Goal: Task Accomplishment & Management: Manage account settings

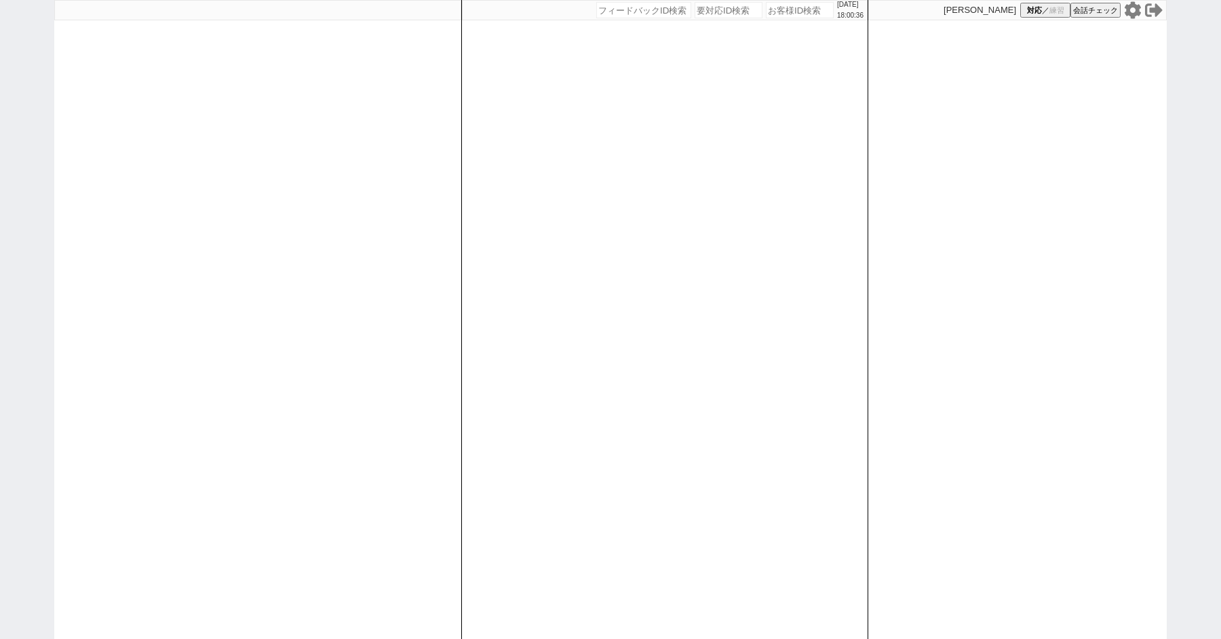
click at [783, 12] on input "number" at bounding box center [800, 10] width 68 height 16
type input "41953"
select select "2"
select select
select select "8"
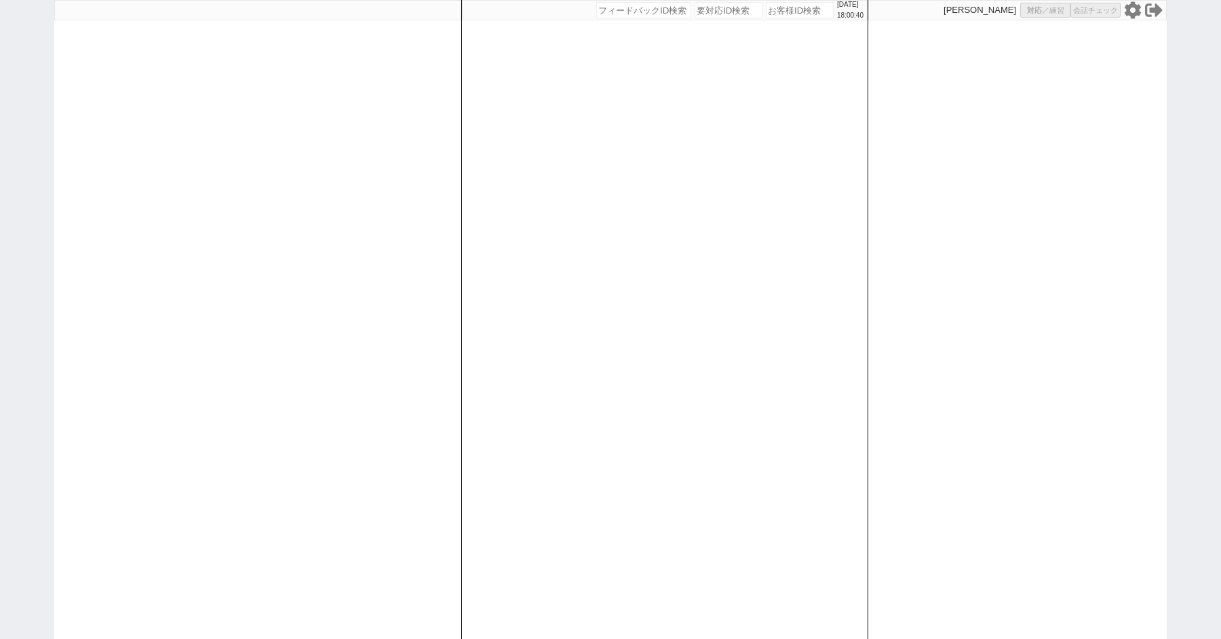
select select "8"
select select "3"
select select "8"
select select "10"
select select "8"
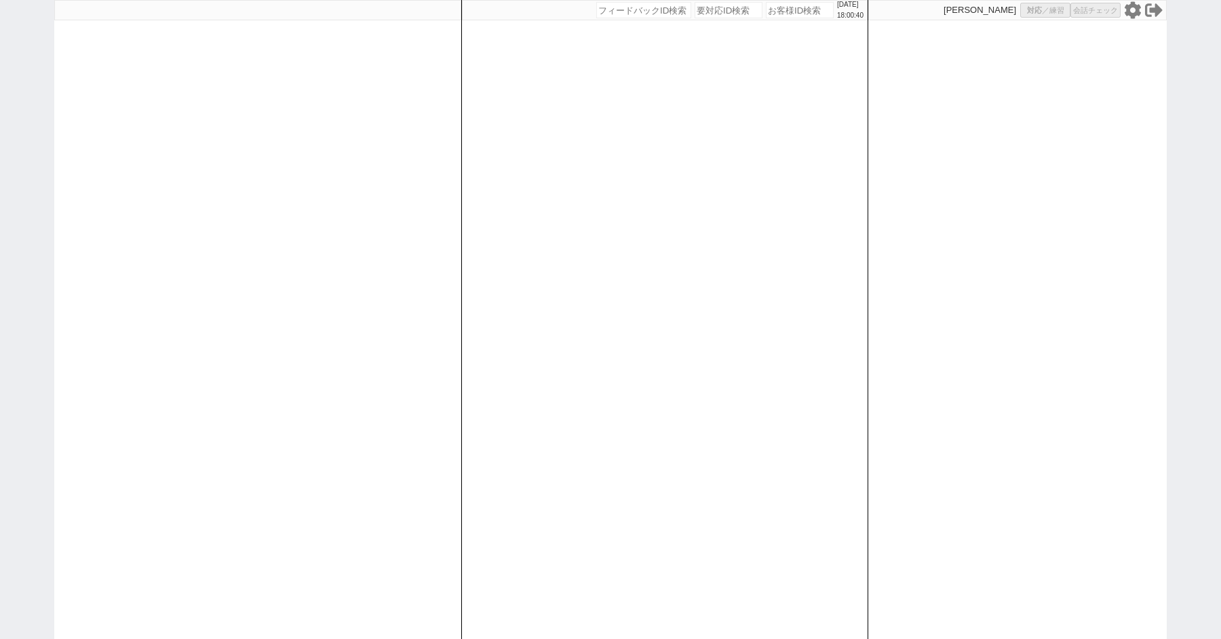
select select "10"
select select "8"
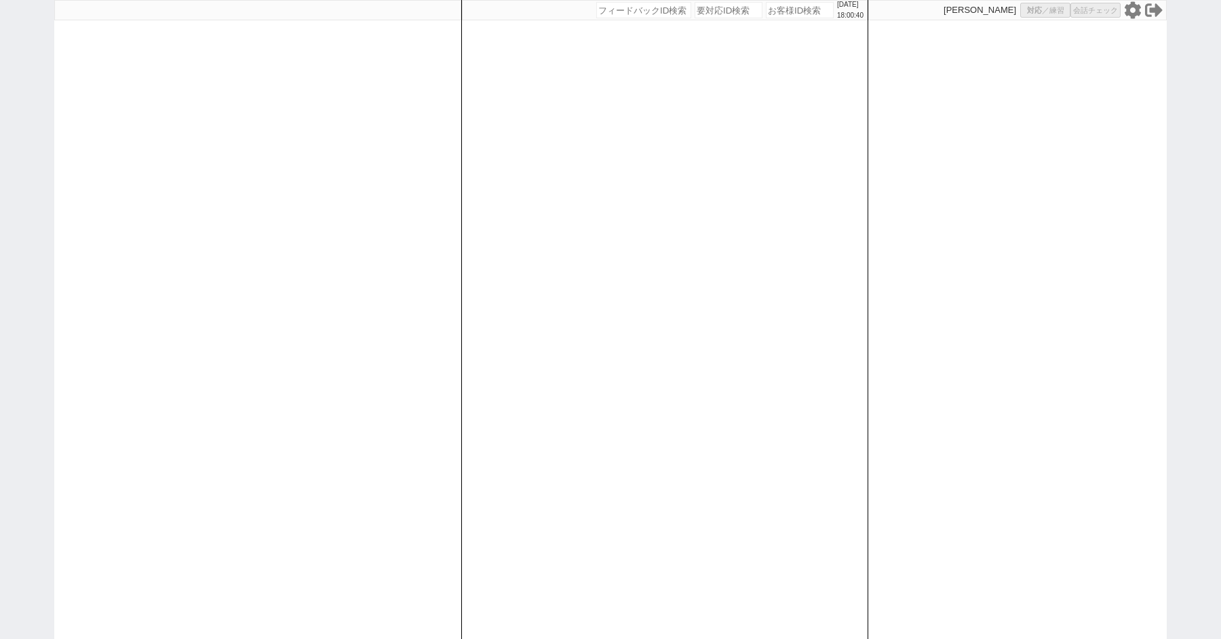
select select "8"
select select "10"
select select "8"
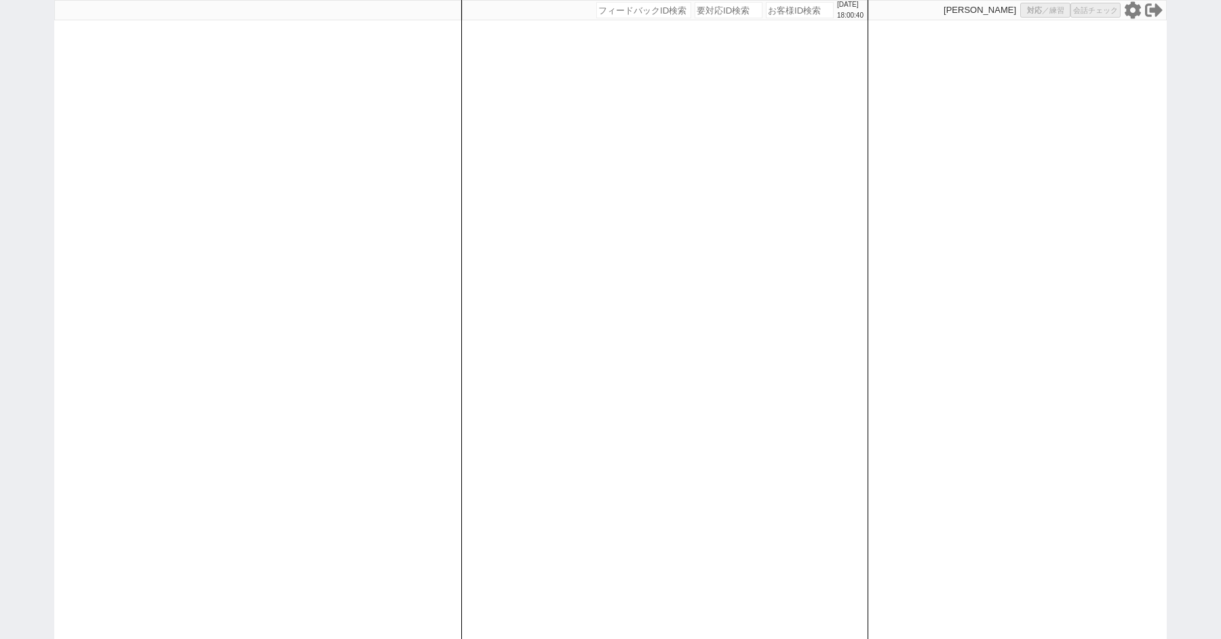
select select "8"
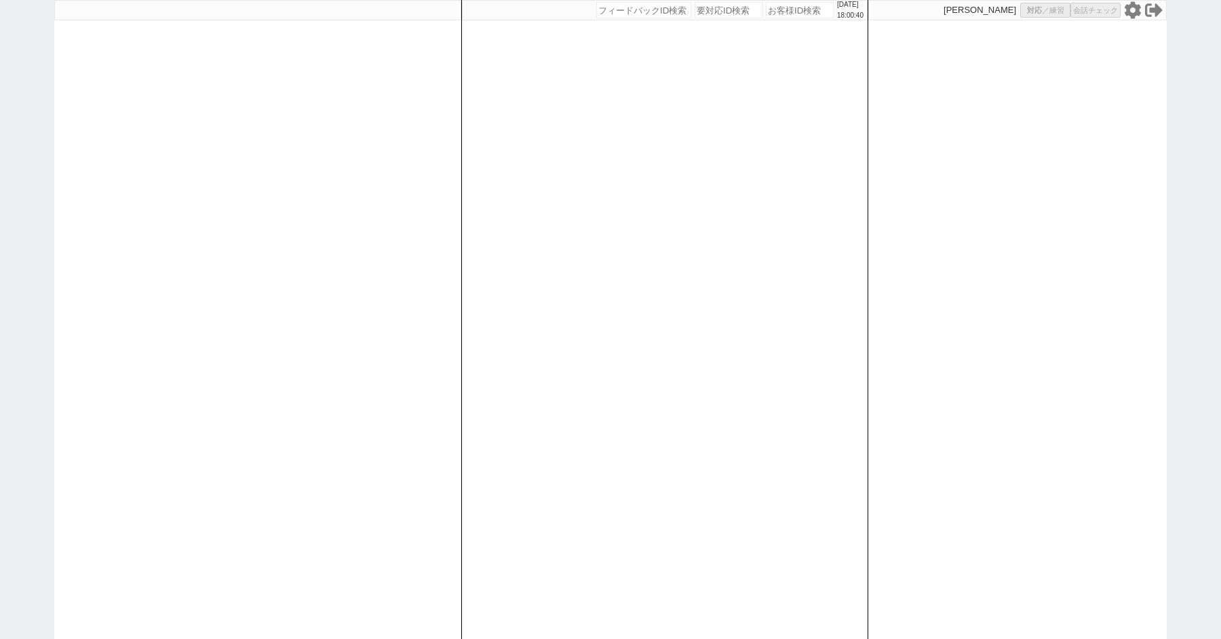
select select "8"
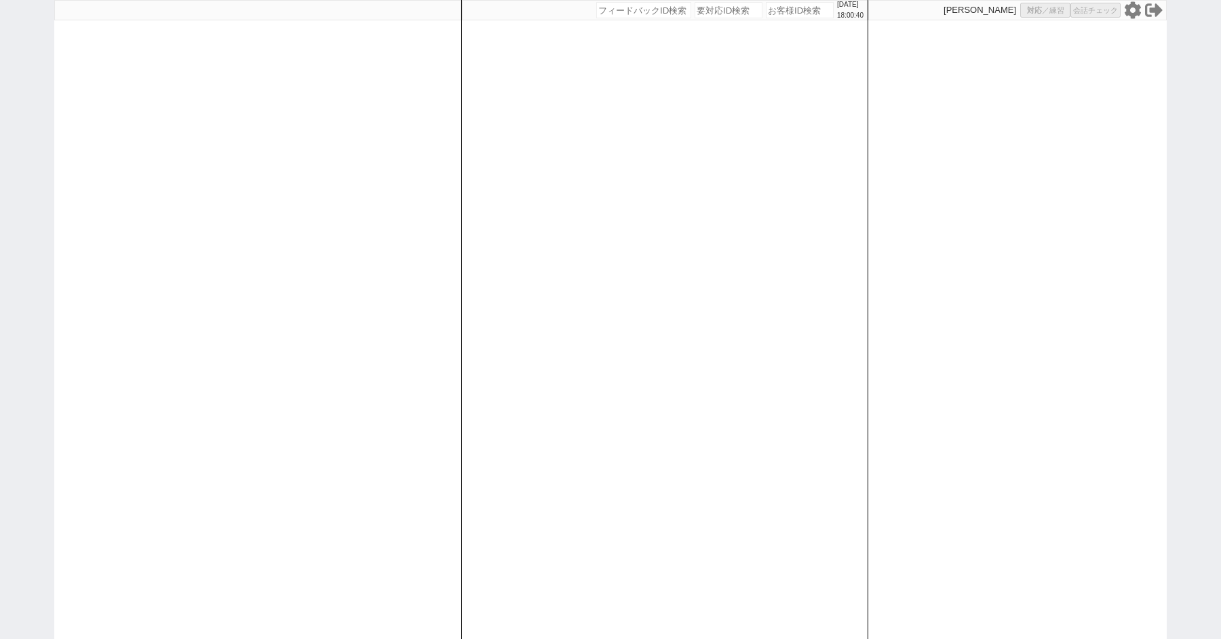
select select "8"
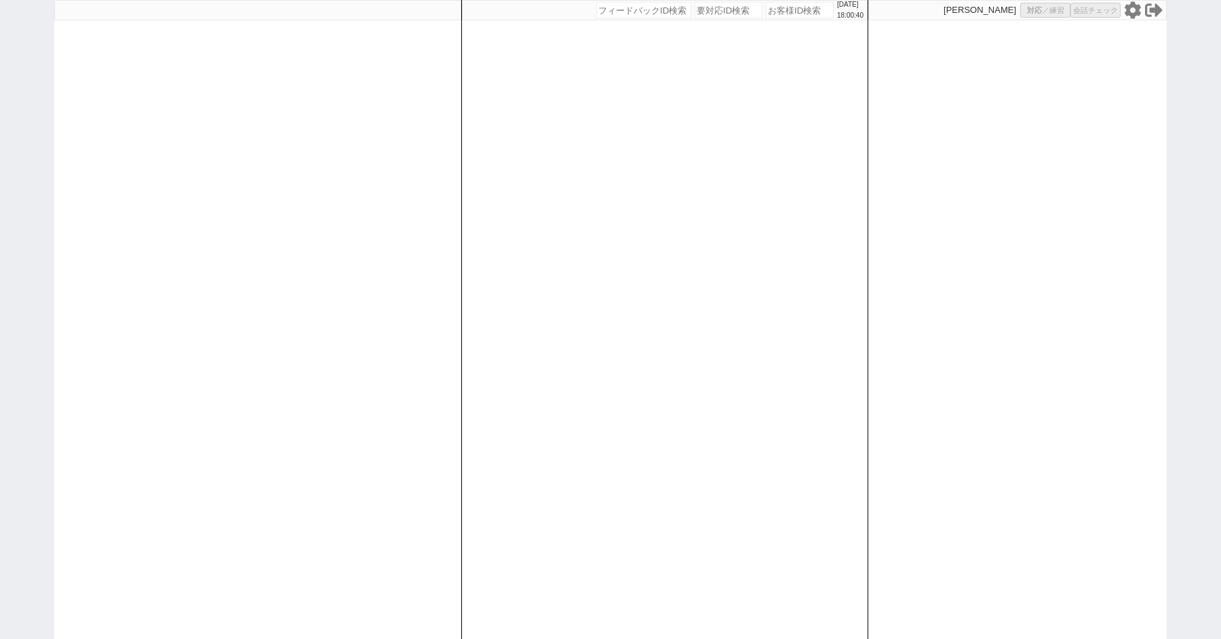
select select "8"
select select "10"
select select "8"
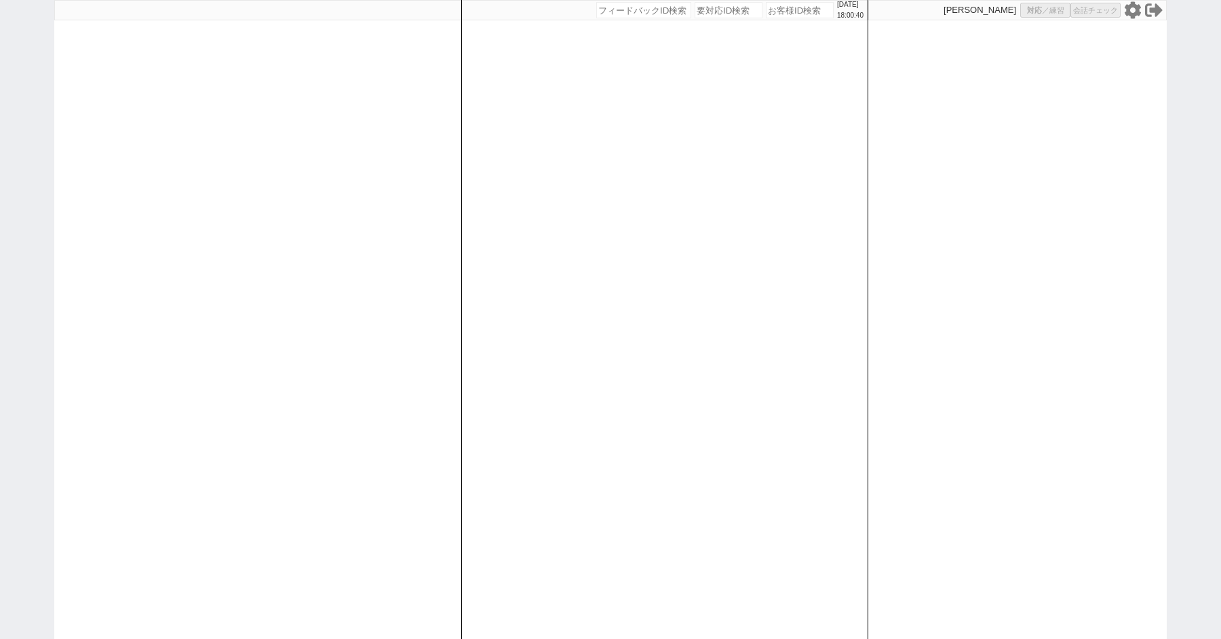
select select "8"
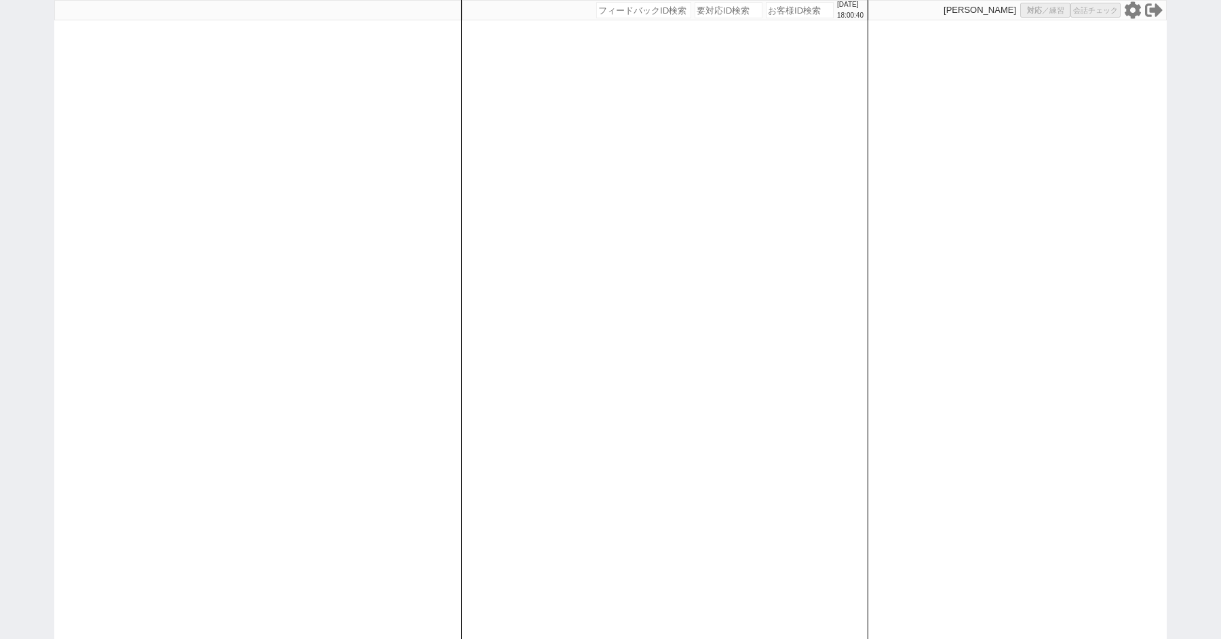
select select "8"
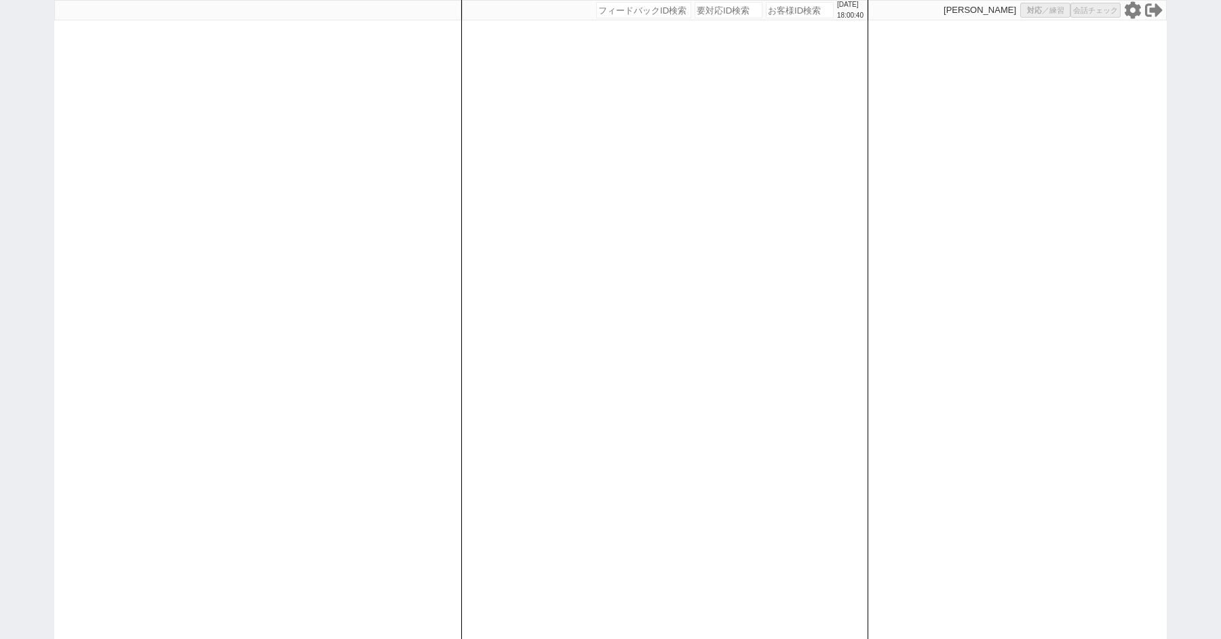
select select "8"
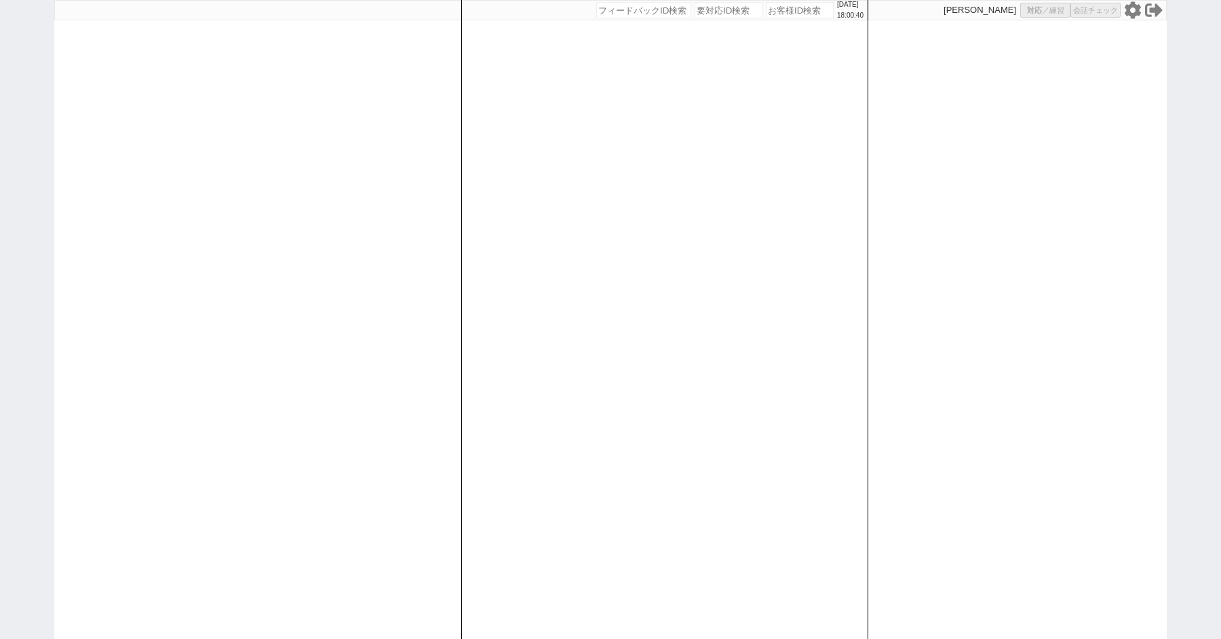
select select "8"
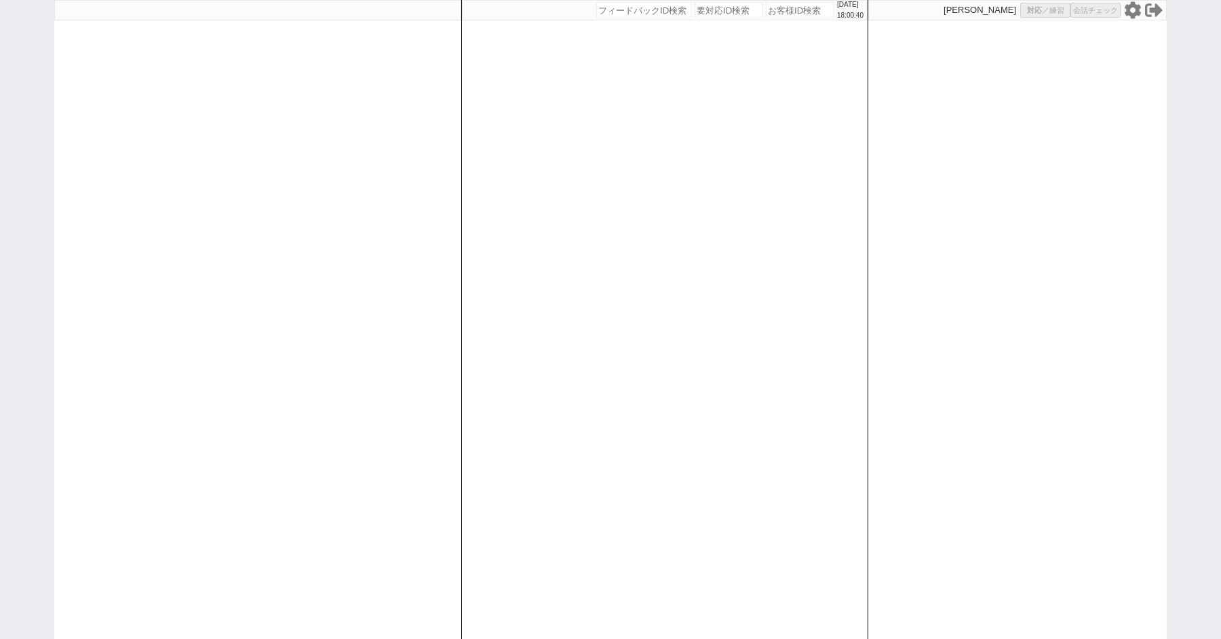
select select "8"
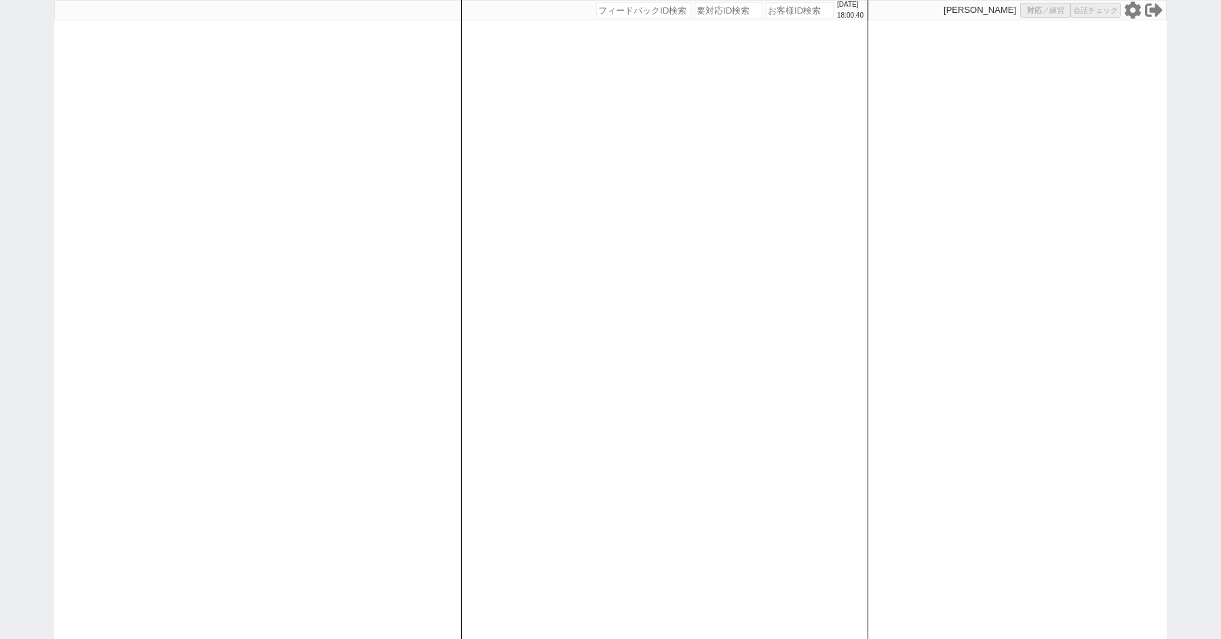
select select "8"
select select "10"
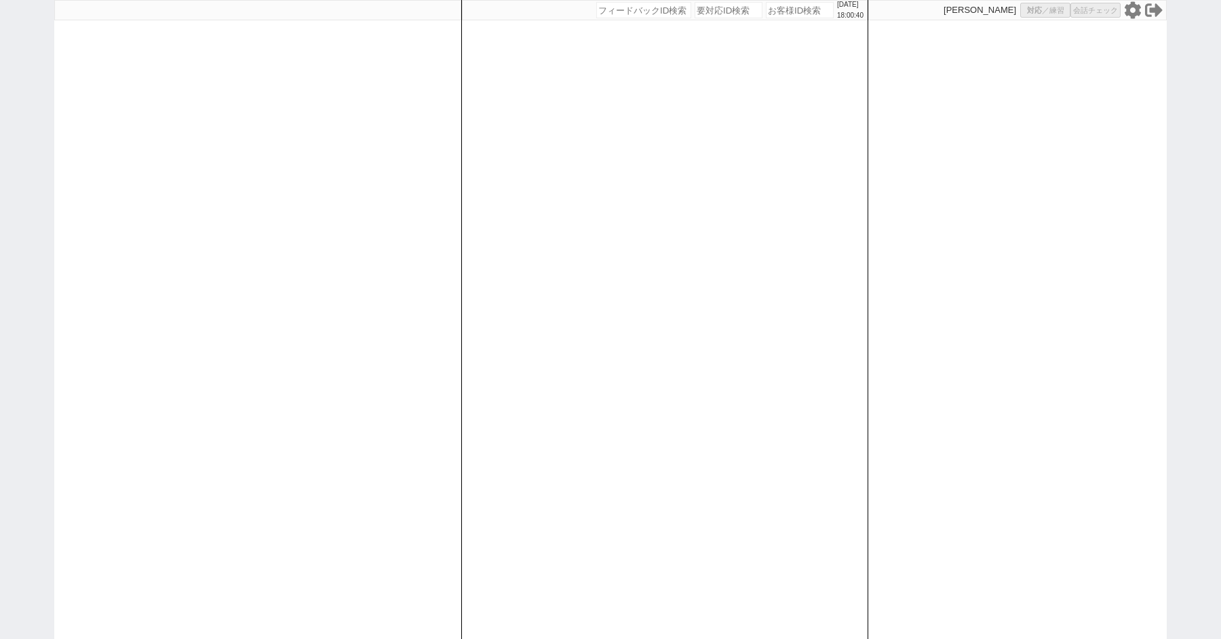
select select "3"
select select
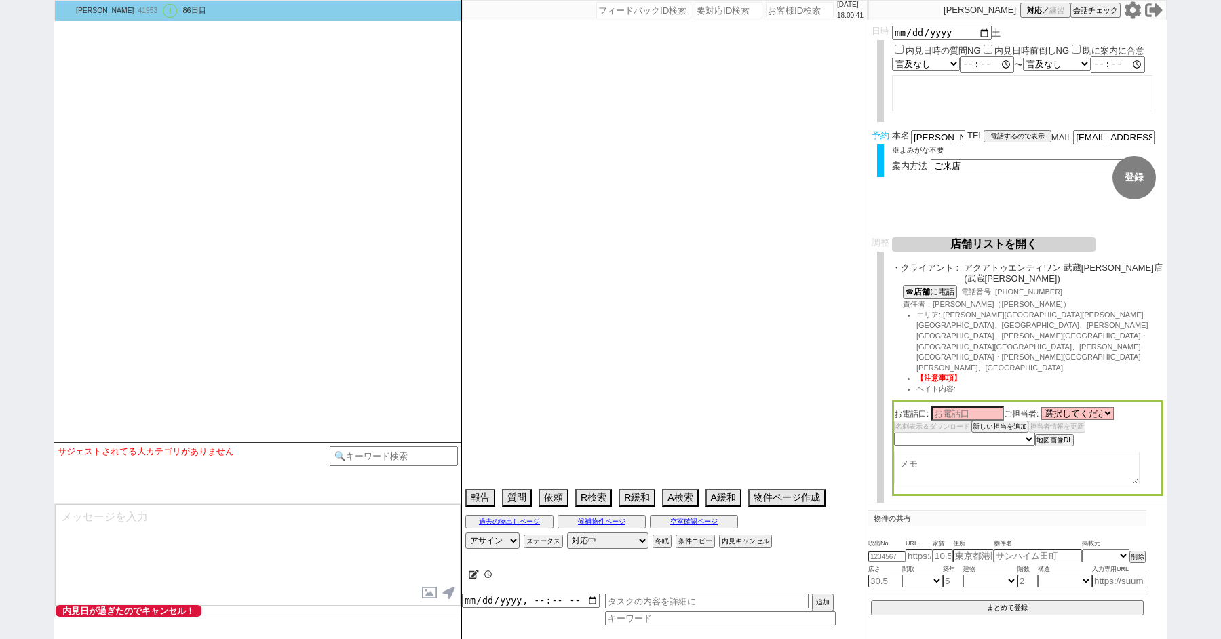
select select "2617"
select select "2363"
type textarea "ここにたどり着いた人は青木までお知らせください。 お客様の特定用に伝えているカスタマーIDとなってます。"
select select "2025"
select select "9"
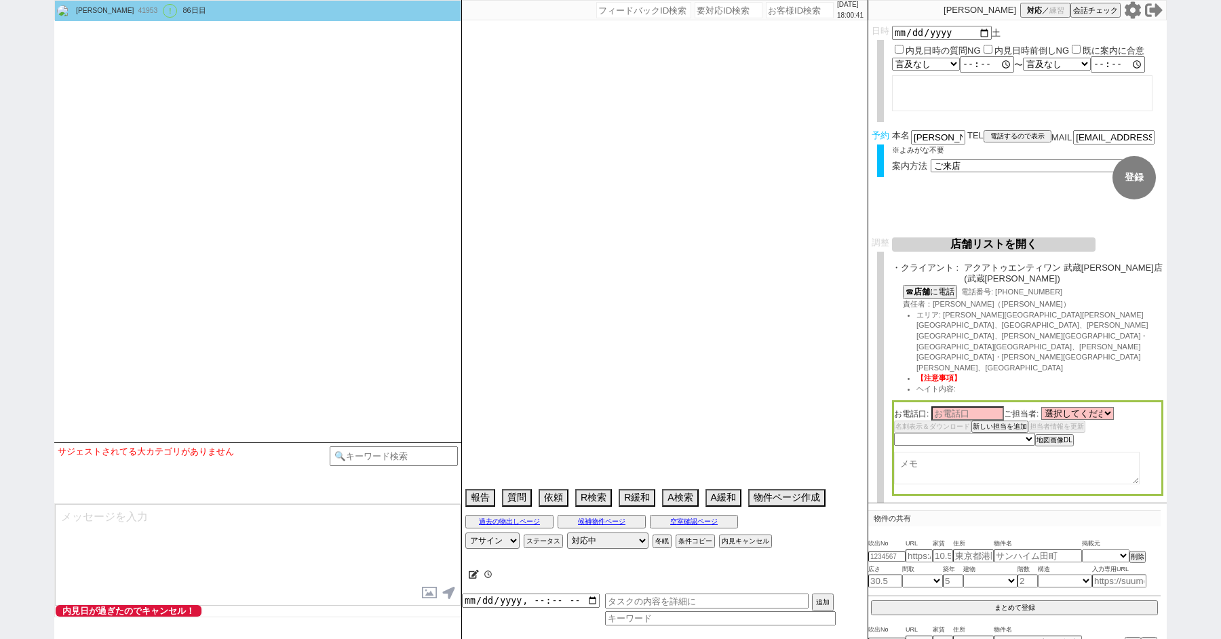
select select "36"
select select "0"
select select "21"
select select "33"
select select "961"
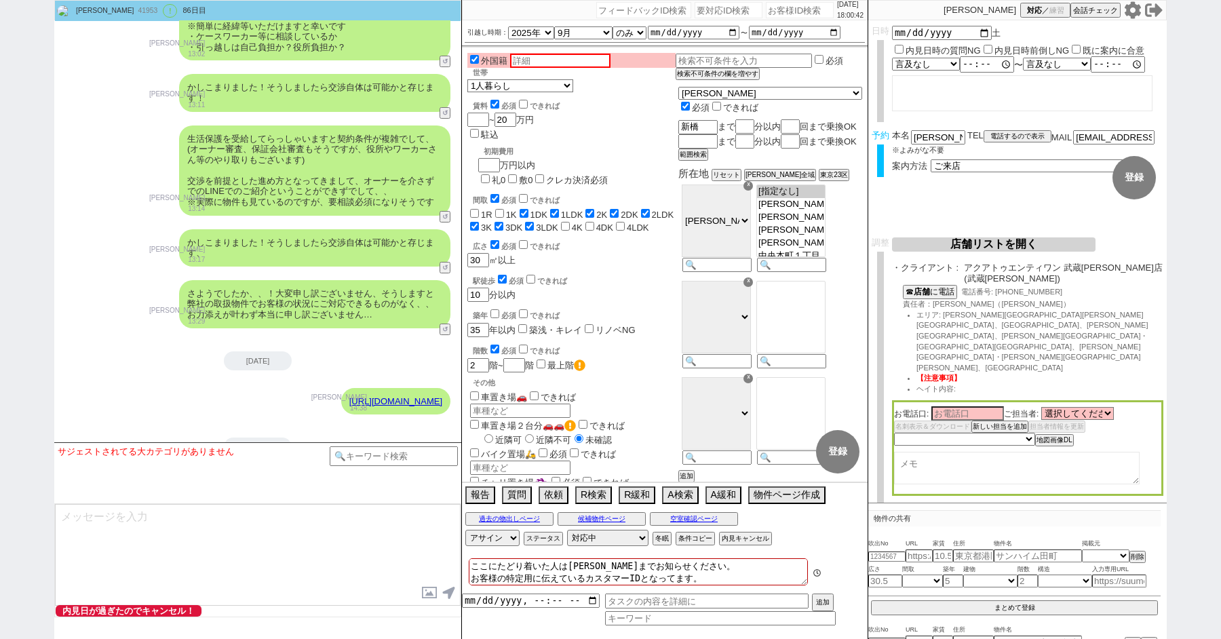
scroll to position [31036, 0]
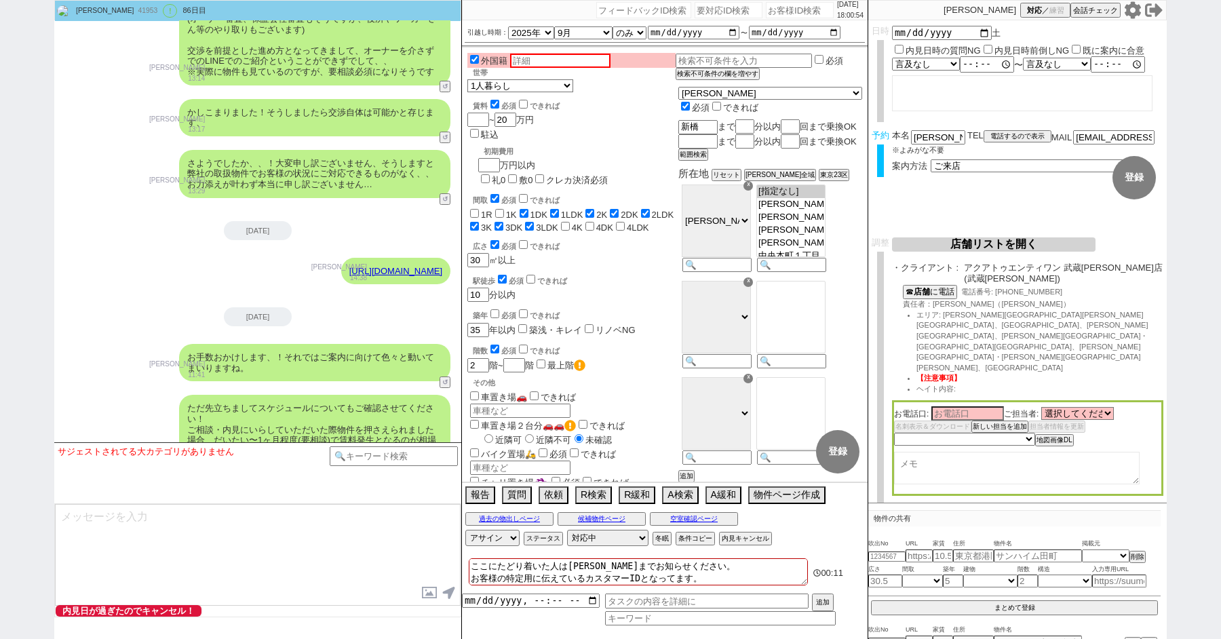
click at [984, 252] on button "店舗リストを開く" at bounding box center [993, 244] width 203 height 14
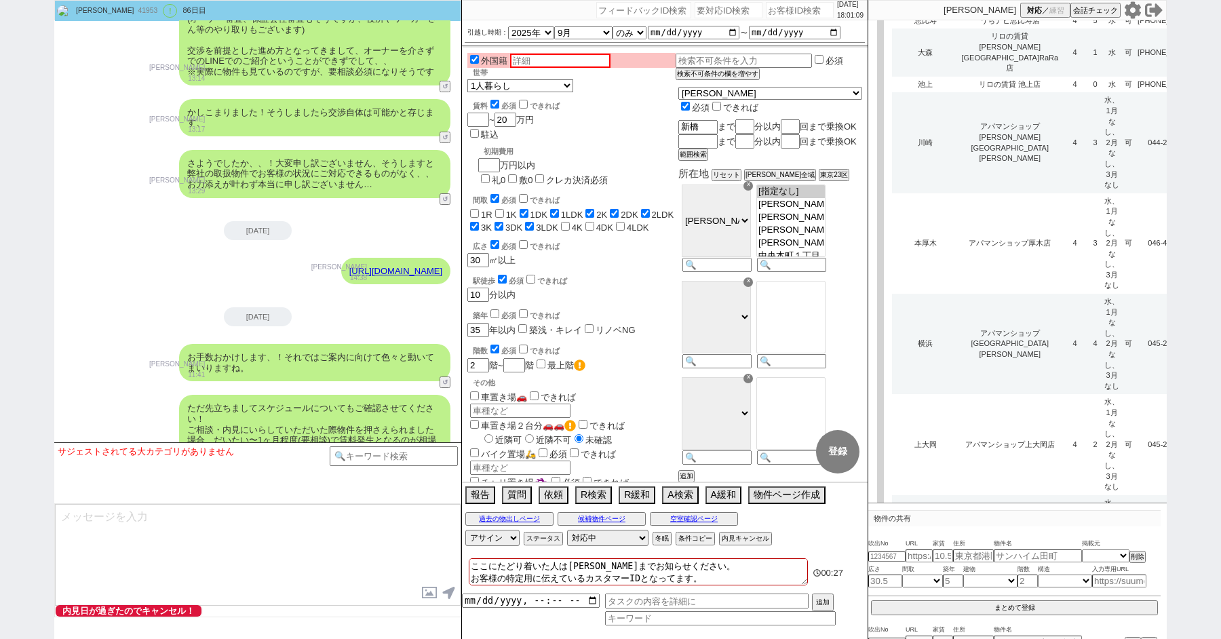
scroll to position [5462, 0]
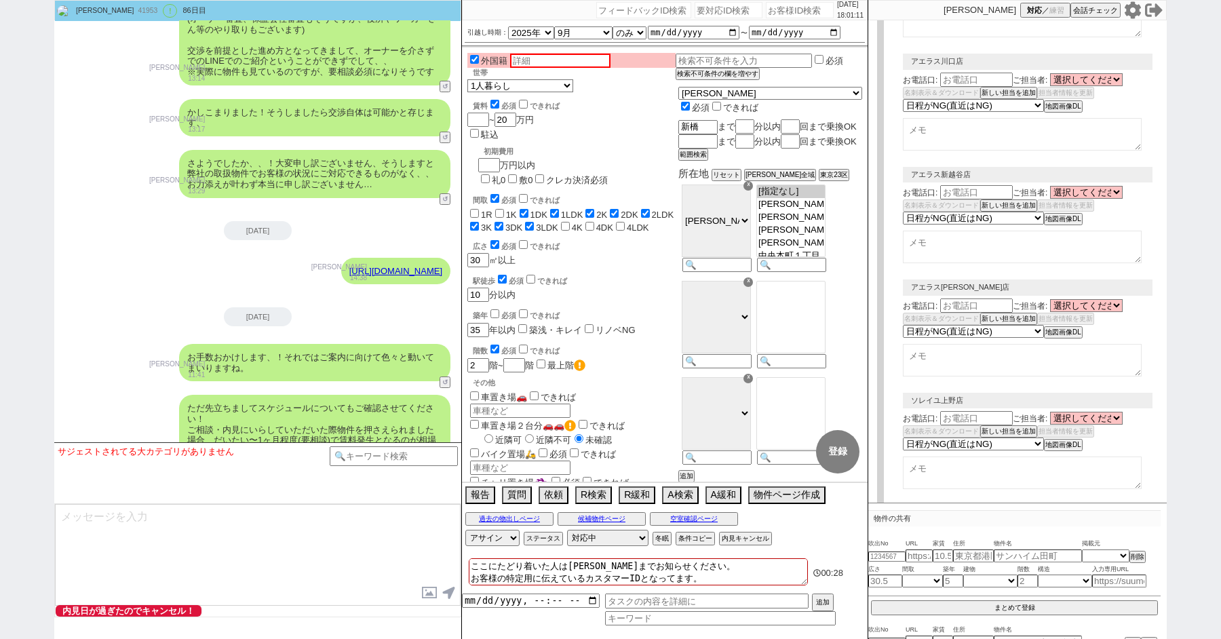
select select "3"
select select "10"
select select "8"
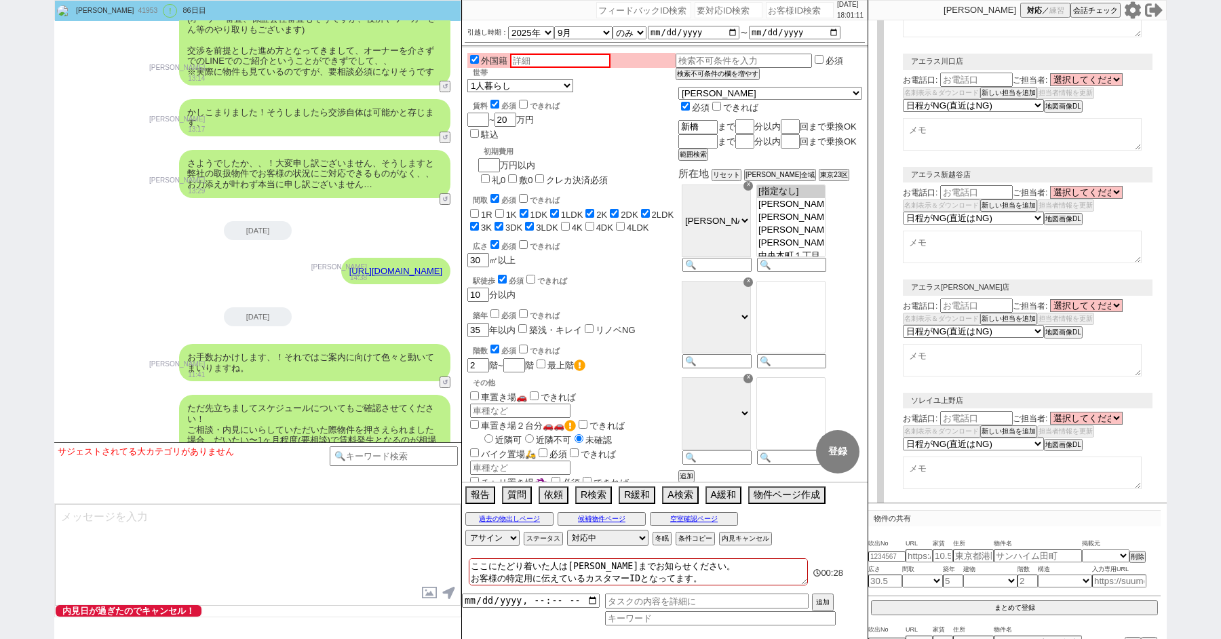
select select "8"
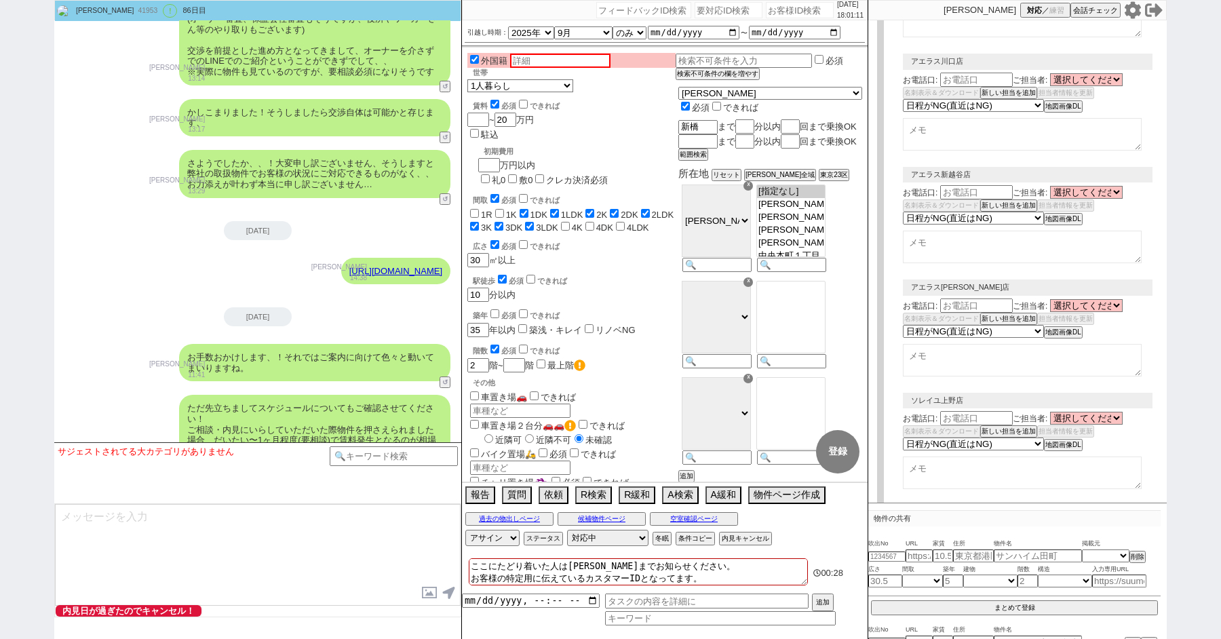
select select "8"
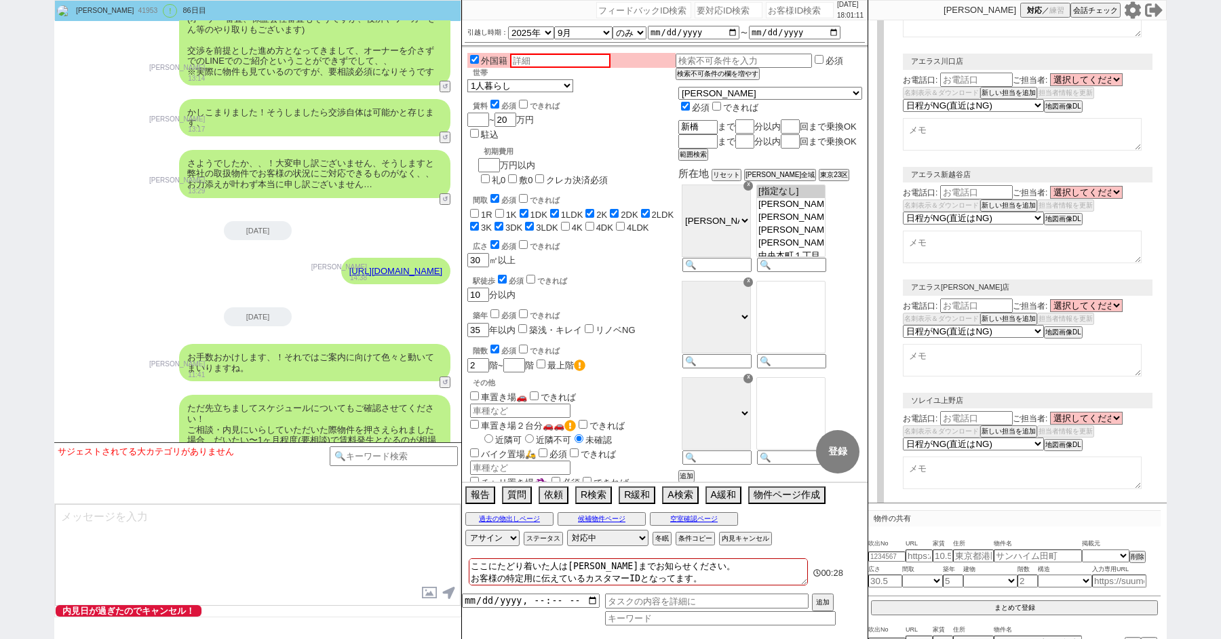
select select "8"
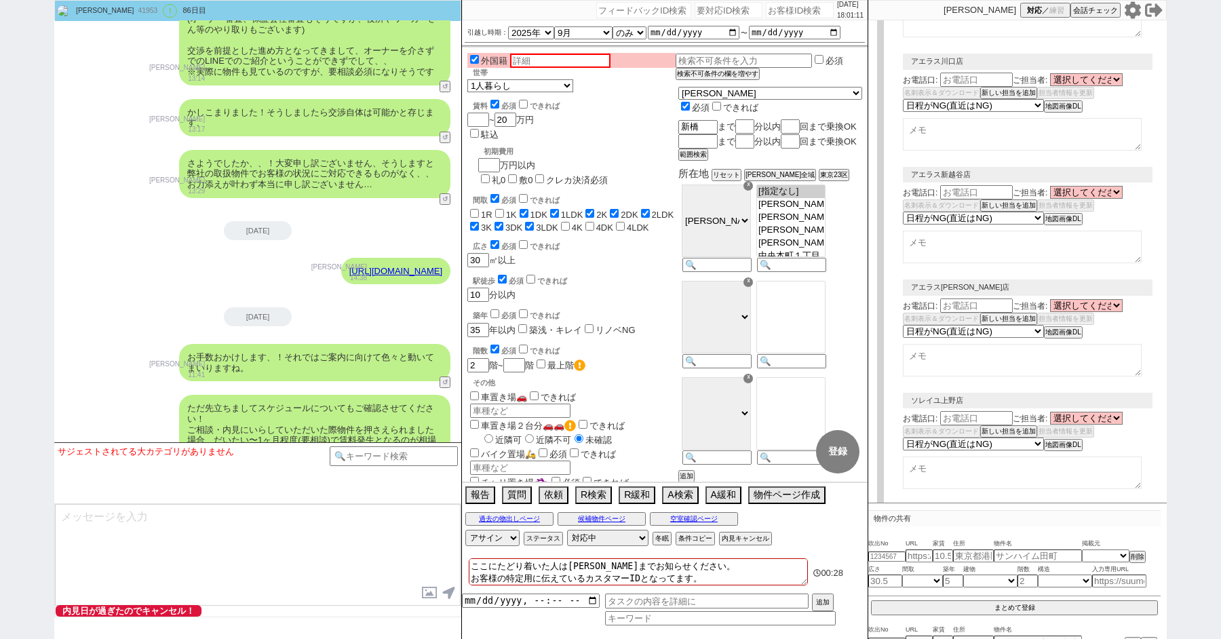
select select "8"
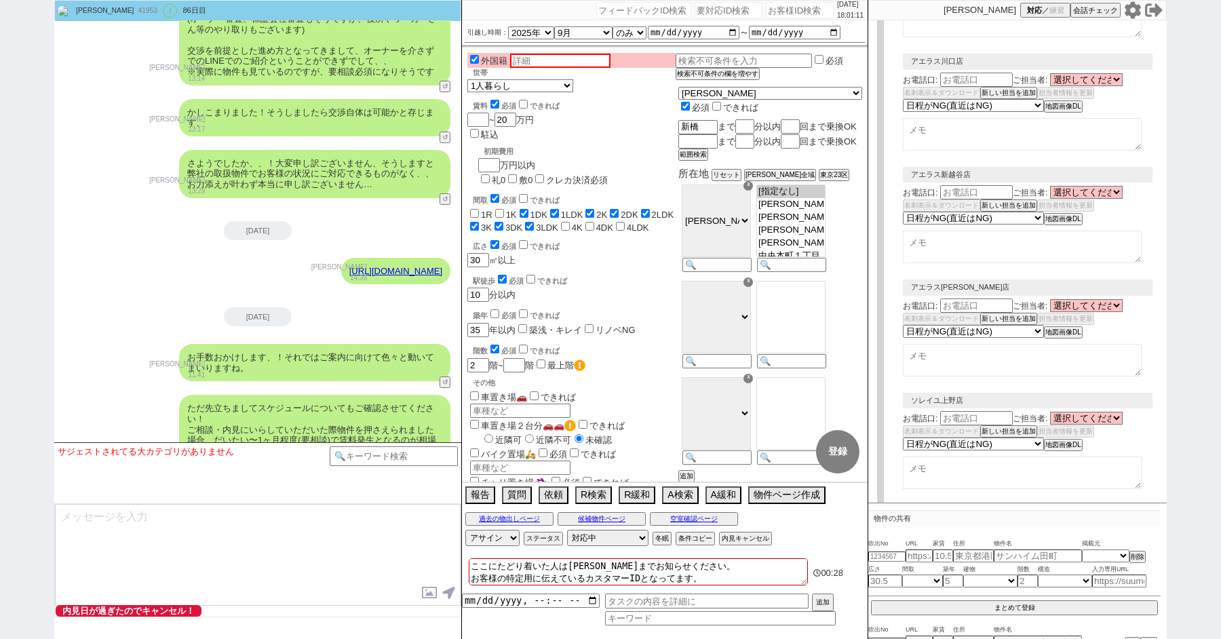
select select "8"
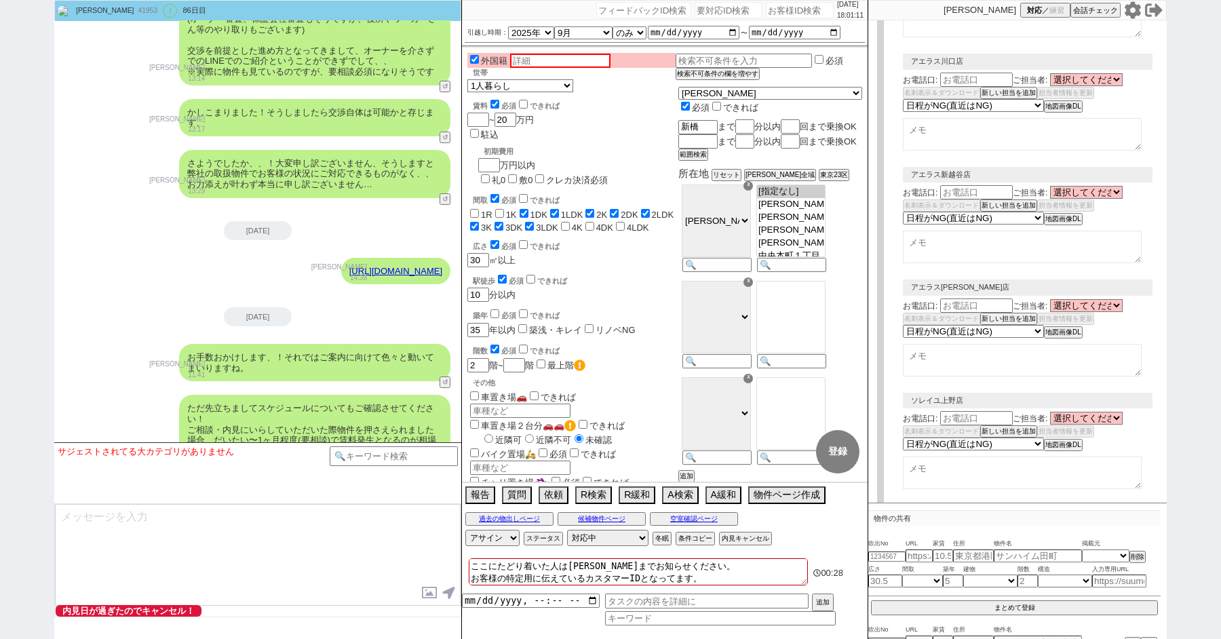
select select "8"
select select "10"
select select "8"
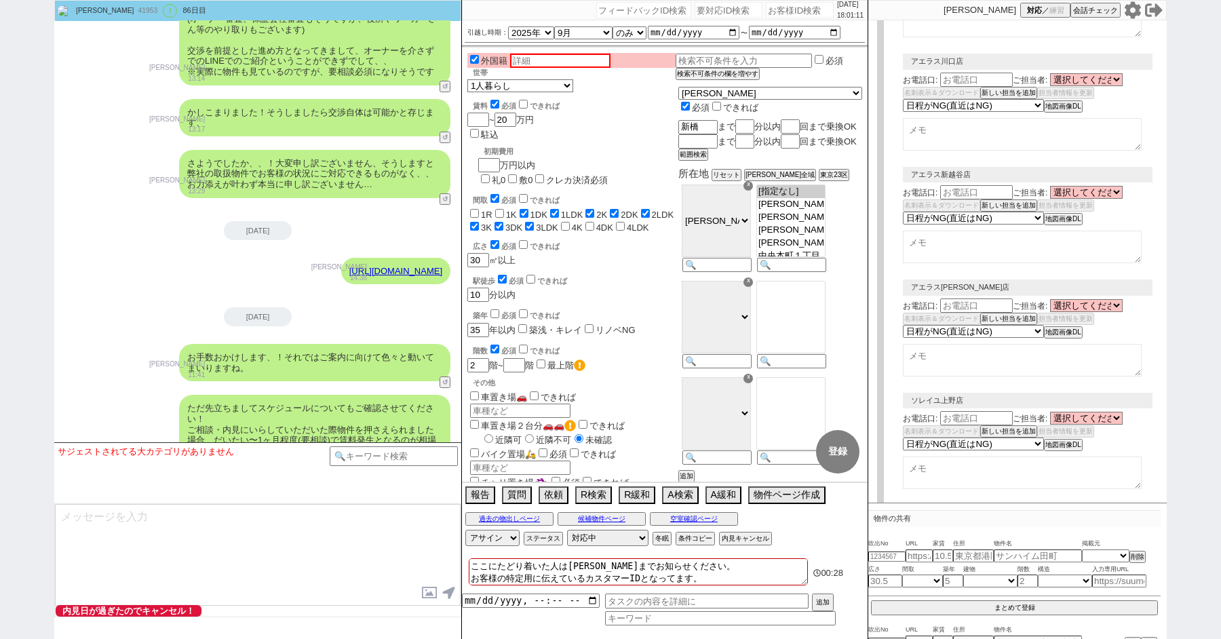
select select "8"
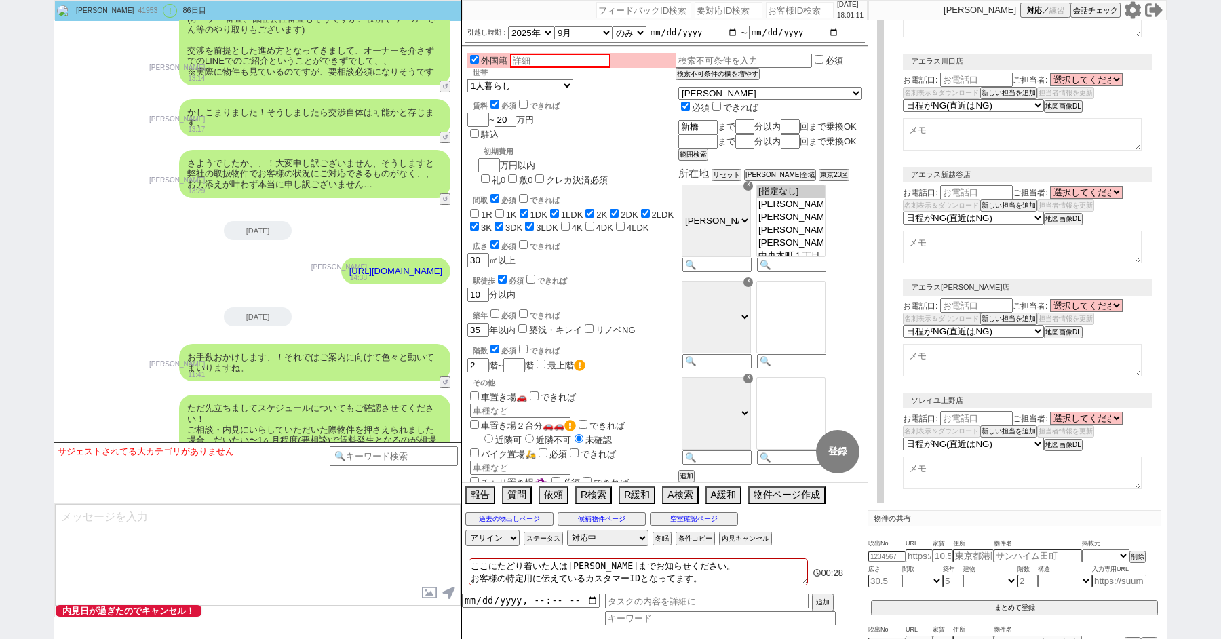
select select "8"
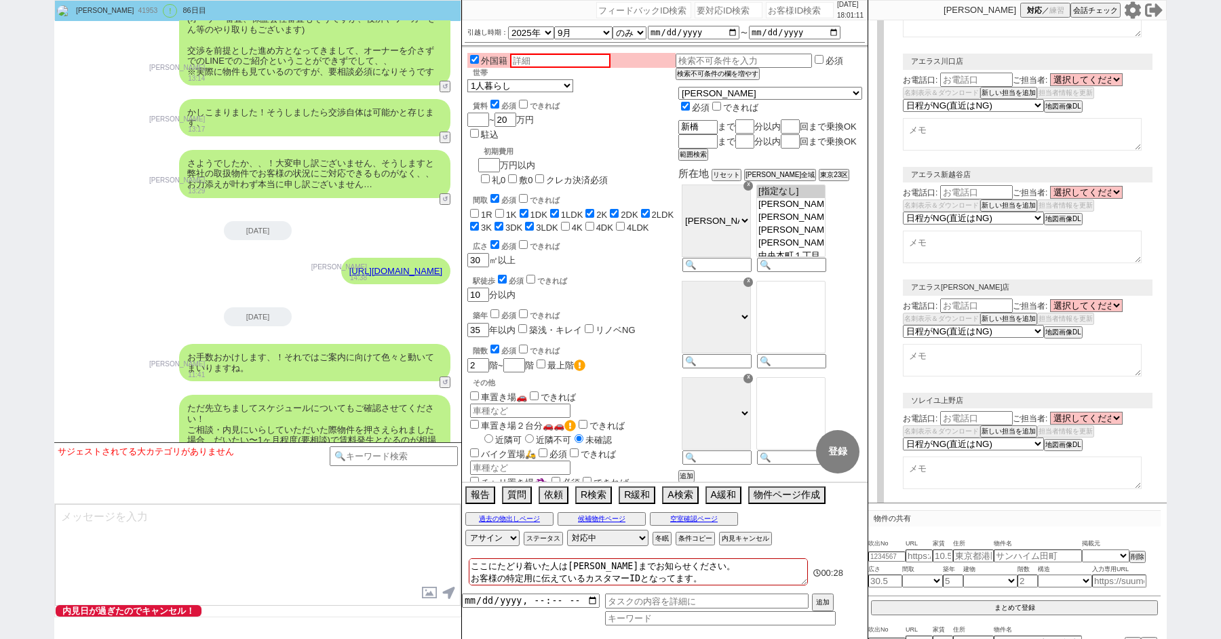
select select "8"
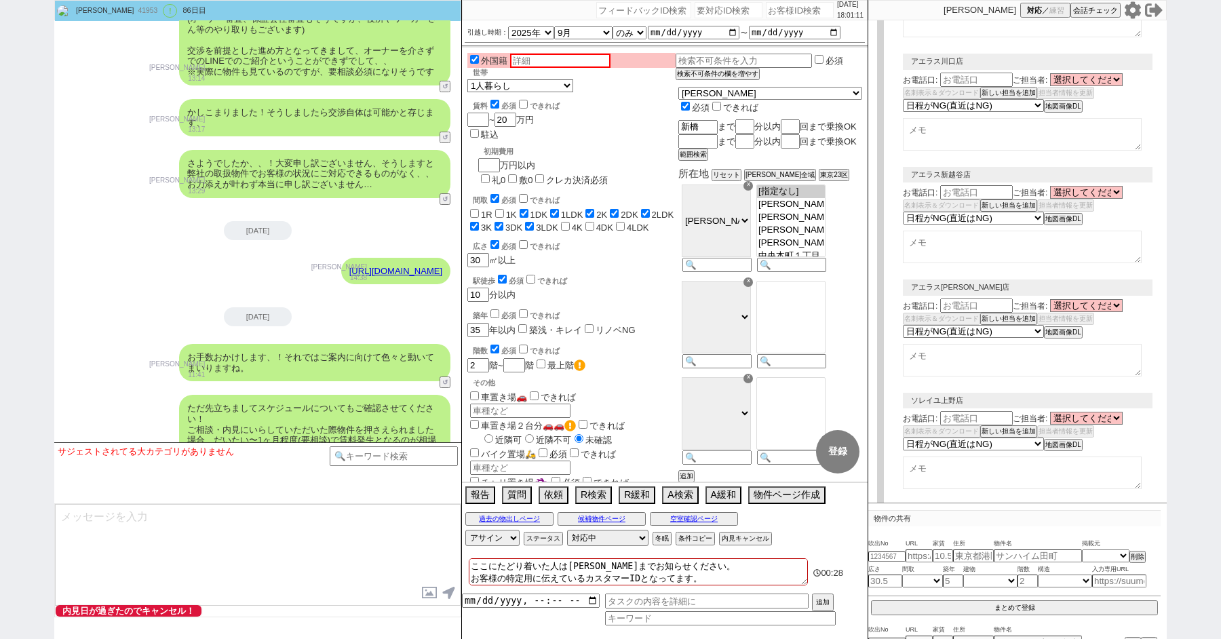
select select "8"
select select "10"
select select "8"
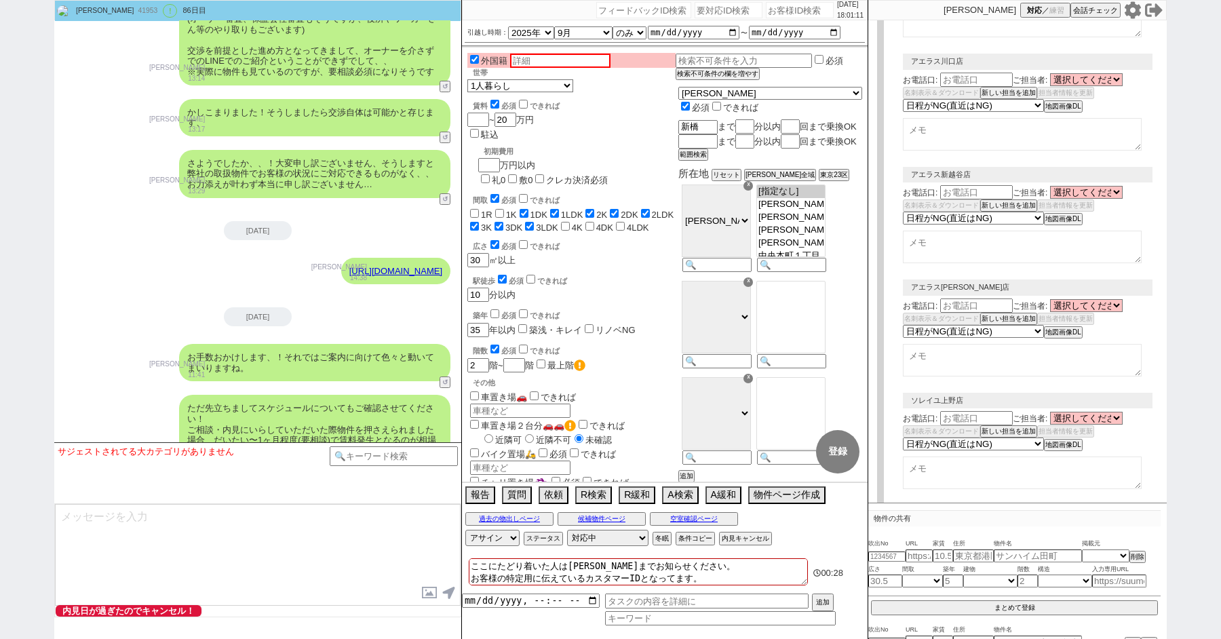
select select "8"
select select "10"
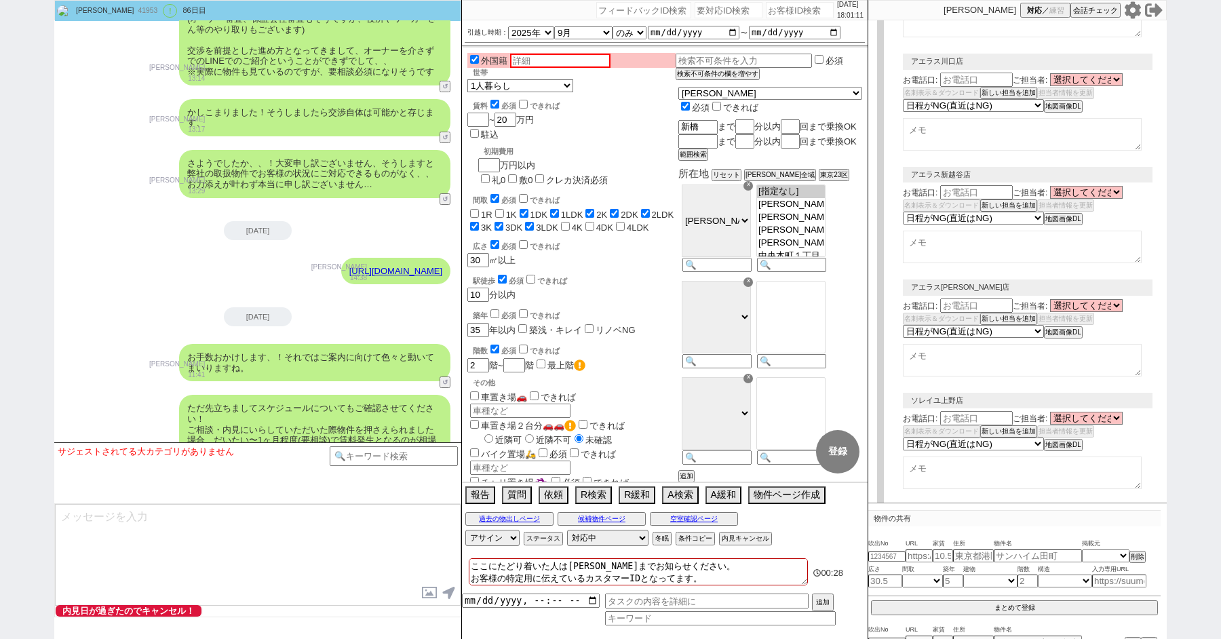
select select "10"
select select "8"
select select "10"
select select "8"
select select "3"
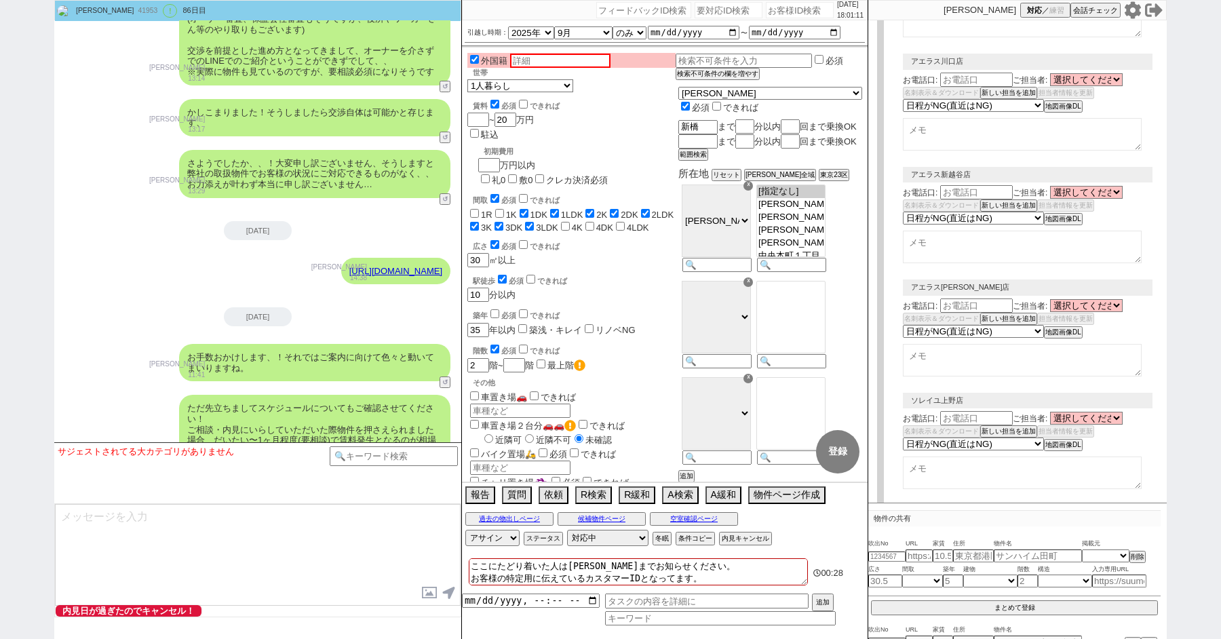
select select "8"
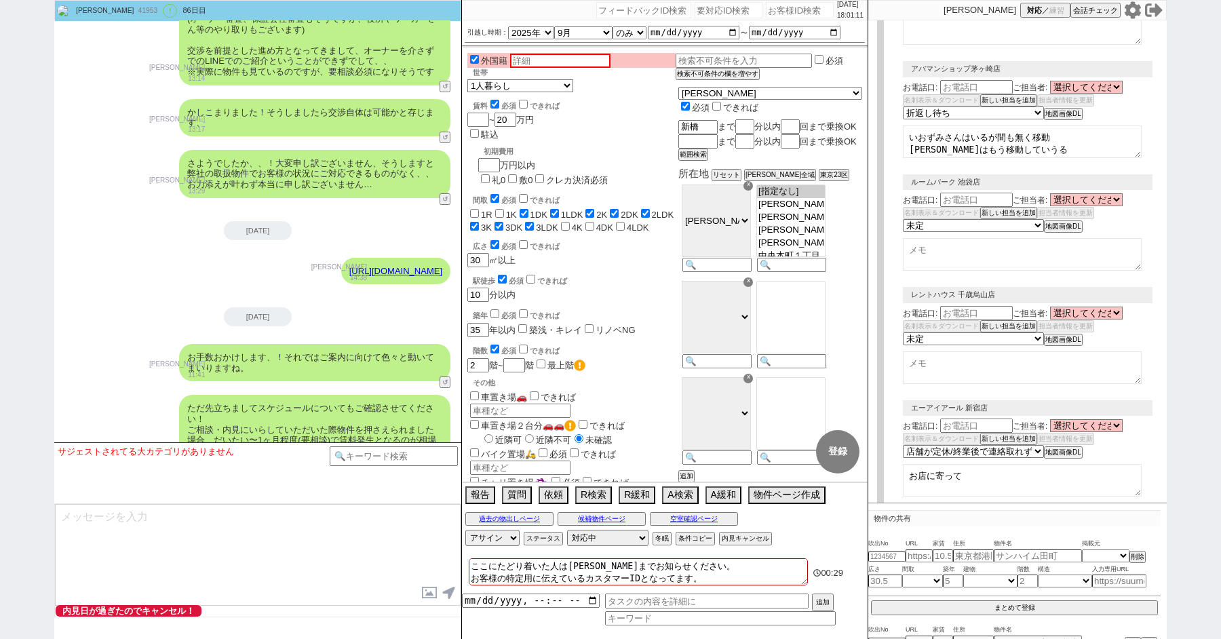
scroll to position [0, 0]
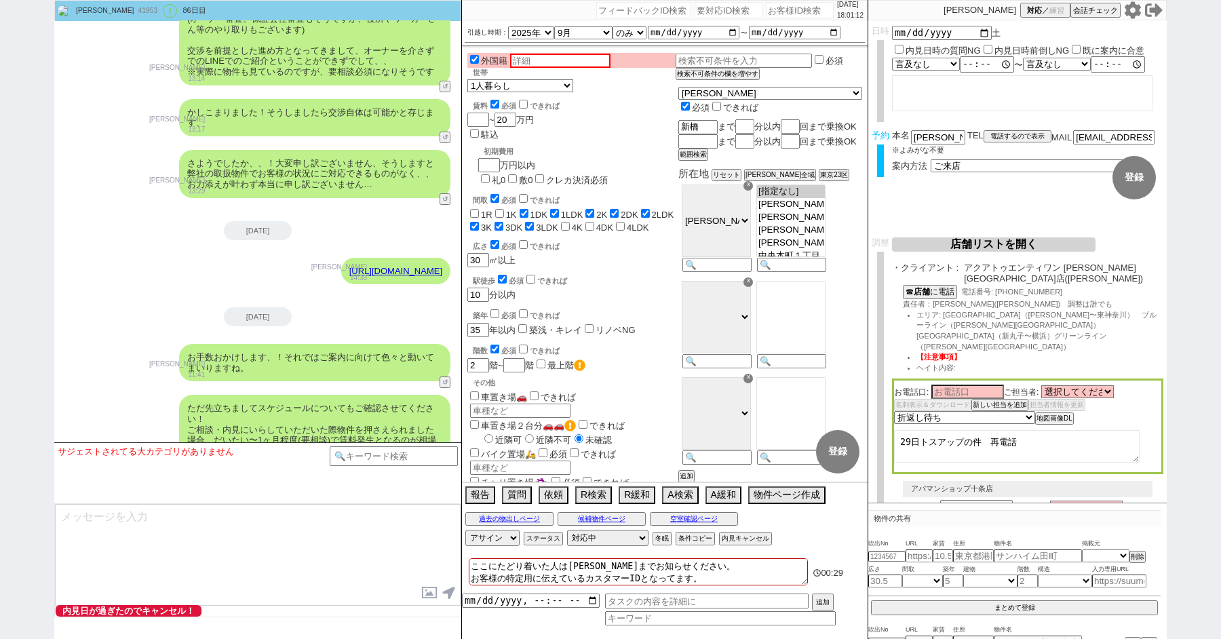
select select "2363"
select select "2617"
click at [134, 532] on div "ありがとうございます、外国籍でいらっしゃいますね！ そうしますと入居相談・交渉の前段階として、事前に以下について頂いてもよろしいでしょうか？ 青木琢磨 11:…" at bounding box center [257, 563] width 407 height 62
click at [644, 225] on div "外国籍 世帯 1人暮らし 2人暮らし 家族:小学生以下含む 家族:小学生以下含まず 兄弟・姉妹 ルームシェア その他 子供 0歳 家族(子供なし) ルームシェ…" at bounding box center [571, 413] width 208 height 721
click at [67, 388] on div "ただ先立ちましてスケジュールについてもご確認させてください！ ご相談・内見にいらしていただいた際物件を押さえられました場合、だいたい〜1ヶ月程度(要相談)で賃…" at bounding box center [257, 435] width 407 height 94
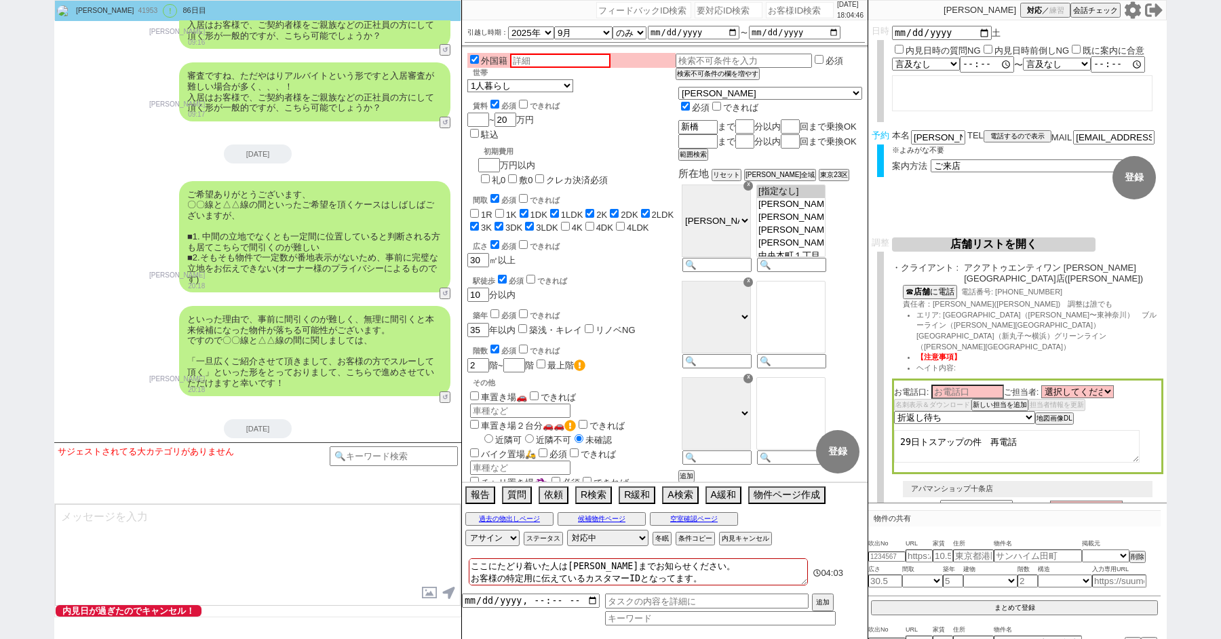
scroll to position [31036, 0]
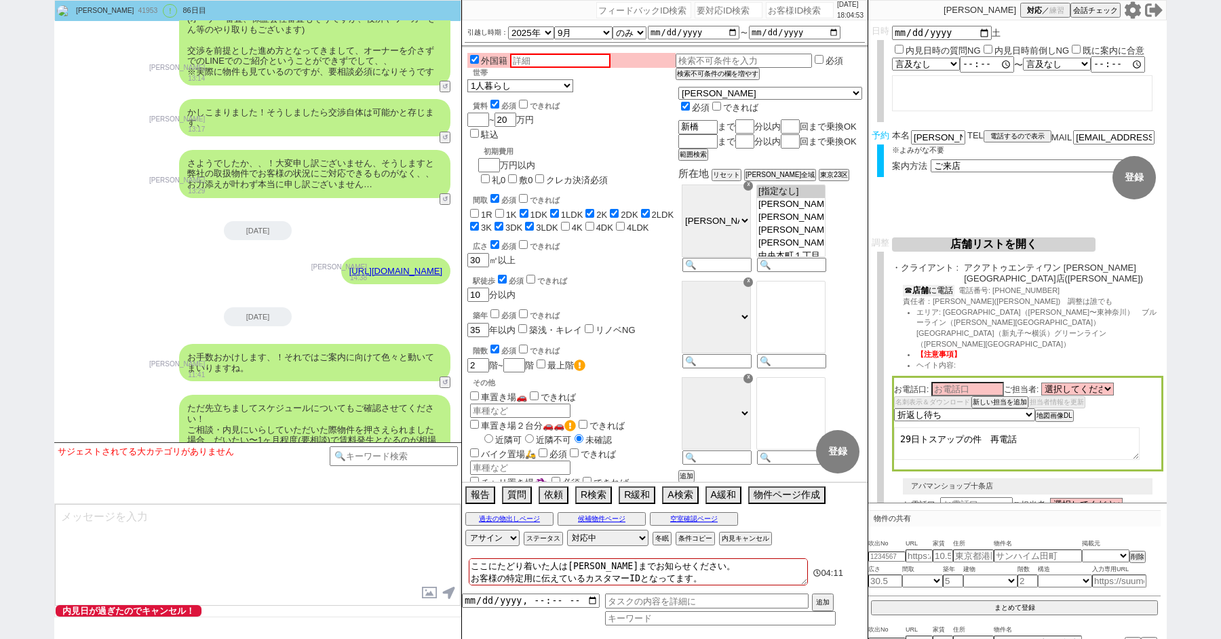
click at [939, 285] on button "☎ 店舗 に電話" at bounding box center [929, 291] width 52 height 12
click at [123, 388] on div "ただ先立ちましてスケジュールについてもご確認させてください！ ご相談・内見にいらしていただいた際物件を押さえられました場合、だいたい〜1ヶ月程度(要相談)で賃…" at bounding box center [257, 435] width 407 height 94
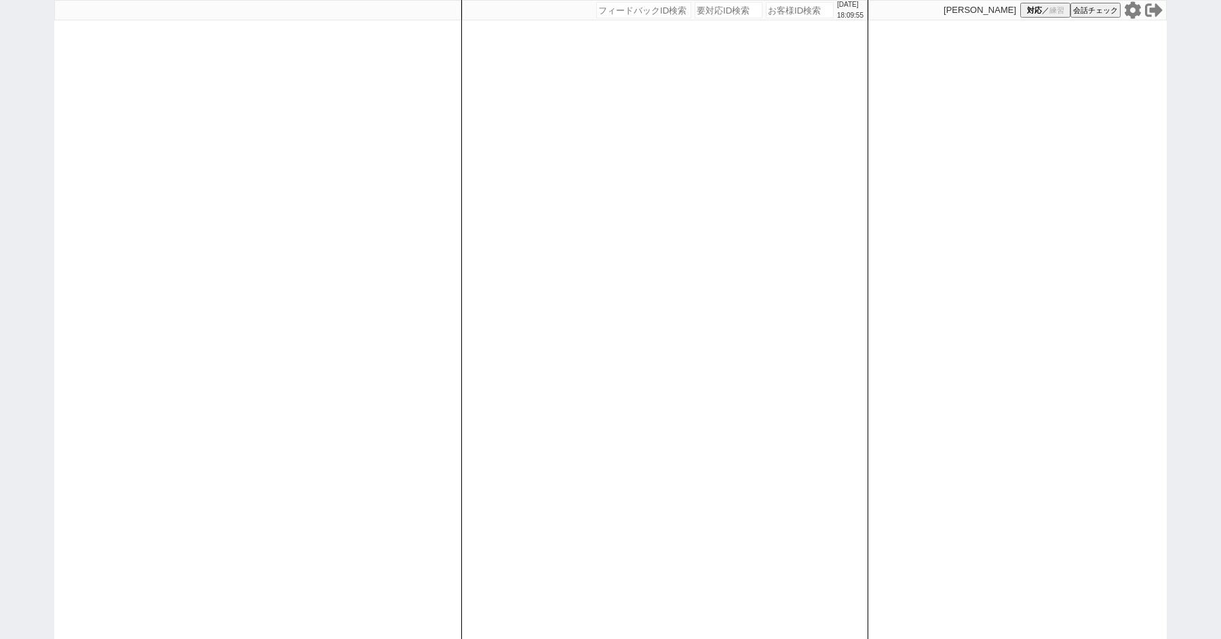
click at [1132, 6] on icon at bounding box center [1132, 9] width 16 height 17
click at [0, 271] on div "2025/09/21 18:10:00 候補物件を追加してしてください 紹介した物件一覧 他社物件を追加する 空室確認ページに追加・削除 紹介した物件一覧 他…" at bounding box center [610, 319] width 1221 height 639
select select "1"
select select "2"
select select
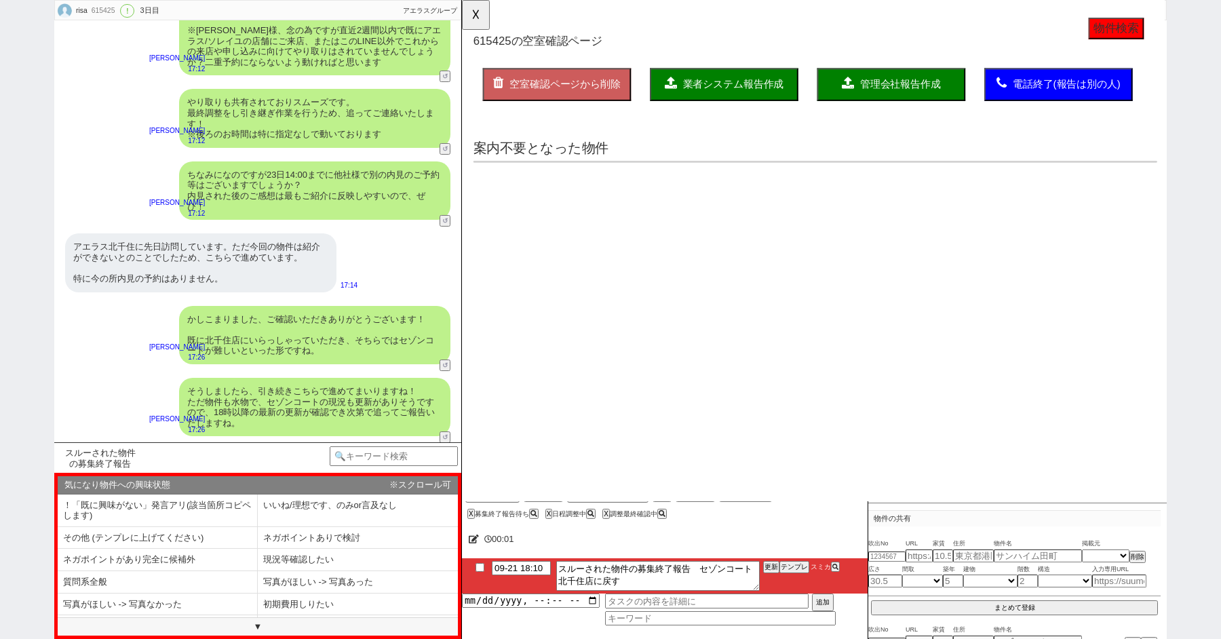
type textarea "旧ID:556264　別アカウント判断"
select select "15"
select select "0"
select select "75"
select select "14"
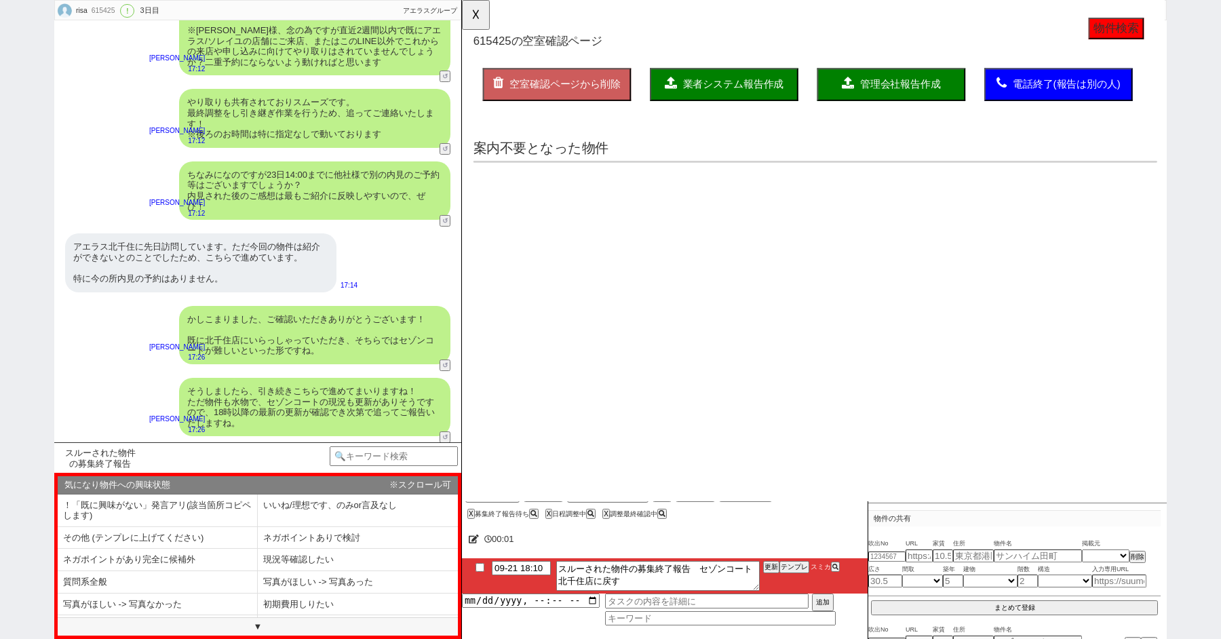
select select "23"
select select "731"
select select "814"
select select "63"
select select "62"
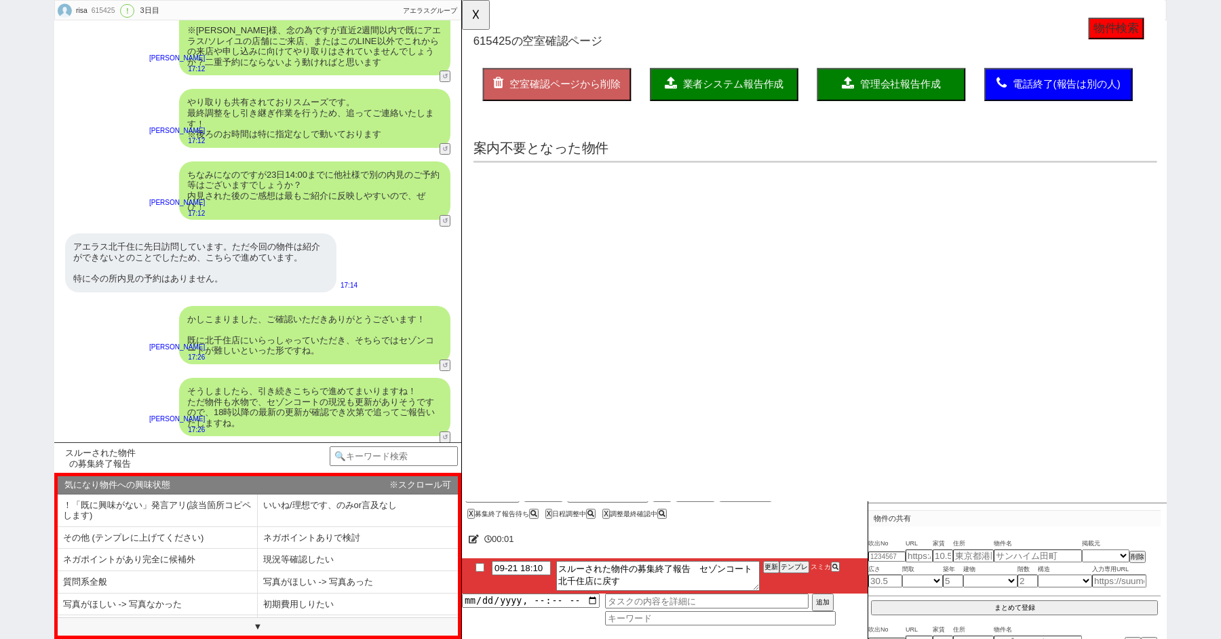
select select "60"
select select "71"
select select "69"
select select "65"
select select "[DATE]"
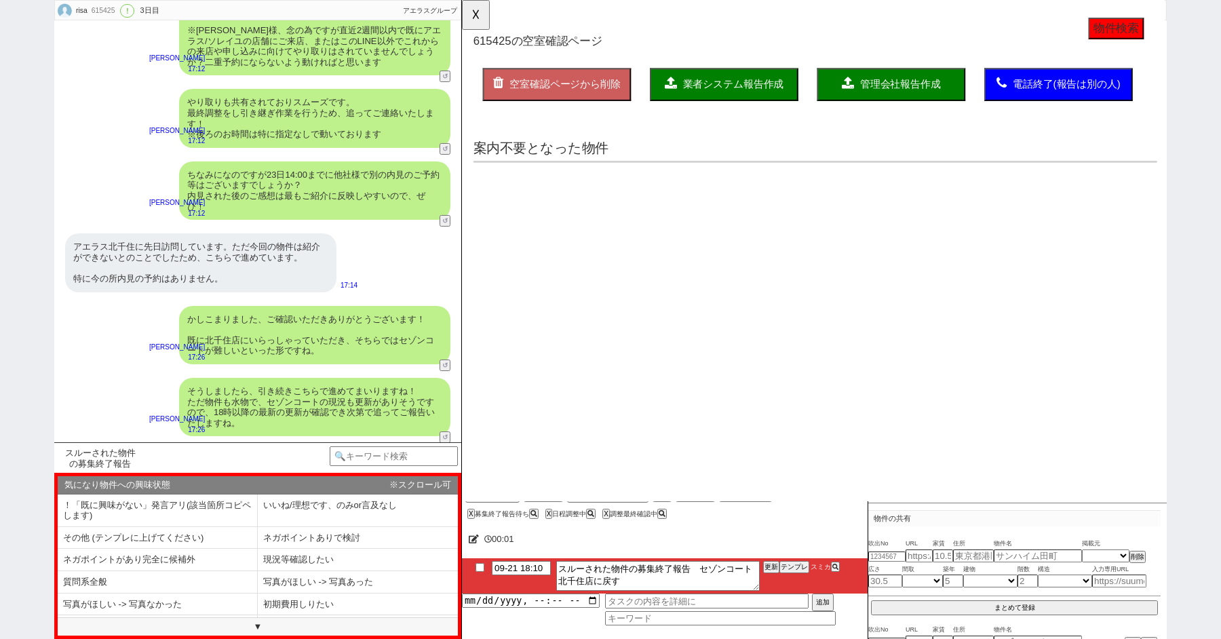
select select "70"
select select "[DATE]"
select select "59"
select select "64"
select select "1557"
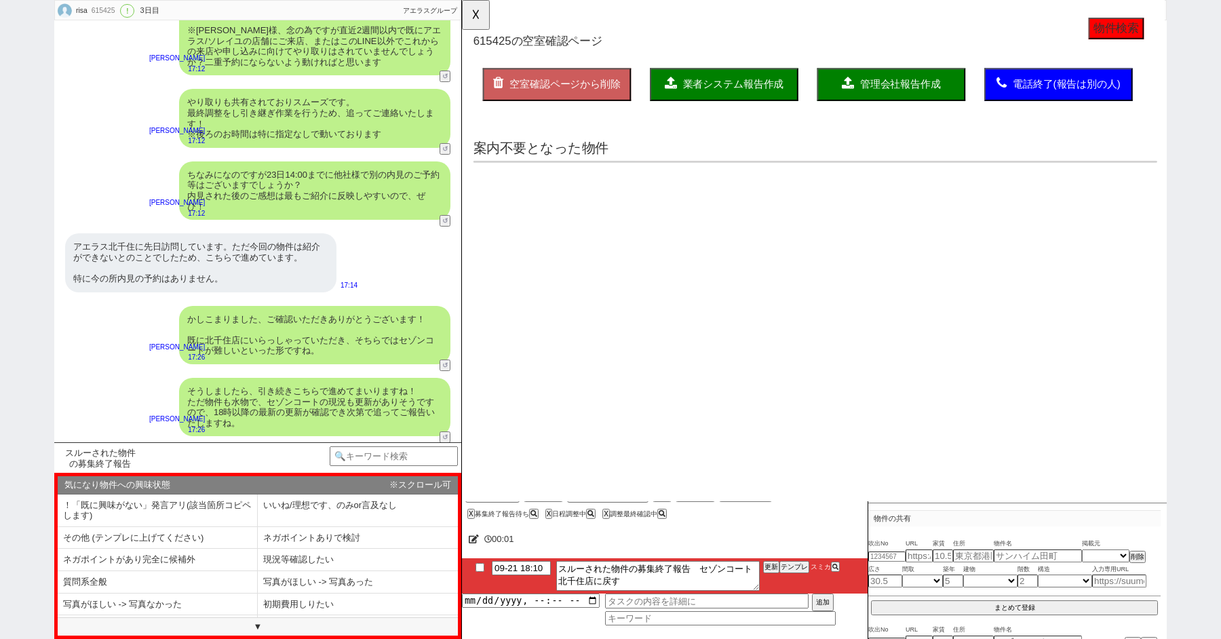
select select "67"
select select "74"
select select "66"
select select "12"
select select "57"
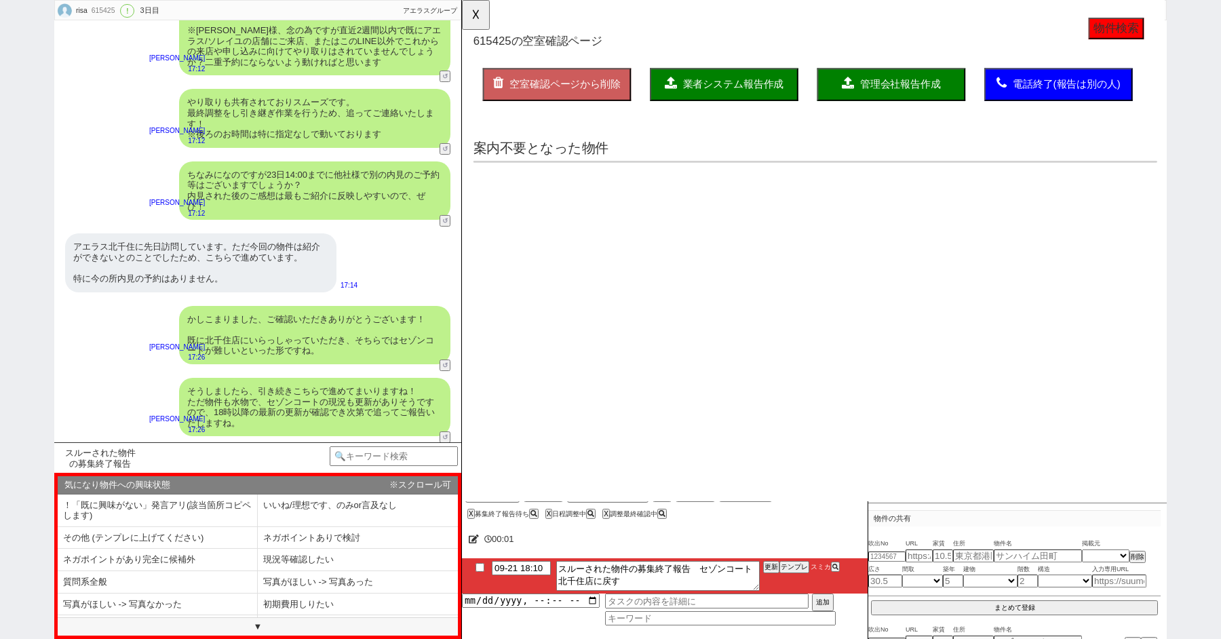
select select "9"
select select "333"
select select "68"
select select "[DATE]"
select select "73"
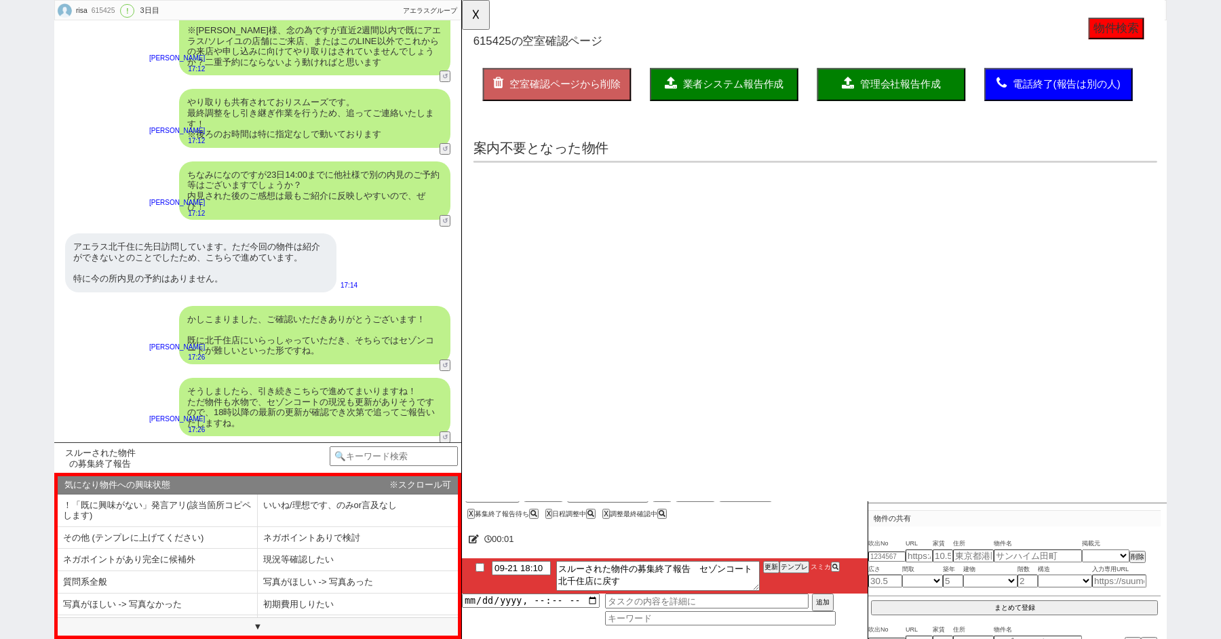
select select "[DATE]"
select select "7"
select select "27"
select select "77"
select select "50"
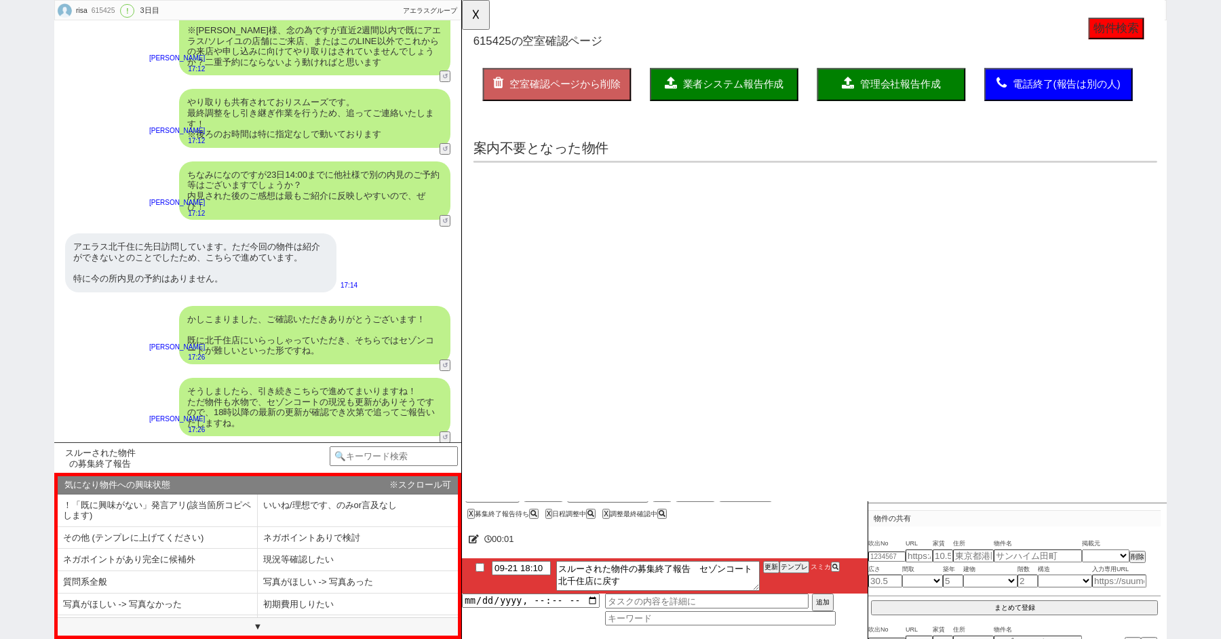
select select "33"
select select "54"
select select "52"
select select "29"
select select "30"
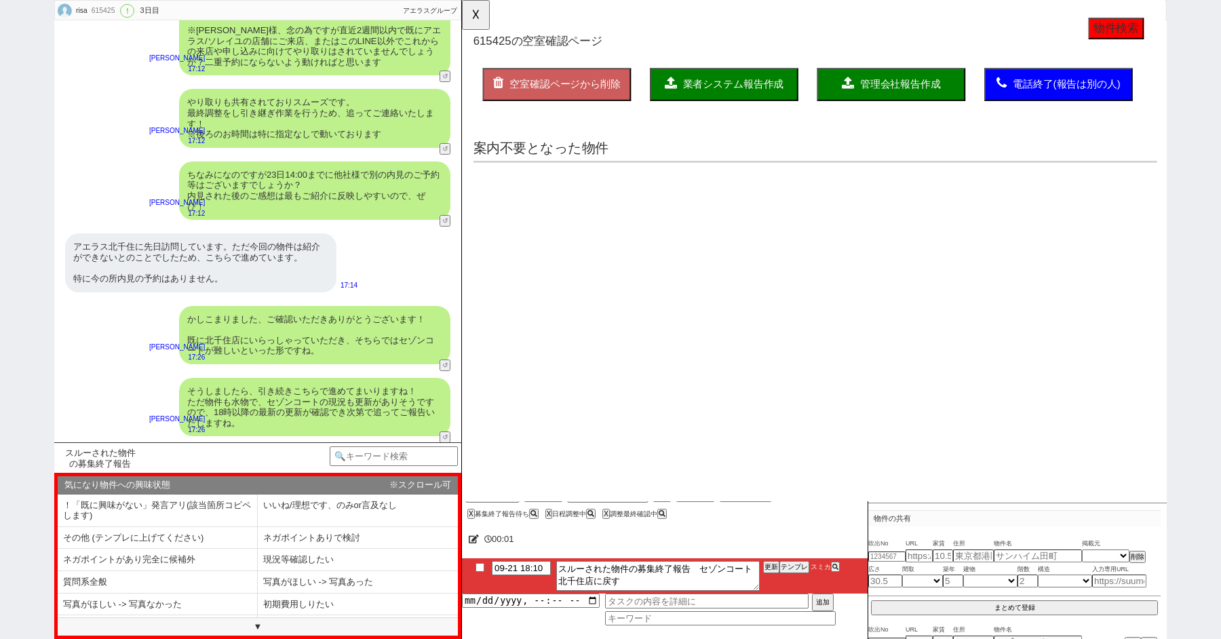
select select "11"
select select "44"
select select "56"
select select "53"
select select "15"
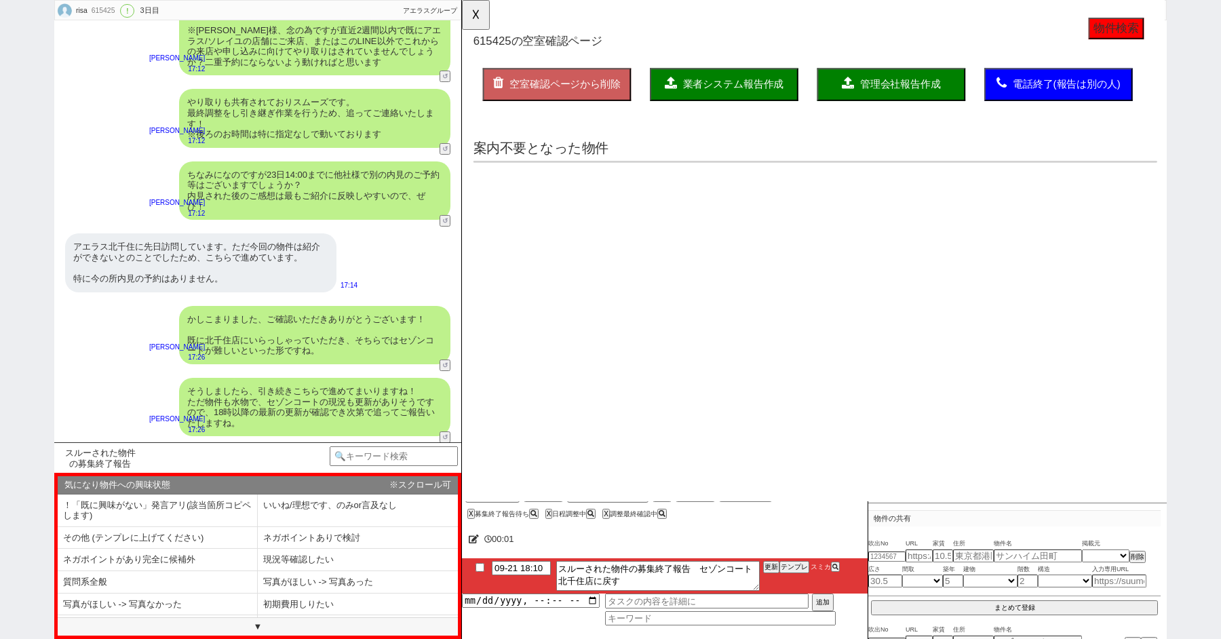
select select "38"
select select "47"
select select "72"
select select "34"
select select "61"
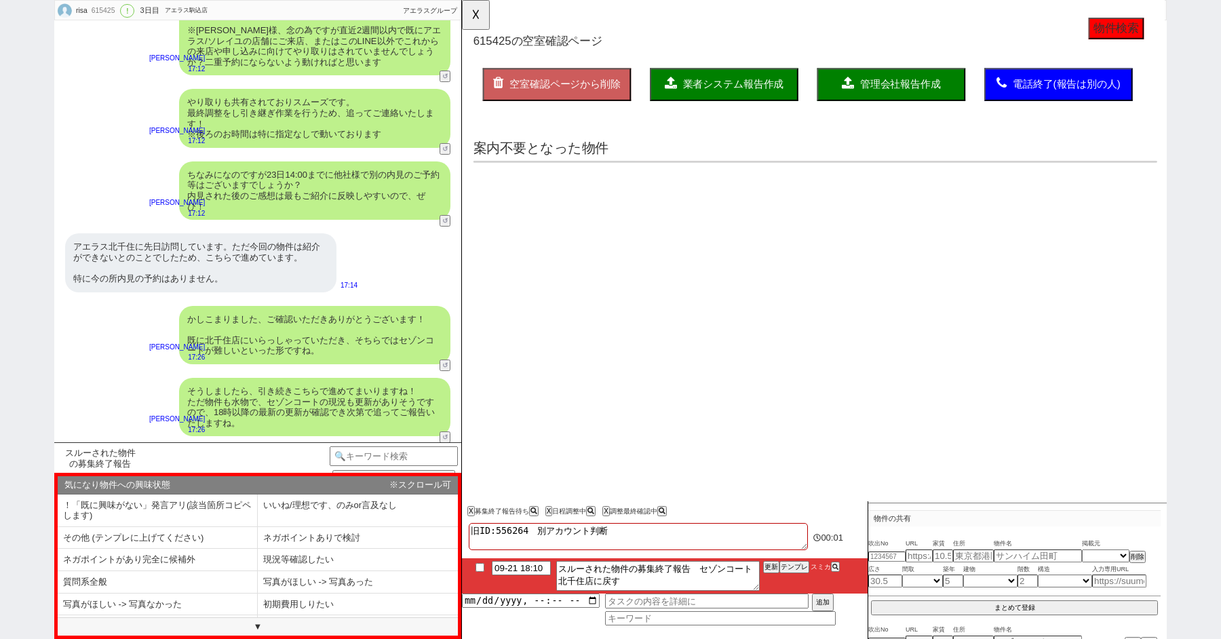
scroll to position [17, 0]
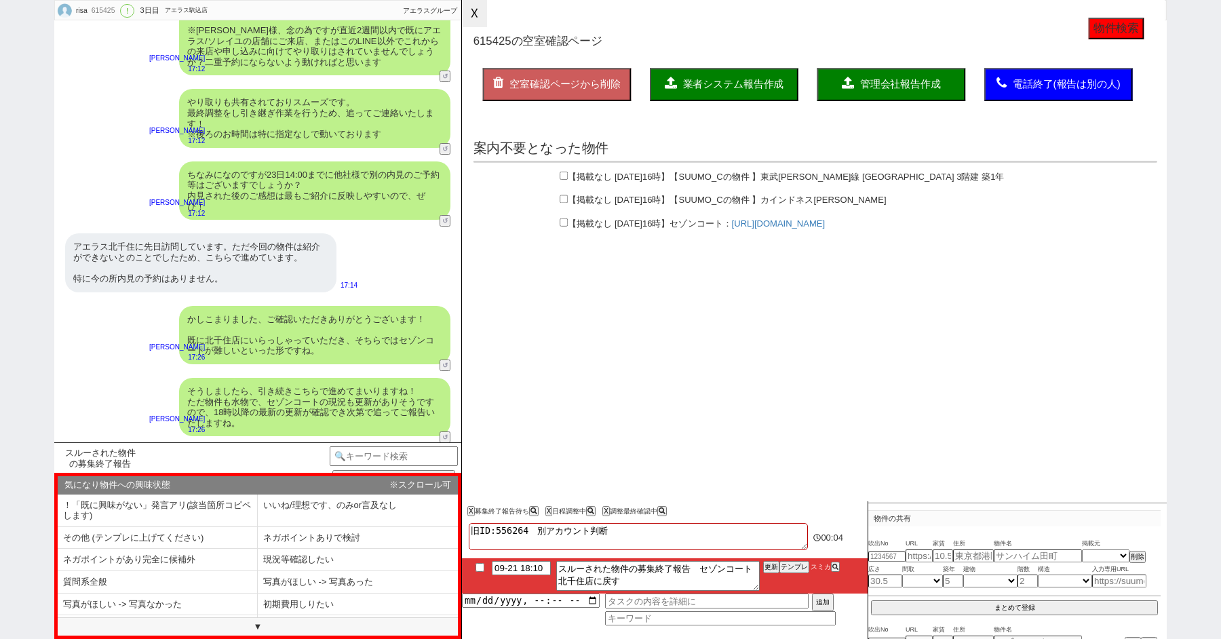
click at [479, 12] on button "☓" at bounding box center [474, 13] width 25 height 27
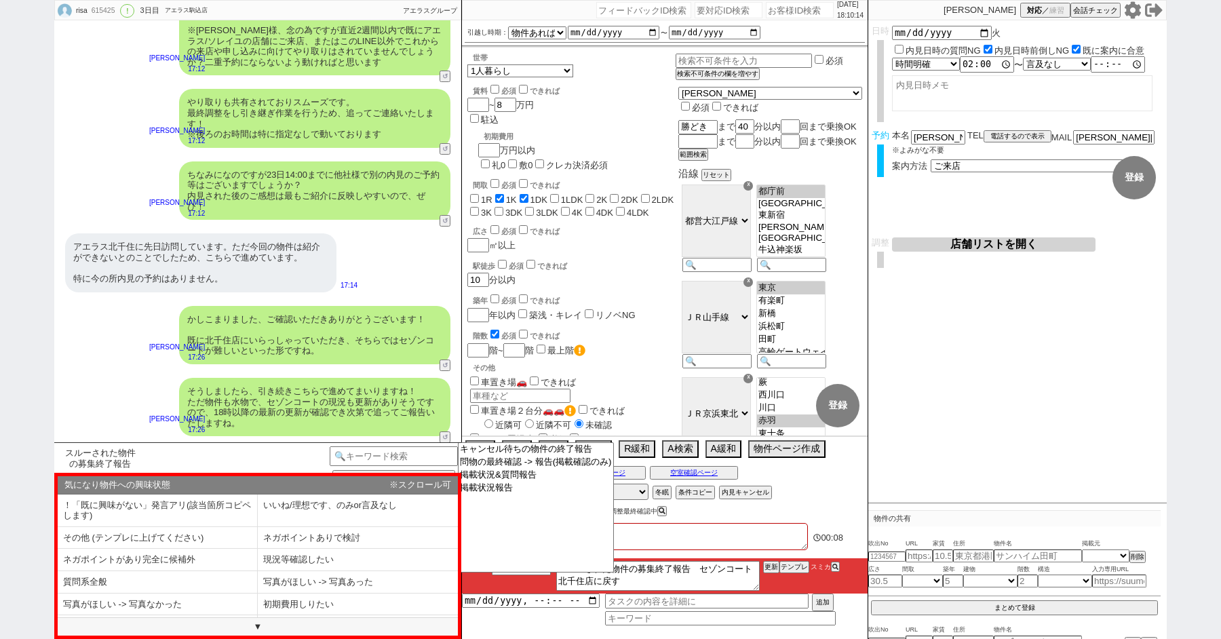
click at [130, 371] on div "そうしましたら、引き続きこちらで進めてまいりますね！ ただ物件も水物で、セゾンコートの現況も更新がありそうですので、18時以降の最新の更新が確認でき次第で追っ…" at bounding box center [257, 407] width 407 height 72
click at [325, 443] on div "よろしくお願いいたします。 17:32" at bounding box center [257, 463] width 407 height 41
click at [701, 471] on button "空室確認ページ" at bounding box center [694, 472] width 88 height 11
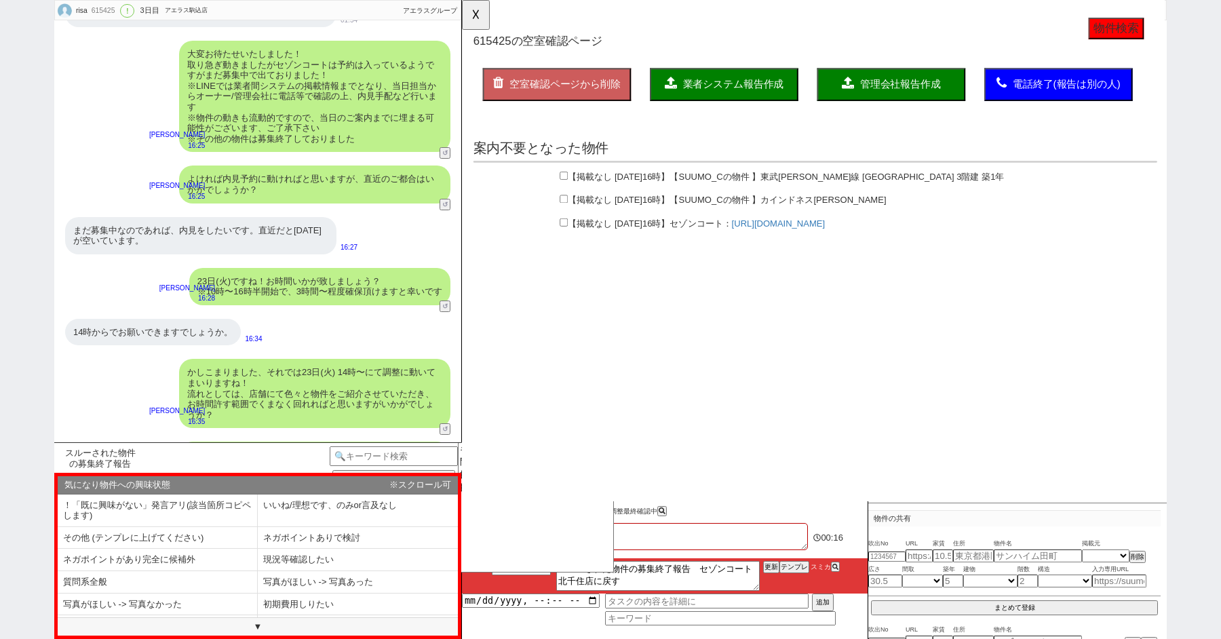
scroll to position [1781, 0]
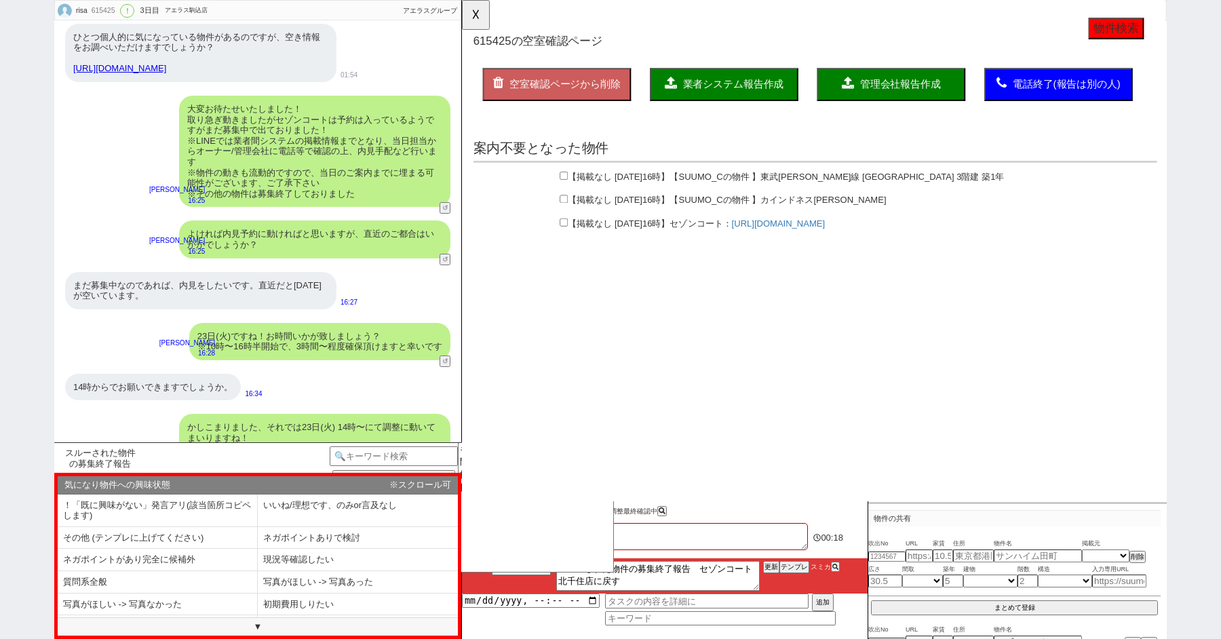
click at [573, 243] on div at bounding box center [525, 239] width 102 height 15
click at [852, 241] on link "[URL][DOMAIN_NAME]" at bounding box center [802, 240] width 100 height 11
click at [472, 21] on button "☓" at bounding box center [474, 13] width 25 height 27
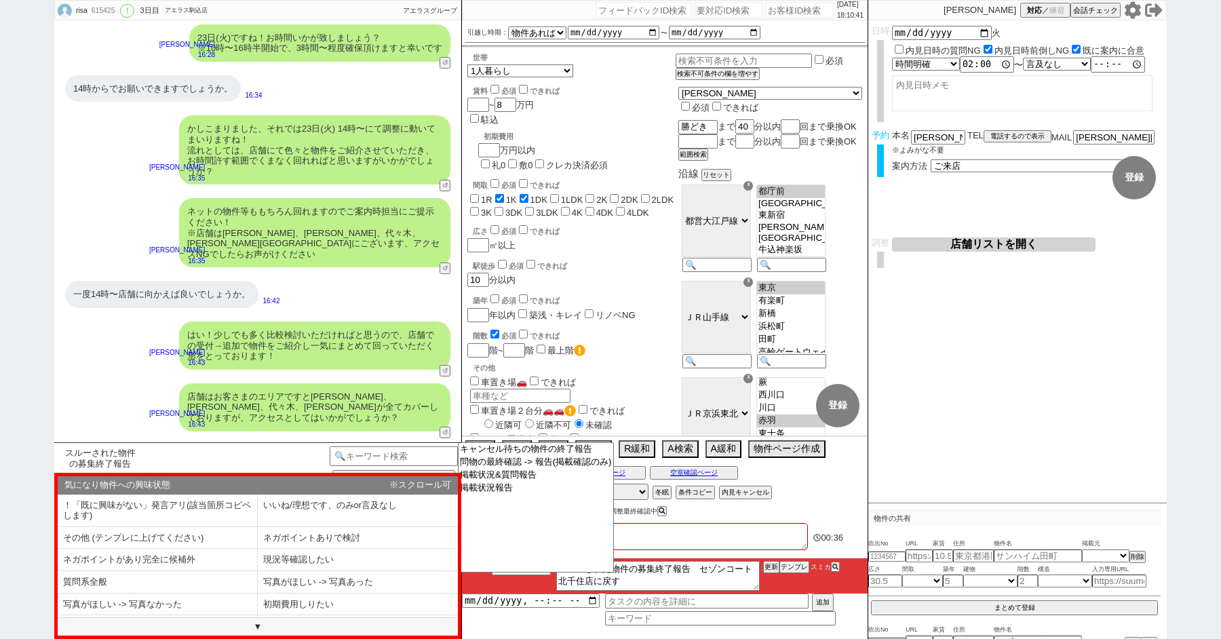
scroll to position [2825, 0]
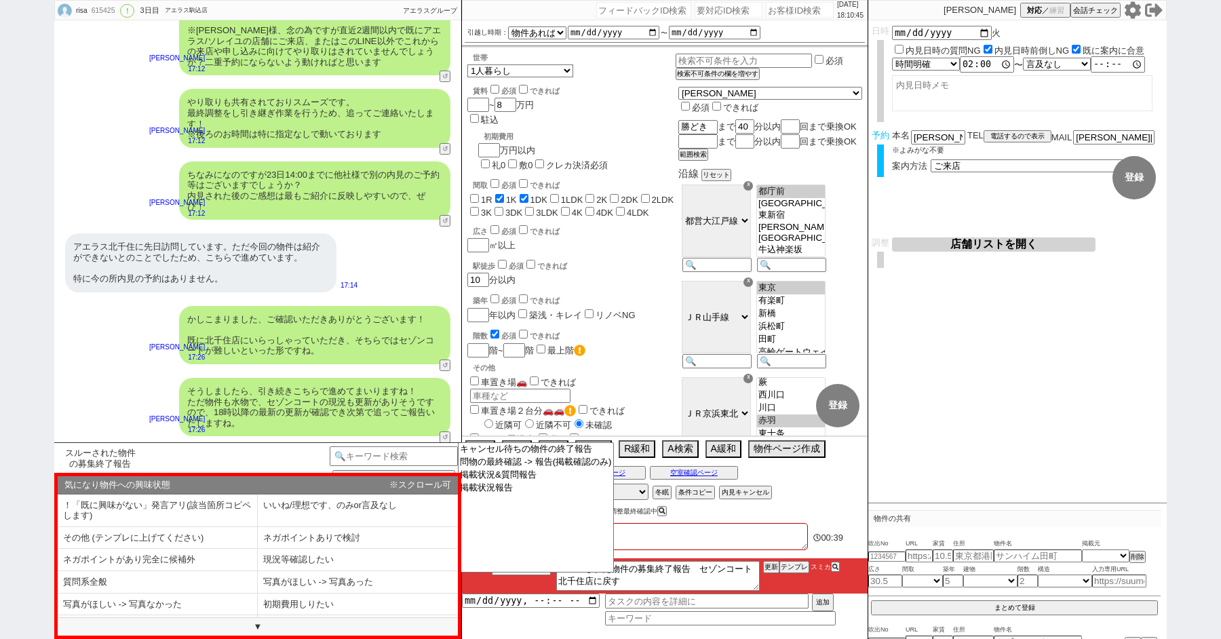
click at [376, 443] on div "よろしくお願いいたします。 17:32" at bounding box center [257, 463] width 407 height 41
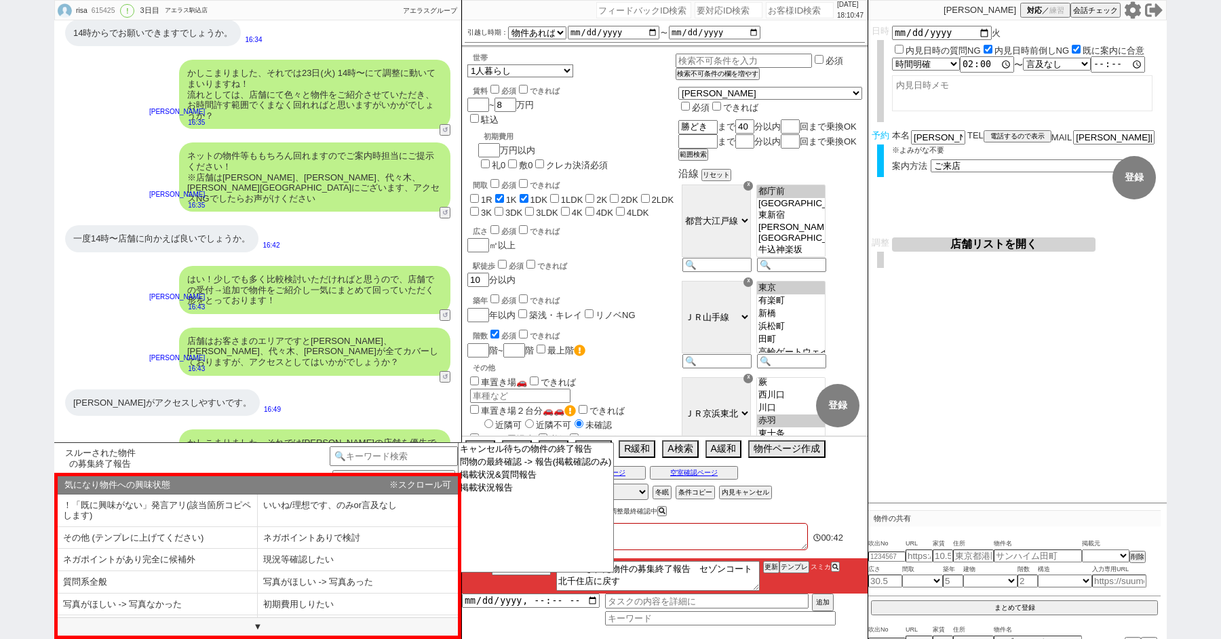
scroll to position [1935, 0]
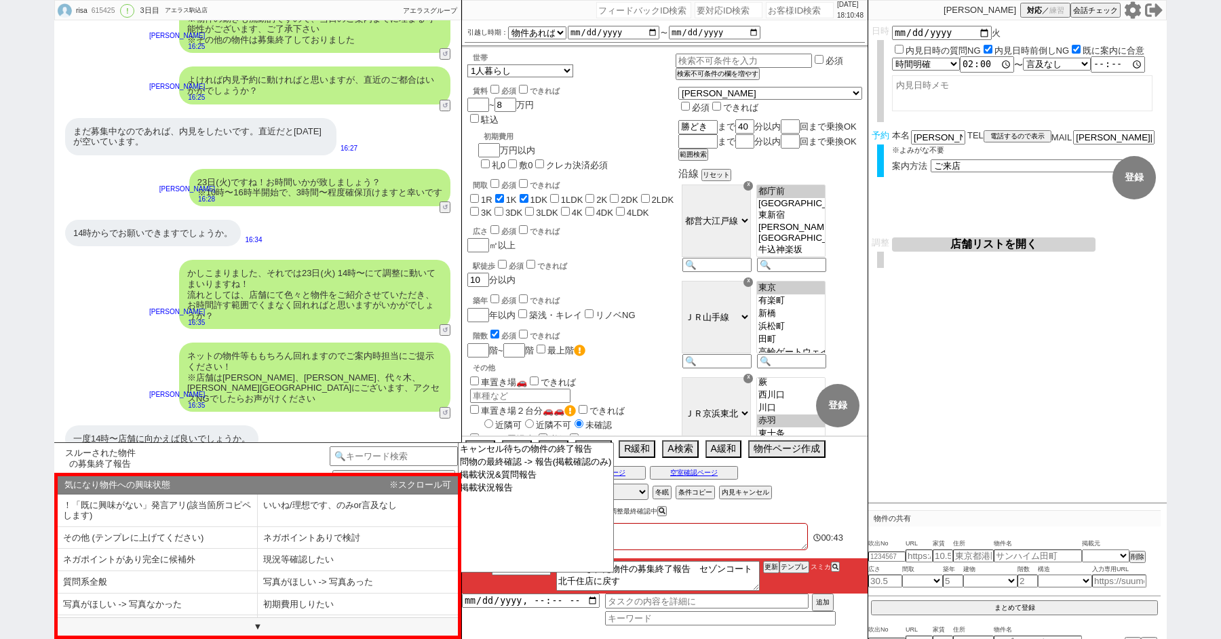
click at [974, 237] on button "店舗リストを開く" at bounding box center [993, 244] width 203 height 14
click at [323, 210] on div "23日(火)ですね！お時間いかが致しましょう？ ※10時〜16時半開始で、3時間〜程度確保頂けますと幸いです 小澤結 16:28 11130-A1" at bounding box center [257, 187] width 407 height 51
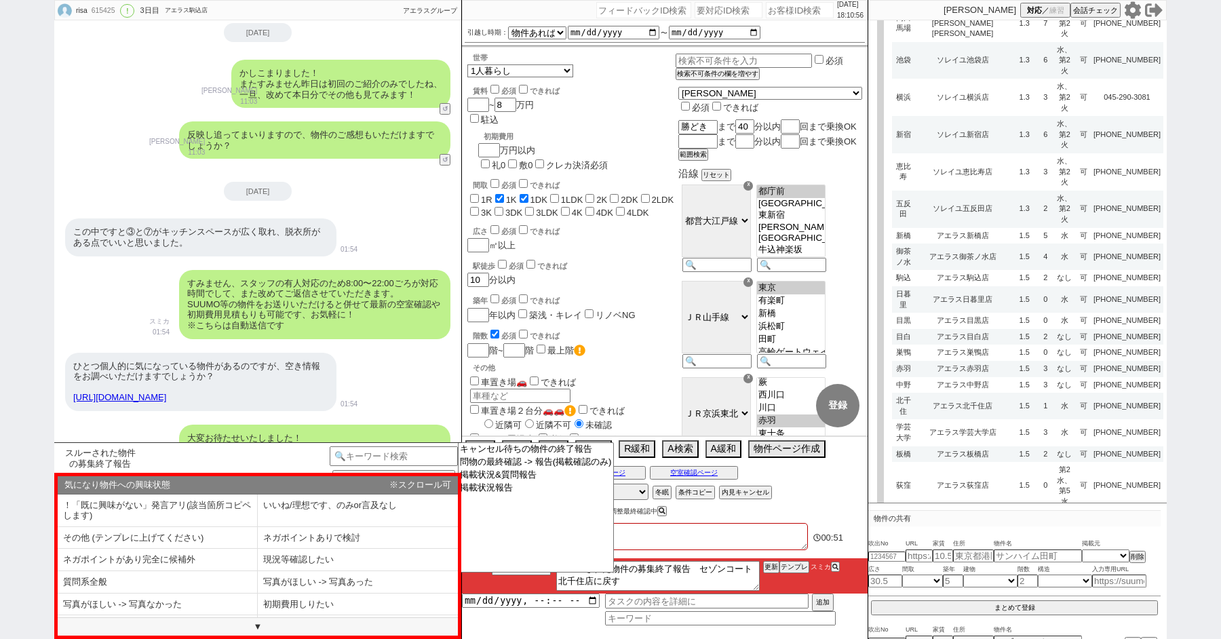
scroll to position [573, 0]
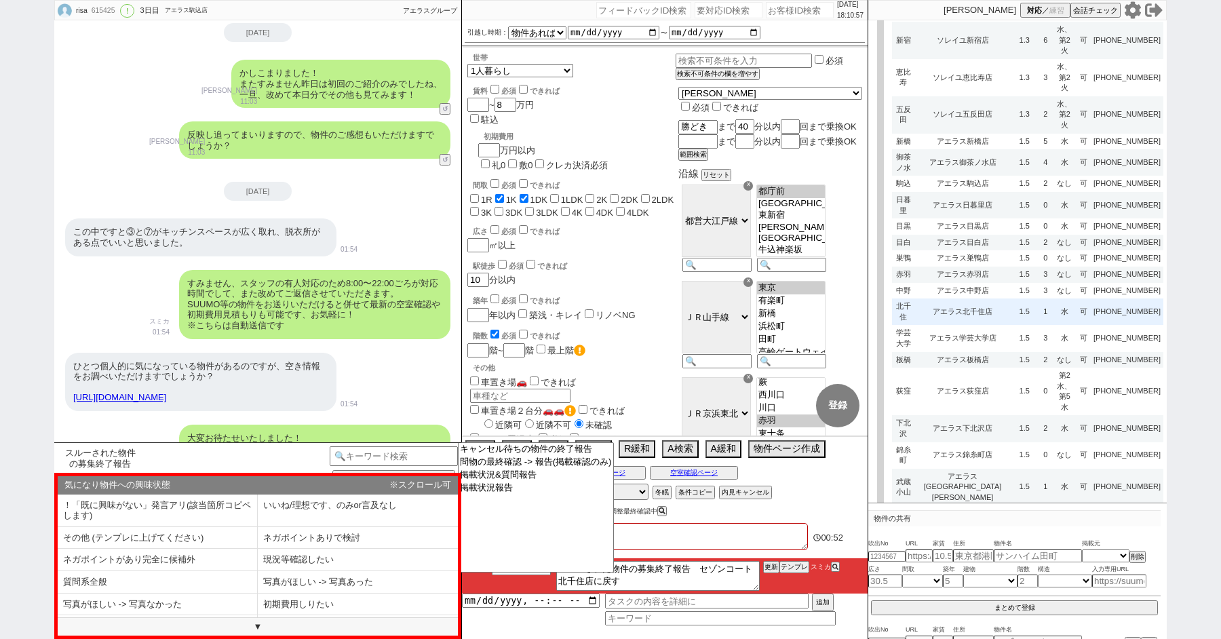
click at [994, 298] on td "アエラス北千住店" at bounding box center [962, 311] width 96 height 26
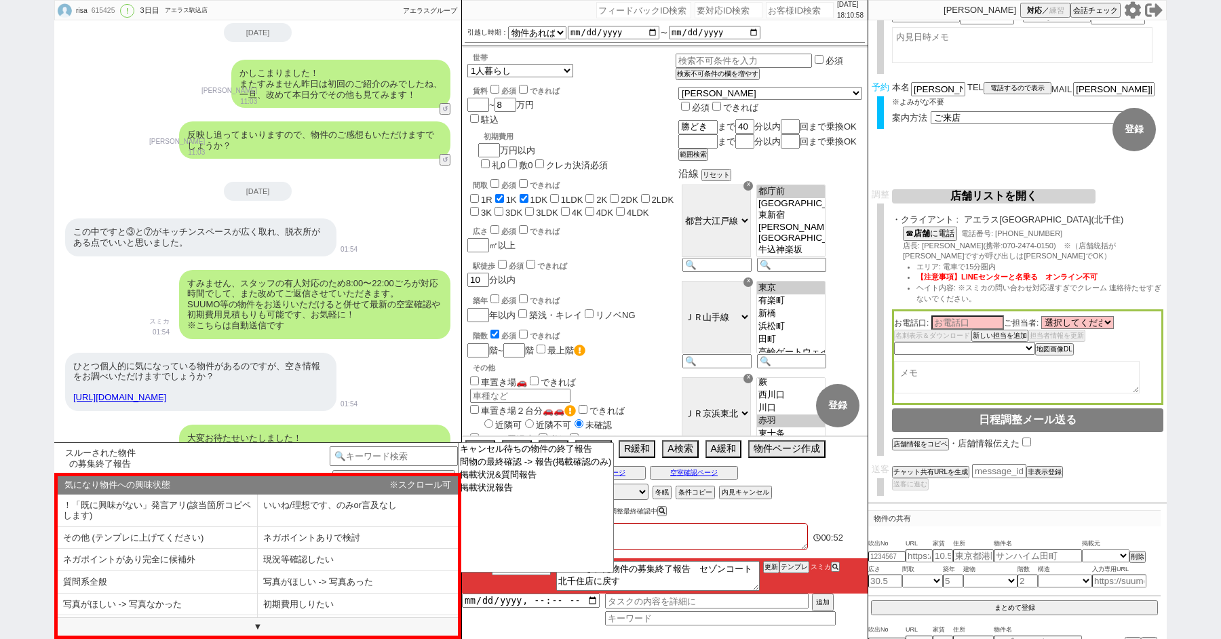
scroll to position [0, 0]
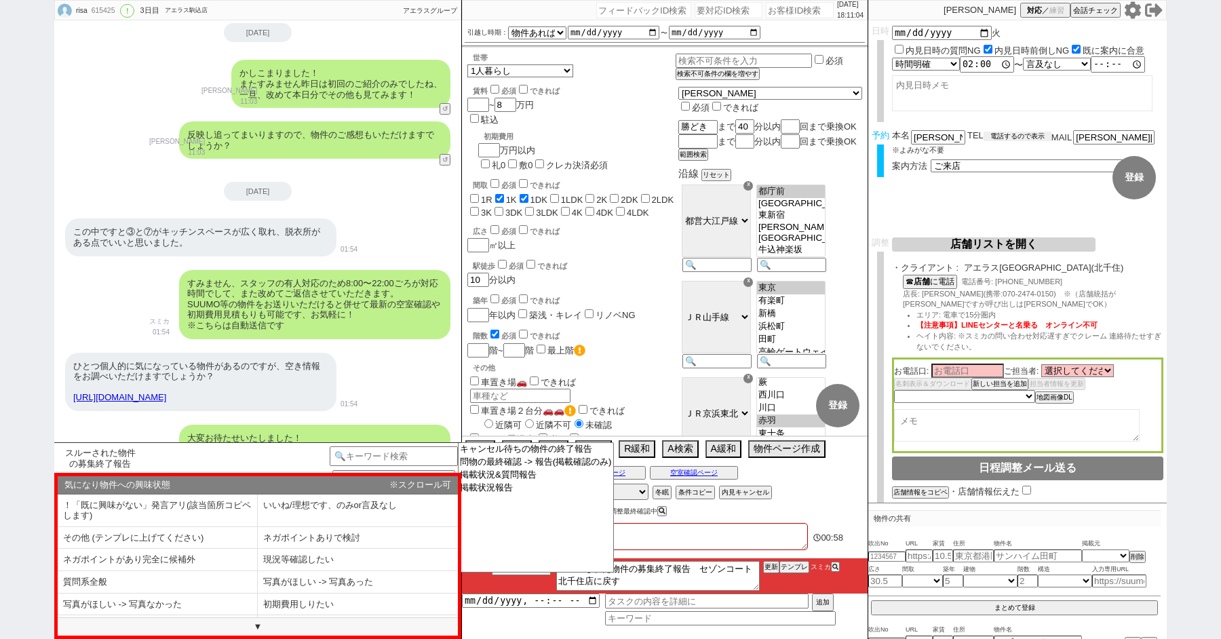
click at [1015, 135] on button "電話するので表示" at bounding box center [1017, 136] width 68 height 9
click at [0, 0] on select "電話の理由 356 初日調整での禊 357 問物漏れ回収 359 内見日が怪しいので前倒し&他社消し 360 調整まできて無言が長いマンを起こす 361 調整…" at bounding box center [0, 0] width 0 height 0
click select "電話の理由 356 初日調整での禊 357 問物漏れ回収 359 内見日が怪しいので前倒し&他社消し 360 調整まできて無言が長いマンを起こす 361 調整…" at bounding box center [1017, 136] width 68 height 12
select select "344"
click at [921, 162] on b "お客様" at bounding box center [920, 162] width 24 height 9
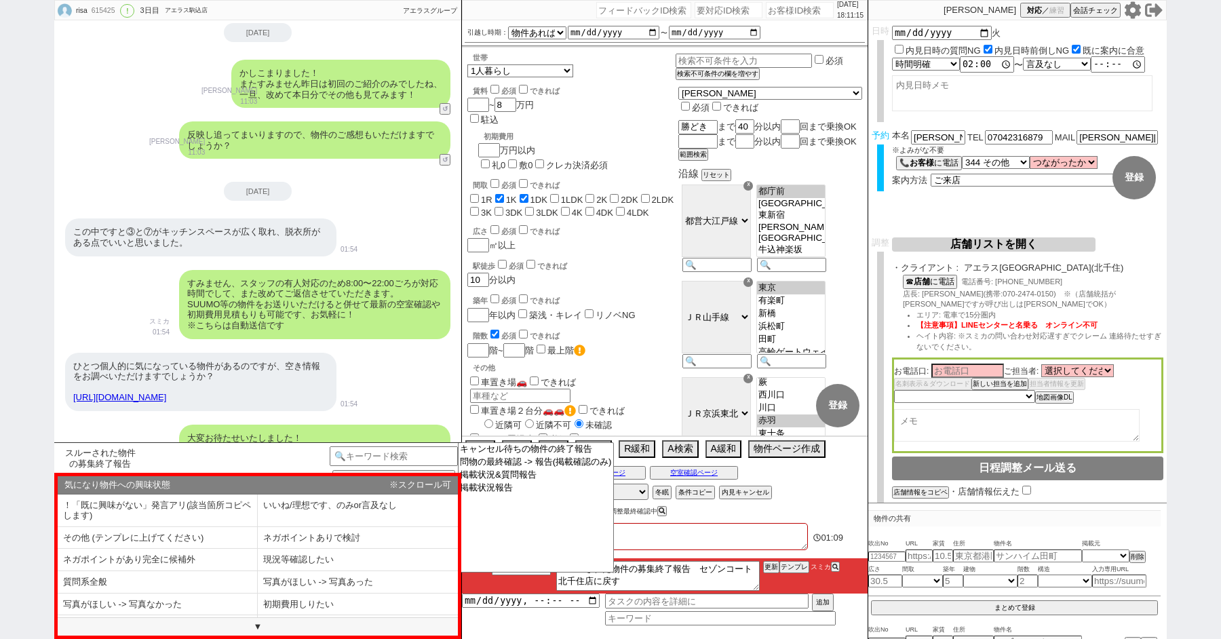
click at [368, 246] on div "この中ですと③と⑦がキッチンスペースが広く取れ、脱衣所がある点でいいと思いました。 01:54" at bounding box center [257, 237] width 407 height 51
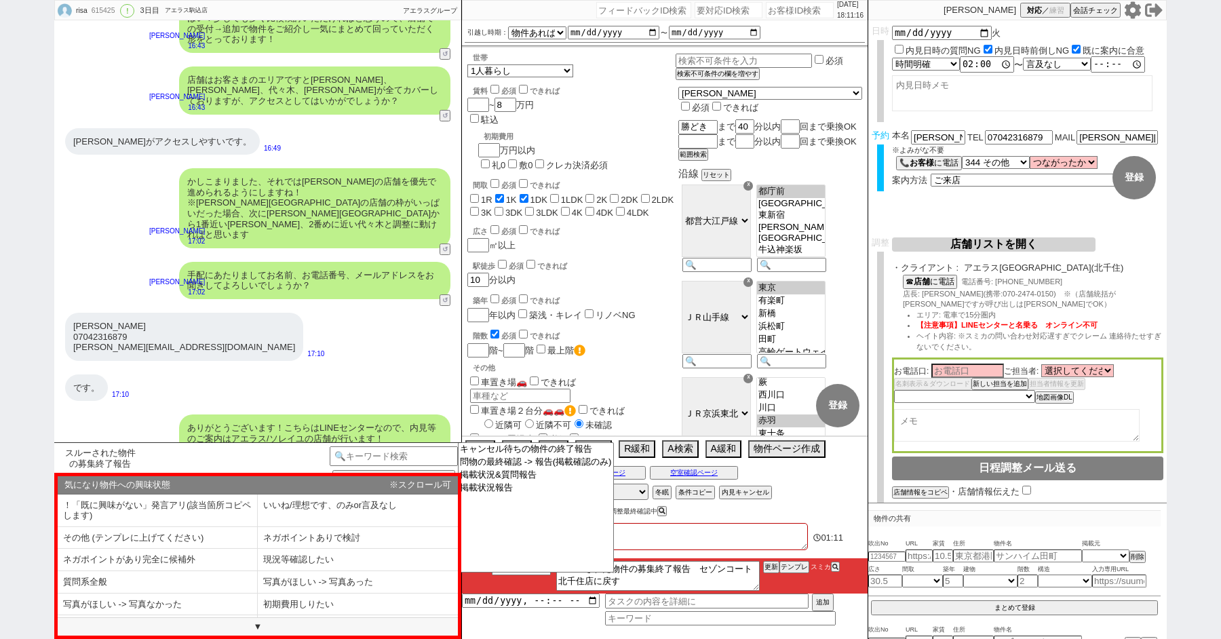
scroll to position [2825, 0]
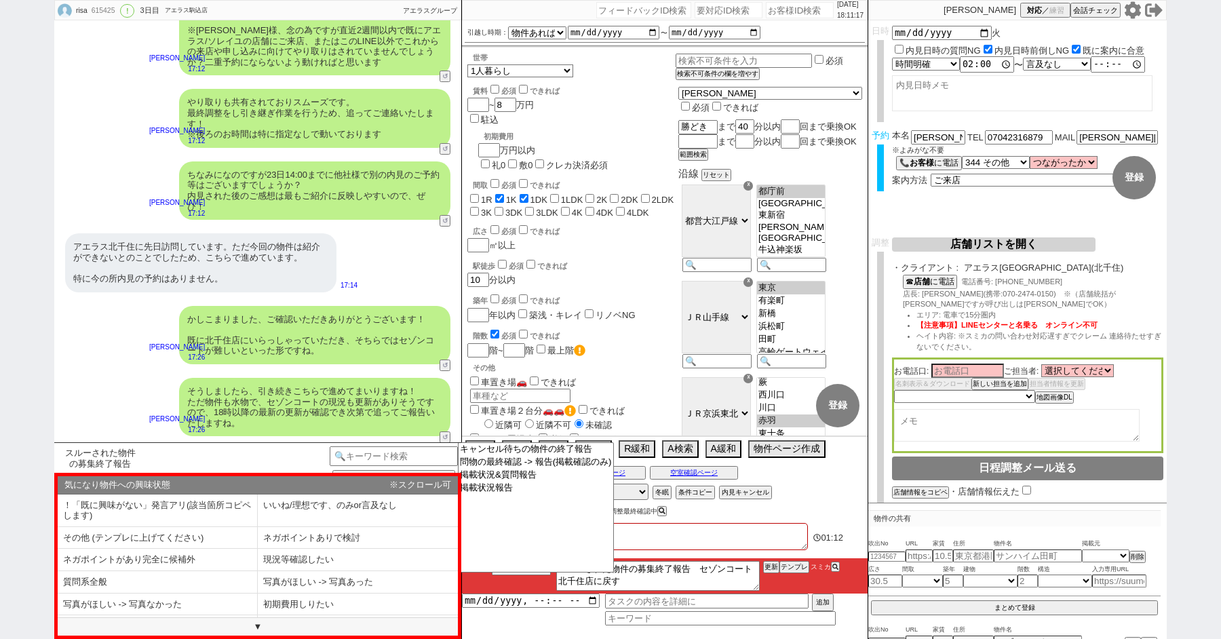
click at [113, 299] on div "かしこまりました、ご確認いただきありがとうございます！ 既に北千住店にいらっしゃっていただき、そちらではセゾンコートが難しいといった形ですね。 松井健太朗 1…" at bounding box center [257, 335] width 407 height 72
click at [698, 534] on textarea "旧ID:556264　別アカウント判断" at bounding box center [638, 536] width 339 height 27
click at [534, 475] on option "掲載状況&質問報告" at bounding box center [535, 474] width 155 height 13
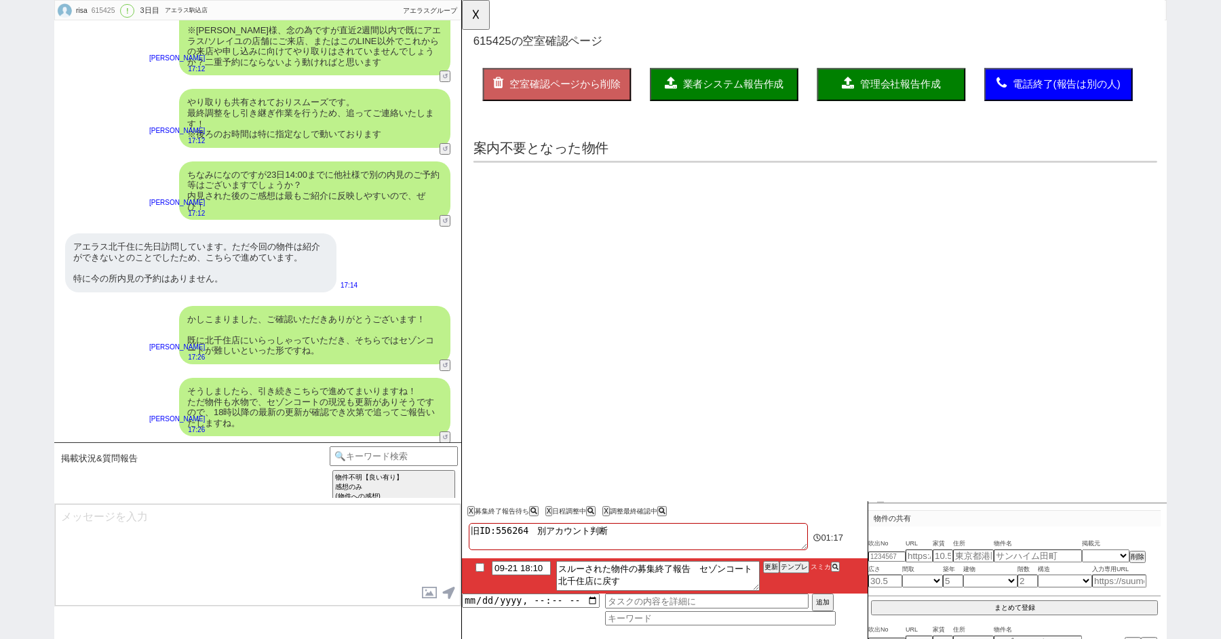
scroll to position [0, 0]
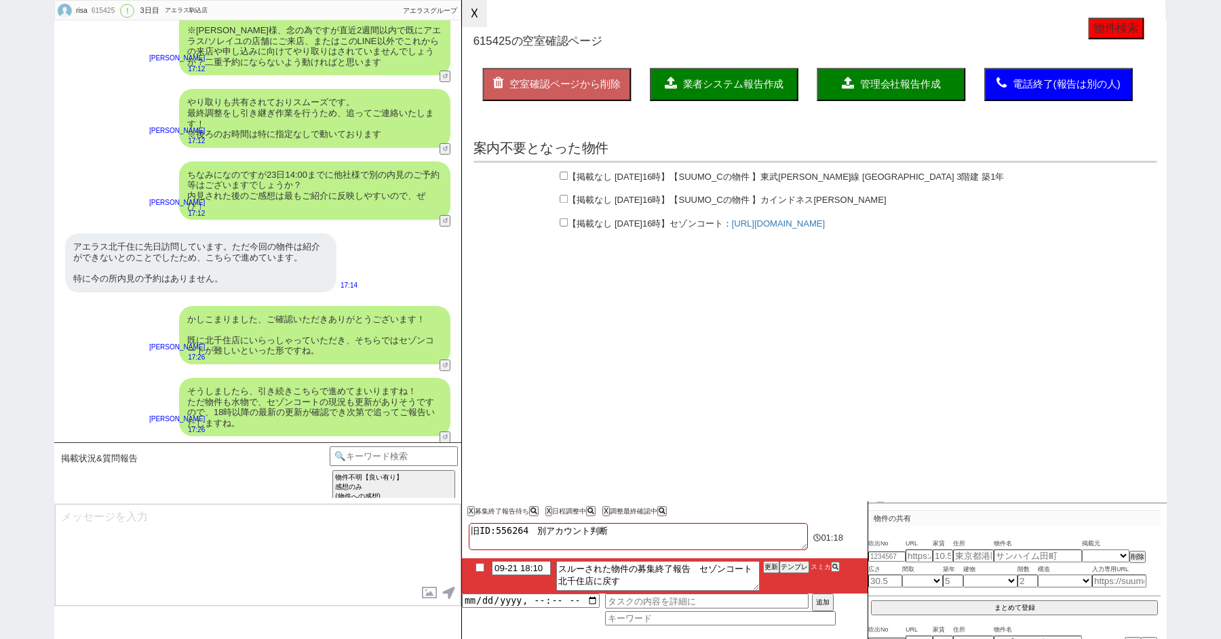
click at [469, 16] on button "☓" at bounding box center [474, 13] width 25 height 27
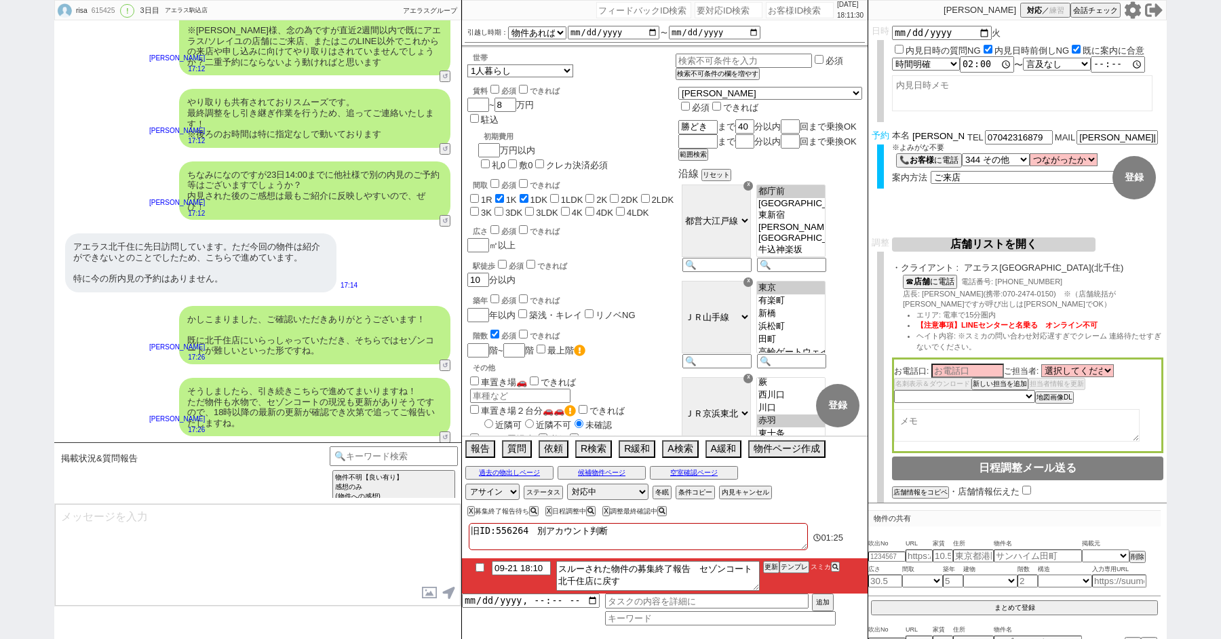
drag, startPoint x: 931, startPoint y: 139, endPoint x: 876, endPoint y: 128, distance: 56.0
click at [876, 128] on form "変更 なし 登録 日時 2025-09-23 火 内見日時の質問NG 内見日時前倒しNG 既に案内に合意 言及なし 時間明確 午前 午後 お昼 夕方・夜 終日…" at bounding box center [1017, 128] width 298 height 217
click at [176, 530] on textarea at bounding box center [258, 555] width 406 height 102
paste textarea "岡田"
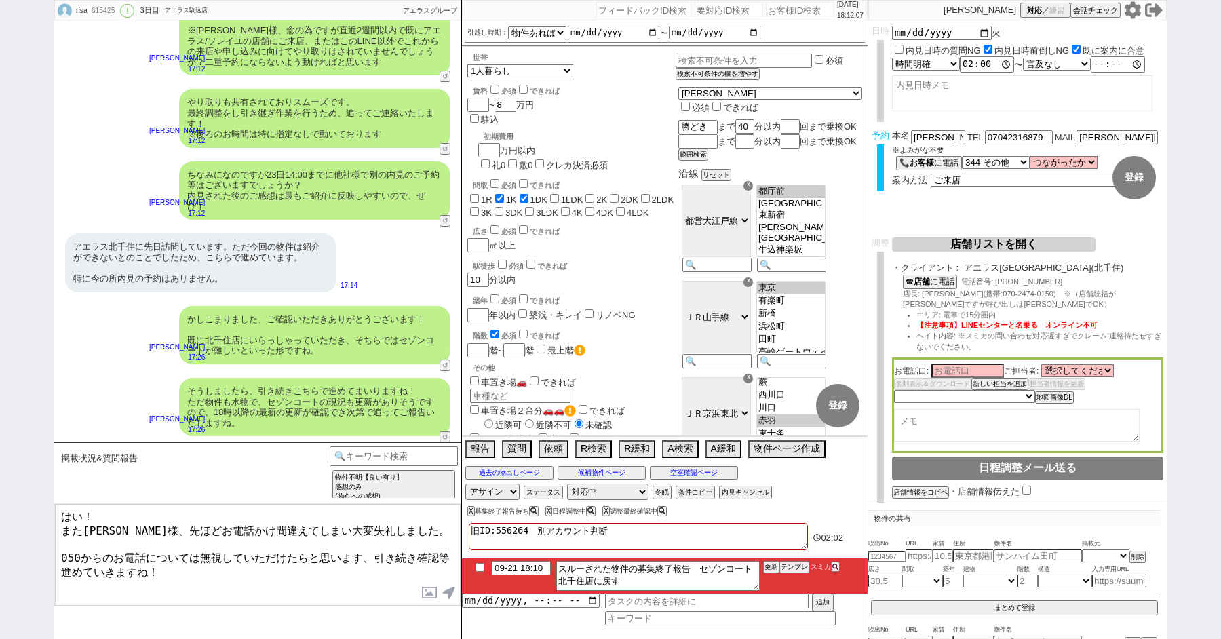
click at [161, 525] on textarea "はい！ また岡田様、先ほどお電話かけ間違えてしまい大変失礼しました。 050からのお電話については無視していただけたらと思います、引き続き確認等進めていきます…" at bounding box center [258, 555] width 406 height 102
click at [194, 547] on textarea "はい！ また岡田様、先ほどお電話かけ間違えてしまい大変失礼しました。 050からのお電話については無視していただけたらと思います、引き続き確認等進めていきます…" at bounding box center [258, 555] width 406 height 102
type textarea "はい！ また岡田様、先ほどお電話かけ間違えてしまい大変失礼しました。 050からのお電話については私のミスですので無視していただけたらと思います、引き続き確認…"
drag, startPoint x: 300, startPoint y: 572, endPoint x: 0, endPoint y: 395, distance: 349.0
click at [0, 395] on div "risa 615425 ! 0 3日目 アエラス駒込店 冬眠中 自社客 アエラスグループ スミカ_BPO チャット全表示 2025-09-19 ようこそLIN…" at bounding box center [610, 319] width 1221 height 639
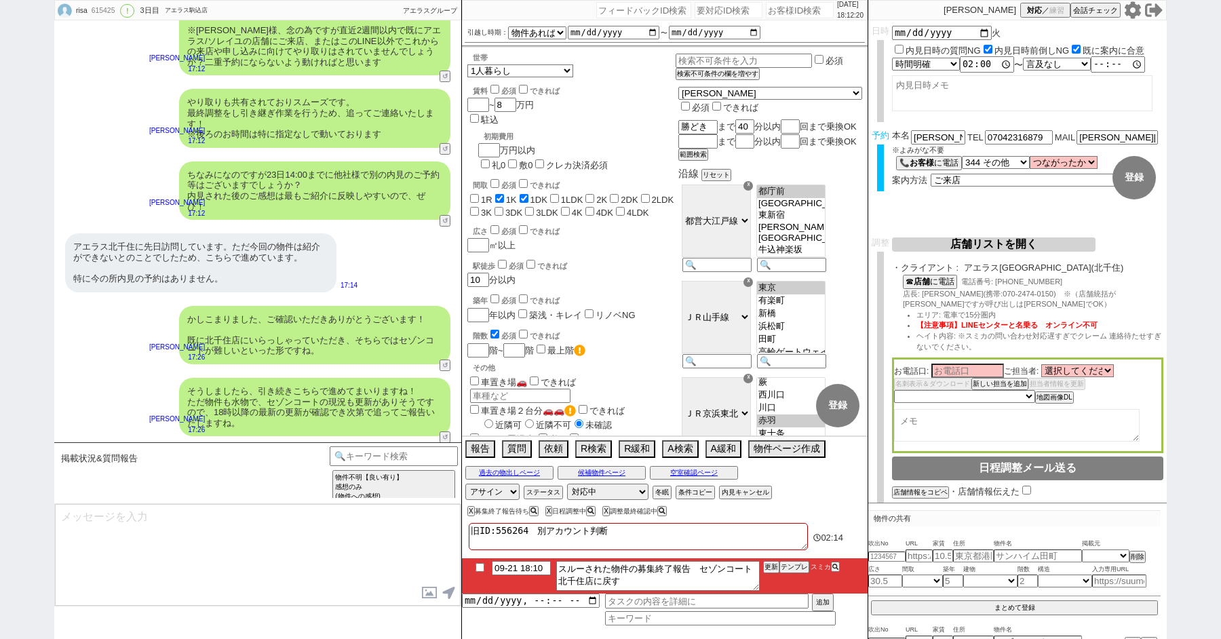
click at [673, 539] on textarea "旧ID:556264　別アカウント判断" at bounding box center [638, 536] width 339 height 27
type textarea "旧ID:556264　別アカウント判断"
checkbox input "false"
checkbox input "true"
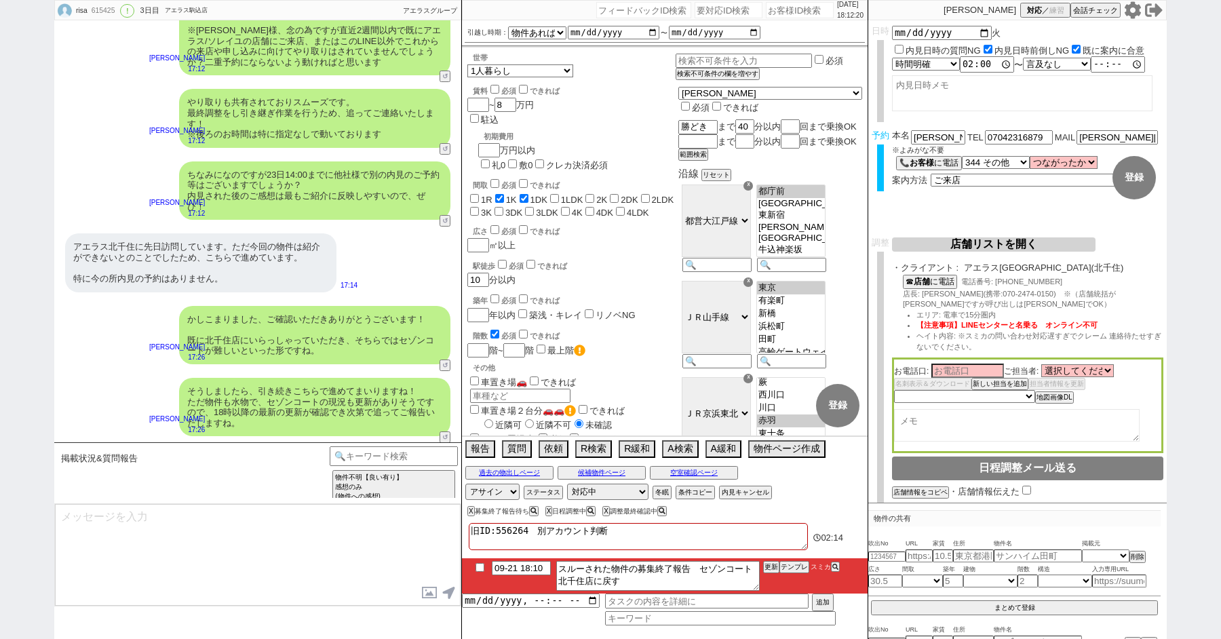
checkbox input "false"
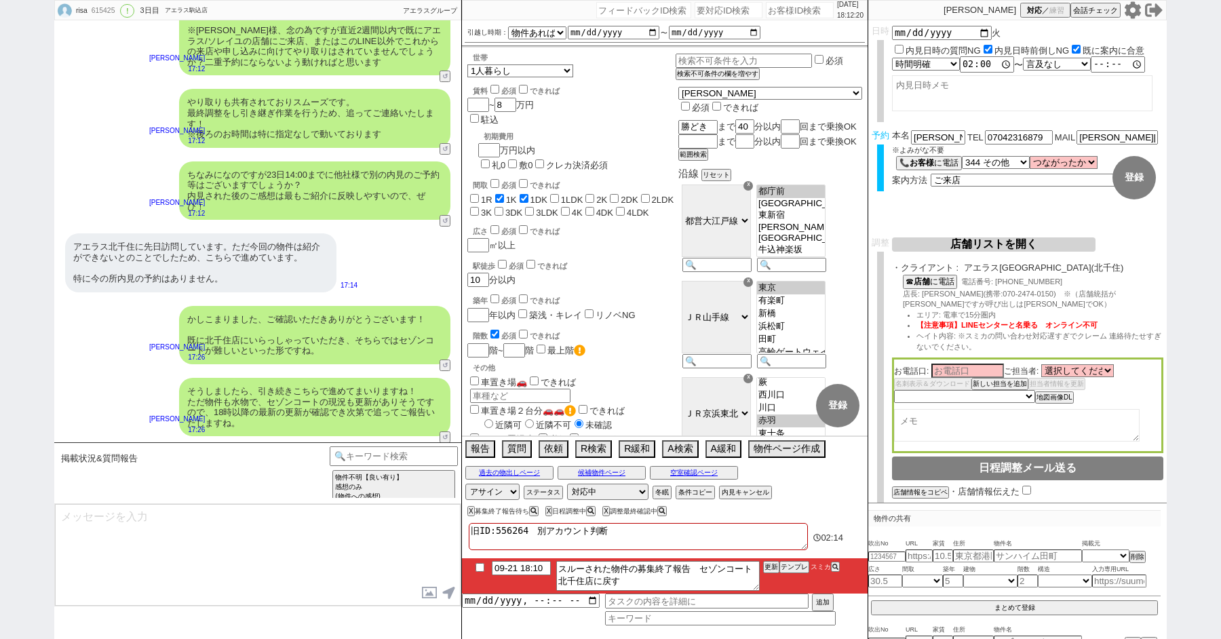
checkbox input "false"
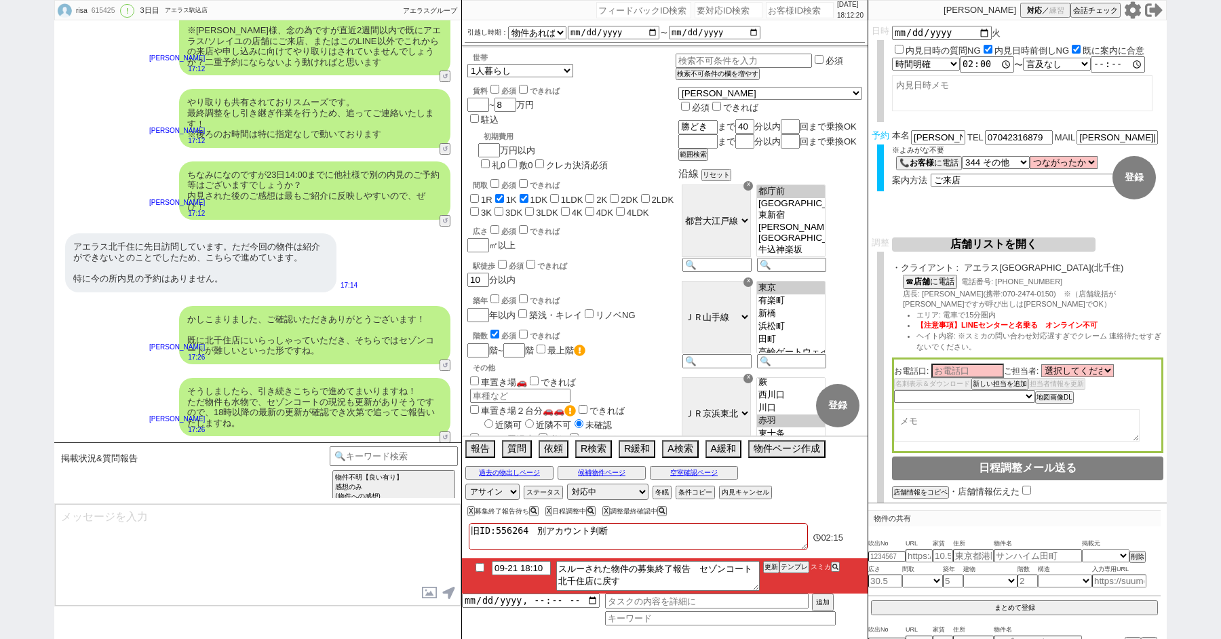
paste textarea "はい！ また岡田様、先ほどお電話かけ間違えてしまい大変失礼しました。 050からのお電話については私のミスですので無視していただけたらと思います、引き続き確認…"
type textarea "旧ID:556264　別アカウント判断 はい！ また岡田様、先ほどお電話かけ間違えてしまい大変失礼しました。 050からのお電話については私のミスですので無視…"
checkbox input "false"
checkbox input "true"
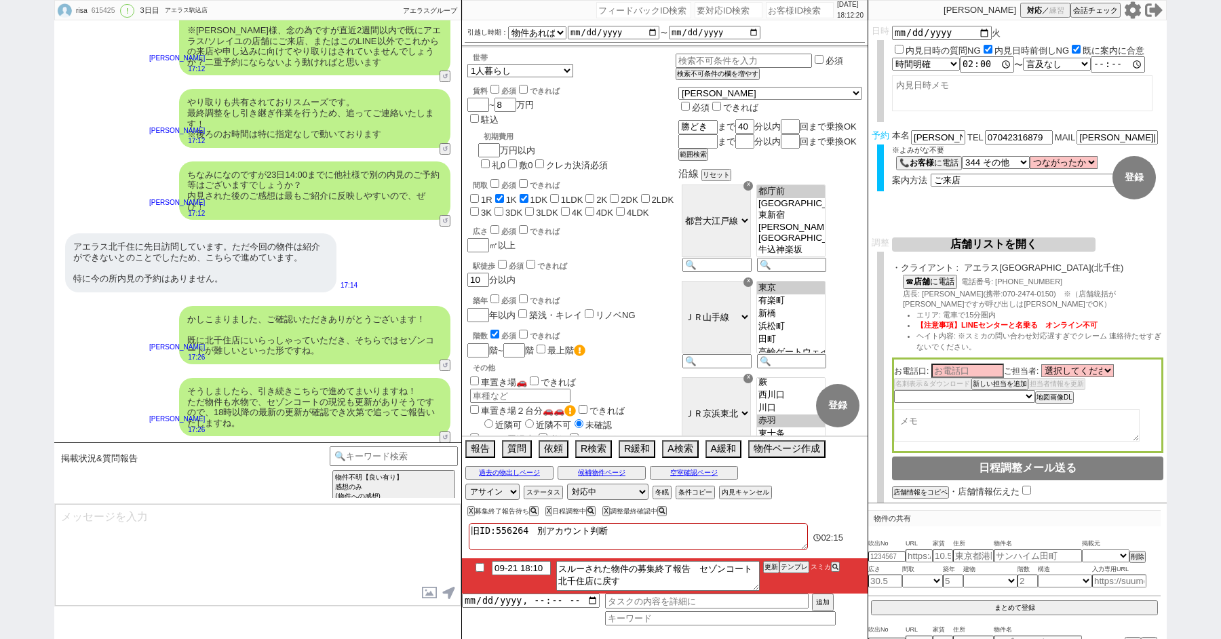
checkbox input "false"
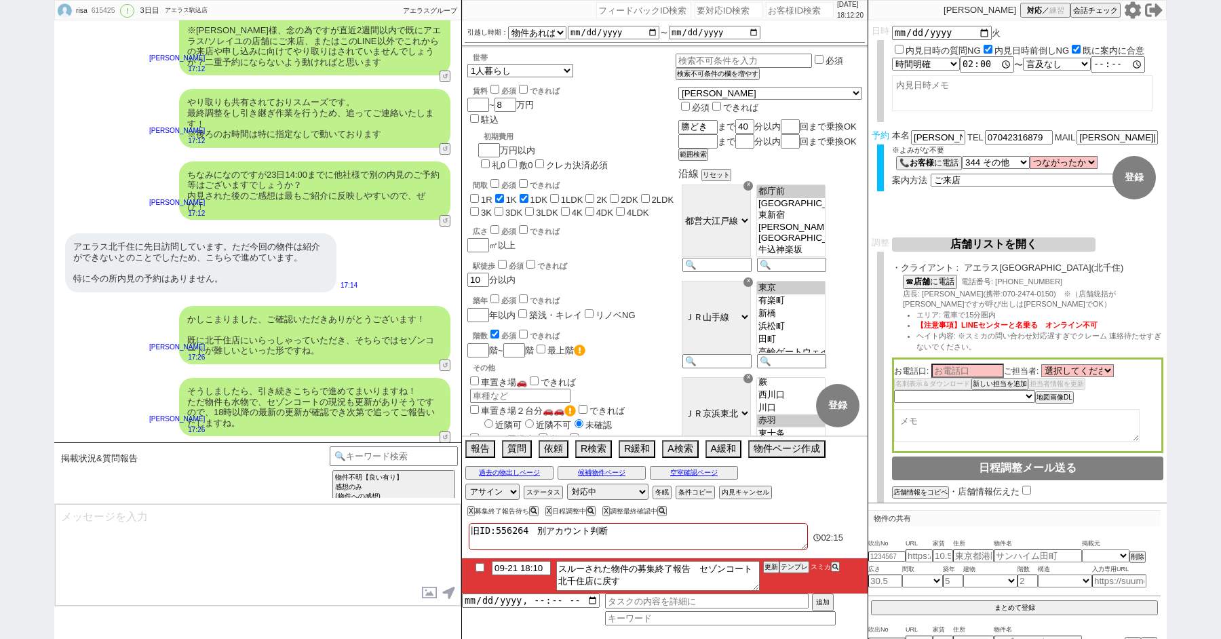
checkbox input "false"
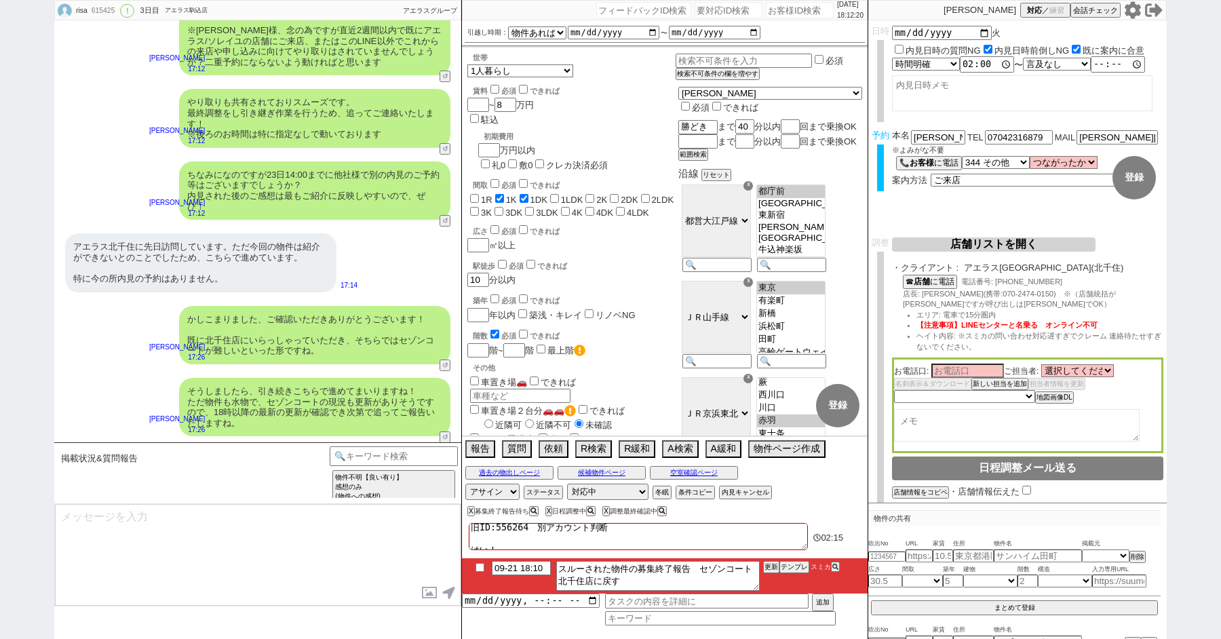
scroll to position [41, 0]
type textarea "旧ID:556264　別アカウント判断 はい！ また岡田様、先ほどお電話かけ間違えてしまい大変失礼しました。 050からのお電話については私のミスですので無視…"
click at [101, 10] on div "615425" at bounding box center [102, 10] width 31 height 11
copy div "615425"
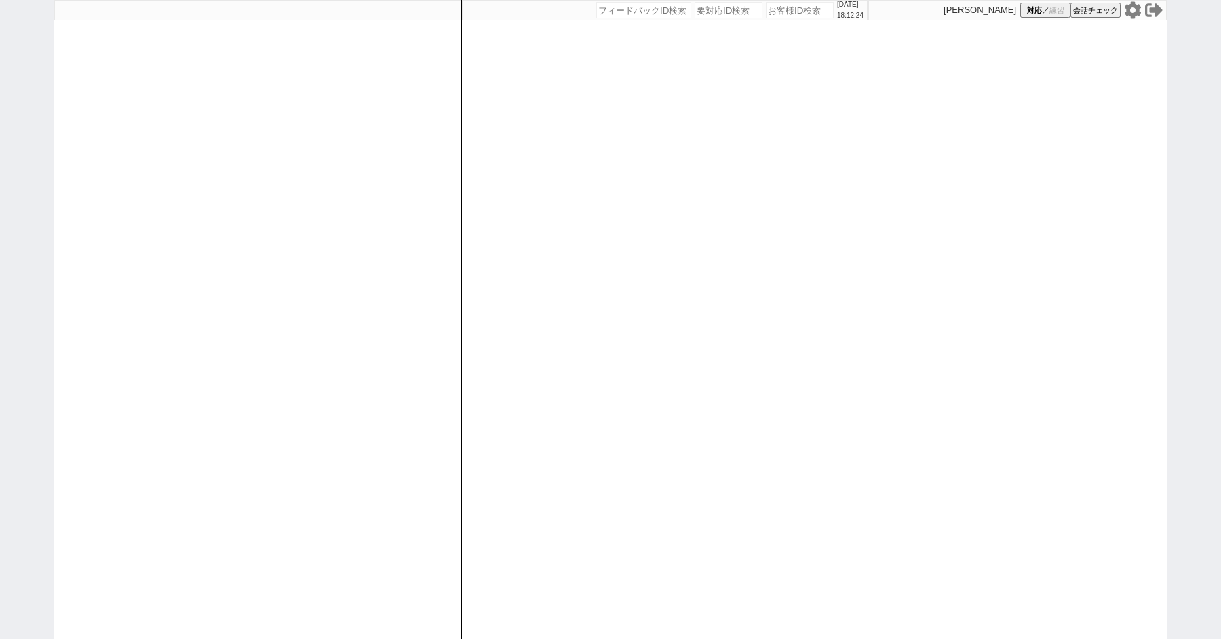
click at [19, 94] on div "[DATE] 18:12:24 候補物件を追加してしてください 紹介した物件一覧 他社物件を追加する 空室確認ページに追加・削除 紹介した物件一覧 他社物件を…" at bounding box center [610, 319] width 1221 height 639
paste input "615425"
type input "615425"
select select "1"
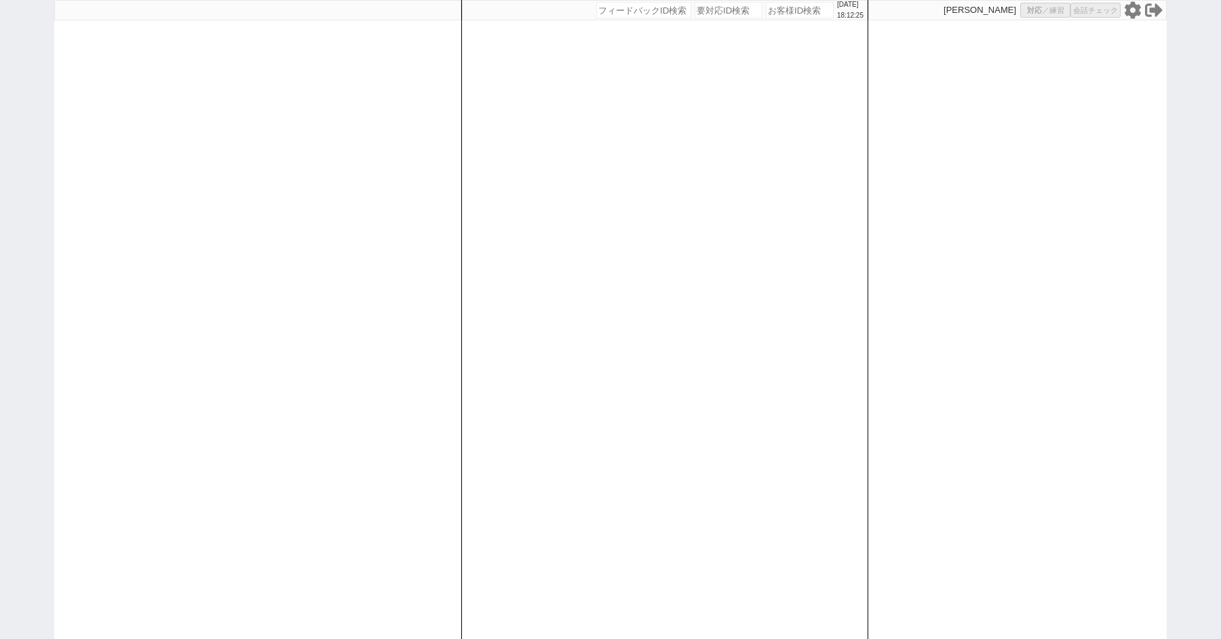
select select "2"
select select
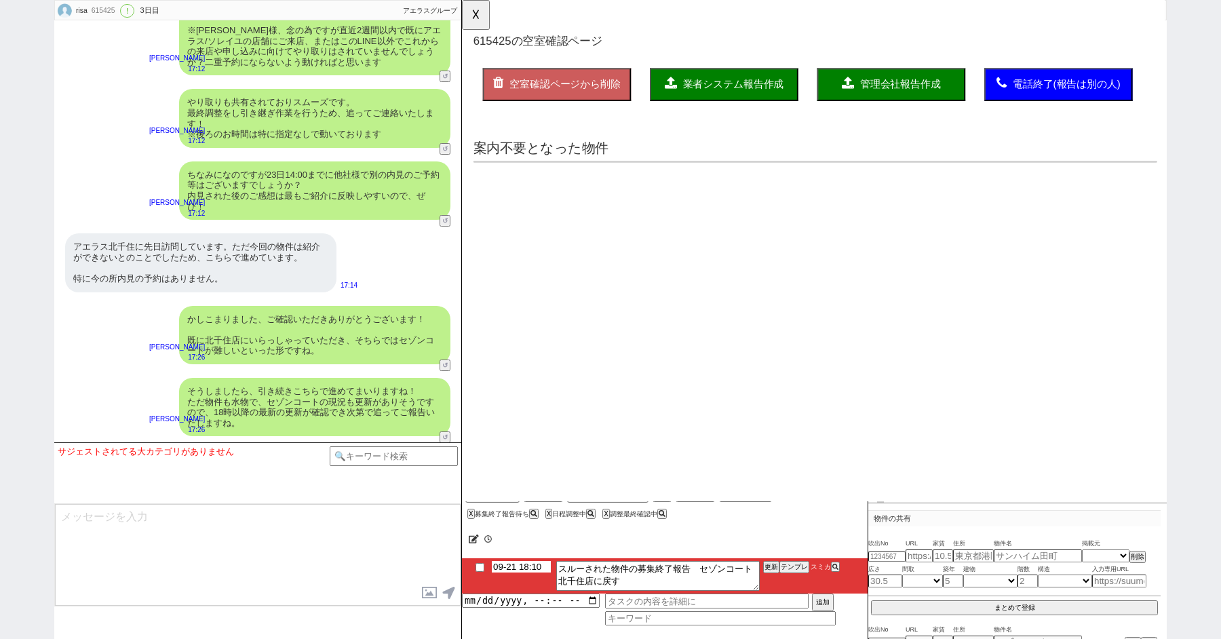
click at [528, 567] on input "09-21 18:10" at bounding box center [521, 567] width 59 height 12
type input "09-21 1:10"
type textarea "旧ID:556264　別アカウント判断 はい！ また[PERSON_NAME]様、先ほどお電話かけ間違えてしまい大変失礼しました。 050からのお電話について…"
select select "15"
select select "0"
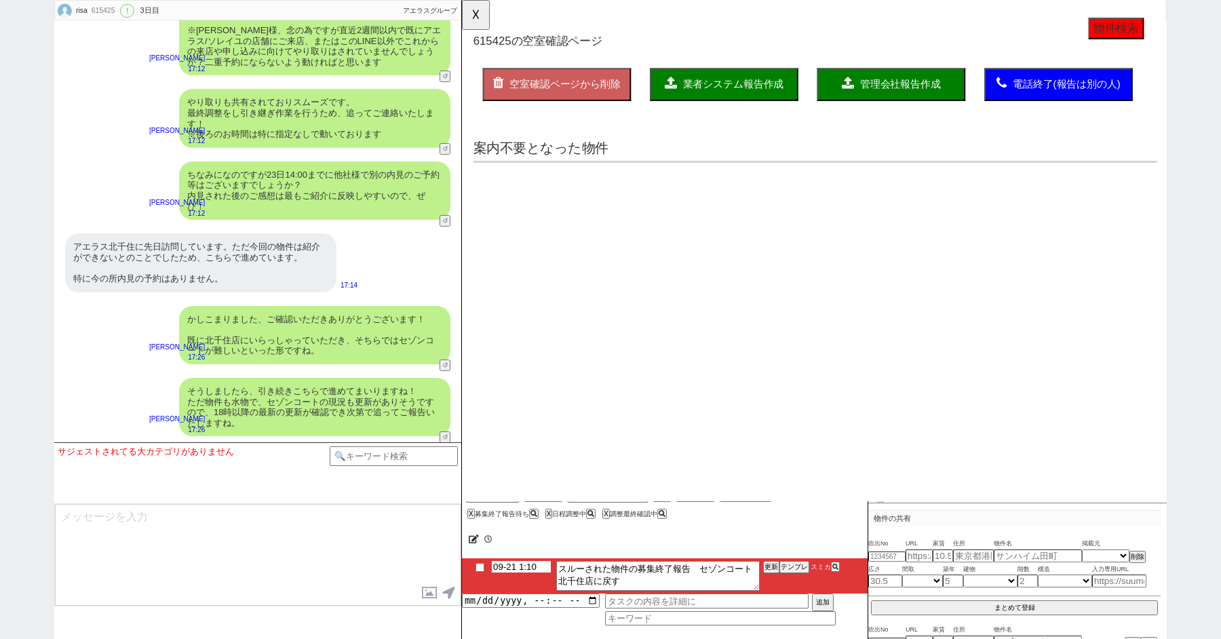
select select "75"
select select "14"
select select "23"
select select "731"
select select "814"
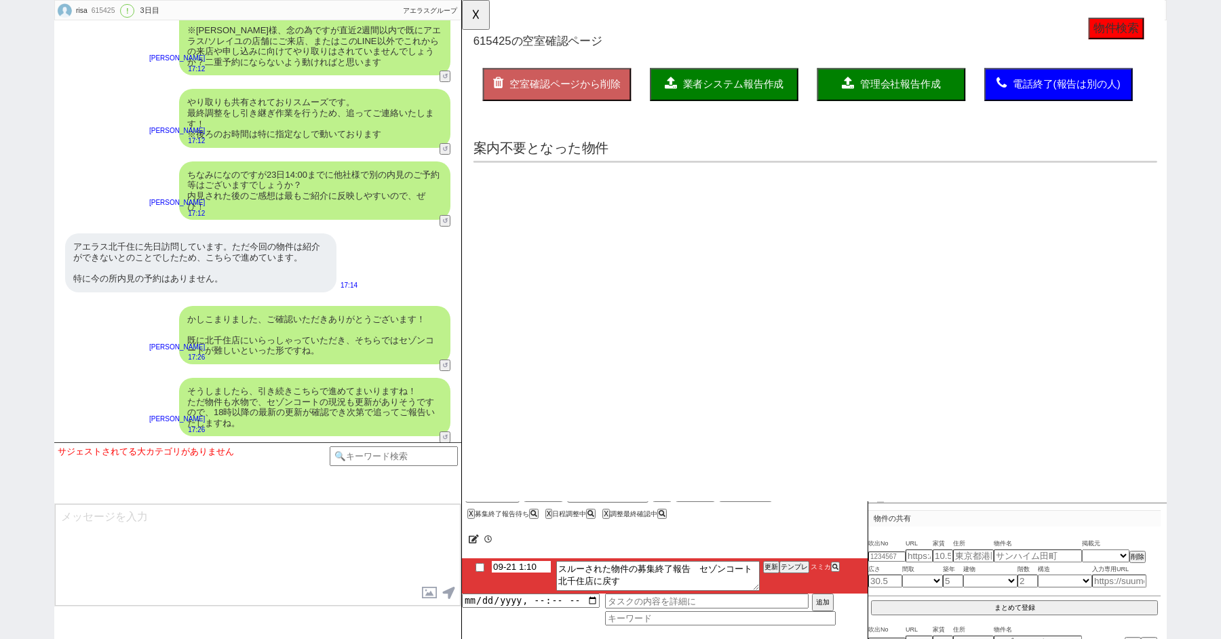
select select "63"
select select "62"
select select "60"
select select "71"
select select "69"
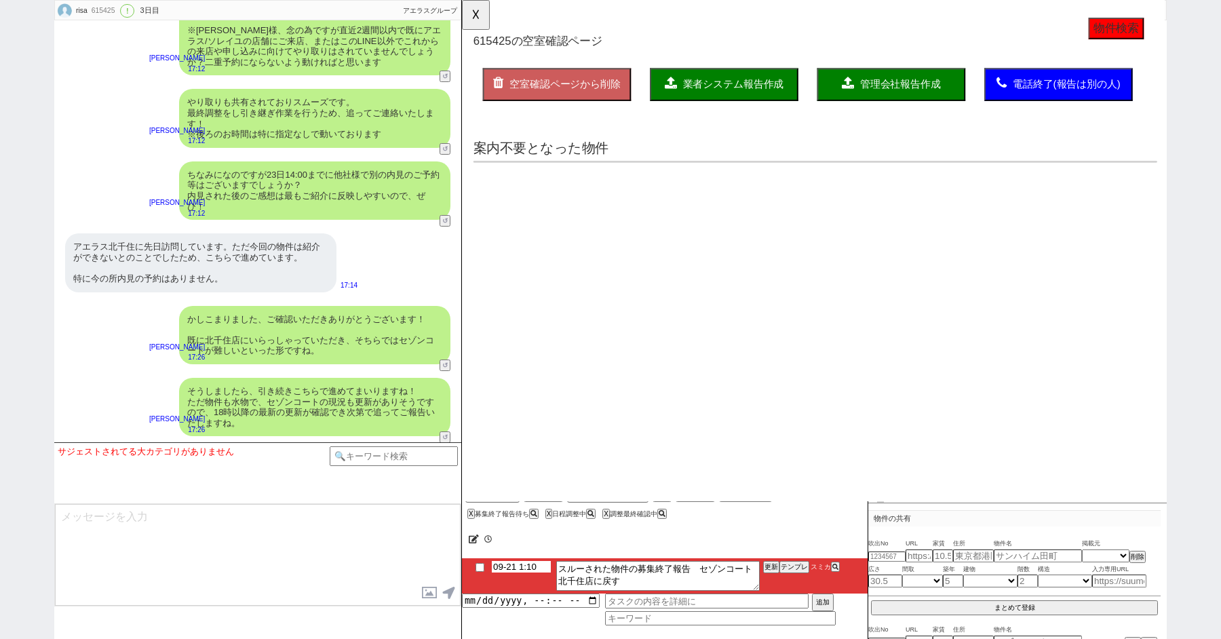
select select "65"
select select "[DATE]"
select select "70"
select select "[DATE]"
select select "59"
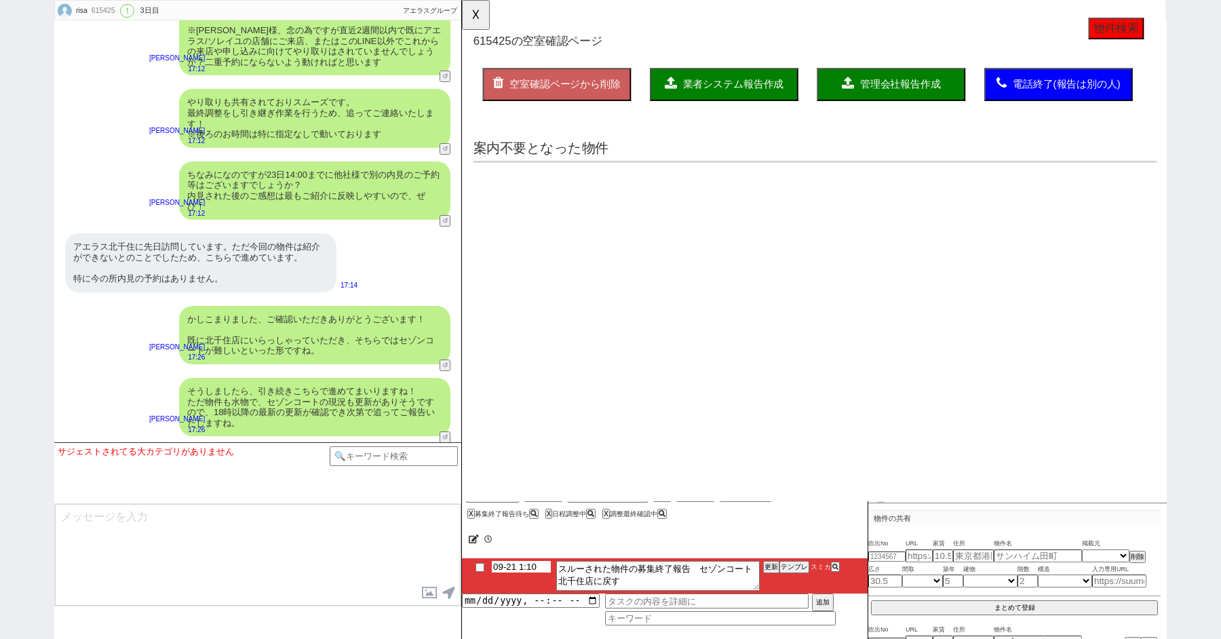
select select "64"
select select "1557"
select select "67"
select select "74"
select select "66"
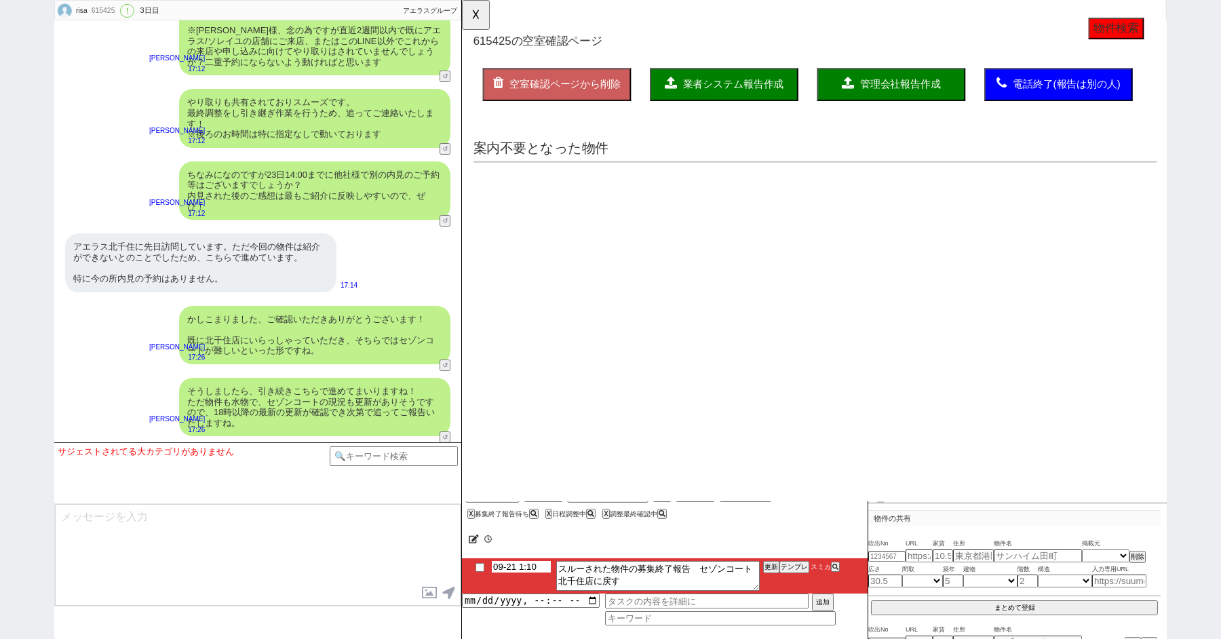
select select "12"
select select "57"
select select "9"
select select "333"
select select "68"
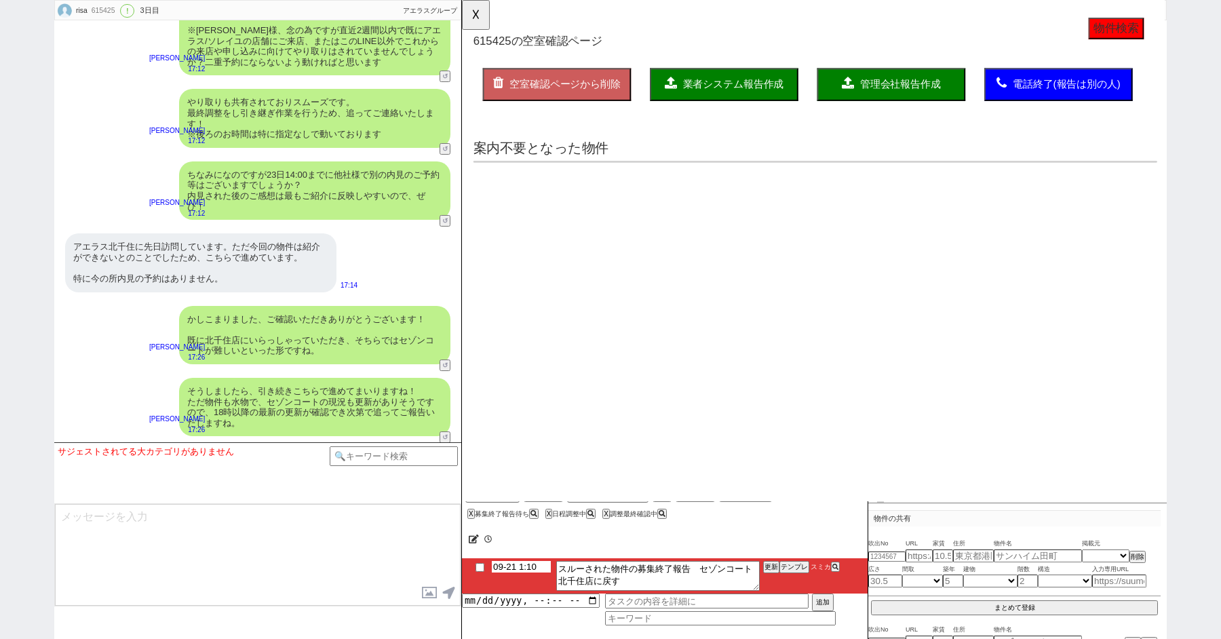
select select "[DATE]"
select select "73"
select select "[DATE]"
select select "7"
select select "27"
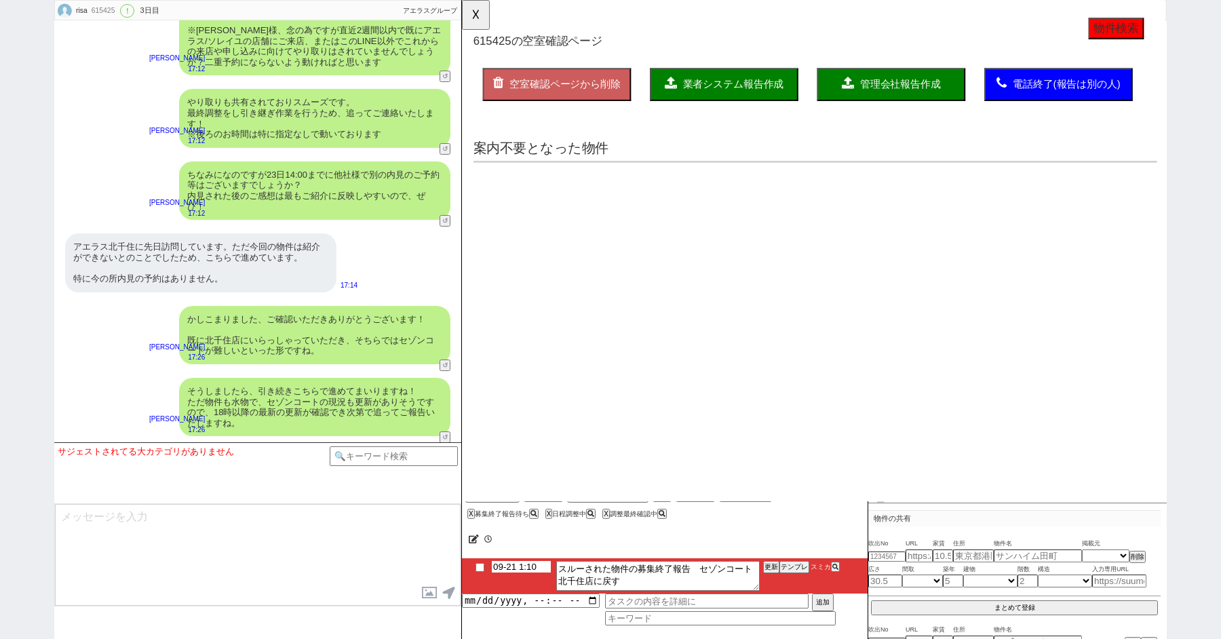
select select "77"
select select "50"
select select "33"
select select "54"
select select "52"
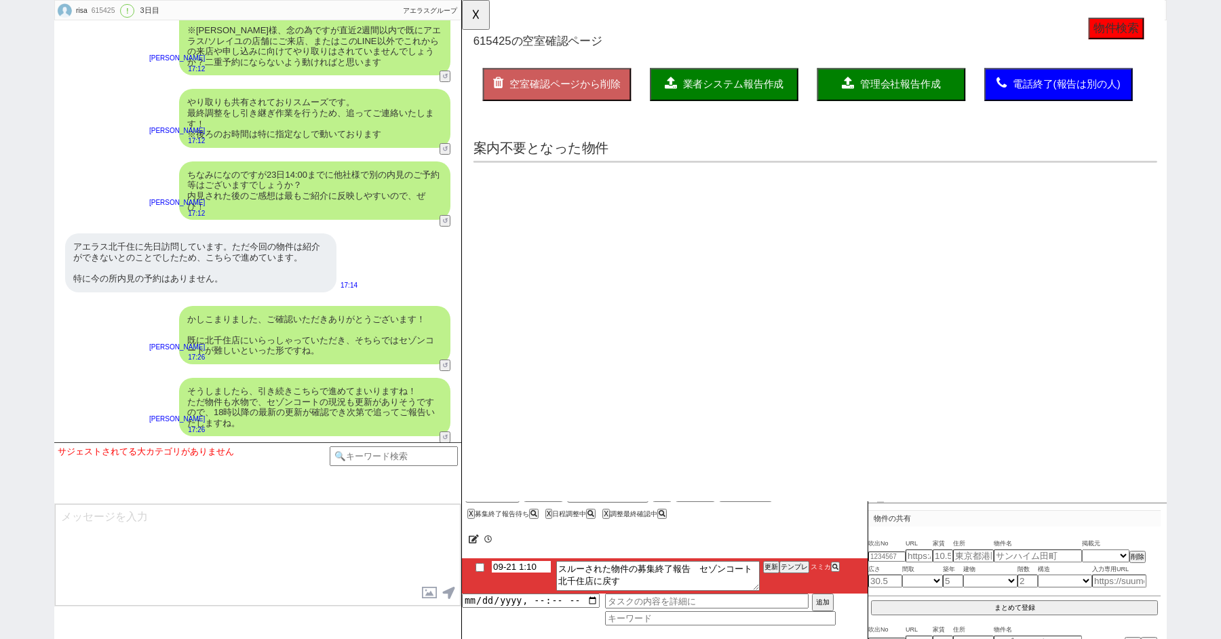
select select "29"
select select "30"
select select "11"
select select "44"
select select "56"
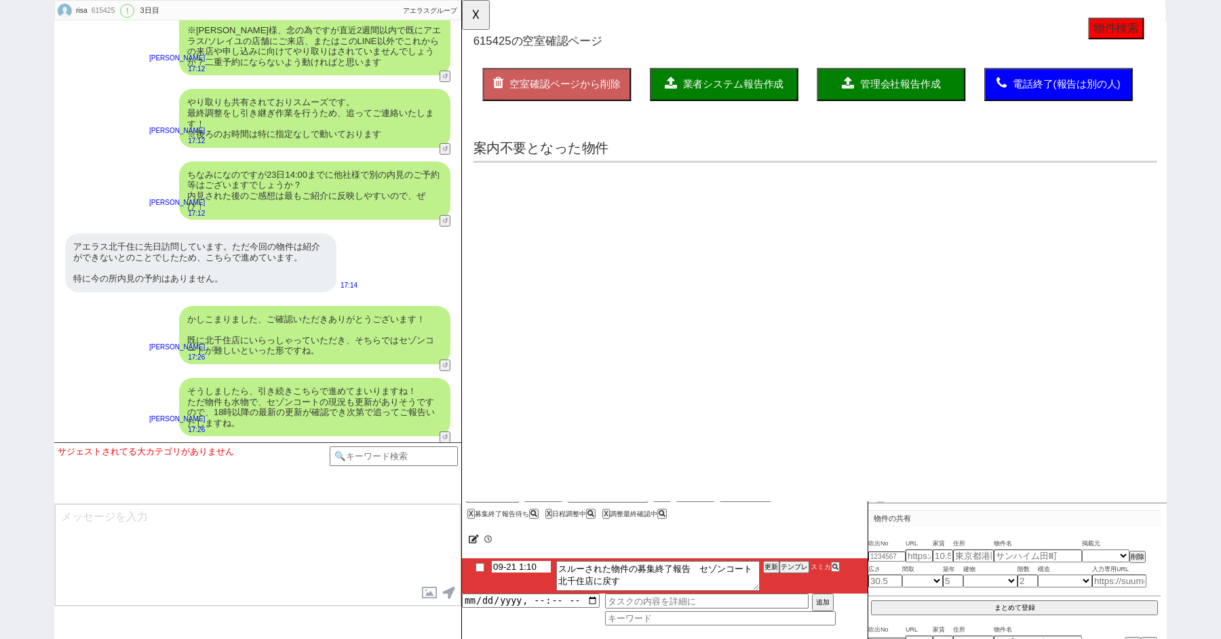
select select "53"
select select "15"
select select "38"
select select "47"
select select "72"
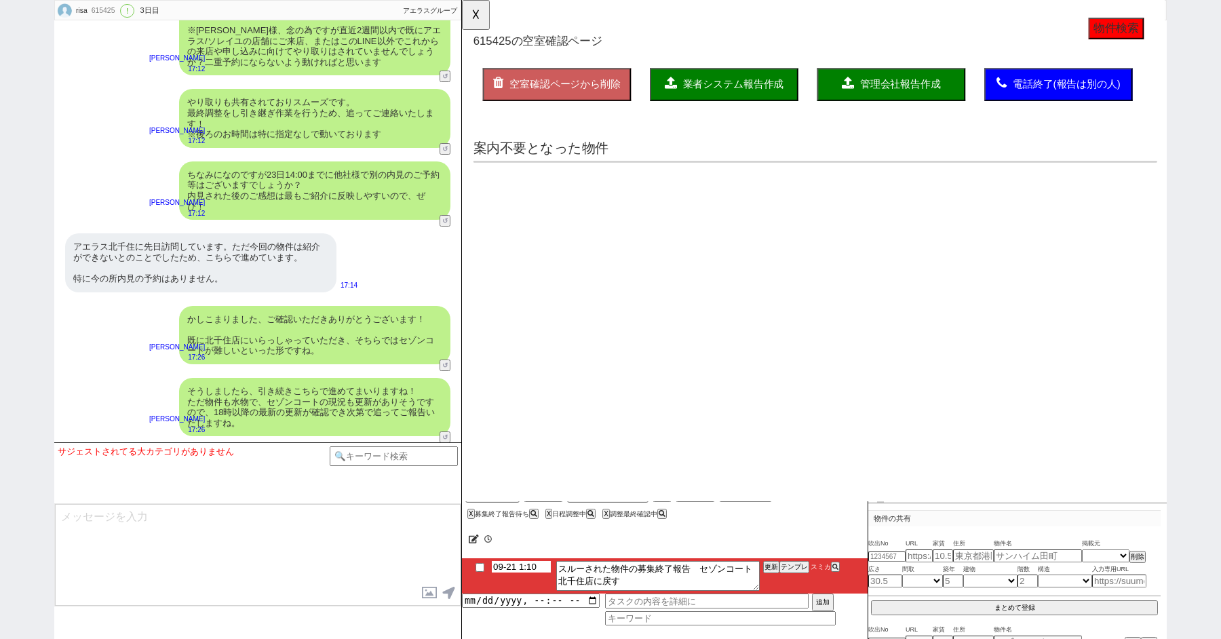
select select "34"
select select "61"
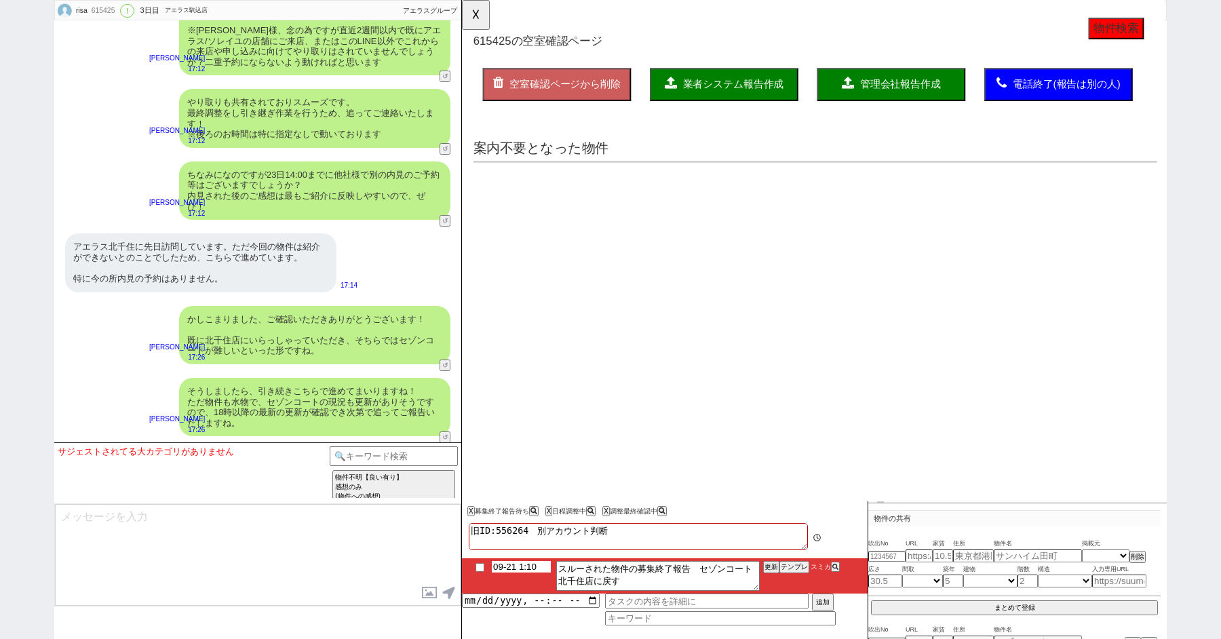
scroll to position [17, 0]
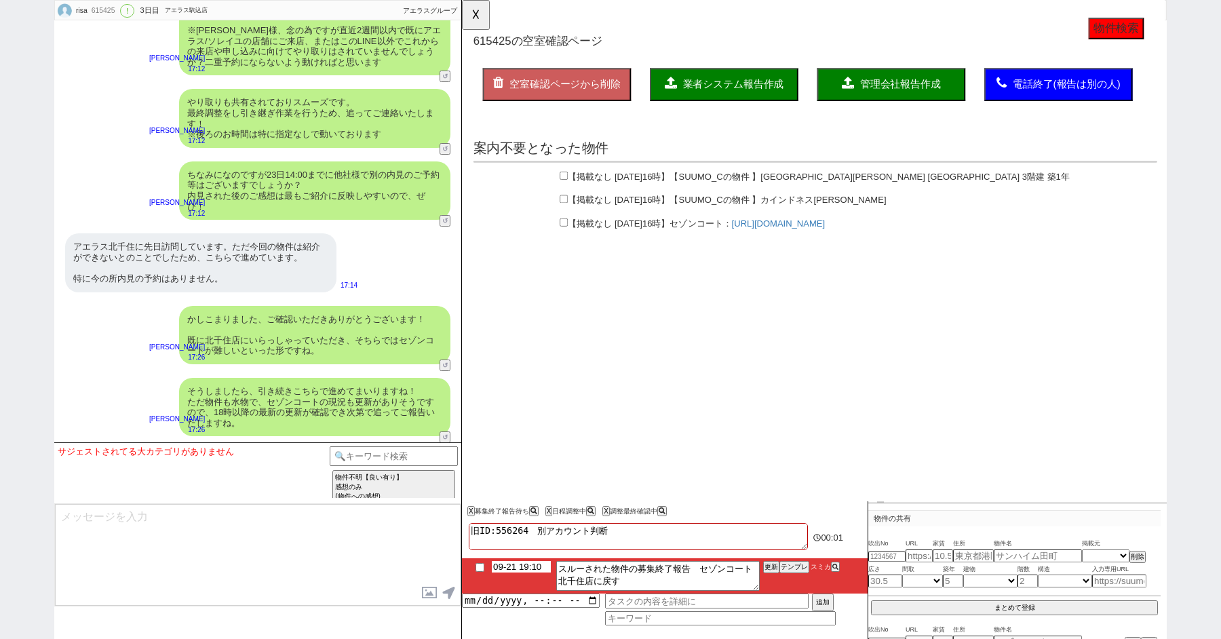
type input "09-21 19:10"
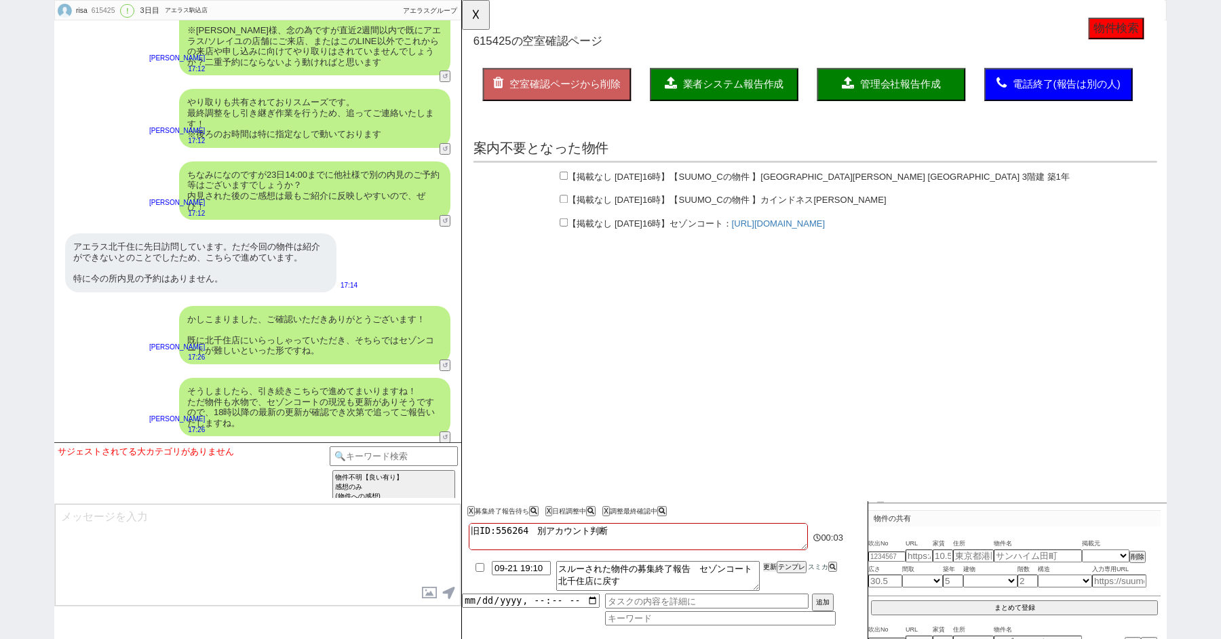
click at [768, 564] on button "更新" at bounding box center [770, 566] width 14 height 9
click at [483, 16] on button "☓" at bounding box center [474, 13] width 25 height 27
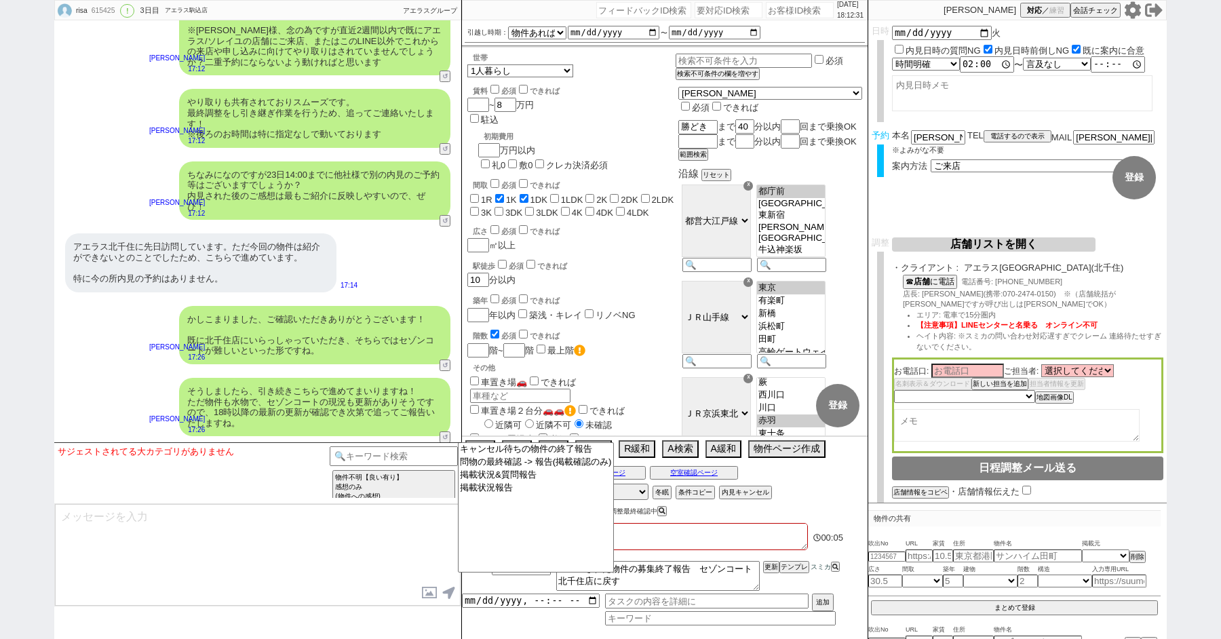
click at [106, 9] on div "615425" at bounding box center [102, 10] width 31 height 11
copy div "615425"
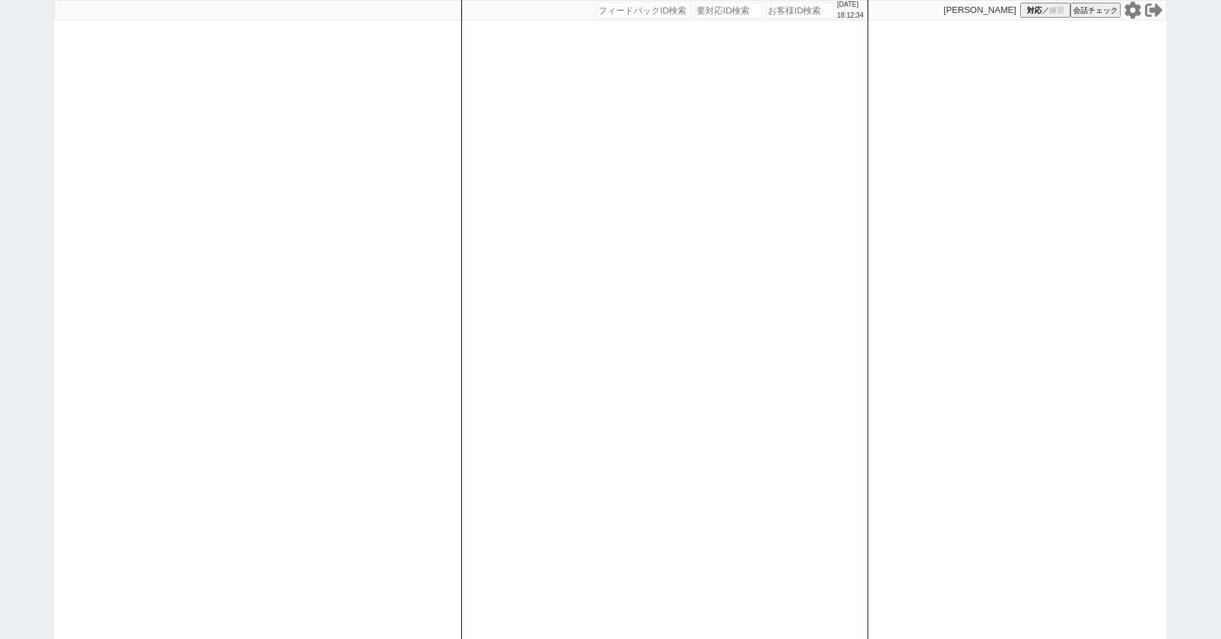
click at [39, 104] on div "2025/09/21 18:12:34 候補物件を追加してしてください 紹介した物件一覧 他社物件を追加する 空室確認ページに追加・削除 紹介した物件一覧 他…" at bounding box center [610, 319] width 1221 height 639
paste input "615425"
type input "615425"
select select "1"
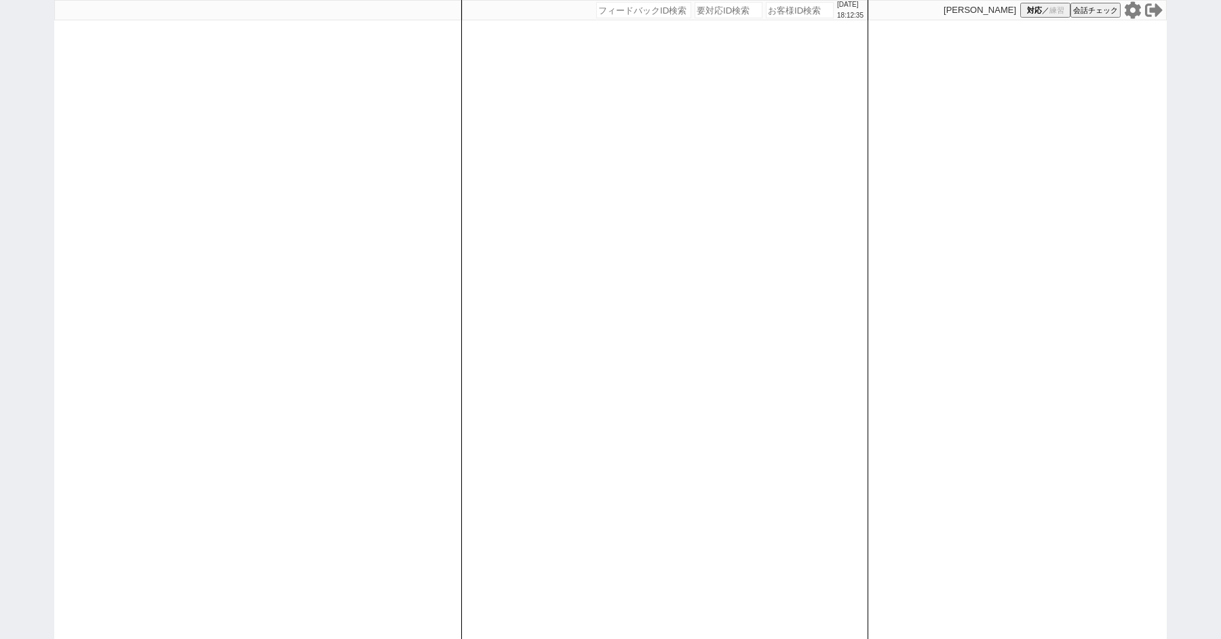
select select "2"
select select
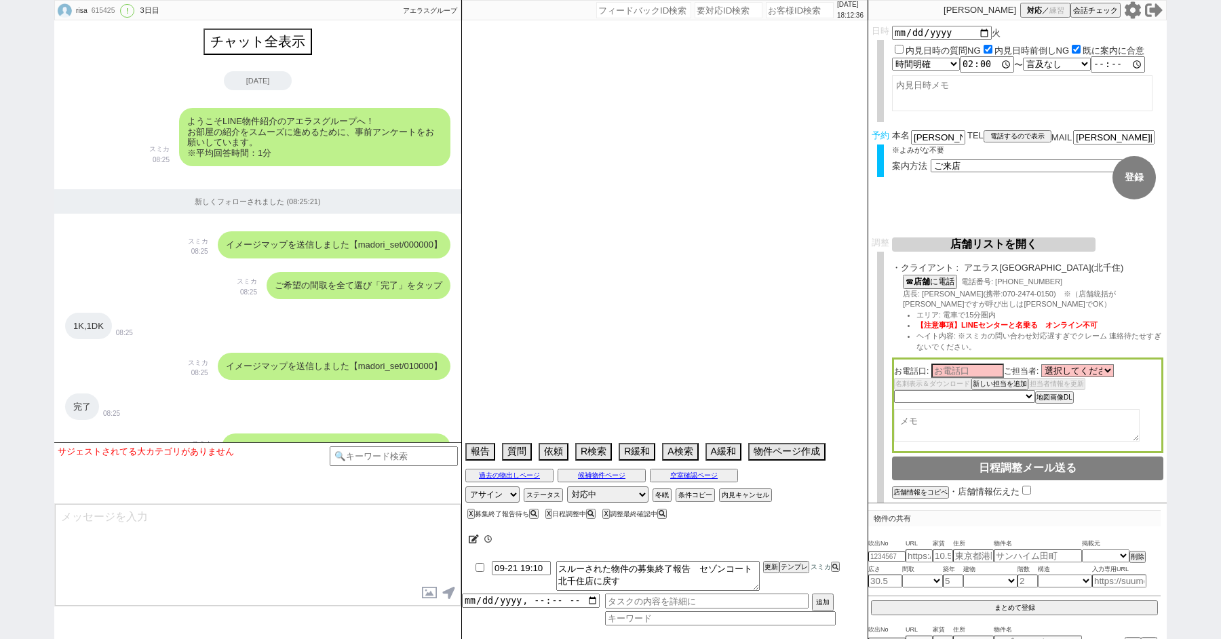
scroll to position [2825, 0]
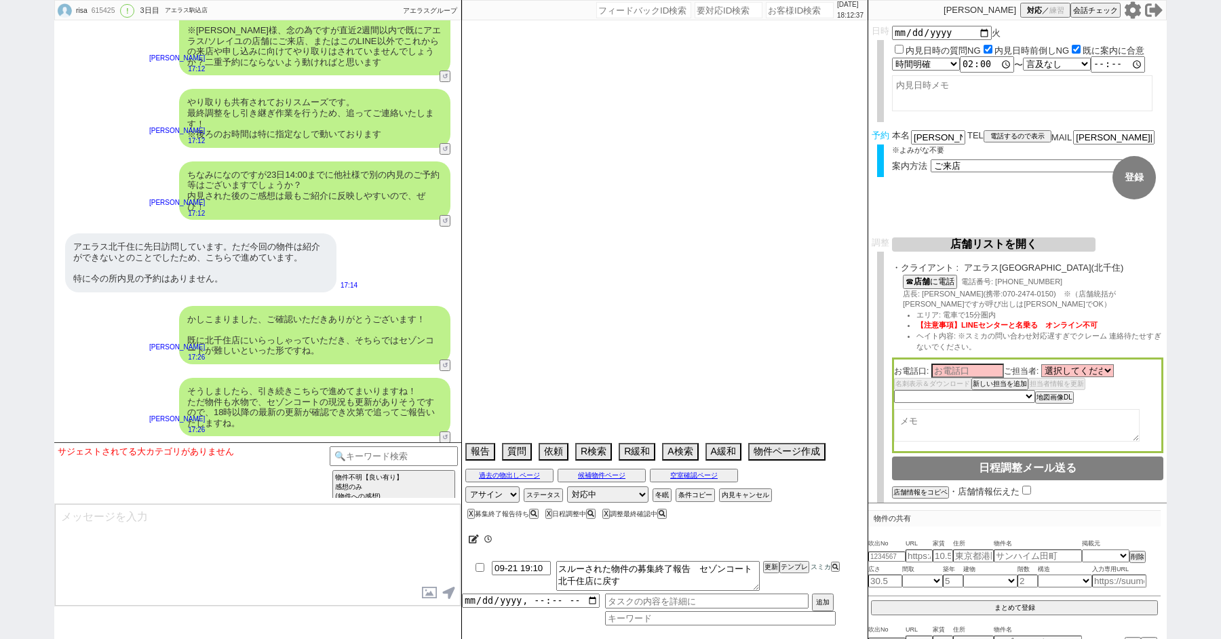
type textarea "旧ID:556264　別アカウント判断 はい！ また[PERSON_NAME]様、先ほどお電話かけ間違えてしまい大変失礼しました。 050からのお電話について…"
select select "15"
select select "0"
select select "75"
select select "14"
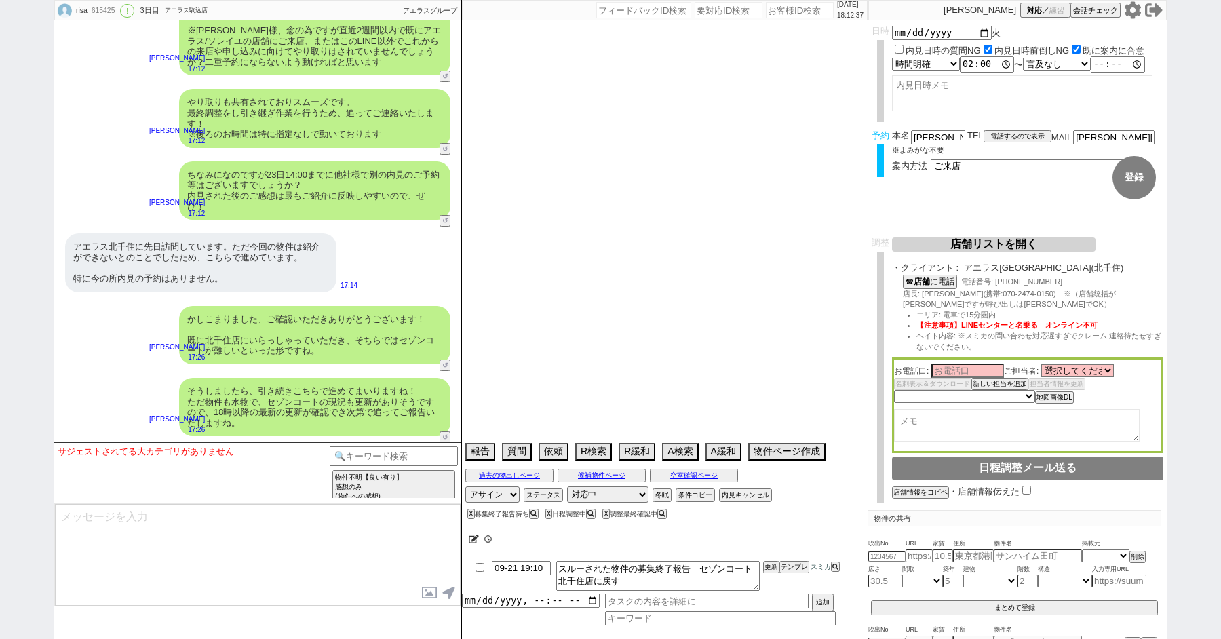
select select "23"
select select "731"
select select "814"
select select "63"
select select "62"
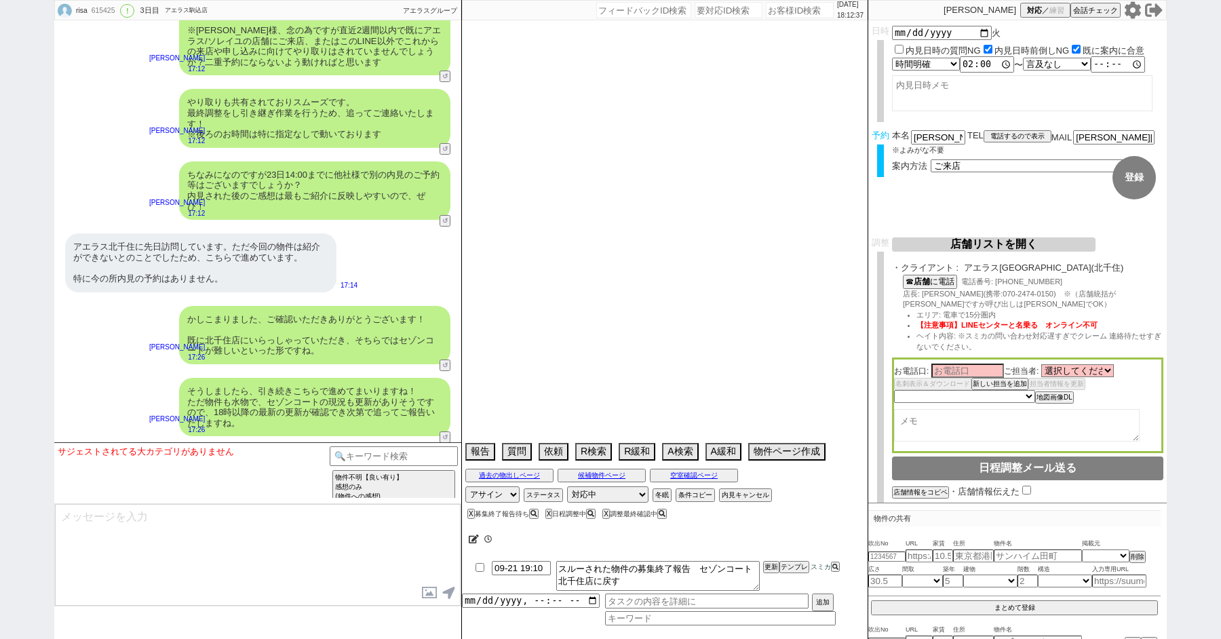
select select "60"
select select "71"
select select "69"
select select "65"
select select "[DATE]"
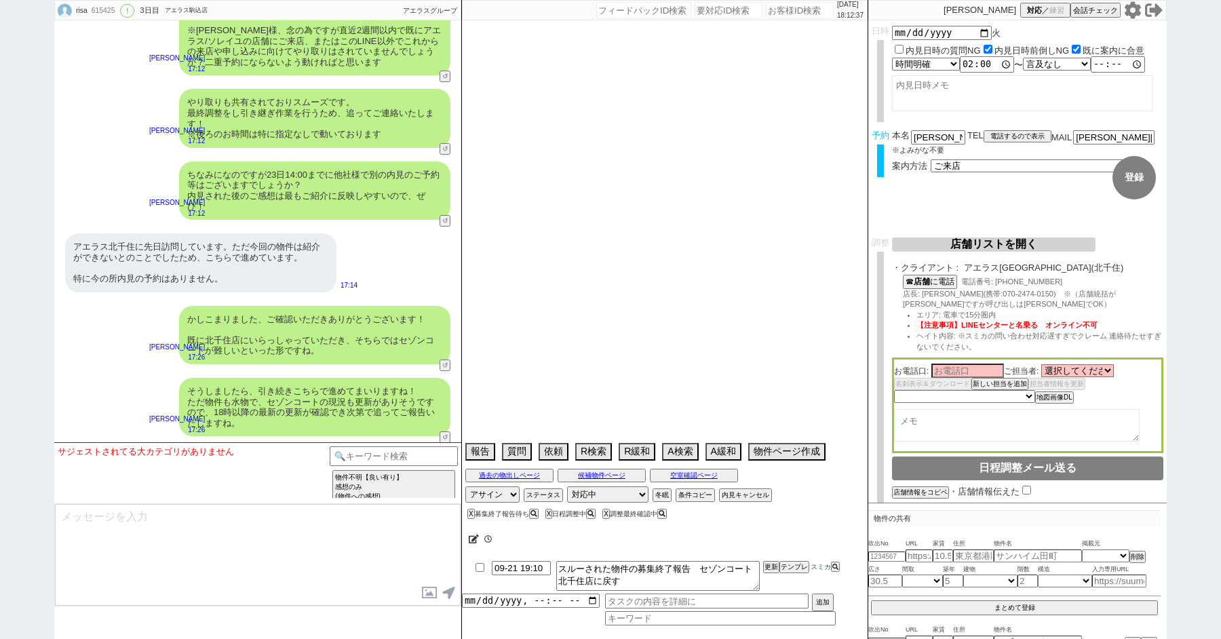
select select "70"
select select "[DATE]"
select select "59"
select select "64"
select select "1557"
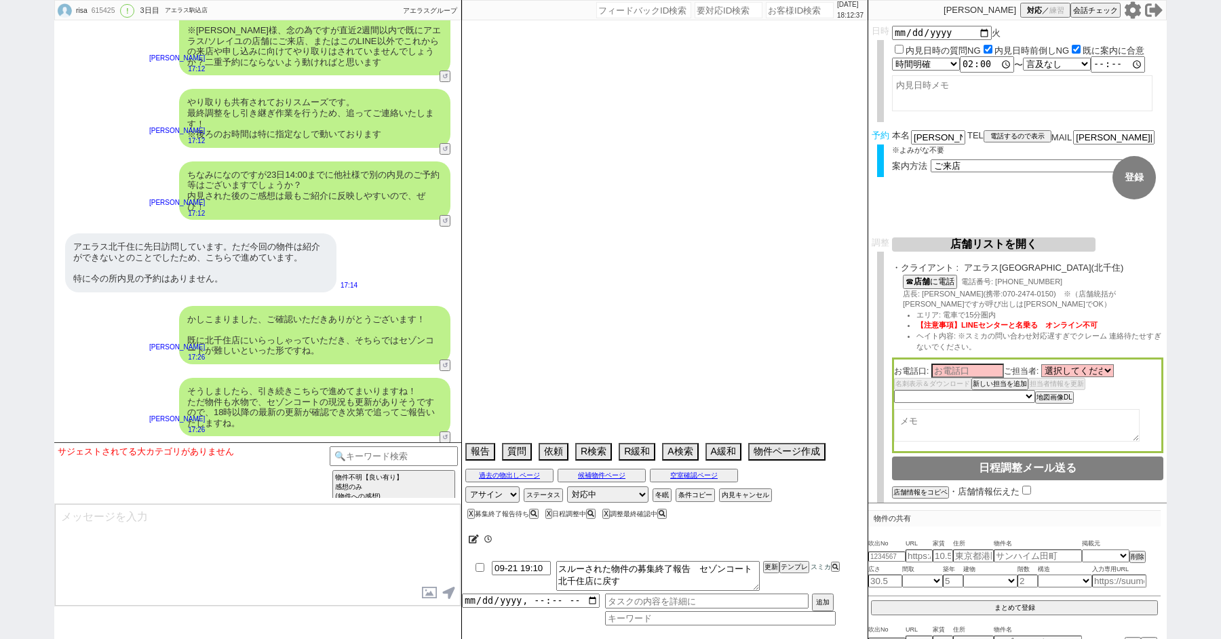
select select "67"
select select "74"
select select "66"
select select "12"
select select "57"
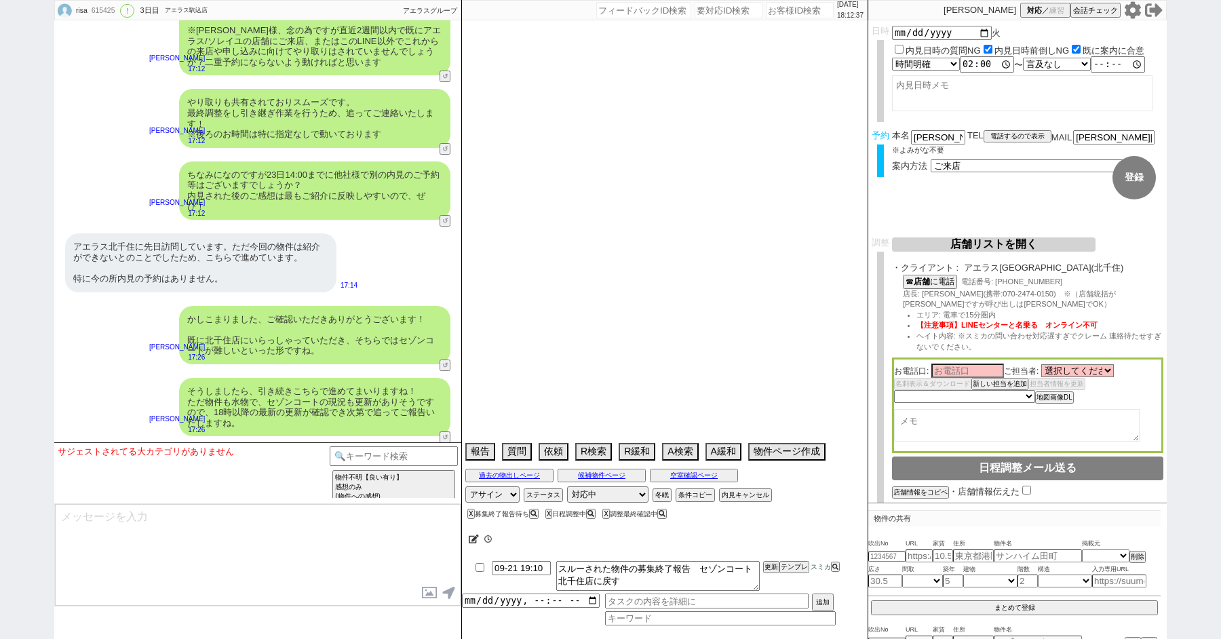
select select "9"
select select "333"
select select "68"
select select "[DATE]"
select select "73"
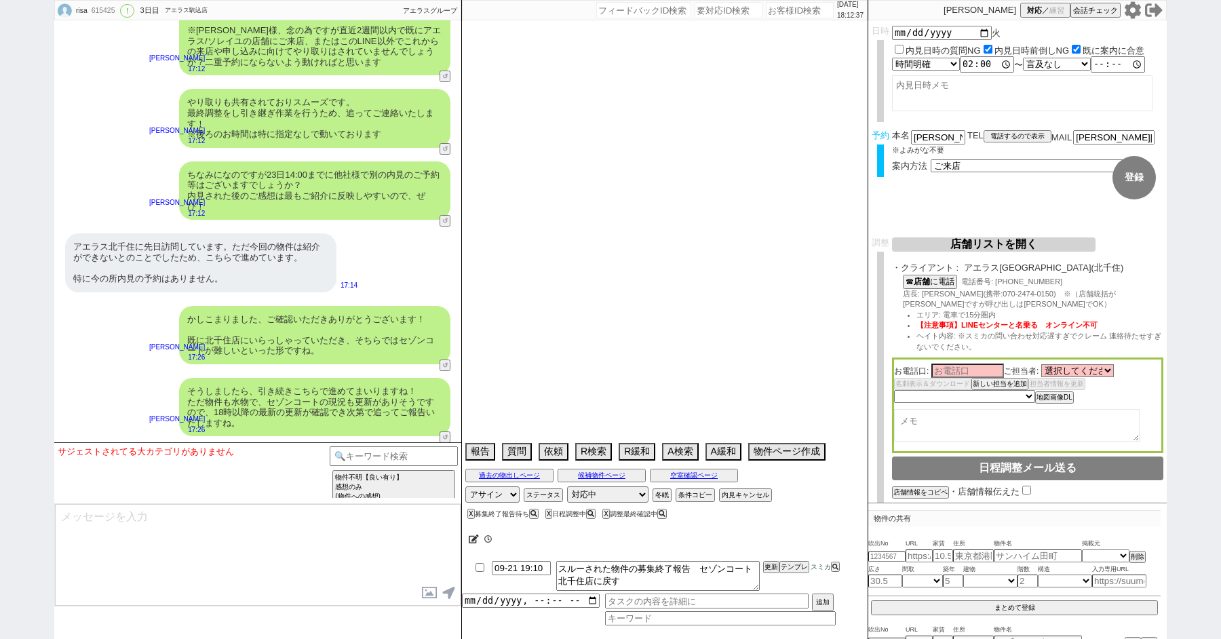
select select "[DATE]"
select select "7"
select select "27"
select select "77"
select select "50"
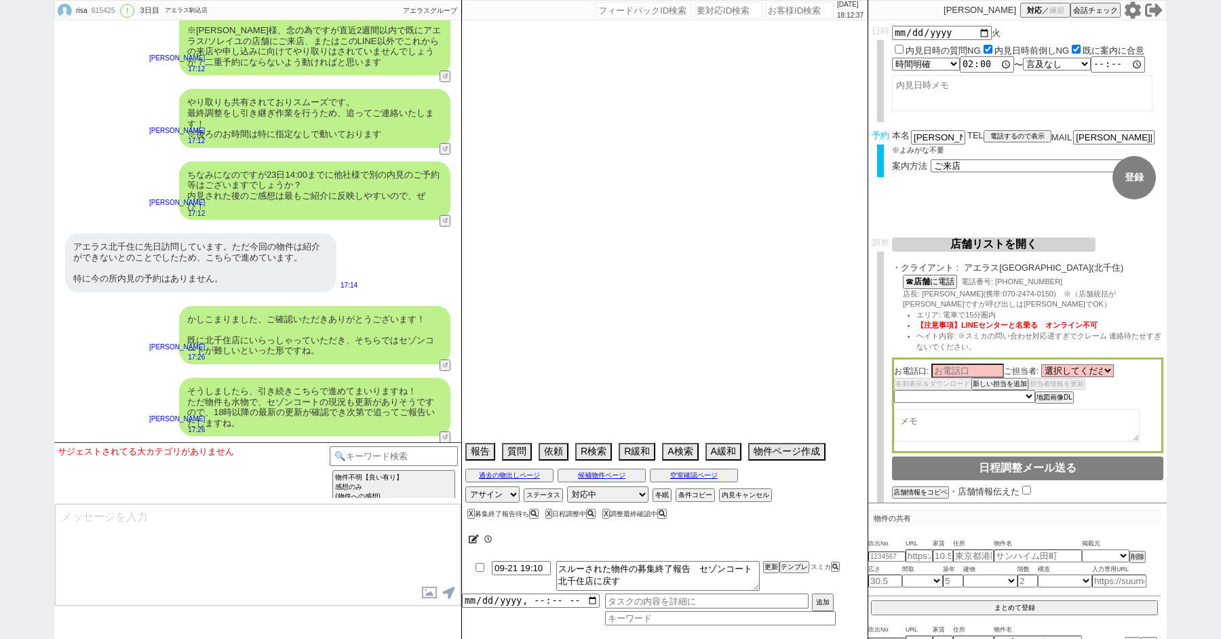
select select "33"
select select "54"
select select "52"
select select "29"
select select "30"
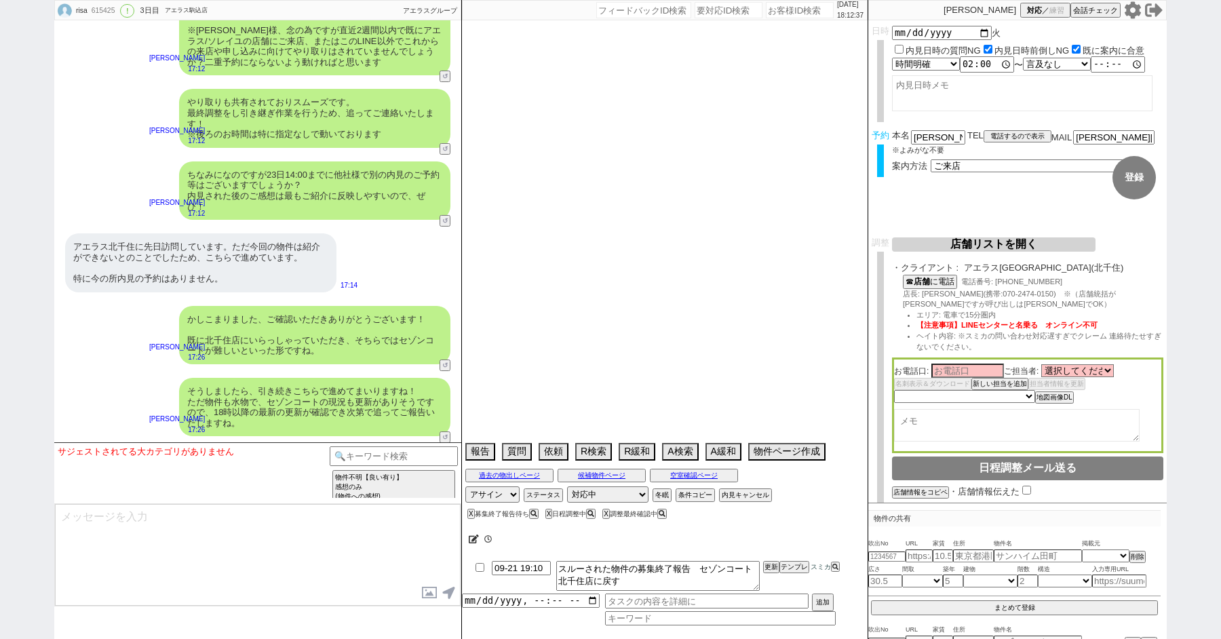
select select "11"
select select "44"
select select "56"
select select "53"
select select "15"
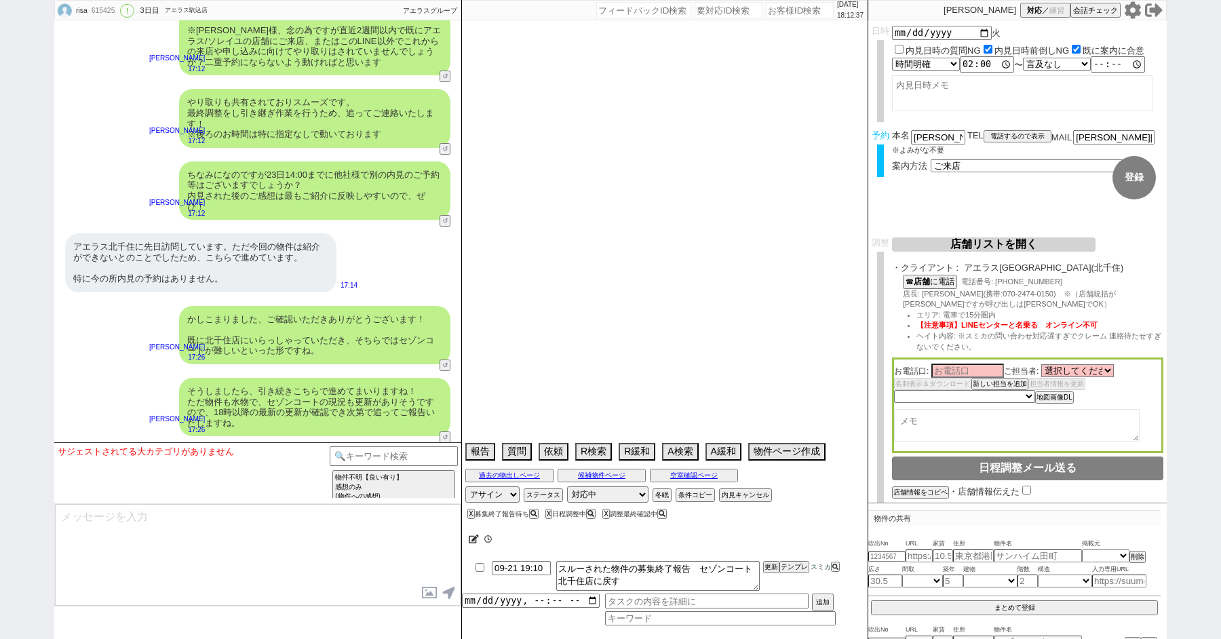
select select "38"
select select "47"
select select "72"
select select "34"
select select "61"
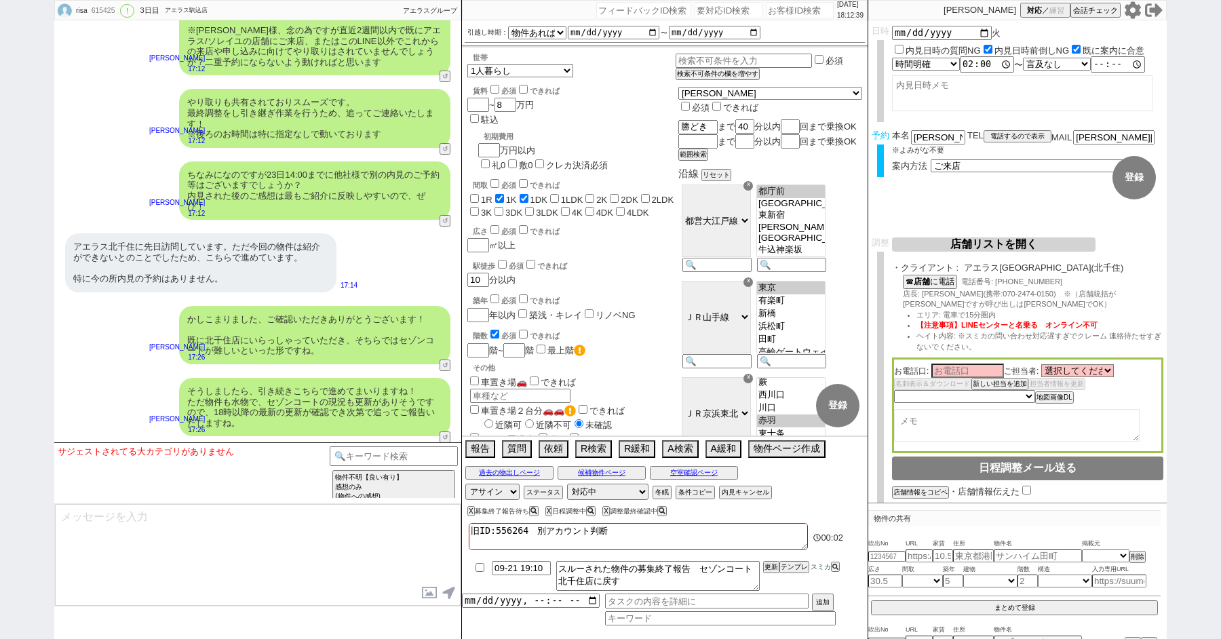
scroll to position [41, 0]
drag, startPoint x: 472, startPoint y: 545, endPoint x: 581, endPoint y: 570, distance: 111.4
click at [581, 570] on div "旧ID:556264　別アカウント判断 はい！ また岡田様、先ほどお電話かけ間違えてしまい大変失礼しました。 050からのお電話については私のミスですので無視…" at bounding box center [665, 578] width 406 height 119
type textarea "旧ID:556264　別アカウント判断"
checkbox input "false"
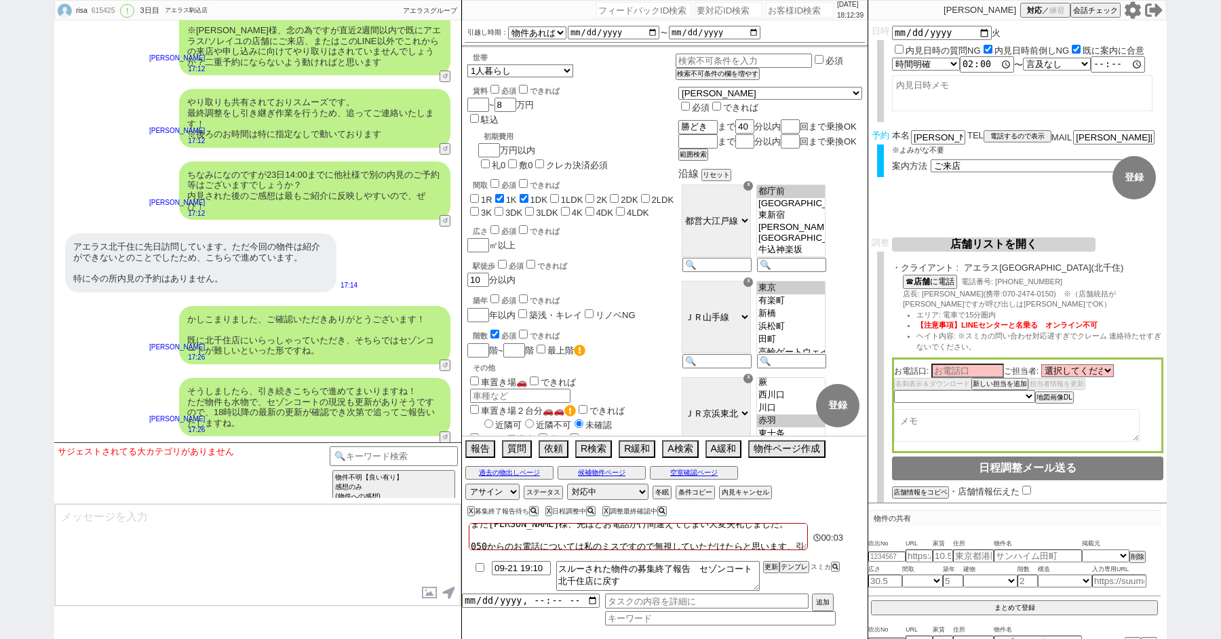
checkbox input "true"
checkbox input "false"
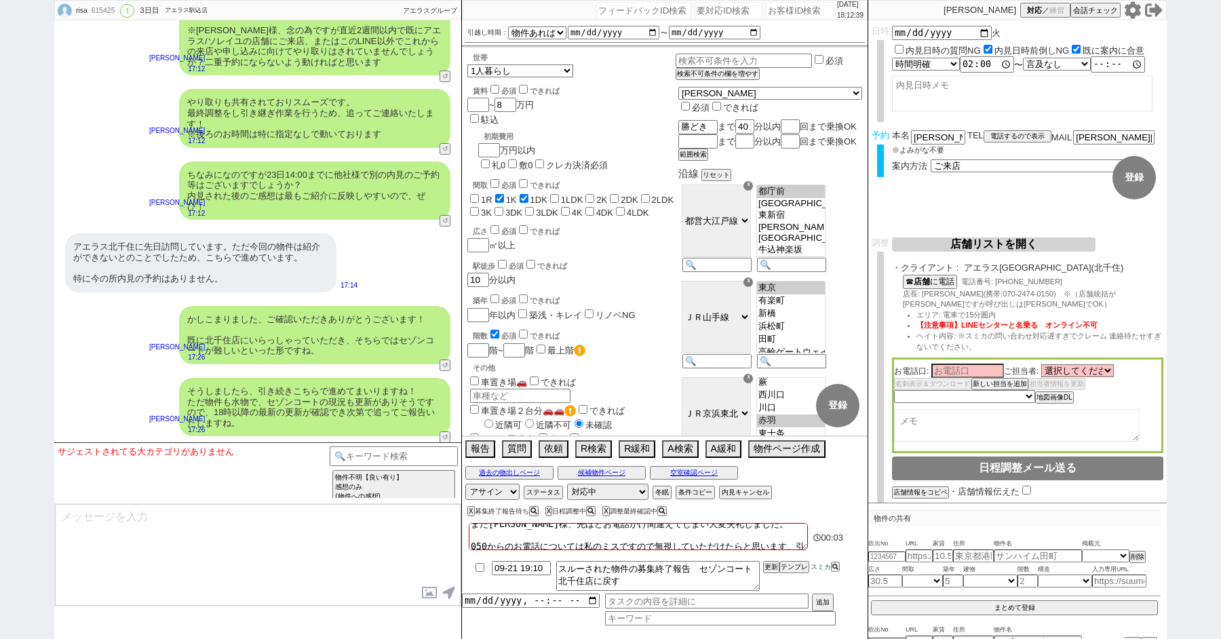
checkbox input "false"
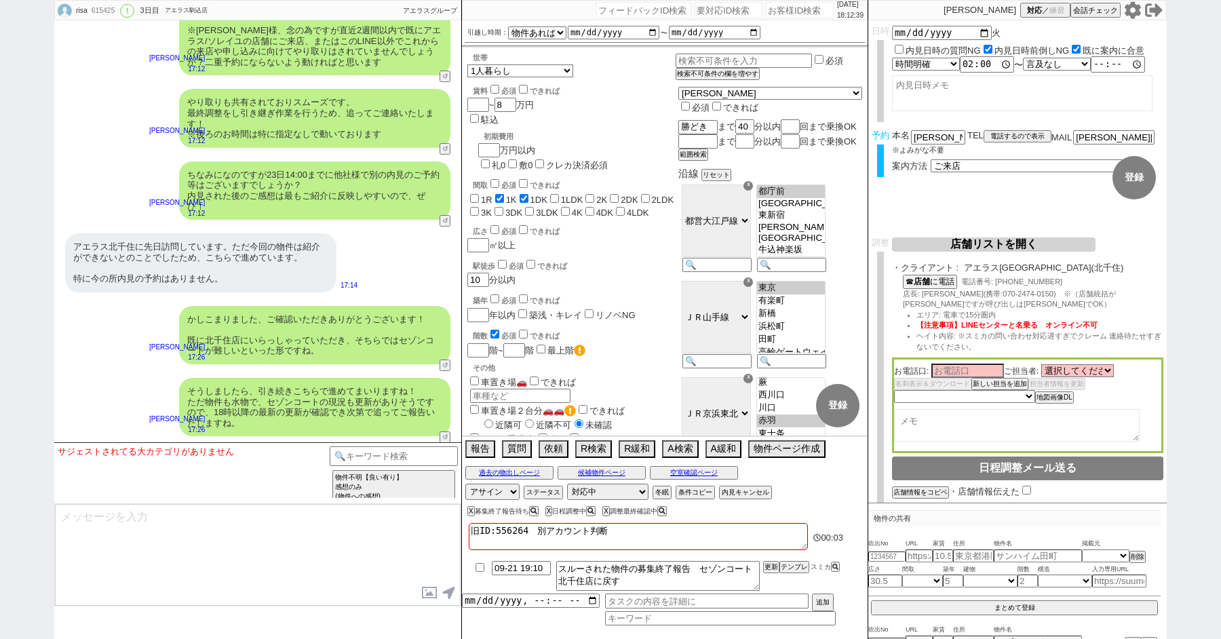
checkbox input "false"
type textarea "旧ID:556264　別アカウント判断"
click at [275, 566] on textarea at bounding box center [258, 555] width 406 height 102
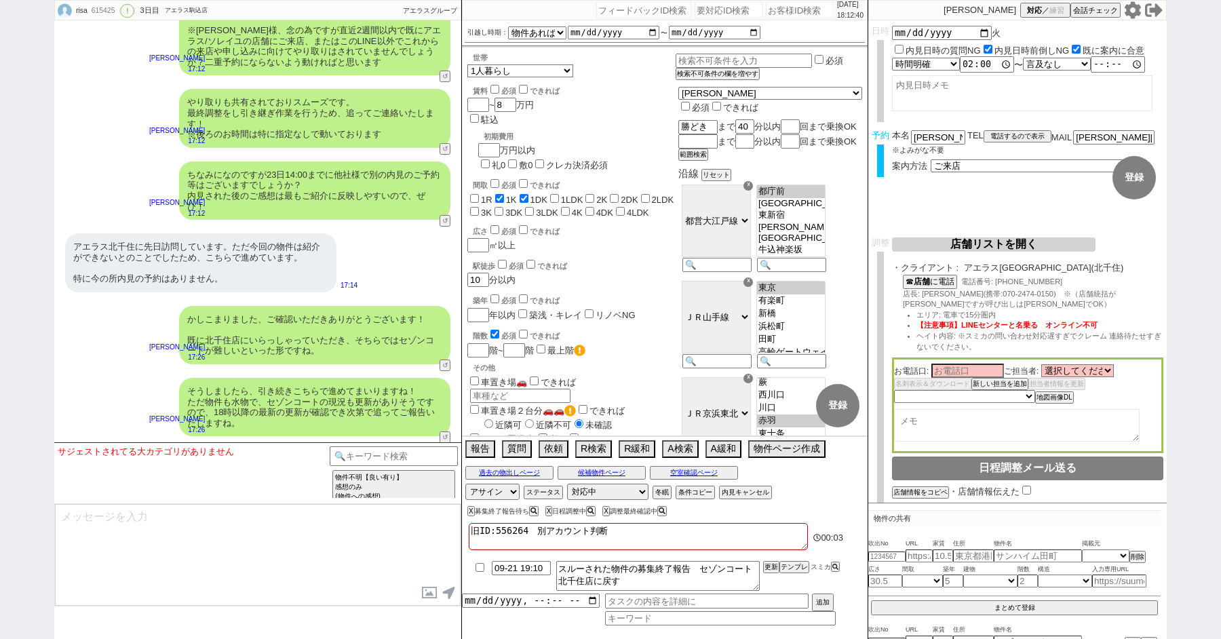
paste textarea "はい！ また岡田様、先ほどお電話かけ間違えてしまい大変失礼しました。 050からのお電話については私のミスですので無視していただけたらと思います、引き続き確認…"
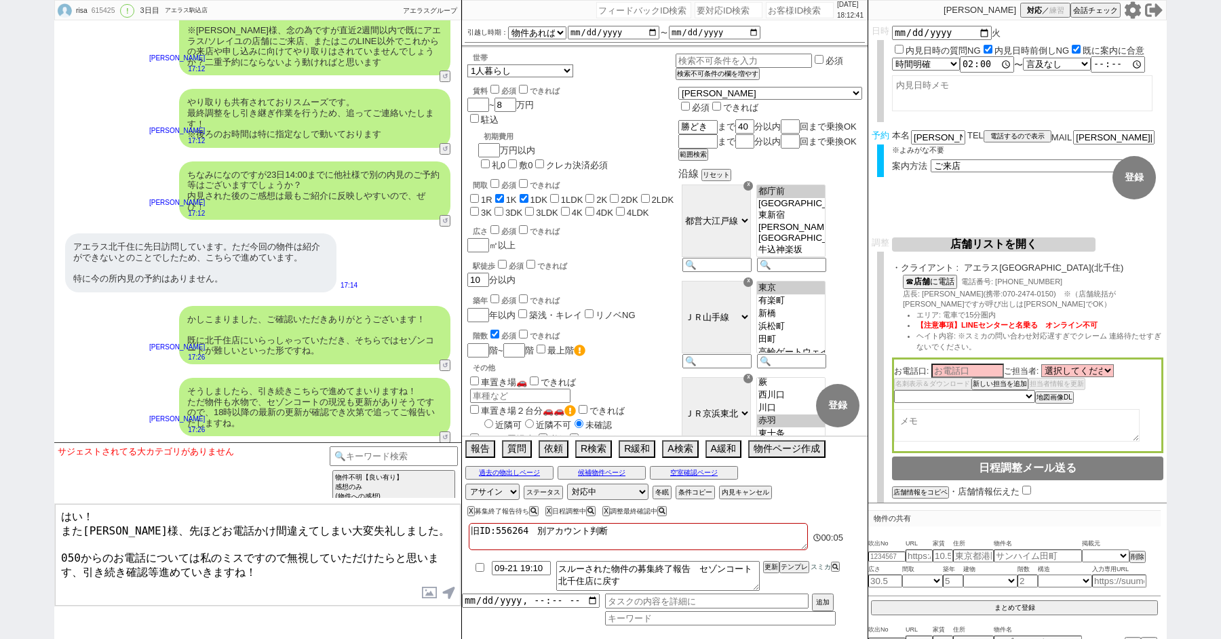
click at [375, 584] on textarea "はい！ また岡田様、先ほどお電話かけ間違えてしまい大変失礼しました。 050からのお電話については私のミスですので無視していただけたらと思います、引き続き確認…" at bounding box center [258, 555] width 406 height 102
type textarea "はい！ また岡田様、先ほどお電話かけ間違えてしまい大変失礼しました。 050からのお電話については私のミスですので無視していただけたらと思います、引き続き確認…"
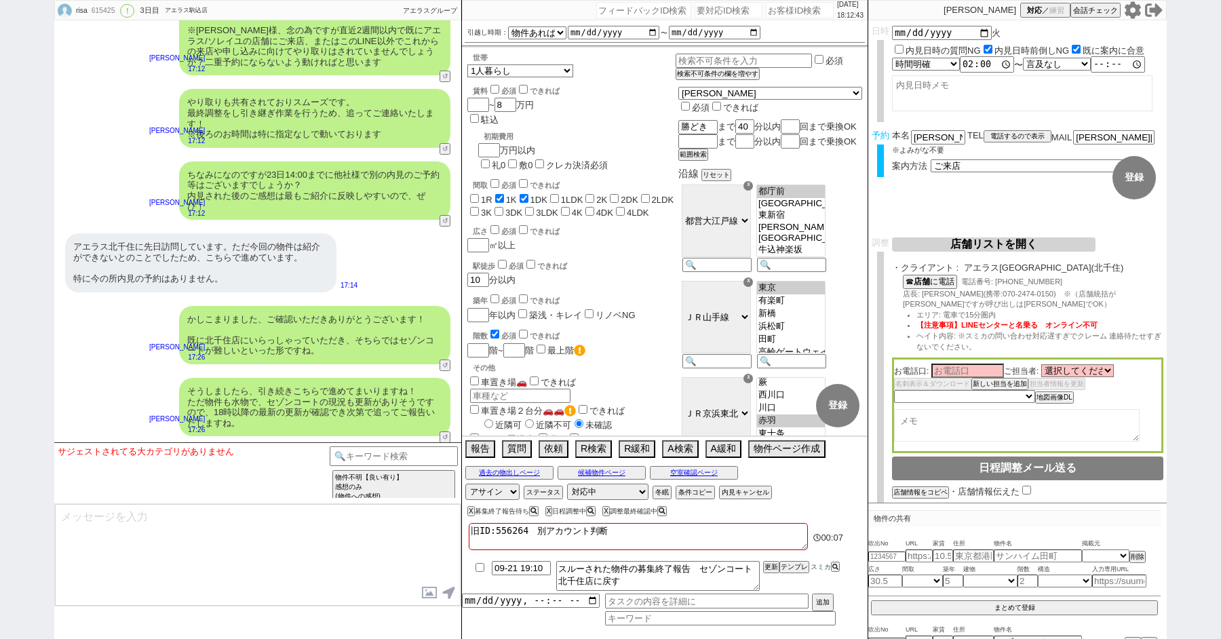
scroll to position [2956, 0]
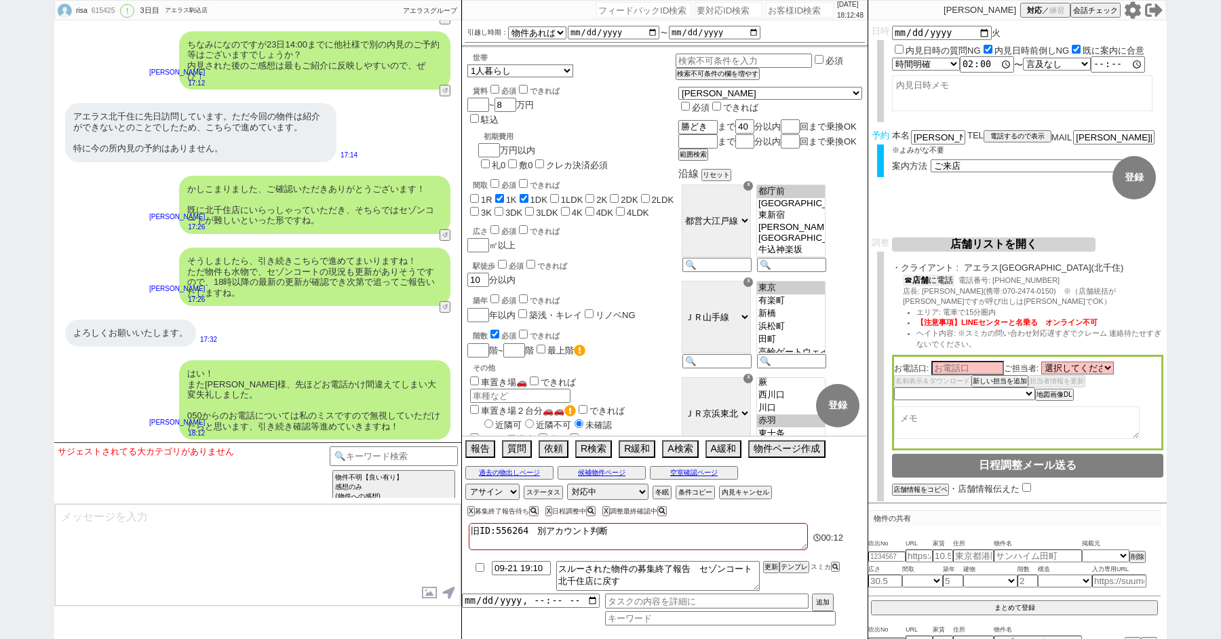
click at [924, 284] on b "店舗" at bounding box center [920, 279] width 16 height 9
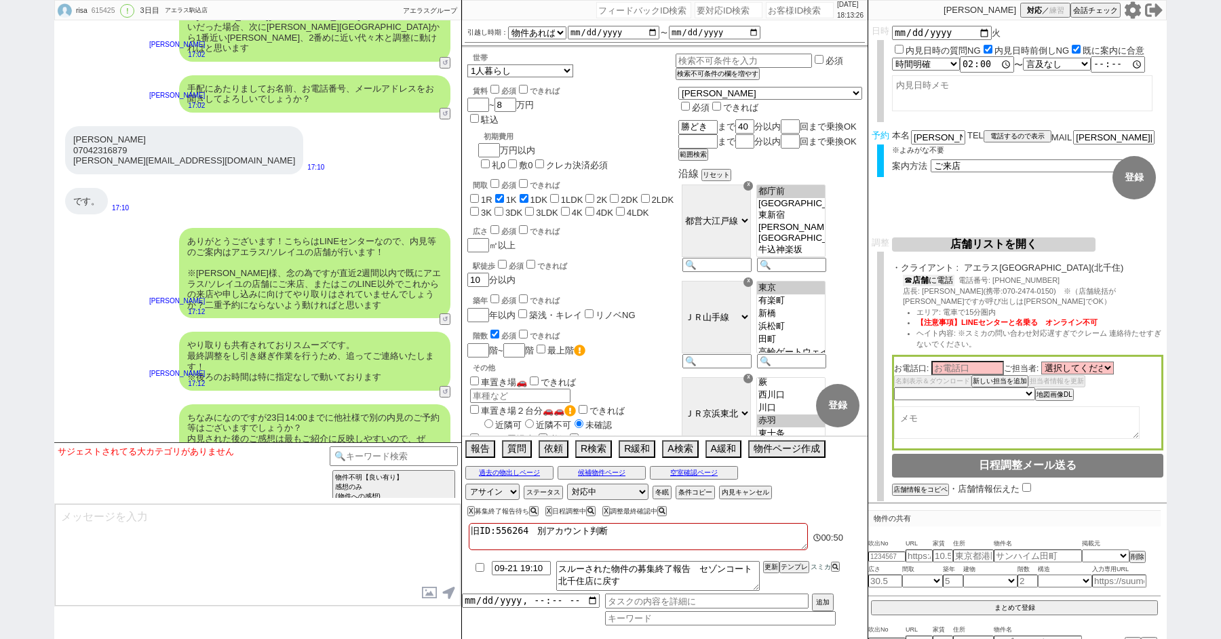
scroll to position [2542, 0]
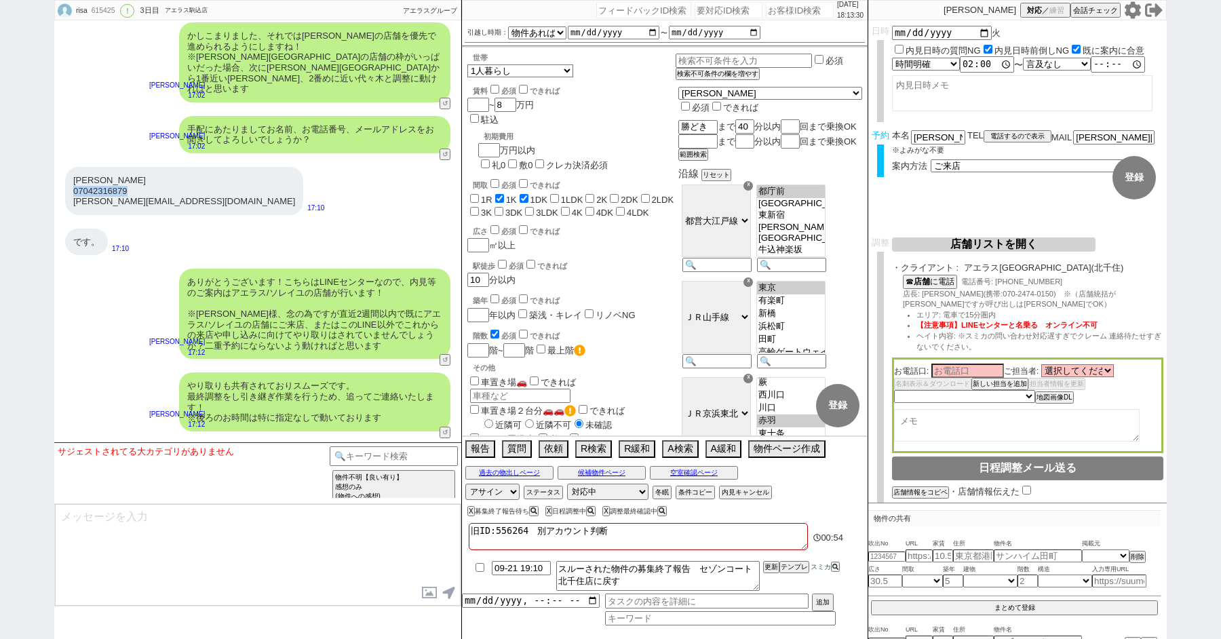
drag, startPoint x: 142, startPoint y: 149, endPoint x: 73, endPoint y: 149, distance: 69.2
click at [73, 167] on div "岡田梨沙 07042316879 r.k.1147.h@gmail.com" at bounding box center [184, 191] width 238 height 48
click at [146, 167] on div "岡田梨沙 07042316879 r.k.1147.h@gmail.com" at bounding box center [184, 191] width 238 height 48
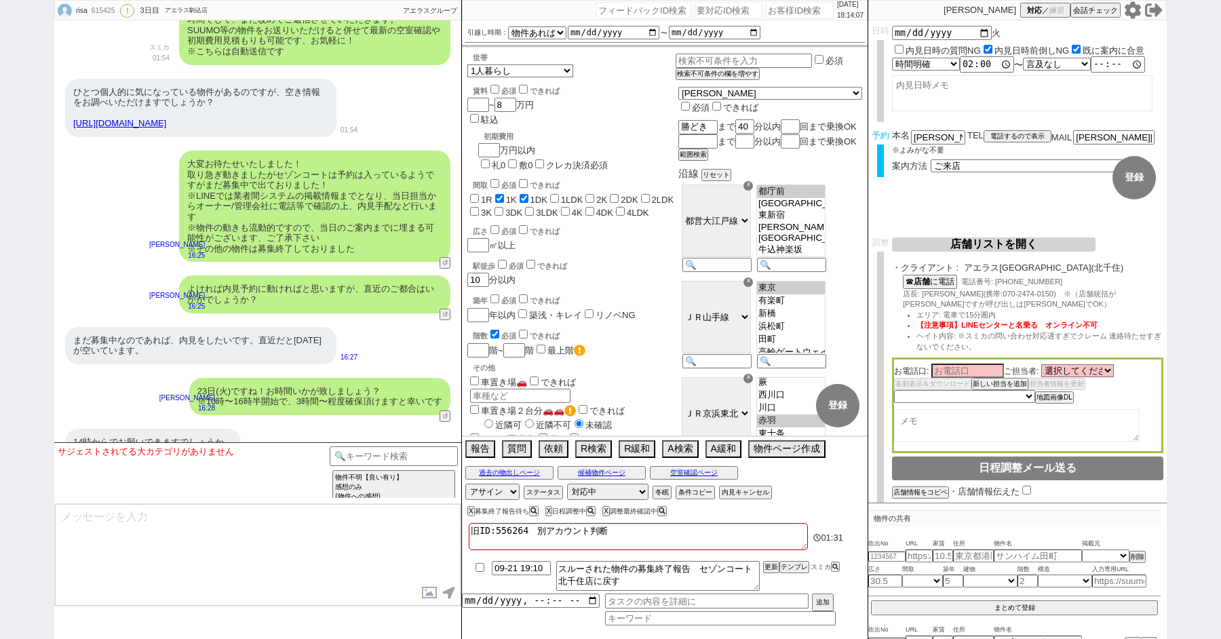
scroll to position [1508, 0]
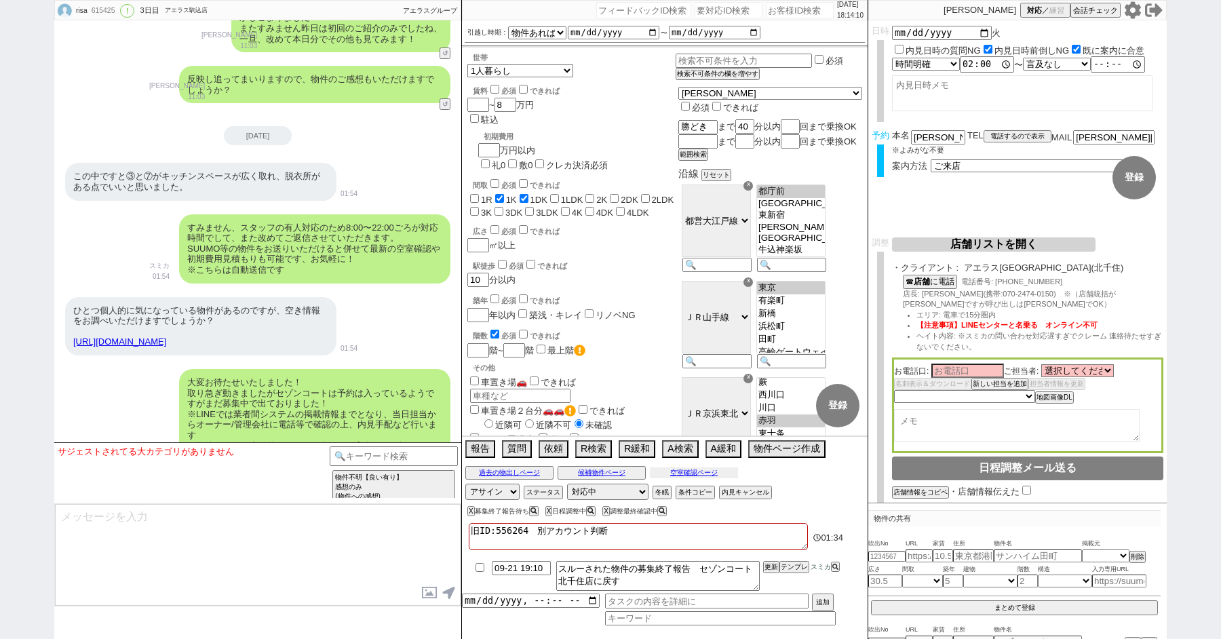
click at [700, 473] on button "空室確認ページ" at bounding box center [694, 472] width 88 height 11
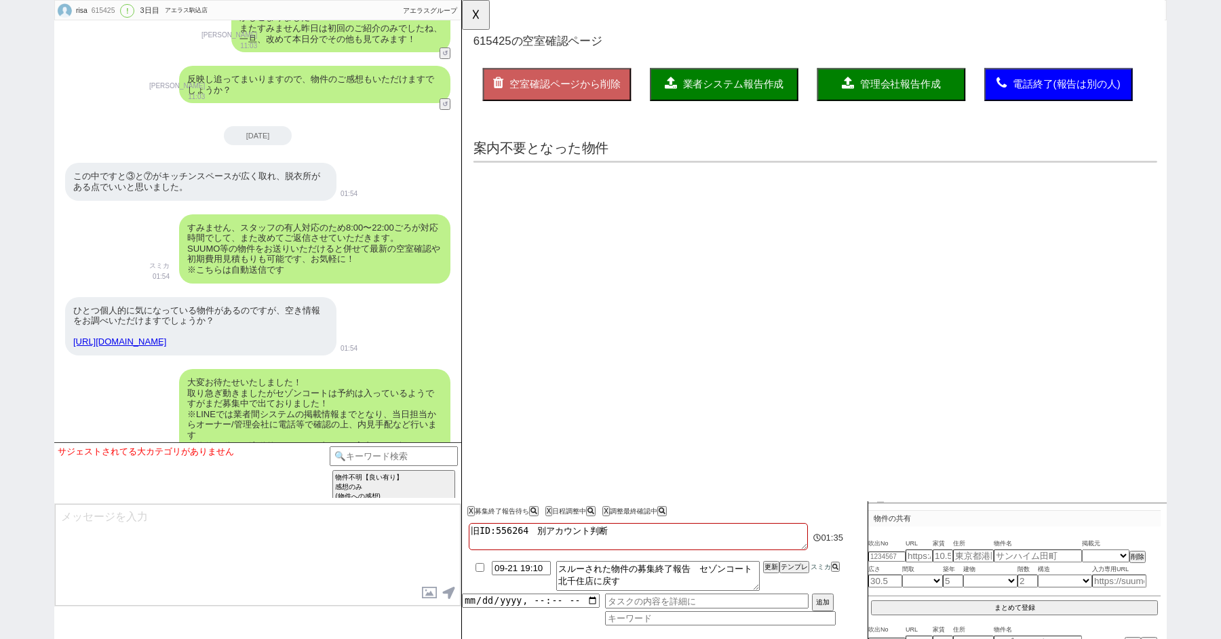
scroll to position [0, 0]
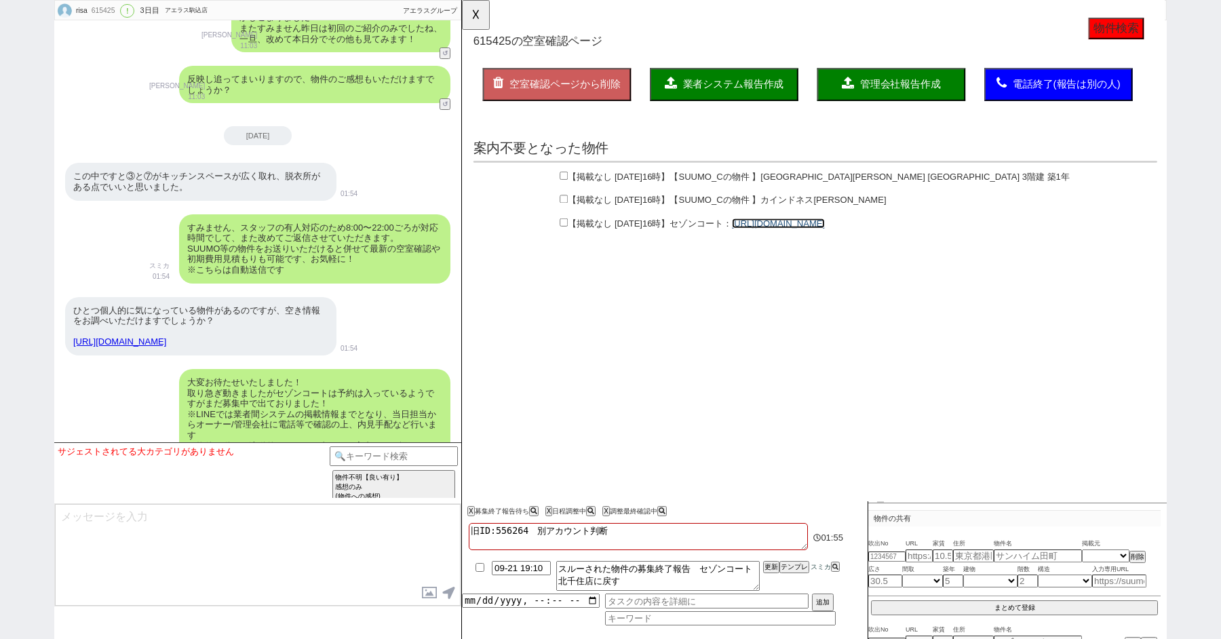
click at [852, 238] on link "[URL][DOMAIN_NAME]" at bounding box center [802, 240] width 100 height 11
click at [467, 19] on button "☓" at bounding box center [474, 13] width 25 height 27
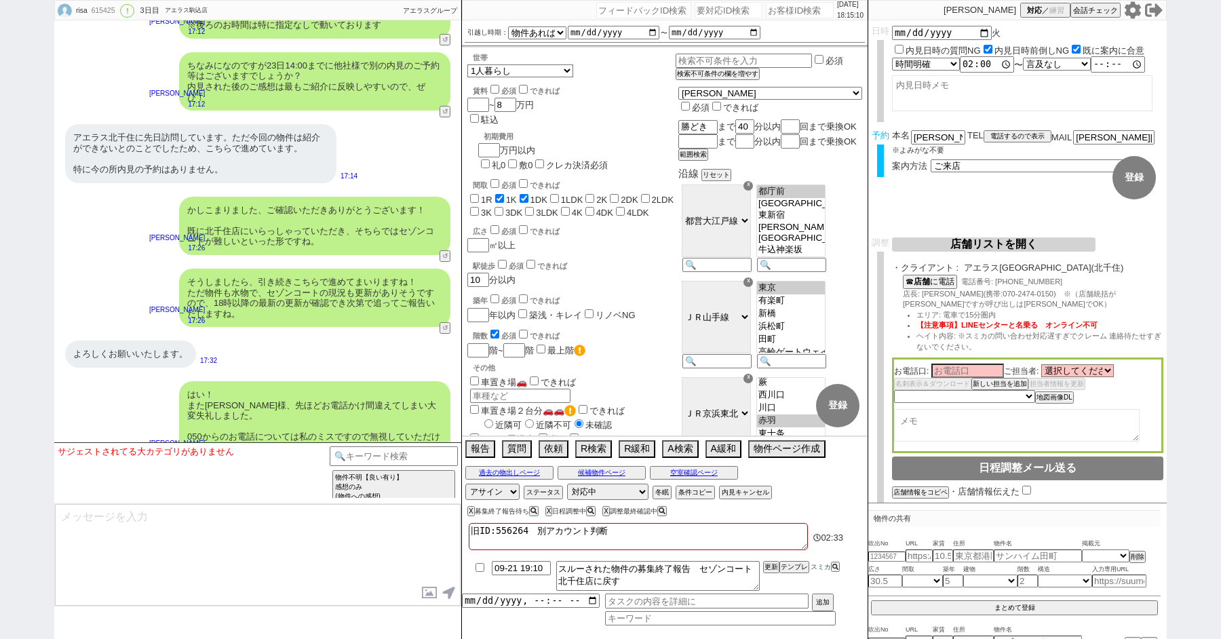
scroll to position [2956, 0]
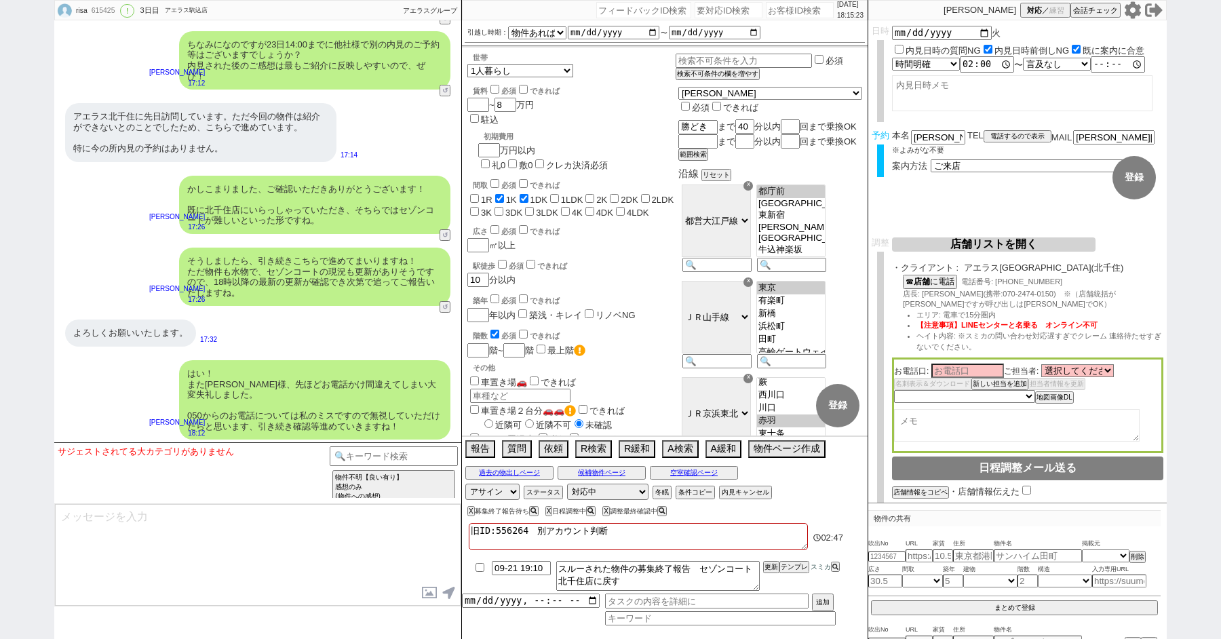
click at [135, 169] on div "かしこまりました、ご確認いただきありがとうございます！ 既に北千住店にいらっしゃっていただき、そちらではセゾンコートが難しいといった形ですね。 松井健太朗 1…" at bounding box center [257, 205] width 407 height 72
click at [936, 400] on select "未定 希望で最短でOK 最短以外でOK 日程がNG(直近で別日提案可) 日程がNG(直近はNG) お客様ごとNG 折返し待ち 店舗が定休/終業後で連絡取れず" at bounding box center [964, 396] width 140 height 12
select select "10"
click at [894, 393] on select "未定 希望で最短でOK 最短以外でOK 日程がNG(直近で別日提案可) 日程がNG(直近はNG) お客様ごとNG 折返し待ち 店舗が定休/終業後で連絡取れず" at bounding box center [964, 396] width 140 height 12
select select "10"
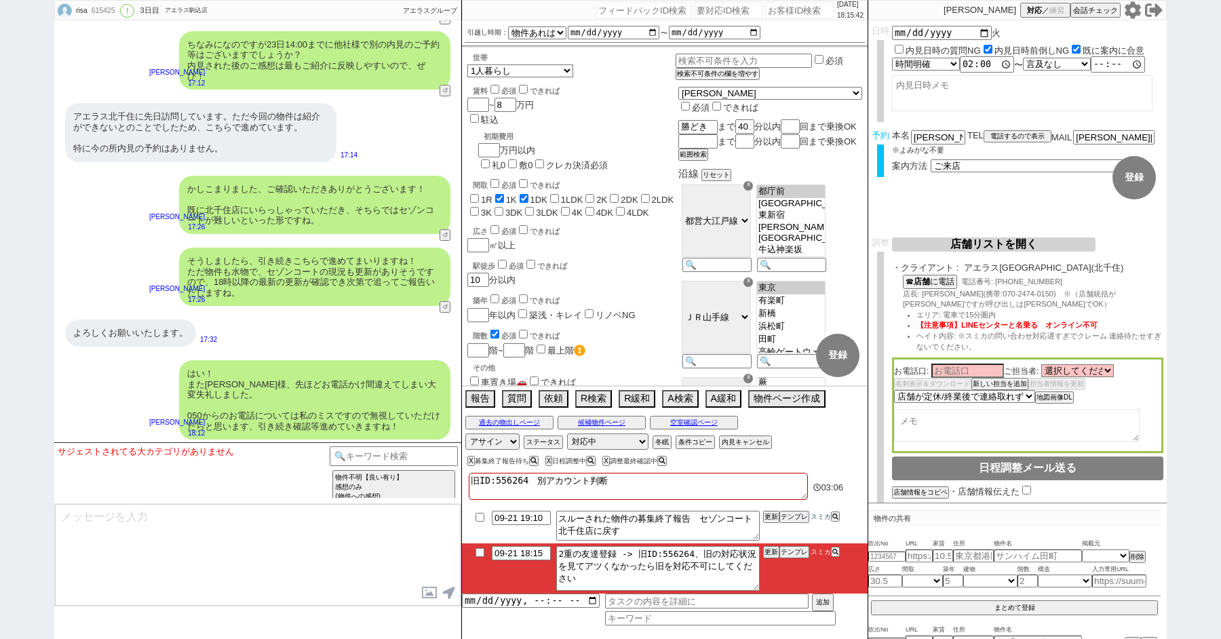
click at [940, 427] on textarea at bounding box center [1017, 425] width 246 height 33
type textarea "後藤さん →担当がついて接客中で申し込みの話までいってる"
click at [477, 552] on input "checkbox" at bounding box center [480, 552] width 20 height 9
checkbox input "true"
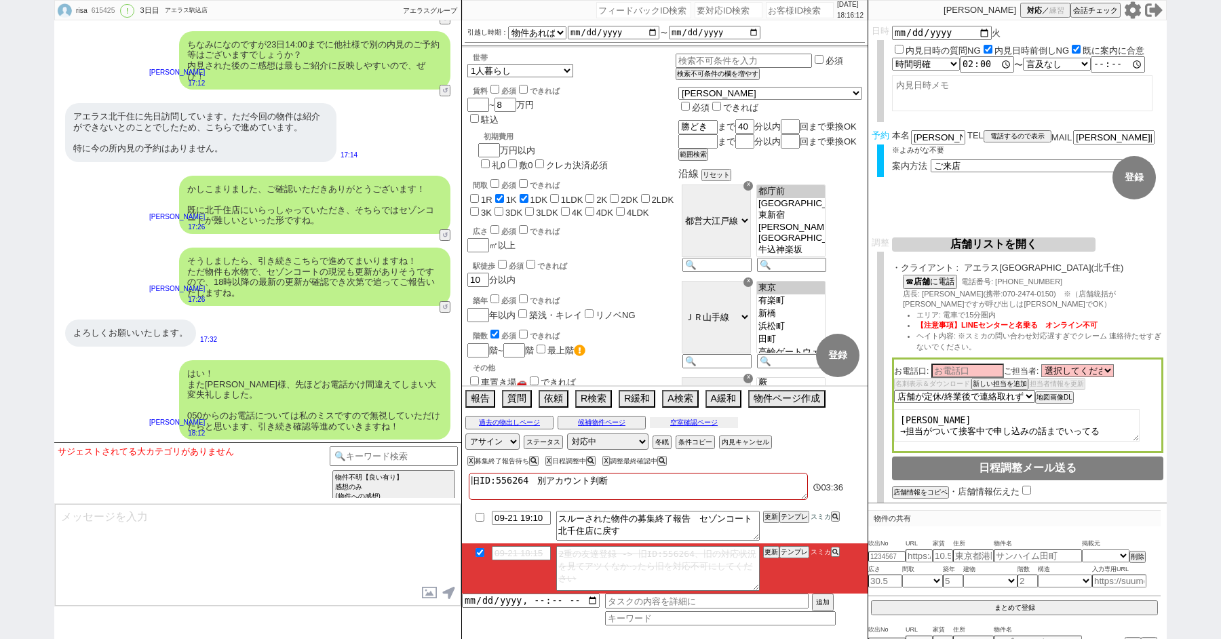
click at [690, 423] on button "空室確認ページ" at bounding box center [694, 422] width 88 height 11
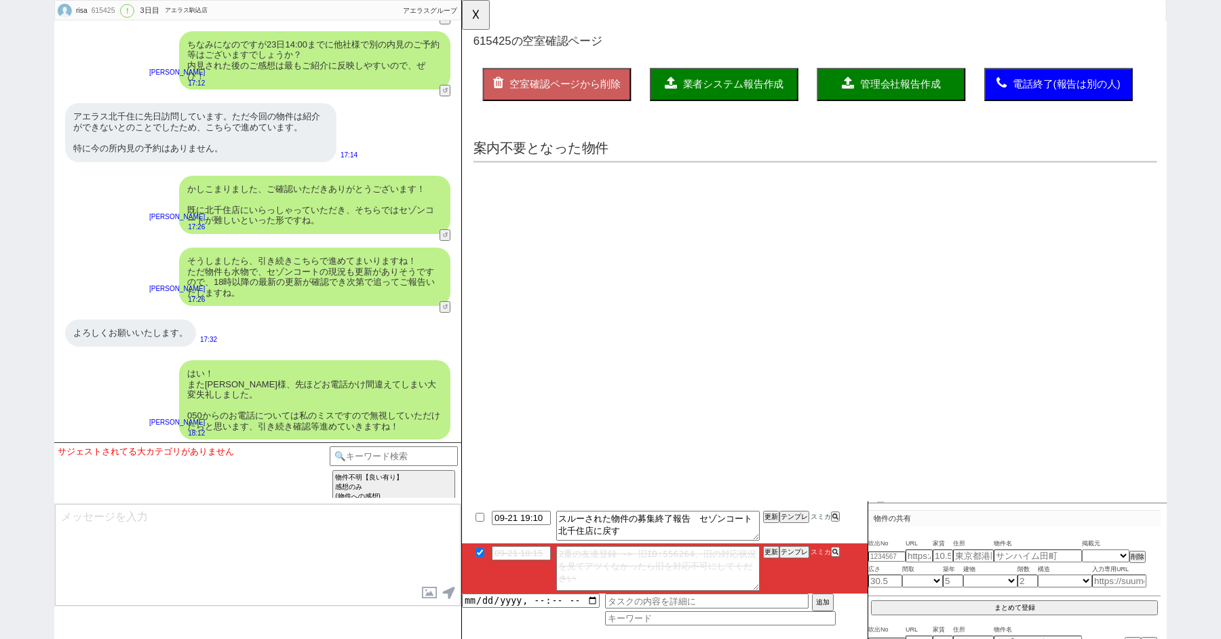
scroll to position [0, 0]
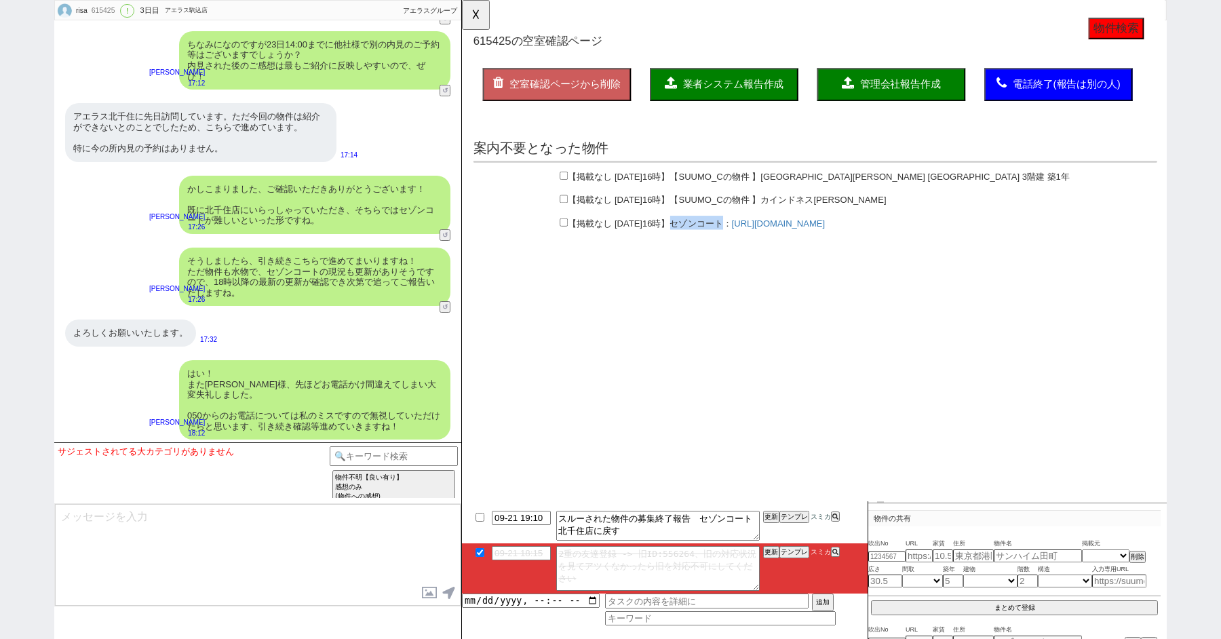
drag, startPoint x: 777, startPoint y: 241, endPoint x: 720, endPoint y: 240, distance: 57.7
click at [720, 241] on div "【掲載なし 2025年9月21日16時】 セゾンコート ： https://suumo.jp/chintai/bc_100455593611/" at bounding box center [841, 241] width 735 height 18
copy span "セゾンコート"
click at [192, 559] on textarea at bounding box center [258, 555] width 406 height 102
type textarea "ま"
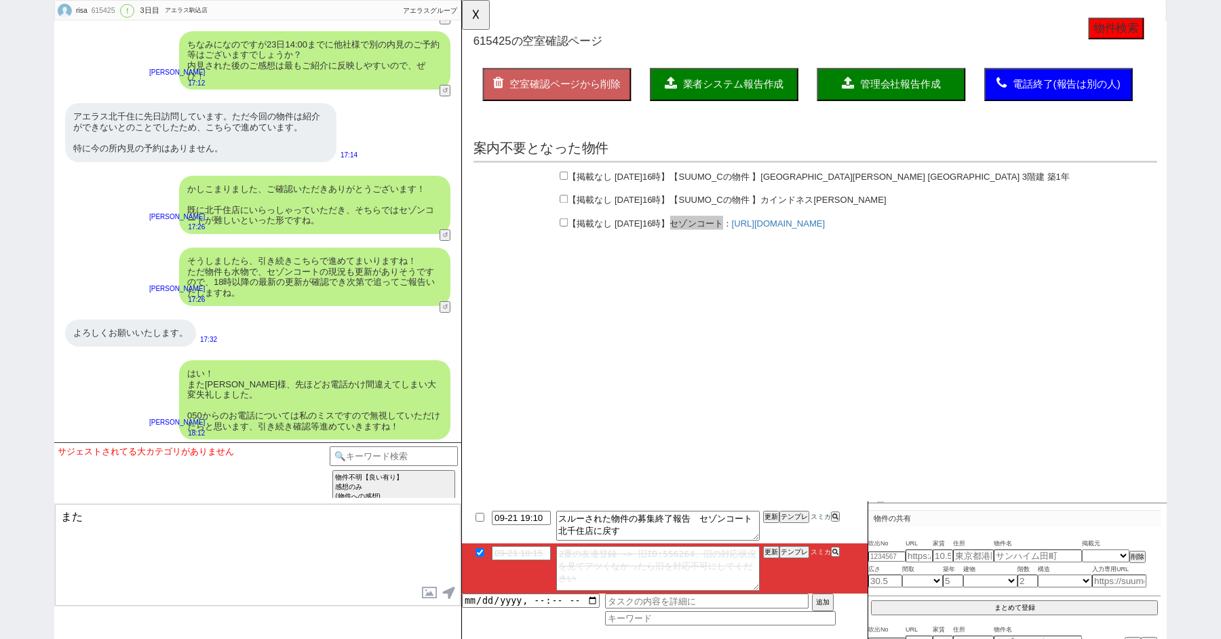
type textarea "ま"
paste textarea "セゾンコート"
click at [810, 244] on link "[URL][DOMAIN_NAME]" at bounding box center [802, 240] width 100 height 11
click at [323, 521] on textarea "大変恐れ入ります、セゾンコートについてですが" at bounding box center [258, 555] width 406 height 102
click at [155, 517] on textarea "大変恐れ入ります、セゾンコートについてですが" at bounding box center [258, 555] width 406 height 102
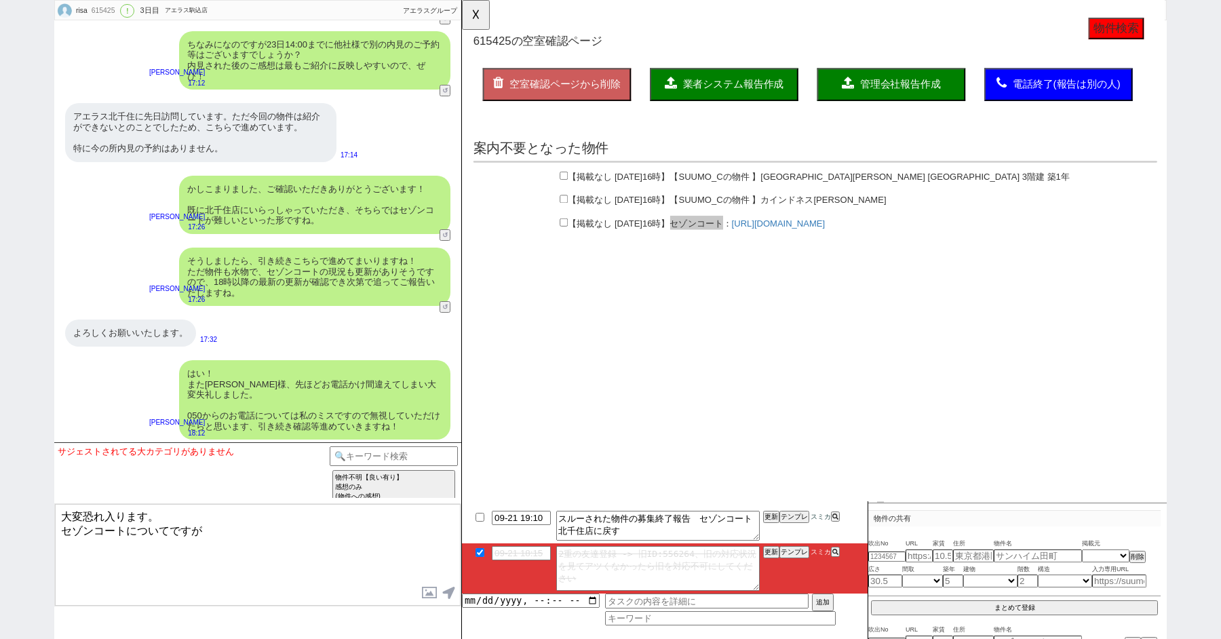
click at [233, 543] on textarea "大変恐れ入ります。 セゾンコートについてですが" at bounding box center [258, 555] width 406 height 102
click at [289, 522] on textarea "大変恐れ入ります。 セゾンコートについてですがこちら更新" at bounding box center [258, 555] width 406 height 102
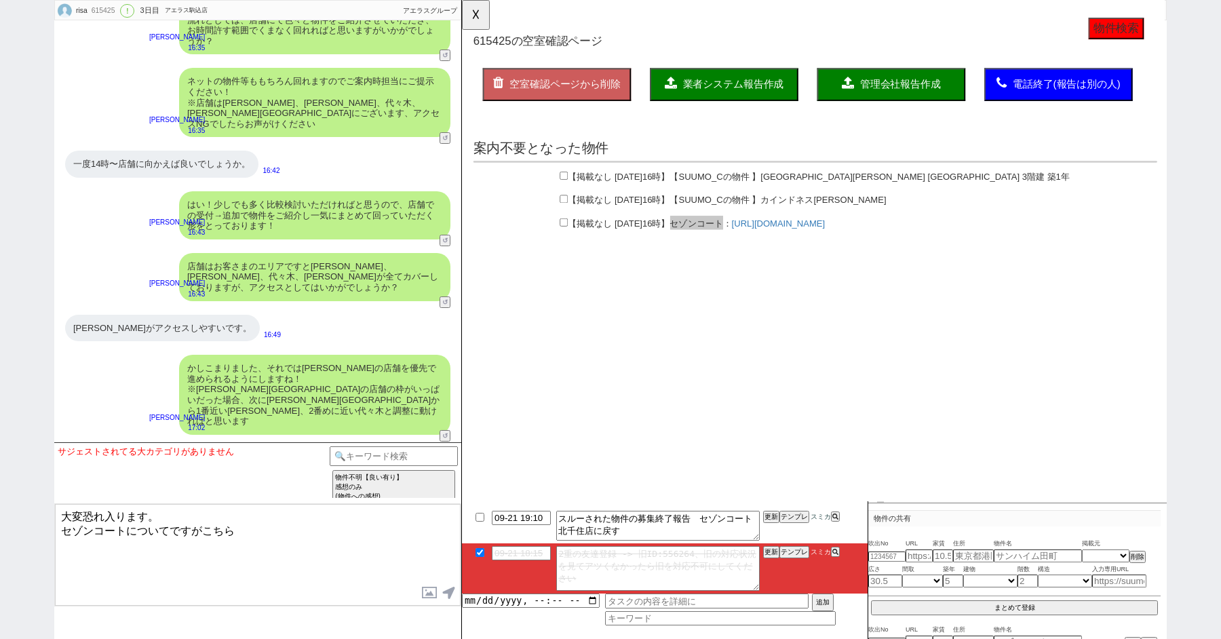
scroll to position [2956, 0]
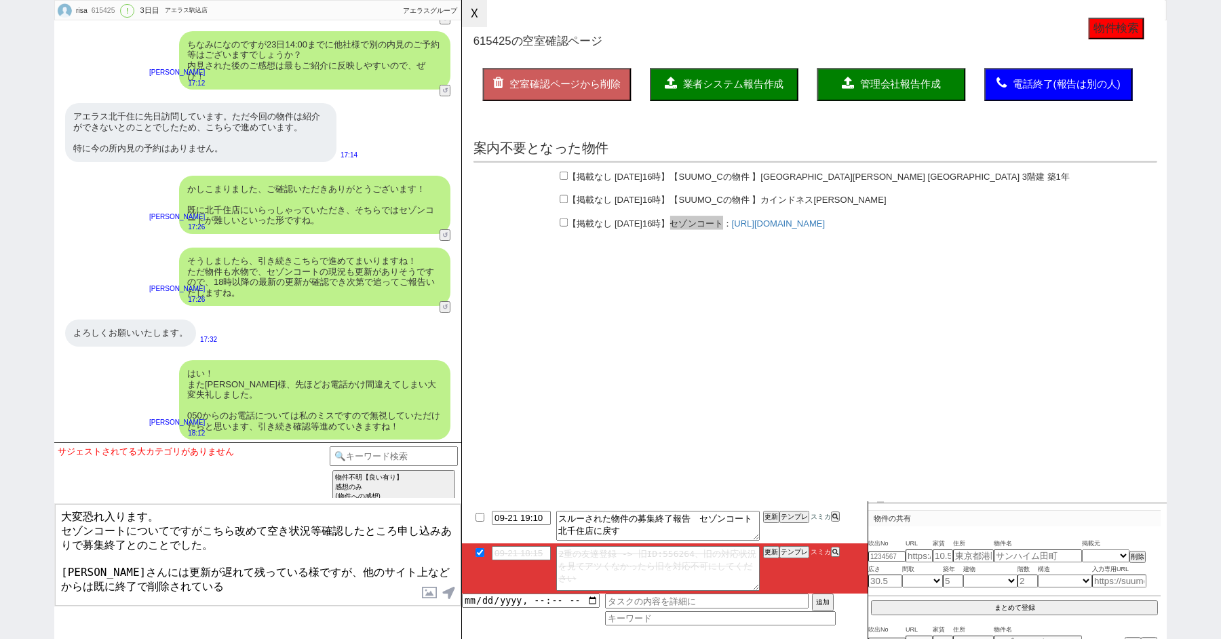
click at [477, 16] on button "☓" at bounding box center [474, 13] width 25 height 27
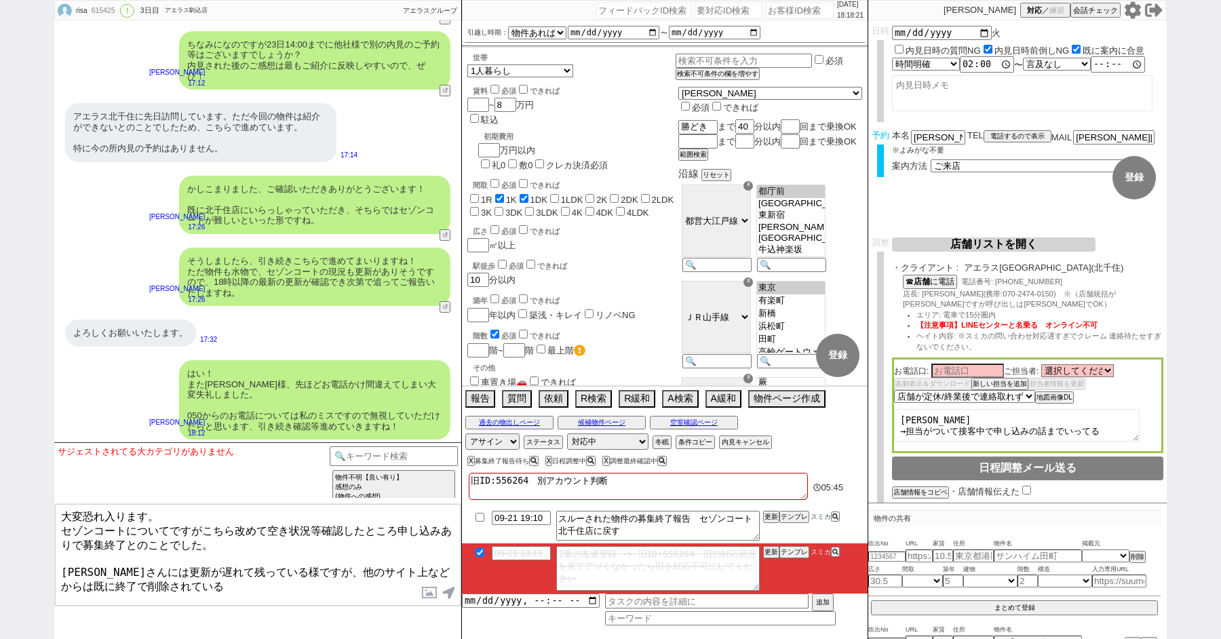
click at [197, 564] on textarea "大変恐れ入ります。 セゾンコートについてですがこちら改めて空き状況等確認したところ申し込みありで募集終了とのことでした。 SUUMOさんには更新が遅れて残って…" at bounding box center [258, 555] width 406 height 102
click at [197, 570] on textarea "大変恐れ入ります。 セゾンコートについてですがこちら改めて空き状況等確認したところ申し込みありで募集終了とのことでした。 SUUMOさんには更新が遅れて残って…" at bounding box center [258, 555] width 406 height 102
type textarea "大変恐れ入ります。 セゾンコートについてですがこちら改めて空き状況等確認したところ申し込みありで募集終了とのことでした。 SUUMOさんには更新が遅れて残って…"
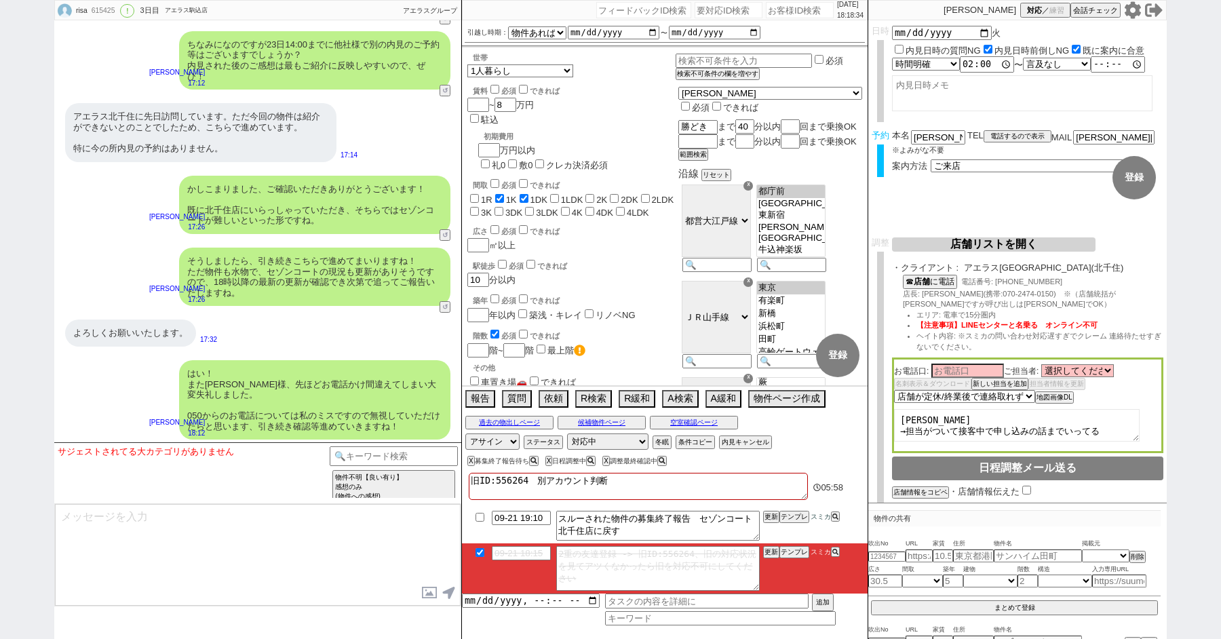
scroll to position [3059, 0]
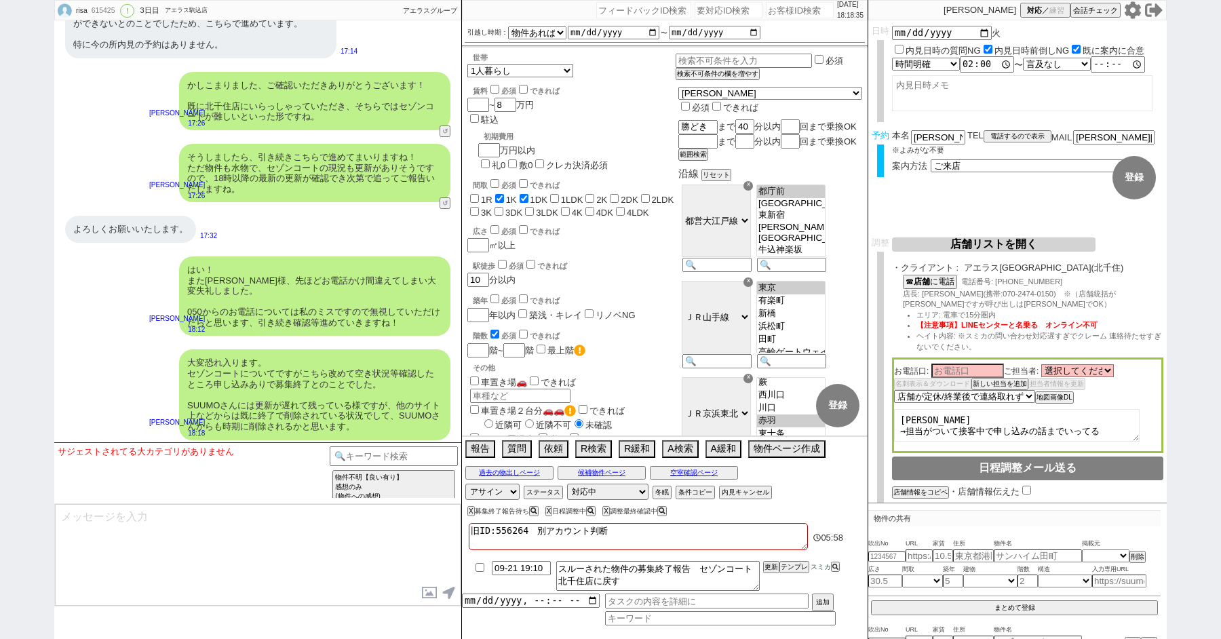
click at [203, 551] on textarea at bounding box center [258, 555] width 406 height 102
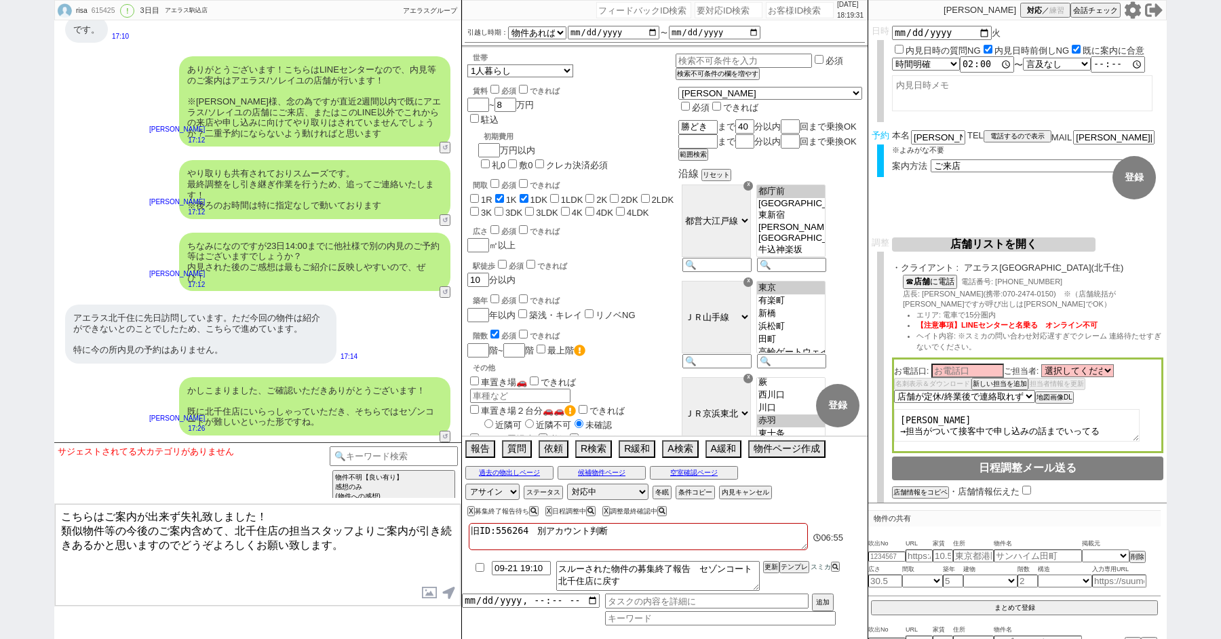
click at [277, 513] on textarea "こちらはご案内が出来ず失礼致しました！ 類似物件等の今後のご案内含めて、北千住店の担当スタッフよりご案内が引き続きあるかと思いますのでどうぞよろしくお願い致し…" at bounding box center [258, 555] width 406 height 102
click at [357, 545] on textarea "こちらはご案内が出来ず失礼致しました。 類似物件等の今後のご案内含めて、北千住店の担当スタッフよりご案内が引き続きあるかと思いますのでどうぞよろしくお願い致し…" at bounding box center [258, 555] width 406 height 102
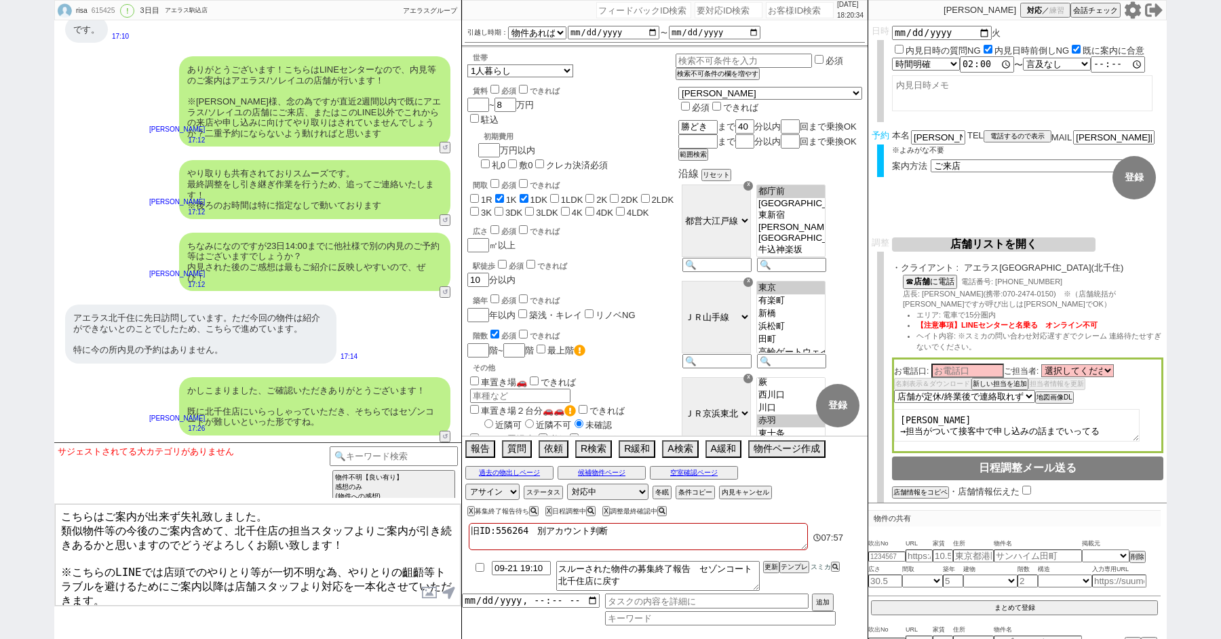
scroll to position [7, 0]
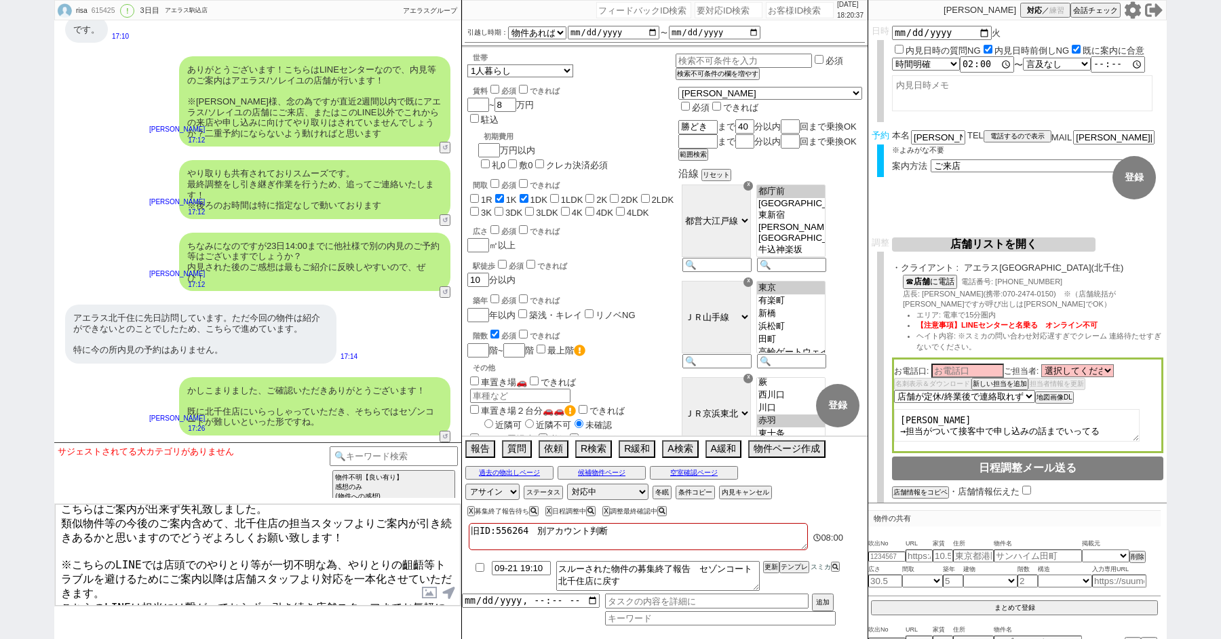
type textarea "こちらはご案内が出来ず失礼致しました。 類似物件等の今後のご案内含めて、北千住店の担当スタッフよりご案内が引き続きあるかと思いますのでどうぞよろしくお願い致し…"
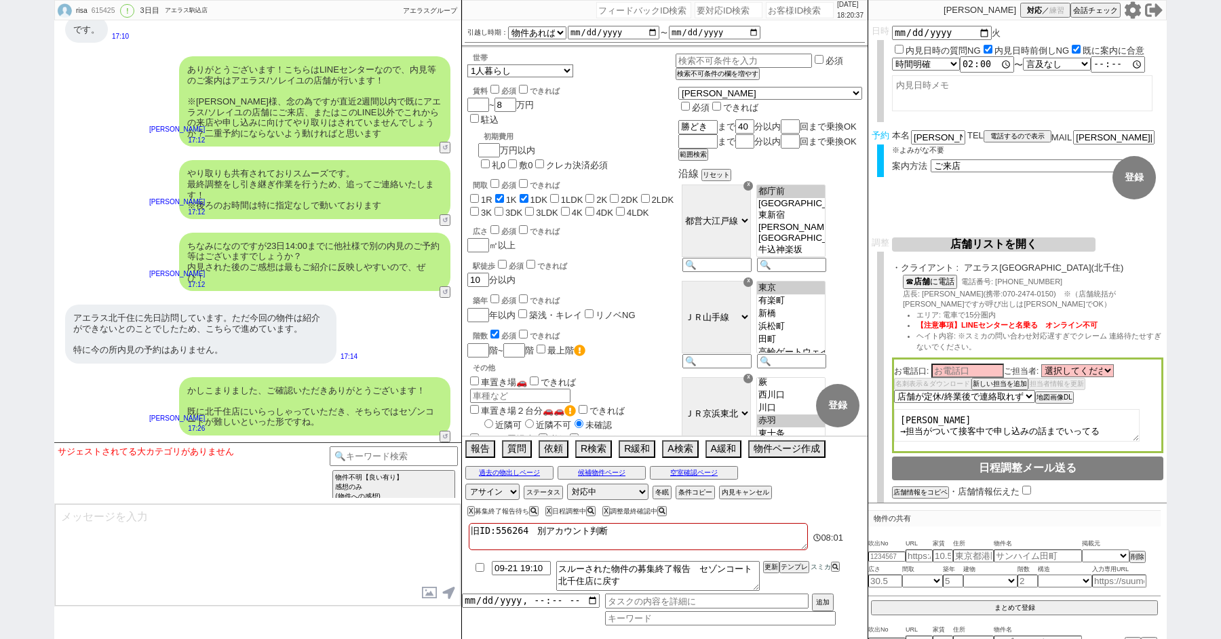
scroll to position [3195, 0]
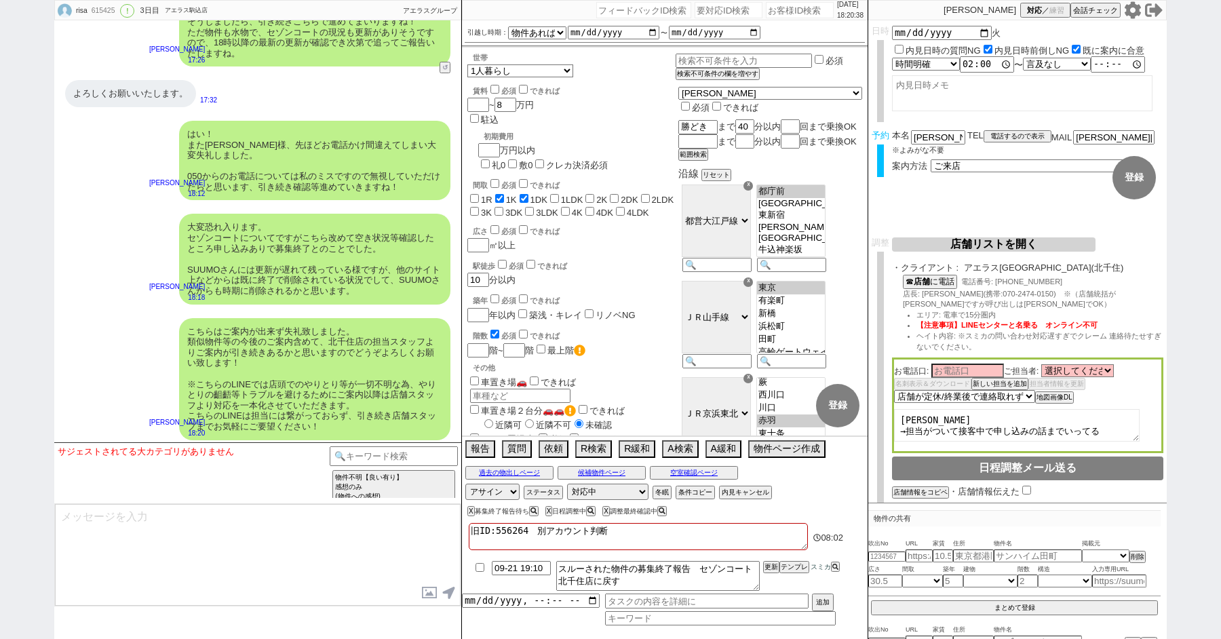
click at [616, 482] on div "対応パス アサイン ステータス 対応中 引き継ぎ完了 ブロック 長期間返信なし 紹介不可 別の所で決まった 客の都合で引越しが無くなった 接客開始後に冬眠 対…" at bounding box center [665, 492] width 406 height 20
click at [612, 487] on select "対応中 引き継ぎ完了 ブロック 長期間返信なし 紹介不可 別の所で決まった 客の都合で引越しが無くなった 接客開始後に冬眠" at bounding box center [607, 492] width 81 height 16
select select "600"
click at [567, 484] on select "対応中 引き継ぎ完了 ブロック 長期間返信なし 紹介不可 別の所で決まった 客の都合で引越しが無くなった 接客開始後に冬眠" at bounding box center [607, 492] width 81 height 16
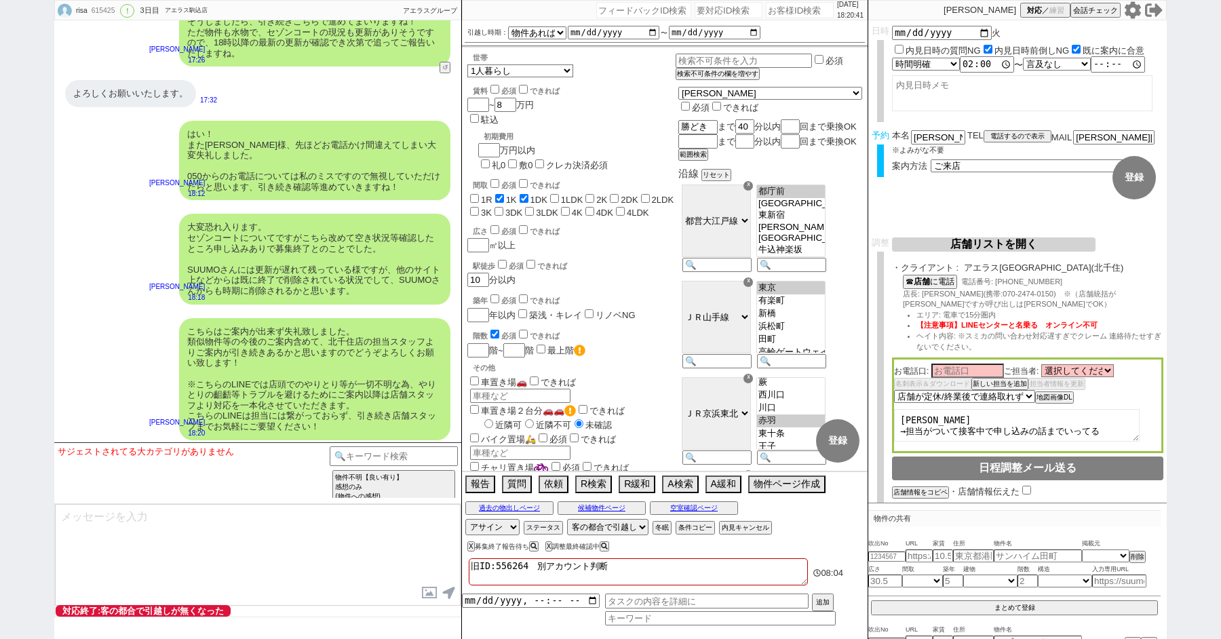
click at [654, 566] on textarea "旧ID:556264　別アカウント判断" at bounding box center [638, 571] width 339 height 27
type textarea "旧ID:556264　別アカウント判断"
checkbox input "false"
checkbox input "true"
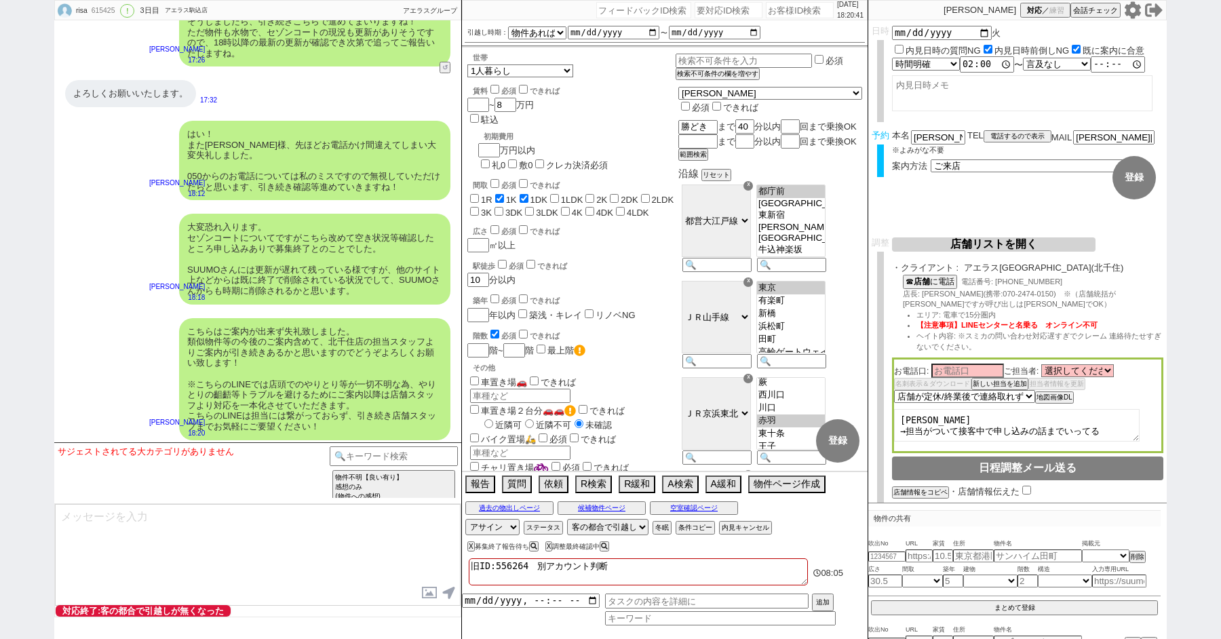
checkbox input "false"
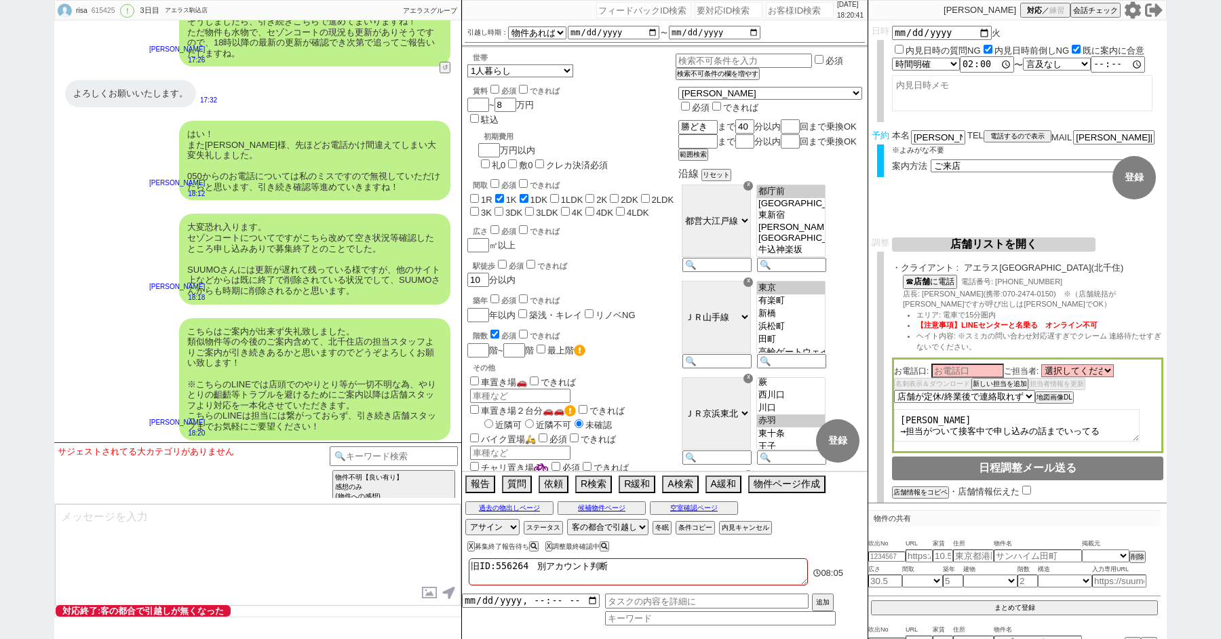
checkbox input "false"
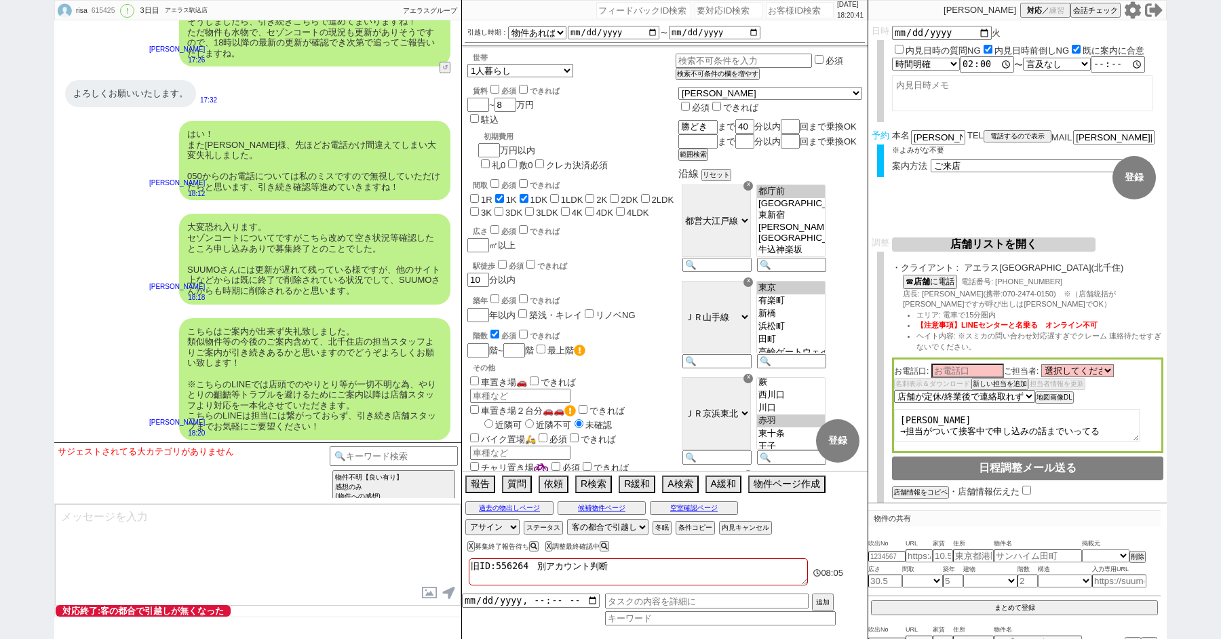
type textarea "旧ID:556264　別アカウント判断 s"
checkbox input "false"
checkbox input "true"
checkbox input "false"
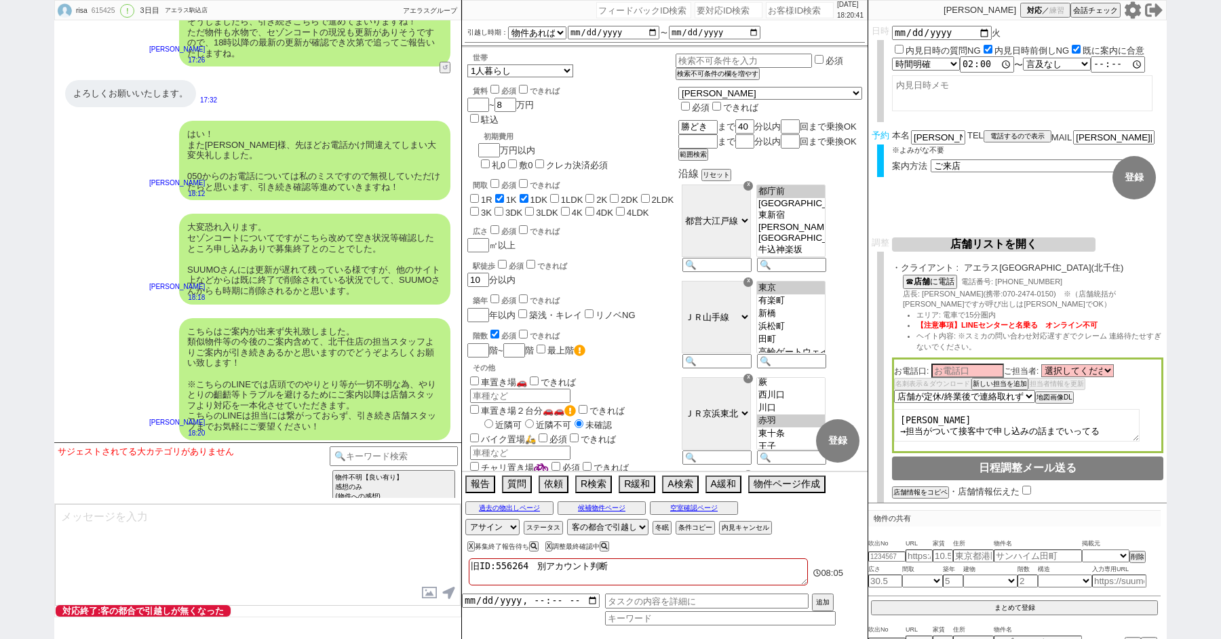
checkbox input "false"
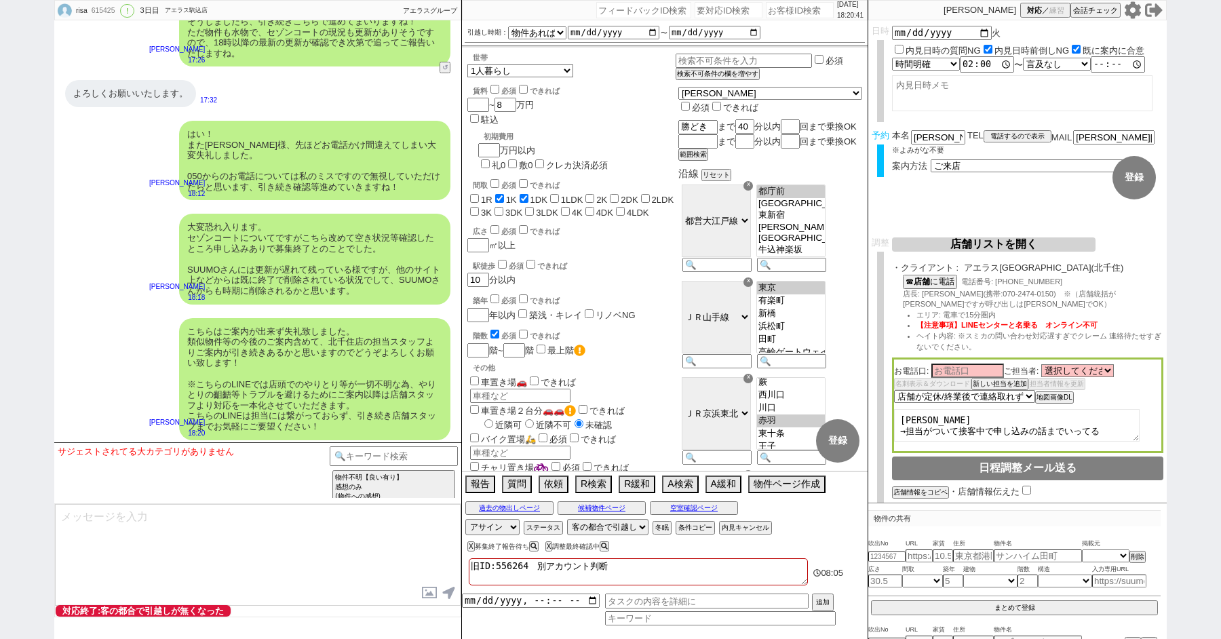
checkbox input "false"
type textarea "旧ID:556264　別アカウント判断 さ"
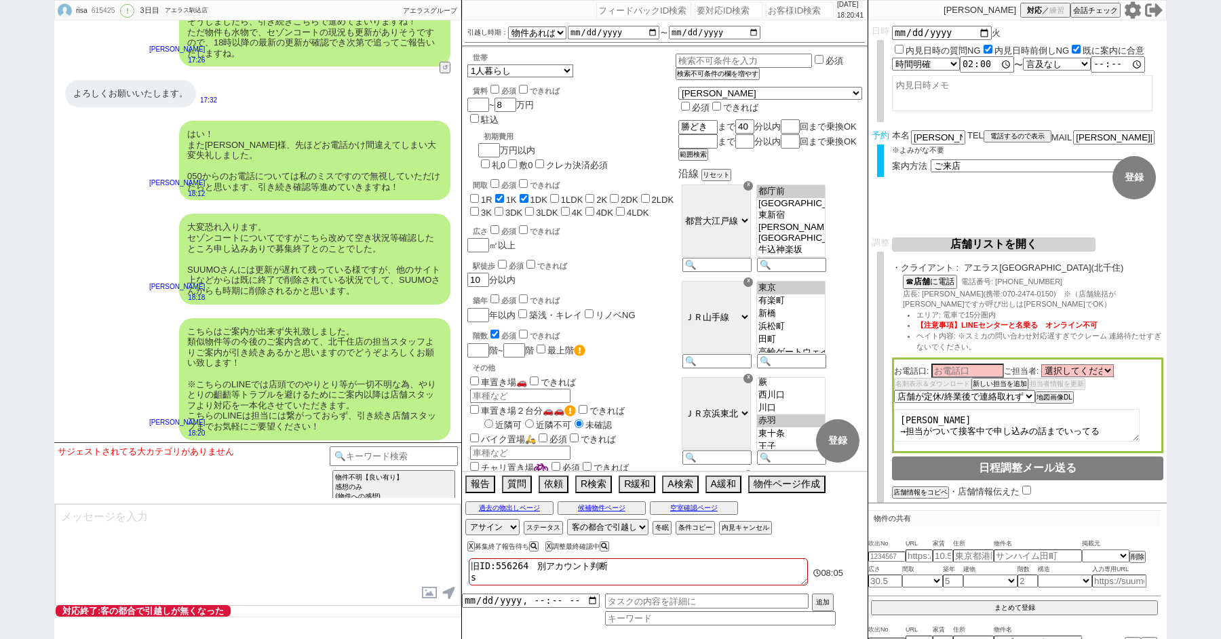
checkbox input "false"
checkbox input "true"
checkbox input "false"
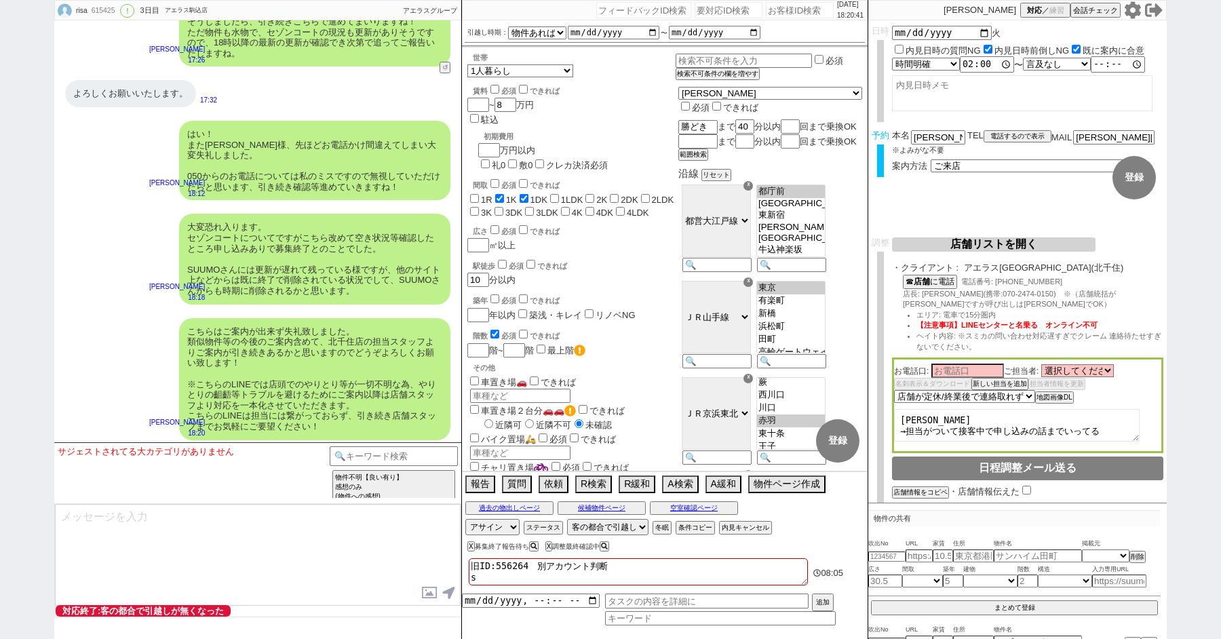
checkbox input "false"
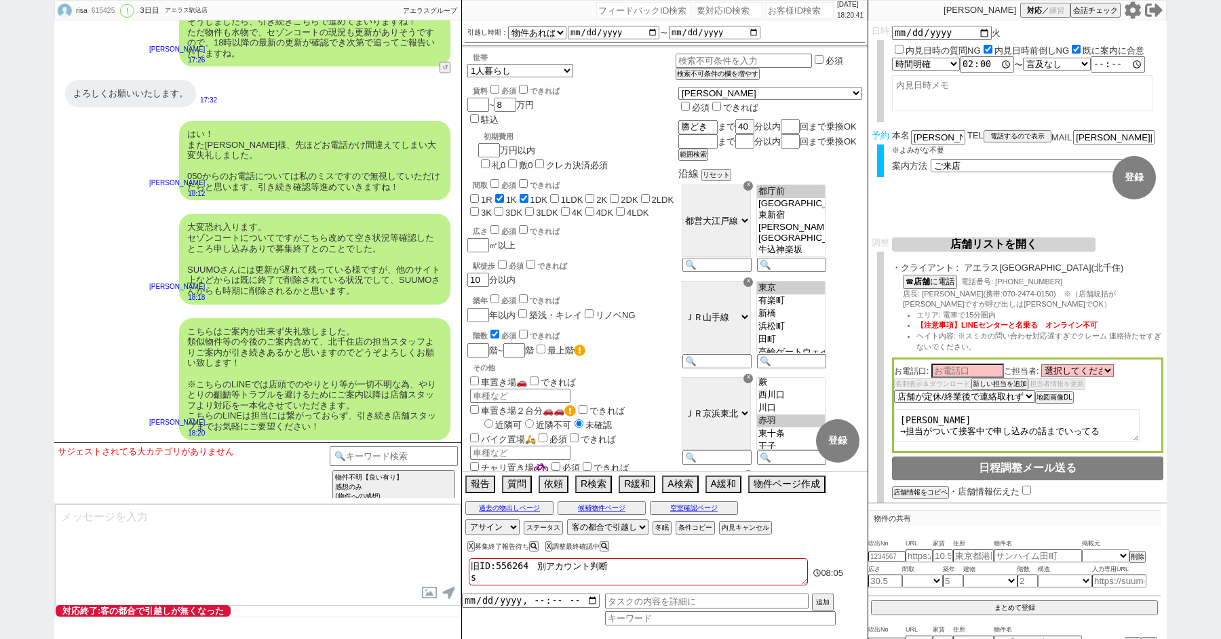
checkbox input "false"
type textarea "旧ID:556264　別アカウント判断 さい"
checkbox input "false"
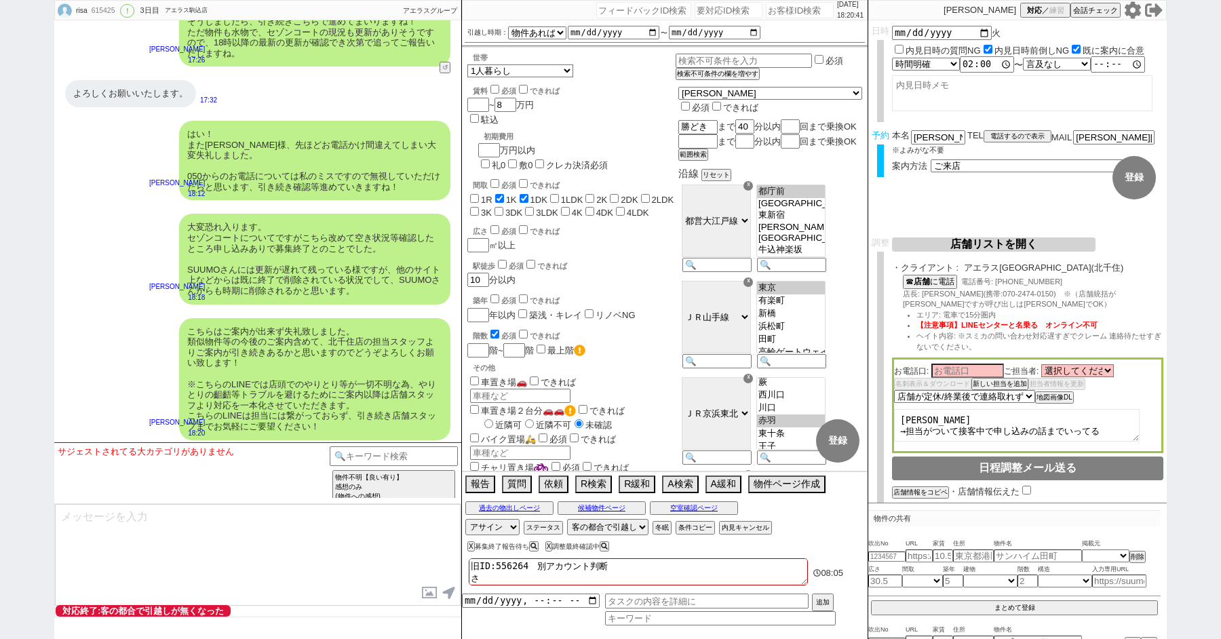
checkbox input "true"
checkbox input "false"
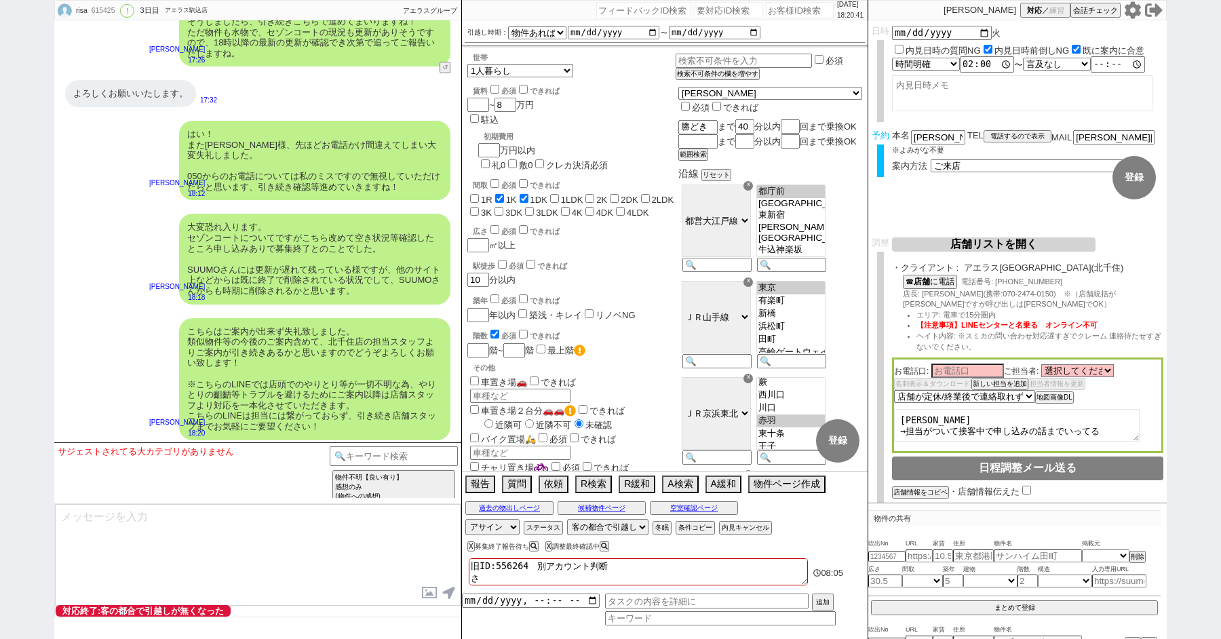
checkbox input "false"
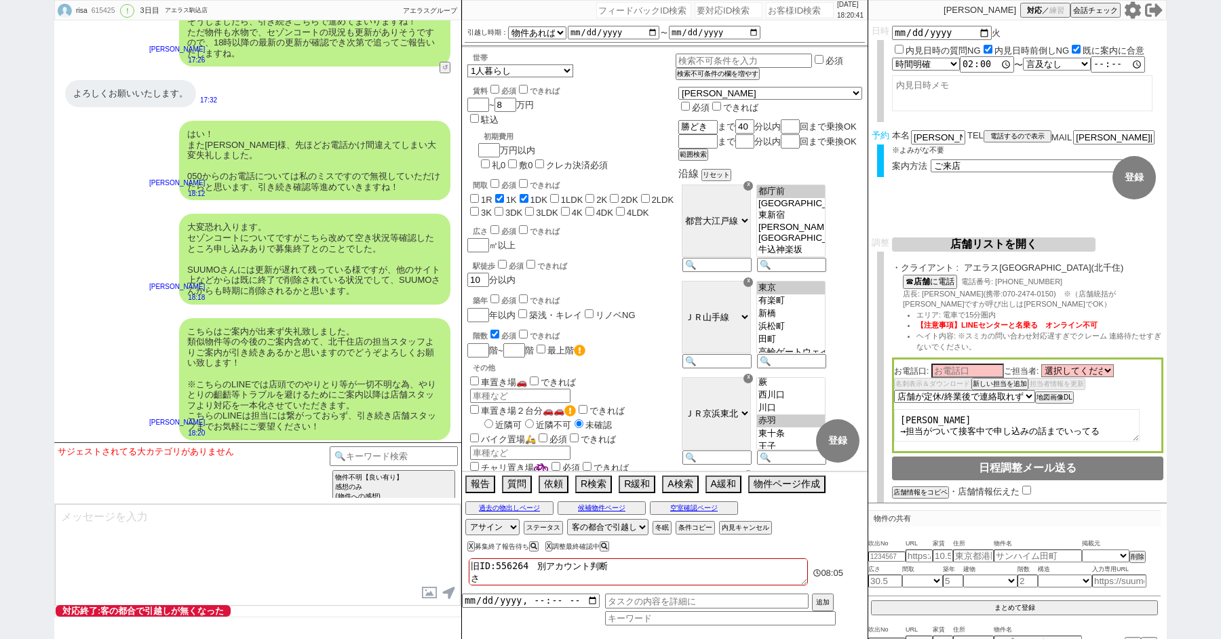
checkbox input "false"
type textarea "旧ID:556264　別アカウント判断 さいt"
checkbox input "false"
checkbox input "true"
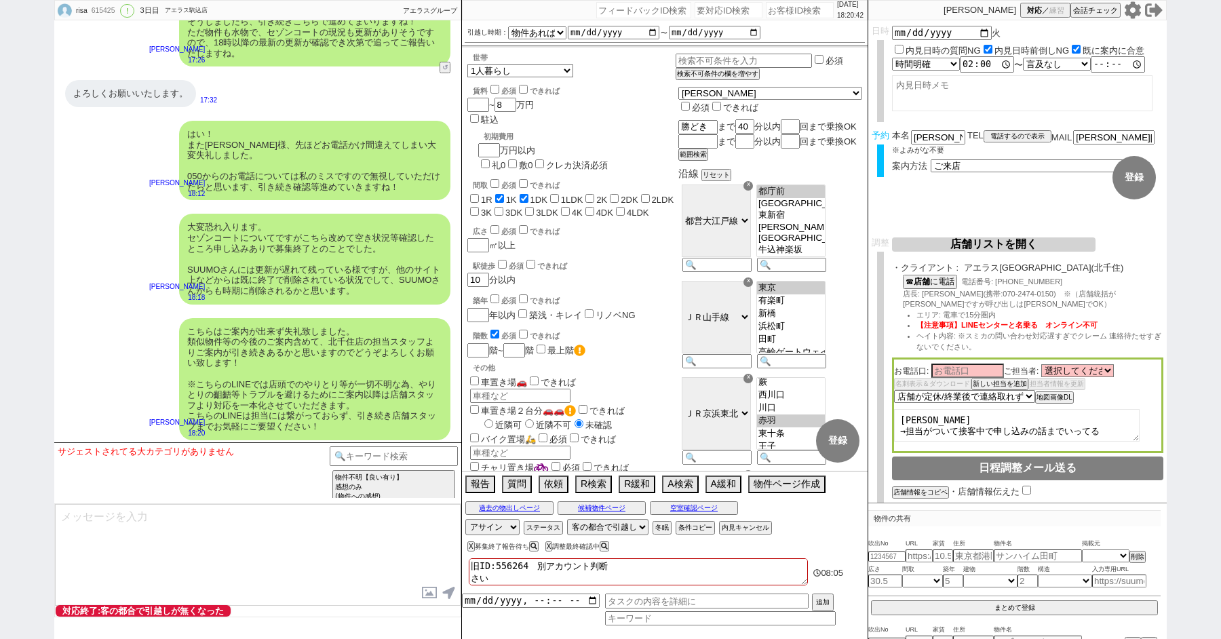
checkbox input "true"
checkbox input "false"
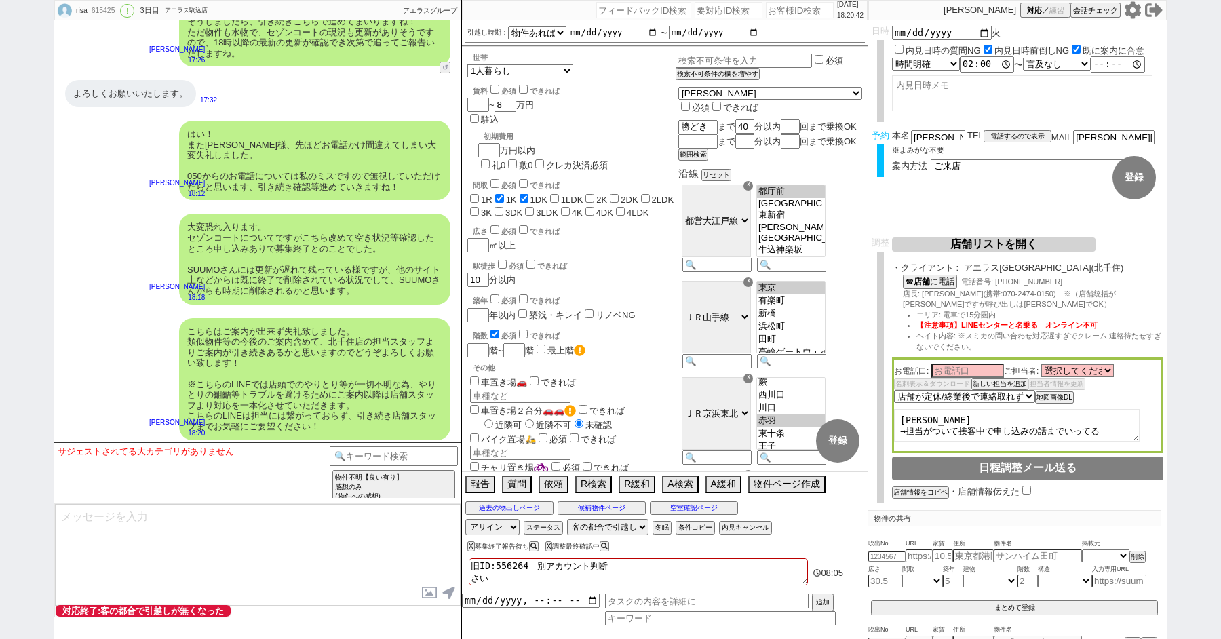
checkbox input "false"
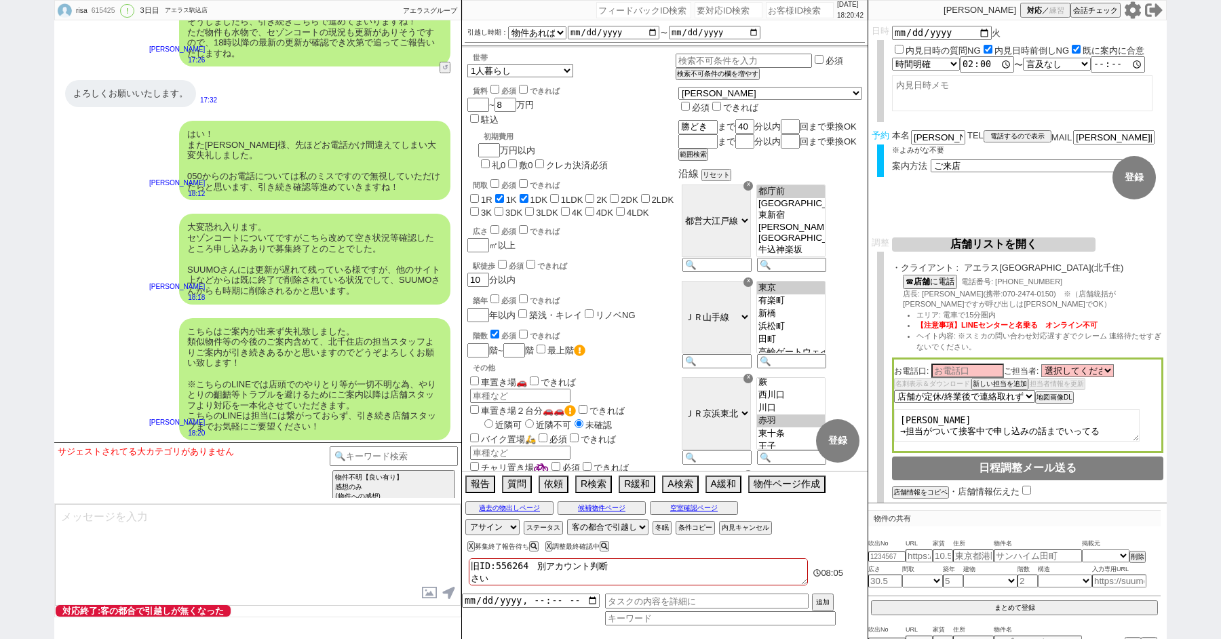
checkbox input "false"
type textarea "旧ID:556264　別アカウント判断 さいたい"
checkbox input "false"
checkbox input "true"
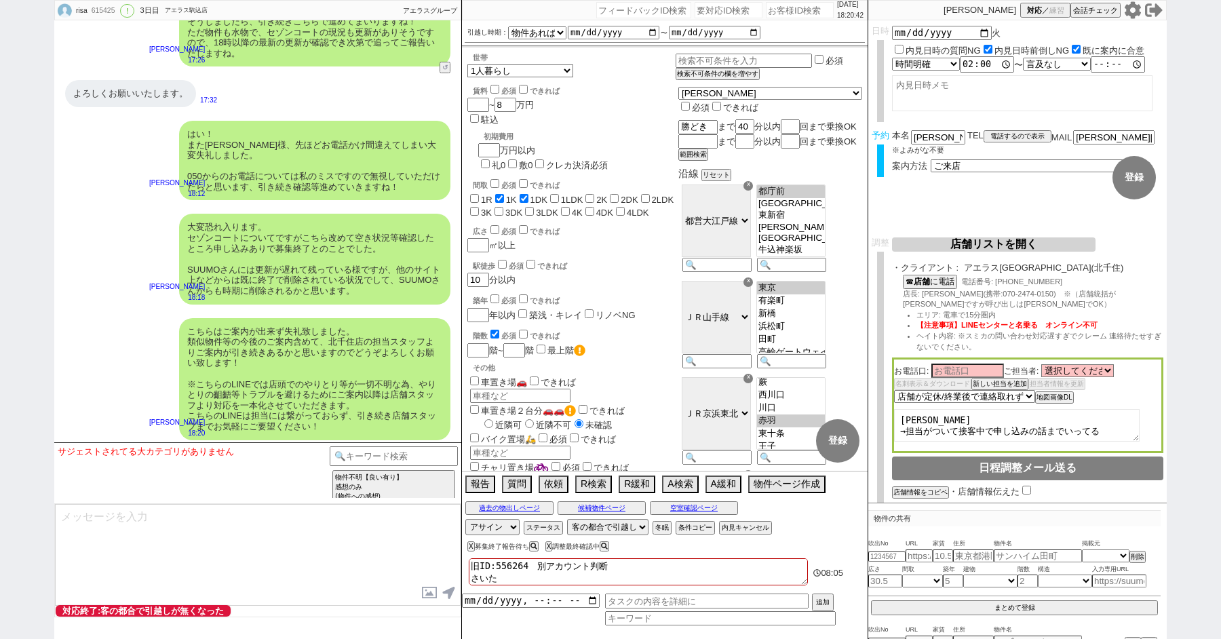
checkbox input "false"
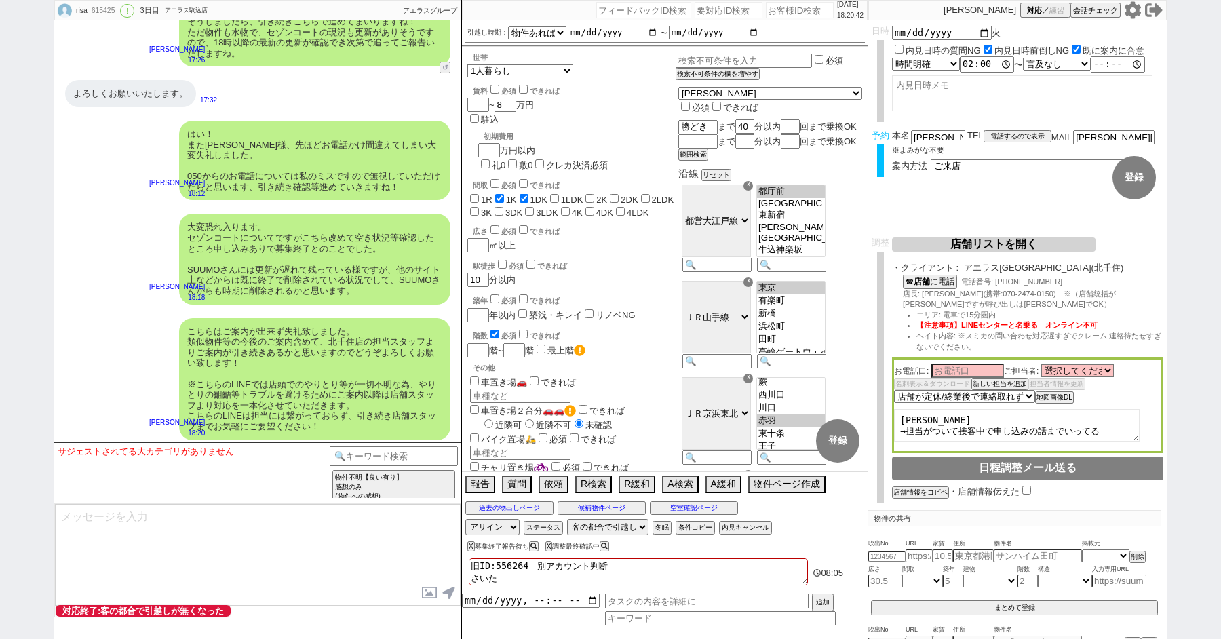
checkbox input "false"
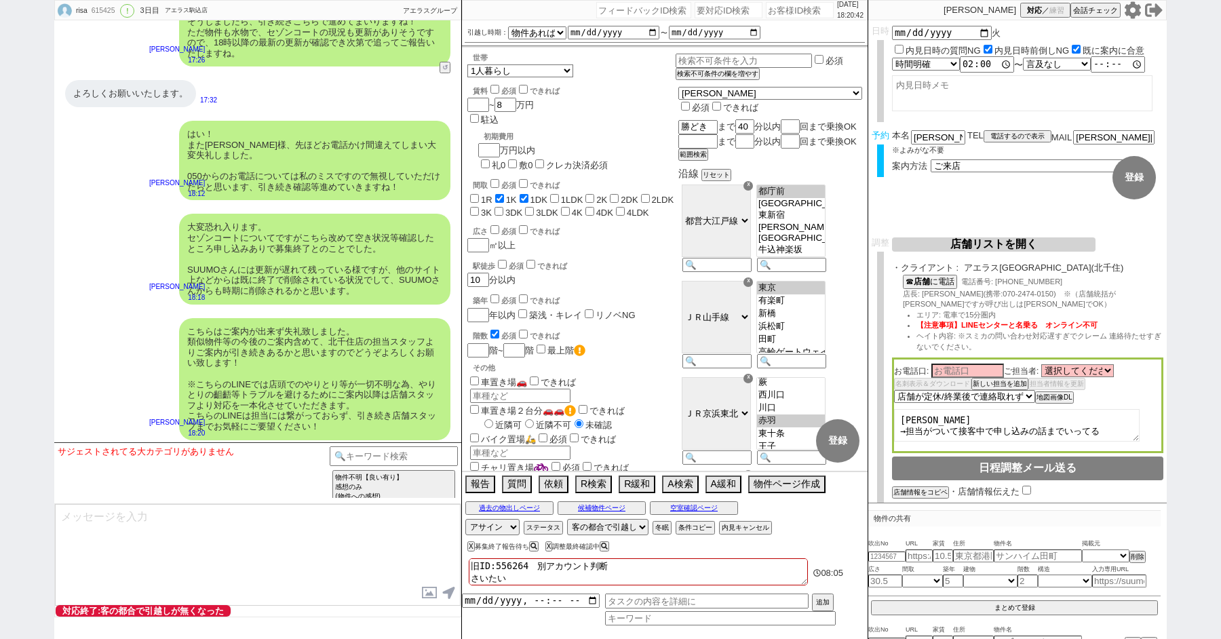
type textarea "旧ID:556264　別アカウント判断 さいたいお"
checkbox input "false"
checkbox input "true"
checkbox input "false"
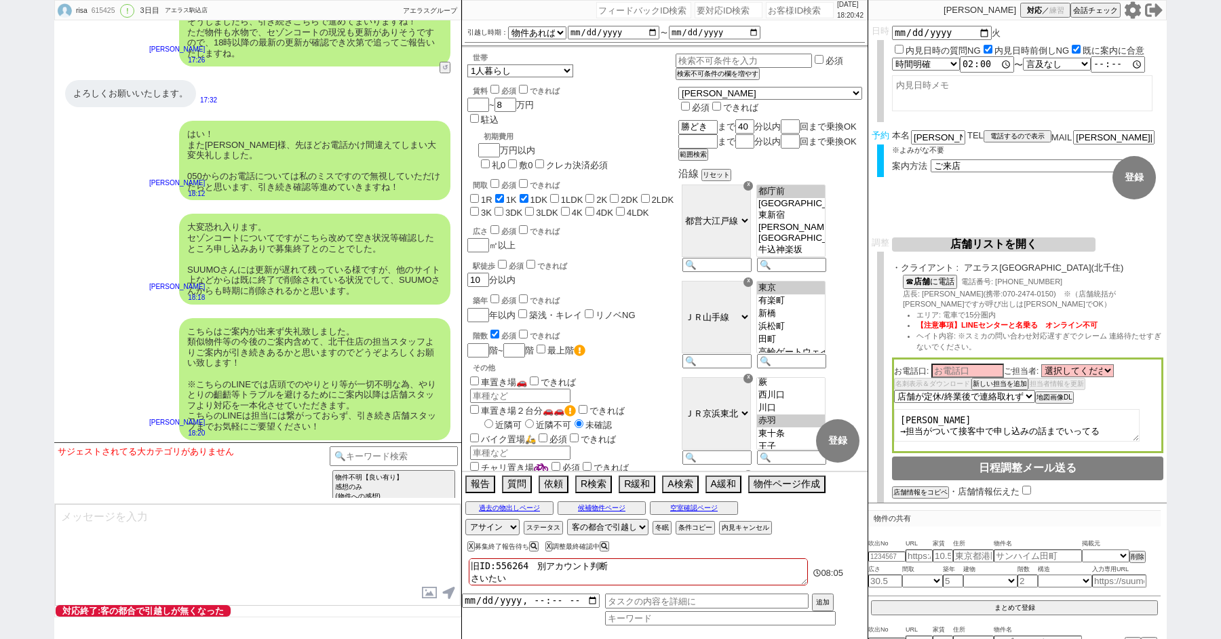
checkbox input "false"
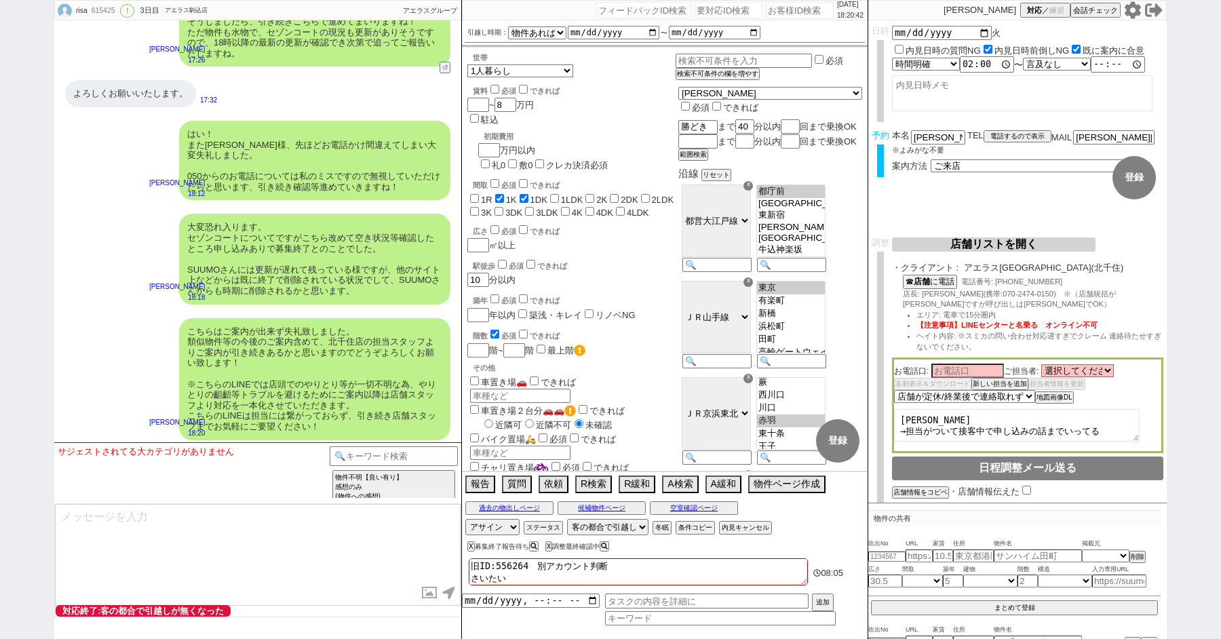
checkbox input "false"
type textarea "旧ID:556264　別アカウント判断 さいたいおう"
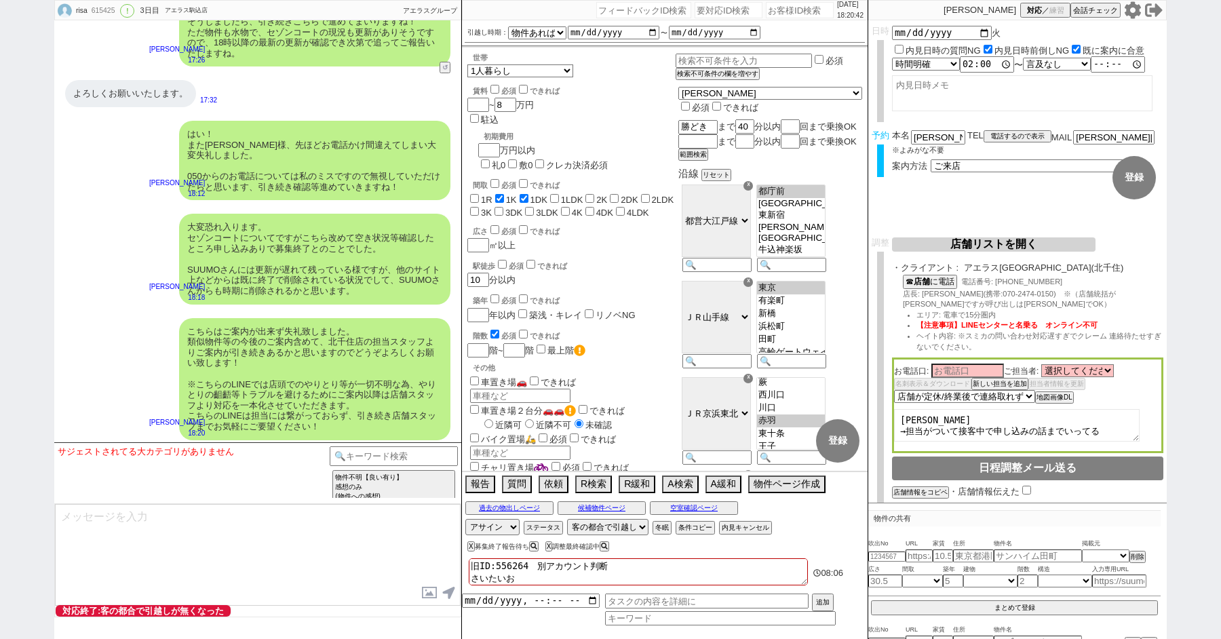
checkbox input "false"
checkbox input "true"
checkbox input "false"
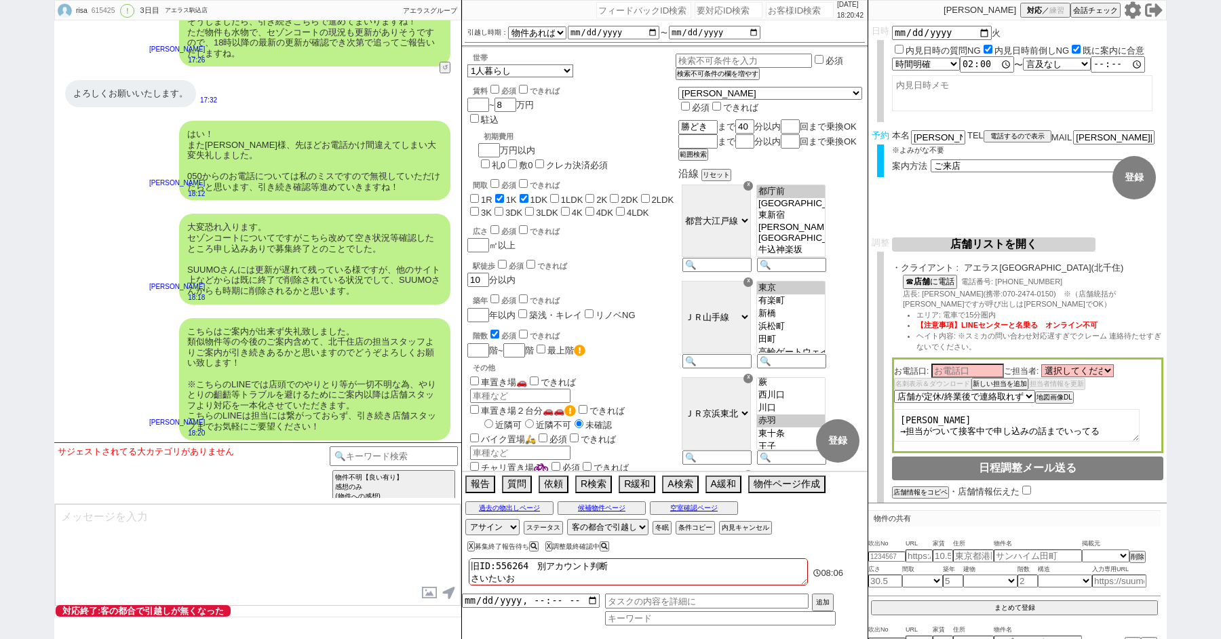
checkbox input "false"
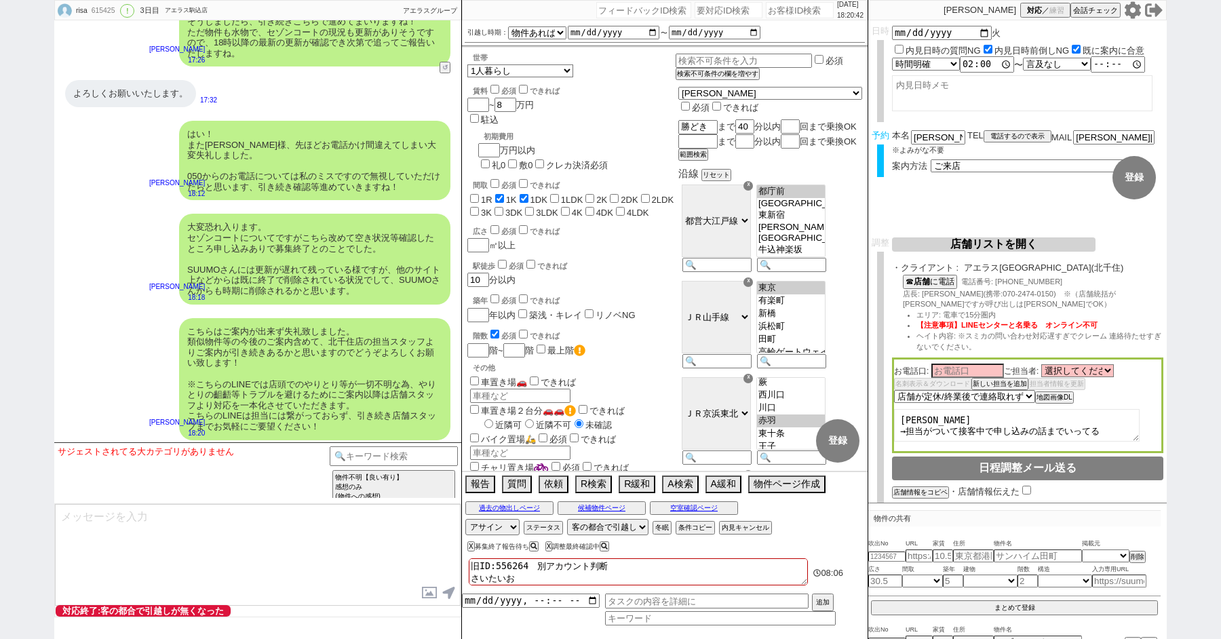
checkbox input "false"
type textarea "旧ID:556264　別アカウント判断 さいたいおうk"
checkbox input "false"
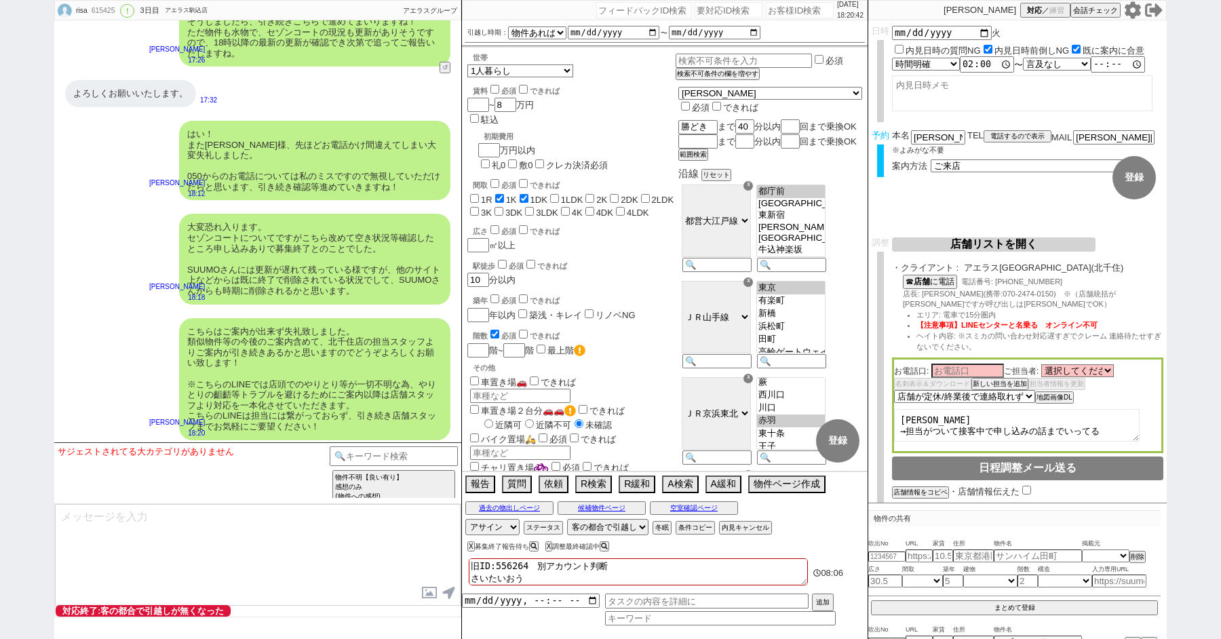
checkbox input "true"
checkbox input "false"
click at [61, 153] on div "はい！ また岡田様、先ほどお電話かけ間違えてしまい大変失礼しました。 050からのお電話については私のミスですので無視していただけたらと思います、引き続き確認…" at bounding box center [257, 161] width 407 height 94
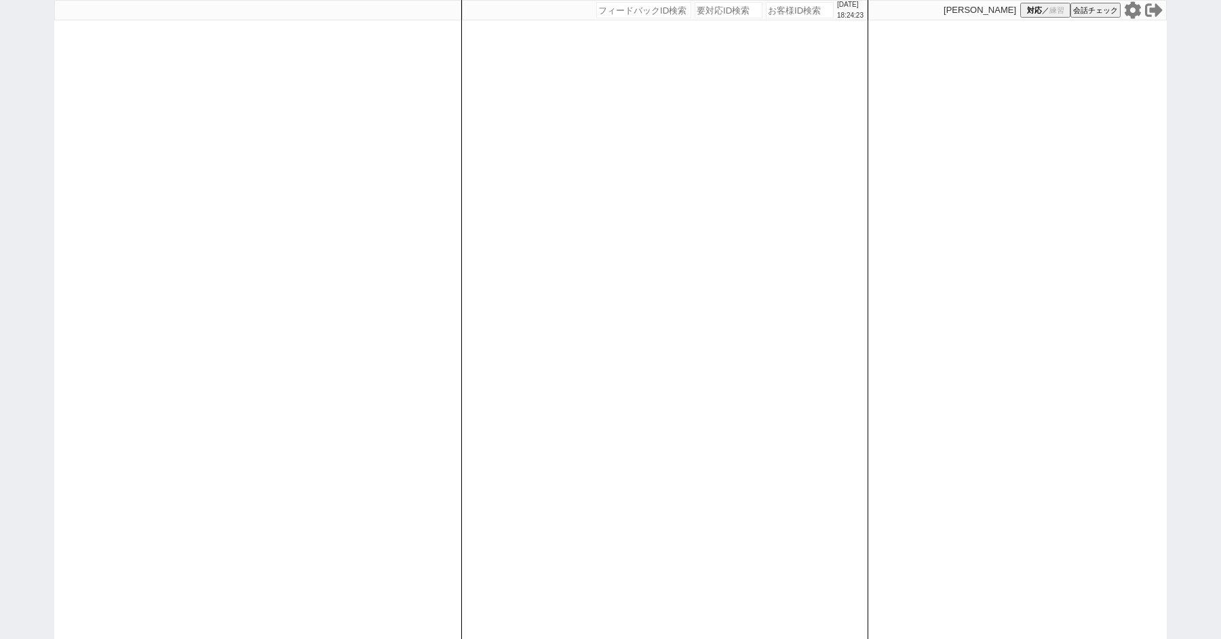
click at [20, 426] on div "[DATE] 18:24:23 候補物件を追加してしてください 紹介した物件一覧 他社物件を追加する 空室確認ページに追加・削除 紹介した物件一覧 他社物件を…" at bounding box center [610, 319] width 1221 height 639
select select "600"
select select "1"
select select "2"
select select "10"
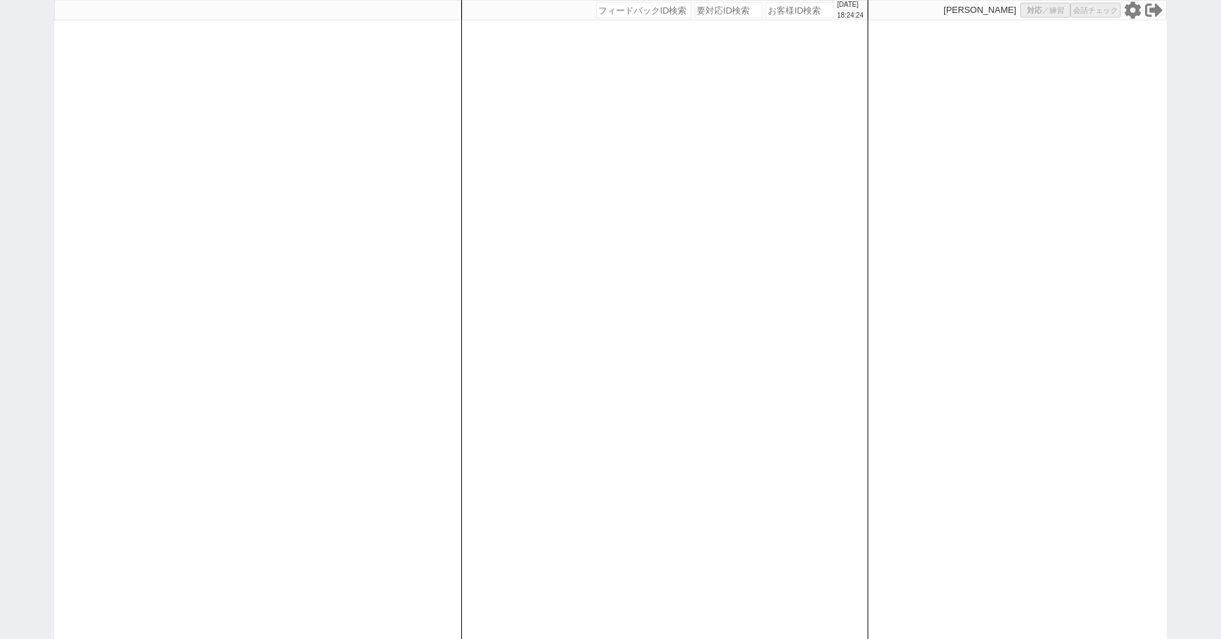
select select
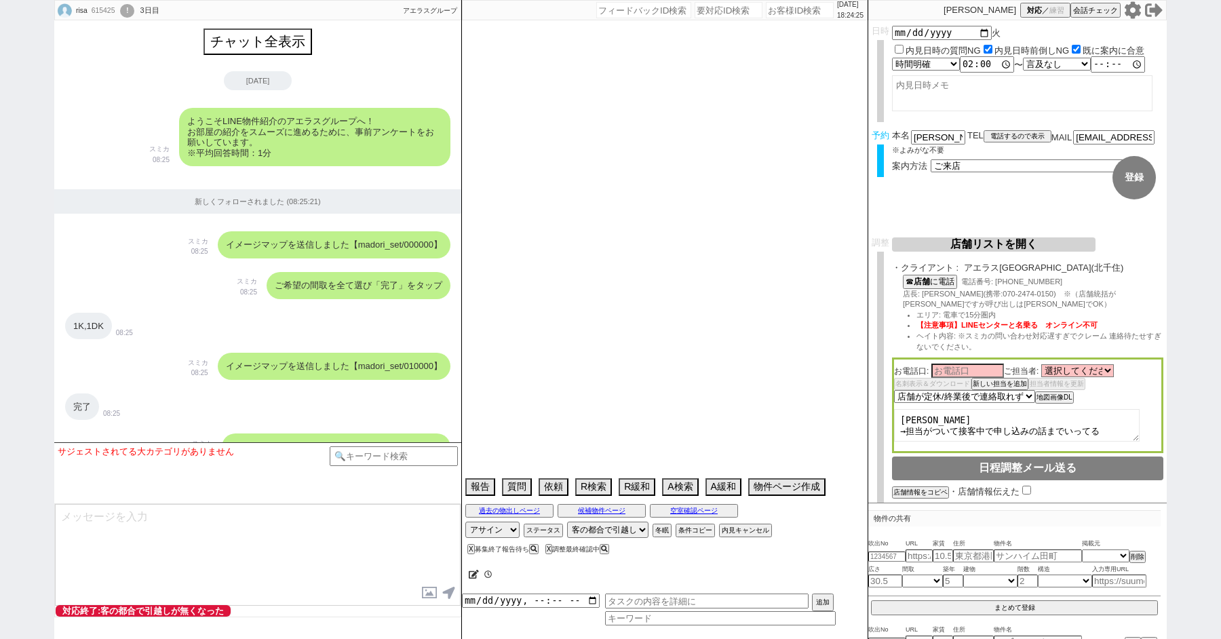
scroll to position [3198, 0]
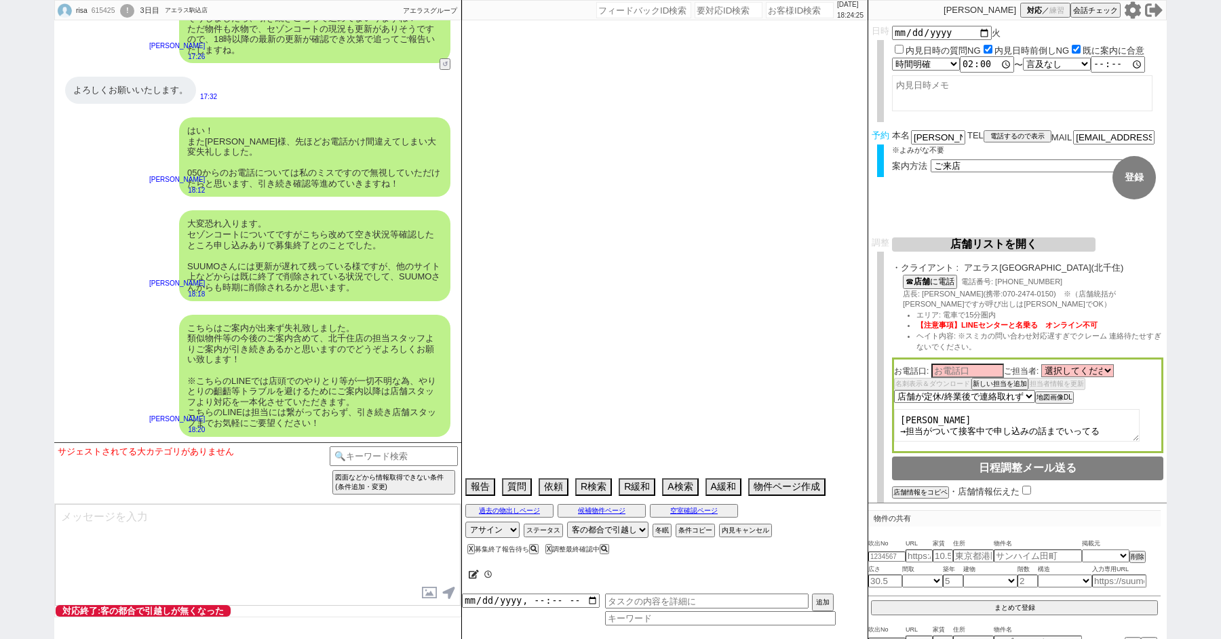
type textarea "旧ID:556264　別アカウント判断 再対応禁止　申し込み手前まで接客しているとのこと"
select select "15"
select select "0"
select select "75"
select select "14"
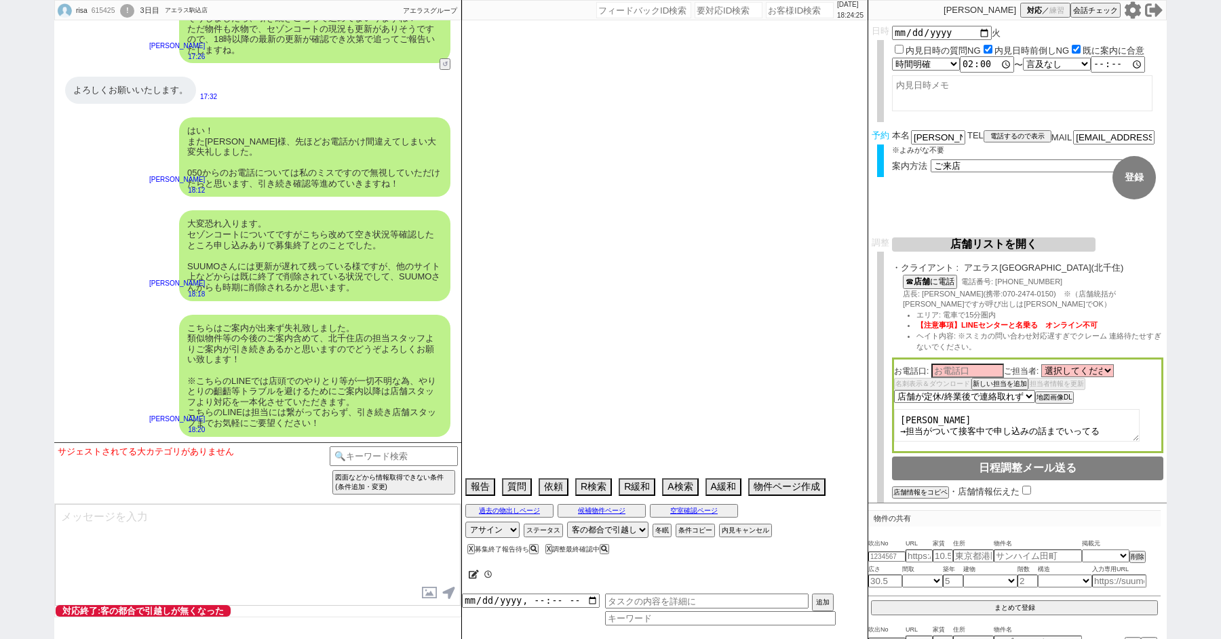
select select "23"
select select "731"
select select "814"
select select "63"
select select "62"
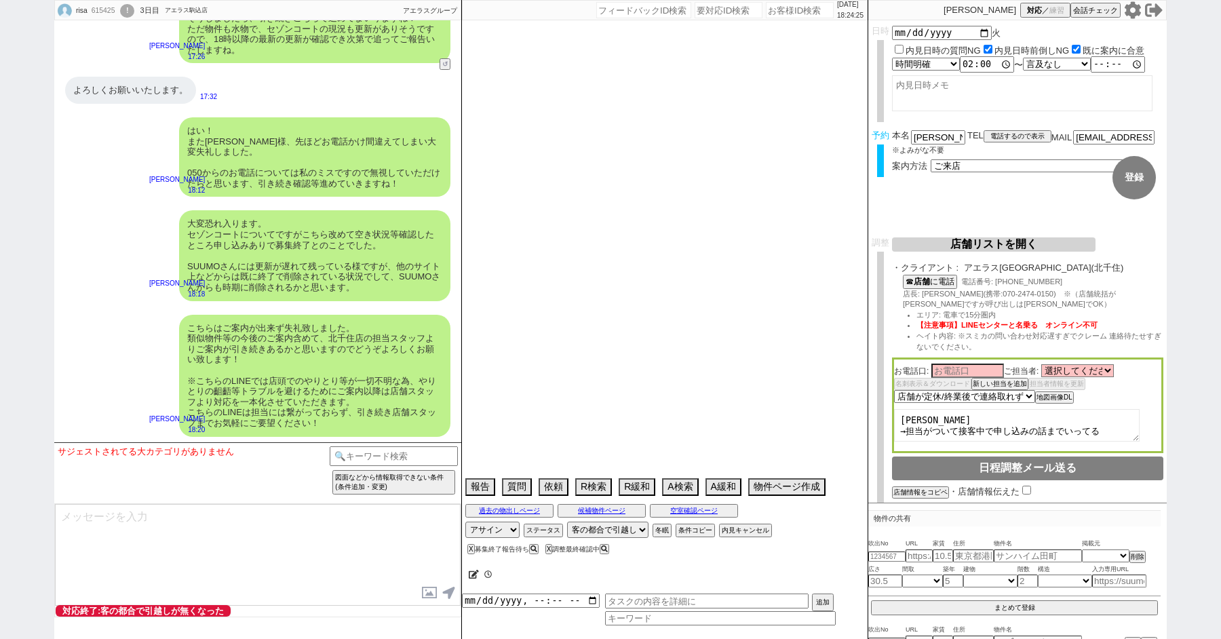
select select "60"
select select "71"
select select "69"
select select "65"
select select "[DATE]"
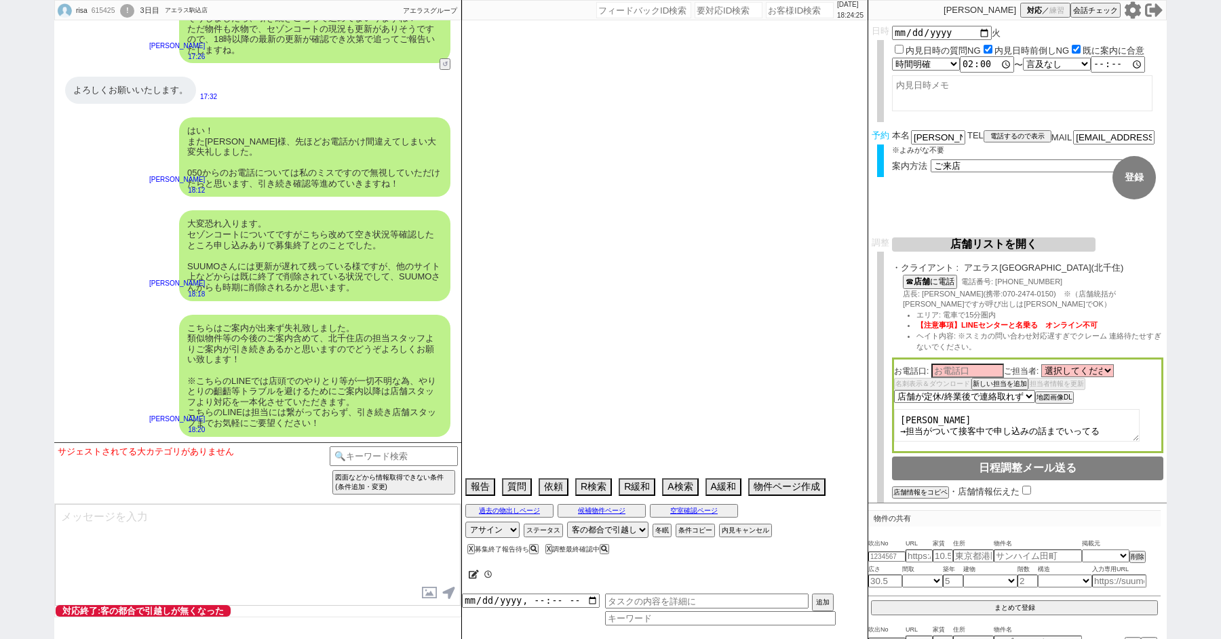
select select "70"
select select "[DATE]"
select select "59"
select select "64"
select select "1557"
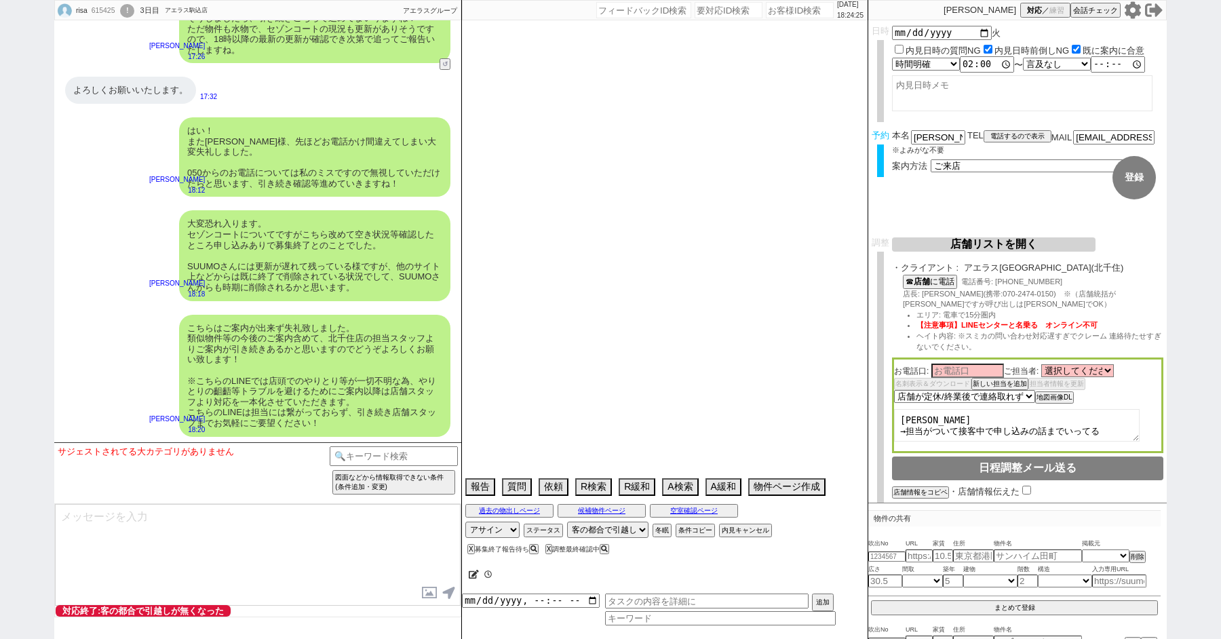
select select "67"
select select "74"
select select "66"
select select "12"
select select "57"
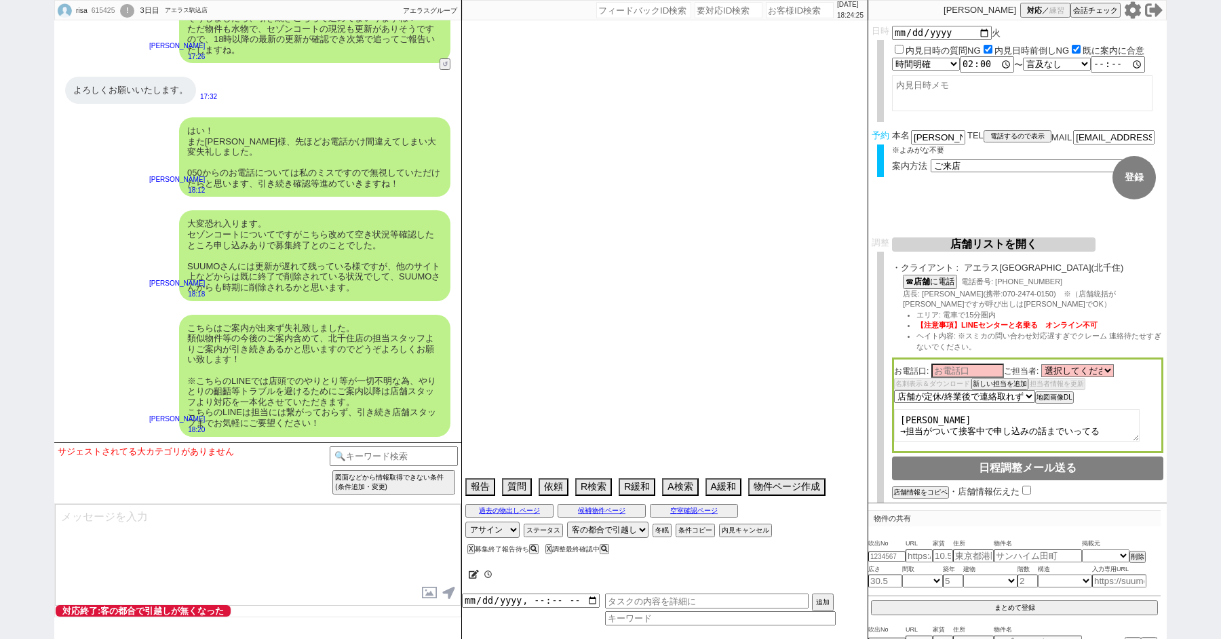
select select "9"
select select "333"
select select "68"
select select "[DATE]"
select select "73"
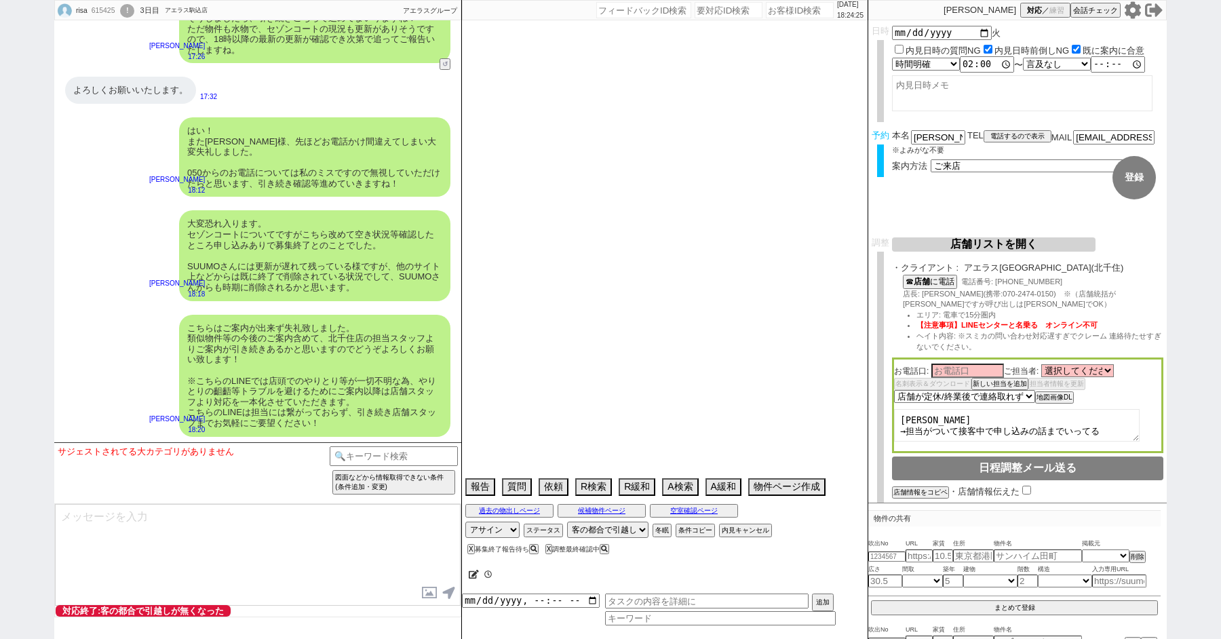
select select "[DATE]"
select select "7"
select select "27"
select select "77"
select select "50"
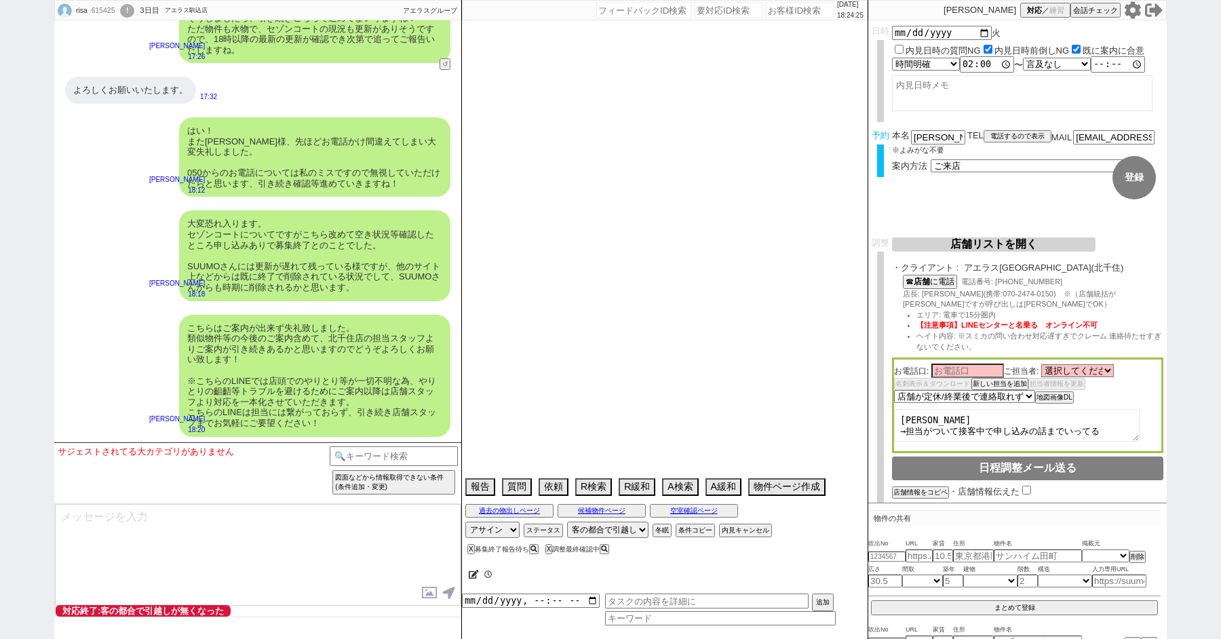
select select "33"
select select "54"
select select "52"
select select "29"
select select "30"
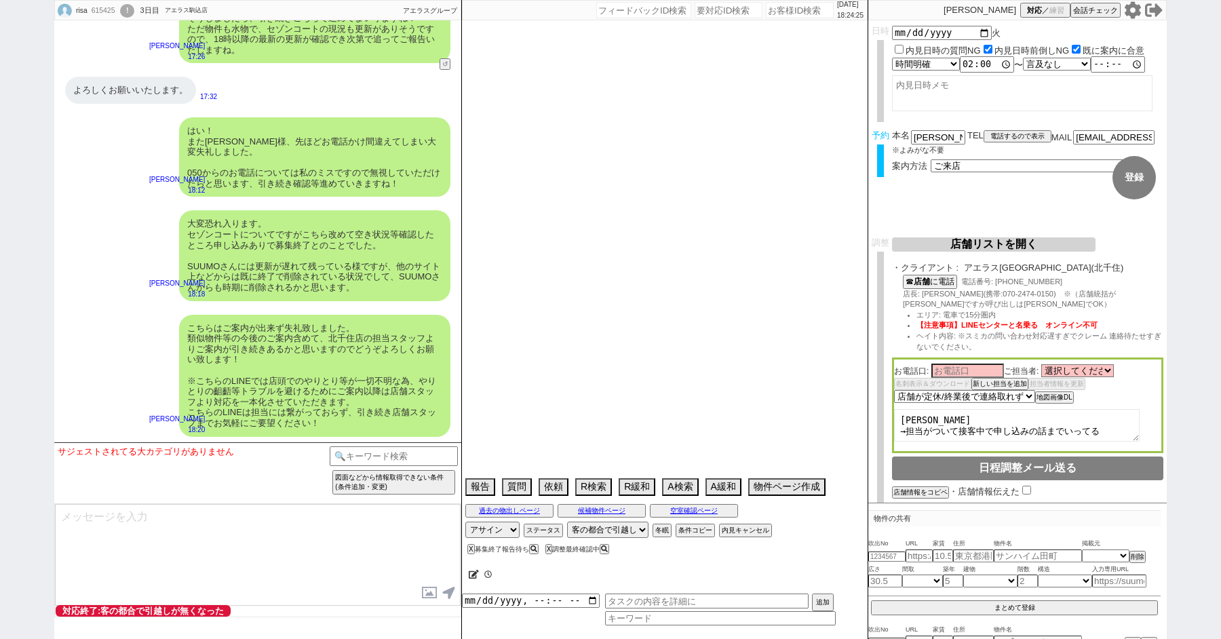
select select "11"
select select "44"
select select "56"
select select "53"
select select "15"
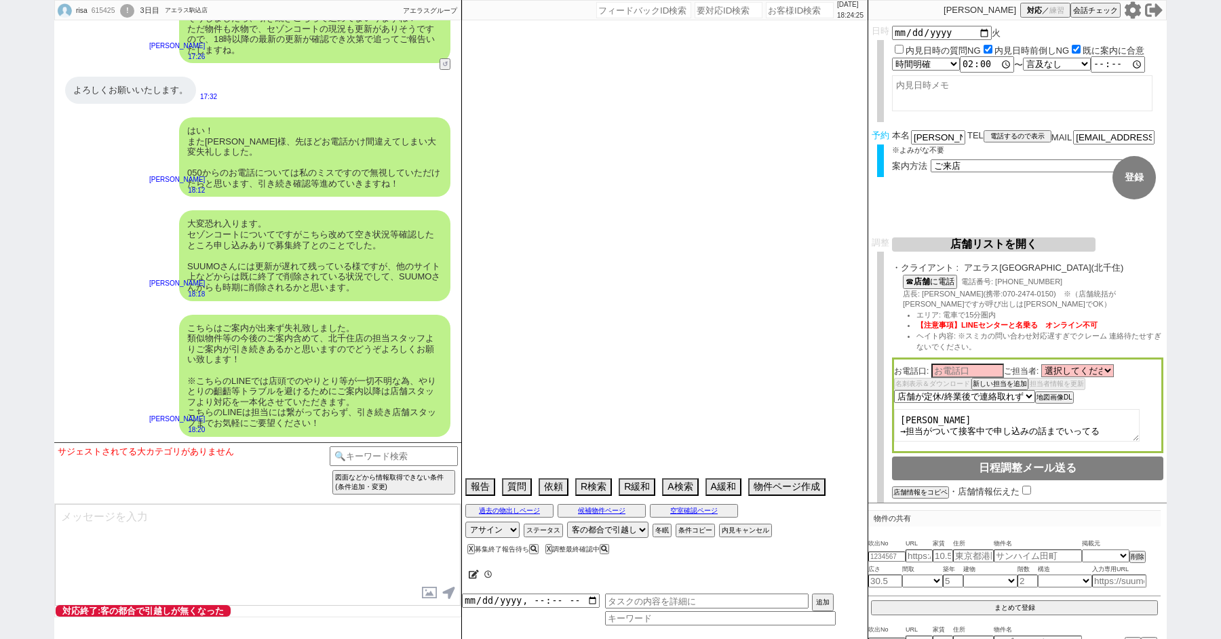
select select "38"
select select "47"
select select "72"
select select "34"
select select "61"
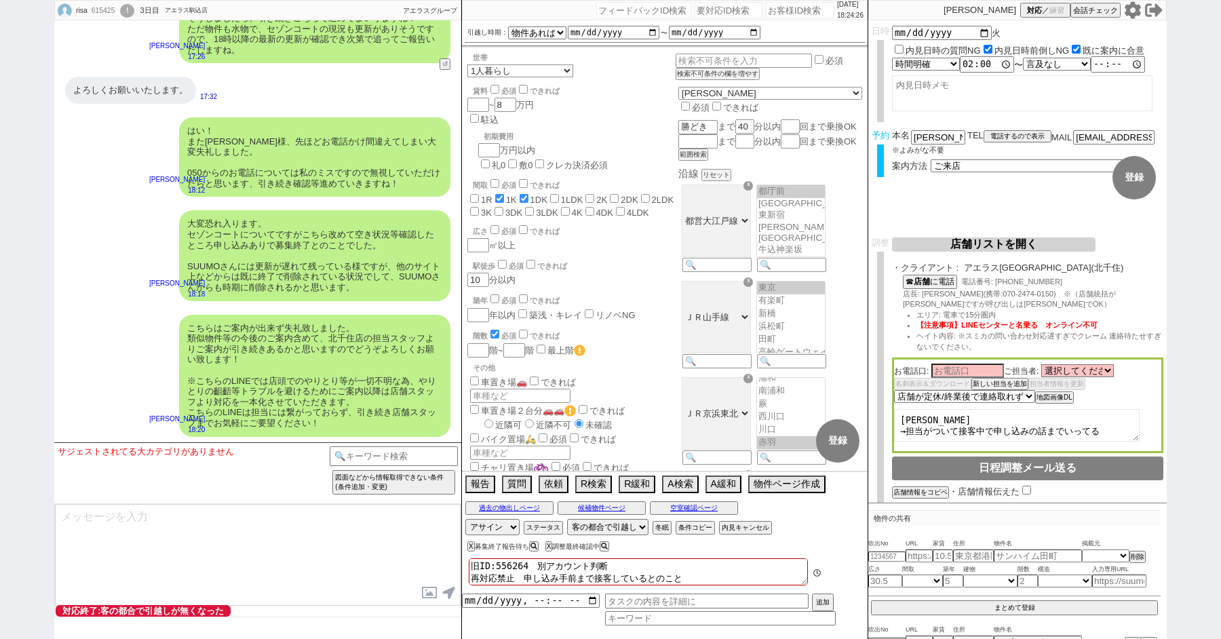
scroll to position [17, 0]
click at [168, 555] on textarea at bounding box center [258, 555] width 406 height 102
type textarea "て"
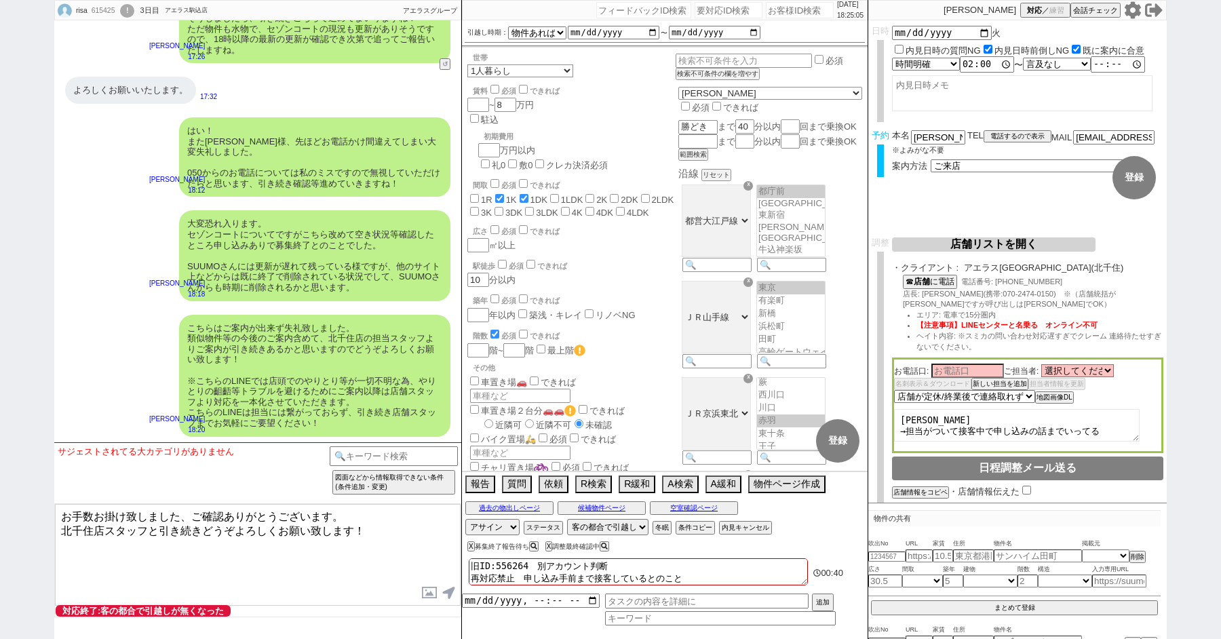
type textarea "お手数お掛け致しました、ご確認ありがとうございます。 北千住店スタッフと引き続きどうぞよろしくお願い致します！"
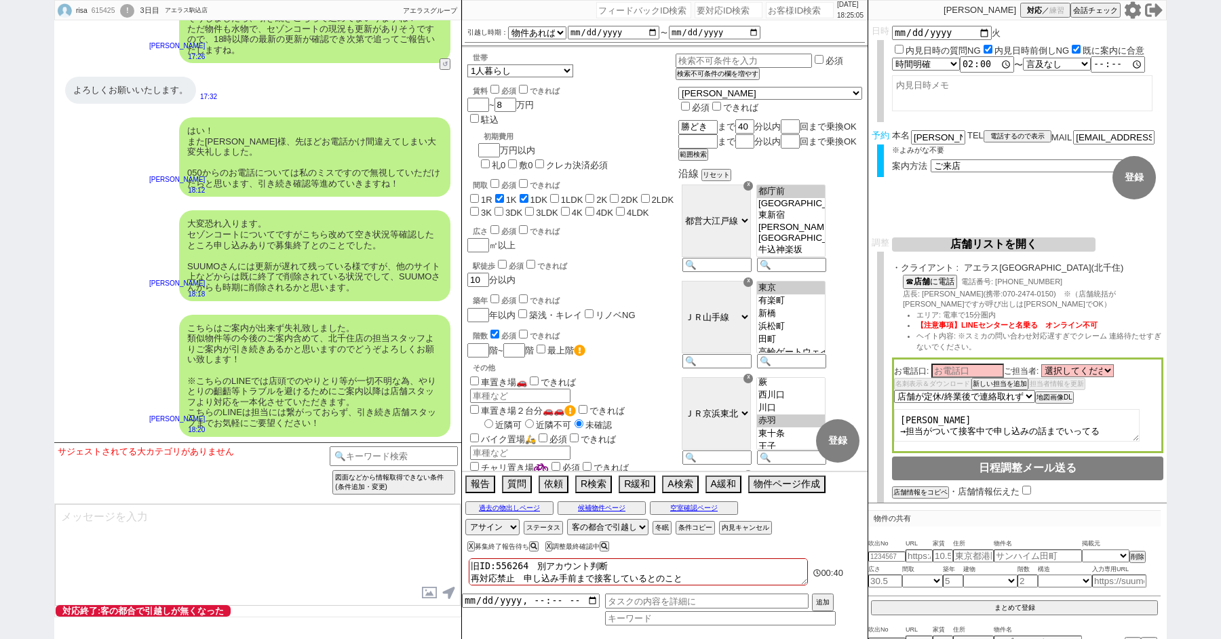
scroll to position [3249, 0]
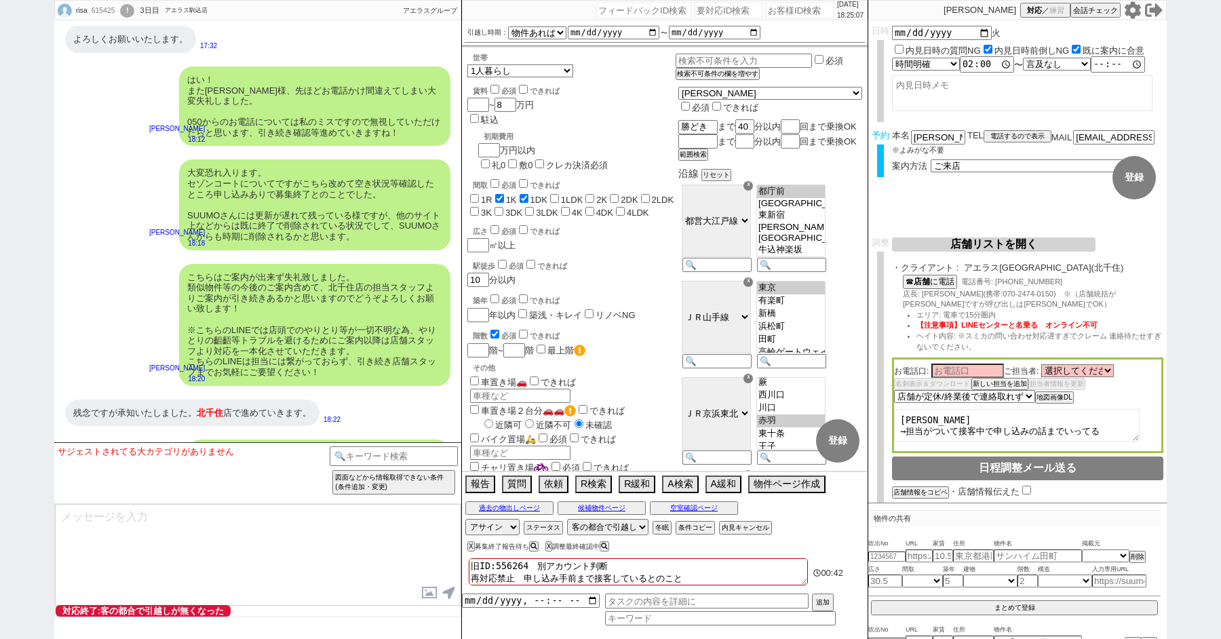
click at [134, 9] on div "!" at bounding box center [127, 11] width 14 height 14
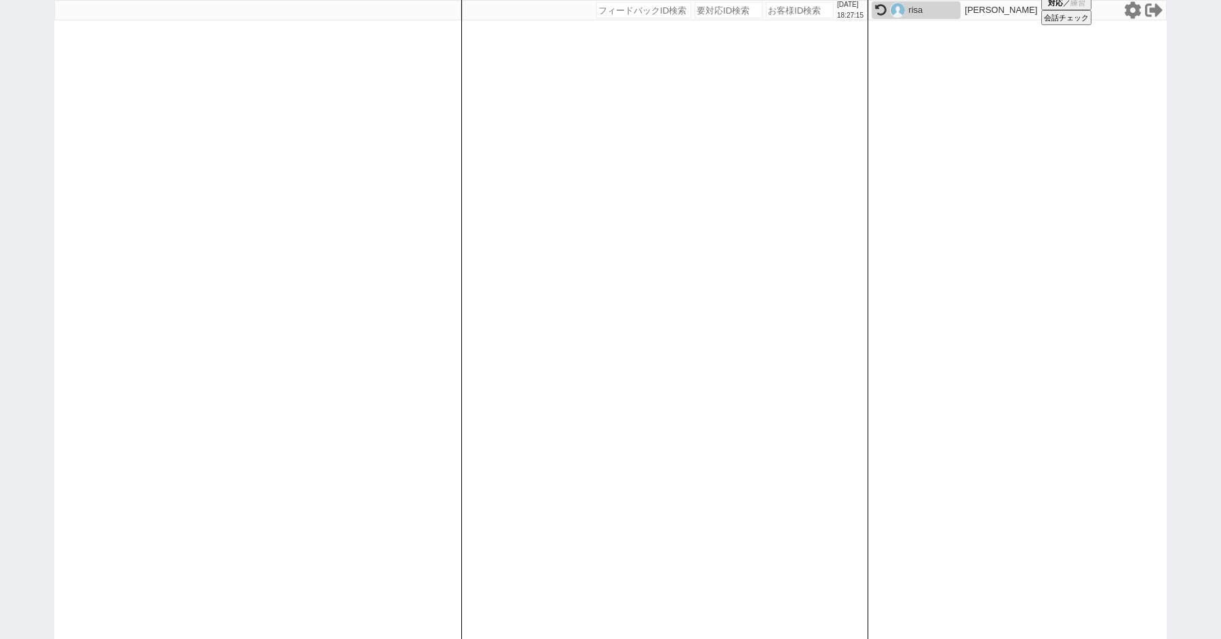
click at [56, 181] on div at bounding box center [257, 319] width 407 height 639
click at [48, 181] on div "[DATE] 18:27:15 候補物件を追加してしてください 紹介した物件一覧 他社物件を追加する 空室確認ページに追加・削除 紹介した物件一覧 他社物件を…" at bounding box center [610, 319] width 1221 height 639
select select
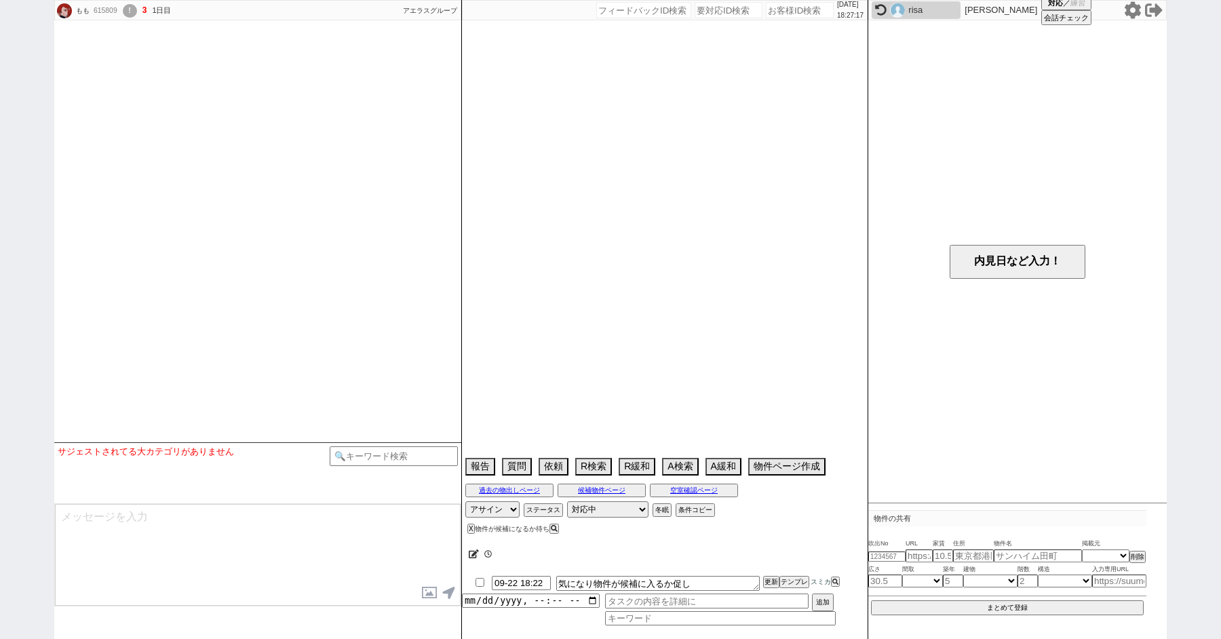
select select
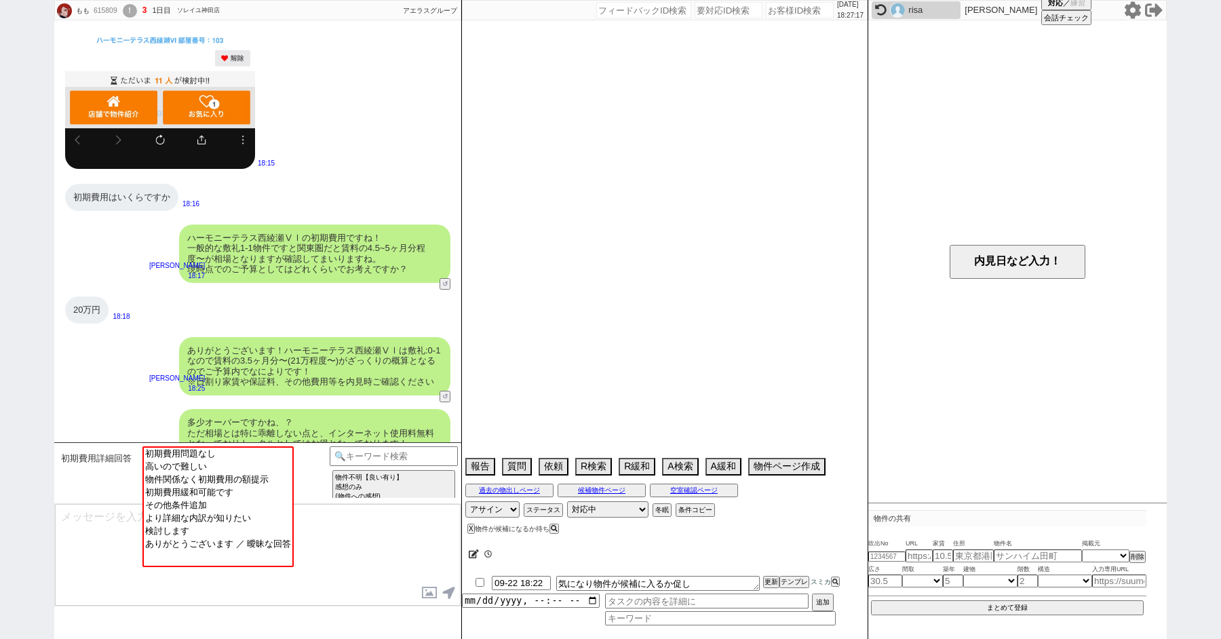
scroll to position [436, 0]
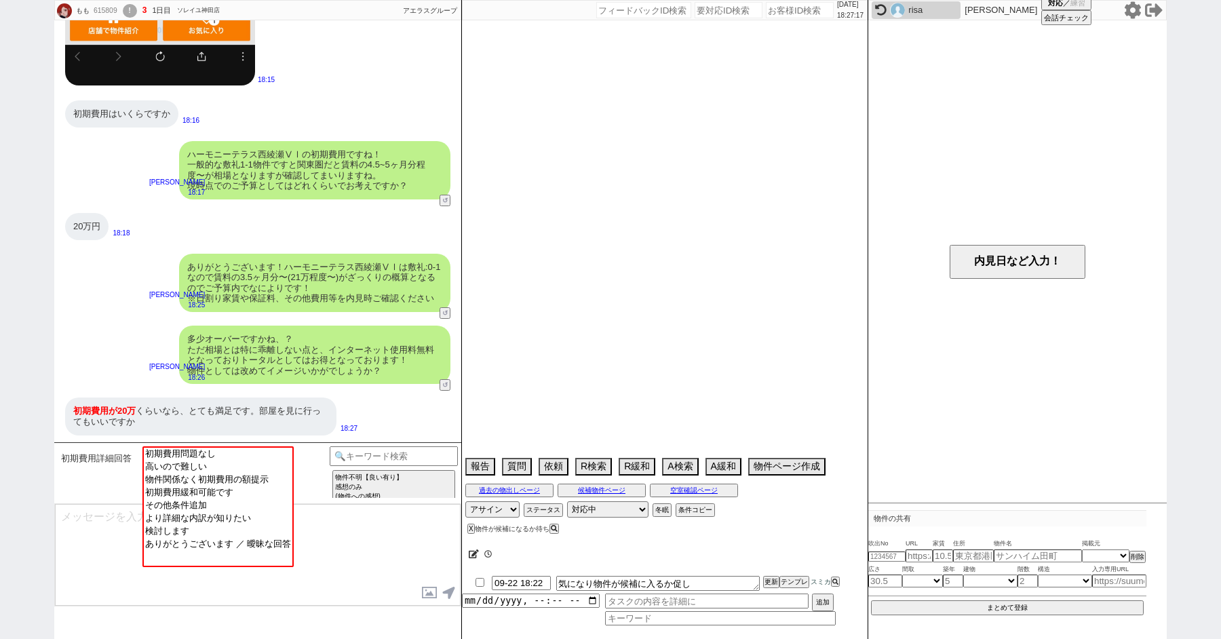
select select "2025"
select select "9"
select select "35"
select select "0"
select select "64"
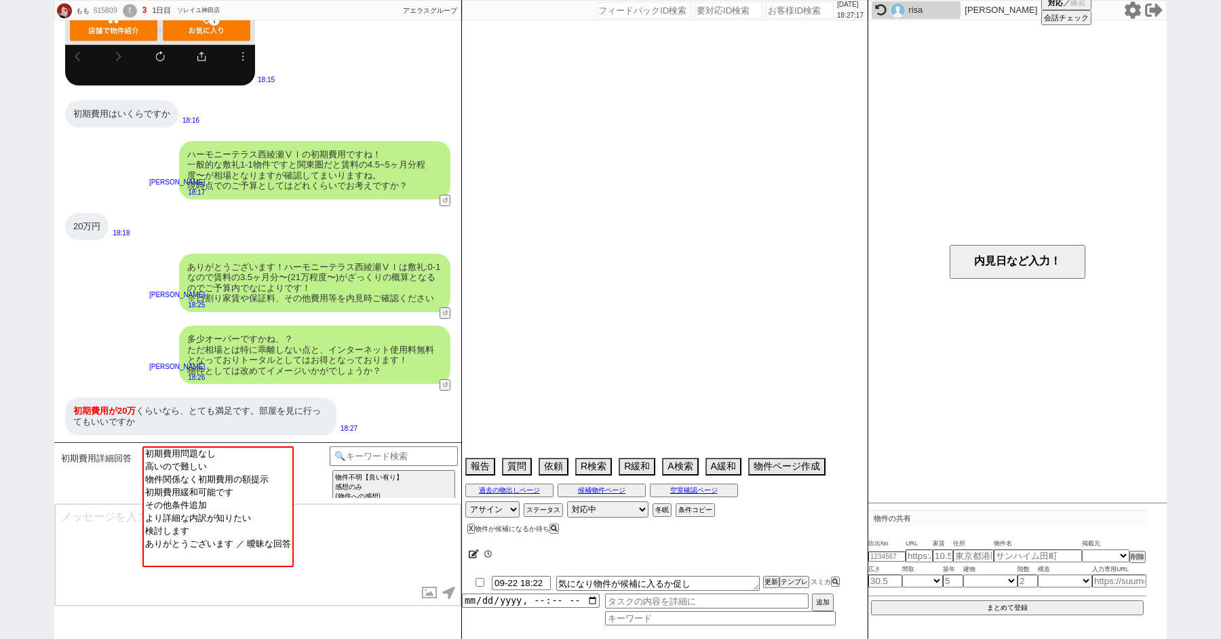
select select "24"
select select "33"
select select "14"
select select "72"
select select "23"
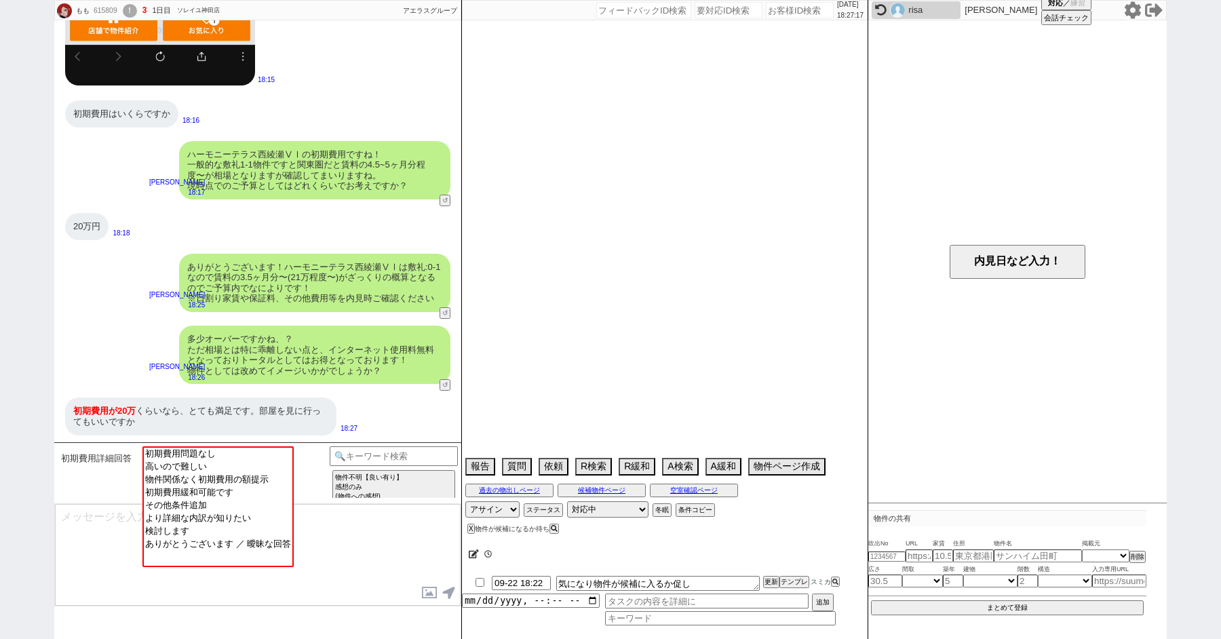
select select "730"
select select "62"
select select "29"
select select "27"
select select "59"
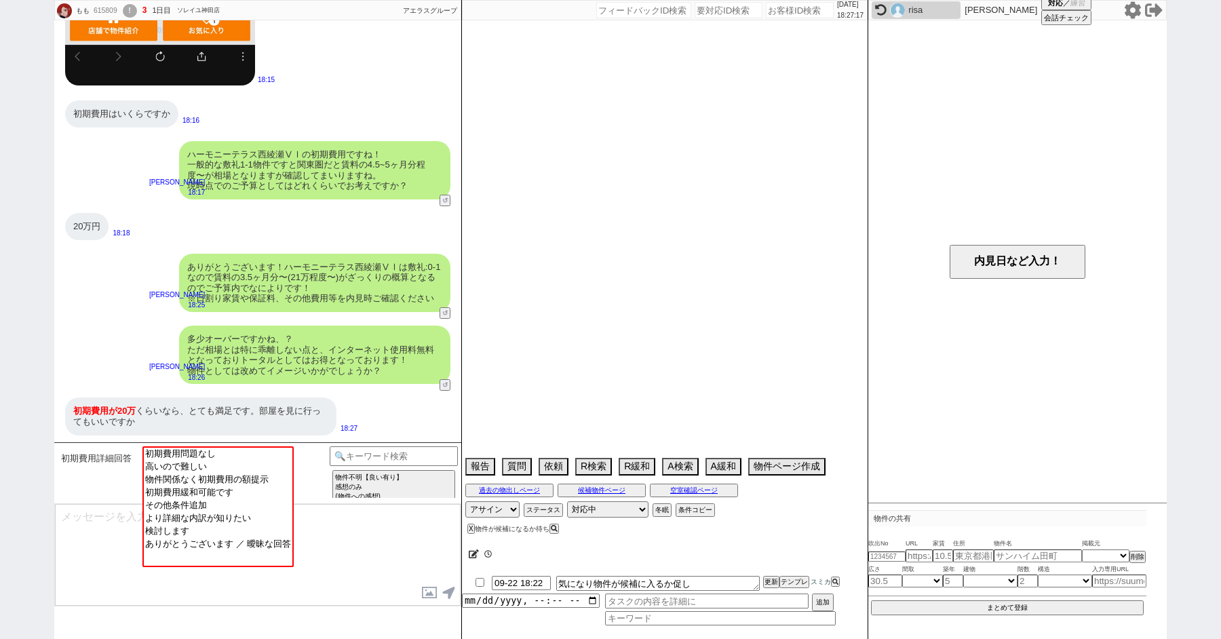
select select "60"
select select "7"
select select "209"
select select "76"
select select "70"
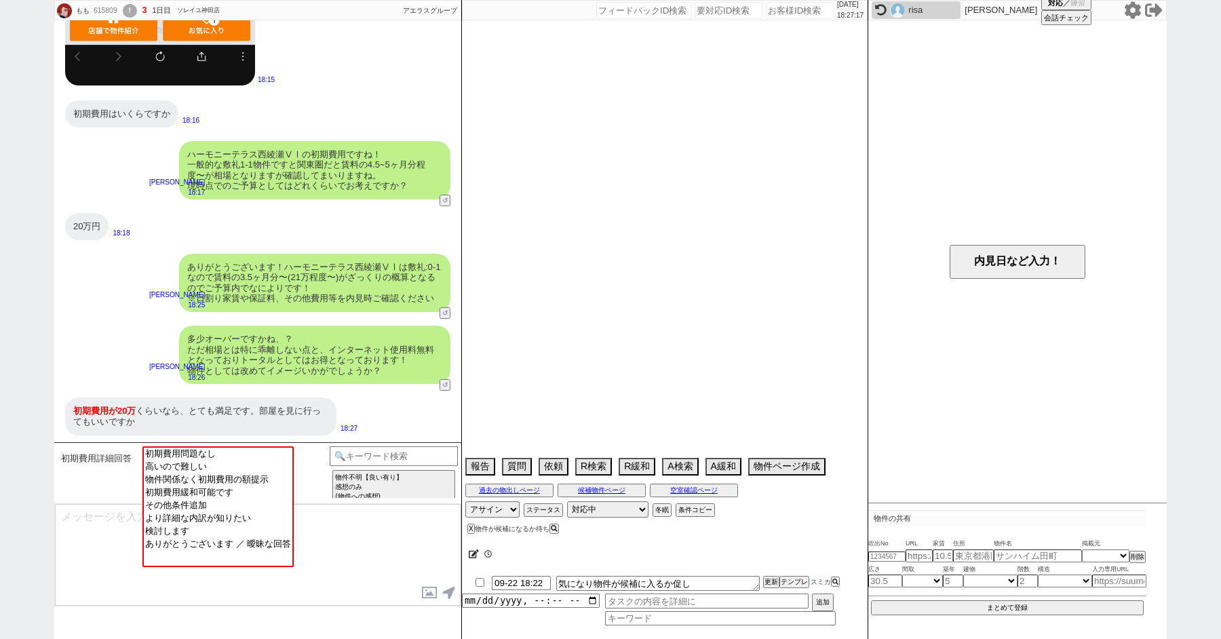
select select "[DATE]"
select select "69"
select select "63"
select select "1533"
select select "66"
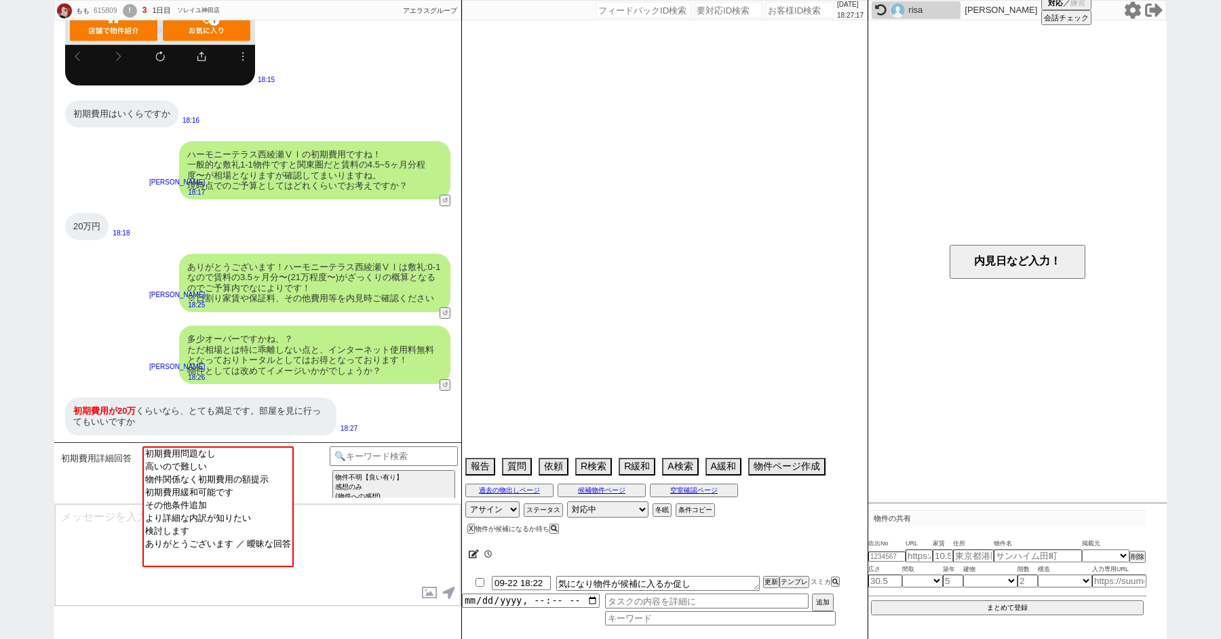
select select "[DATE]"
select select "16"
select select "546"
select select "75"
select select "[DATE]"
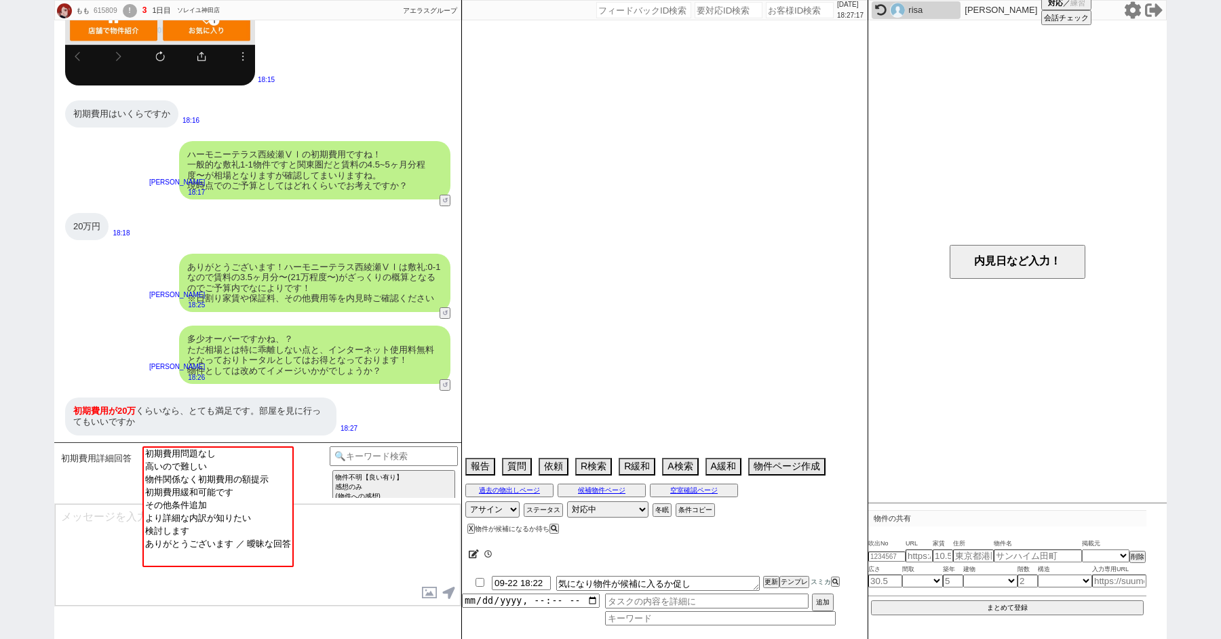
select select "71"
select select "[DATE]"
select select "67"
select select "[DATE]"
select select "30"
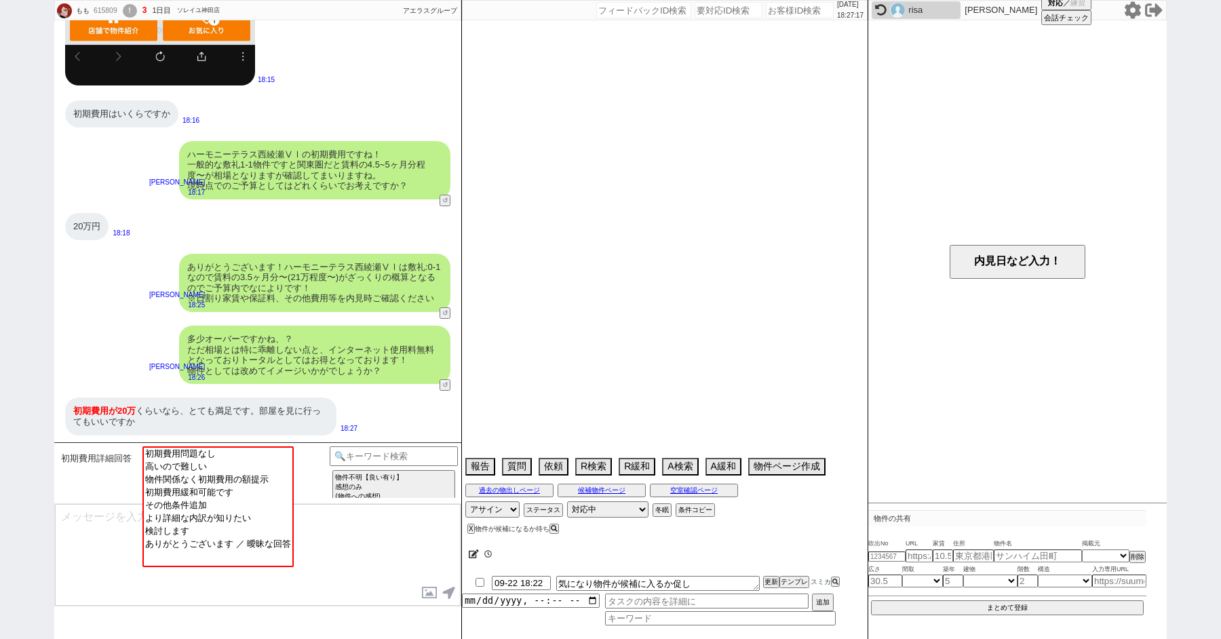
select select "31"
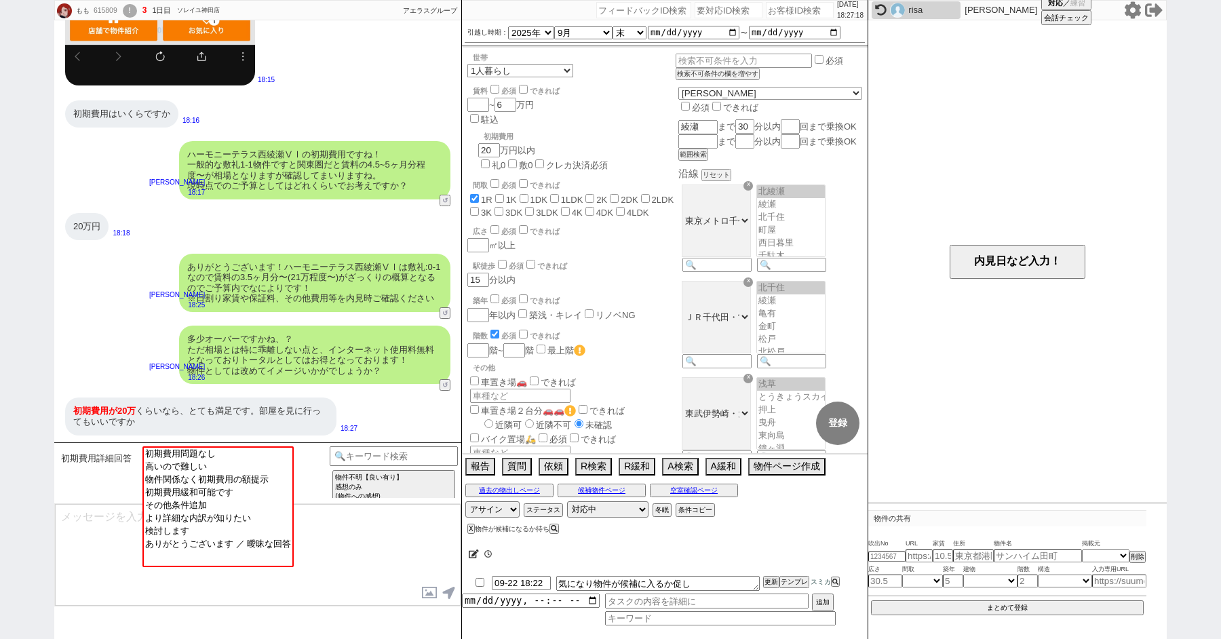
scroll to position [119, 0]
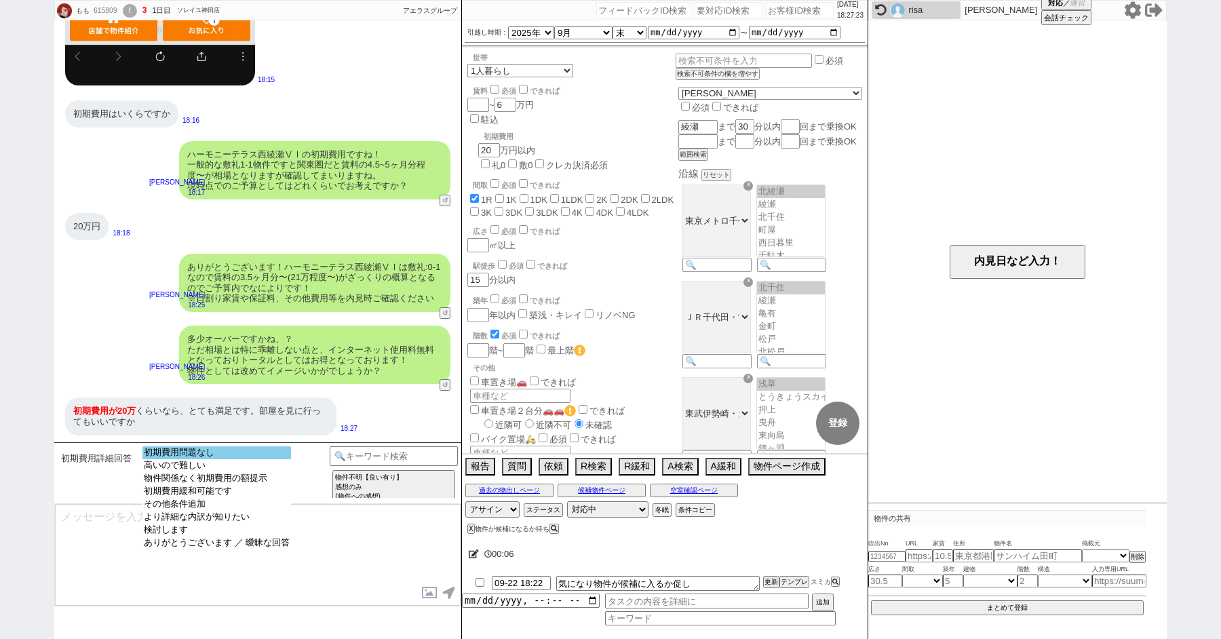
select select "初期費用問題なし"
click at [235, 450] on option "初期費用問題なし" at bounding box center [216, 452] width 149 height 13
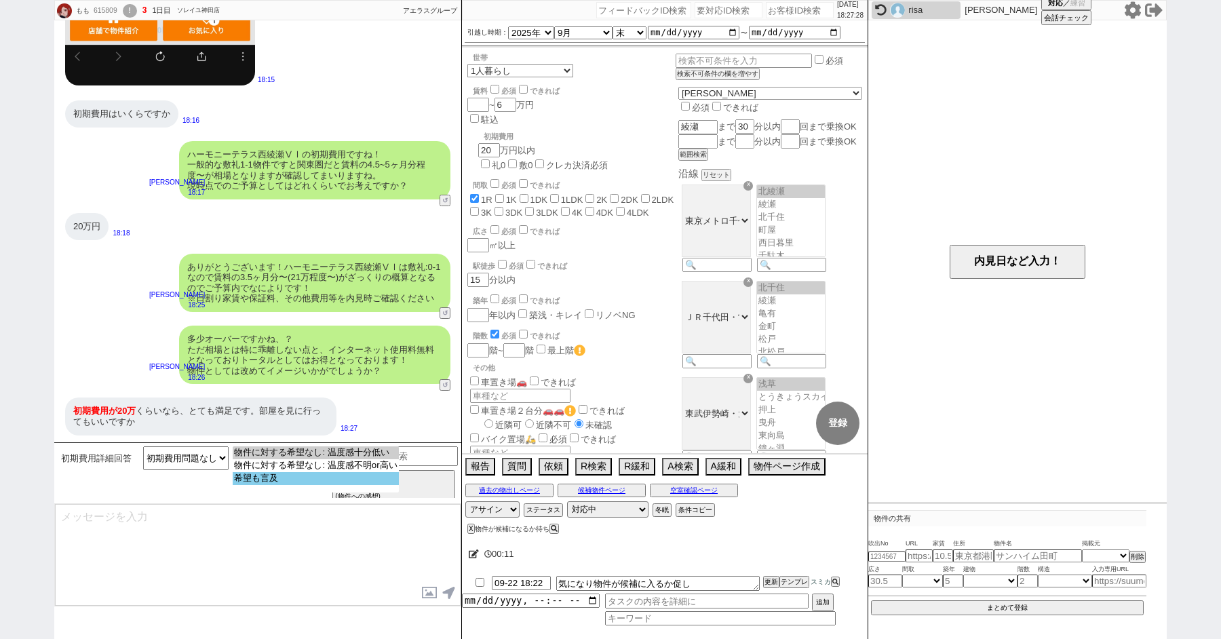
select select "希望も言及"
click at [275, 483] on option "希望も言及" at bounding box center [315, 478] width 165 height 13
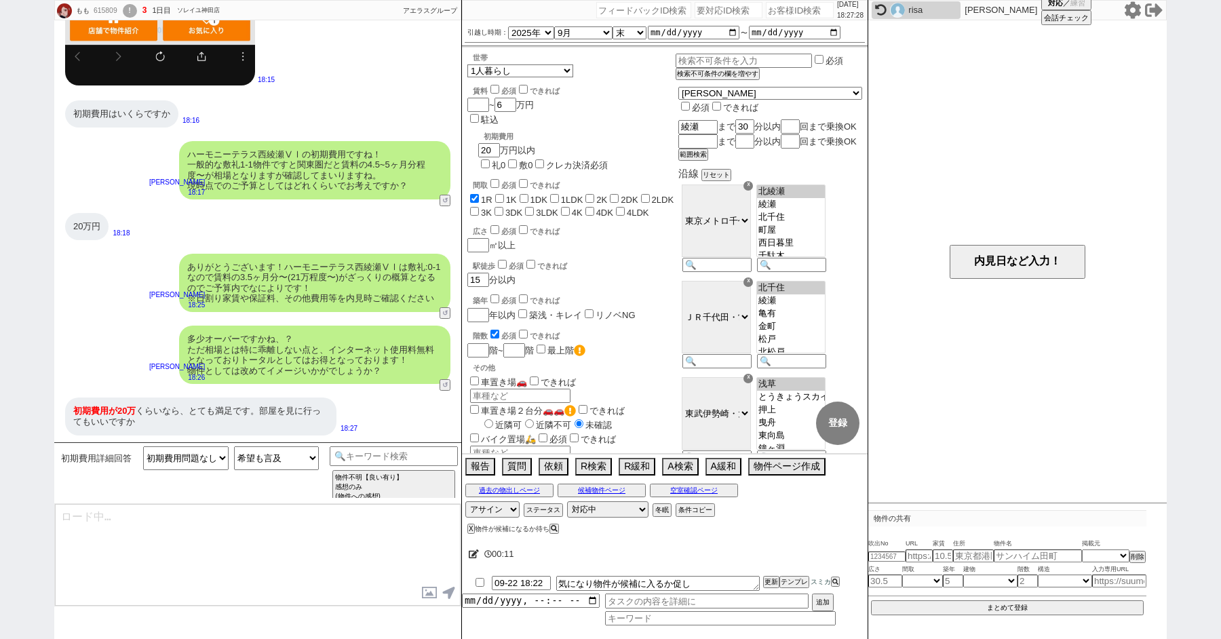
type textarea "問題ないとのことで良かったです、初期費用が難しいといかに物件が良くてもご検討できずに勿体ないですからね、、！"
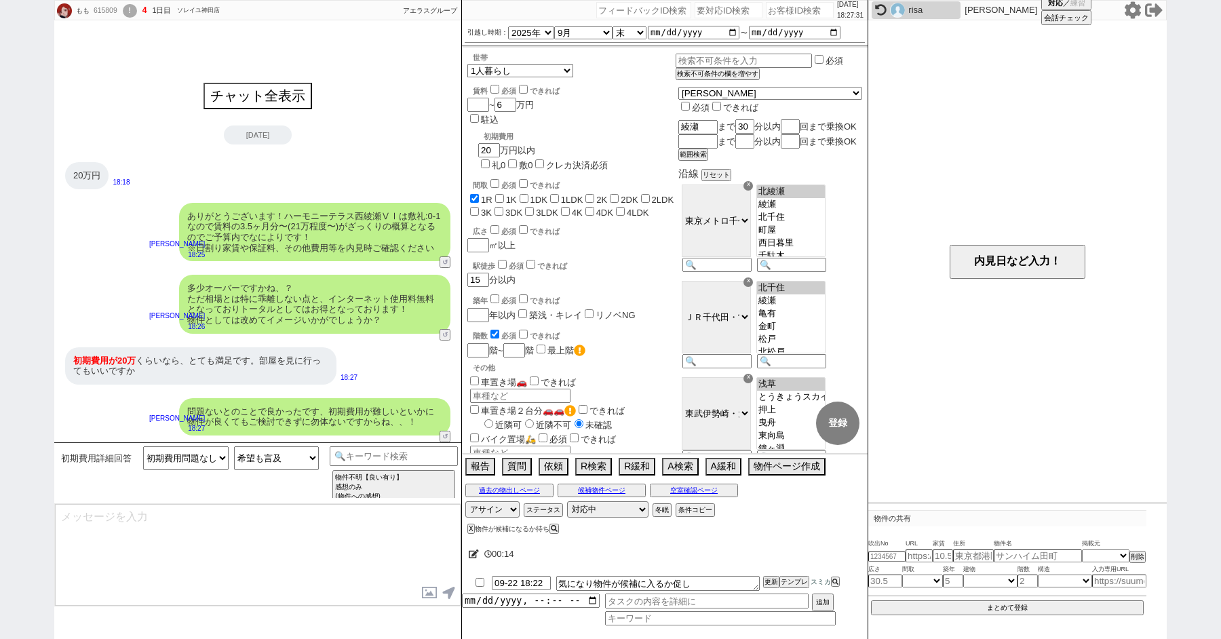
scroll to position [0, 0]
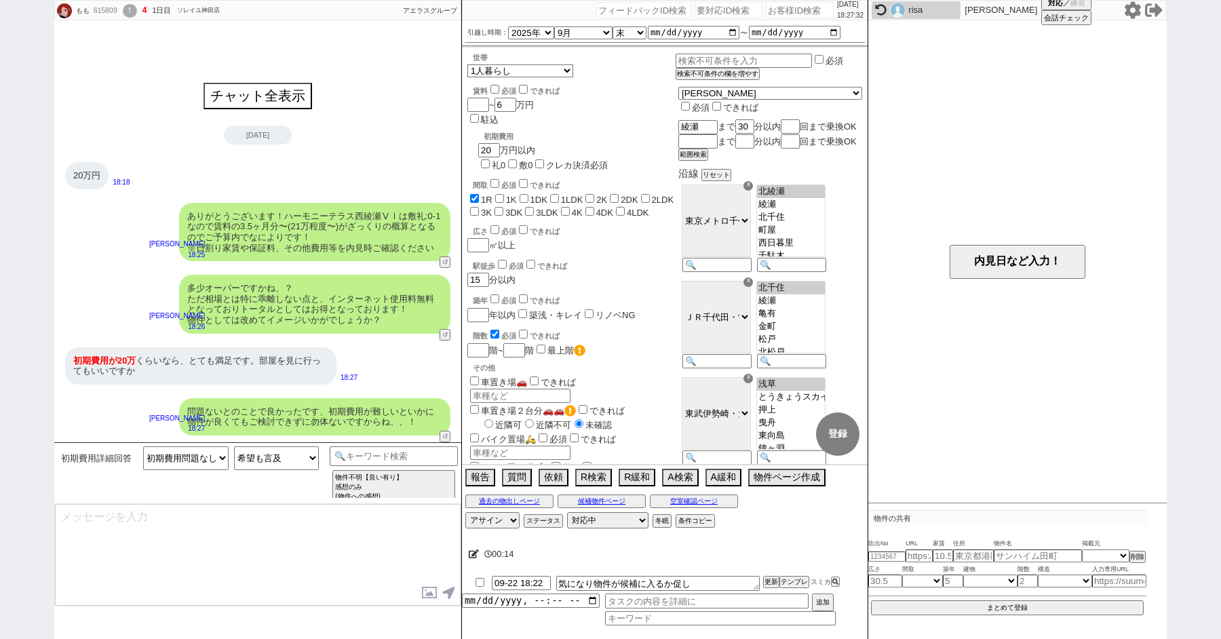
type textarea "そうしますと、こちらは内見等ご案内できればと思いますがいかがでしょうか？"
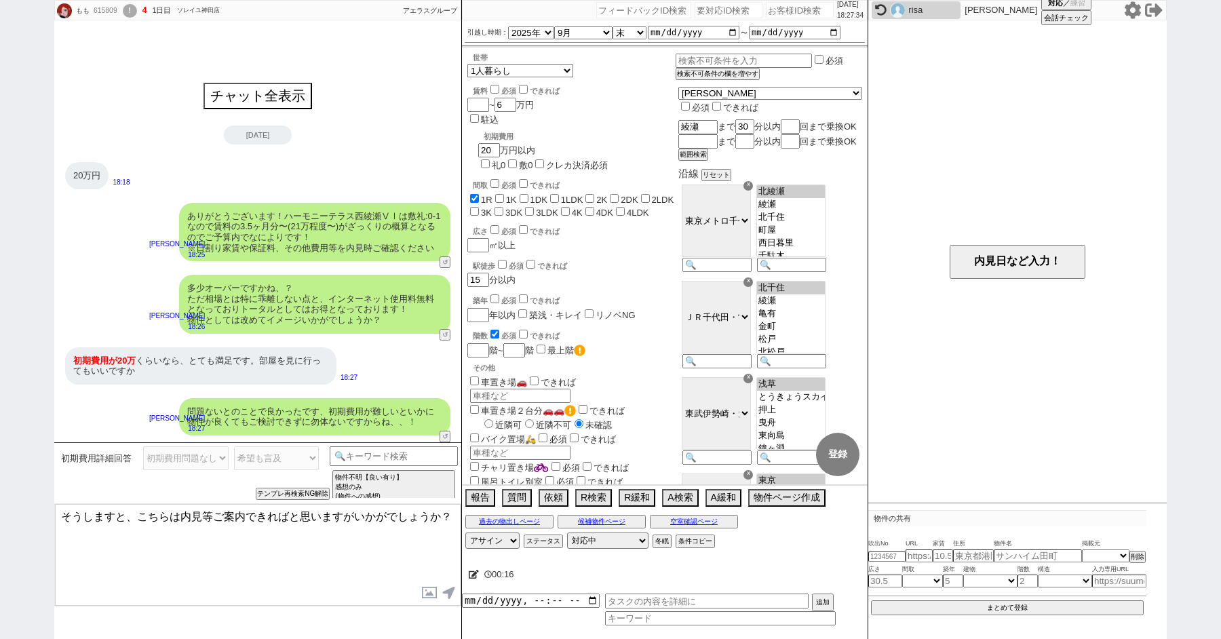
click at [374, 444] on div "初期費用詳細回答 初期費用問題なし 高いので難しい 物件関係なく初期費用の額提示 初期費用緩和可能です その他条件追加 より詳細な内訳が知りたい 検討します …" at bounding box center [257, 472] width 407 height 61
click at [374, 454] on input at bounding box center [394, 454] width 128 height 17
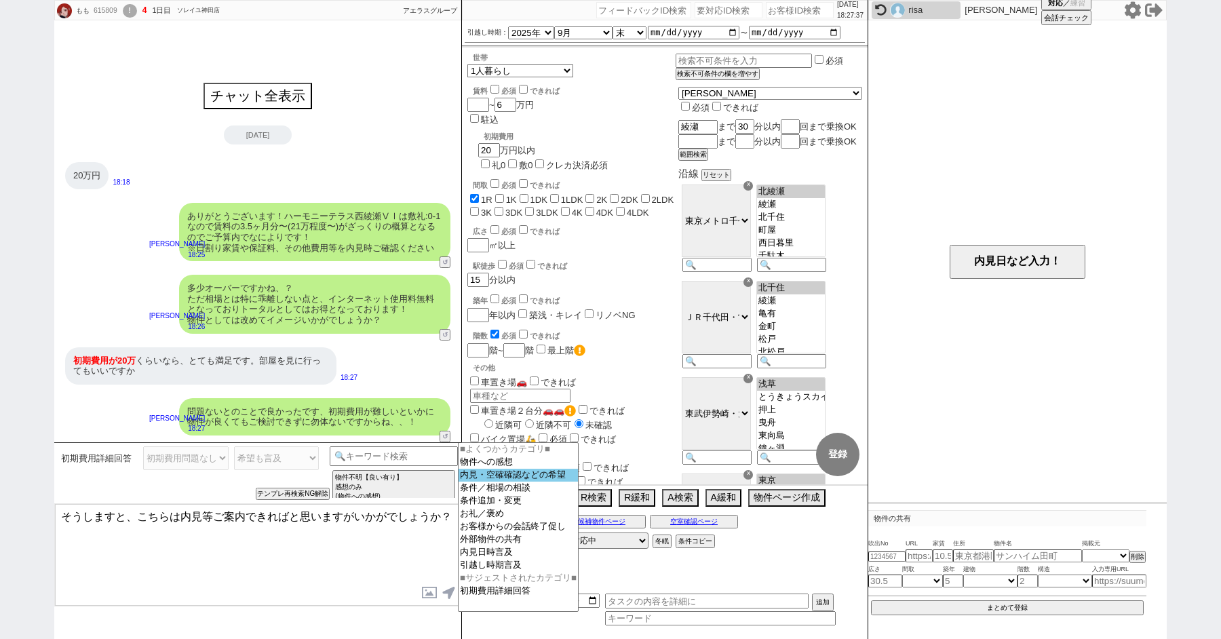
click at [501, 479] on option "内見・空確確認などの希望" at bounding box center [517, 475] width 119 height 13
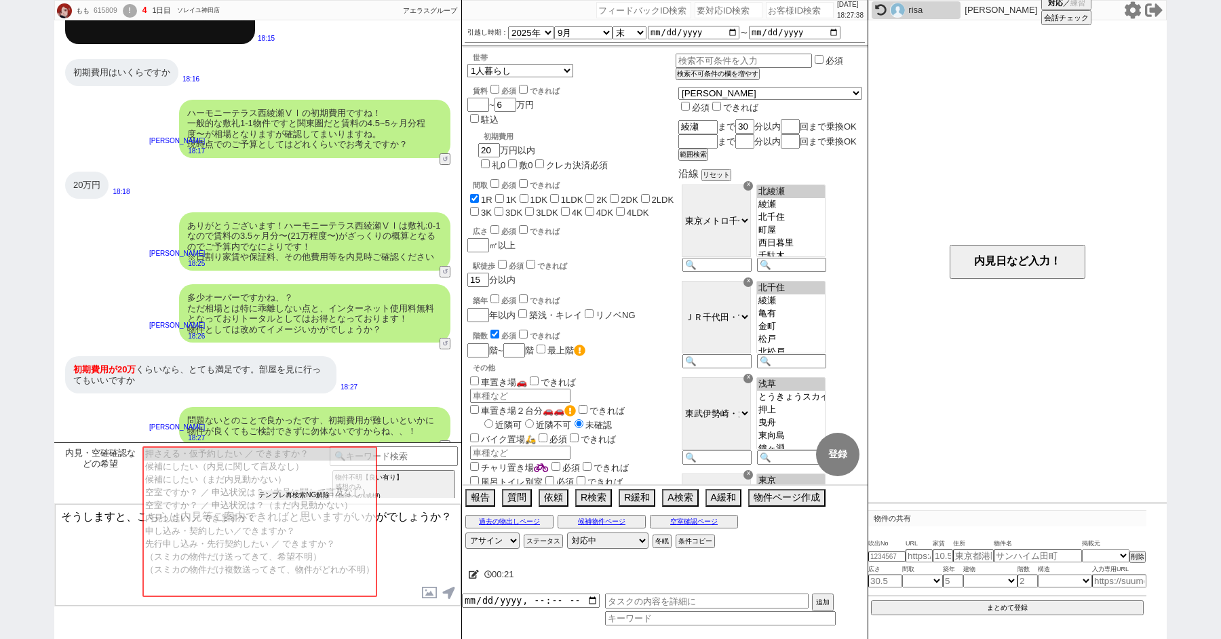
click at [281, 494] on button "テンプレ再検索NG解除" at bounding box center [293, 494] width 71 height 9
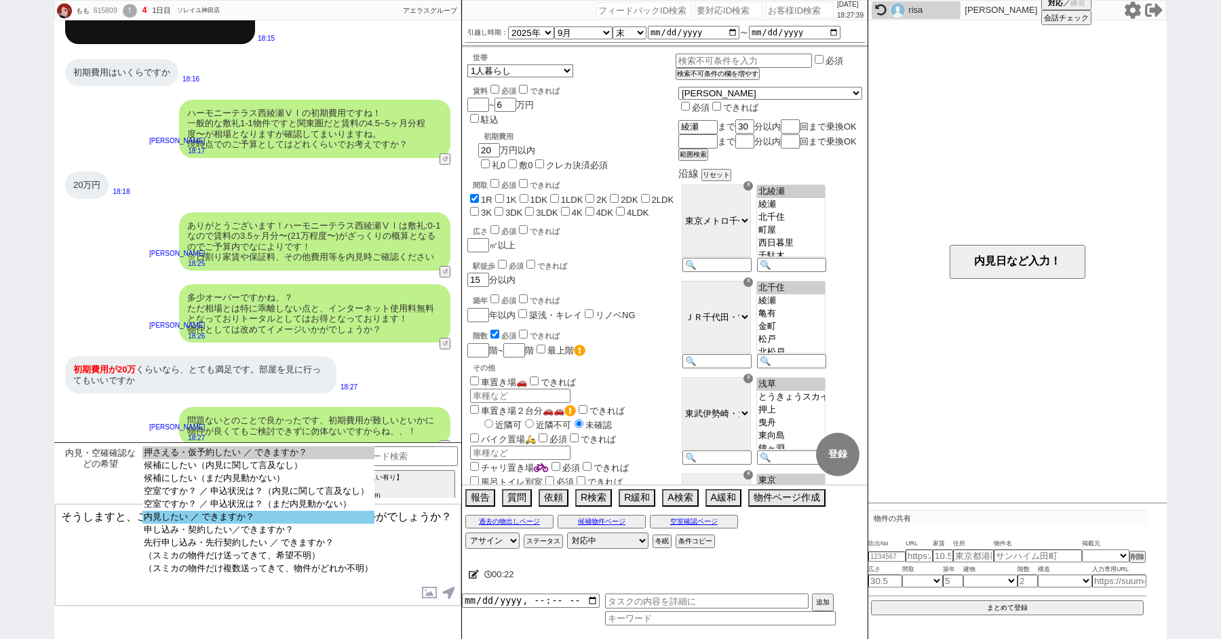
select select "内見したい ／ できますか？"
click at [195, 524] on option "内見したい ／ できますか？" at bounding box center [258, 517] width 232 height 13
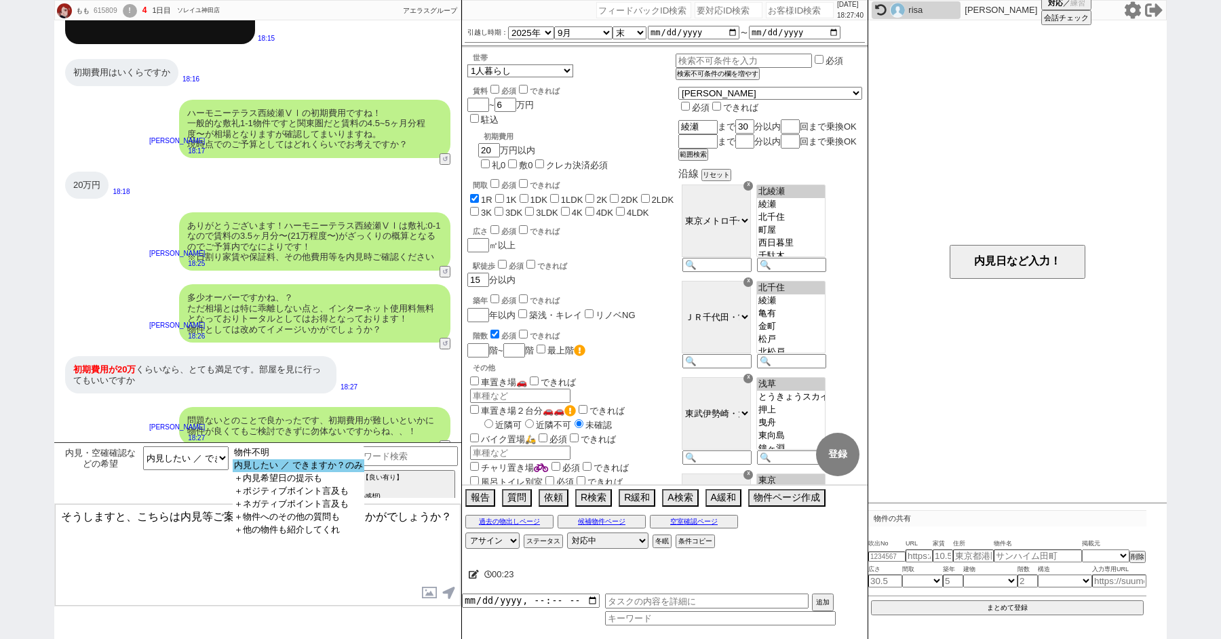
select select "内見したい ／ できますか？のみ"
click at [270, 472] on option "内見したい ／ できますか？のみ" at bounding box center [298, 465] width 131 height 13
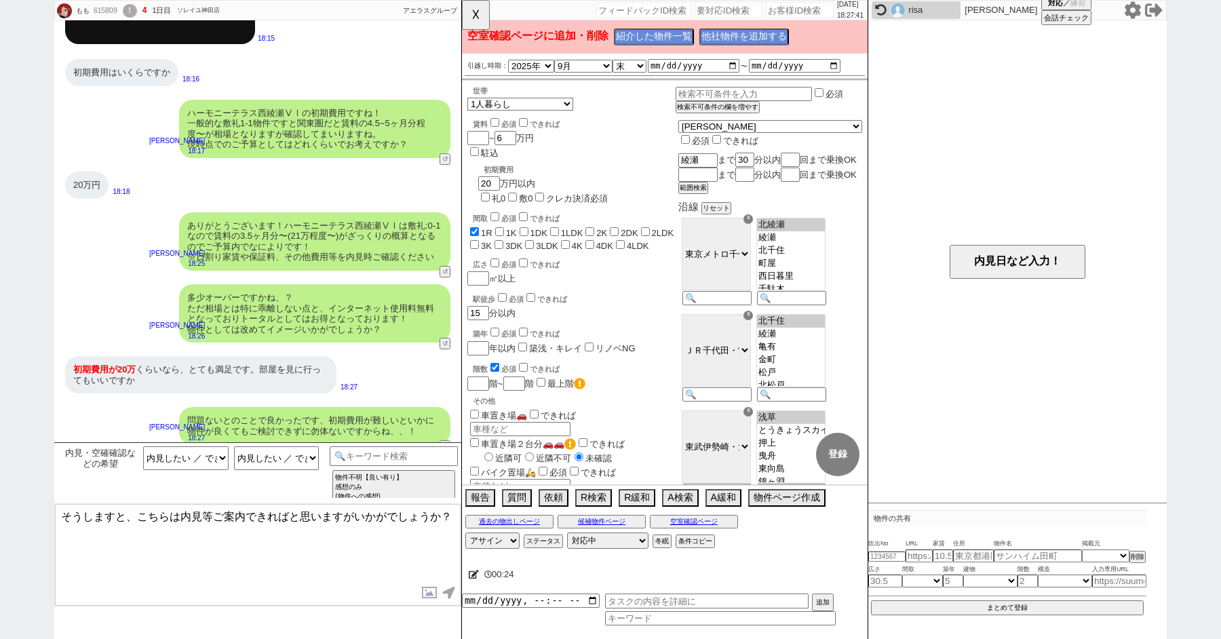
click at [134, 366] on div "初期費用が20万 くらいなら、とても満足です。部屋を見に行ってもいいですか" at bounding box center [200, 374] width 271 height 37
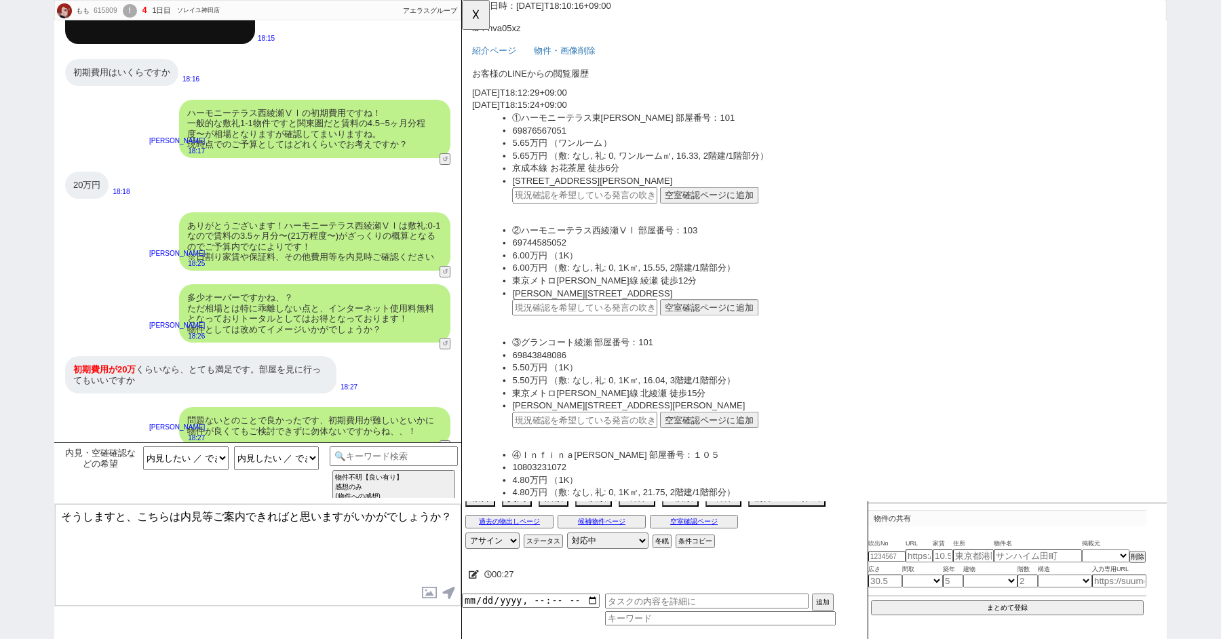
scroll to position [151, 0]
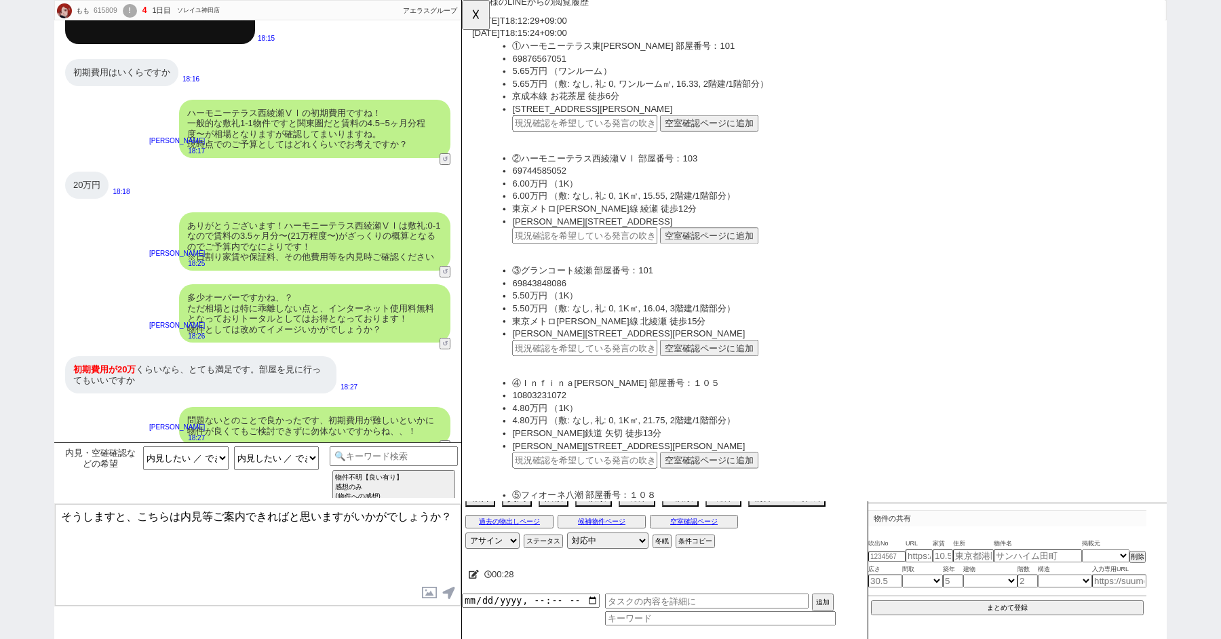
click at [595, 256] on input "text" at bounding box center [594, 253] width 156 height 18
paste input "37124786"
type input "37124786"
click at [739, 256] on button "空室確認ページに追加" at bounding box center [728, 253] width 106 height 18
type textarea "かしこまりました！ そうしますと確認に動ければと思いますが、事前にご都合を頂いておけるとそちらで動けるかもお調べできてスムーズでして、直近いかがでしょうか？"
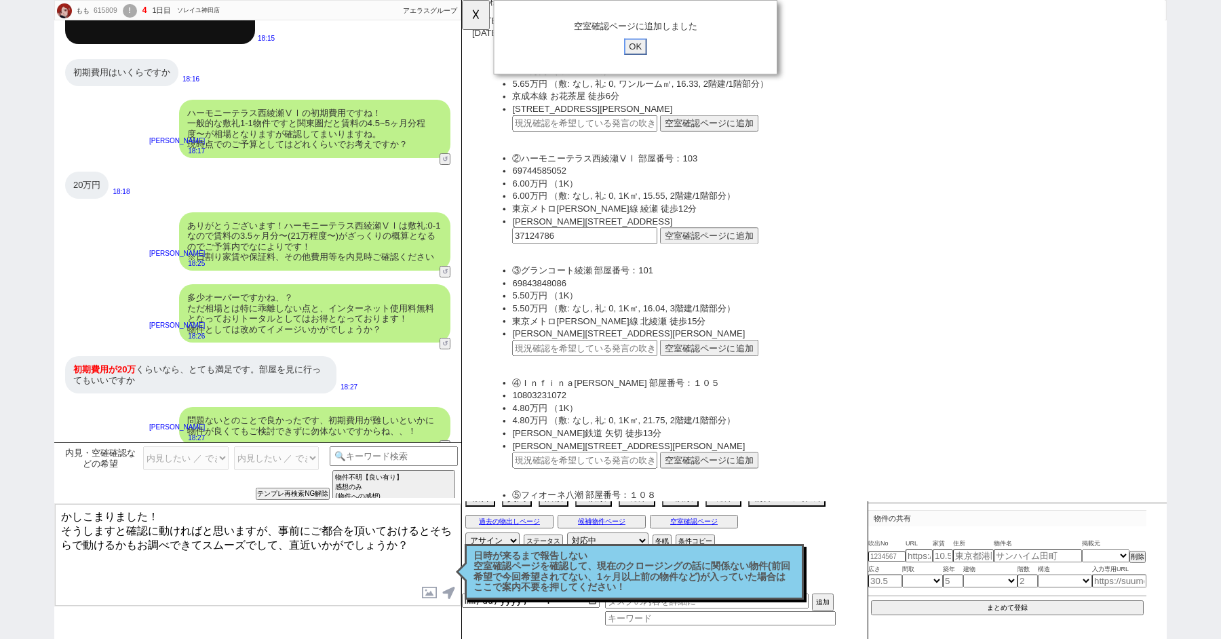
click at [649, 46] on input "OK" at bounding box center [648, 50] width 24 height 18
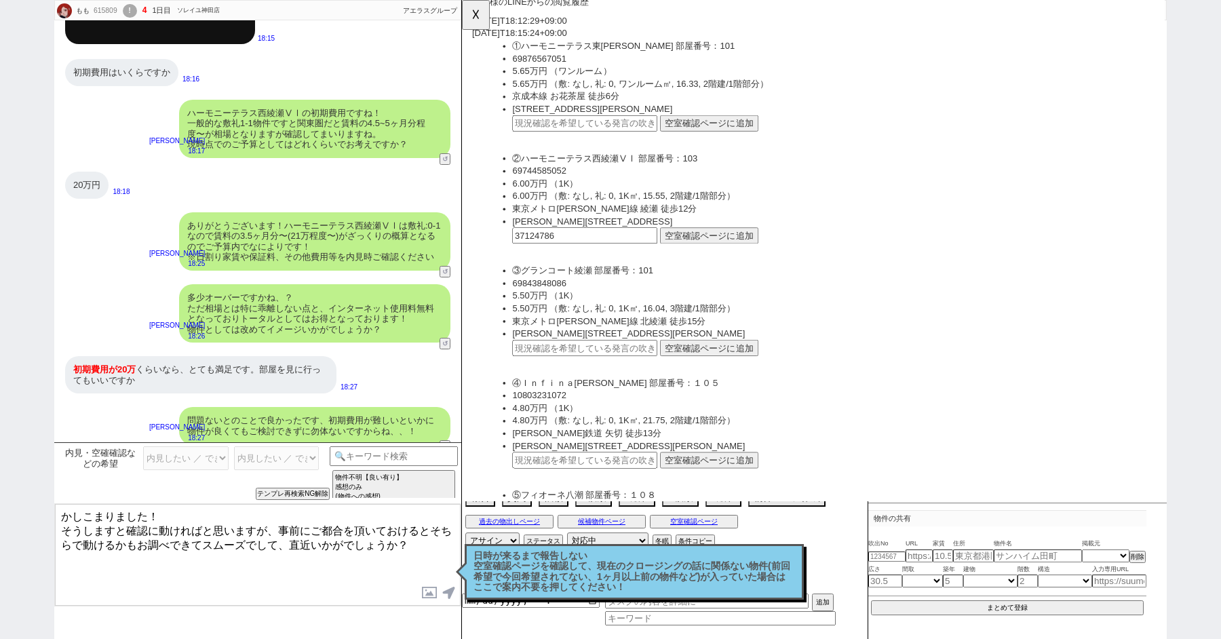
click at [203, 515] on textarea "かしこまりました！ そうしますと確認に動ければと思いますが、事前にご都合を頂いておけるとそちらで動けるかもお調べできてスムーズでして、直近いかがでしょうか？" at bounding box center [258, 555] width 406 height 102
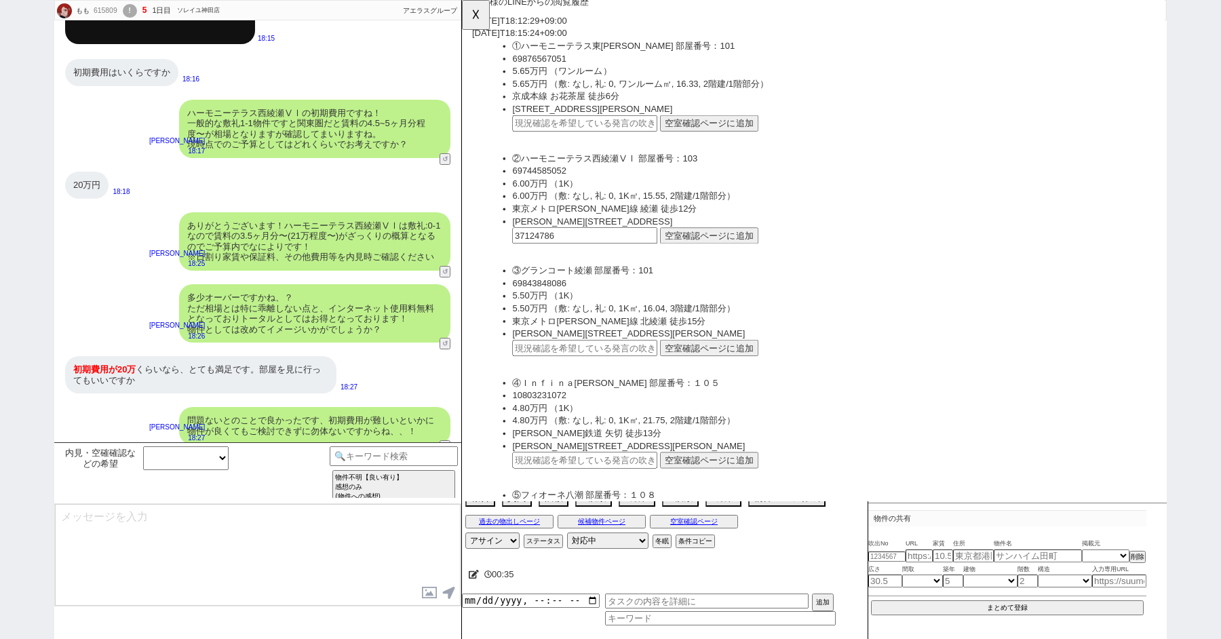
scroll to position [714, 0]
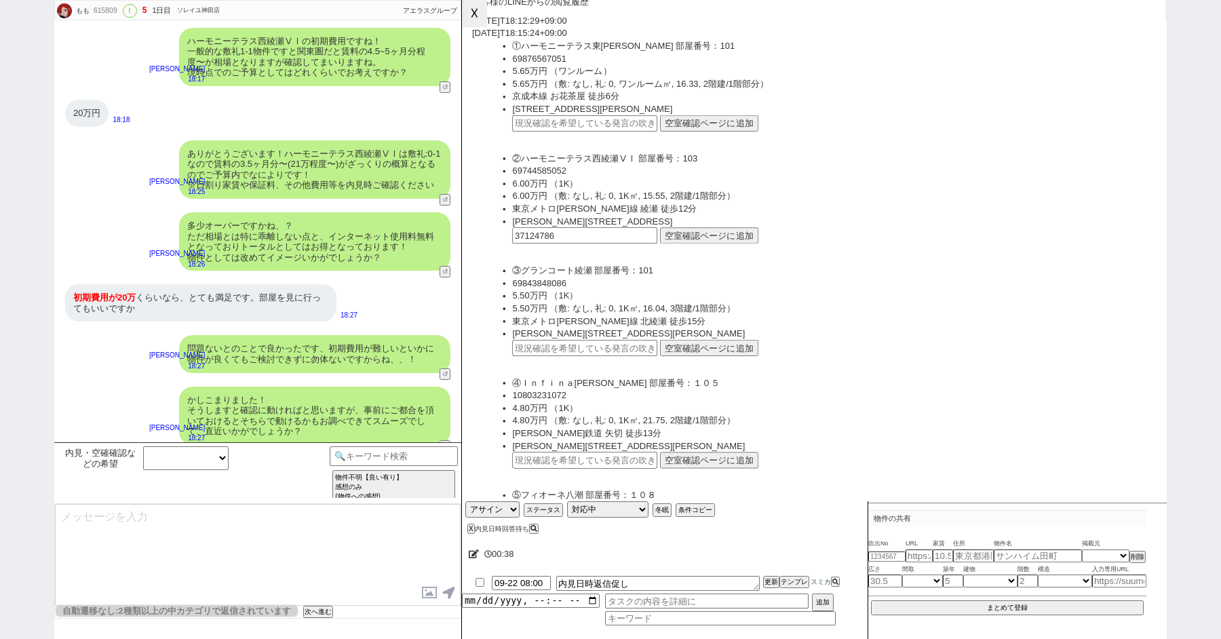
click at [479, 17] on button "☓" at bounding box center [474, 13] width 25 height 27
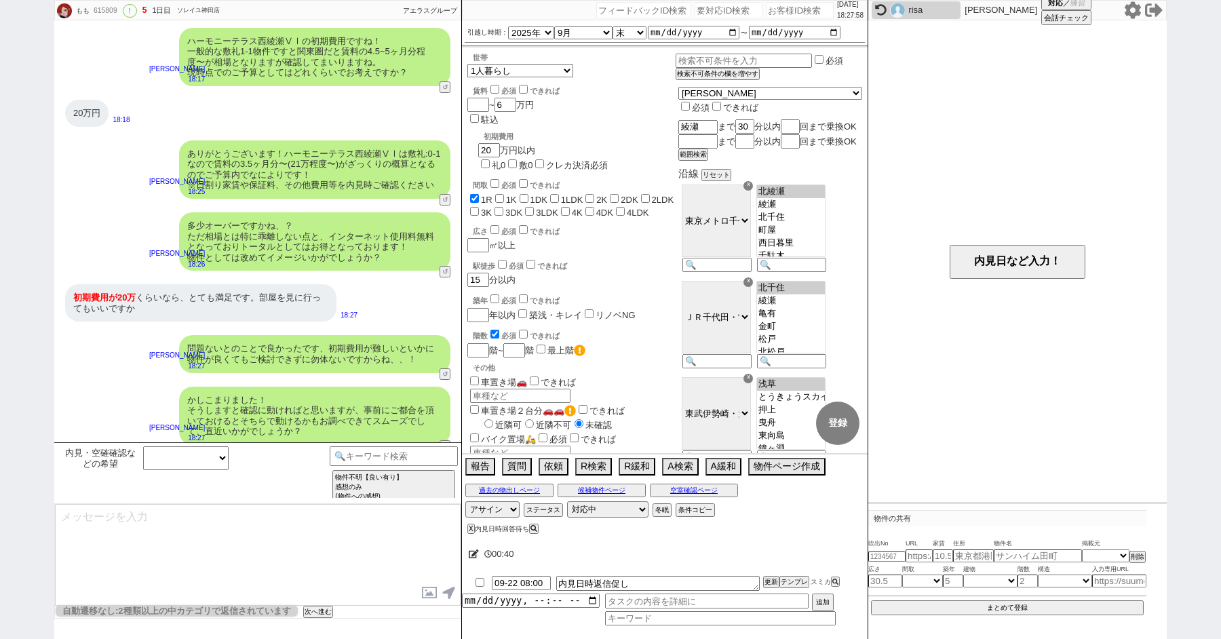
click at [117, 208] on div "多少オーバーですかね、？ ただ相場とは特に乖離しない点と、インターネット使用料無料となっておりトータルとしてはお得となっております！ 物件としては改めてイメー…" at bounding box center [257, 241] width 407 height 72
click at [313, 610] on button "次へ進む" at bounding box center [316, 611] width 27 height 9
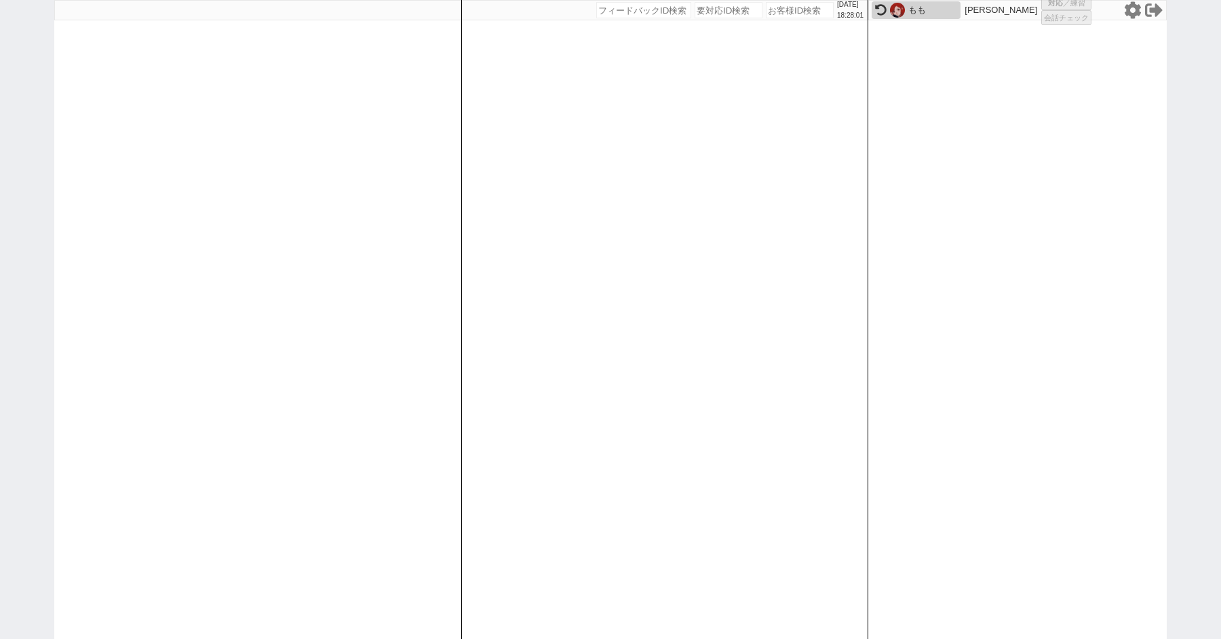
select select "1"
select select "2"
select select
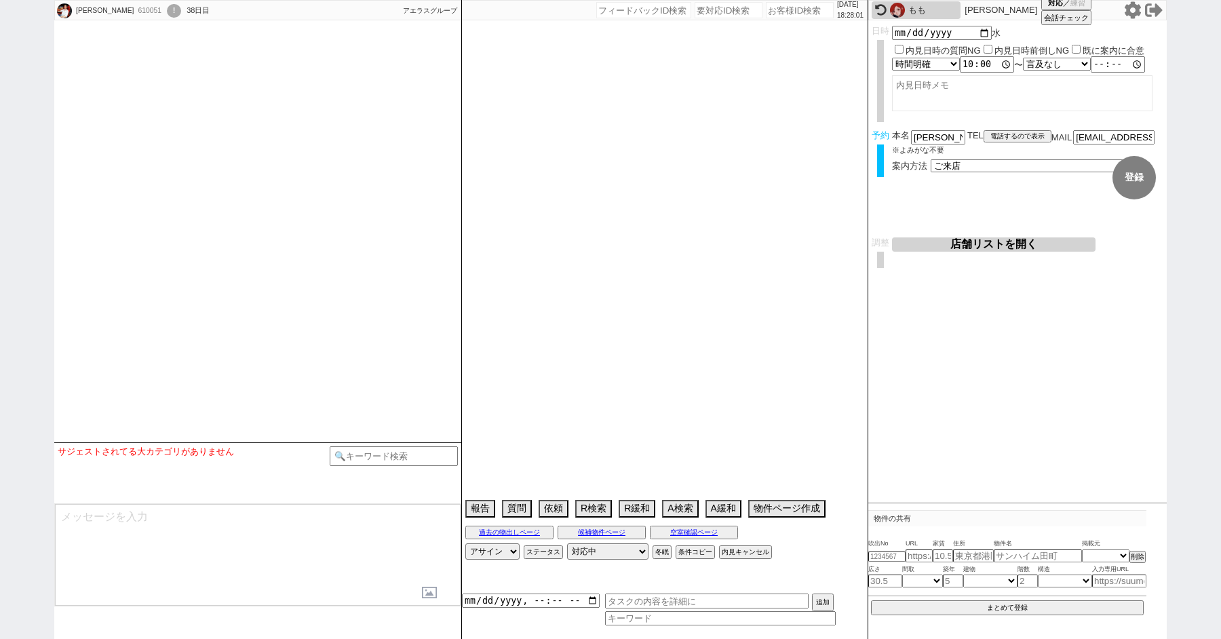
select select
select select "2025"
select select "8"
select select "36"
select select "0"
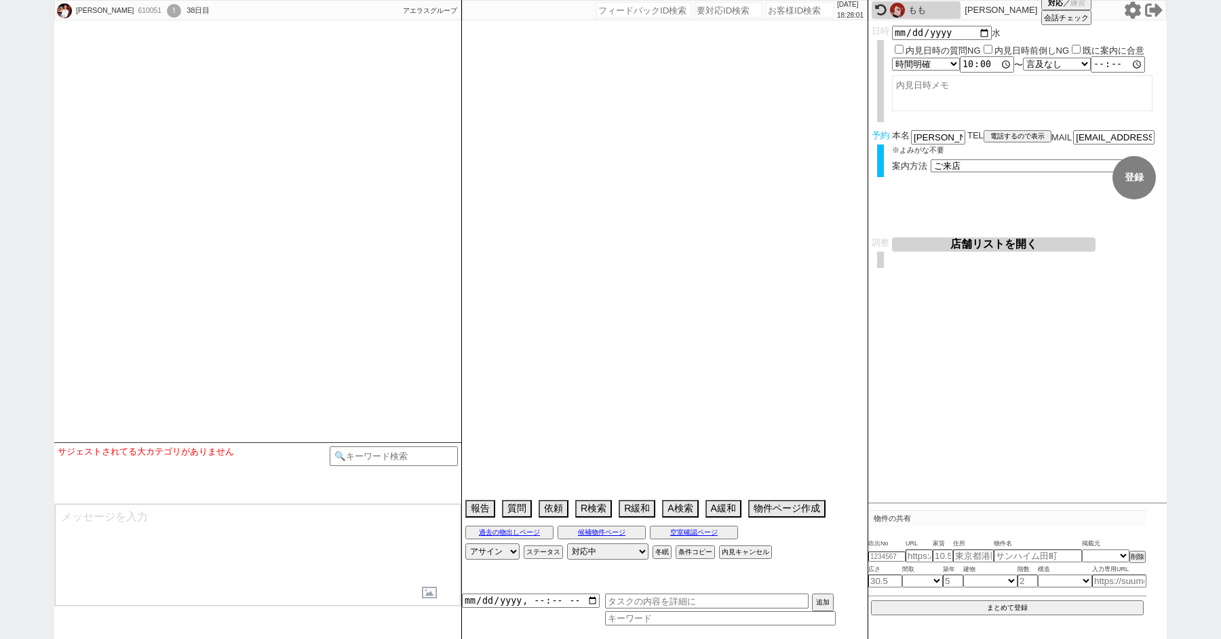
select select "11"
select select "192"
select select "18161"
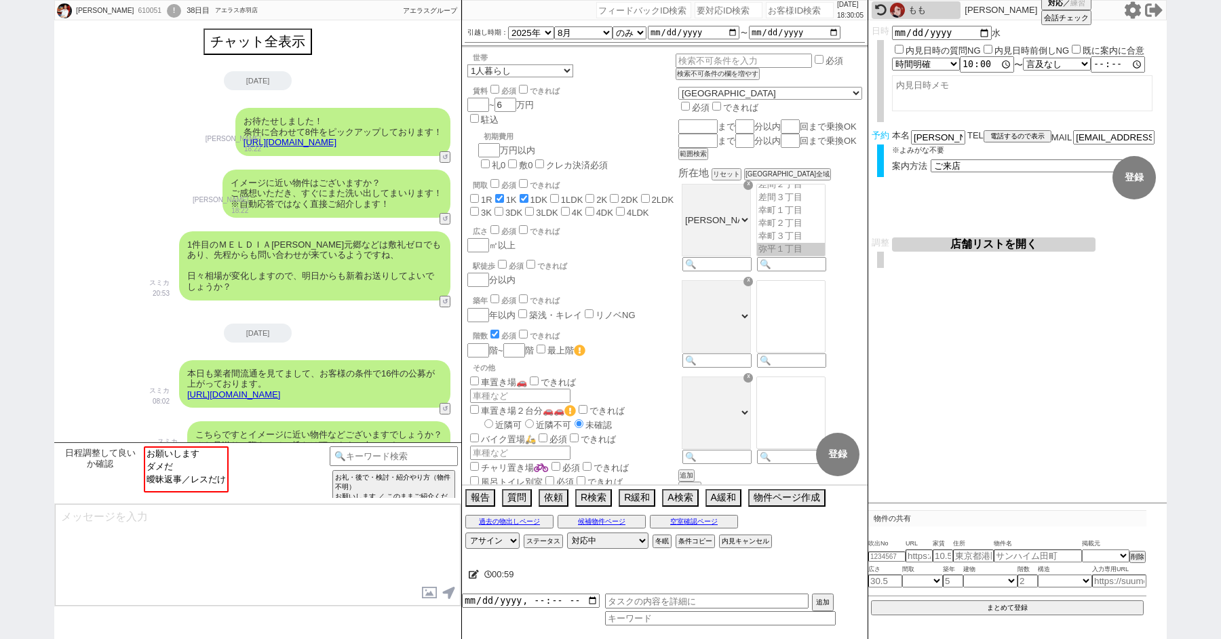
scroll to position [3372, 0]
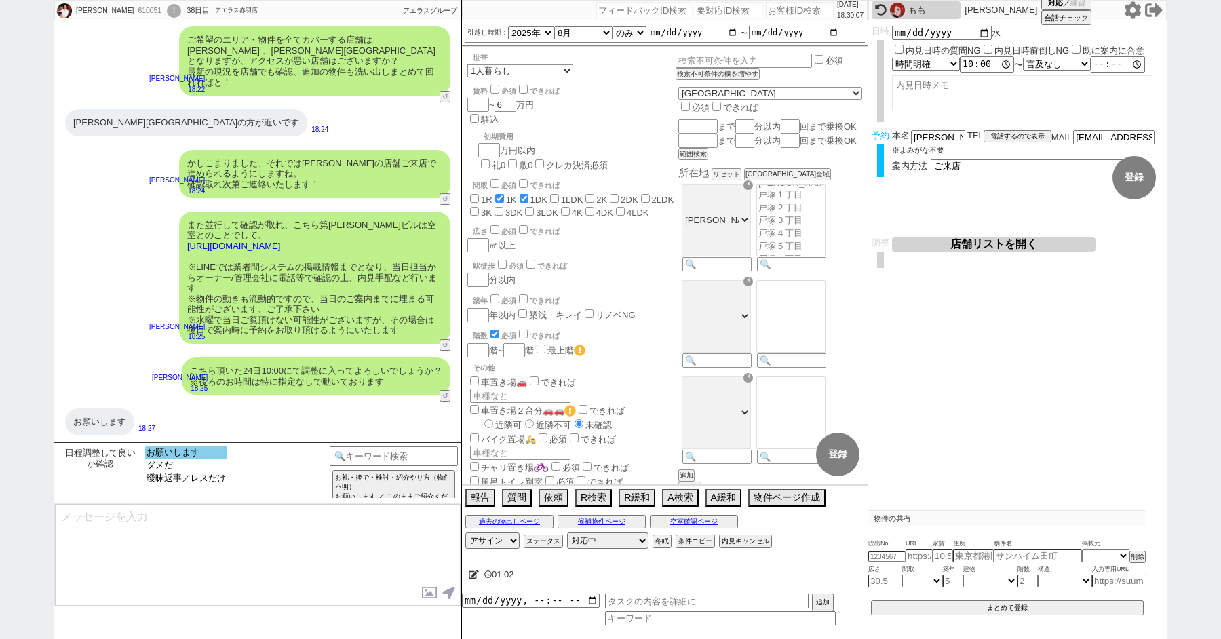
select select "お願いします"
click at [195, 452] on option "お願いします" at bounding box center [186, 452] width 82 height 13
type textarea "ご確認ありがとうございます。 こちらはLINEセンターなので、内見等のご案内はアエラス/ソレイユの店舗が行います！"
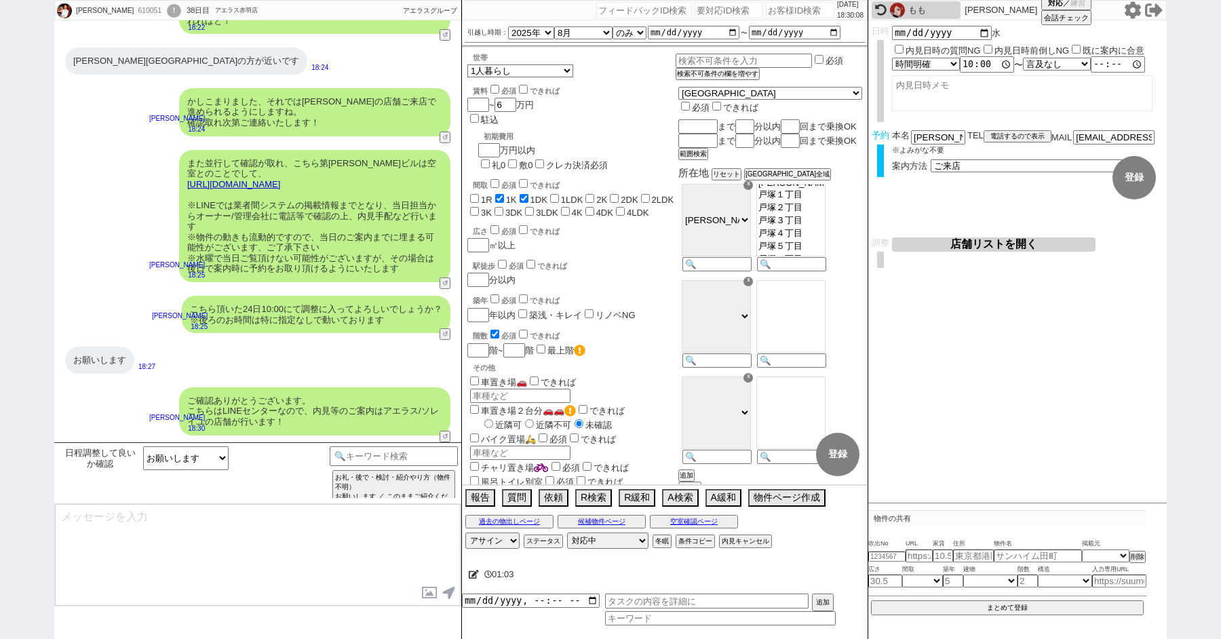
type textarea "これまでのやり取りなども共有され非常にスムーズです、24日10:00、ご来店の最終調整をし引き継ぎ作業を行うため少々お待ちください..."
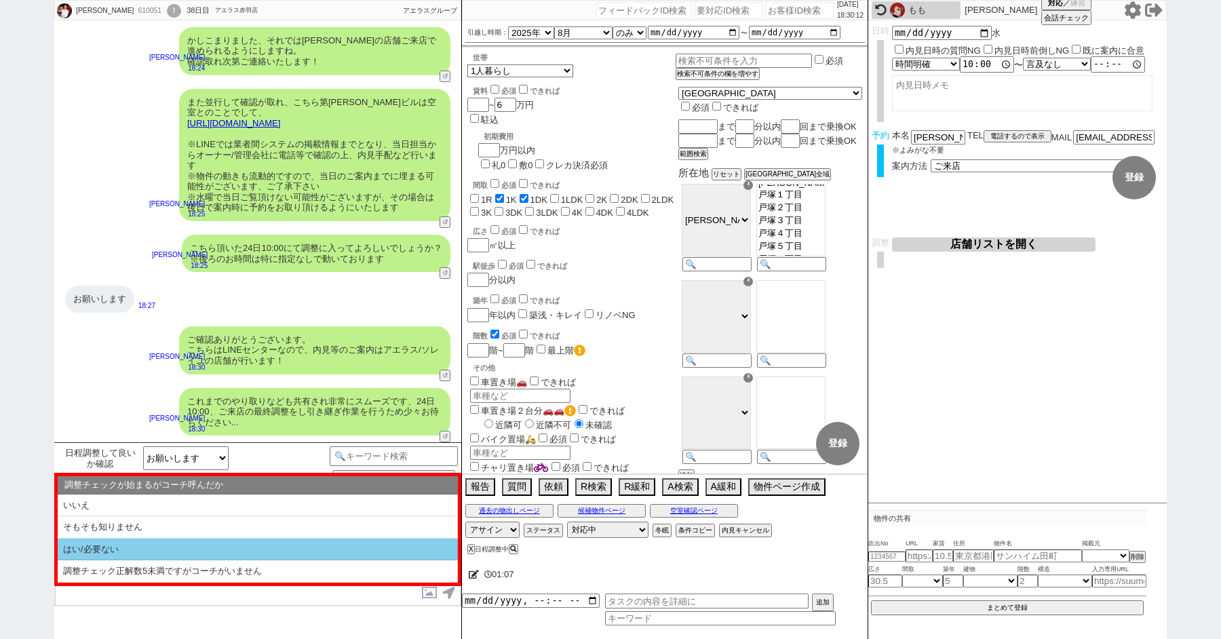
click at [168, 554] on li "はい/必要ない" at bounding box center [258, 549] width 400 height 22
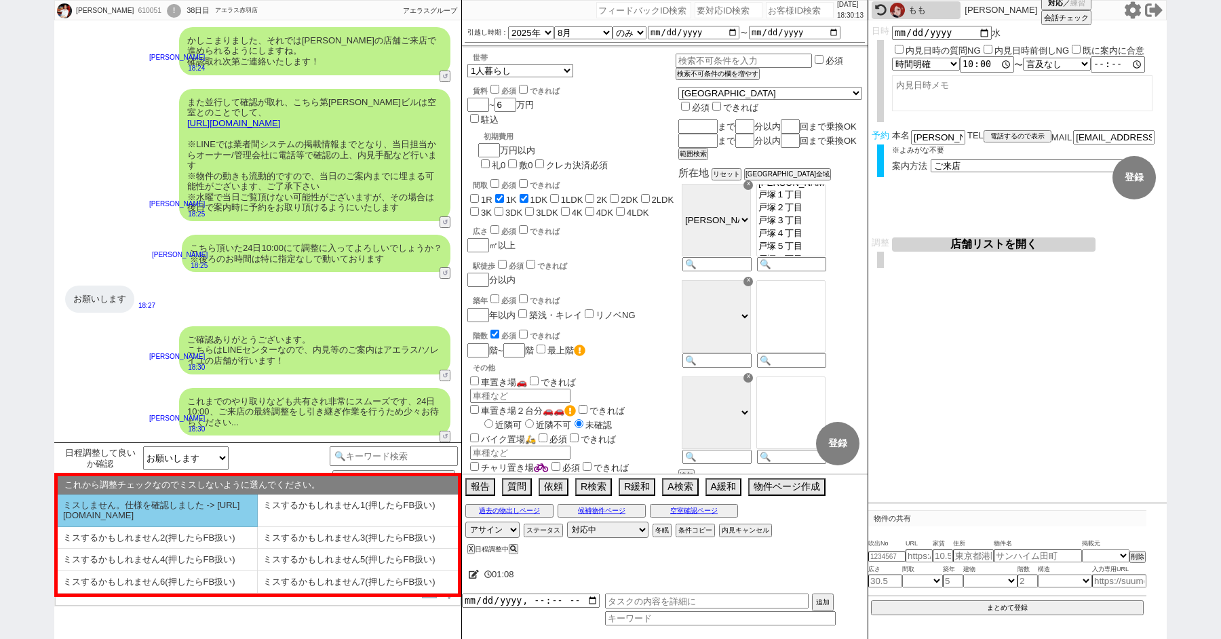
click at [140, 521] on li "ミスしません。仕様を確認しました -> https://jent.notion.site/841a6651aa67425da7d40ddfad41a184" at bounding box center [158, 510] width 200 height 33
select select "はい/必要ない"
select select "ミスしません。仕様を確認しました -> https://jent.notion.site/841a6651aa67425da7d40ddfad41a184"
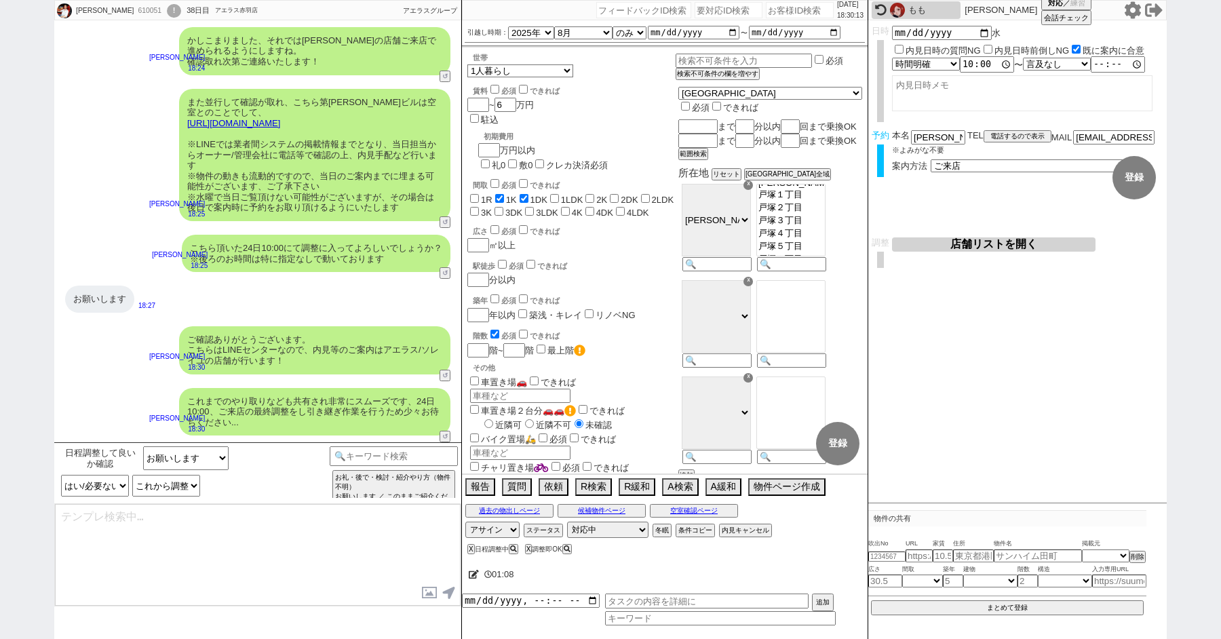
checkbox input "true"
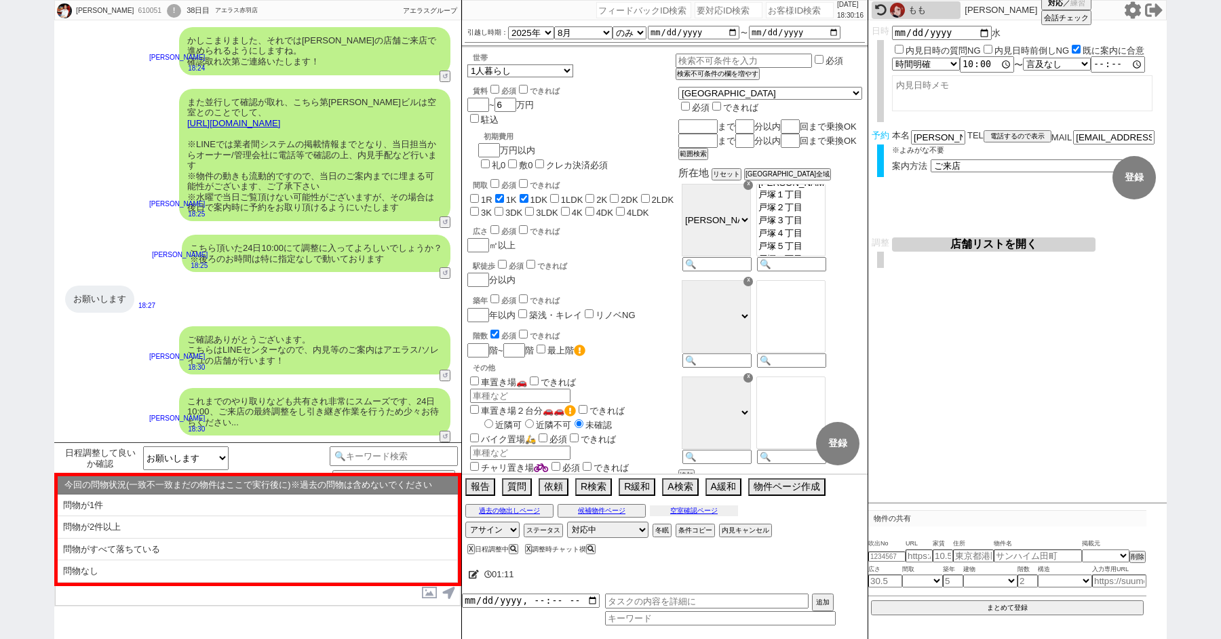
click at [692, 512] on button "空室確認ページ" at bounding box center [694, 510] width 88 height 11
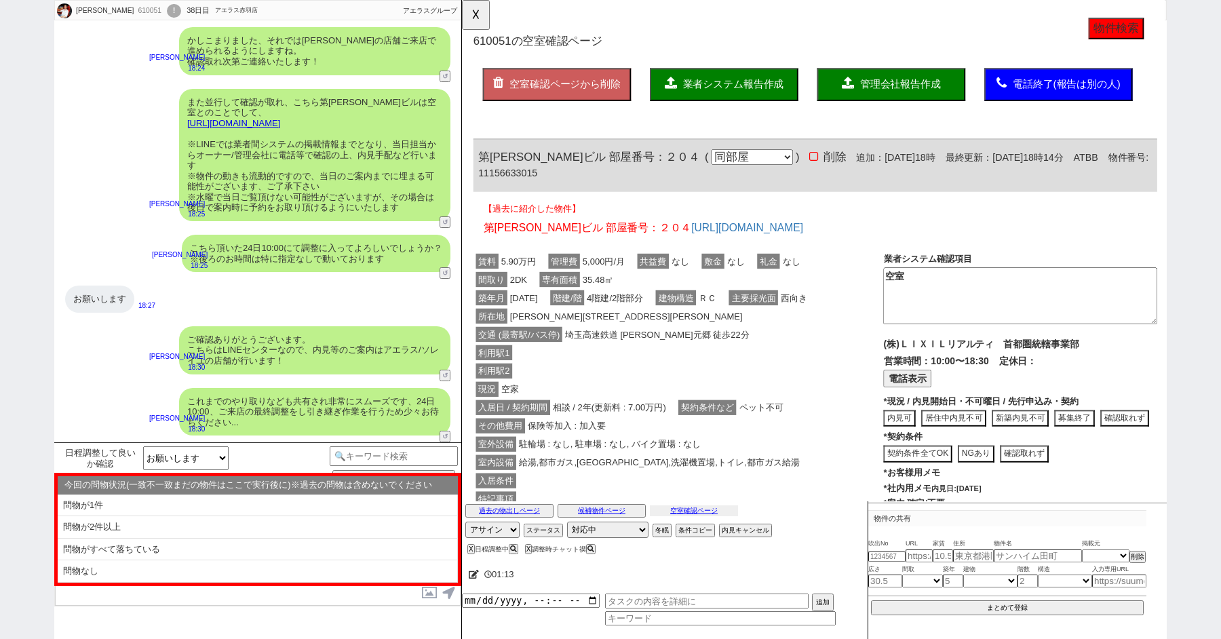
scroll to position [145, 0]
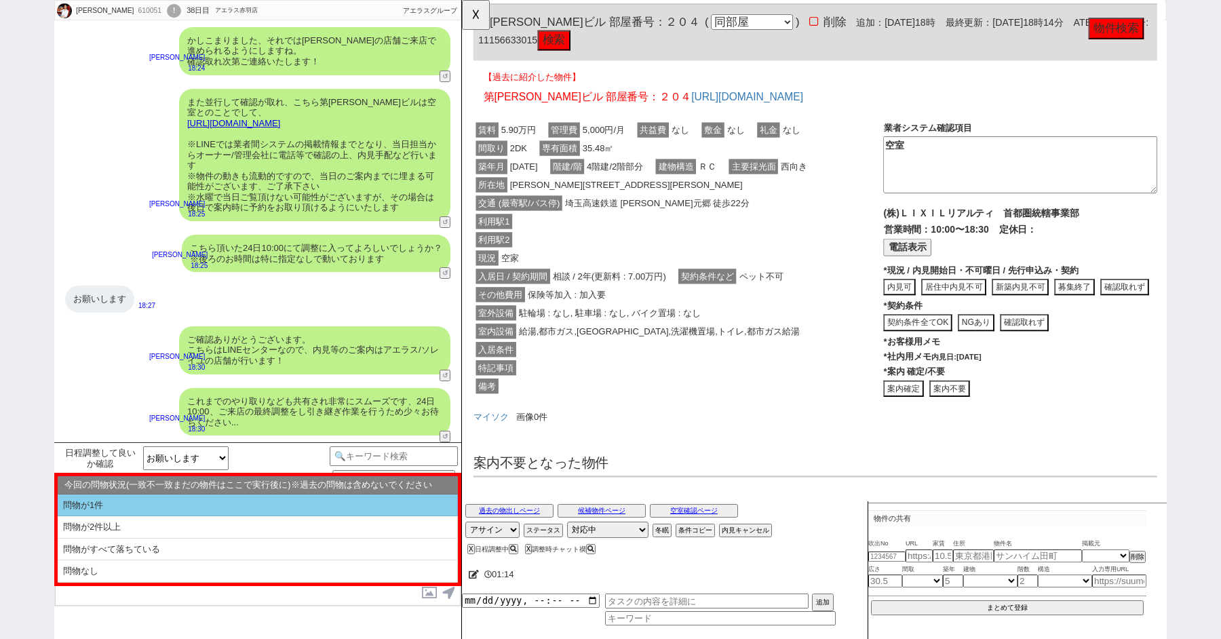
click at [96, 506] on li "問物が1件" at bounding box center [258, 505] width 400 height 22
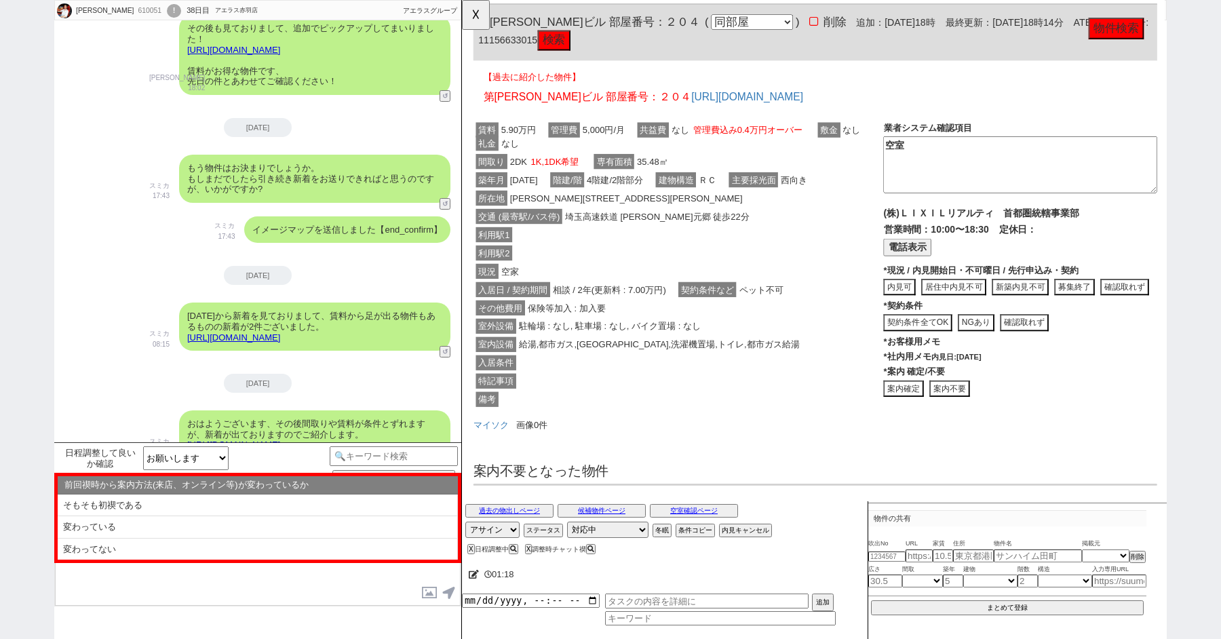
scroll to position [0, 0]
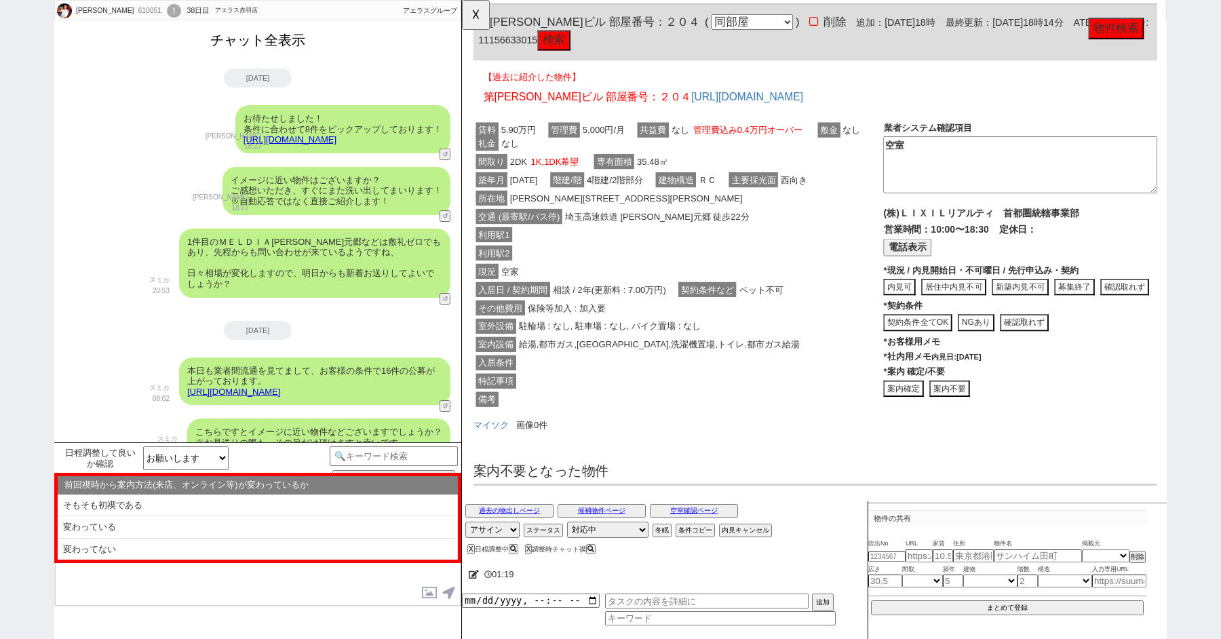
click at [259, 33] on button "チャット全表示" at bounding box center [258, 40] width 106 height 24
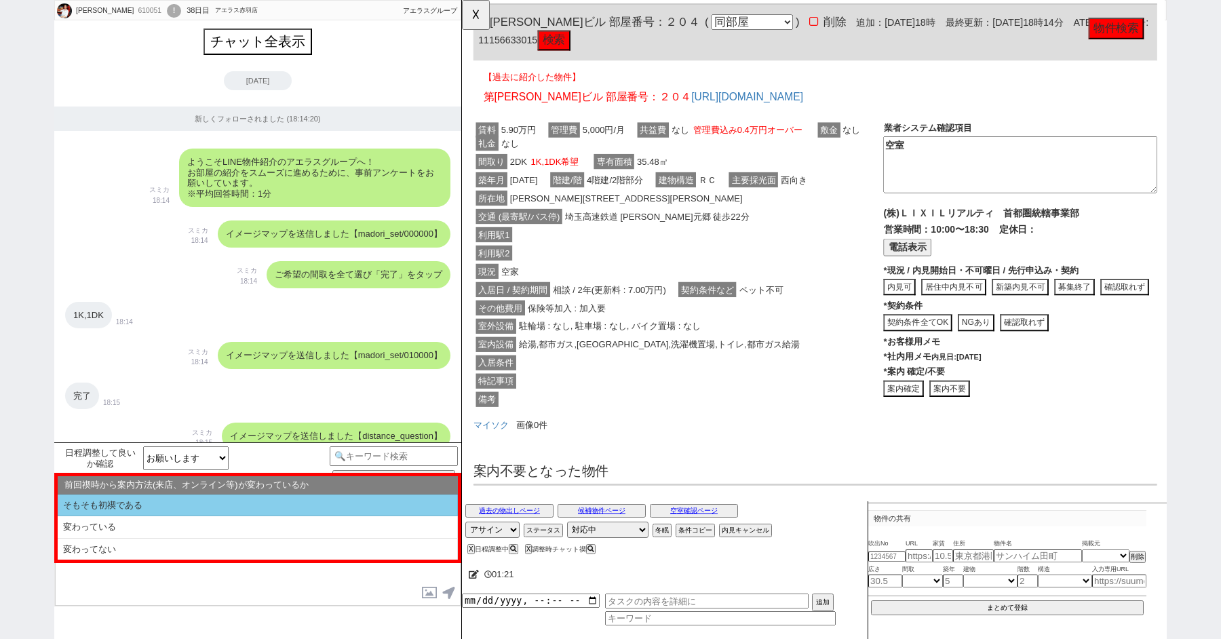
click at [128, 497] on li "そもそも初禊である" at bounding box center [258, 505] width 400 height 22
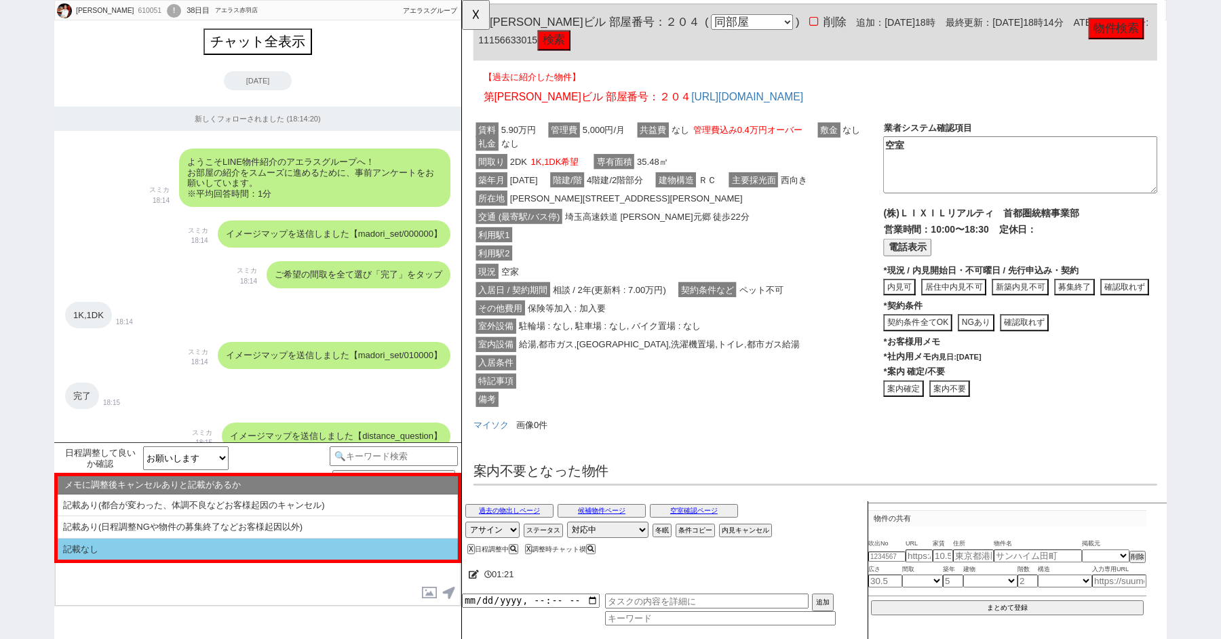
click at [125, 552] on li "記載なし" at bounding box center [258, 549] width 400 height 22
select select "問物が1件"
select select "そもそも初禊である"
select select "記載なし"
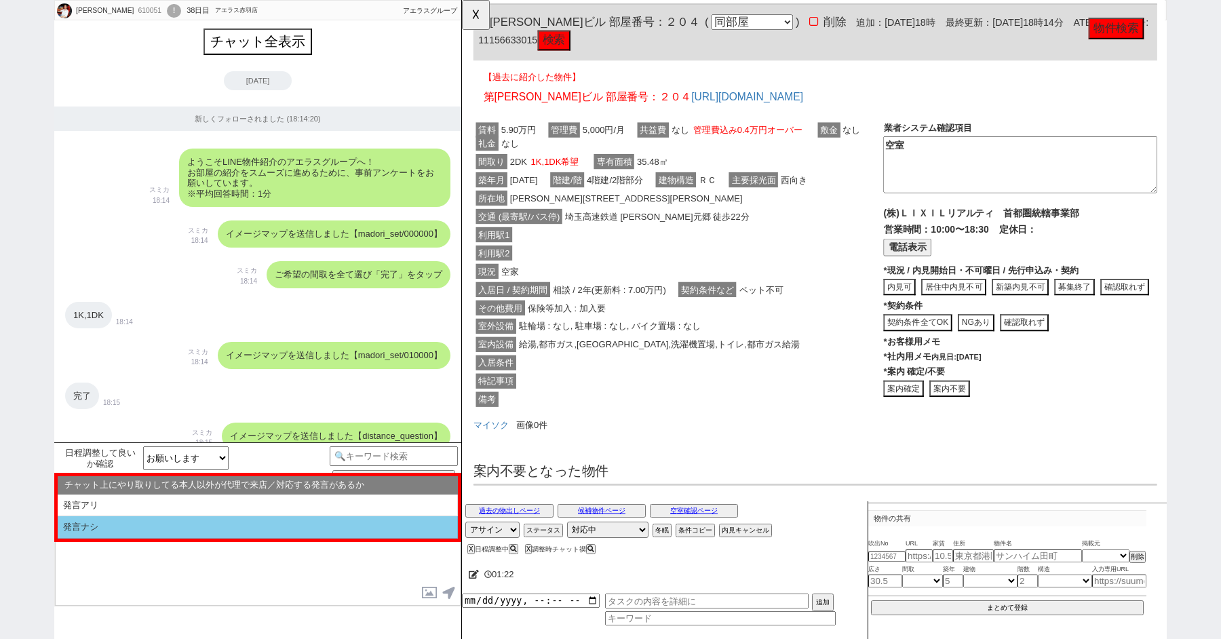
click at [125, 522] on li "発言ナシ" at bounding box center [258, 527] width 400 height 22
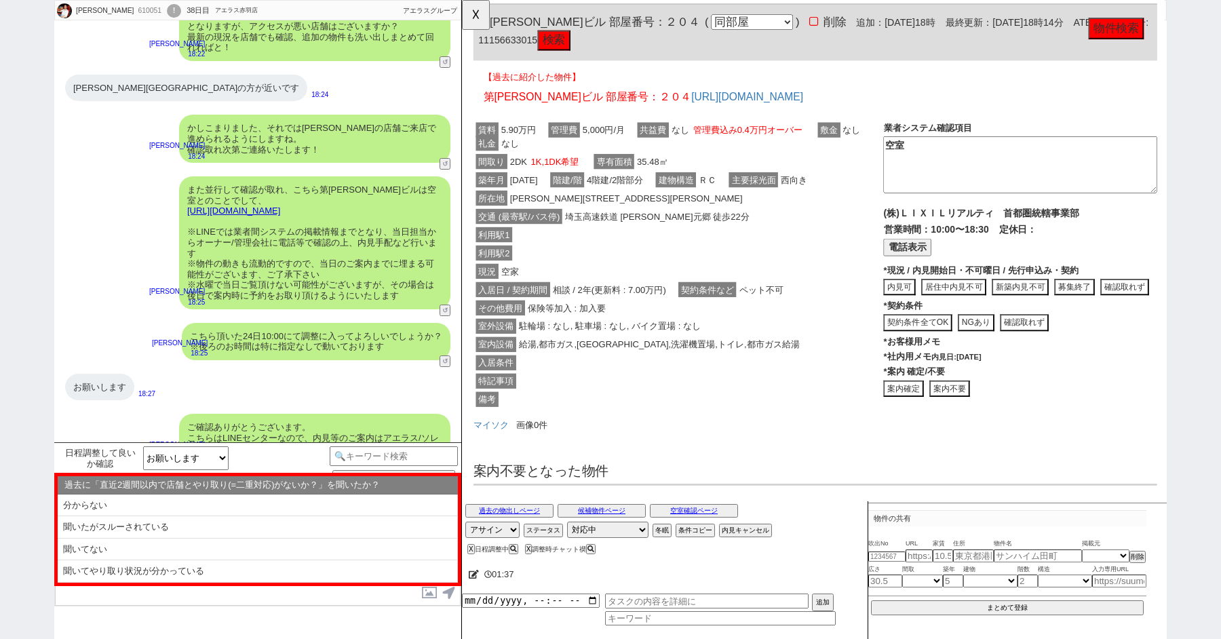
scroll to position [4534, 0]
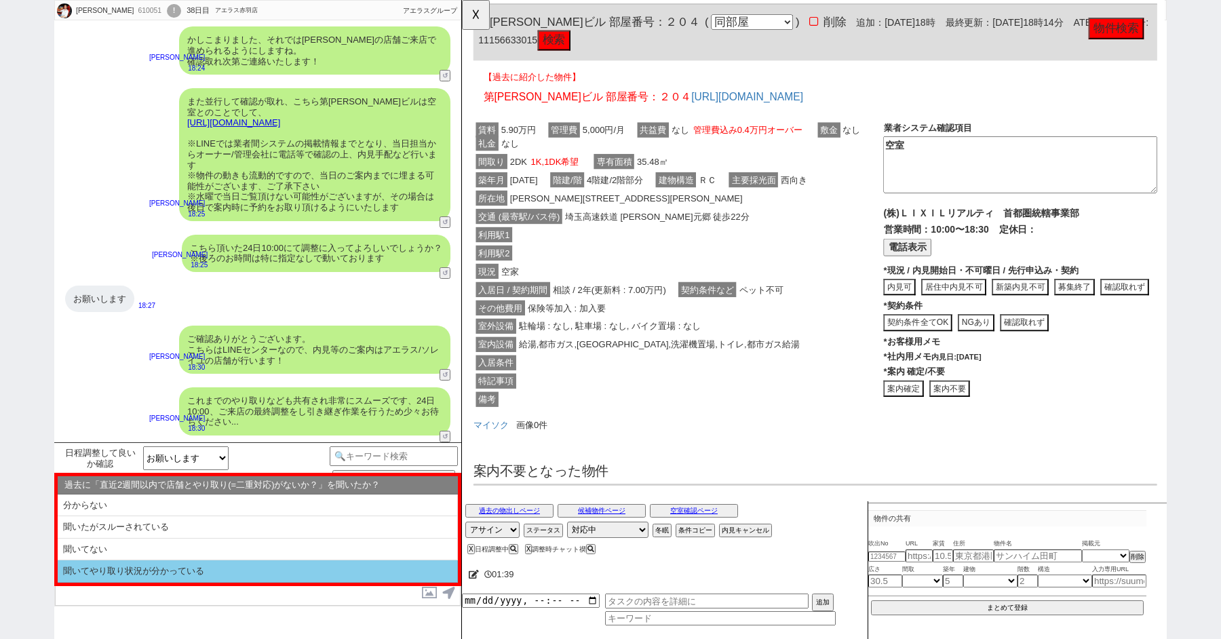
click at [98, 574] on li "聞いてやり取り状況が分かっている" at bounding box center [258, 571] width 400 height 22
select select "問物が1件"
select select "そもそも初禊である"
select select "記載なし"
select select "発言ナシ"
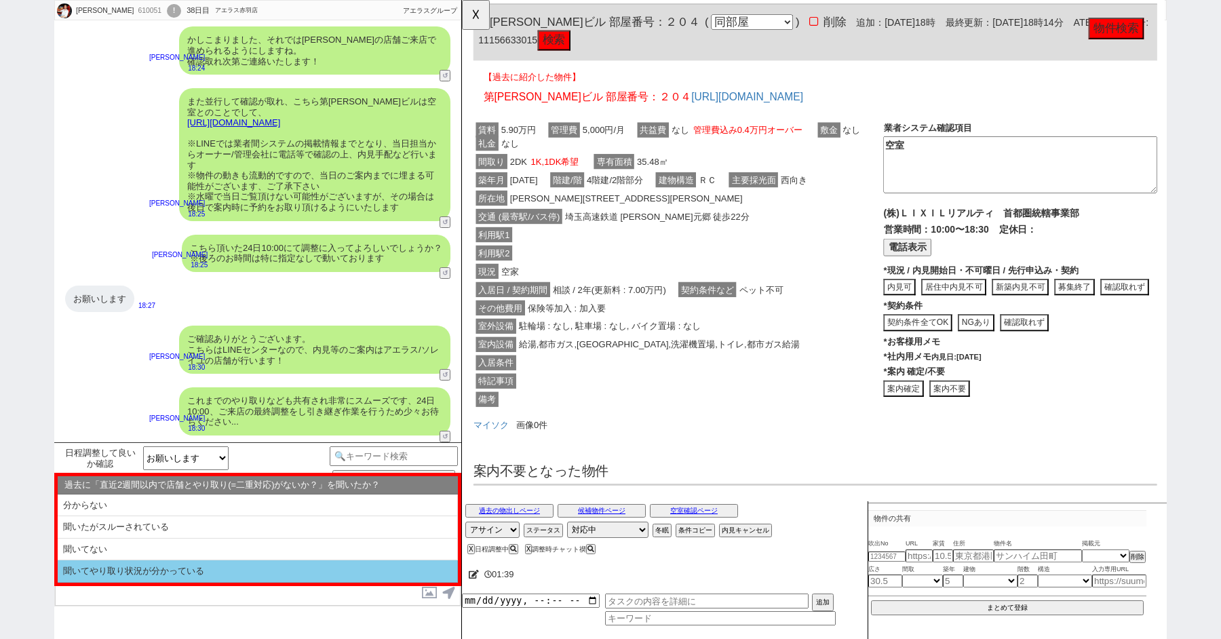
select select "聞いてやり取り状況が分かっている"
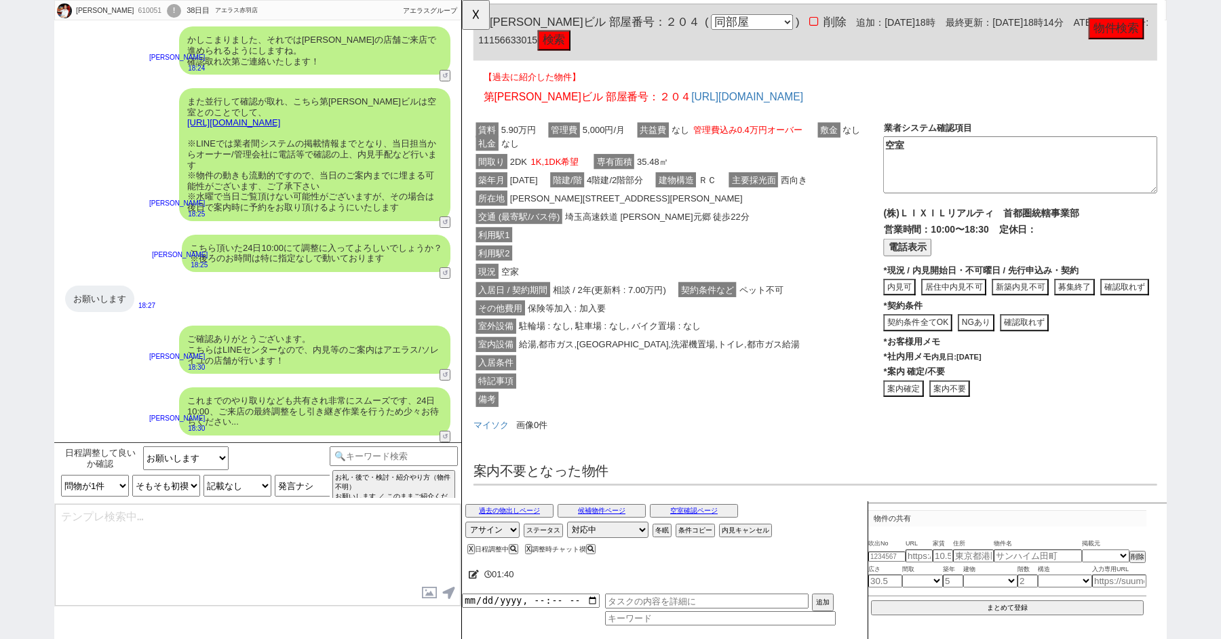
type textarea "またすみません、ご案内前に以下ご確認下さい！ ■■■ご予約及びスケジュールについて■■■ - ご案内は完全予約制のため、体調不良や交通機関の遅延といったやむを…"
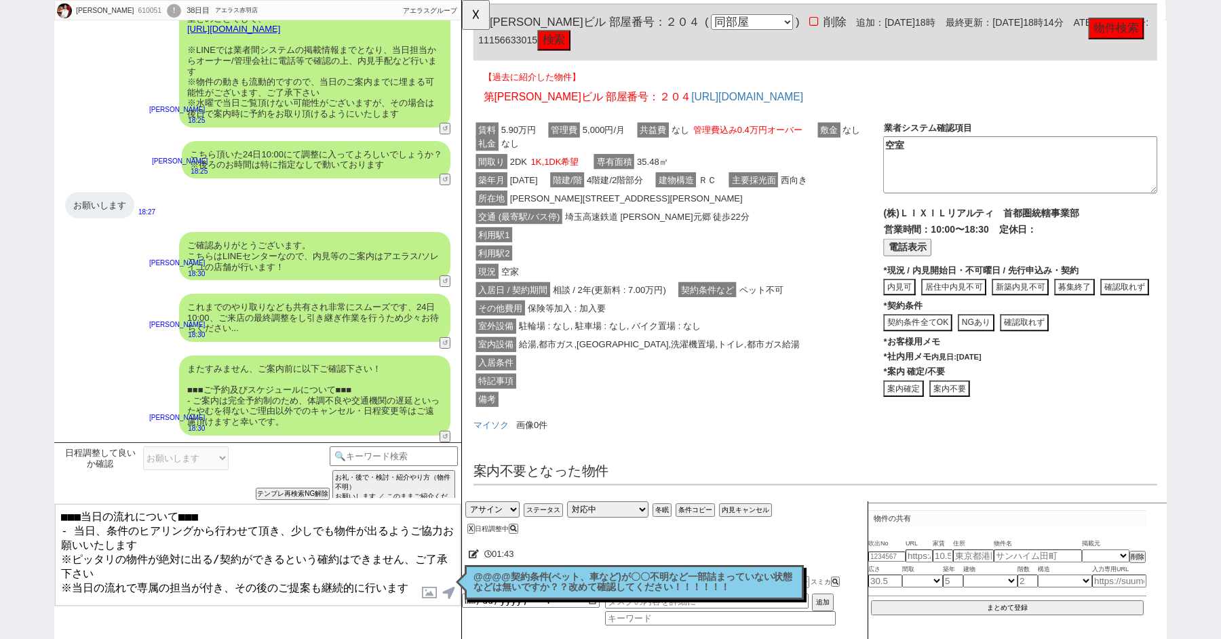
scroll to position [24, 0]
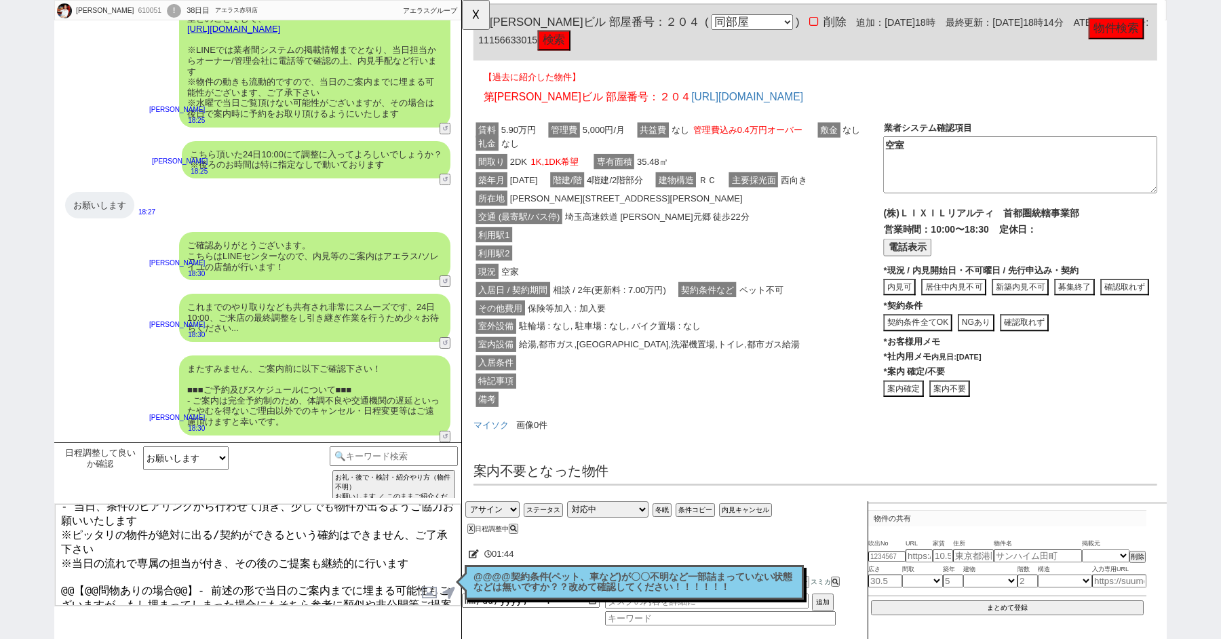
drag, startPoint x: 191, startPoint y: 573, endPoint x: 57, endPoint y: 573, distance: 133.6
click at [57, 573] on textarea "■■■当日の流れについて■■■ - 当日、条件のヒアリングから行わせて頂き、少しでも物件が出るようご協力お願いいたします ※ピッタリの物件が絶対に出る/契約が…" at bounding box center [258, 555] width 406 height 102
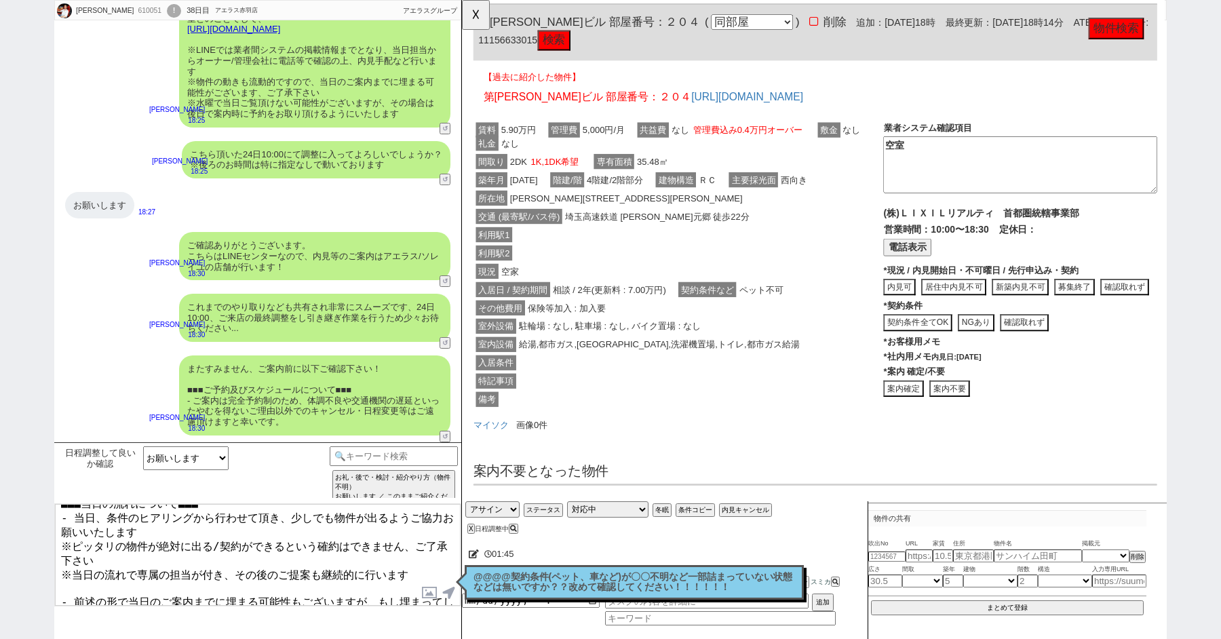
type textarea "■■■当日の流れについて■■■ - 当日、条件のヒアリングから行わせて頂き、少しでも物件が出るようご協力お願いいたします ※ピッタリの物件が絶対に出る/契約が…"
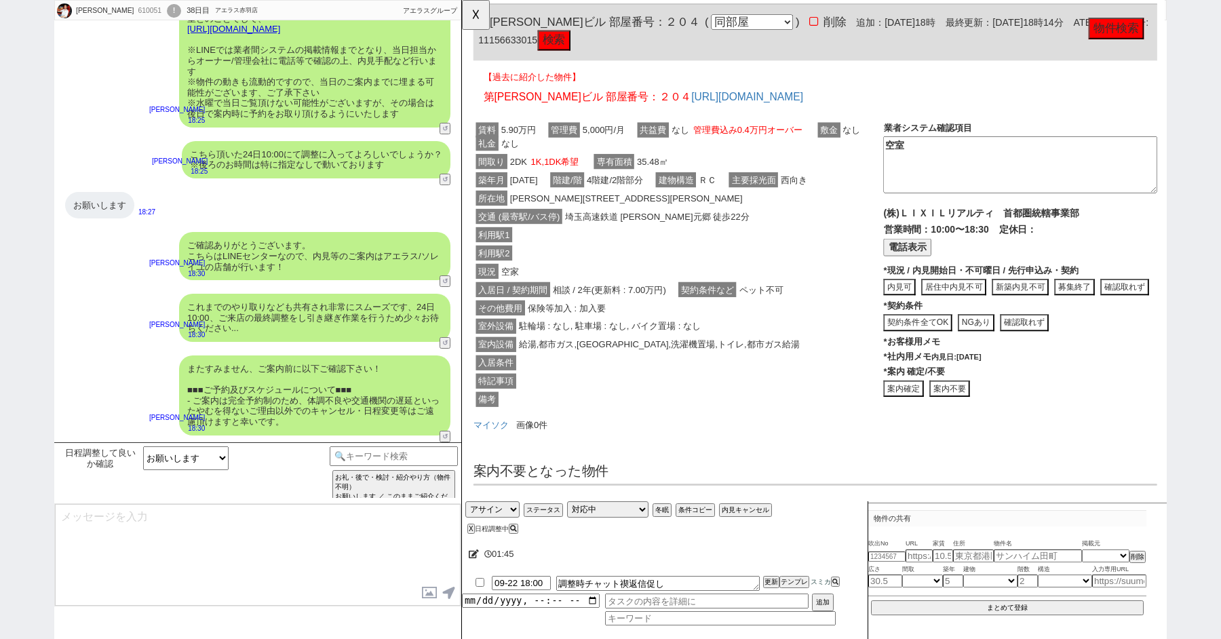
scroll to position [4774, 0]
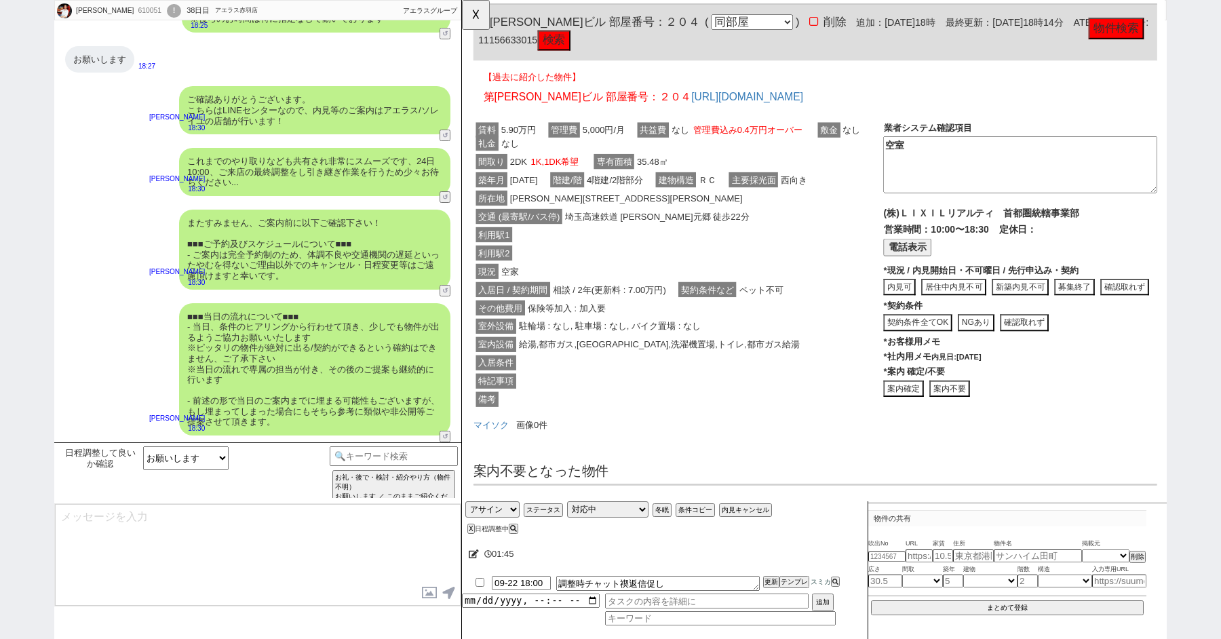
type textarea "念のため、上記のご案内内容に齟齬などございませんでしょうか？ ※水曜で当日ご覧頂けない可能性がございますが、その場合は後日で案内時に予約をお取り頂けるようにい…"
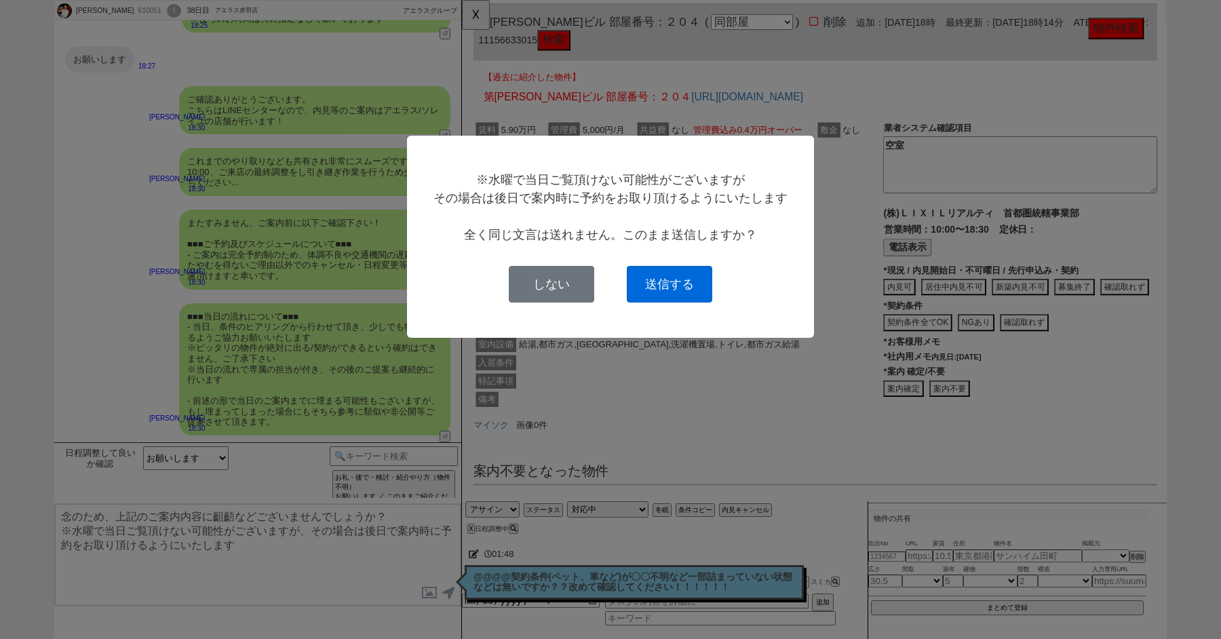
click at [657, 283] on button "送信する" at bounding box center [669, 284] width 85 height 37
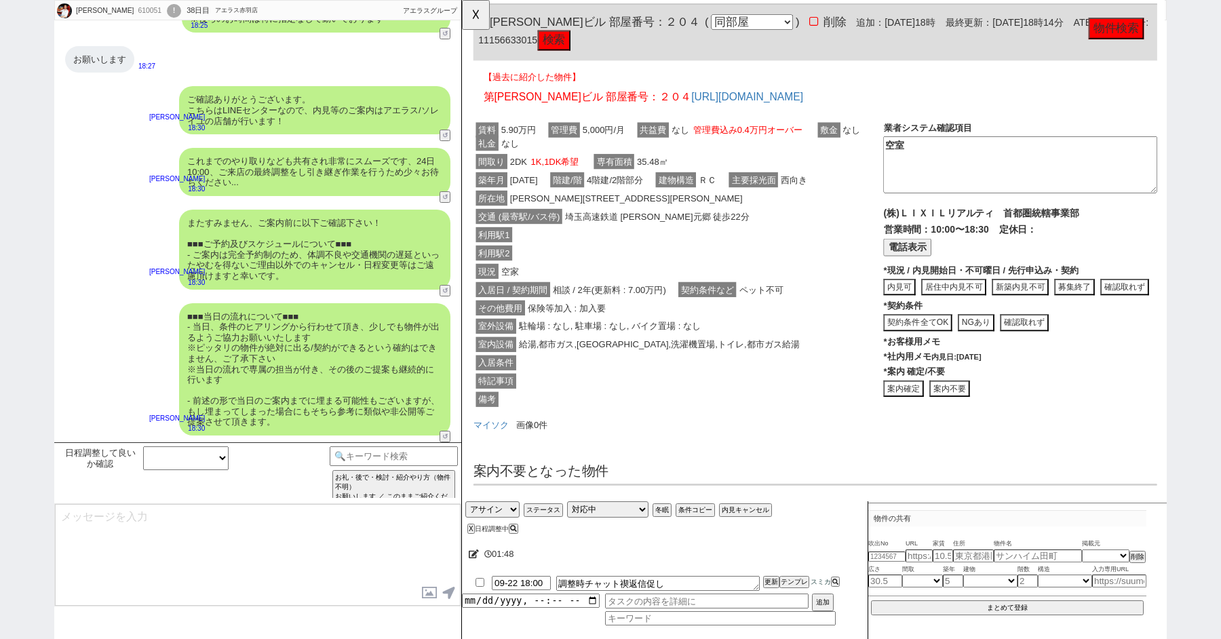
scroll to position [4846, 0]
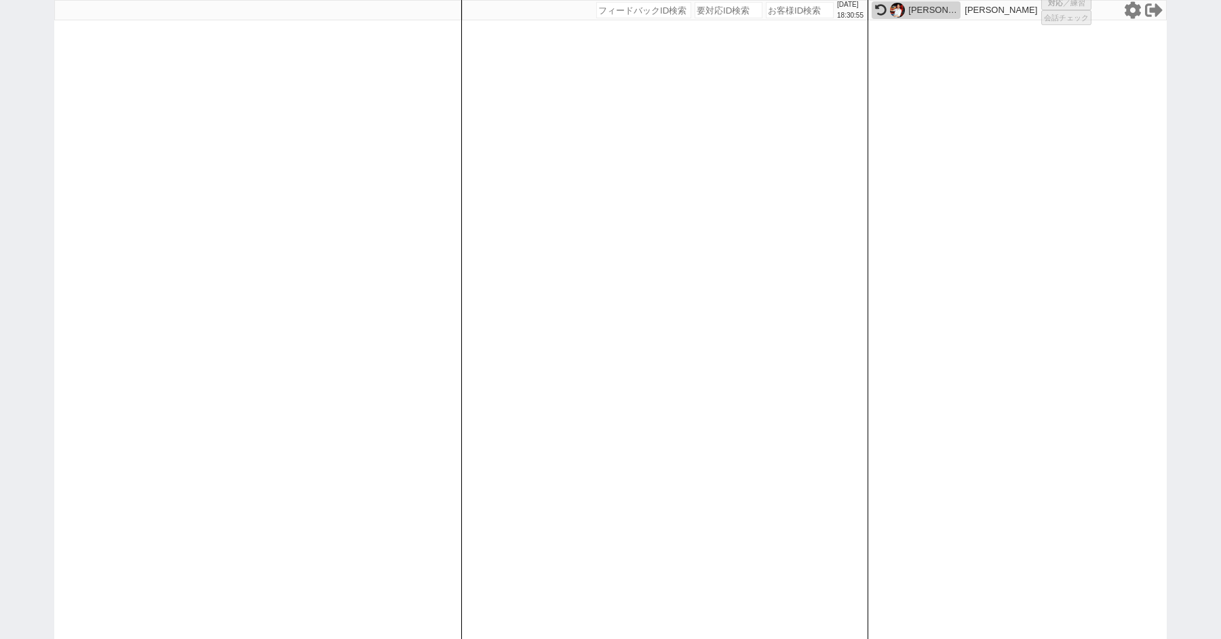
select select "1"
select select "2"
select select
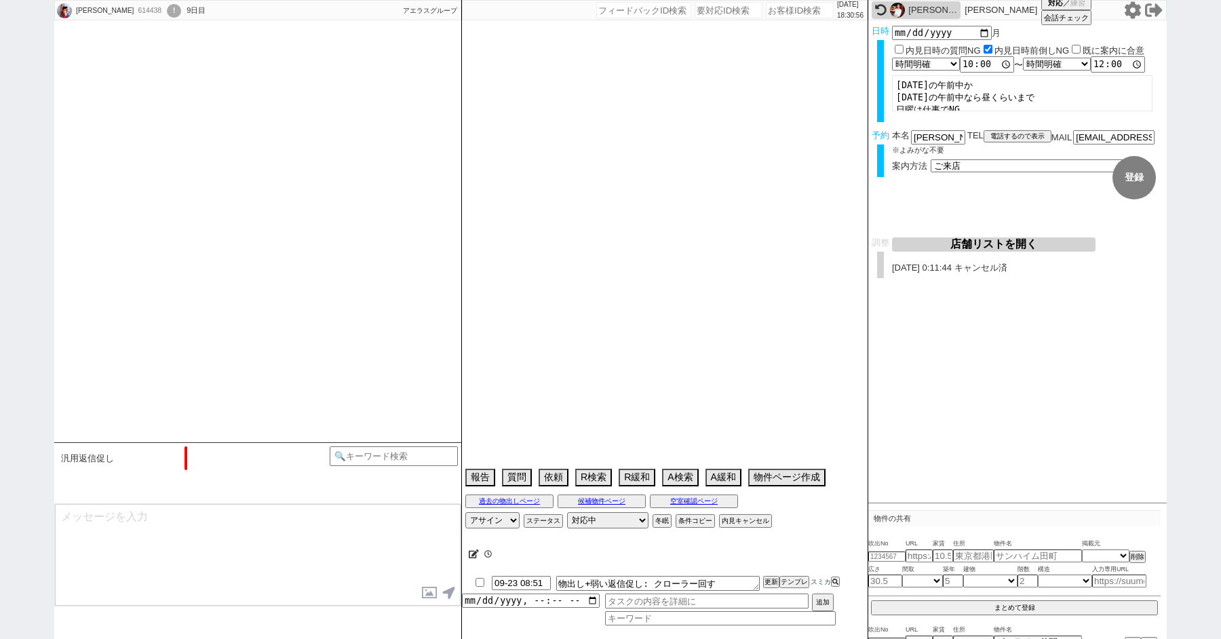
type textarea "@短時間(10-12)詰めていません"
select select "15"
select select "0"
select select "16"
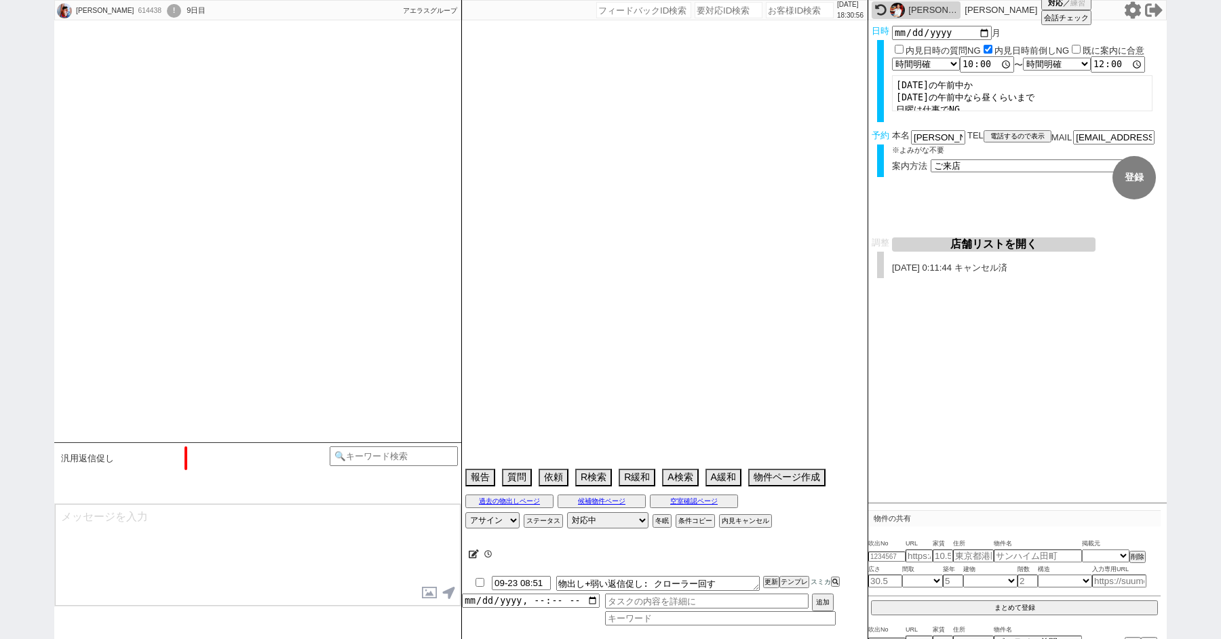
select select "541"
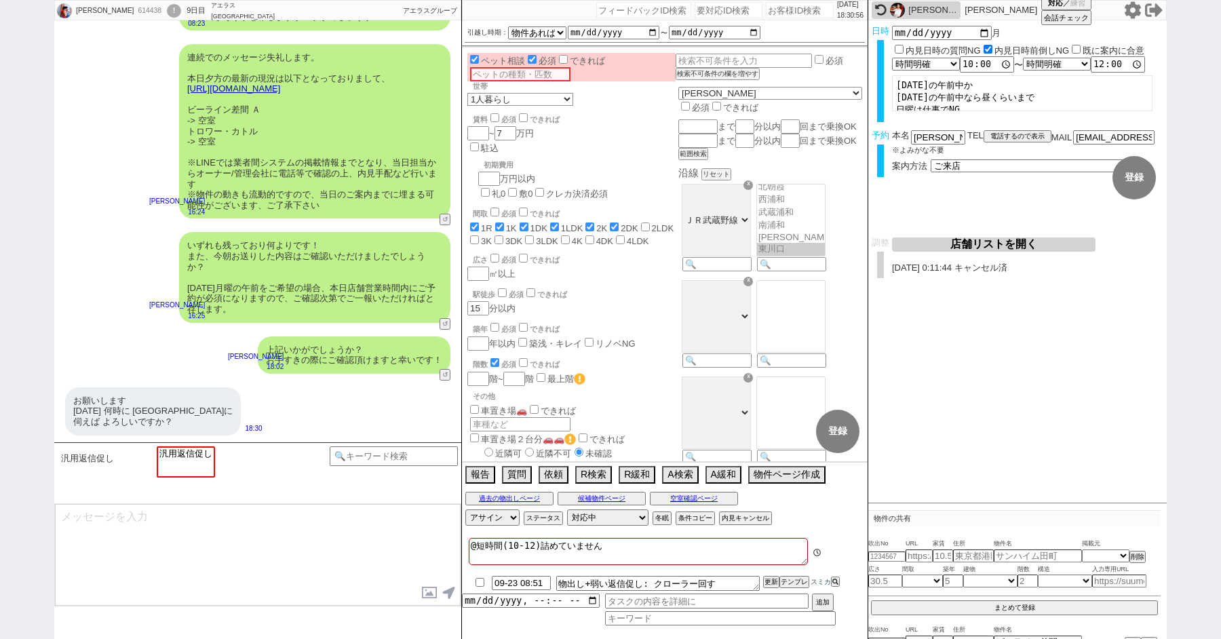
scroll to position [119, 0]
click at [963, 250] on button "店舗リストを開く" at bounding box center [993, 244] width 203 height 14
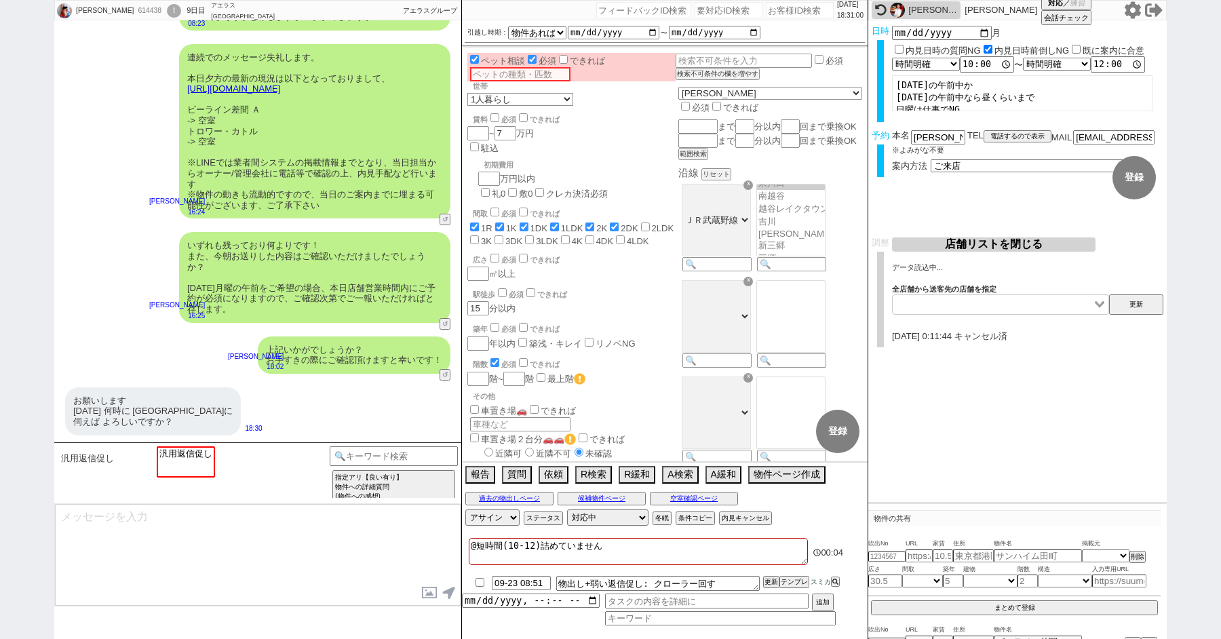
scroll to position [165, 0]
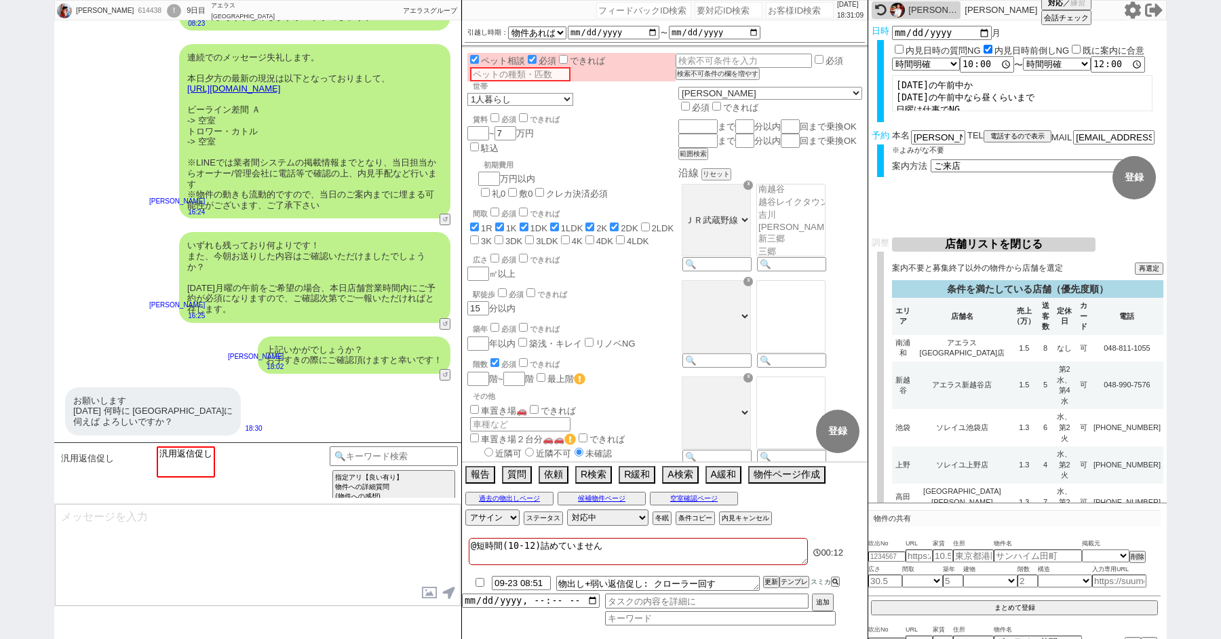
click at [218, 496] on div "汎用返信促し 汎用返信促し 0 テンプレ再検索NG解除" at bounding box center [194, 473] width 272 height 54
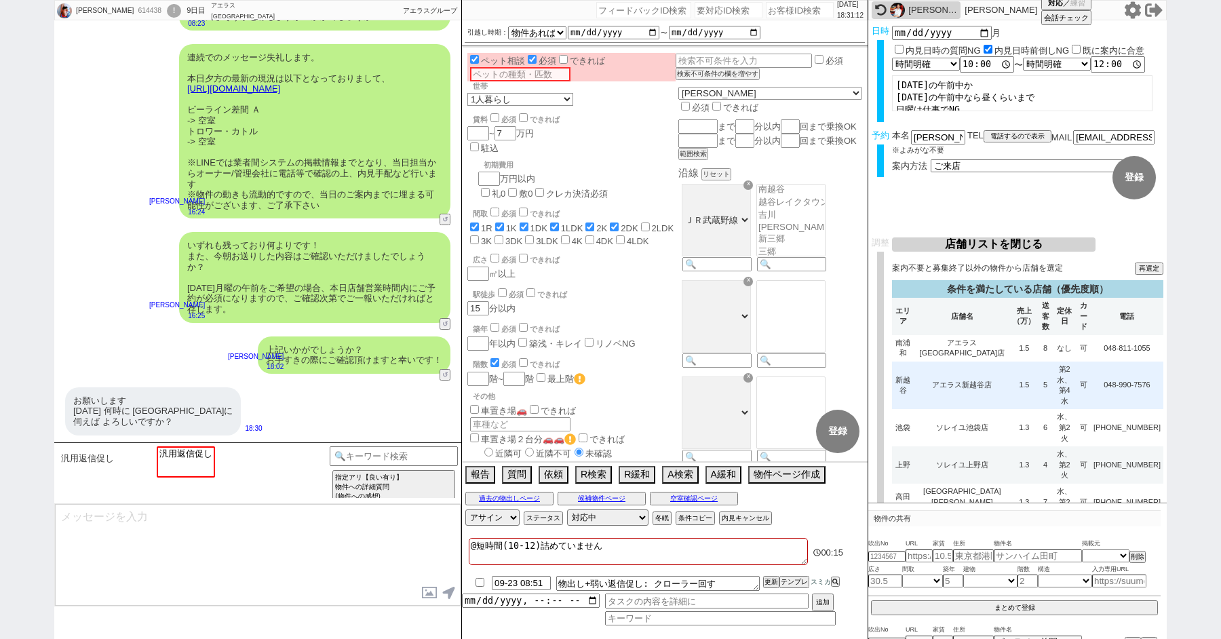
click at [1010, 361] on td "1.5" at bounding box center [1024, 384] width 28 height 47
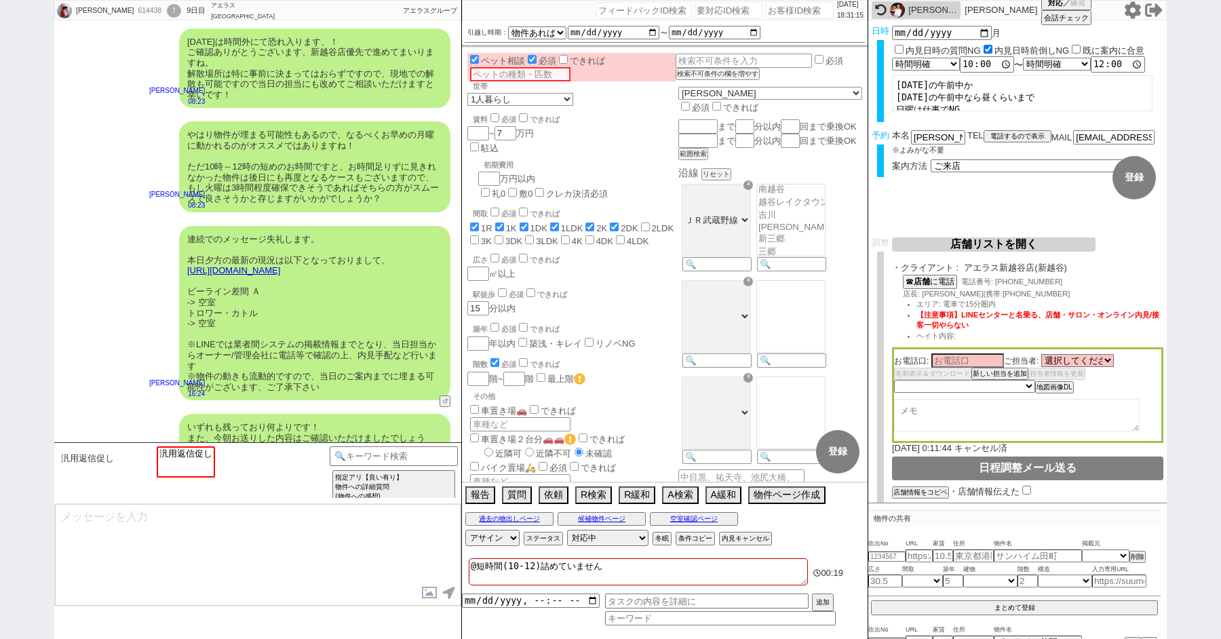
scroll to position [0, 0]
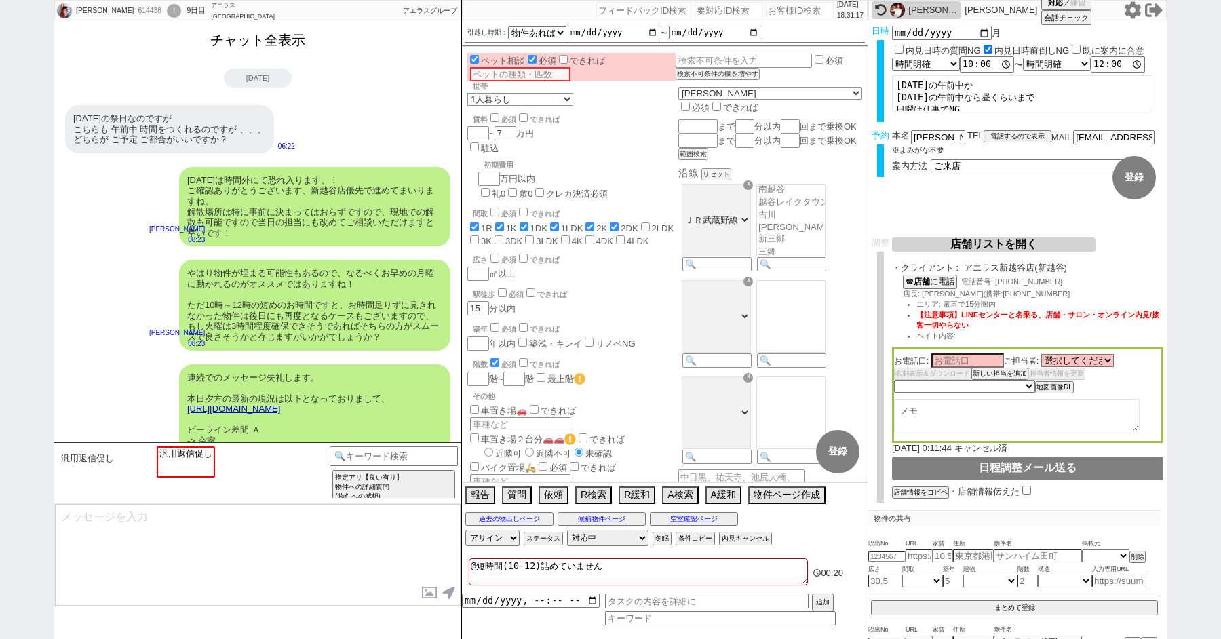
click at [277, 37] on button "チャット全表示" at bounding box center [258, 40] width 106 height 24
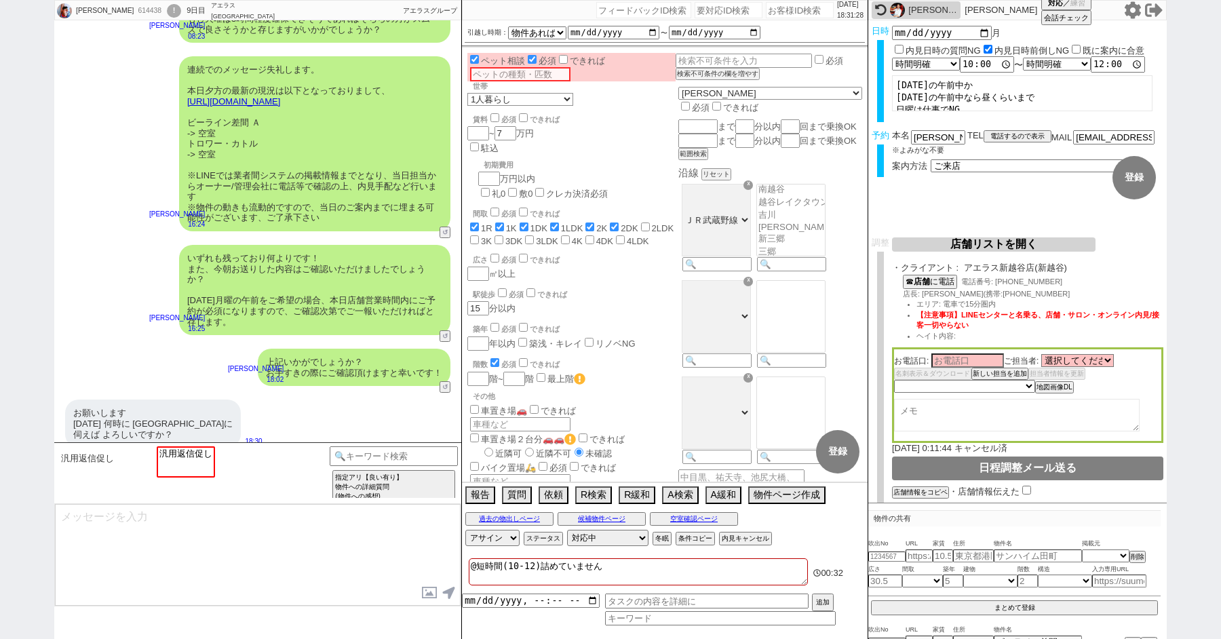
scroll to position [5704, 0]
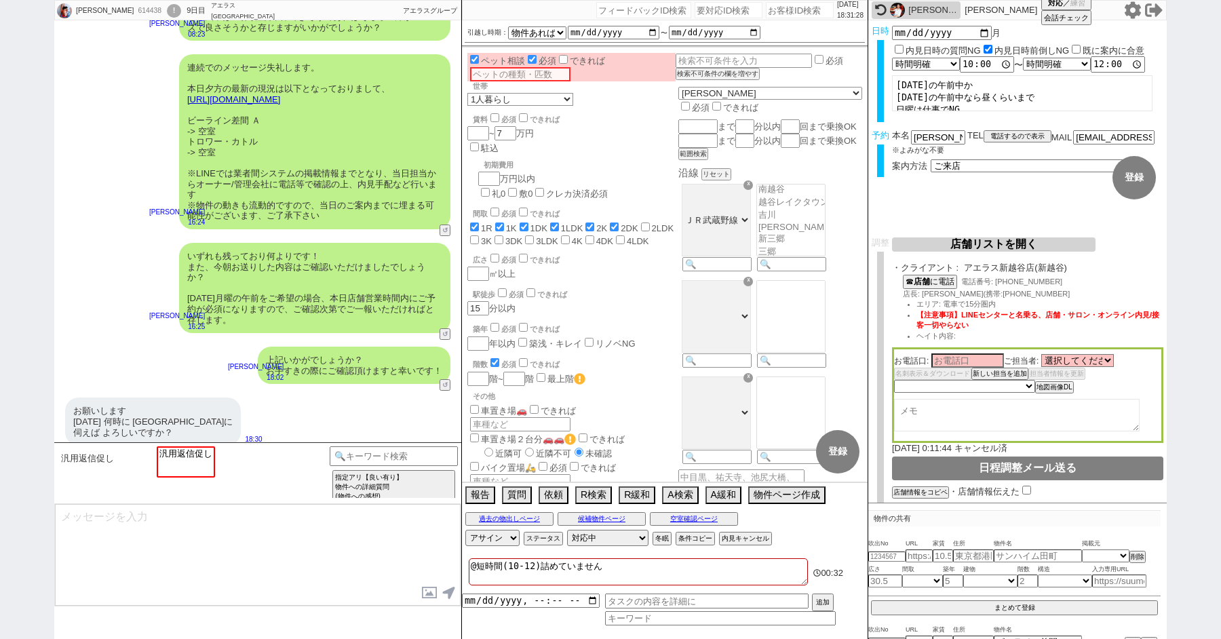
click at [177, 539] on textarea at bounding box center [258, 555] width 406 height 102
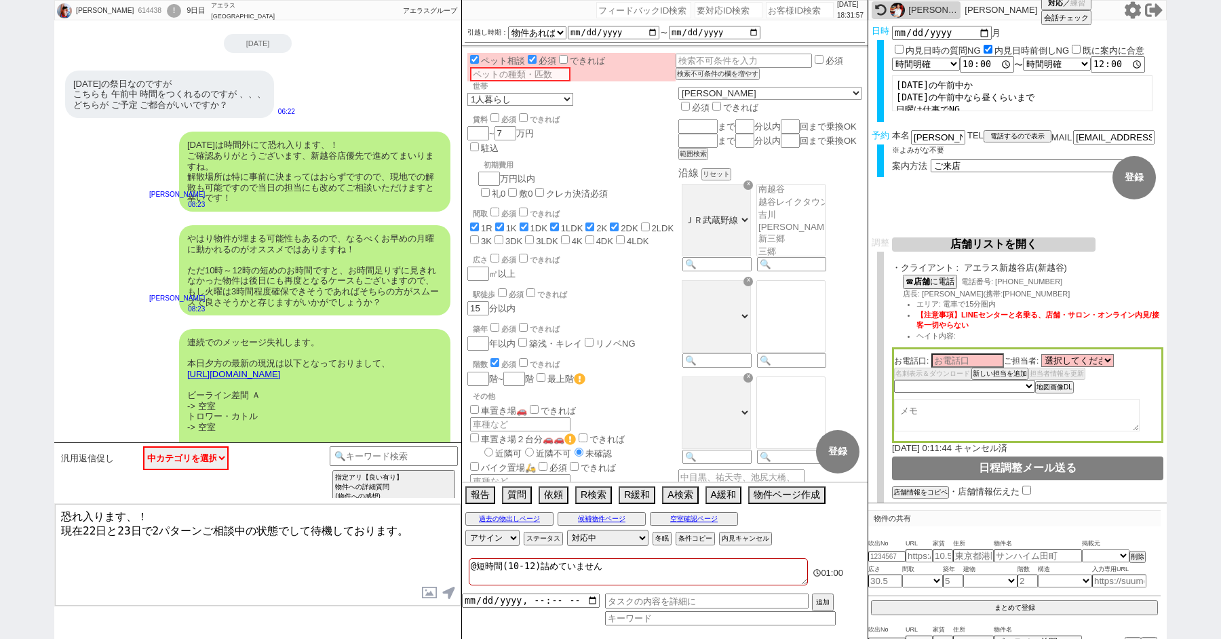
scroll to position [5442, 0]
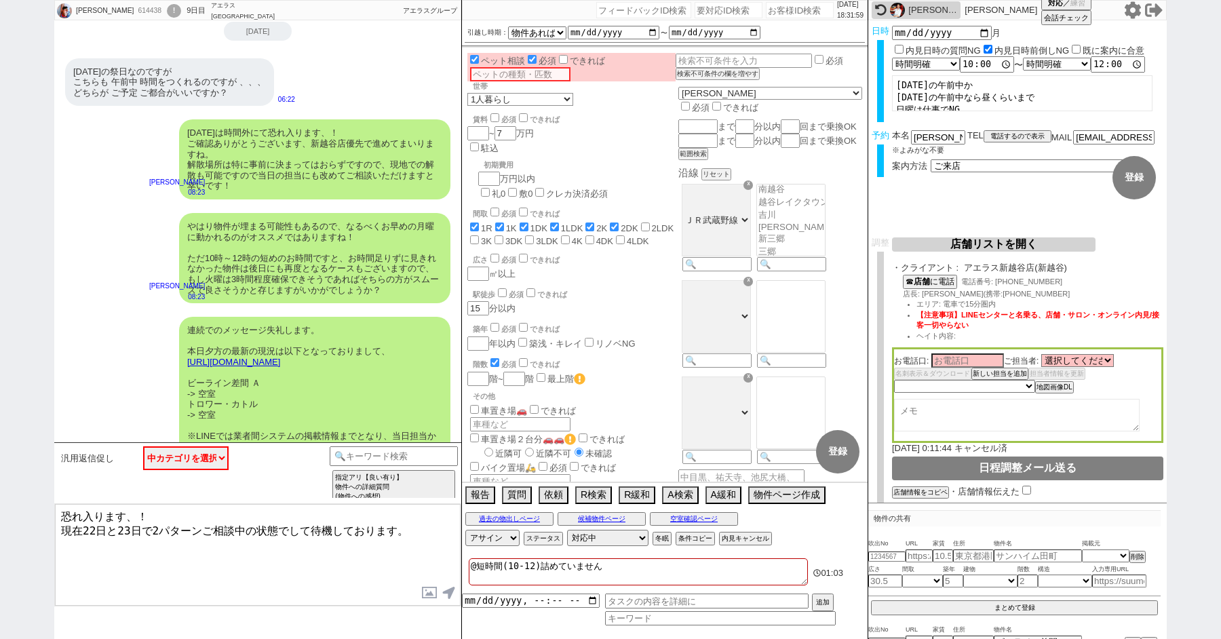
click at [108, 553] on textarea "恐れ入ります、！ 現在22日と23日で2パターンご相談中の状態でして待機しております。" at bounding box center [258, 555] width 406 height 102
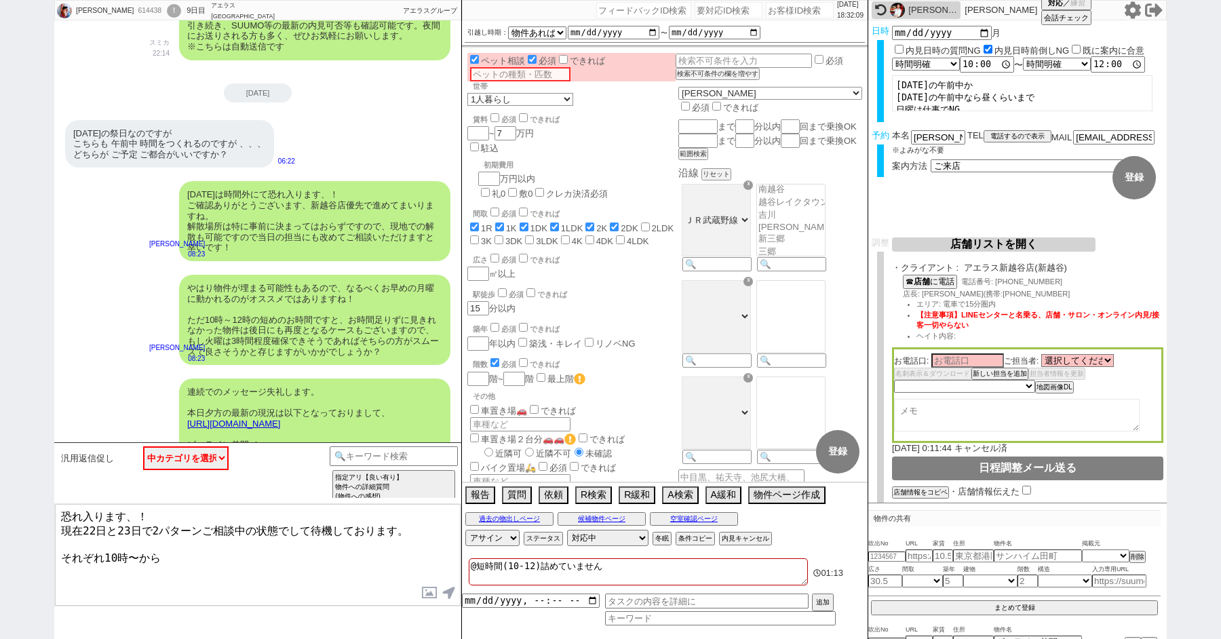
scroll to position [5704, 0]
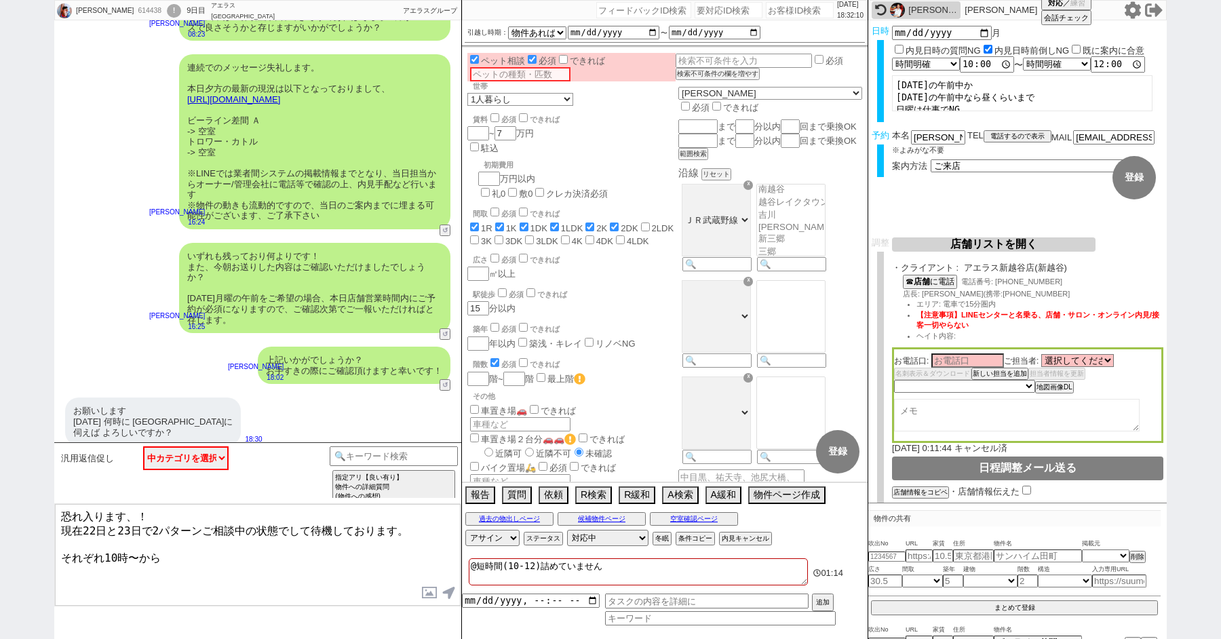
drag, startPoint x: 186, startPoint y: 552, endPoint x: 45, endPoint y: 552, distance: 141.1
click at [45, 552] on div "由香 614438 ! 0 9日目 アエラス南浦和店 冬眠中 自社客 アエラスグループ スミカ_BPO チャット全表示 2025-09-12 ようこそLINE…" at bounding box center [610, 319] width 1221 height 639
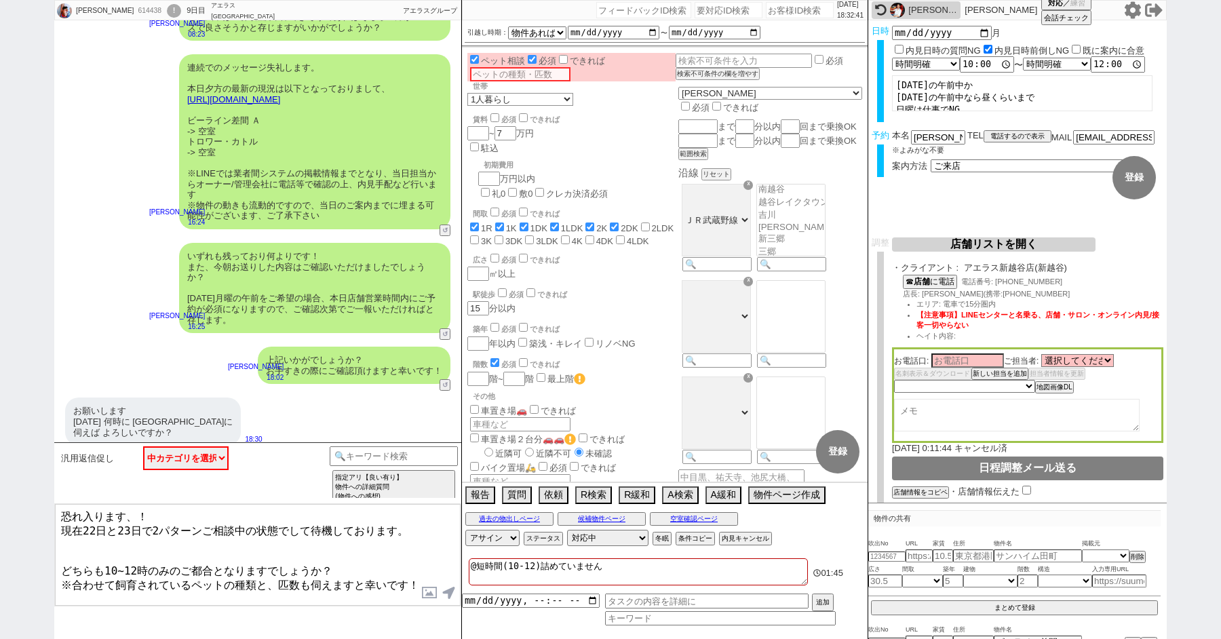
type textarea "恐れ入ります、！ 現在22日と23日で2パターンご相談中の状態でして待機しております。 どちらも10~12時のみのご都合となりますでしょうか？ ※合わせて飼育…"
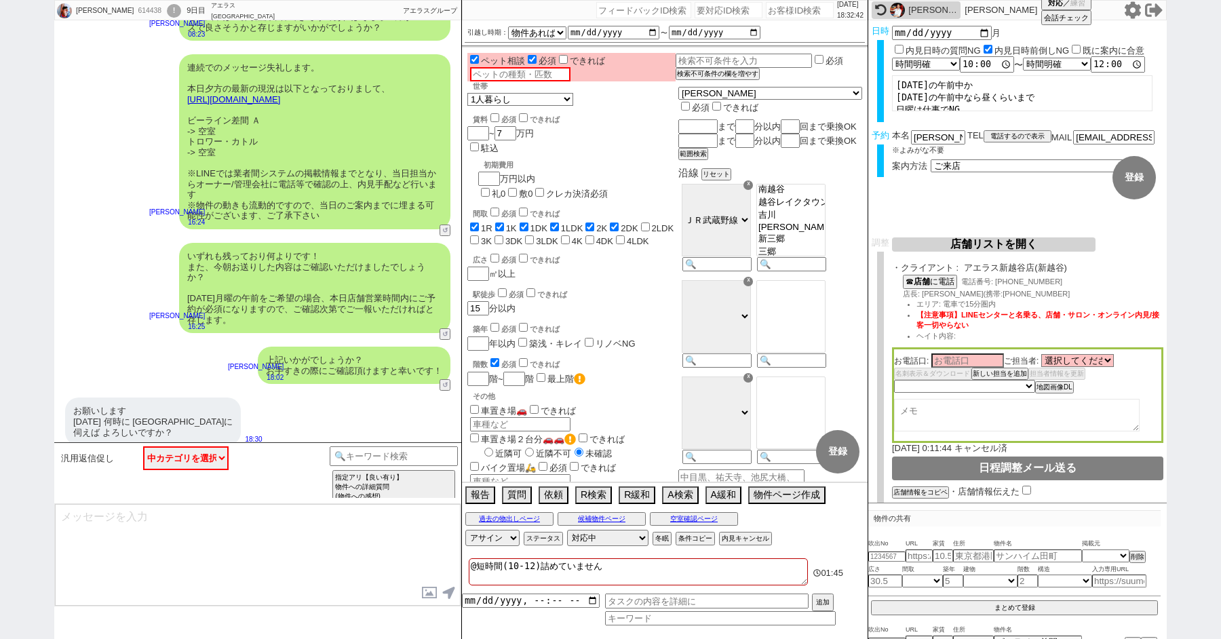
scroll to position [5819, 0]
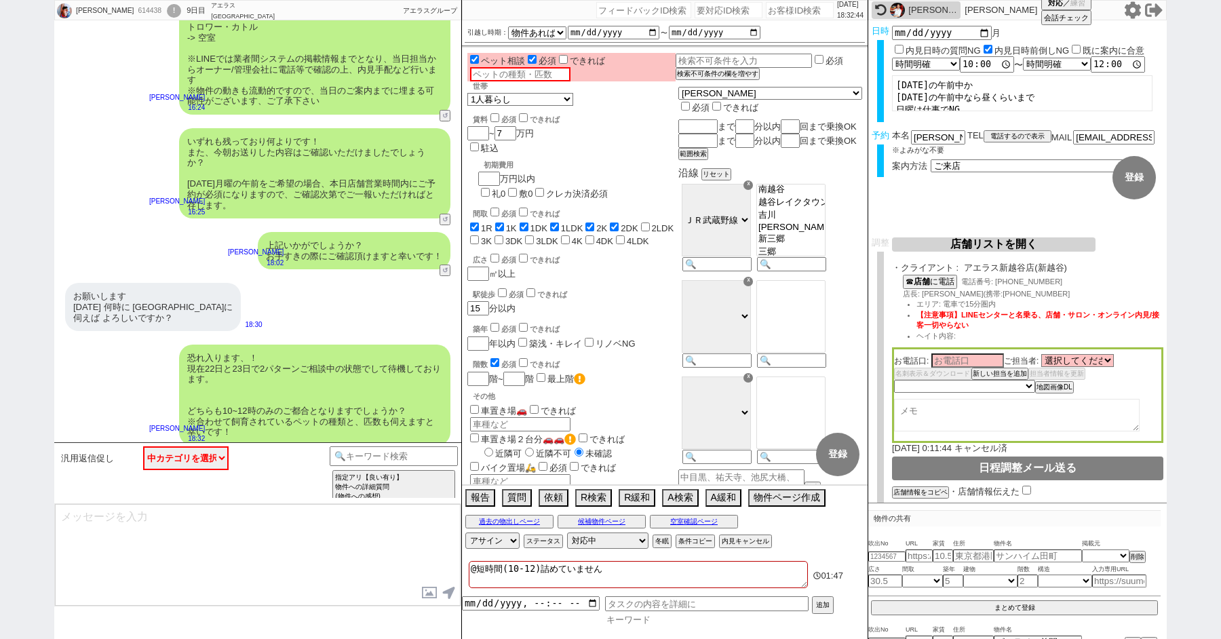
click at [631, 619] on input at bounding box center [720, 620] width 231 height 12
type input "内見日時"
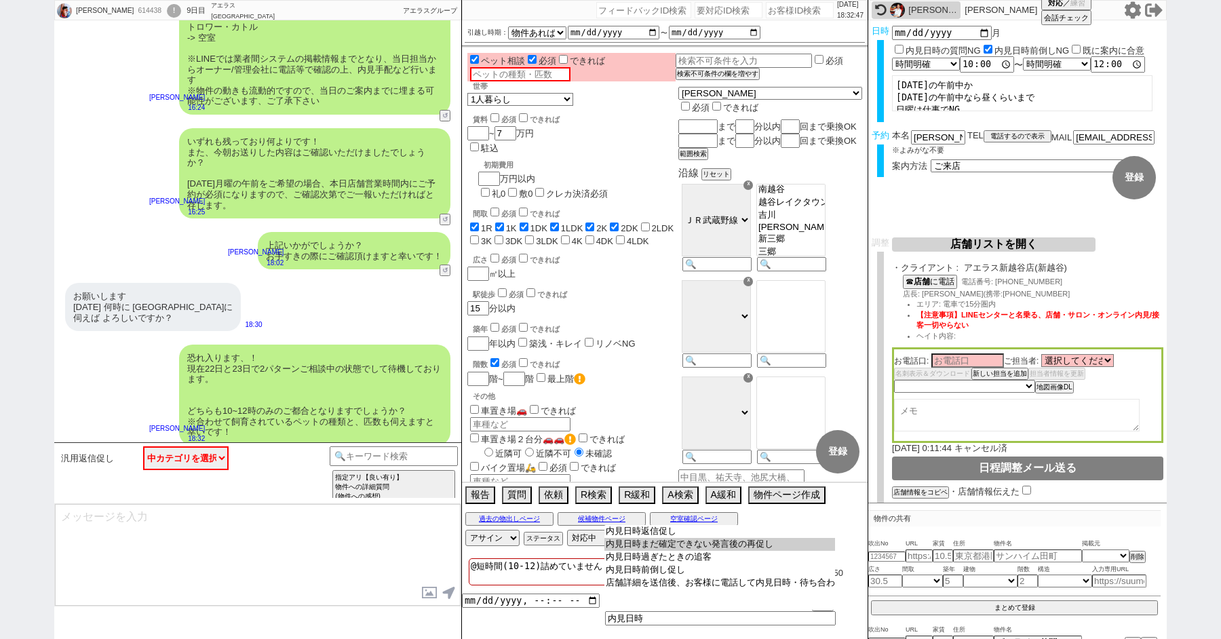
type input "内見日時まだ確定できない発言後の再促し"
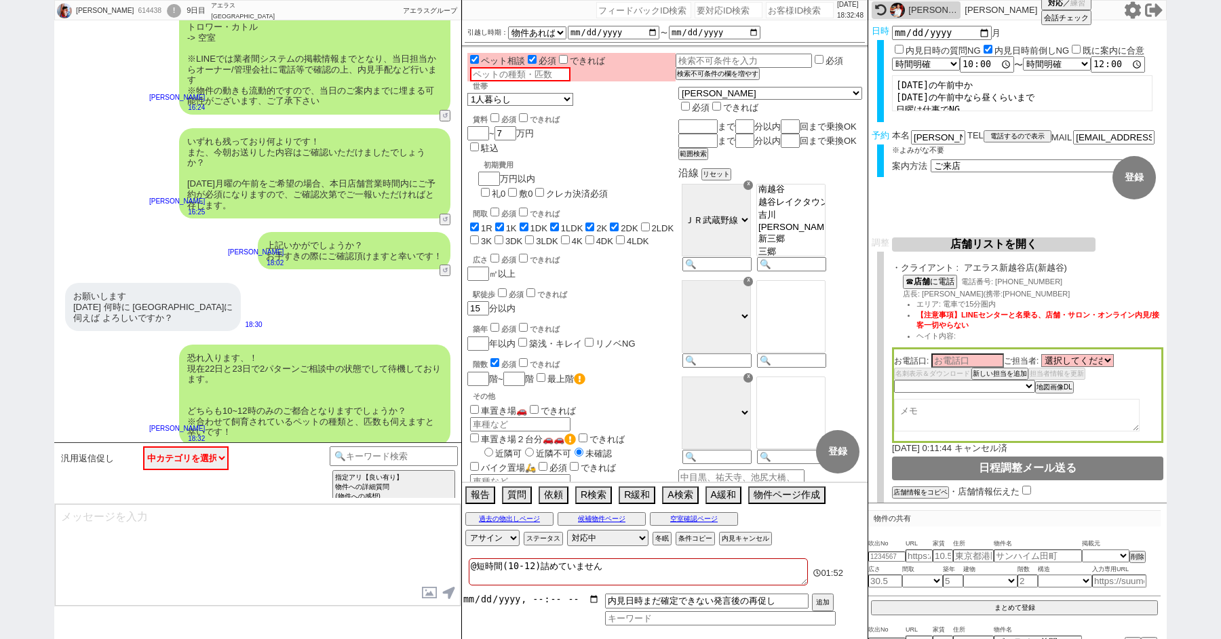
click at [524, 600] on input "datetime-local" at bounding box center [531, 599] width 138 height 12
click at [827, 602] on button "追加" at bounding box center [821, 603] width 19 height 15
type input "2025-09-21T18:00"
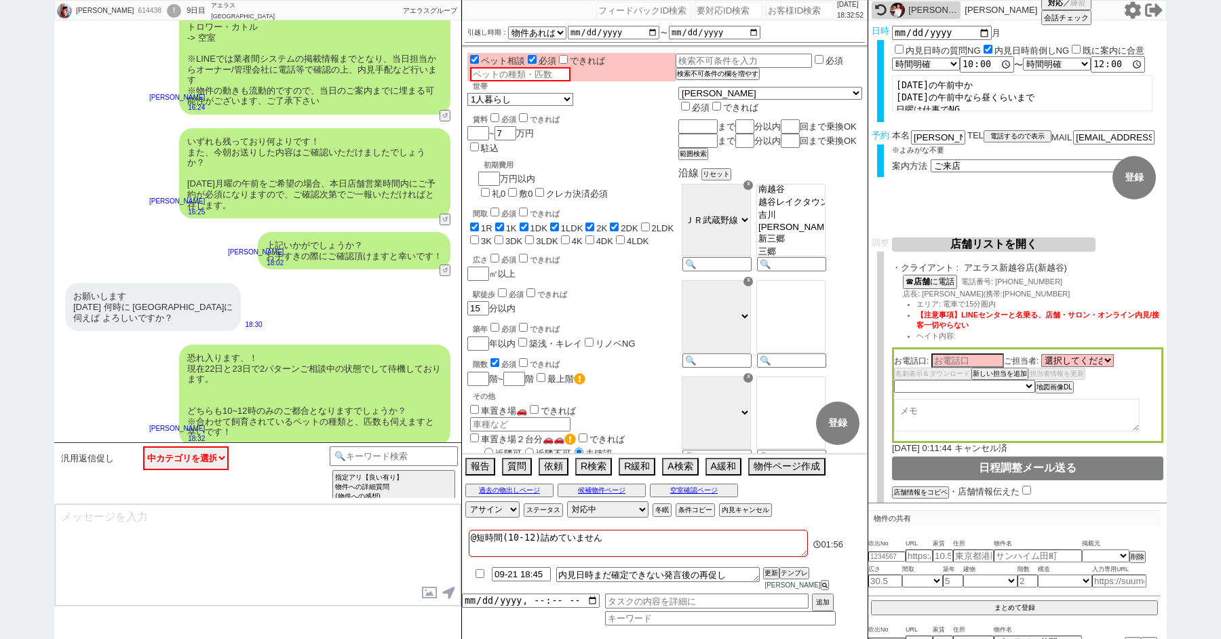
click at [89, 163] on div "いずれも残っており何よりです！ また、今朝お送りした内容はご確認いただけましたでしょうか？ 明日月曜の午前をご希望の場合、本日店舗営業時間内にご予約が必須にな…" at bounding box center [257, 173] width 407 height 104
click at [167, 10] on div "!" at bounding box center [174, 11] width 14 height 14
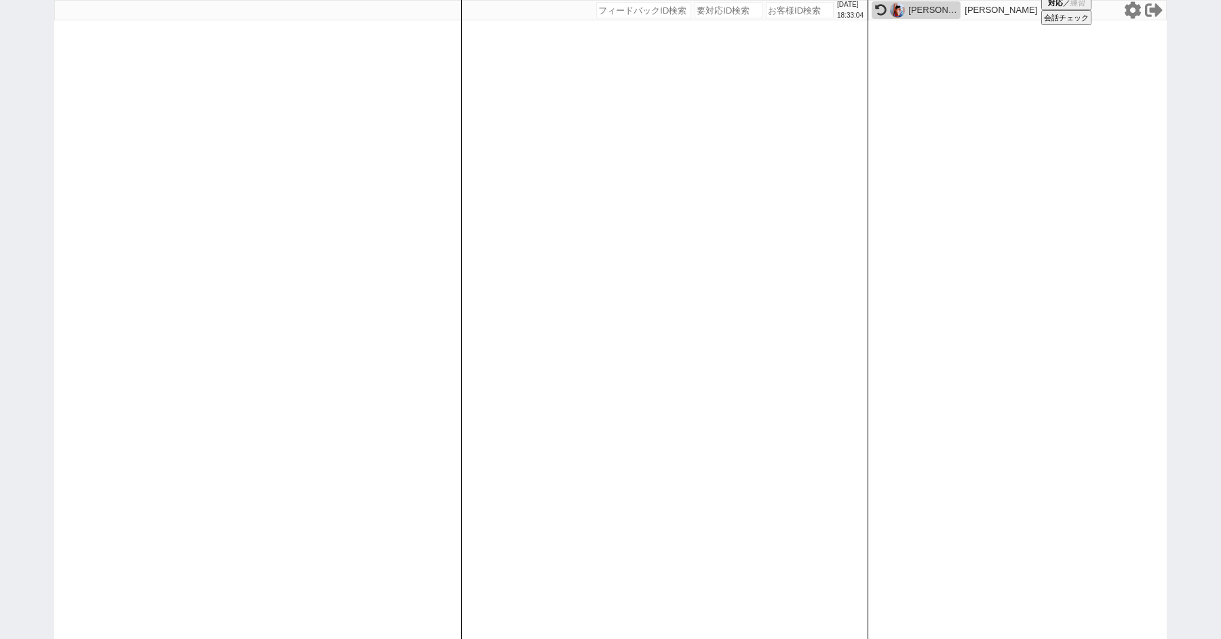
click at [7, 183] on div "2025/09/21 18:33:04 候補物件を追加してしてください 紹介した物件一覧 他社物件を追加する 空室確認ページに追加・削除 紹介した物件一覧 他…" at bounding box center [610, 319] width 1221 height 639
select select
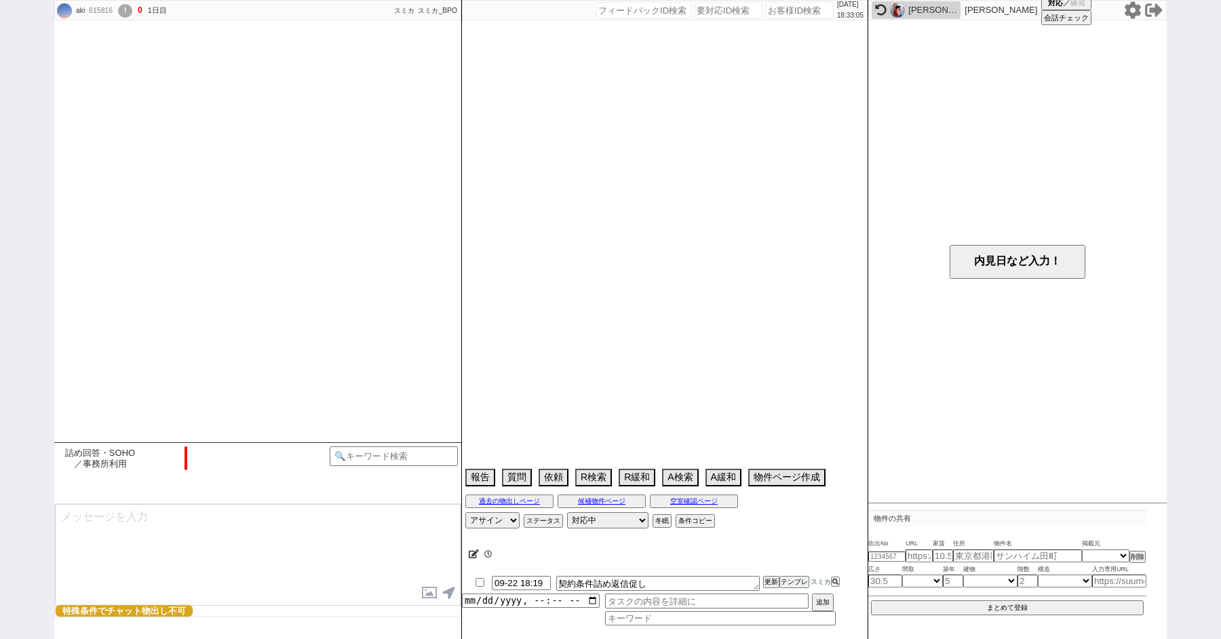
scroll to position [1103, 0]
select select "15"
select select "0"
select select "14"
select select "79"
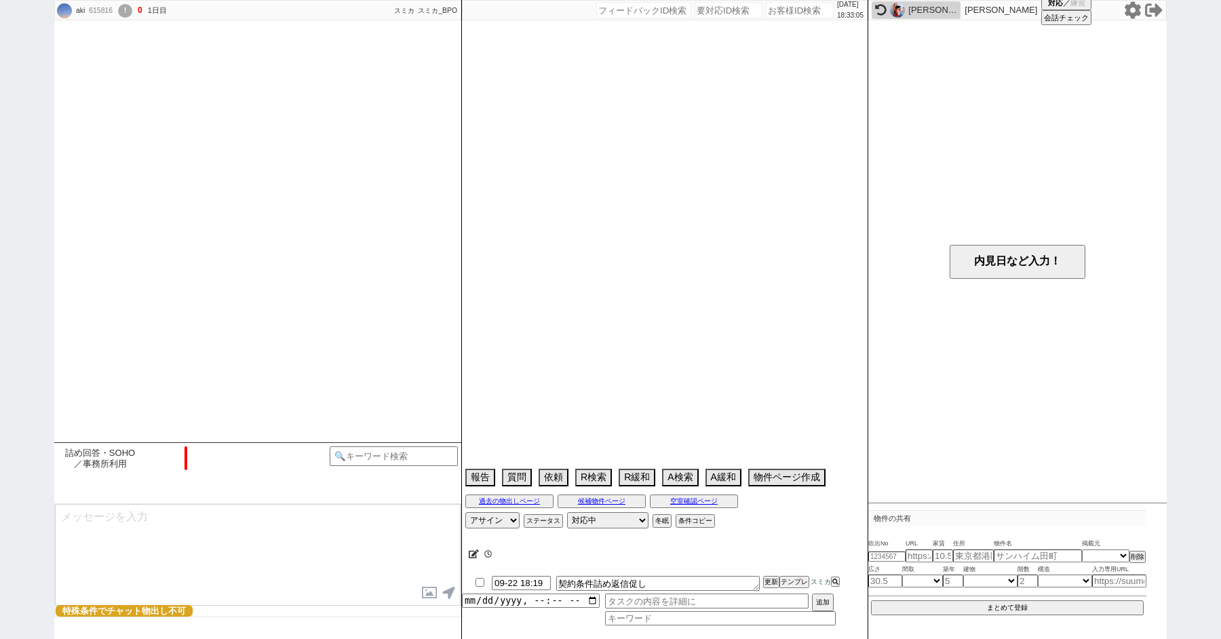
select select "80"
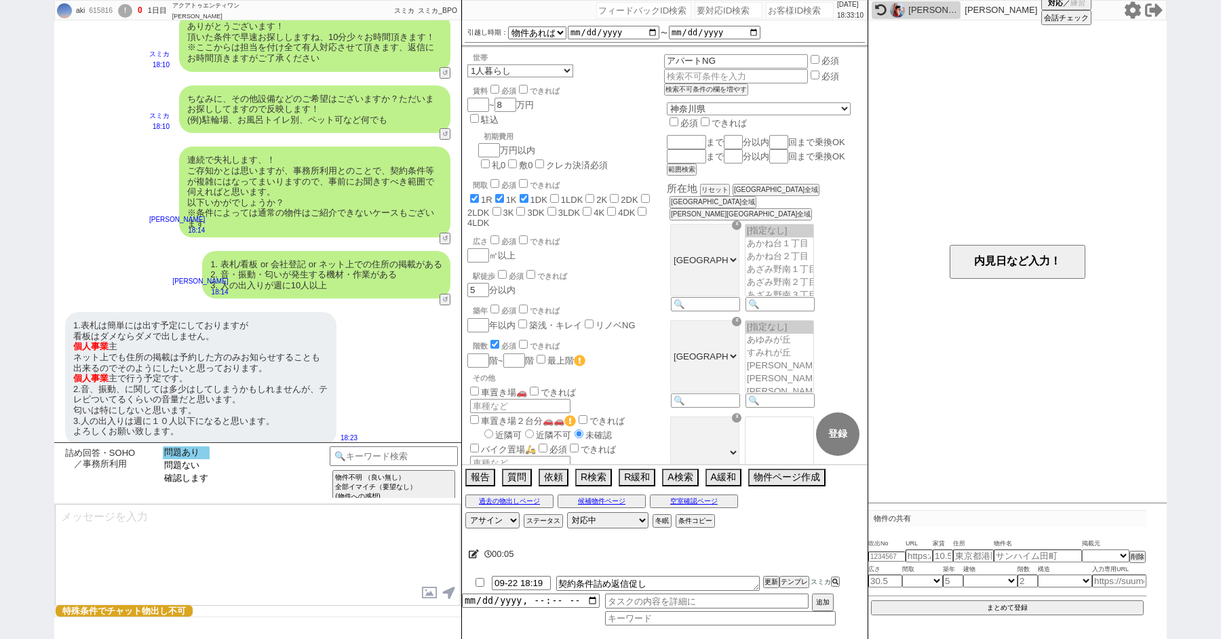
click at [191, 454] on option "問題あり" at bounding box center [186, 452] width 47 height 13
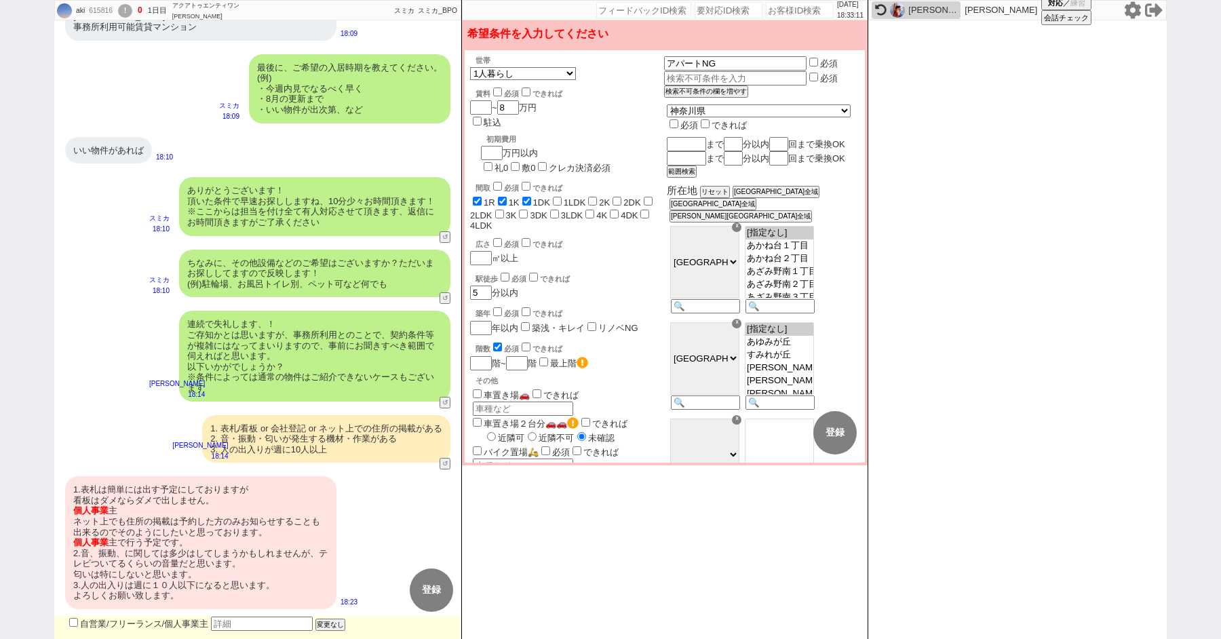
scroll to position [929, 0]
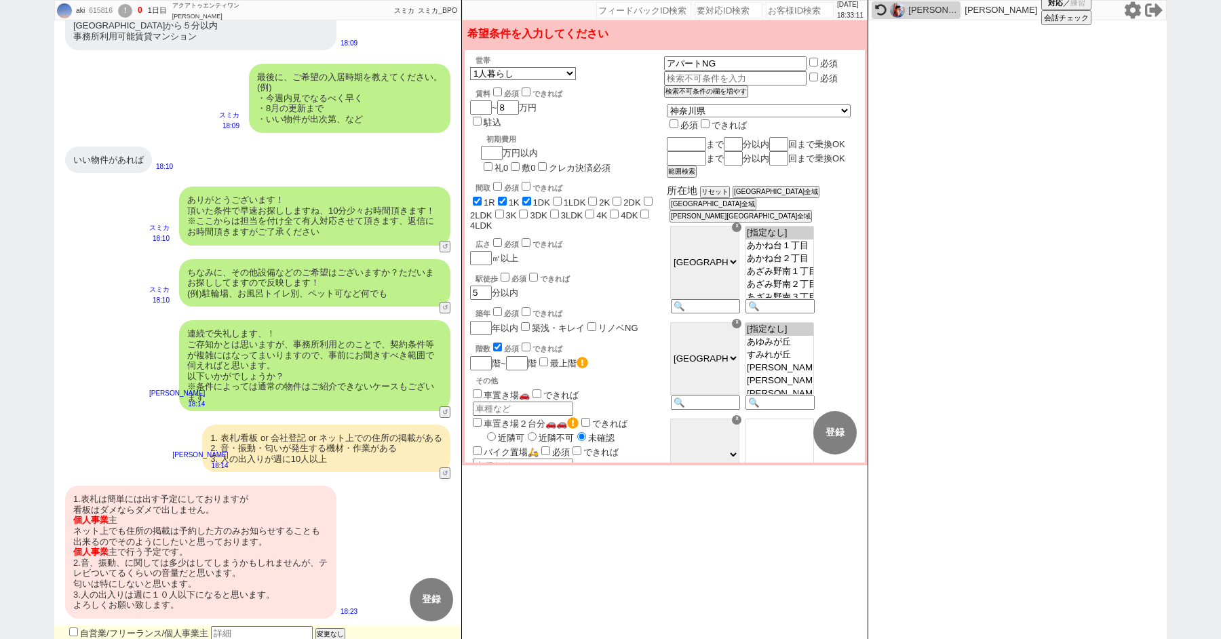
click at [191, 504] on div "1.表札は簡単には出す予定にしておりますが 看板はダメならダメで出しません。 個人事業 主 ネット上でも住所の掲載は予約した方のみお知らせすることも出来るので…" at bounding box center [200, 552] width 271 height 133
click at [74, 627] on input "自営業/フリーランス/個人事業主" at bounding box center [73, 631] width 9 height 9
checkbox input "true"
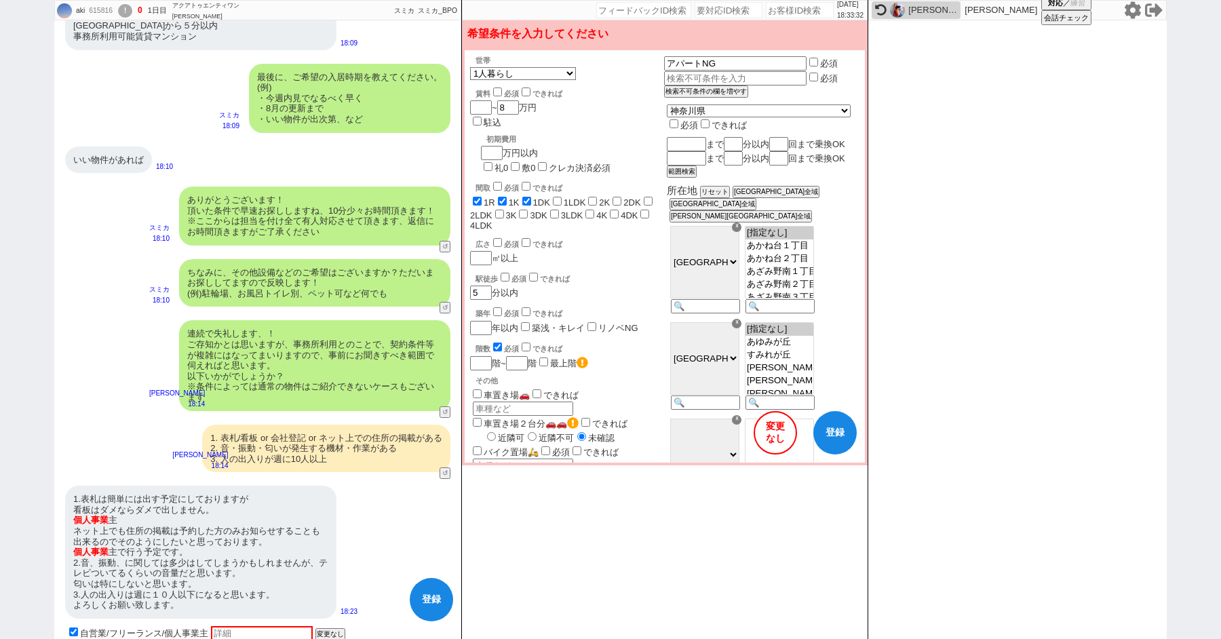
click at [829, 436] on button "登録" at bounding box center [834, 432] width 43 height 43
checkbox input "true"
checkbox input "false"
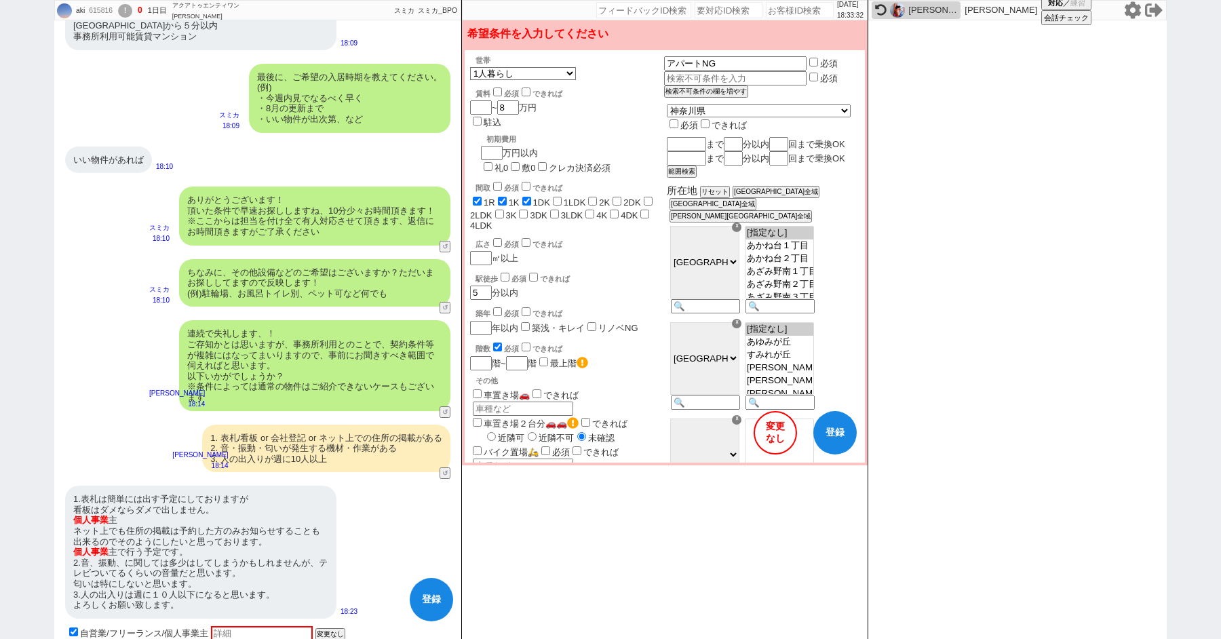
checkbox input "false"
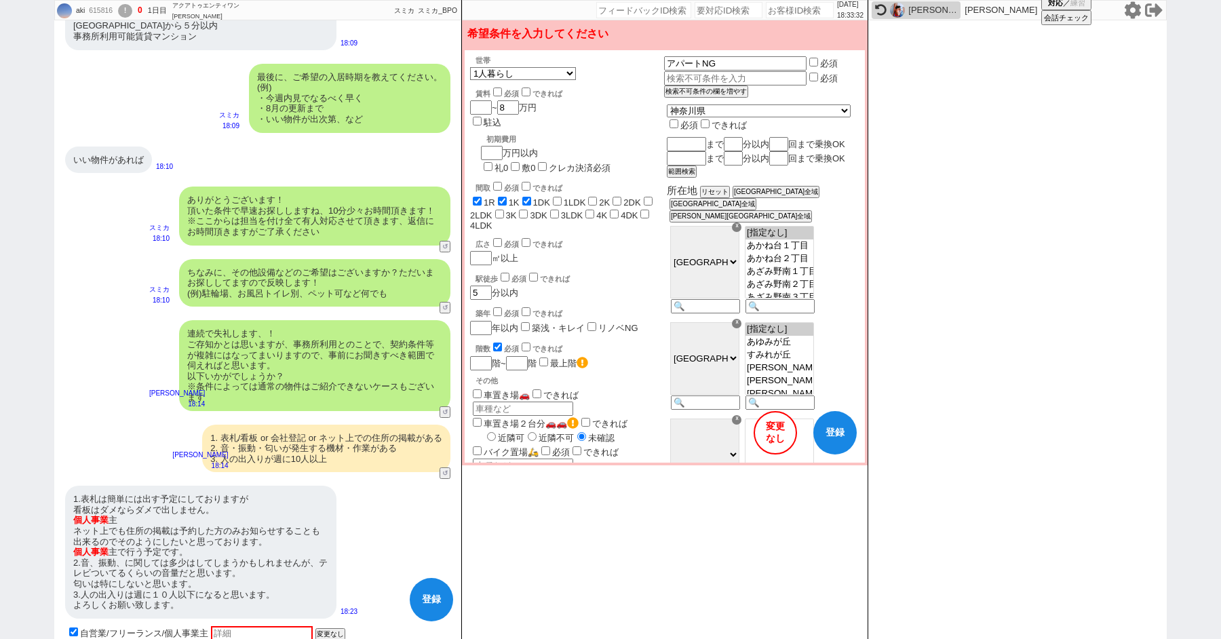
checkbox input "false"
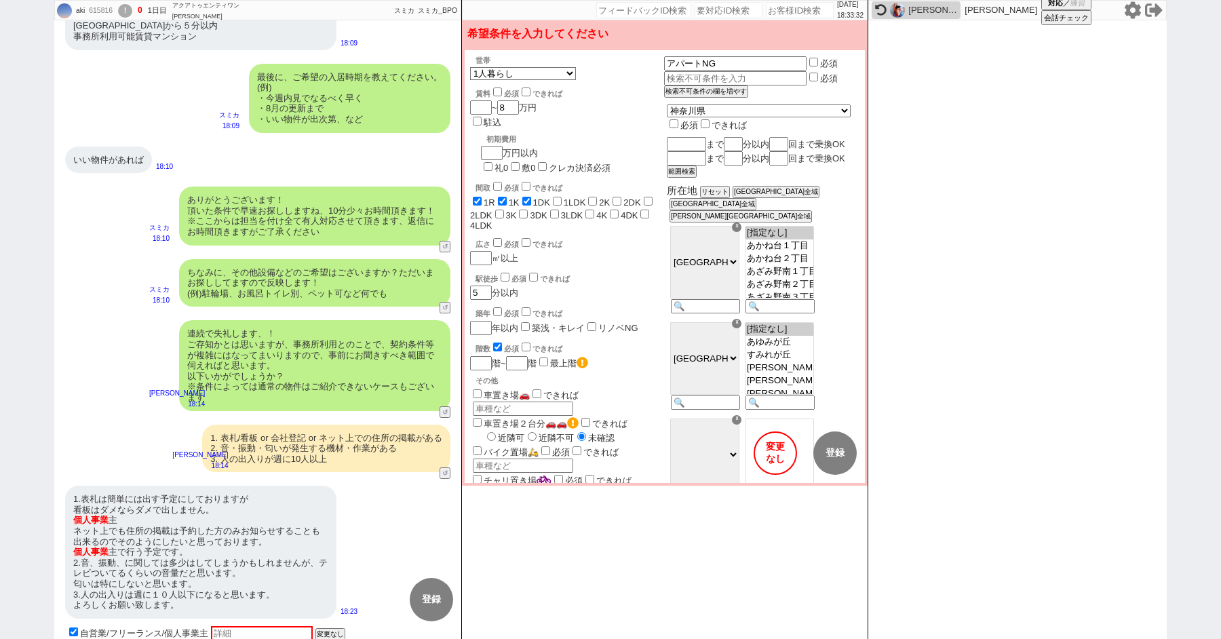
select select "79"
select select "80"
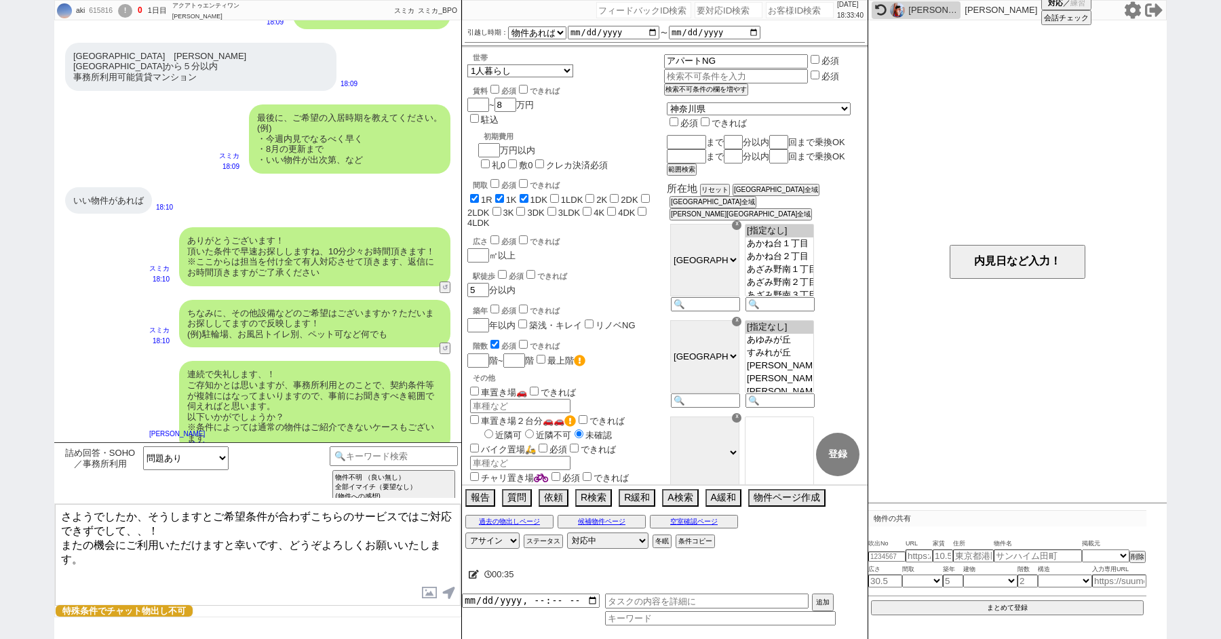
scroll to position [1119, 0]
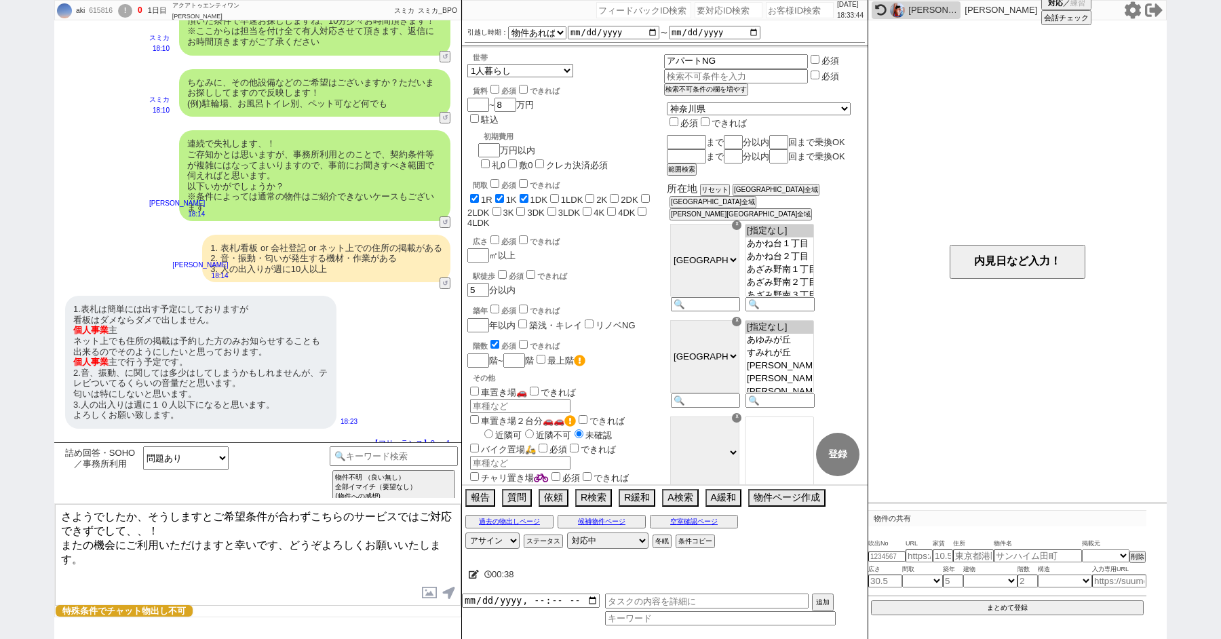
click at [213, 514] on textarea "さようでしたか、そうしますとご希望条件が合わずこちらのサービスではご対応できずでして、、！ またの機会にご利用いただけますと幸いです、どうぞよろしくお願いいた…" at bounding box center [258, 555] width 406 height 102
drag, startPoint x: 213, startPoint y: 514, endPoint x: 163, endPoint y: 514, distance: 50.2
click at [163, 514] on textarea "さようでしたか、そうしますとご希望条件が合わずこちらのサービスではご対応できずでして、、！ またの機会にご利用いただけますと幸いです、どうぞよろしくお願いいた…" at bounding box center [258, 555] width 406 height 102
click at [150, 515] on textarea "さようでしたか、そうしますとご希望条件が合わずこちらのサービスではご対応できずでして、、！ またの機会にご利用いただけますと幸いです、どうぞよろしくお願いいた…" at bounding box center [258, 555] width 406 height 102
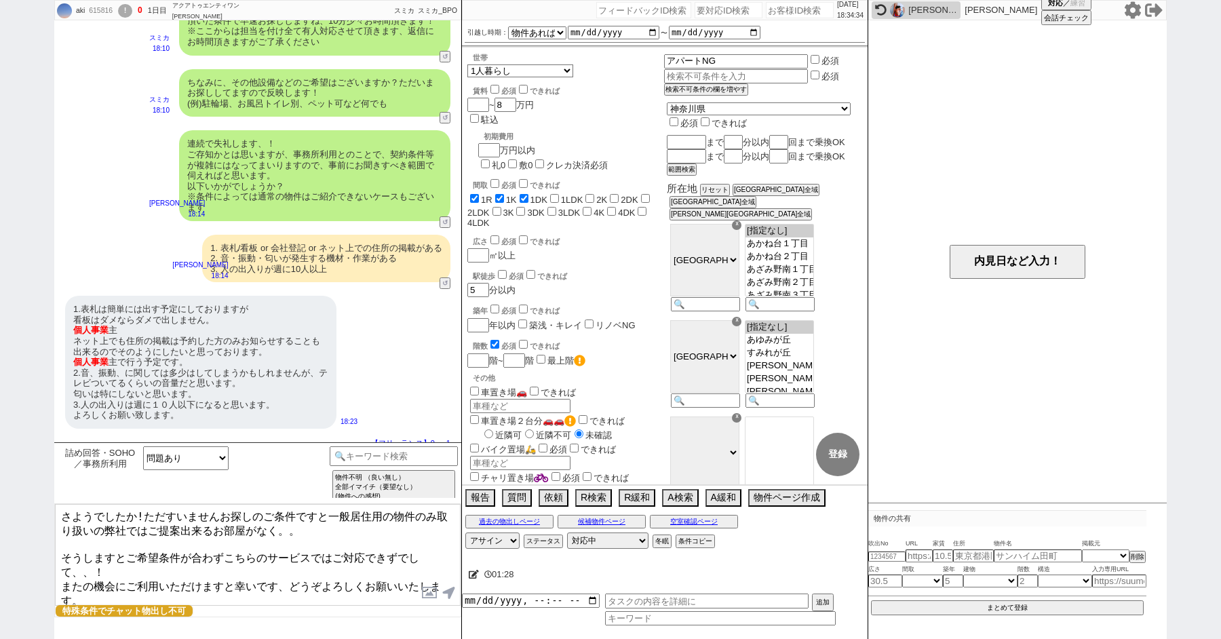
click at [237, 565] on textarea "さようでしたか!ただすいませんお探しのご条件ですと一般居住用の物件のみ取り扱いの弊社ではご提案出来るお部屋がなく。。 そうしますとご希望条件が合わずこちらのサ…" at bounding box center [258, 555] width 406 height 102
type textarea "さようでしたか!ただすいませんお探しのご条件ですと一般居住用の物件のみ取り扱いの弊社ではご提案出来るお部屋がなく。。 そうしますとご希望条件が合わずこちらのサ…"
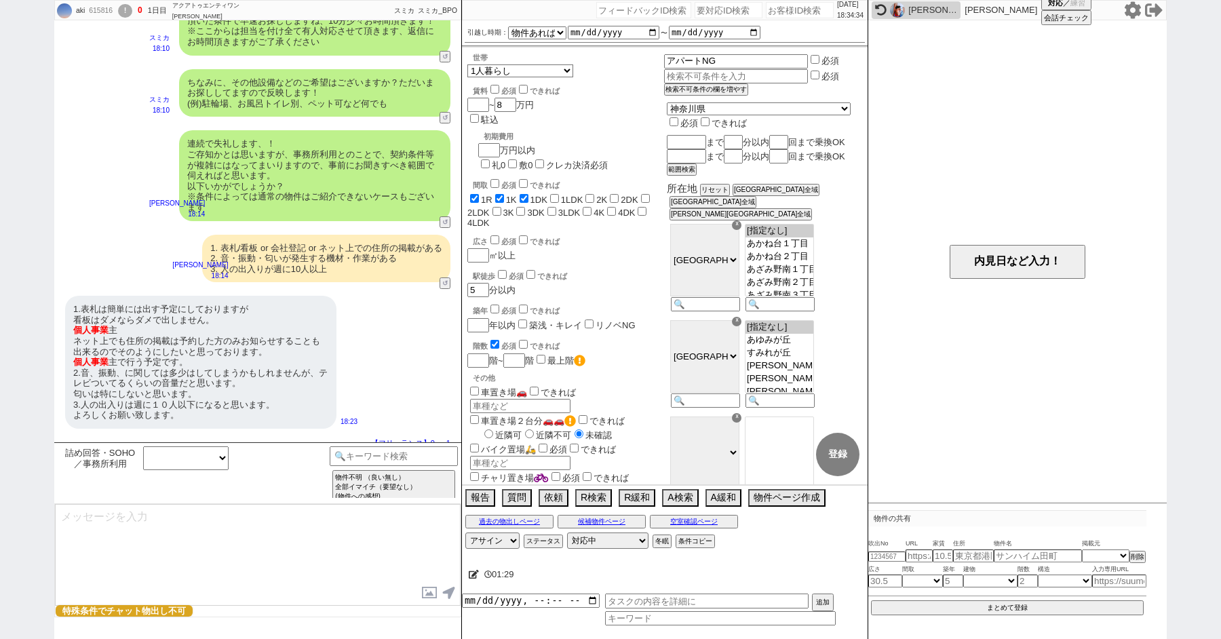
scroll to position [1223, 0]
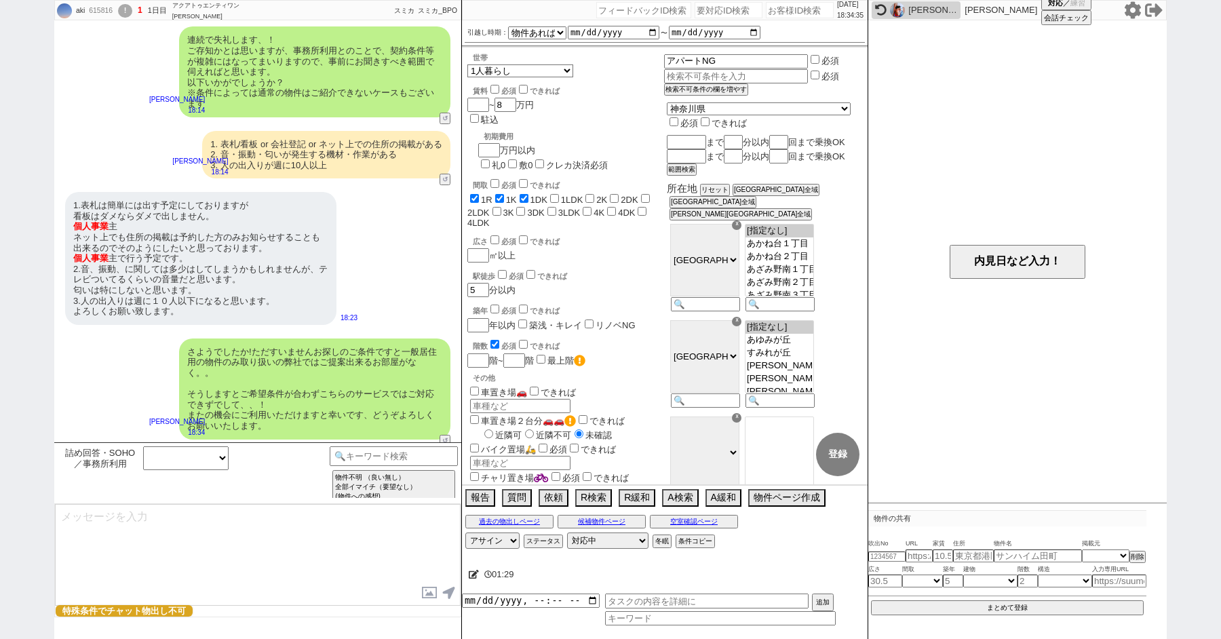
select select "235"
select select
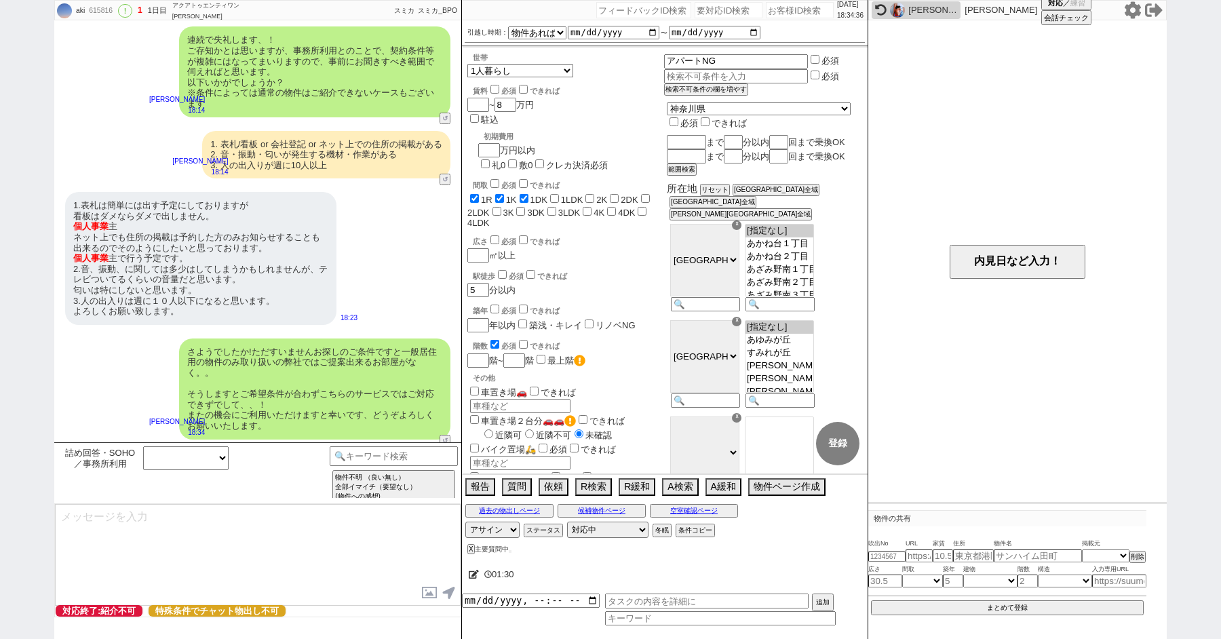
select select "400"
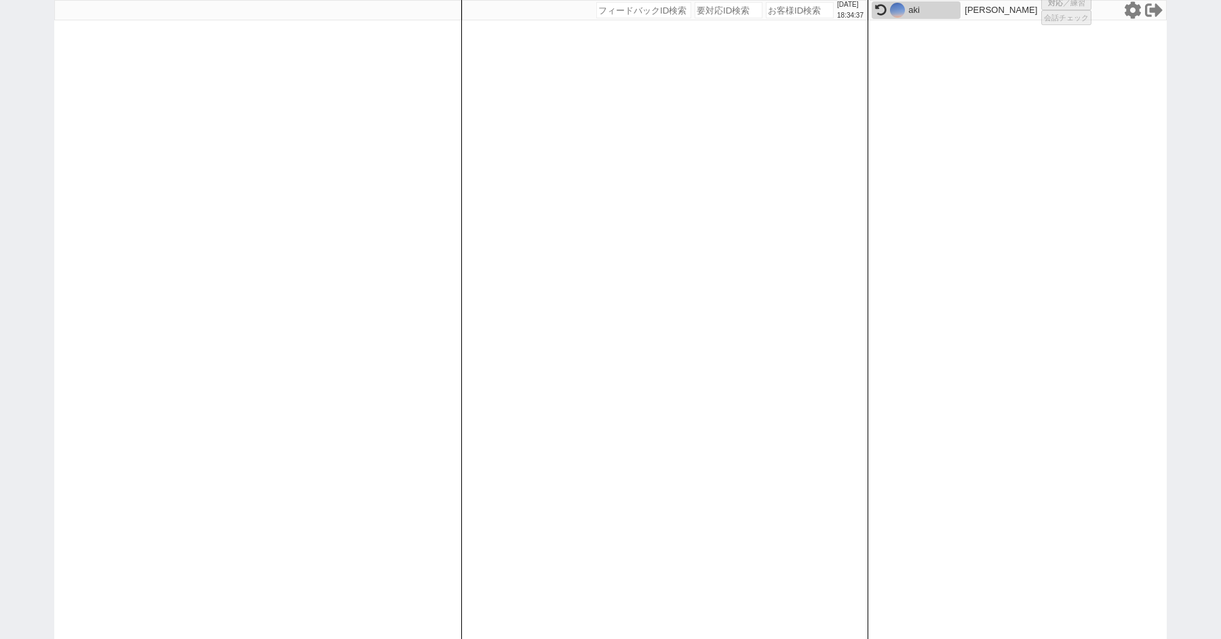
select select "1"
select select "6"
select select "2"
select select "5"
select select
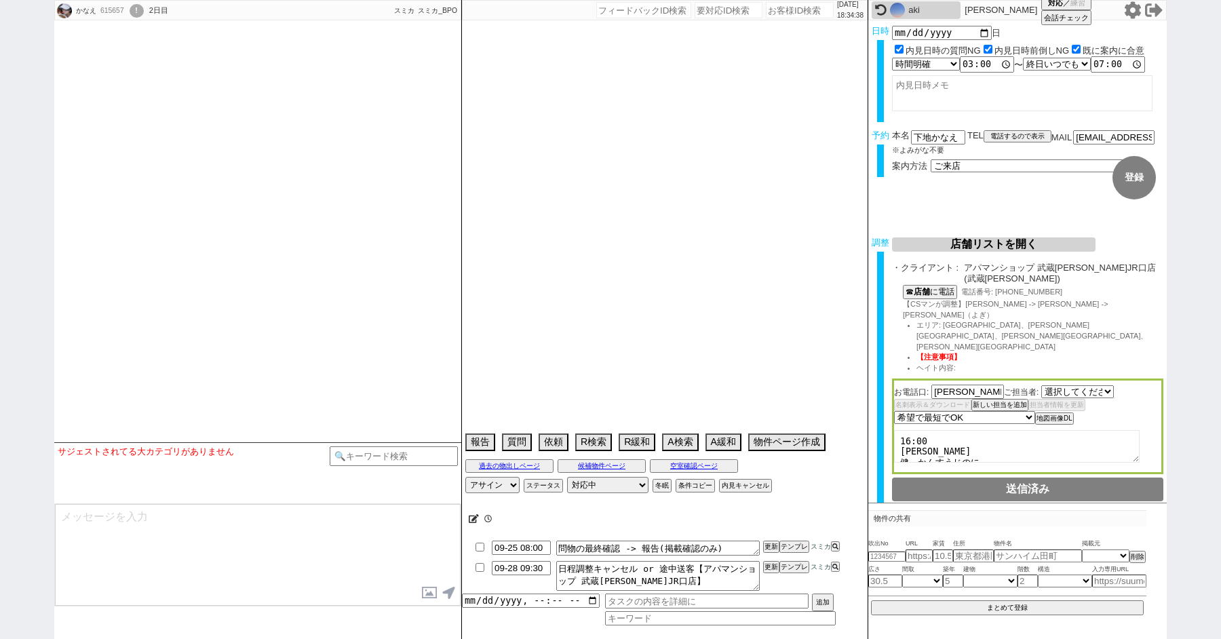
select select "2838"
select select
type textarea "他社なし ユニットバス キッチン狭いのが不満、年内で11月引っ越しが理想 正社員勤務、神奈川方面の紹介になるOK"
select select "15"
select select "0"
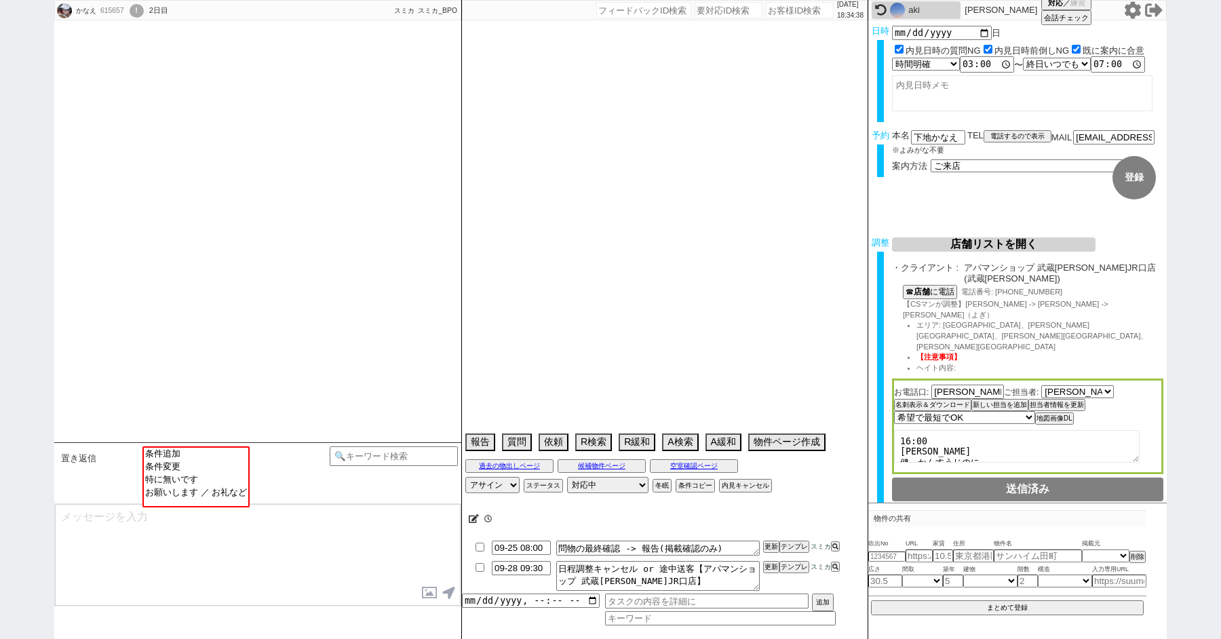
select select "53"
select select "15"
select select "508"
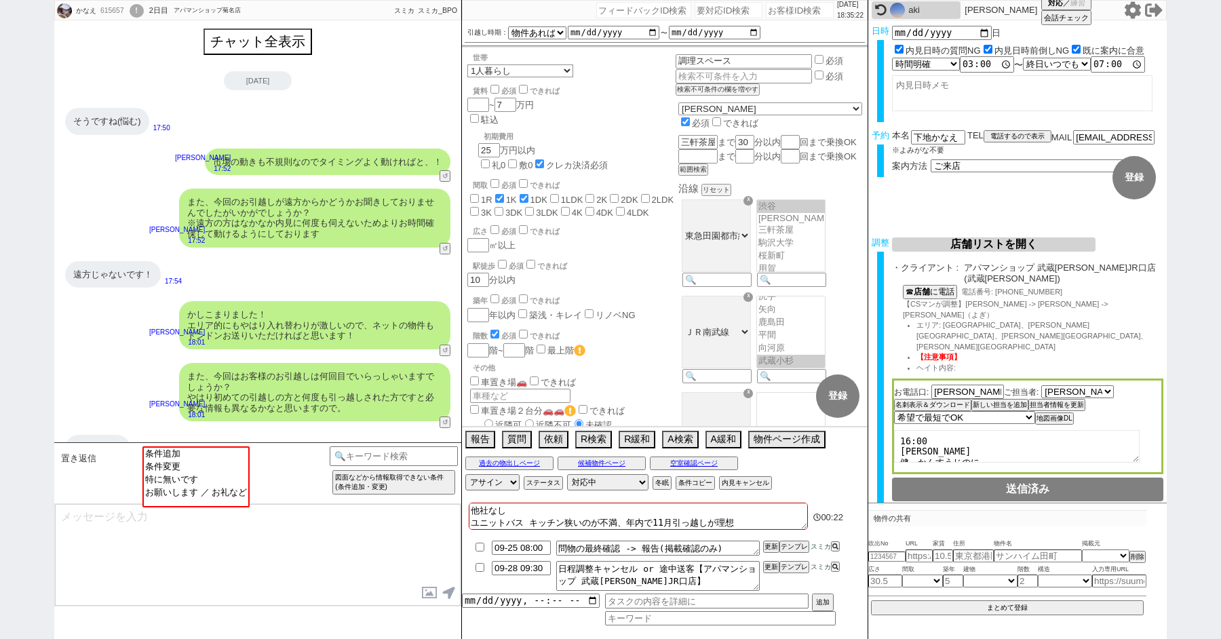
scroll to position [90, 0]
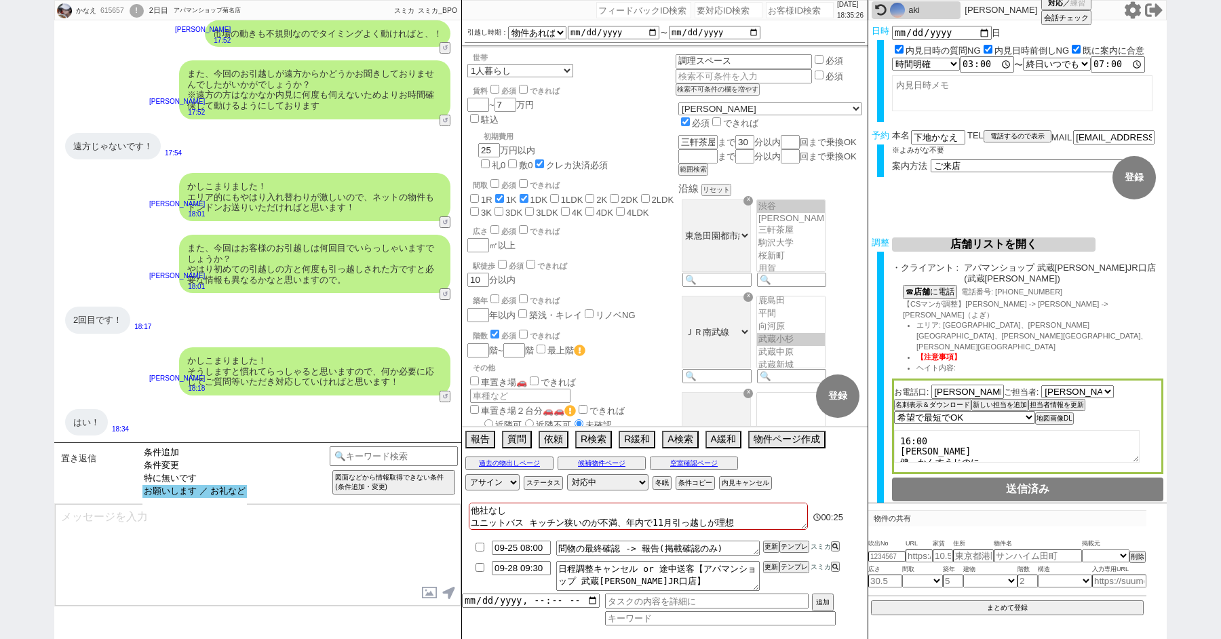
select select "お願いします ／ お礼など"
click at [193, 496] on option "お願いします ／ お礼など" at bounding box center [194, 491] width 104 height 13
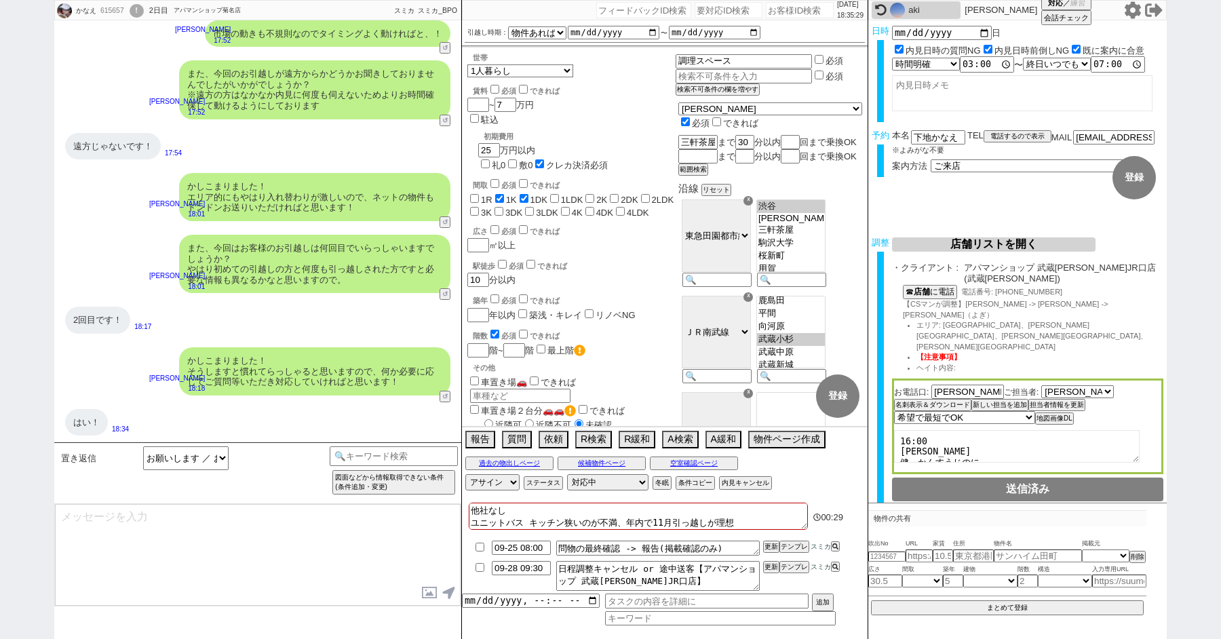
type textarea "@@【@@メッセージは打たず、以下やってください@@】@@ @@【@@@@@@特に返信不要です、そのまま次へ進んでください@@】@@"
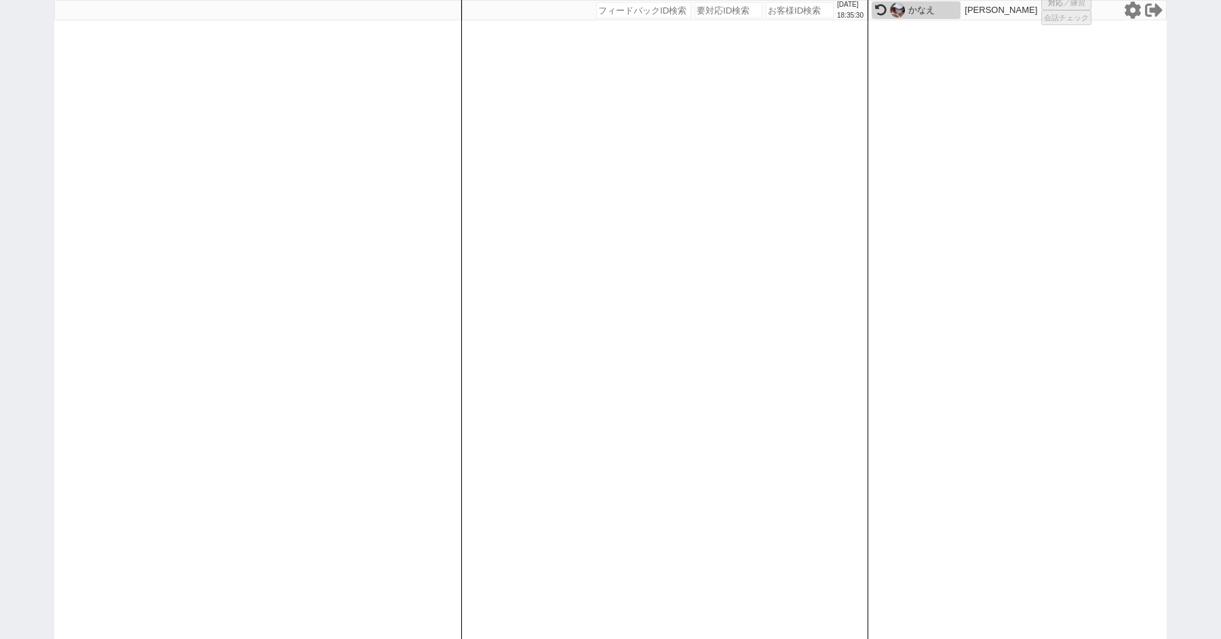
select select
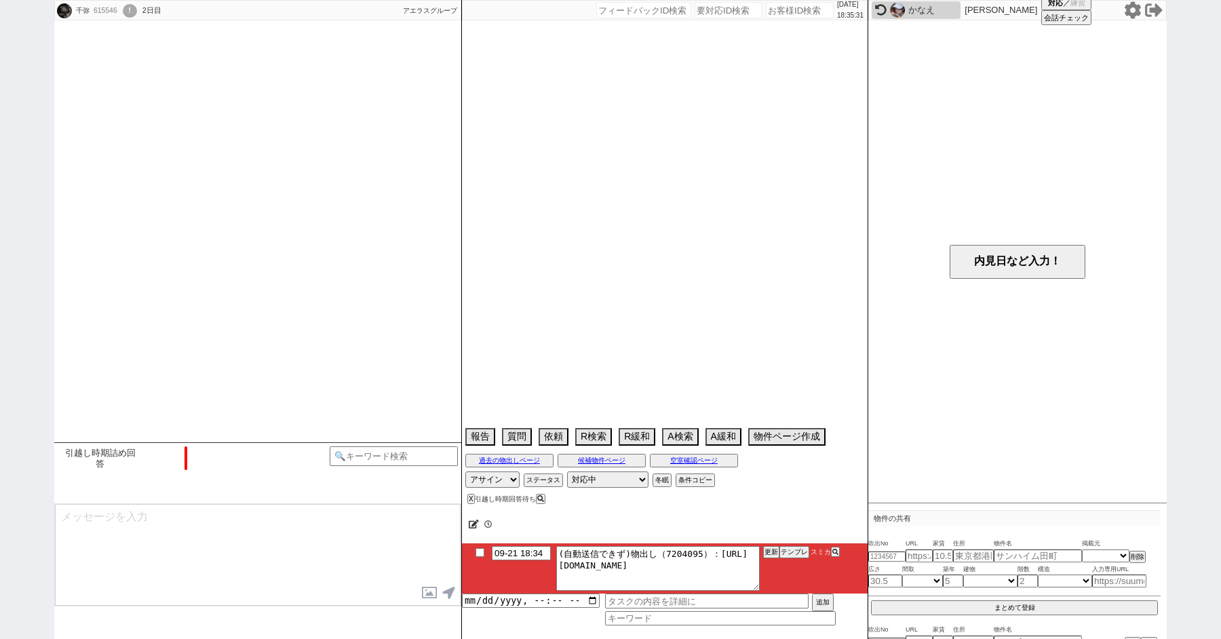
type textarea "物件のイメージ言葉で伝えづらいとのこと"
select select "15"
select select "0"
select select "25"
select select "23"
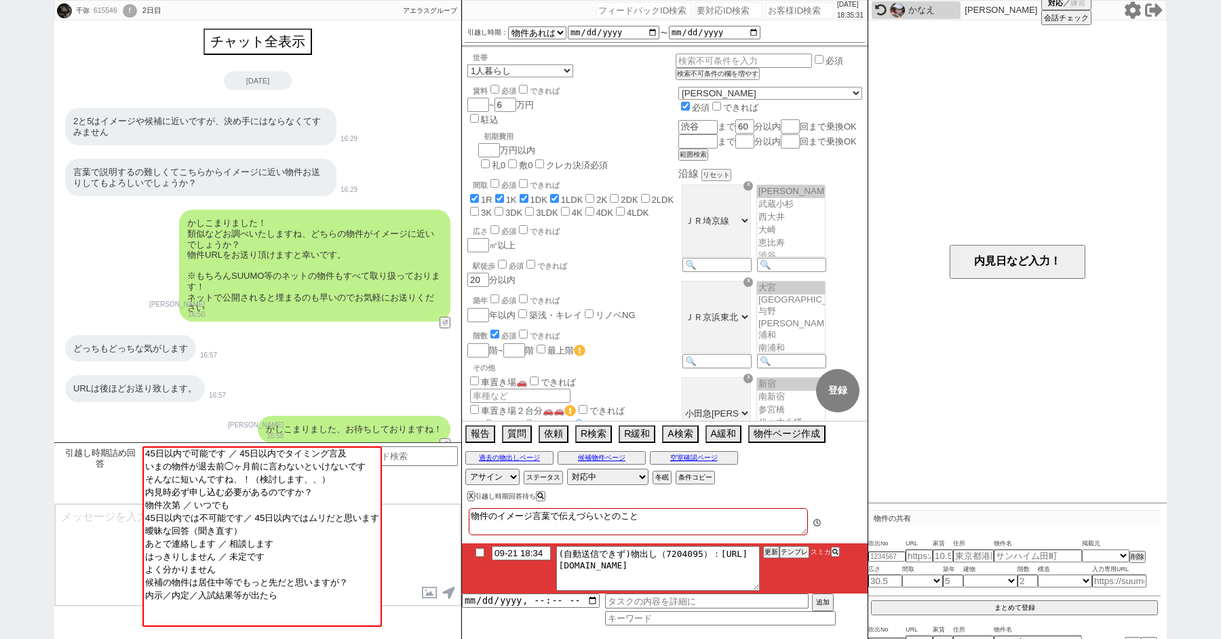
scroll to position [1829, 0]
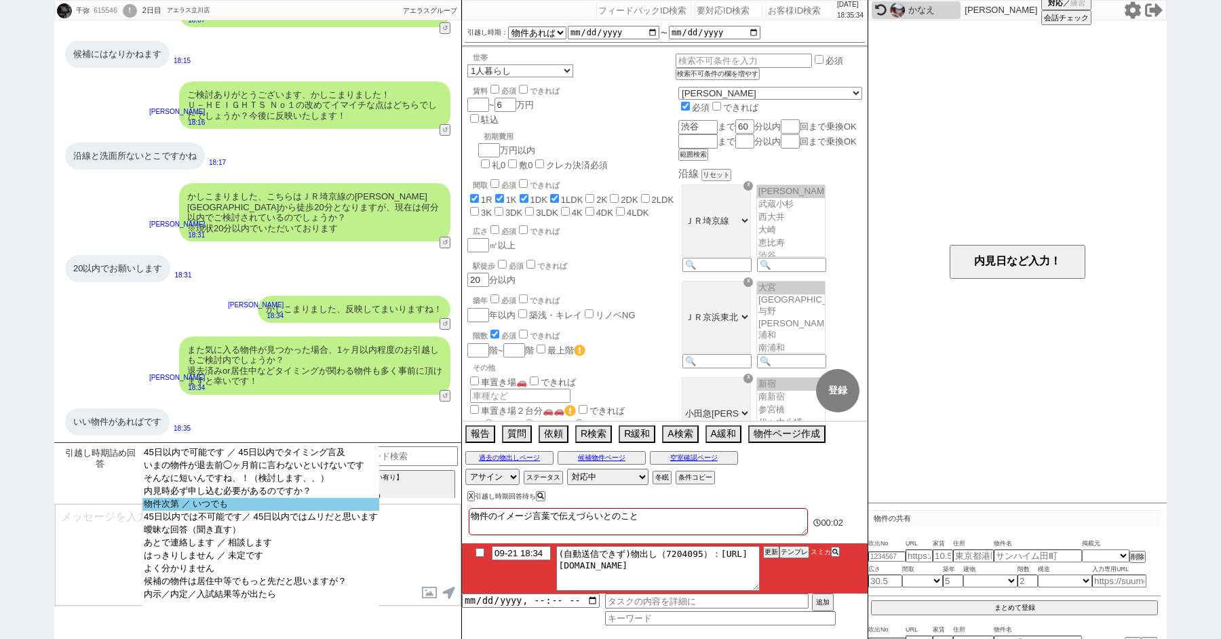
click at [222, 511] on option "物件次第 ／ いつでも" at bounding box center [260, 504] width 237 height 13
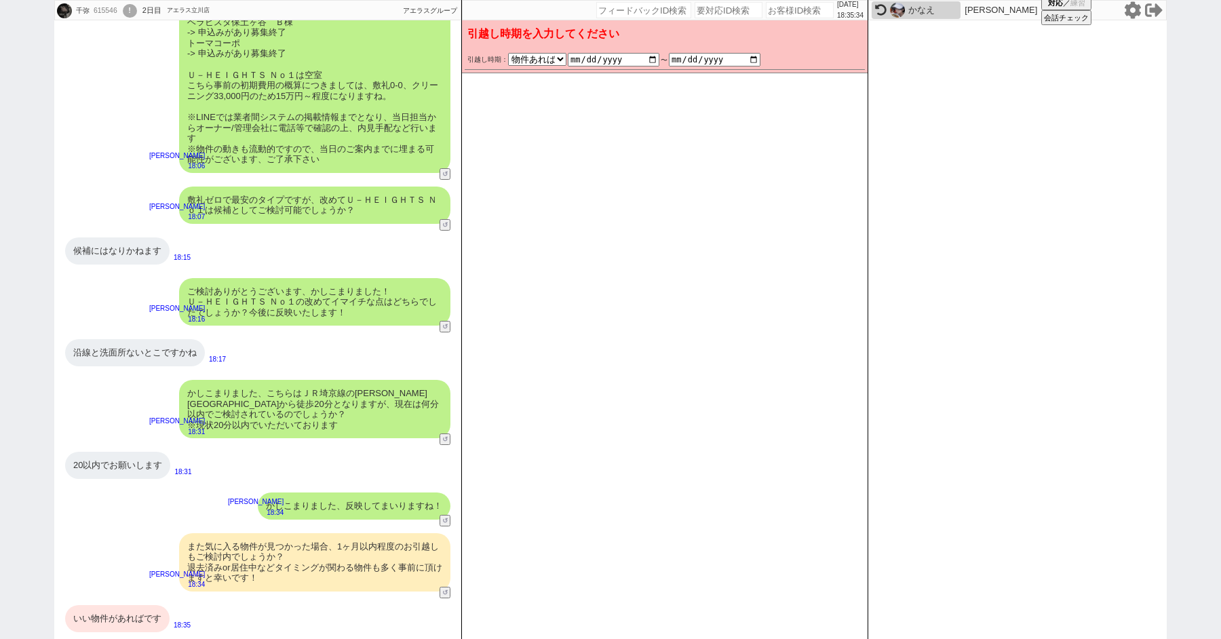
scroll to position [1632, 0]
click at [117, 615] on div "いい物件があればです" at bounding box center [117, 618] width 104 height 27
click at [842, 67] on button "変更 なし" at bounding box center [844, 66] width 36 height 36
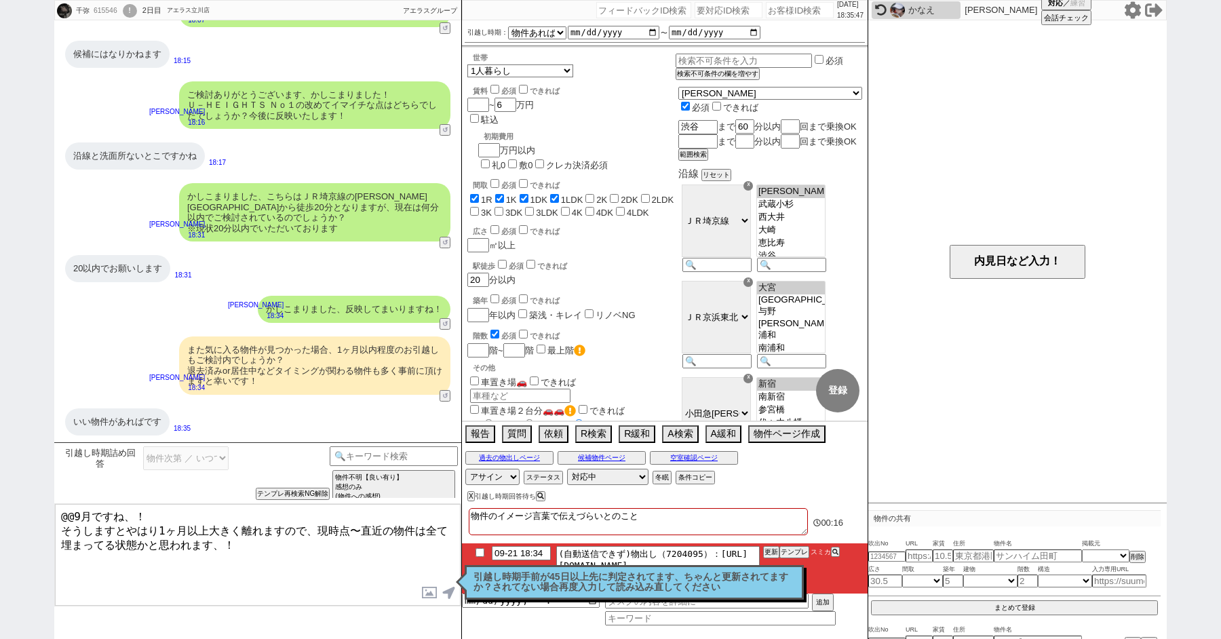
click at [119, 348] on div "また気に入る物件が見つかった場合、1ヶ月以内程度のお引越しもご検討内でしょうか？ 退去済みor居住中などタイミングが関わる物件も多く事前に頂けますと幸いです！…" at bounding box center [257, 366] width 407 height 72
click at [476, 435] on button "報告" at bounding box center [478, 432] width 27 height 15
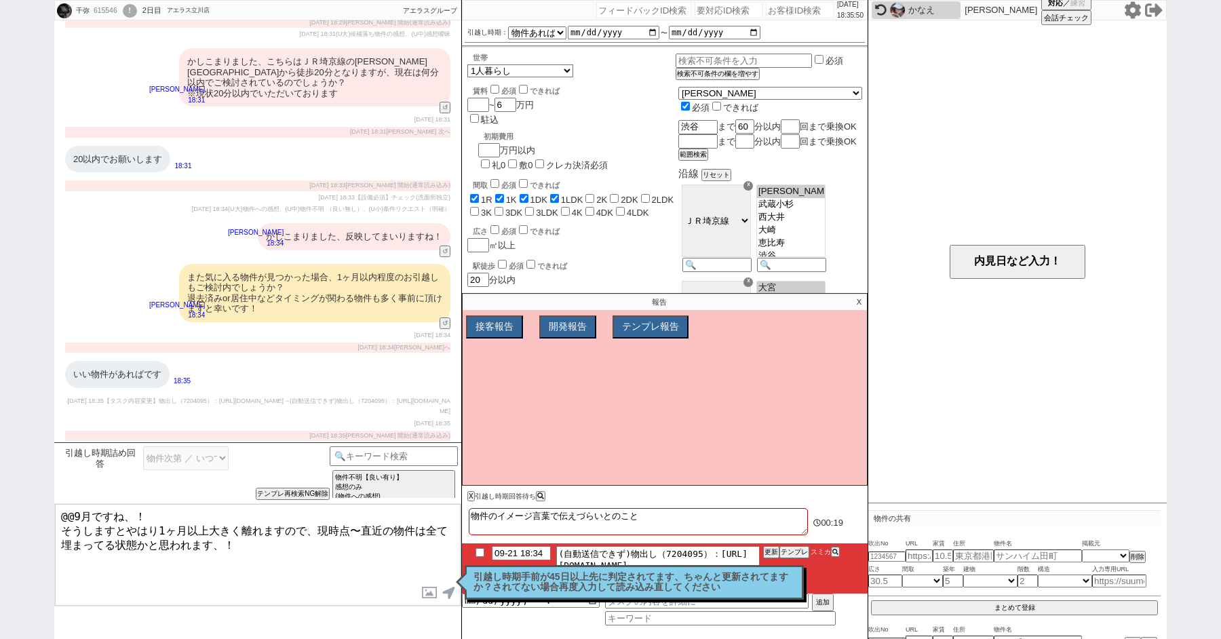
scroll to position [3929, 0]
click at [665, 323] on button "テンプレ報告" at bounding box center [648, 327] width 73 height 20
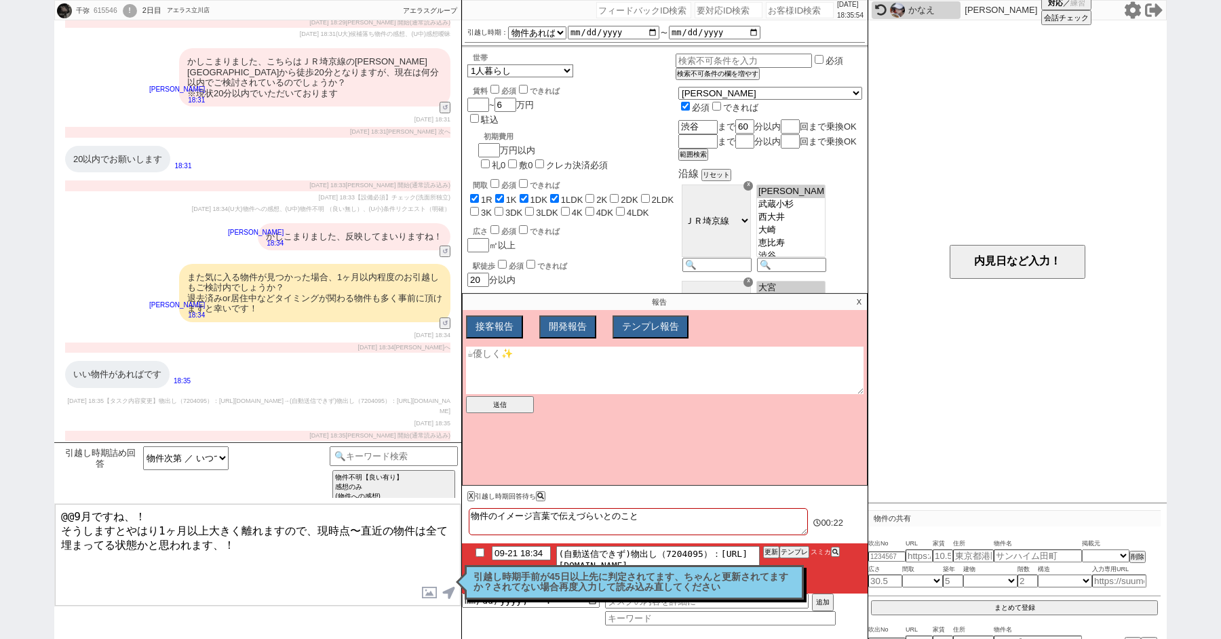
click at [531, 378] on textarea at bounding box center [664, 370] width 397 height 47
click at [514, 403] on button "送信" at bounding box center [500, 404] width 68 height 17
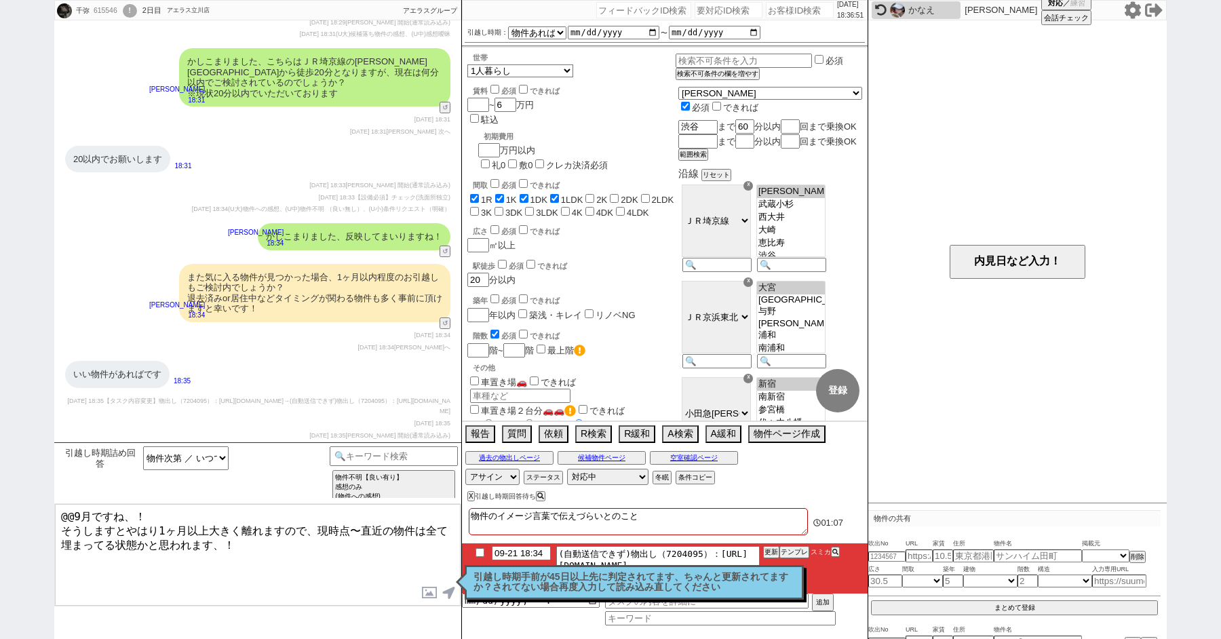
click at [530, 570] on div "引越し時期手前が45日以上先に判定されてます、ちゃんと更新されてますか？されてない場合再度入力して読み込み直してください 読んだ" at bounding box center [634, 582] width 339 height 35
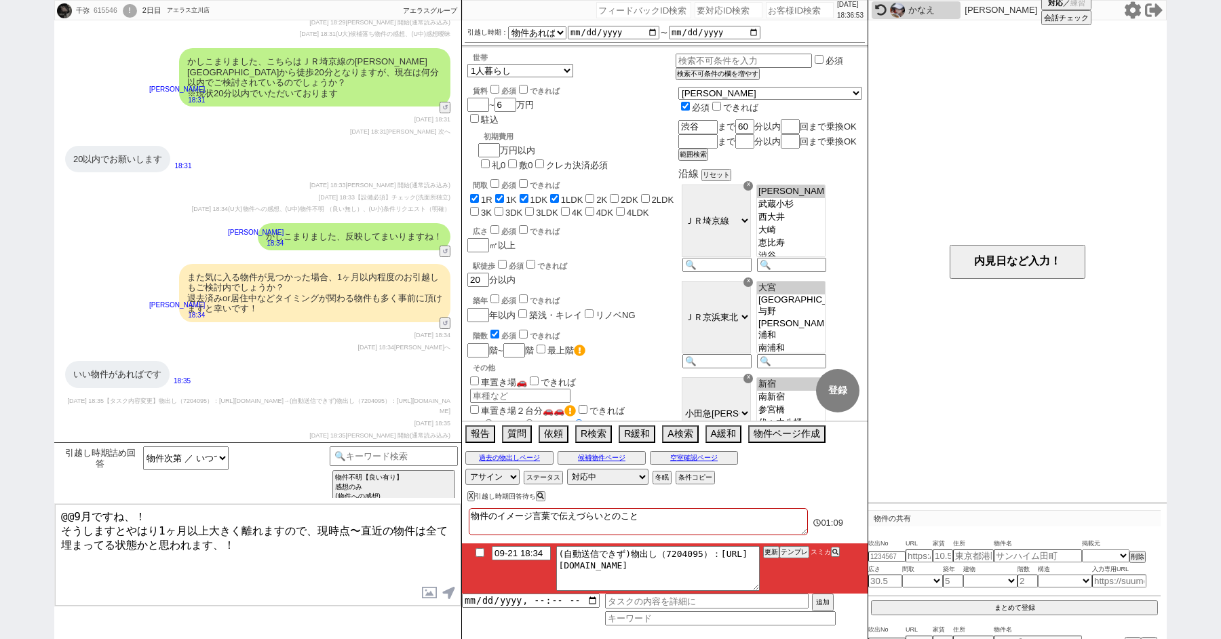
drag, startPoint x: 222, startPoint y: 536, endPoint x: 28, endPoint y: 442, distance: 216.0
click at [33, 443] on div "千弥 615546 ! 0 2日目 アエラス立川店 冬眠中 自社客 アエラスグループ スミカ_BPO チャット全表示 2025-09-20 2と5はイメージや…" at bounding box center [610, 319] width 1221 height 639
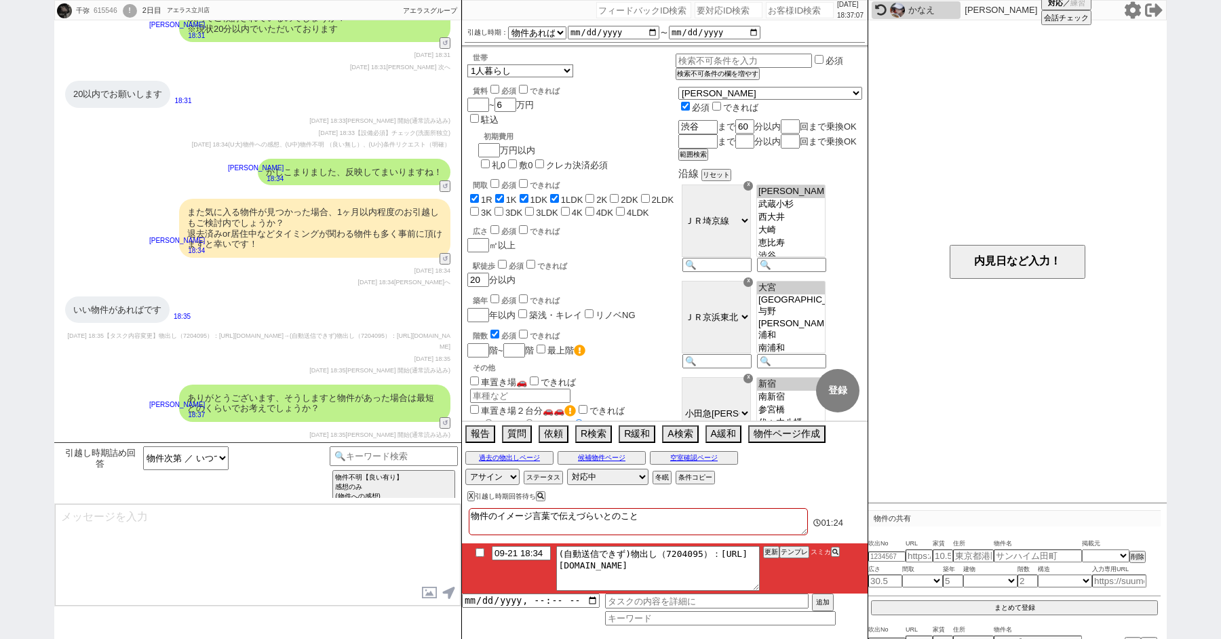
scroll to position [3683, 0]
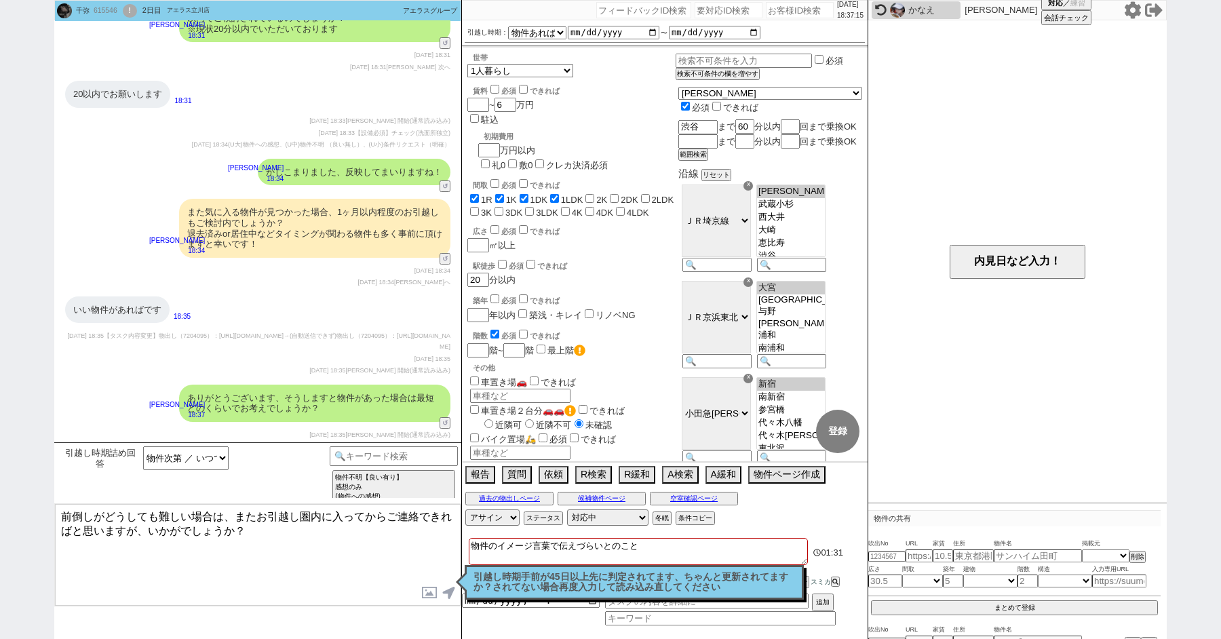
drag, startPoint x: 243, startPoint y: 524, endPoint x: 167, endPoint y: 517, distance: 77.0
click at [167, 517] on textarea "前倒しがどうしても難しい場合は、またお引越し圏内に入ってからご連絡できればと思いますが、いかがでしょうか？" at bounding box center [258, 555] width 406 height 102
click at [218, 517] on textarea "前倒しがどうしても難しい場合は、またお引越し圏内に入ってからご連絡できればと思いますが、いかがでしょうか？" at bounding box center [258, 555] width 406 height 102
drag, startPoint x: 255, startPoint y: 526, endPoint x: 5, endPoint y: 412, distance: 275.0
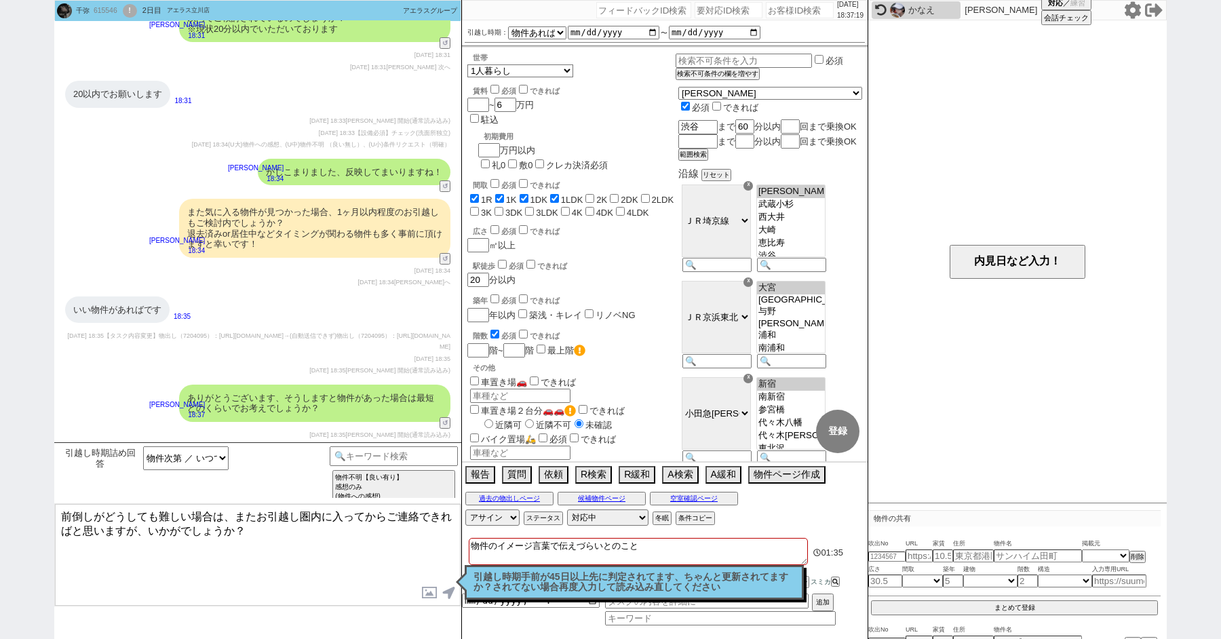
click at [9, 417] on div "千弥 615546 ! 0 2日目 アエラス立川店 冬眠中 自社客 アエラスグループ スミカ_BPO チャット全表示 2025-09-20 どっちもどっちな気…" at bounding box center [610, 319] width 1221 height 639
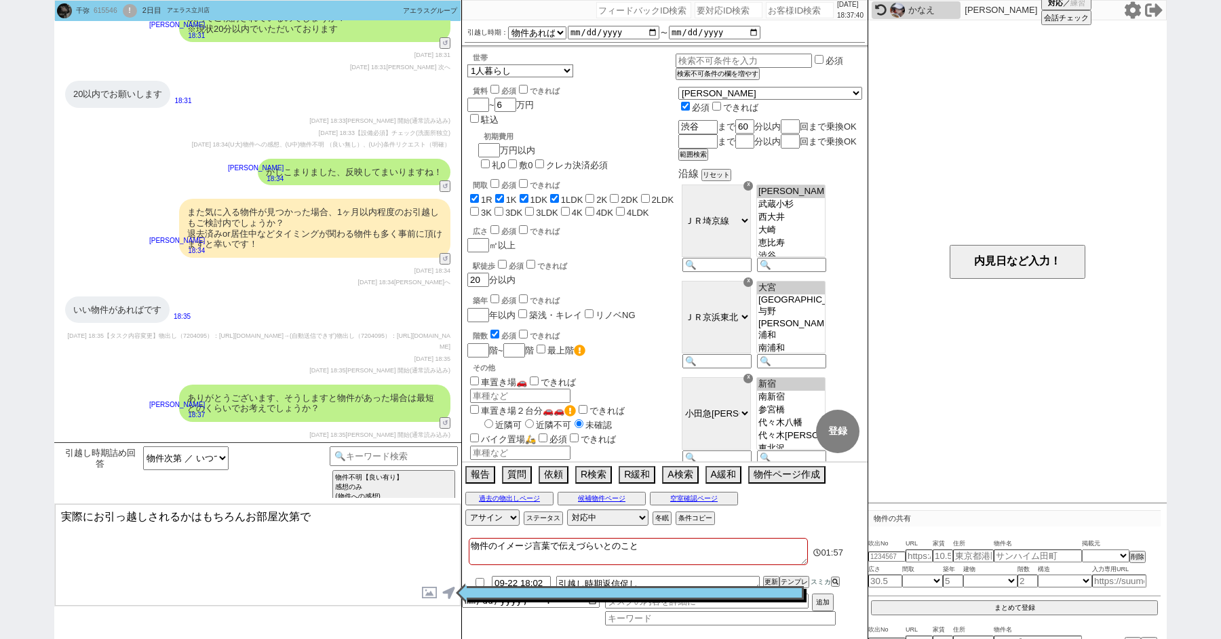
click at [328, 519] on textarea "実際にお引っ越しされるかはもちろんお部屋次第で" at bounding box center [258, 555] width 406 height 102
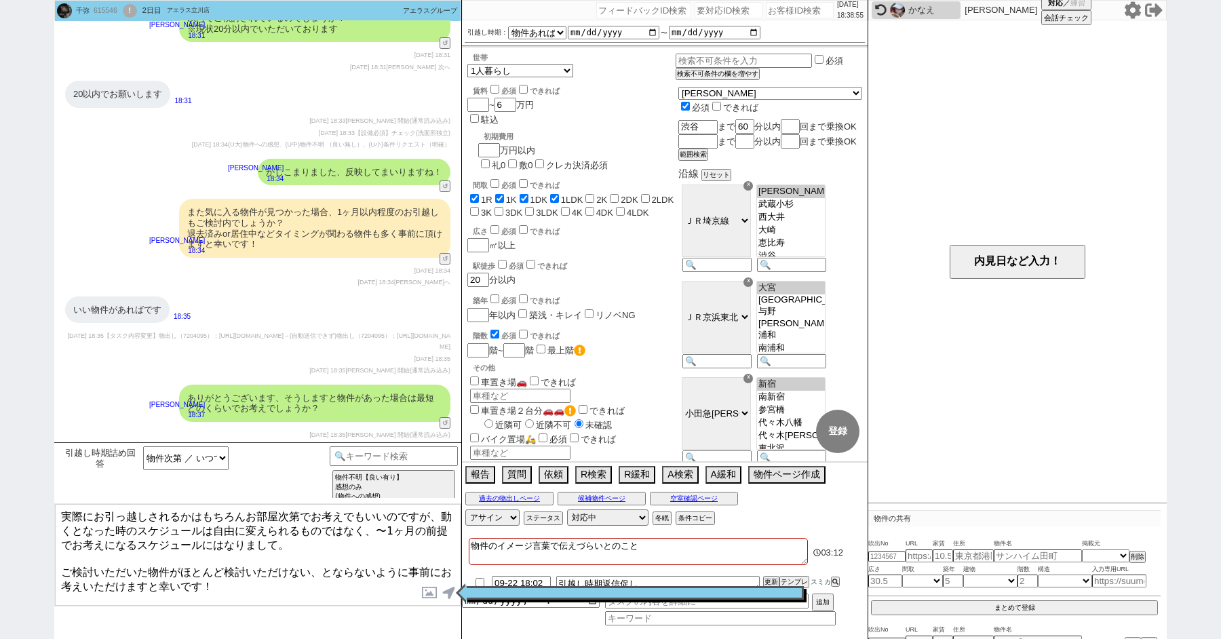
drag, startPoint x: 425, startPoint y: 514, endPoint x: 366, endPoint y: 515, distance: 59.0
click at [366, 515] on textarea "実際にお引っ越しされるかはもちろんお部屋次第でお考えでもいいのですが、動くとなった時のスケジュールは自由に変えられるものではなく、〜1ヶ月の前提でお考えになる…" at bounding box center [258, 555] width 406 height 102
click at [388, 542] on textarea "実際にお引っ越しされるかはもちろんお部屋次第でお考えでも大丈夫です。 ただ動くとなった時のスケジュールは自由に変えられるものではなく、〜1ヶ月の前提でお考えに…" at bounding box center [258, 555] width 406 height 102
click at [293, 576] on textarea "実際にお引っ越しされるかはもちろんお部屋次第でお考えでも大丈夫です。 ただ動くとなった時のスケジュールは自由に変えられるものではなく、〜1ヶ月の前提でお考えに…" at bounding box center [258, 555] width 406 height 102
click at [307, 564] on textarea "実際にお引っ越しされるかはもちろんお部屋次第でお考えでも大丈夫です。 ただ動くとなった時のスケジュールは自由に変えられるものではなく、〜1ヶ月の前提でお考えに…" at bounding box center [258, 555] width 406 height 102
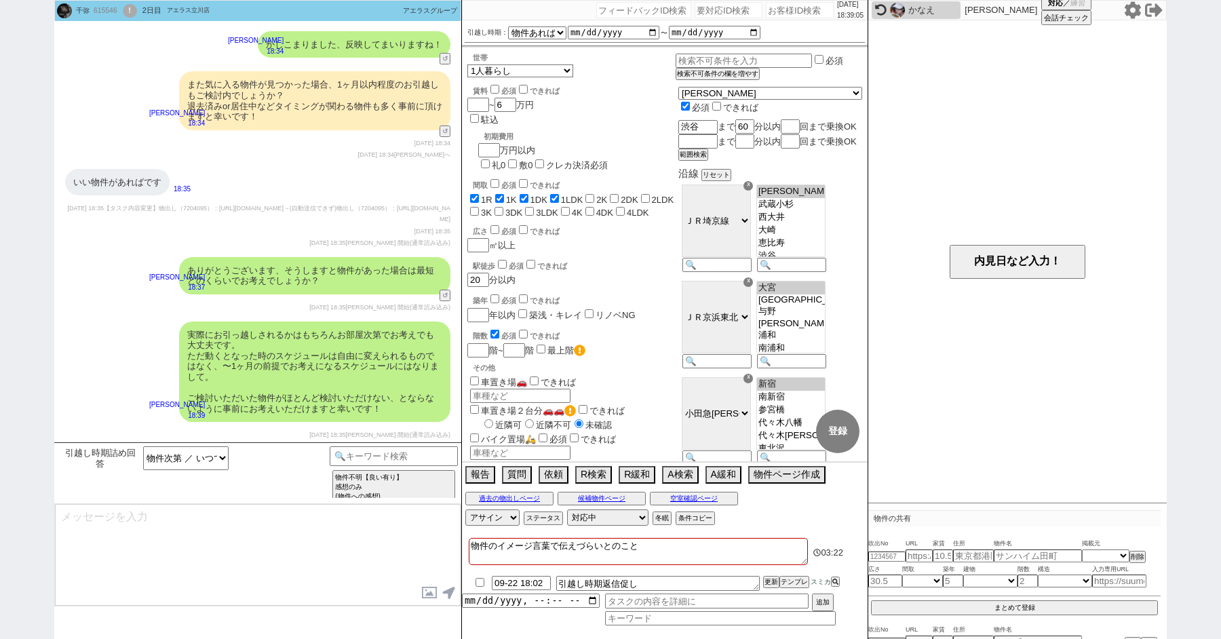
scroll to position [3810, 0]
click at [134, 14] on div "!" at bounding box center [130, 11] width 14 height 14
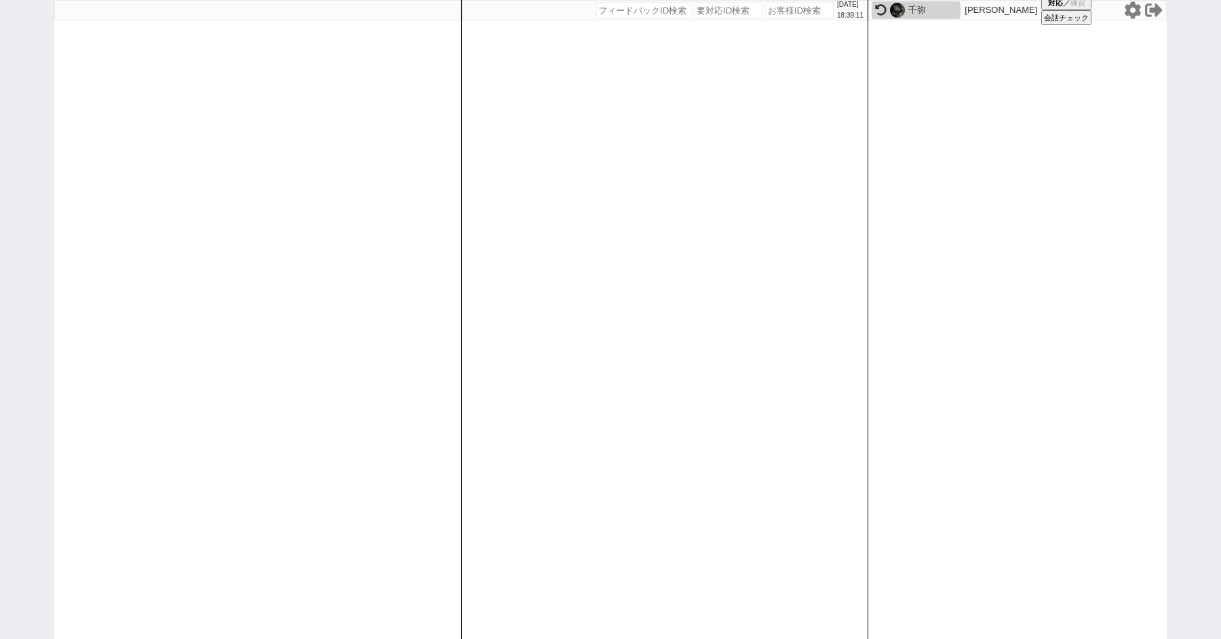
click at [20, 103] on div "2025/09/21 18:39:11 候補物件を追加してしてください 紹介した物件一覧 他社物件を追加する 空室確認ページに追加・削除 紹介した物件一覧 他…" at bounding box center [610, 319] width 1221 height 639
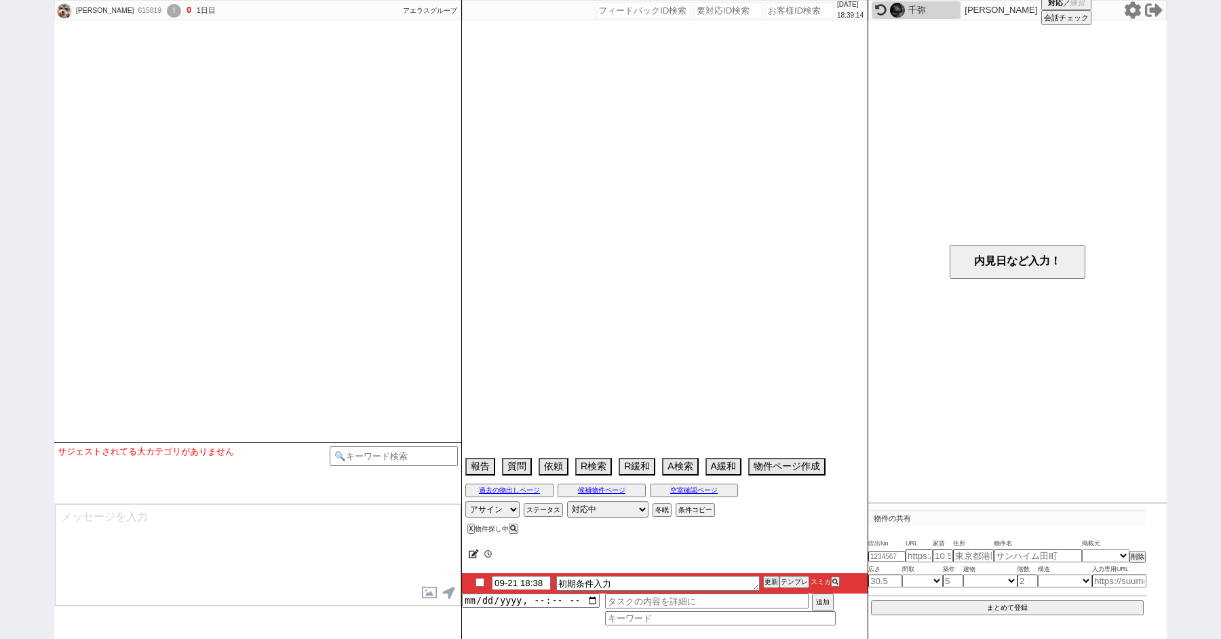
scroll to position [852, 0]
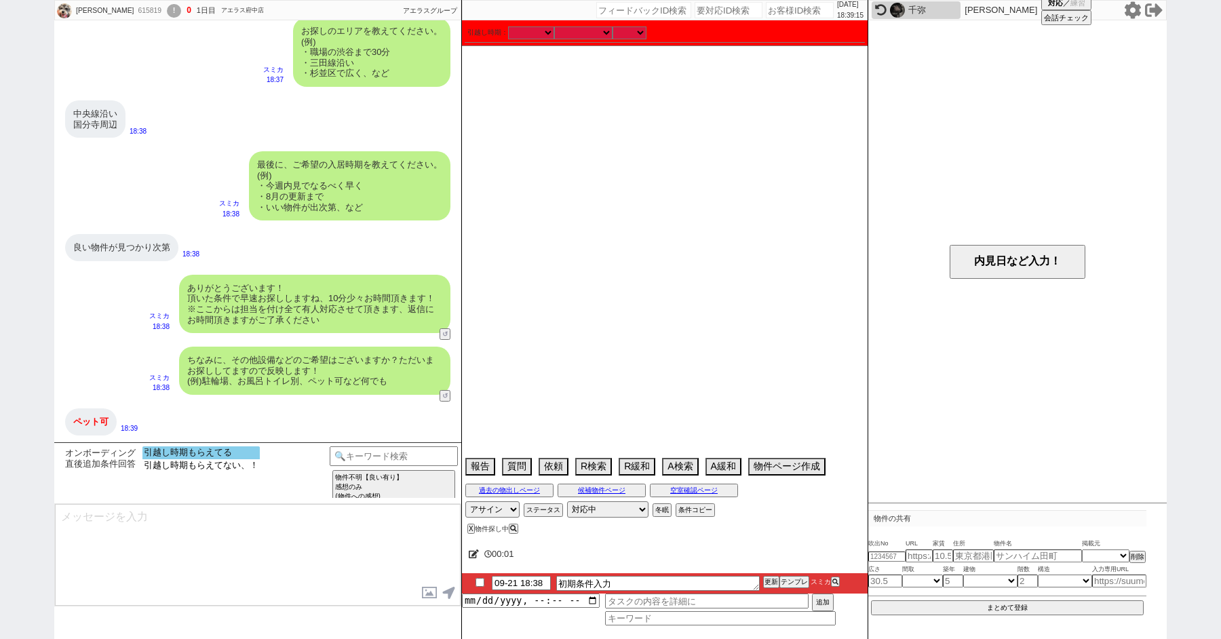
click at [212, 449] on option "引越し時期もらえてる" at bounding box center [200, 452] width 117 height 13
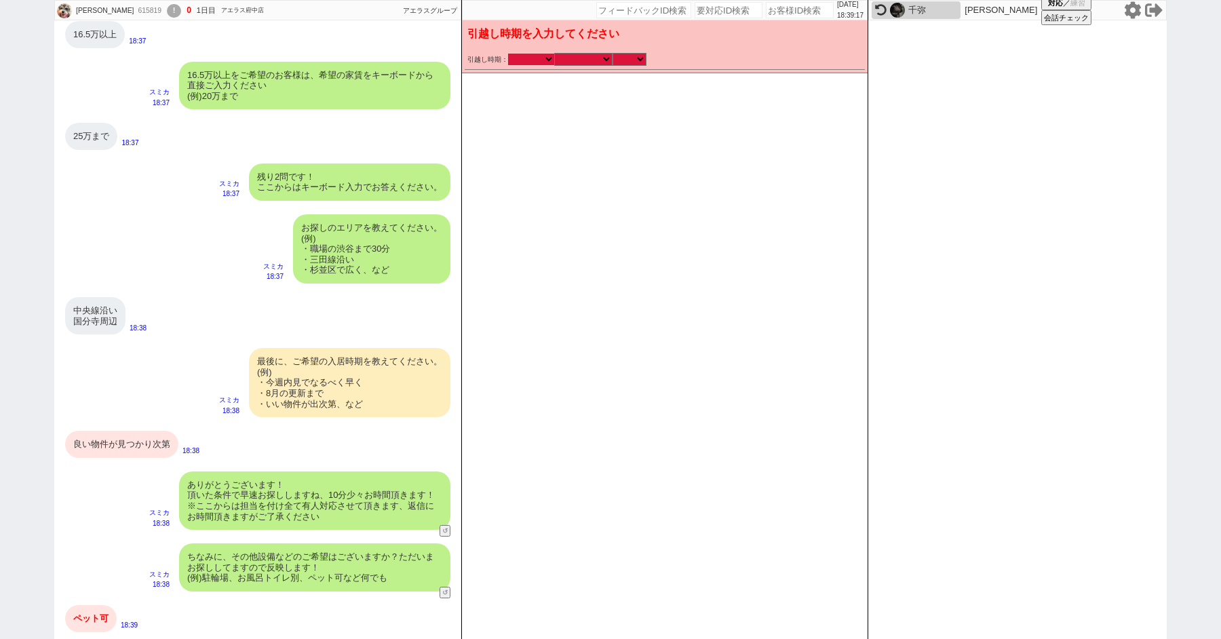
click at [529, 63] on select "2025年 2026年" at bounding box center [531, 60] width 46 height 12
click at [508, 54] on select "2025年 2026年" at bounding box center [531, 60] width 46 height 12
click at [583, 57] on select "なる早 未定 いつでも 物件あれば 年内 来年 1月 2月 3月 4月 5月 6月 7月 8月 9月 10月 11月 12月 春 夏 秋 冬" at bounding box center [583, 60] width 58 height 12
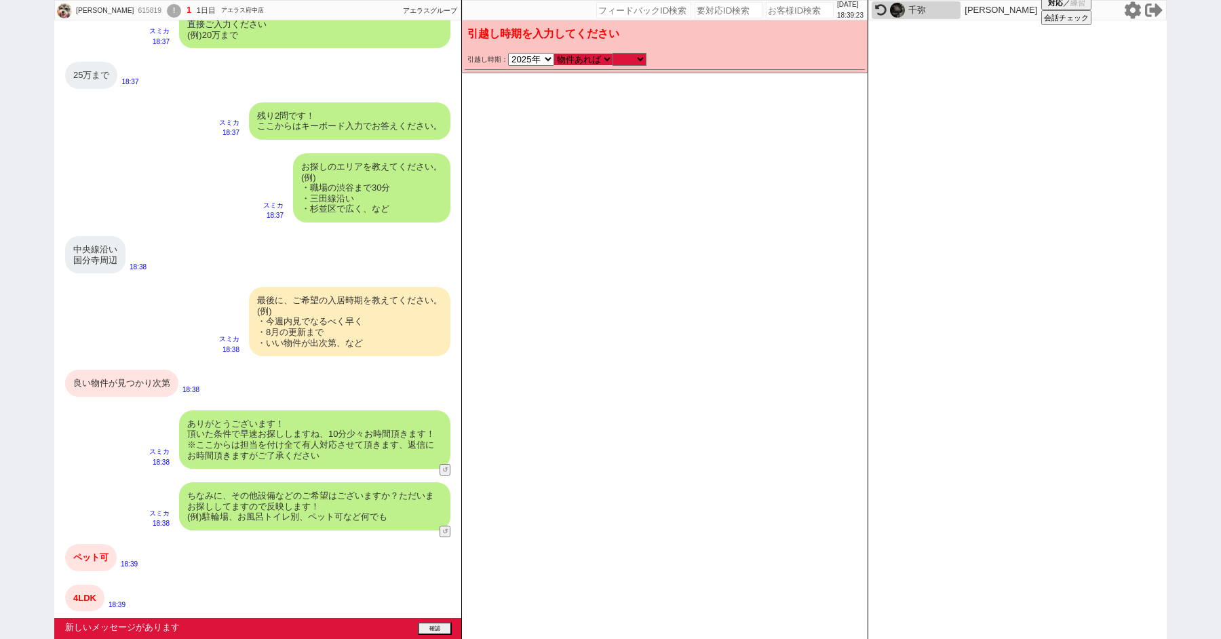
click at [554, 54] on select "なる早 未定 いつでも 物件あれば 年内 来年 1月 2月 3月 4月 5月 6月 7月 8月 9月 10月 11月 12月 春 夏 秋 冬" at bounding box center [583, 60] width 58 height 12
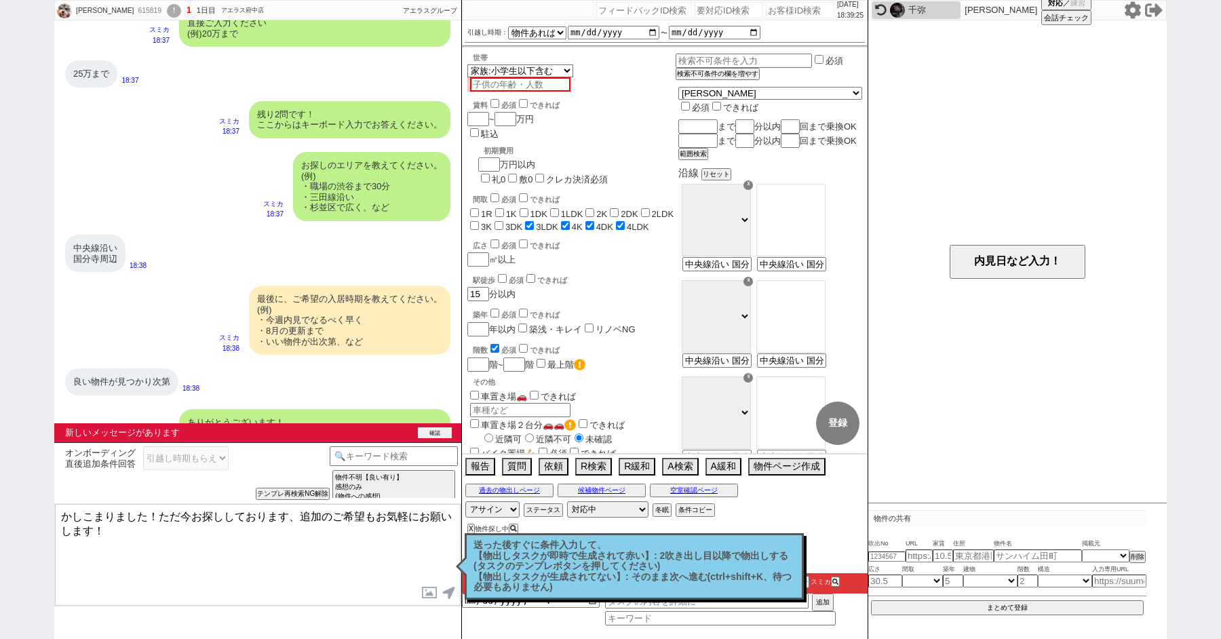
click at [437, 435] on button "確認" at bounding box center [435, 432] width 34 height 11
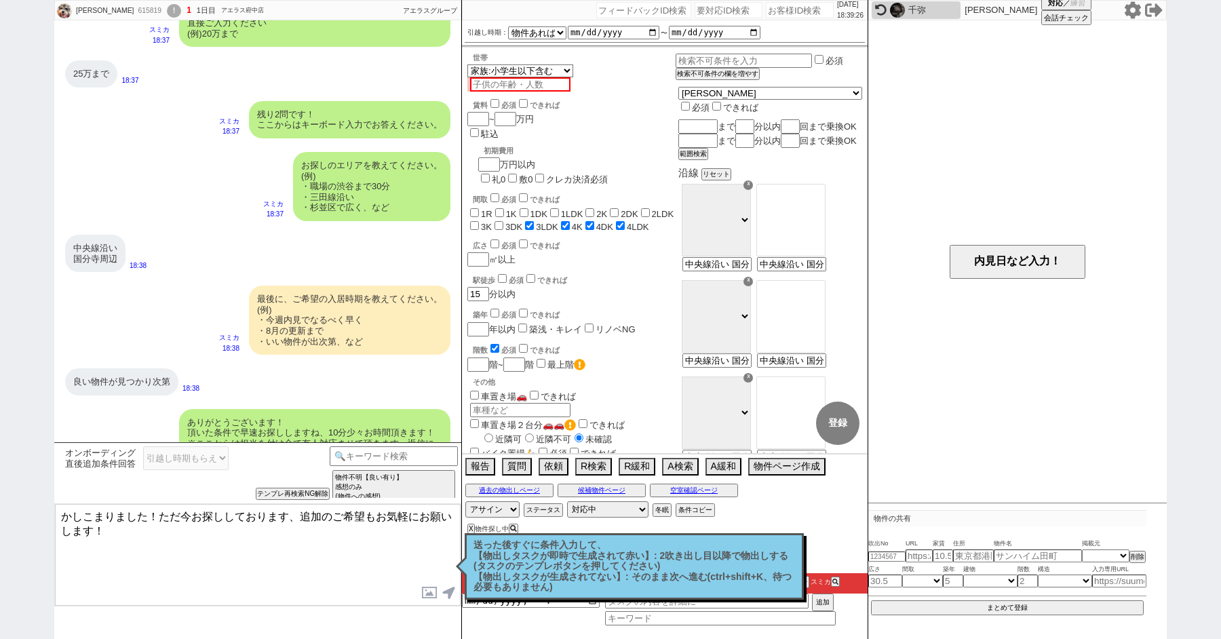
scroll to position [909, 0]
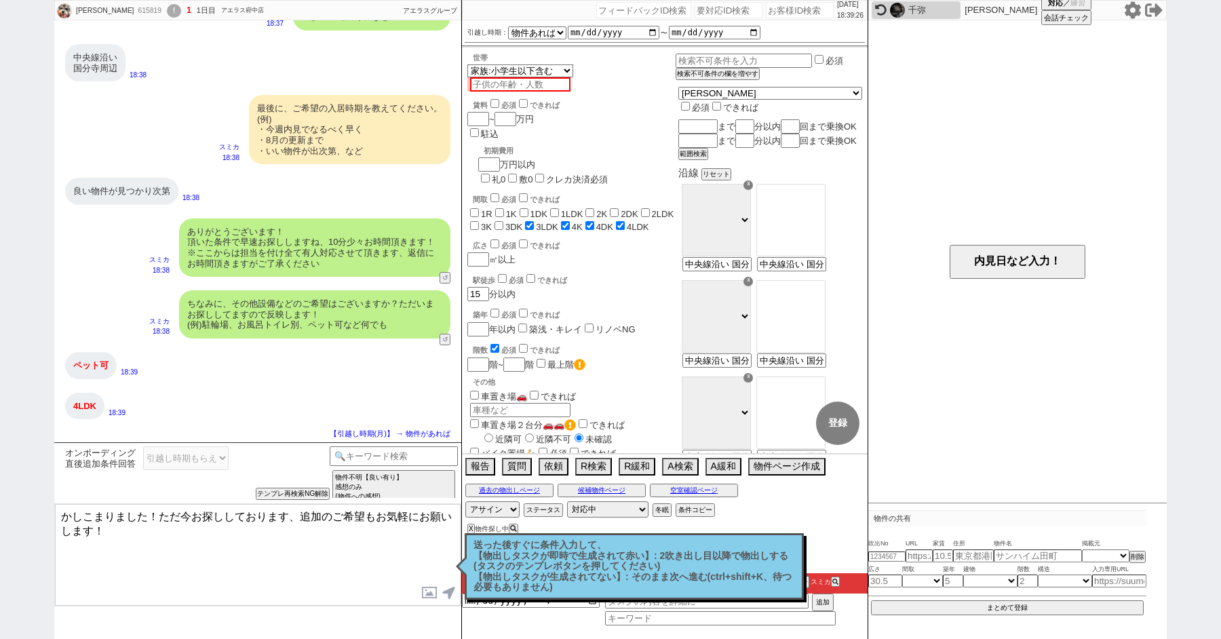
click at [289, 541] on textarea "かしこまりました！ただ今お探ししております、追加のご希望もお気軽にお願いします！" at bounding box center [258, 555] width 406 height 102
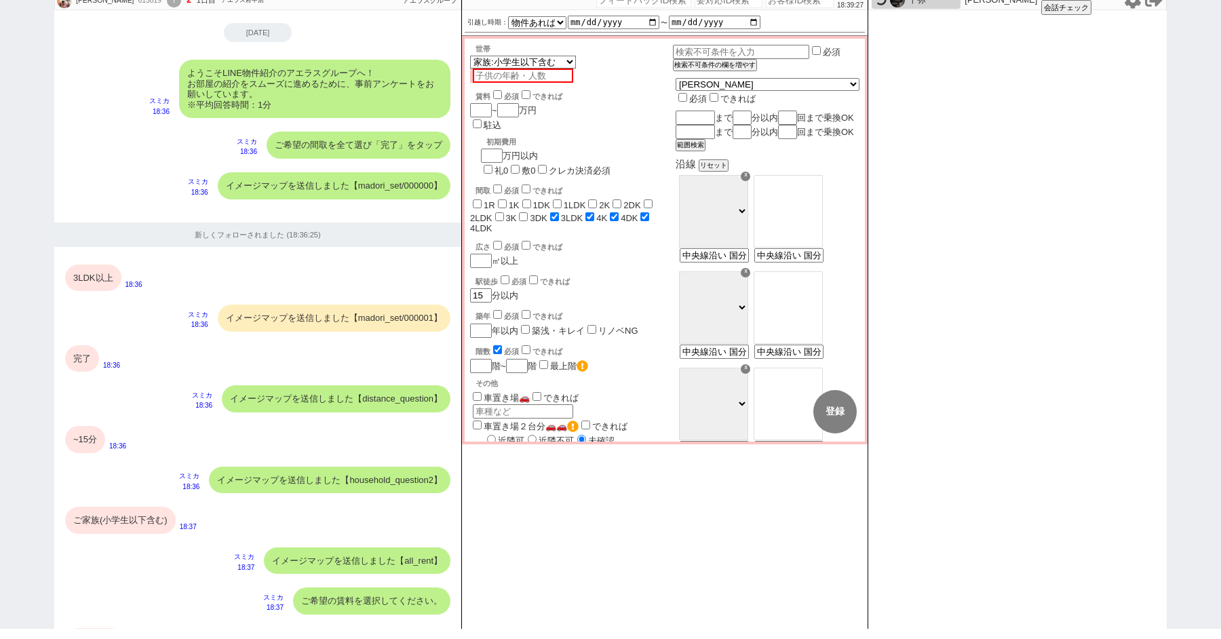
scroll to position [836, 0]
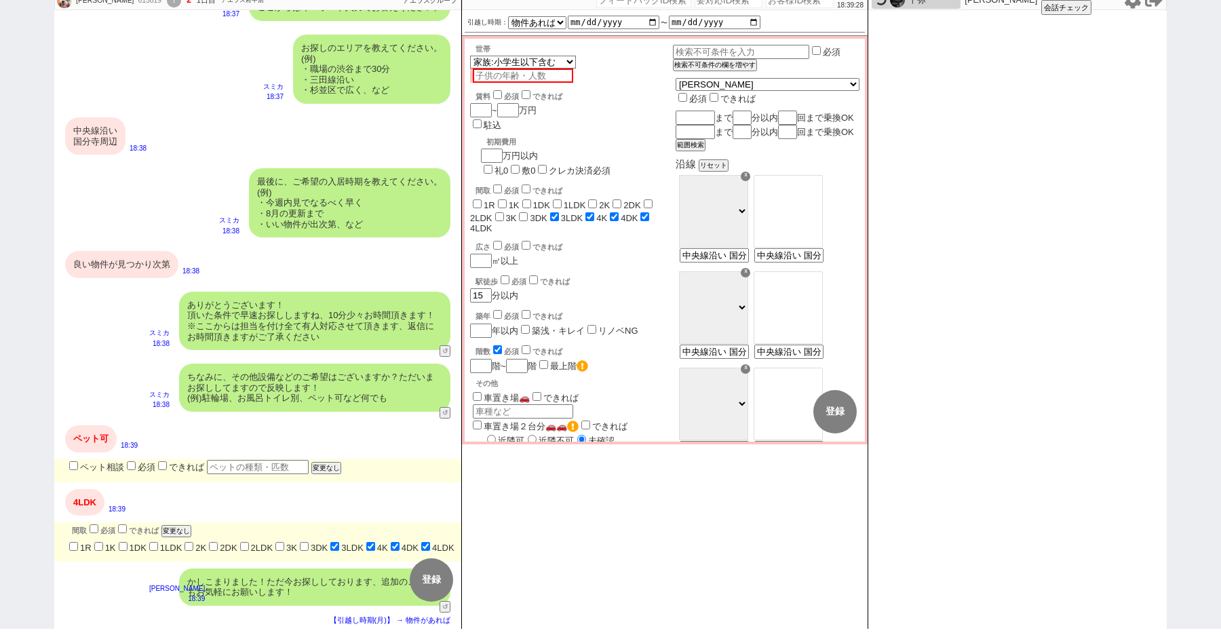
click at [66, 459] on form "ペット相談 必須 できれば ペット 変更なし" at bounding box center [257, 470] width 407 height 23
click at [73, 461] on input "ペット相談" at bounding box center [73, 465] width 9 height 9
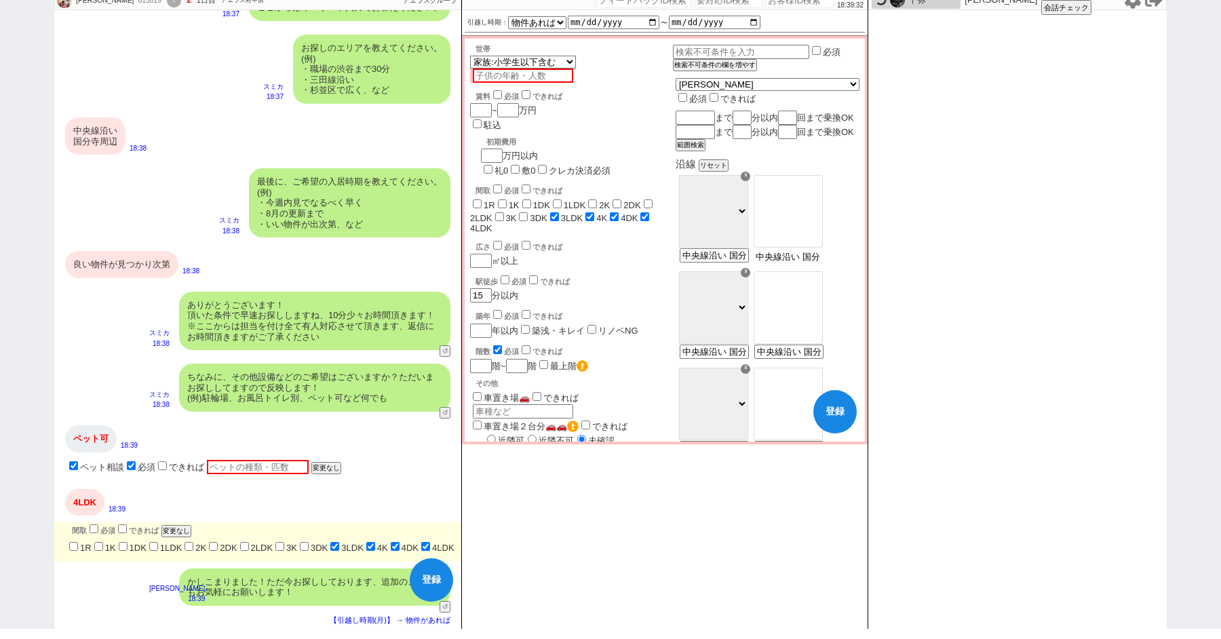
drag, startPoint x: 838, startPoint y: 271, endPoint x: 697, endPoint y: 258, distance: 141.0
click at [821, 262] on input "国分寺周辺" at bounding box center [787, 257] width 66 height 12
click at [505, 104] on input "number" at bounding box center [506, 110] width 19 height 12
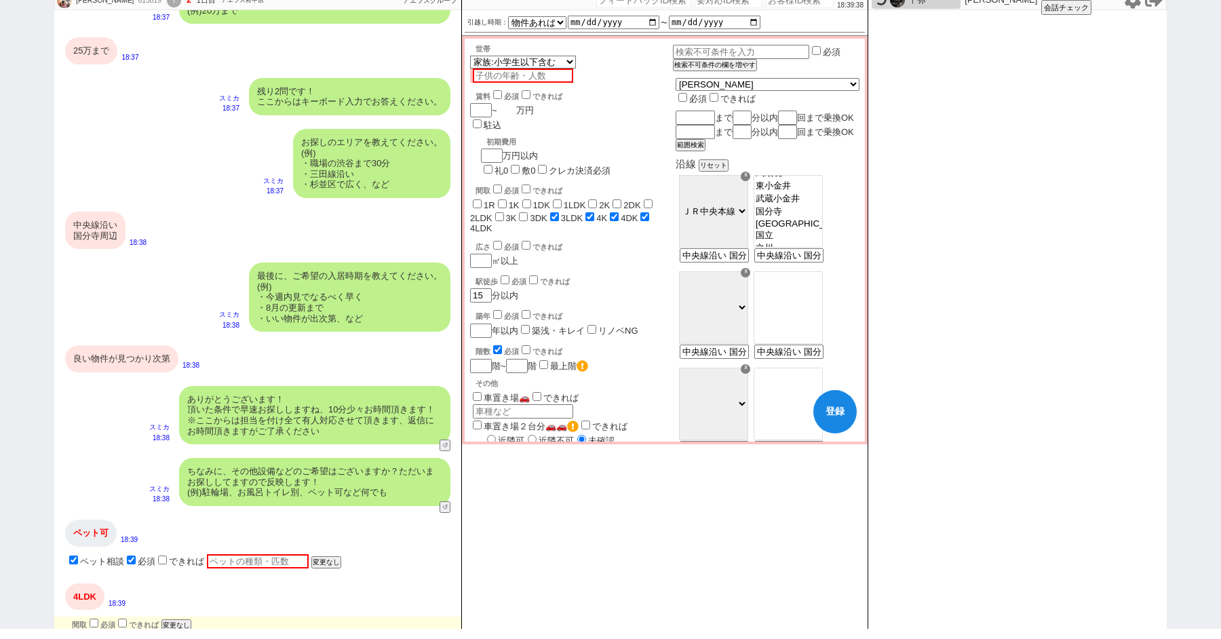
scroll to position [554, 0]
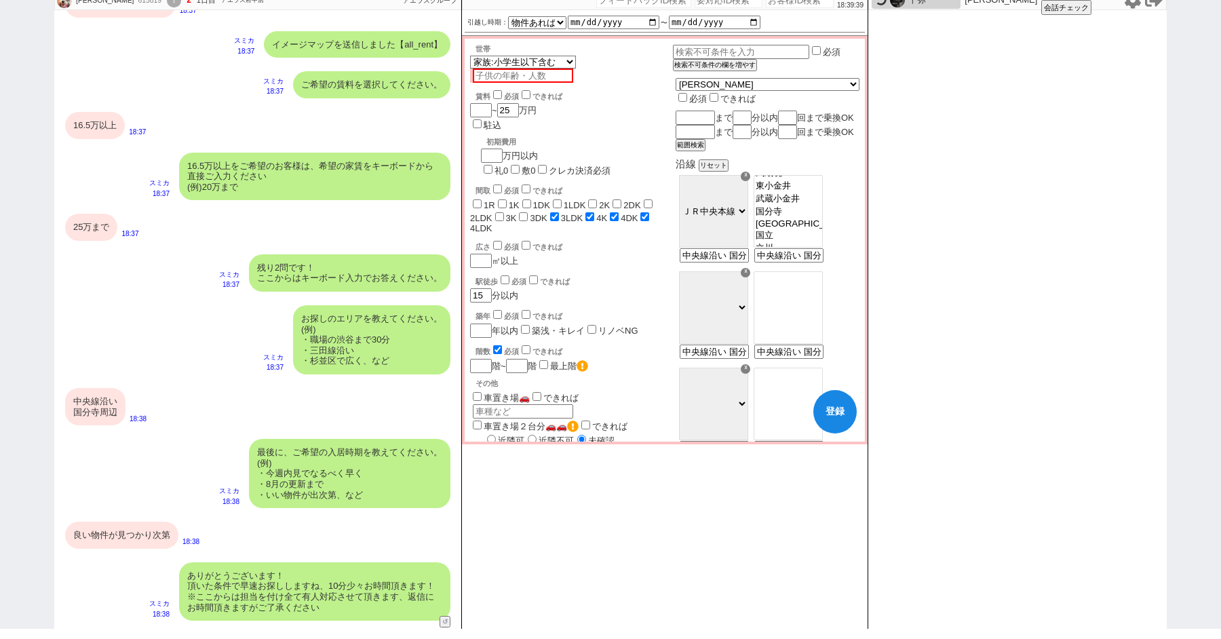
click at [635, 273] on div "駅徒歩 必須 できれば" at bounding box center [573, 280] width 197 height 14
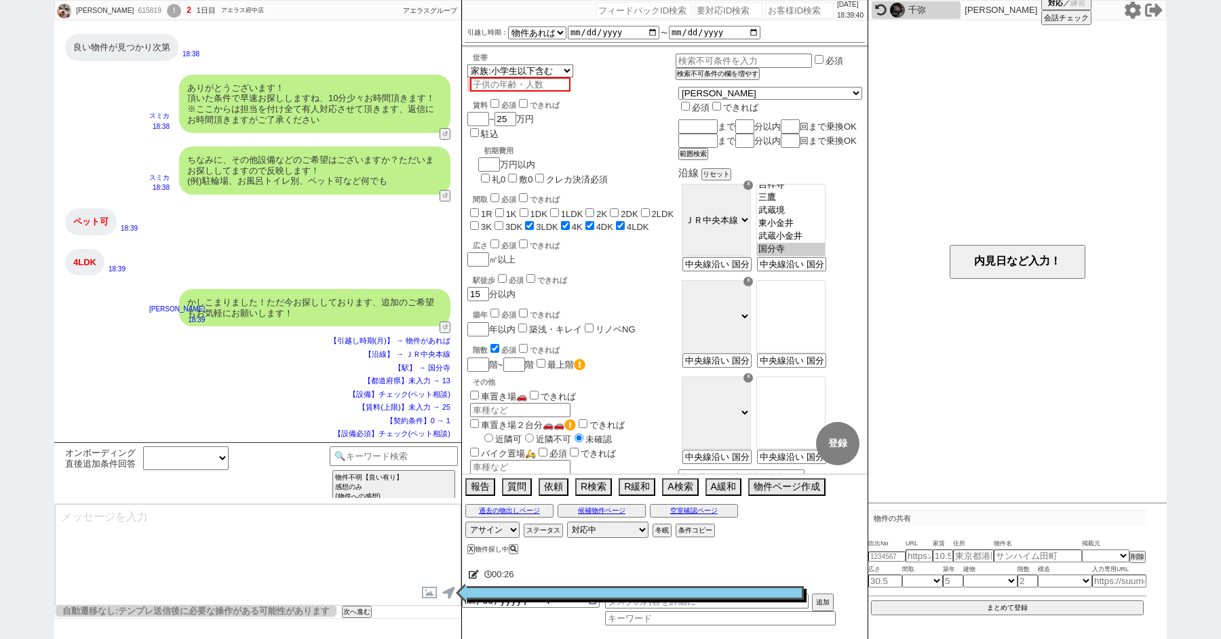
scroll to position [163, 0]
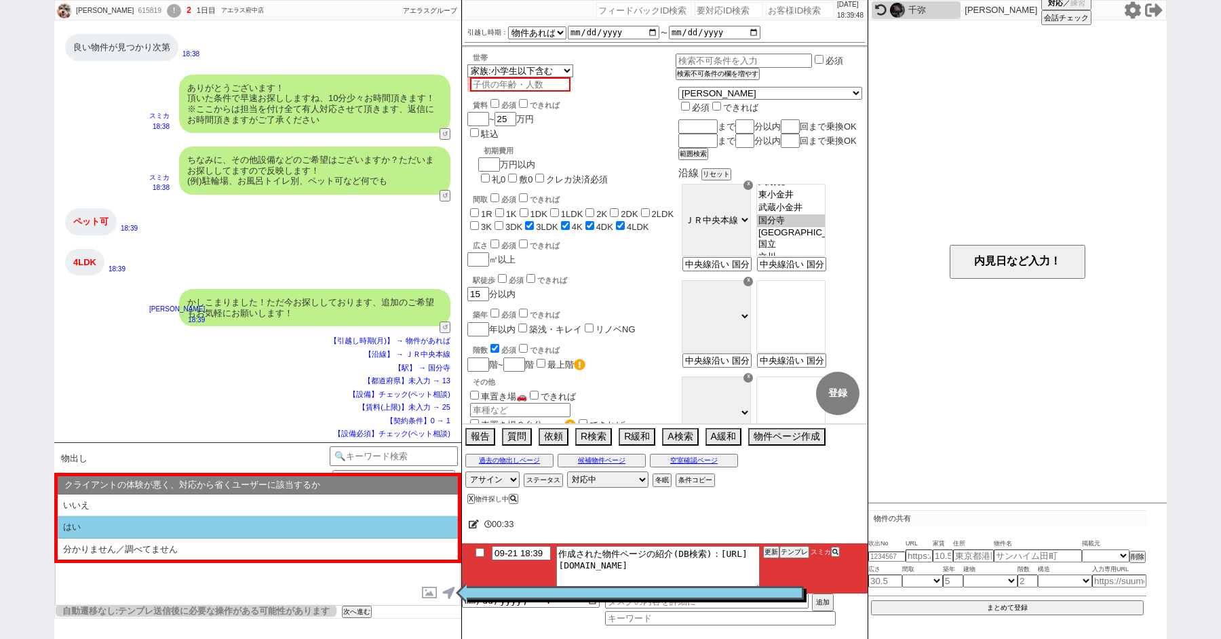
click at [303, 524] on li "はい" at bounding box center [258, 527] width 400 height 22
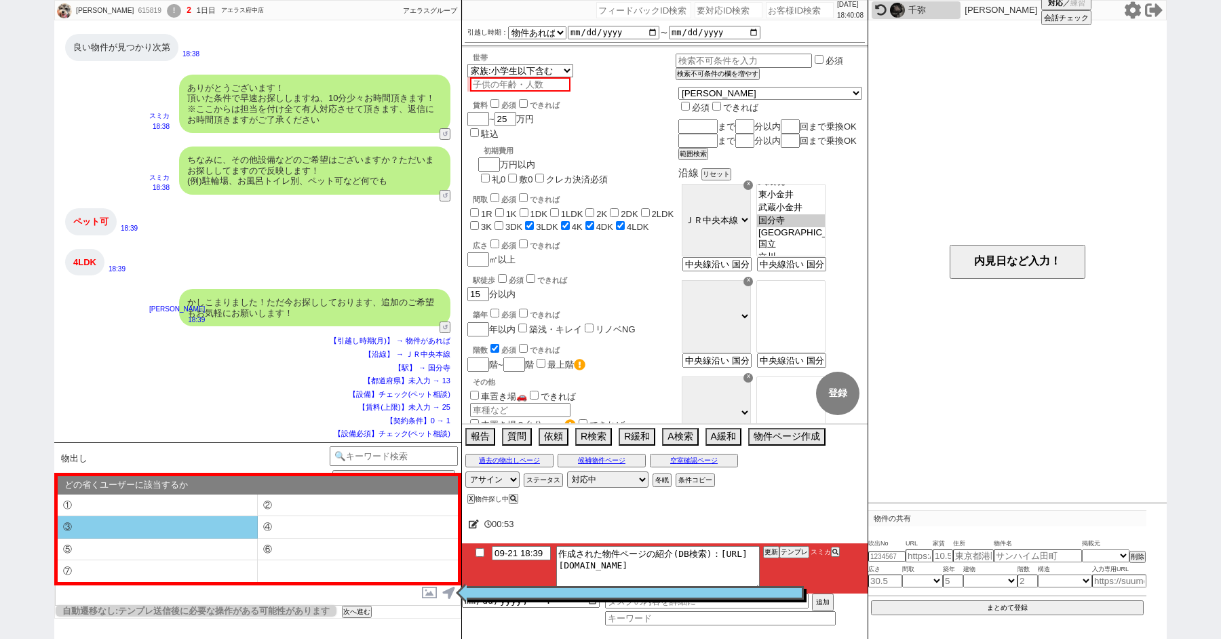
click at [129, 526] on li "③" at bounding box center [158, 527] width 200 height 22
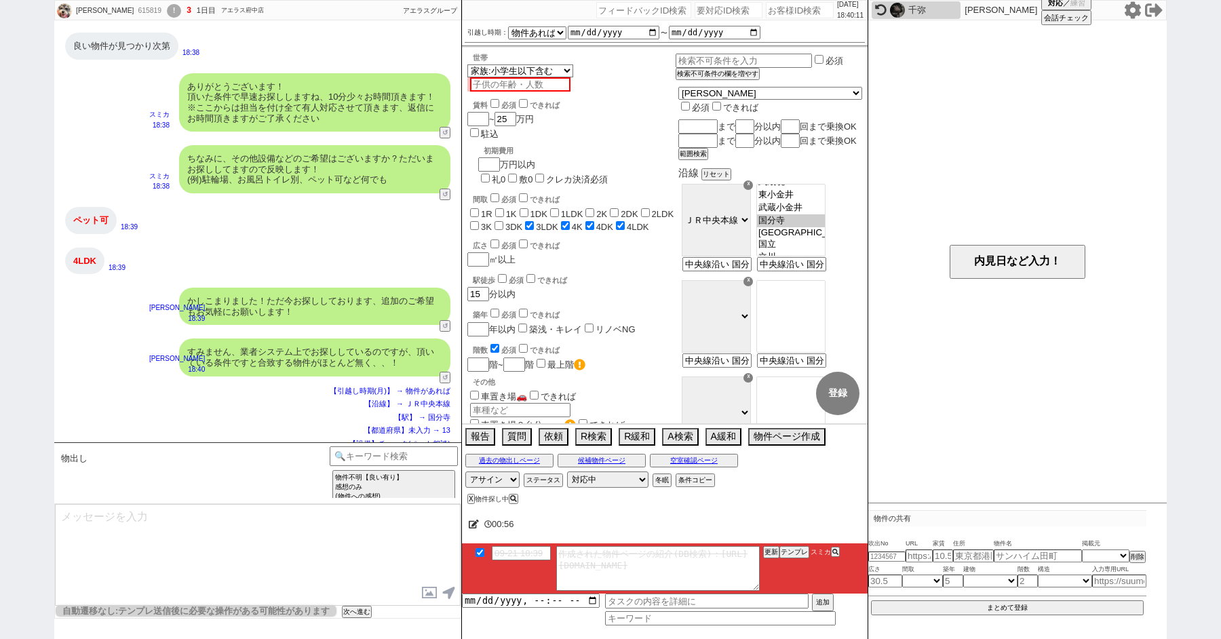
scroll to position [1104, 0]
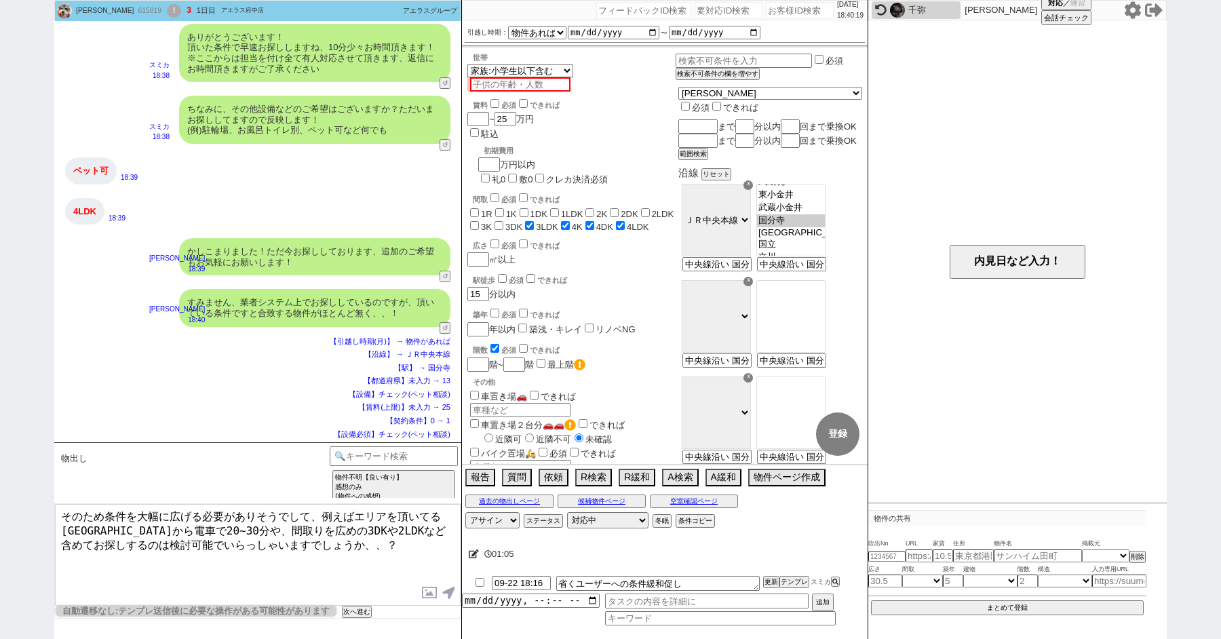
click at [351, 541] on textarea "そのため条件を大幅に広げる必要がありそうでして、例えばエリアを頂いてる国分寺駅から電車で20~30分や、間取りを広めの3DKや2LDKなど含めてお探しするのは…" at bounding box center [258, 555] width 406 height 102
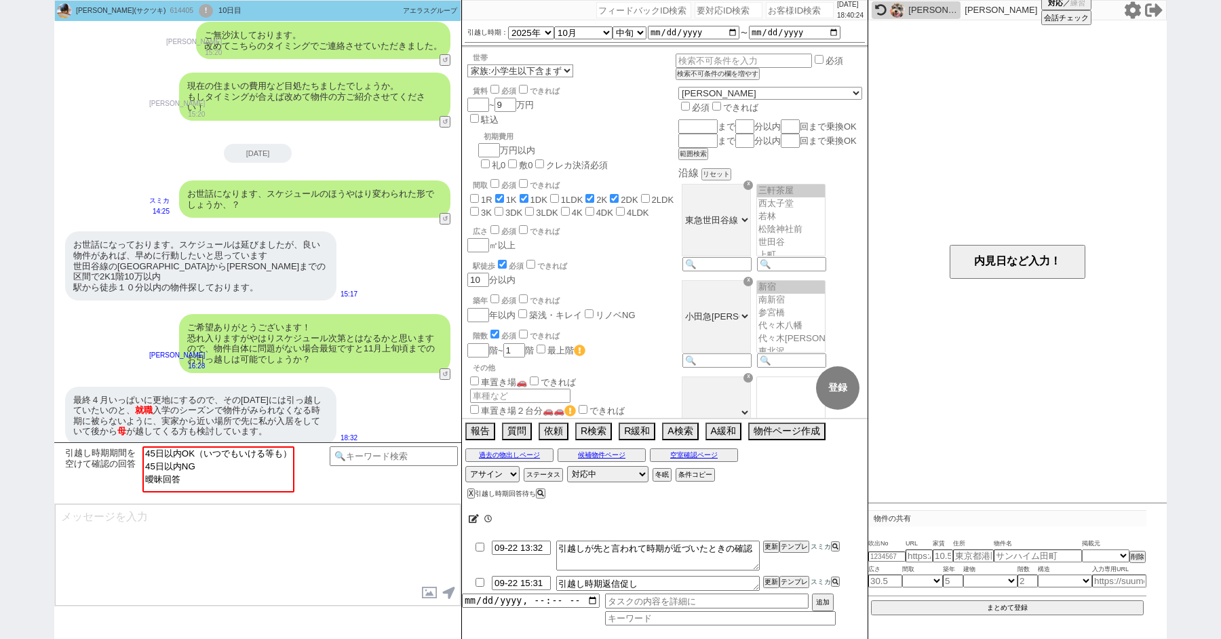
scroll to position [75, 0]
click at [572, 37] on select "なる早 未定 いつでも 物件あれば 年内 来年 1月 2月 3月 4月 5月 6月 7月 8月 9月 10月 11月 12月 春 夏 秋 冬" at bounding box center [583, 33] width 58 height 12
click at [554, 27] on select "なる早 未定 いつでも 物件あれば 年内 来年 1月 2月 3月 4月 5月 6月 7月 8月 9月 10月 11月 12月 春 夏 秋 冬" at bounding box center [583, 33] width 58 height 12
click at [530, 34] on select "2025年 2026年" at bounding box center [531, 33] width 46 height 12
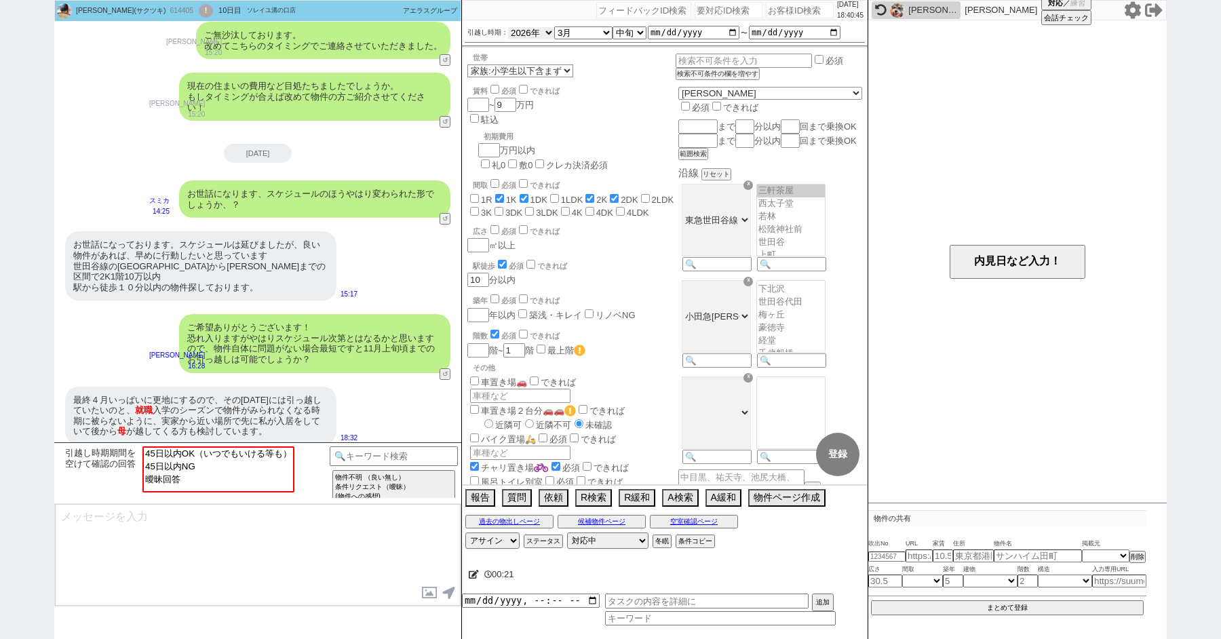
click at [508, 27] on select "2025年 2026年" at bounding box center [531, 33] width 46 height 12
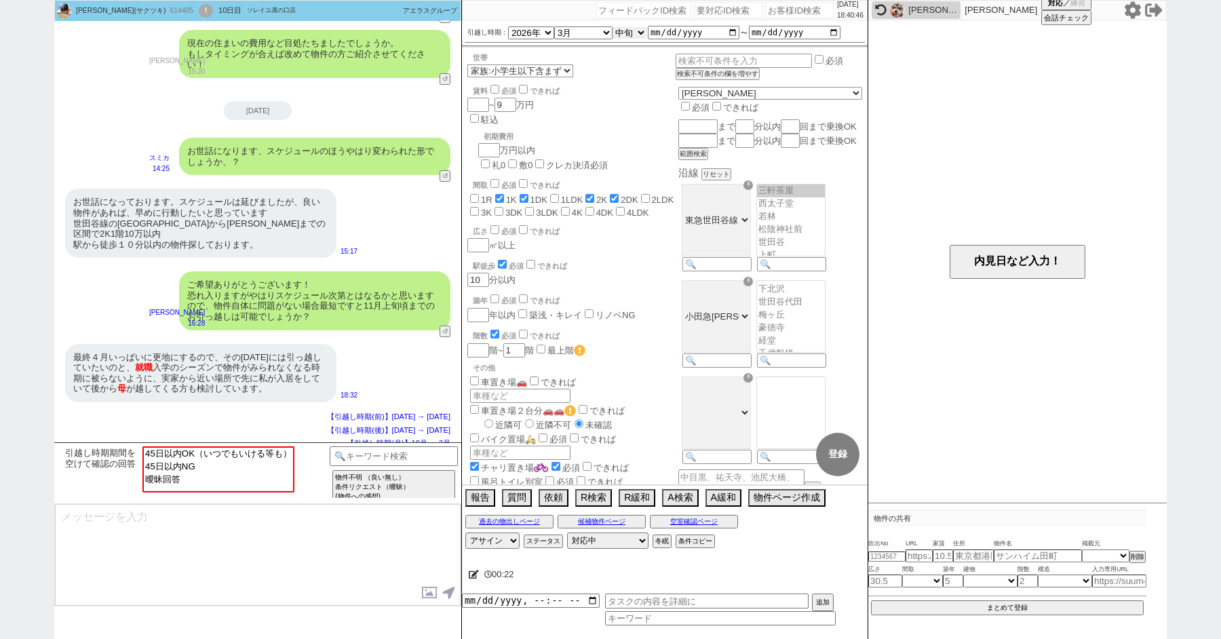
click at [633, 33] on select "のみ 上旬 中旬 下旬 末 まで 1日 2日 3日 4日 5日 6日 7日 8日 9日 10日 11日 12日 13日 14日 15日 16日 17日 18日…" at bounding box center [629, 33] width 34 height 12
click at [612, 27] on select "のみ 上旬 中旬 下旬 末 まで 1日 2日 3日 4日 5日 6日 7日 8日 9日 10日 11日 12日 13日 14日 15日 16日 17日 18日…" at bounding box center [629, 33] width 34 height 12
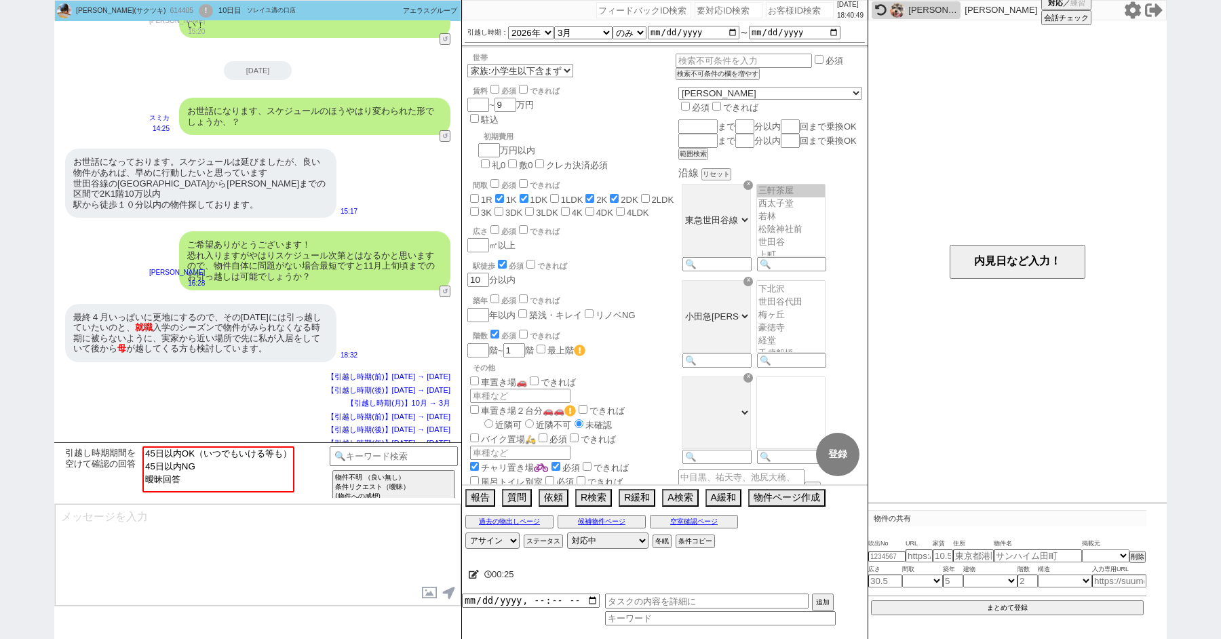
click at [256, 557] on textarea at bounding box center [258, 555] width 406 height 102
click at [193, 447] on select "中カテゴリを選択 45日以内OK（いつでもいける等も） 45日以内NG 曖昧回答" at bounding box center [185, 458] width 85 height 24
click select "中カテゴリを選択 45日以内OK（いつでもいける等も） 45日以内NG 曖昧回答" at bounding box center [185, 458] width 85 height 24
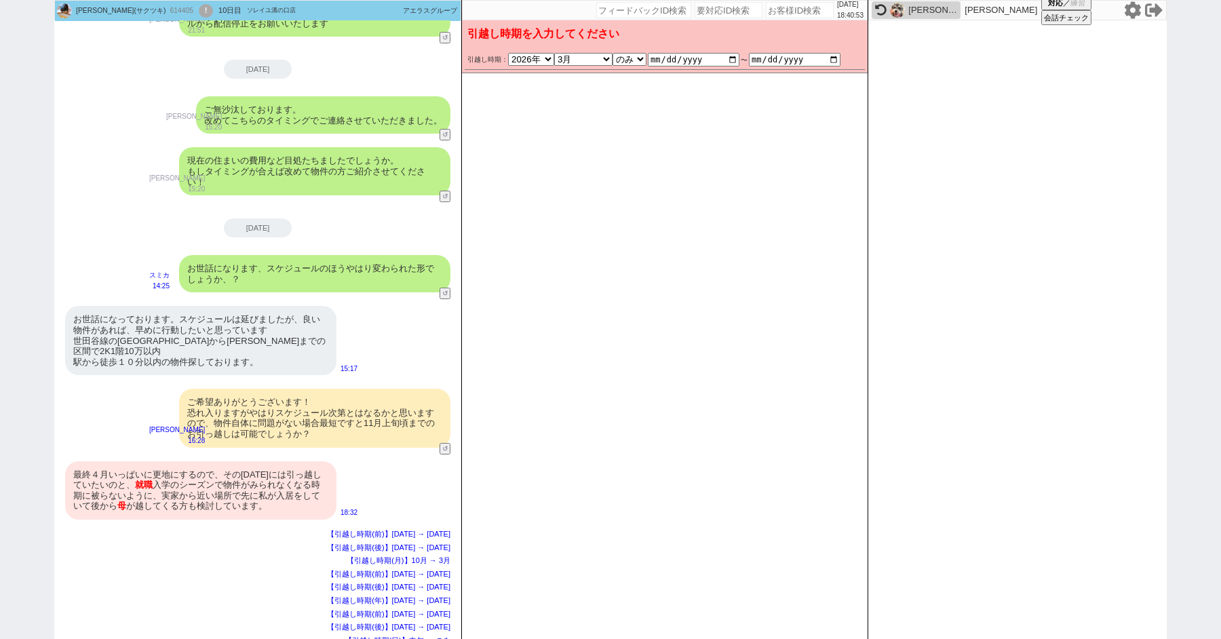
click at [205, 490] on div "最終４月いっぱいに更地にするので、その一ヶ月前には引っ越していたいのと、 就職 入学のシーズンで物件がみられなくなる時期に被らないように、実家から近い場所で先…" at bounding box center [200, 490] width 271 height 58
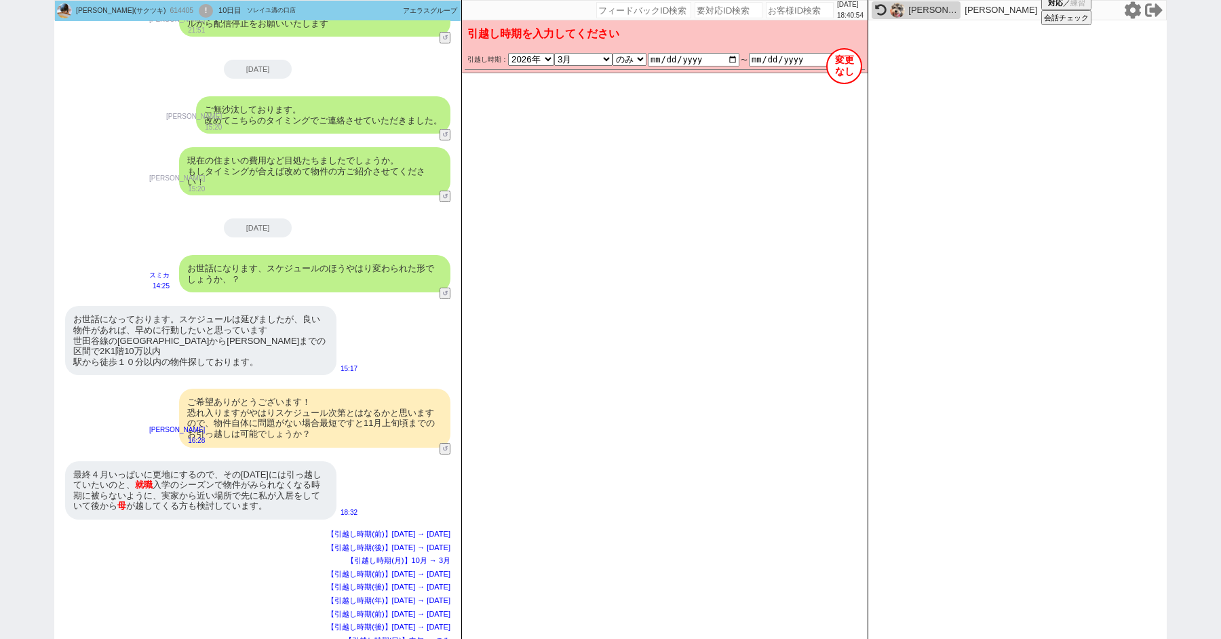
click at [842, 62] on button "変更 なし" at bounding box center [844, 66] width 36 height 36
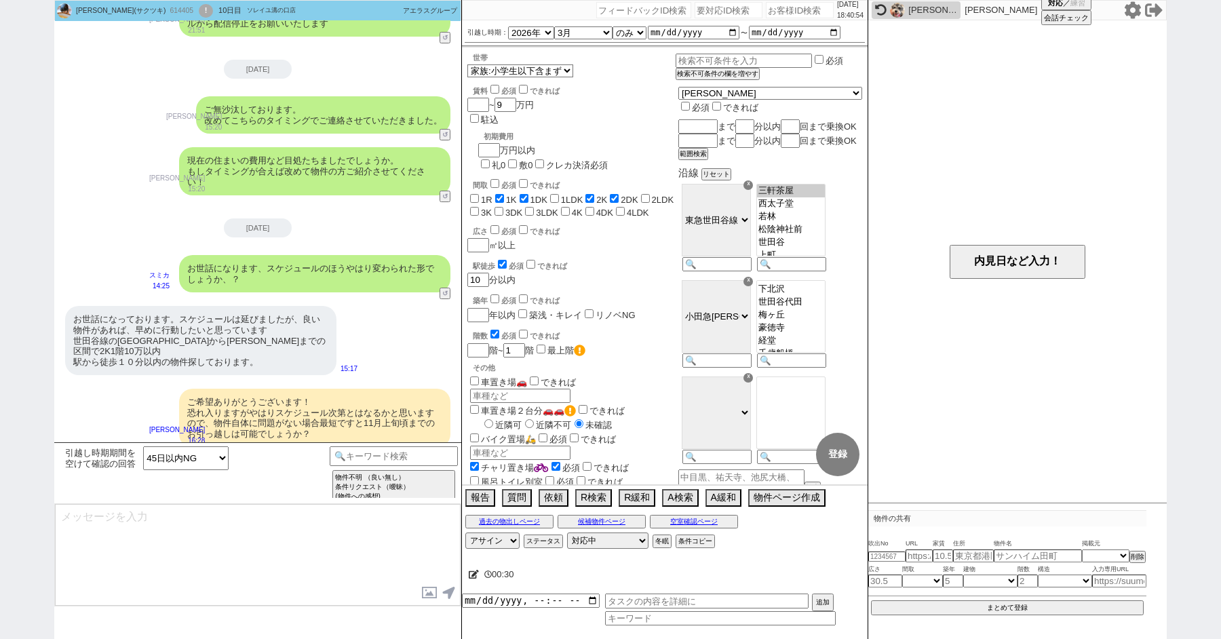
scroll to position [985, 0]
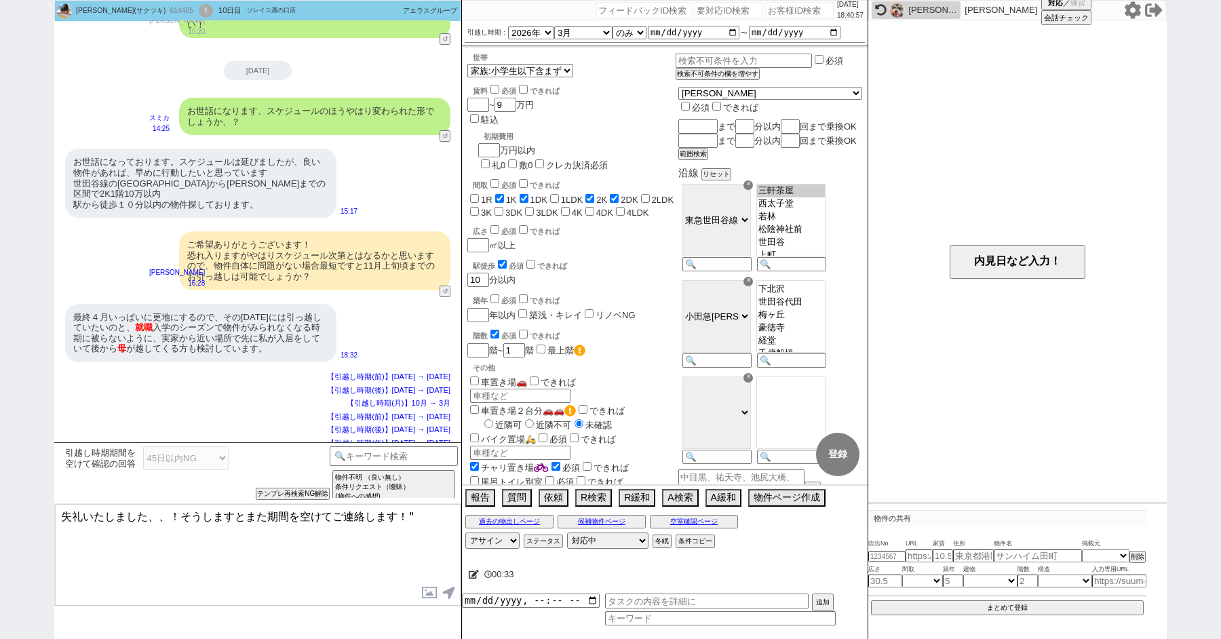
drag, startPoint x: 168, startPoint y: 518, endPoint x: 19, endPoint y: 509, distance: 148.8
click at [20, 509] on div "朔月(サクツキ) 614405 ! 0 10日目 ソレイユ溝の口店 冬眠中 自社客 アエラスグループ スミカ_BPO チャット全表示 2025-09-12 一…" at bounding box center [610, 319] width 1221 height 639
click at [165, 519] on textarea "ありがとうございmす！そうしますとまた期間を空けてご連絡します！"" at bounding box center [258, 555] width 406 height 102
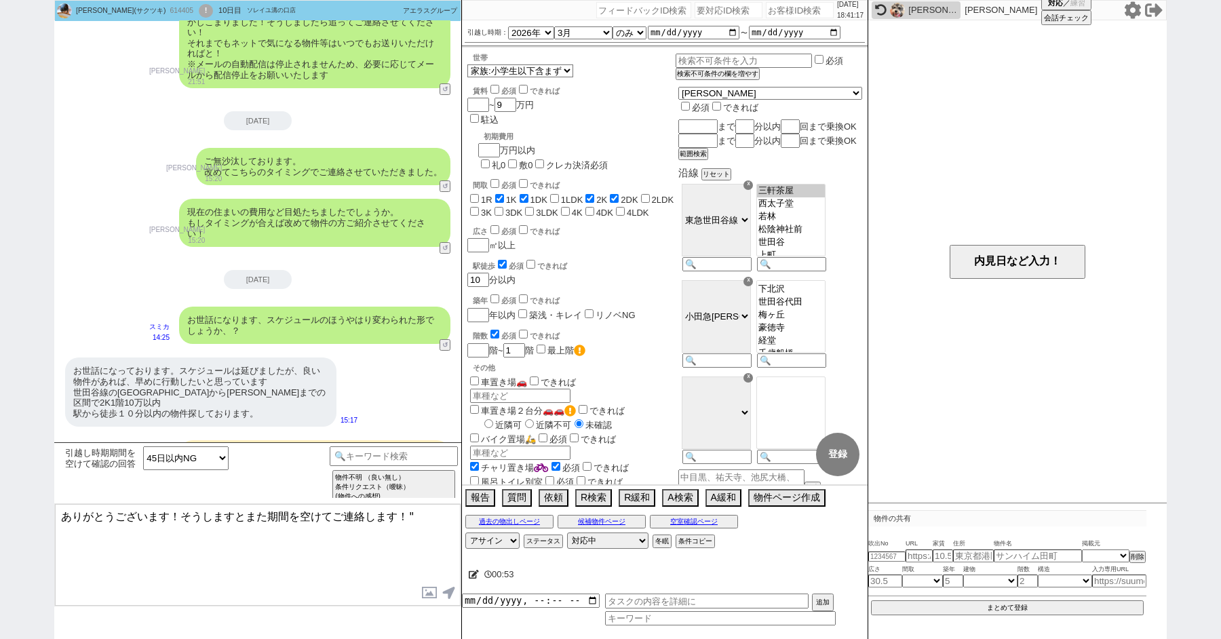
scroll to position [1025, 0]
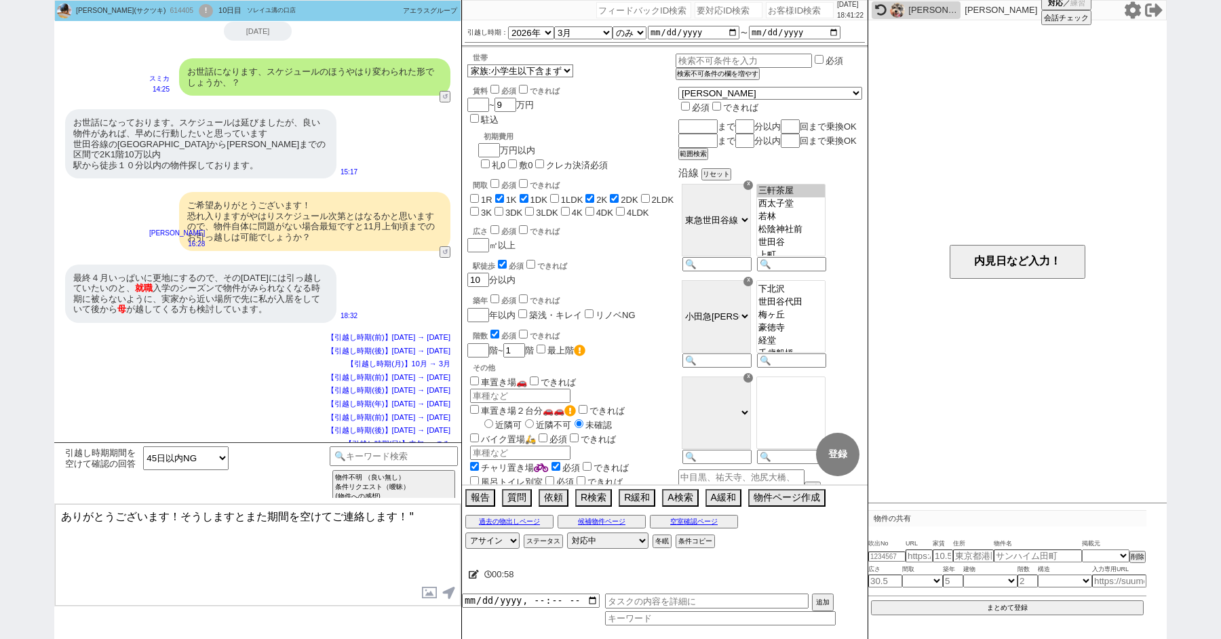
click at [185, 513] on textarea "ありがとうございます！そうしますとまた期間を空けてご連絡します！"" at bounding box center [258, 555] width 406 height 102
click at [357, 535] on textarea "ありがとうございます！現時点では3月ということでしょうか？ そうしますとまた期間を空けてご連絡します！"" at bounding box center [258, 555] width 406 height 102
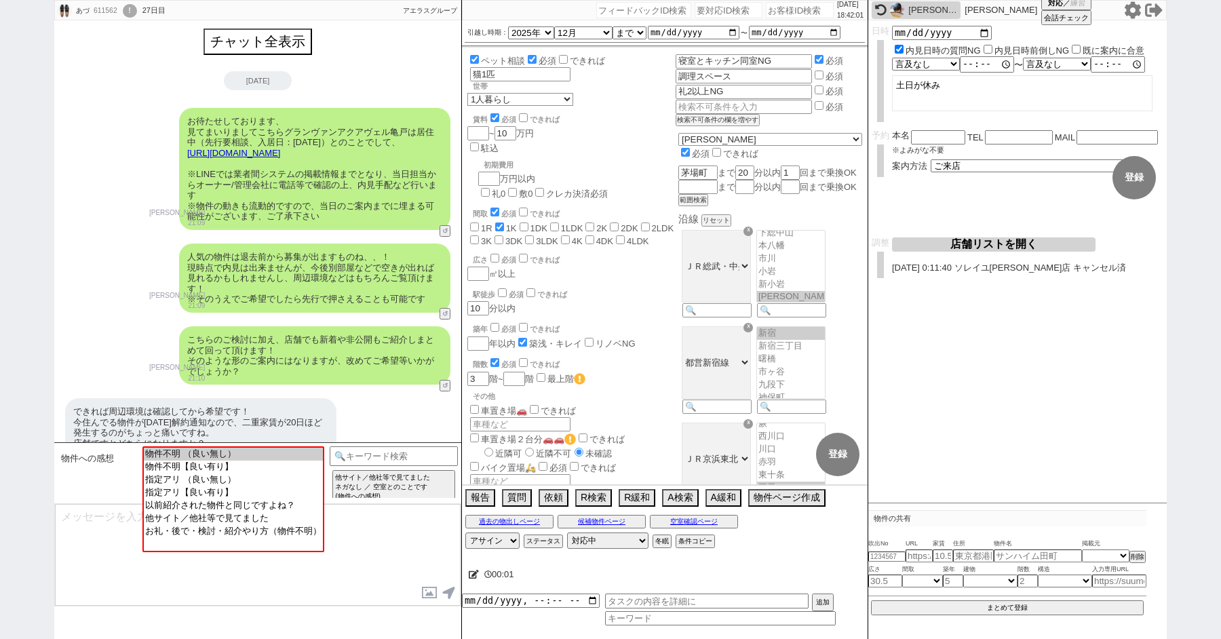
scroll to position [17, 0]
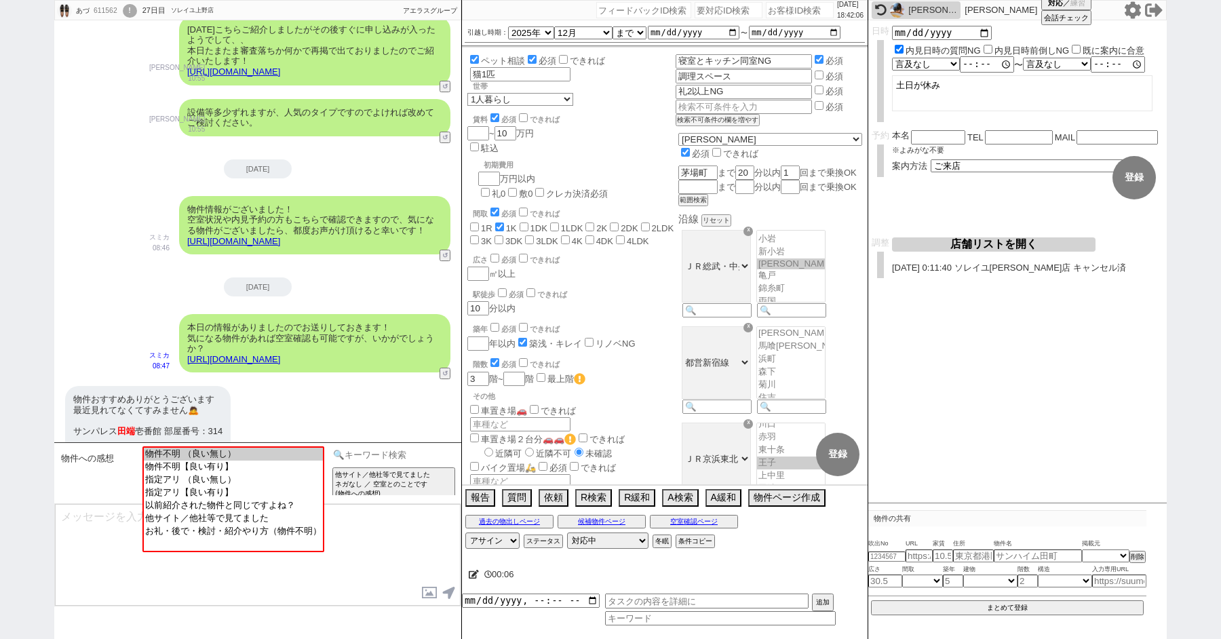
click at [366, 455] on input at bounding box center [394, 454] width 128 height 17
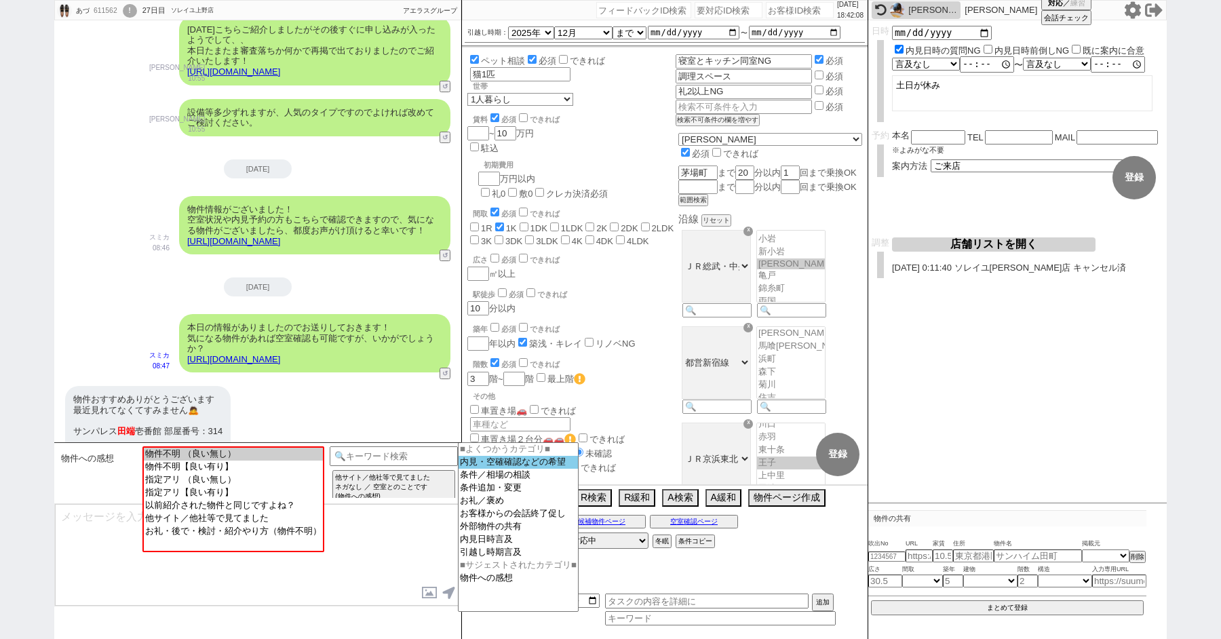
click at [516, 468] on option "内見・空確確認などの希望" at bounding box center [517, 462] width 119 height 13
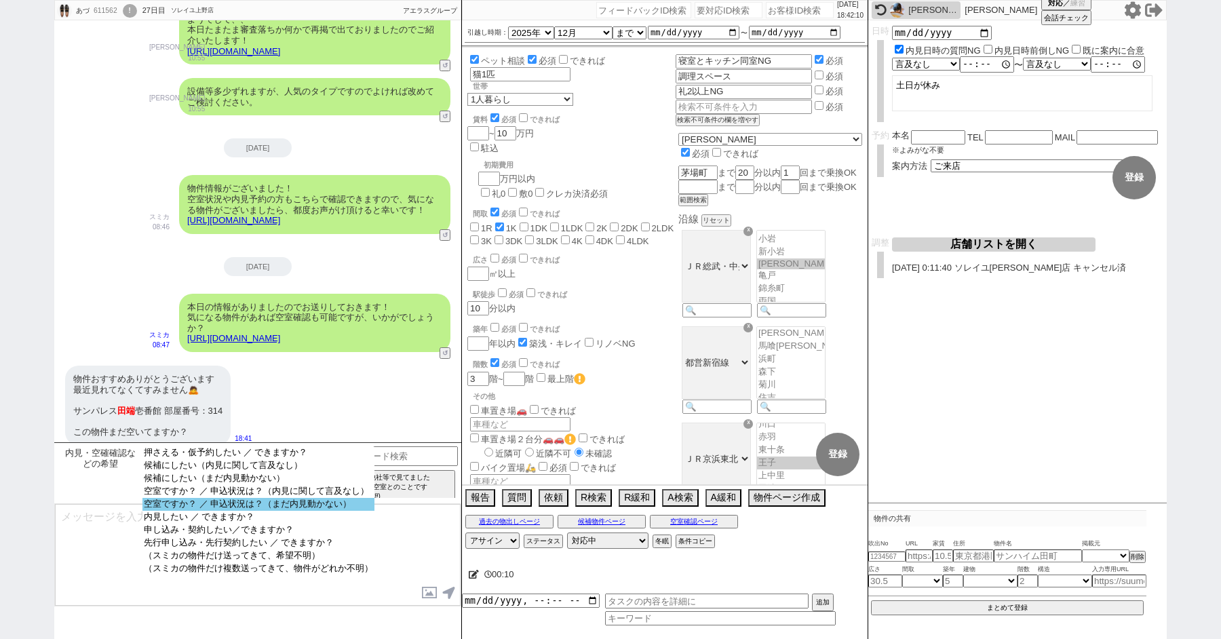
click at [222, 511] on option "空室ですか？ ／ 申込状況は？（まだ内見動かない）" at bounding box center [258, 504] width 232 height 13
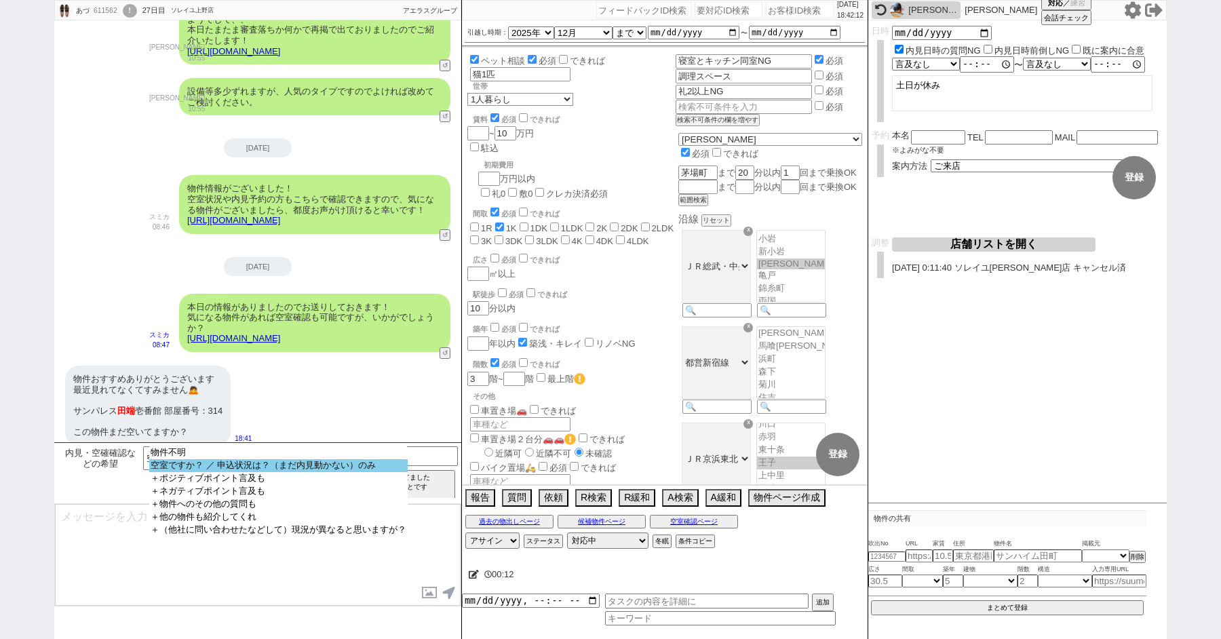
click at [199, 463] on option "空室ですか？ ／ 申込状況は？（まだ内見動かない）のみ" at bounding box center [278, 465] width 258 height 13
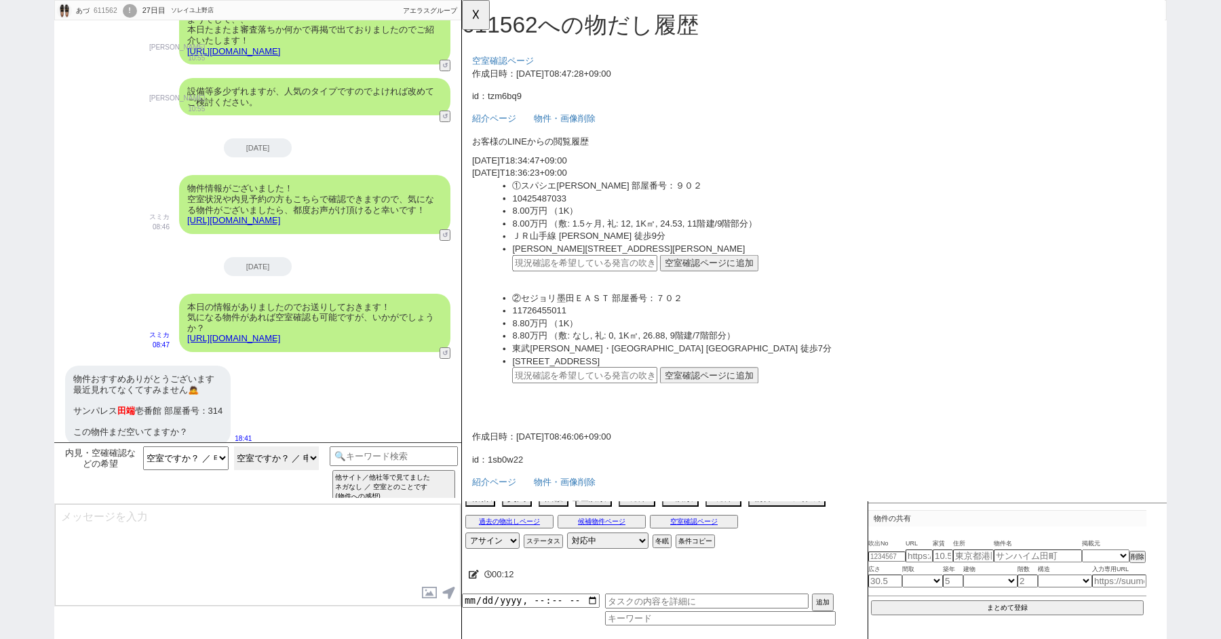
scroll to position [0, 0]
click at [157, 412] on div "物件おすすめありがとうございます 最近見れてなくてすみません🙇 サンパレス 田端 壱番館 部屋番号：314 この物件まだ空いてますか？" at bounding box center [147, 406] width 165 height 80
drag, startPoint x: 161, startPoint y: 400, endPoint x: 73, endPoint y: 400, distance: 88.8
click at [73, 400] on div "物件おすすめありがとうございます 最近見れてなくてすみません🙇 サンパレス 田端 壱番館 部屋番号：314 この物件まだ空いてますか？" at bounding box center [147, 406] width 165 height 80
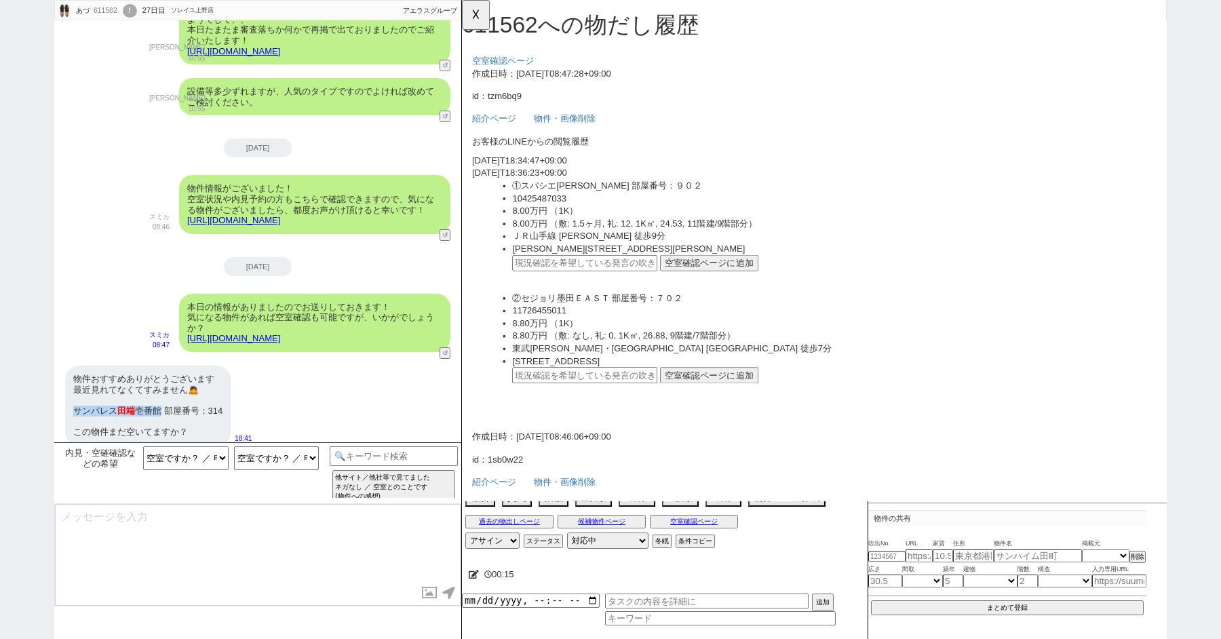
copy div "サンパレス 田端 壱番館"
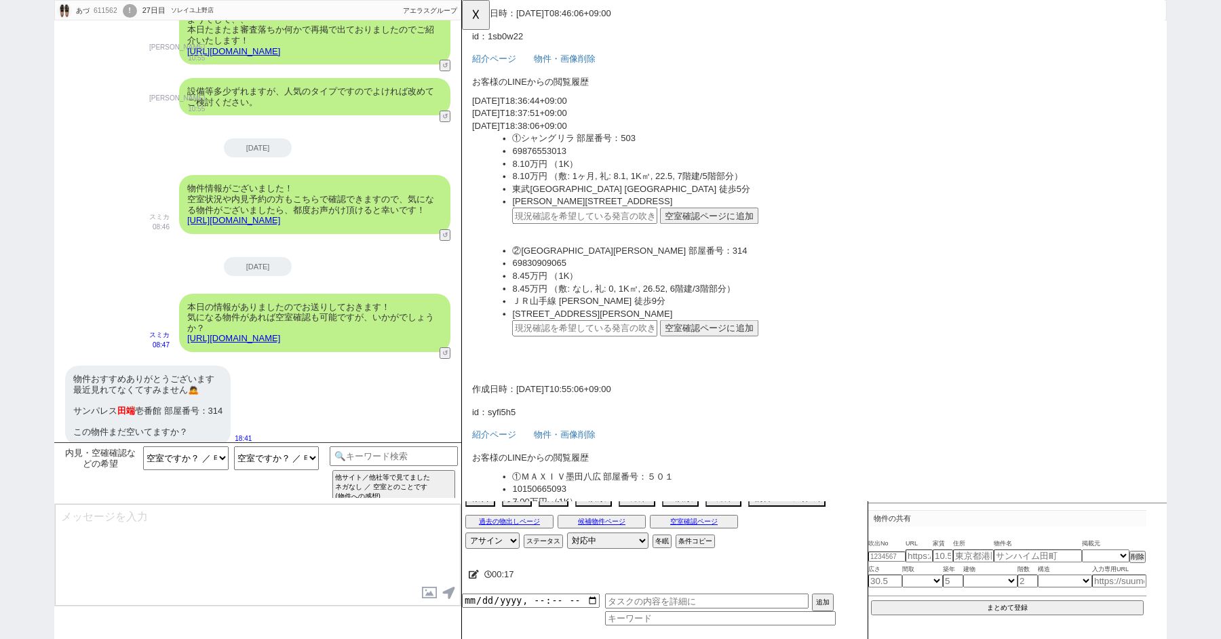
click at [149, 369] on div "物件おすすめありがとうございます 最近見れてなくてすみません🙇 サンパレス 田端 壱番館 部屋番号：314 この物件まだ空いてますか？" at bounding box center [147, 406] width 165 height 80
click at [644, 352] on input "text" at bounding box center [594, 353] width 156 height 18
paste input "37125021"
click at [723, 359] on button "空室確認ページに追加" at bounding box center [728, 353] width 106 height 18
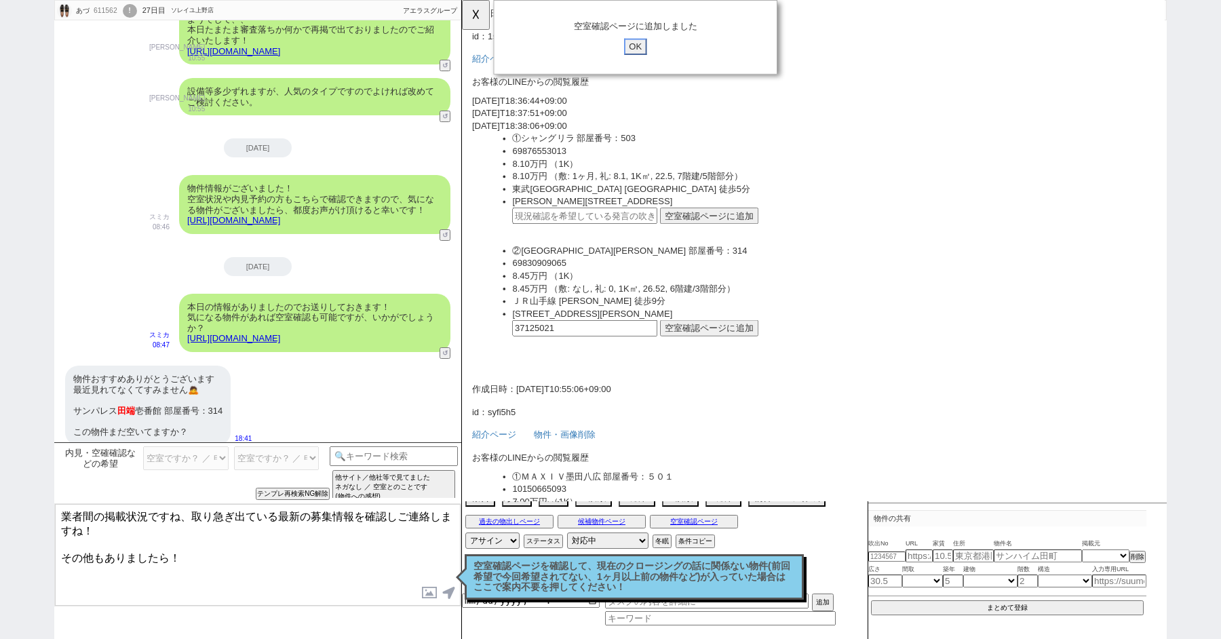
click at [653, 57] on input "OK" at bounding box center [648, 50] width 24 height 18
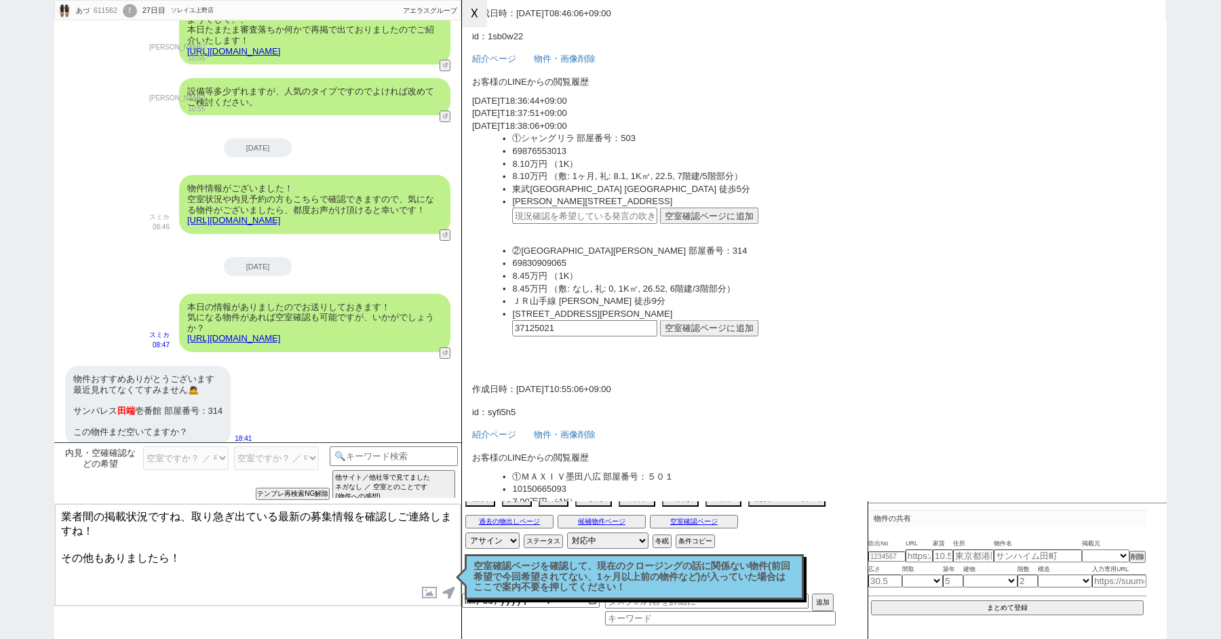
click at [471, 22] on button "☓" at bounding box center [474, 13] width 25 height 27
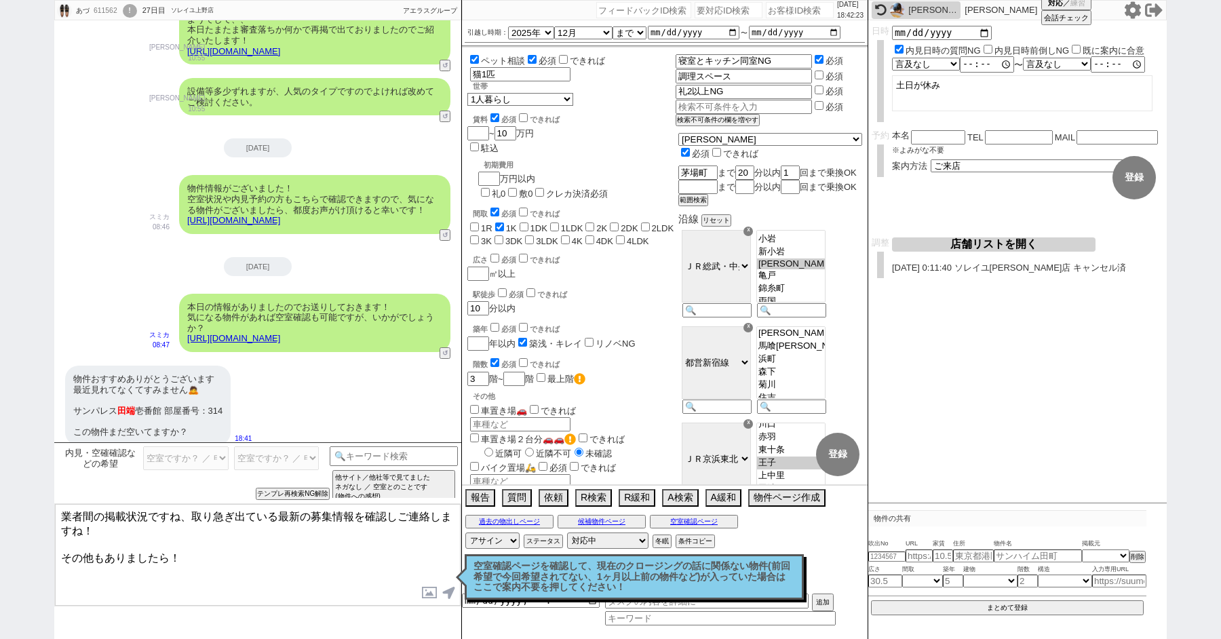
click at [564, 581] on p "空室確認ページを確認して、現在のクロージングの話に関係ない物件(前回希望で今回希望されてない、1ヶ月以上前の物件など)が入っていた場合はここで案内不要を押して…" at bounding box center [633, 577] width 321 height 32
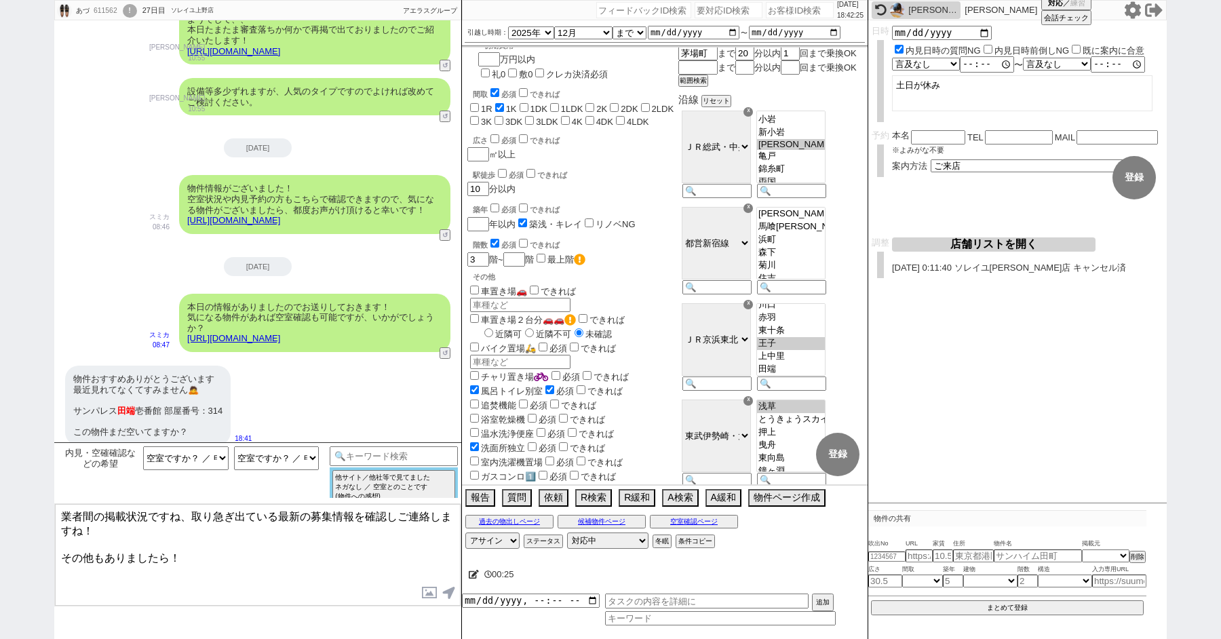
scroll to position [530, 0]
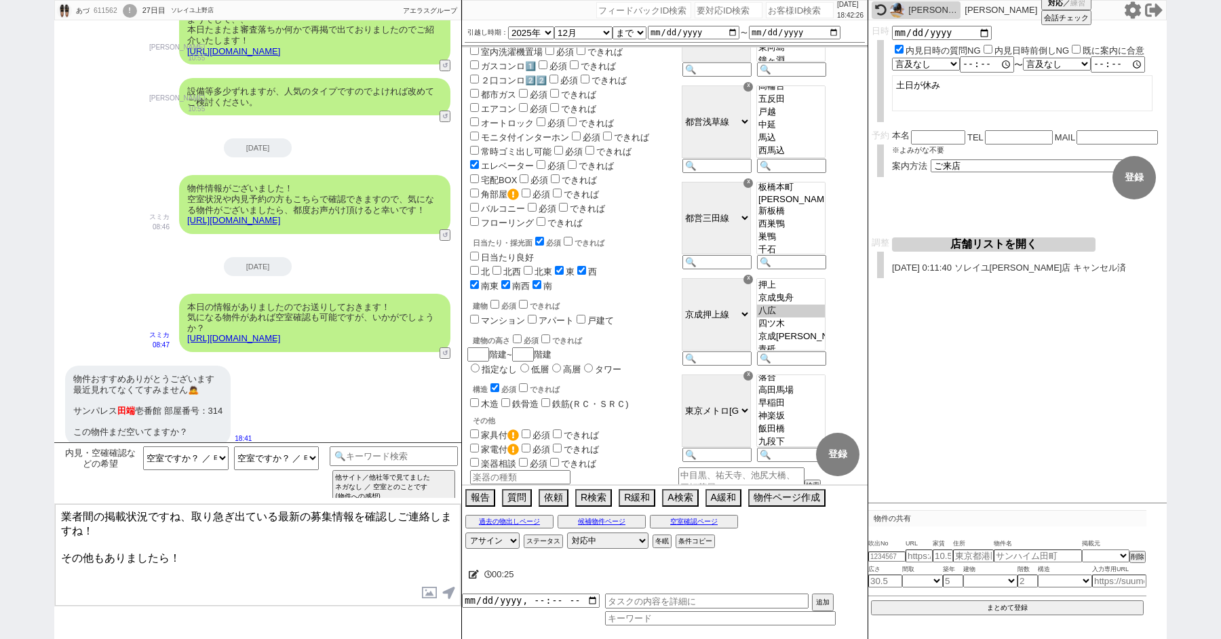
click at [312, 550] on textarea "業者間の掲載状況ですね、取り急ぎ出ている最新の募集情報を確認しご連絡しますね！ その他もありましたら！" at bounding box center [258, 555] width 406 height 102
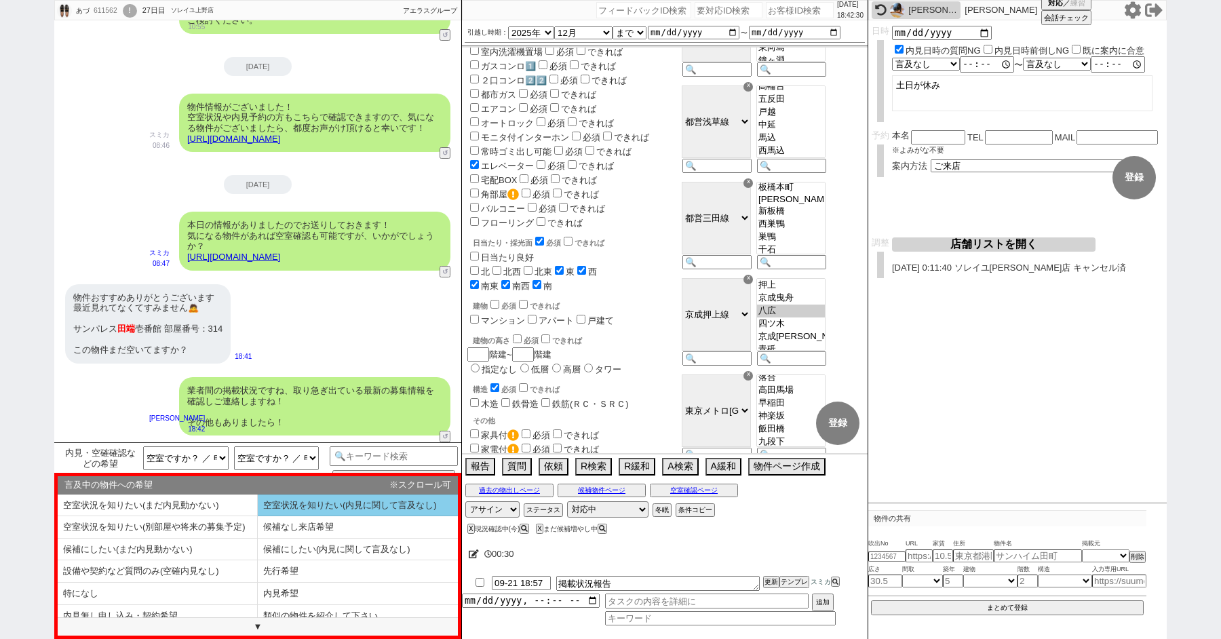
click at [292, 511] on li "空室状況を知りたい(内見に関して言及なし)" at bounding box center [358, 505] width 200 height 22
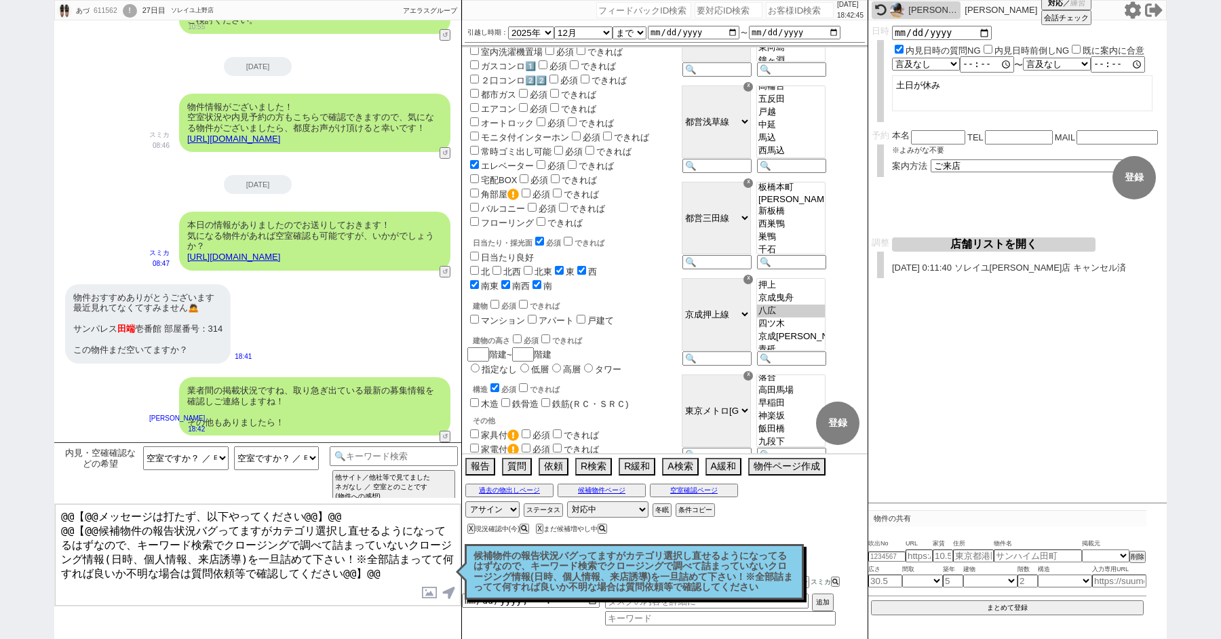
click at [495, 570] on p "候補物件の報告状況バグってますがカテゴリ選択し直せるようになってるはずなので、キーワード検索でクロージングで調べて詰まっていないクロージング情報(日時、個人情…" at bounding box center [633, 572] width 321 height 42
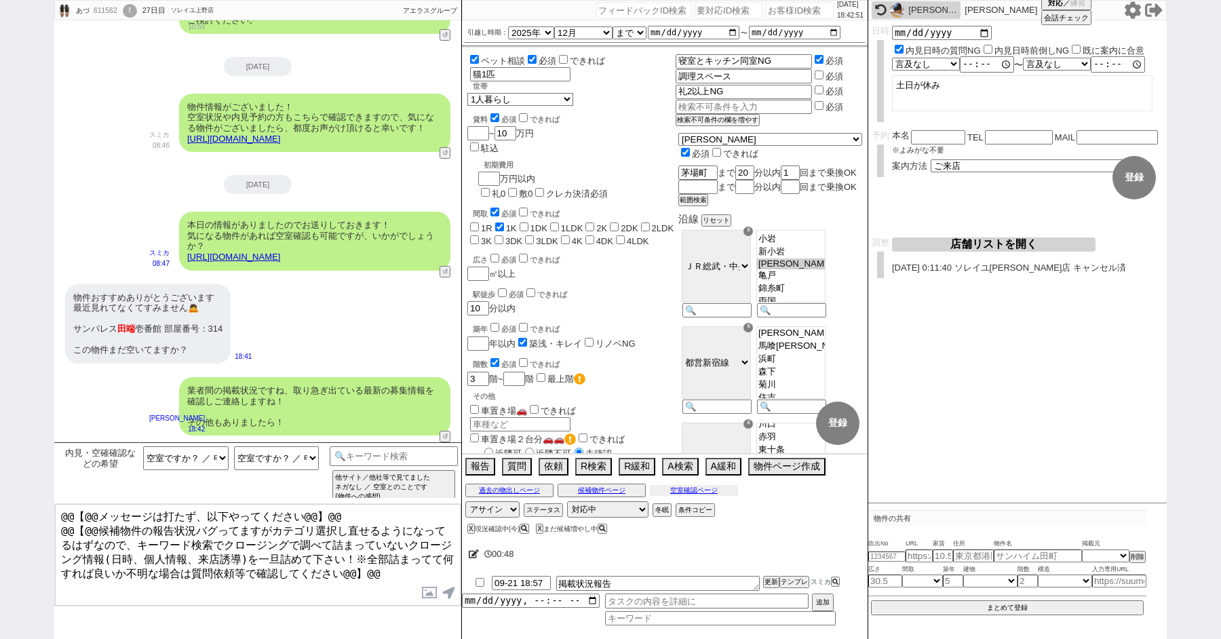
click at [673, 487] on button "空室確認ページ" at bounding box center [694, 490] width 88 height 11
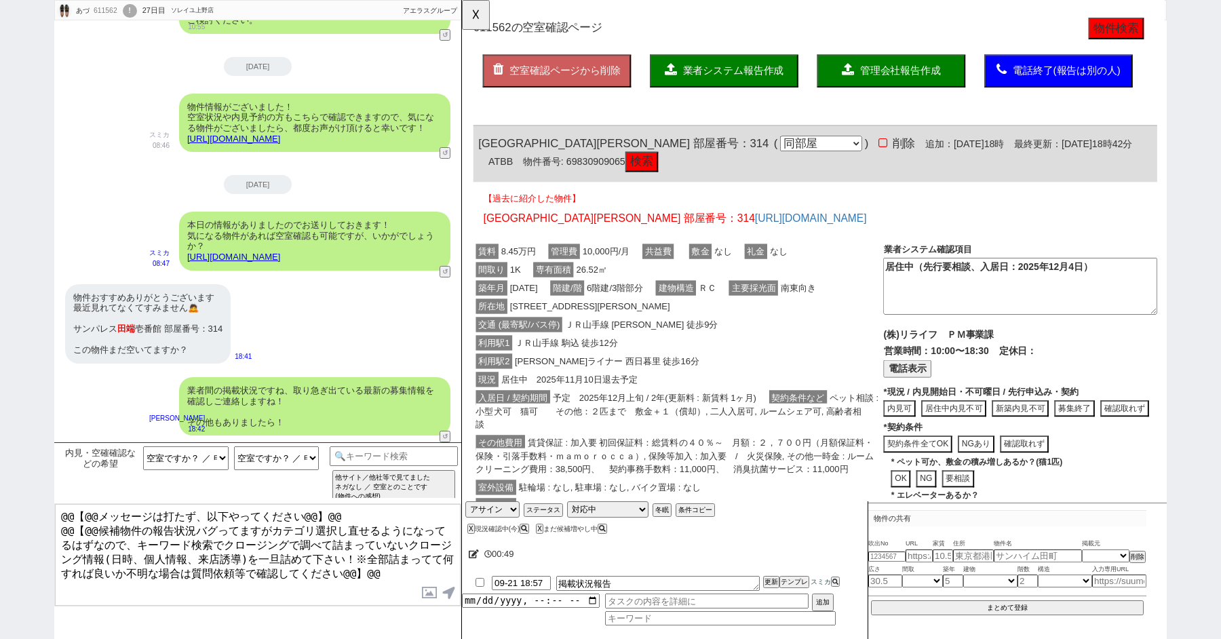
scroll to position [16, 0]
click at [718, 290] on div "間取り 1K 専有面積 26.52㎡" at bounding box center [694, 289] width 441 height 20
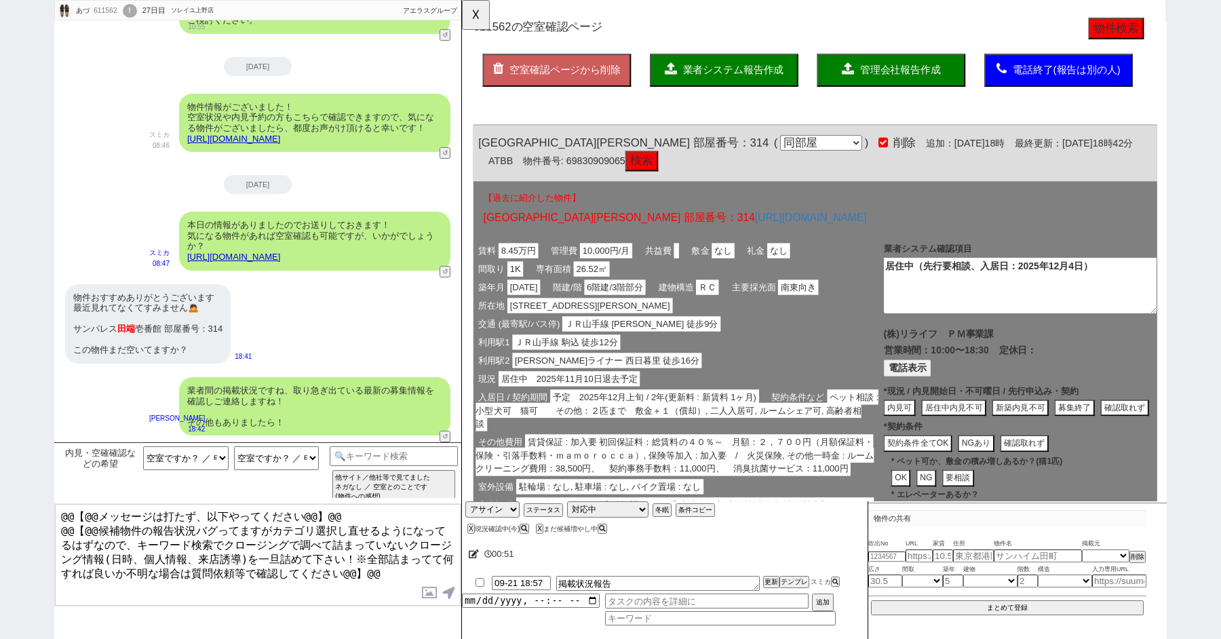
click at [720, 76] on span "業者システム報告作成" at bounding box center [753, 75] width 109 height 12
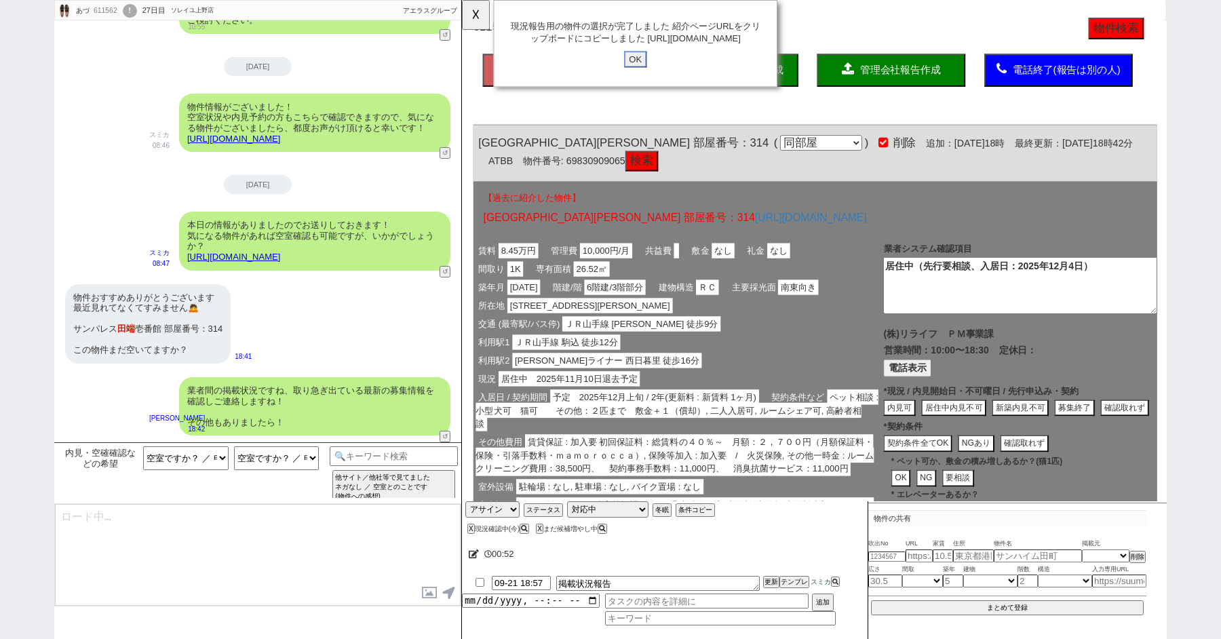
click input "OK" at bounding box center [648, 64] width 24 height 18
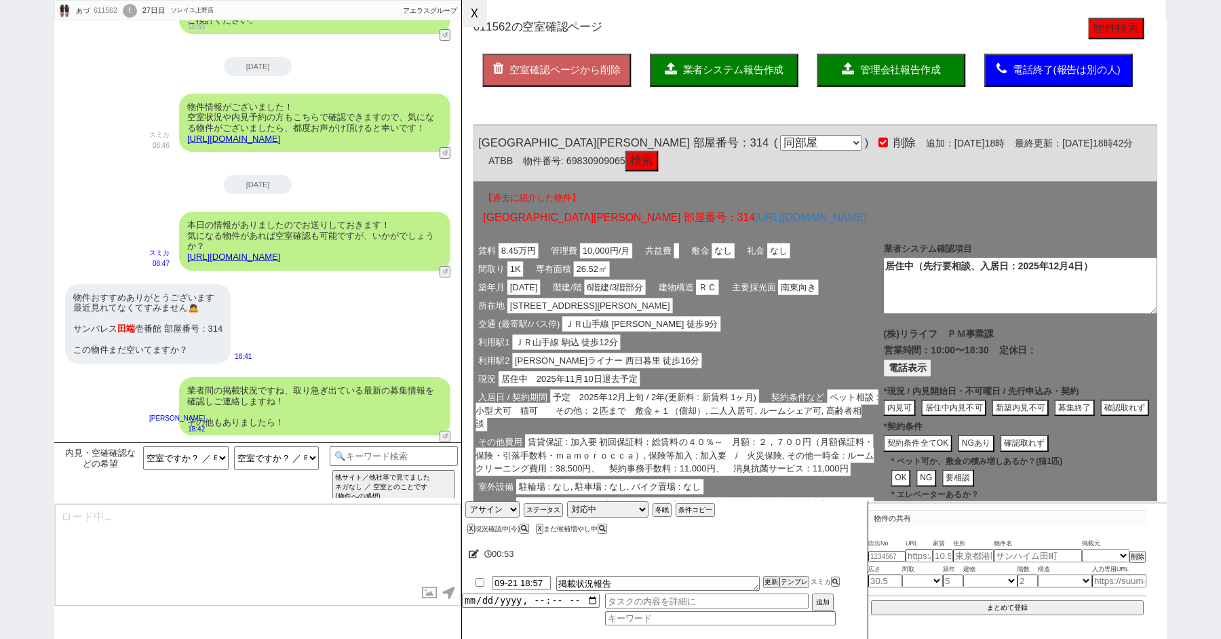
click at [480, 20] on button "☓" at bounding box center [474, 13] width 25 height 27
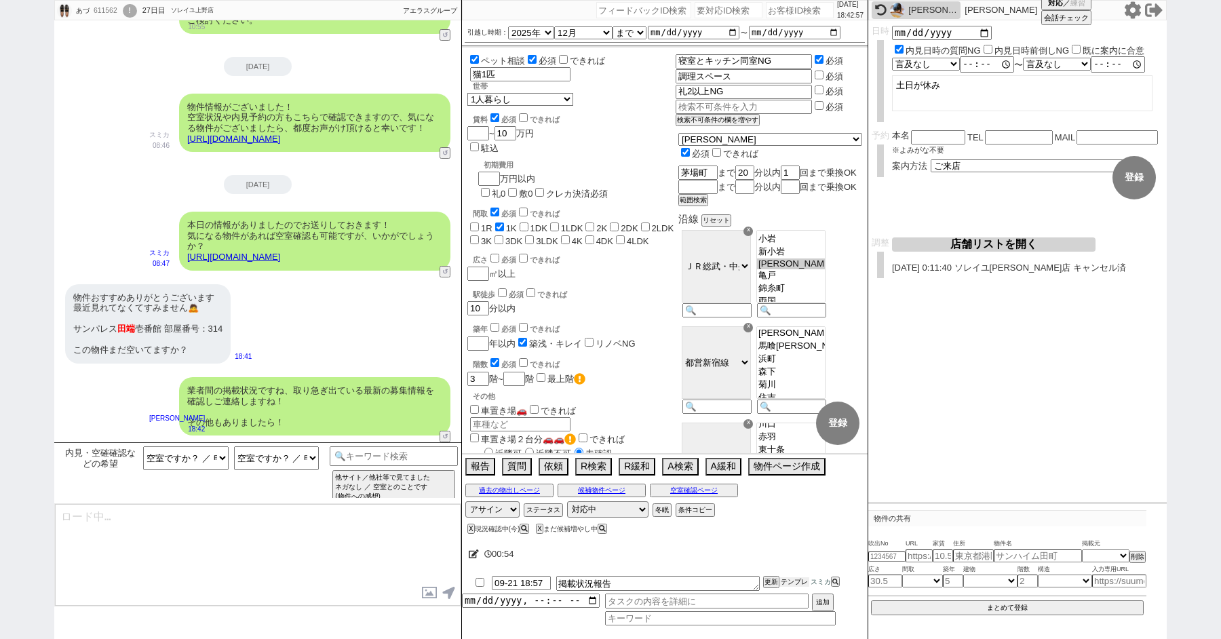
click at [797, 581] on button "テンプレ" at bounding box center [794, 581] width 30 height 9
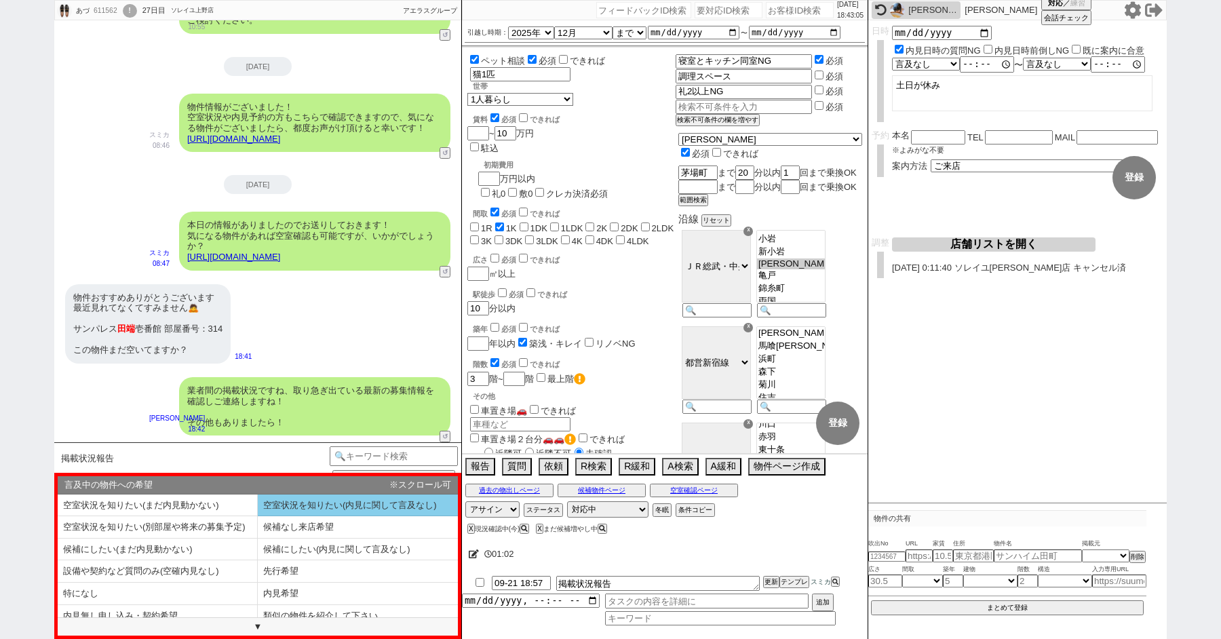
click at [306, 509] on li "空室状況を知りたい(内見に関して言及なし)" at bounding box center [358, 505] width 200 height 22
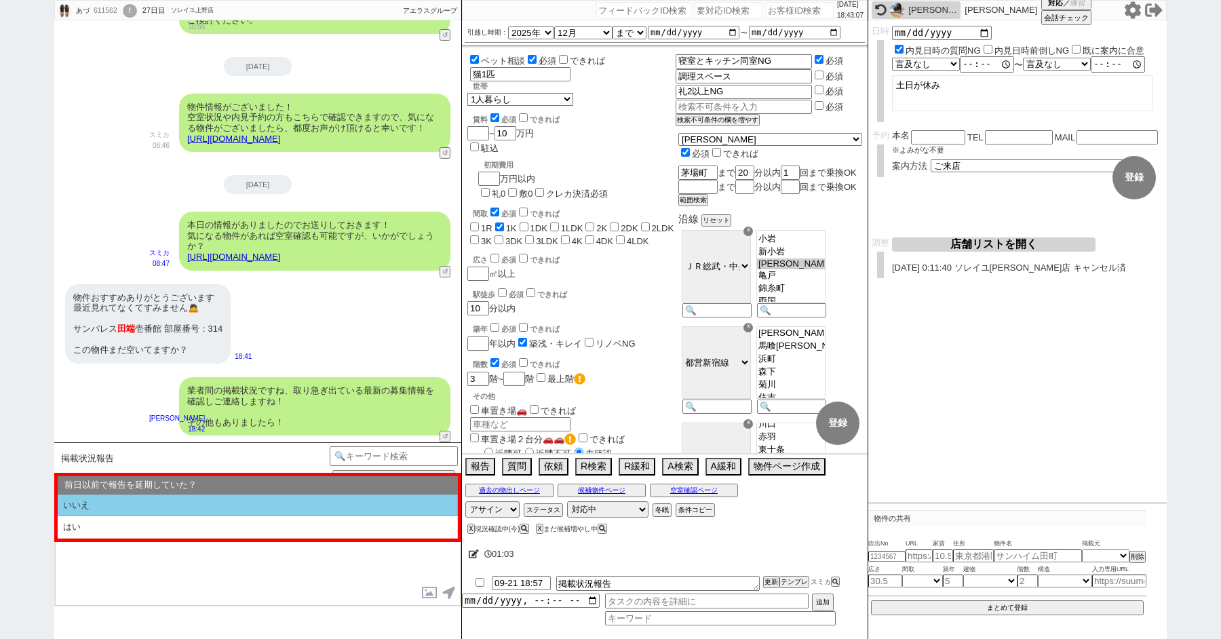
click at [305, 509] on li "いいえ" at bounding box center [258, 505] width 400 height 22
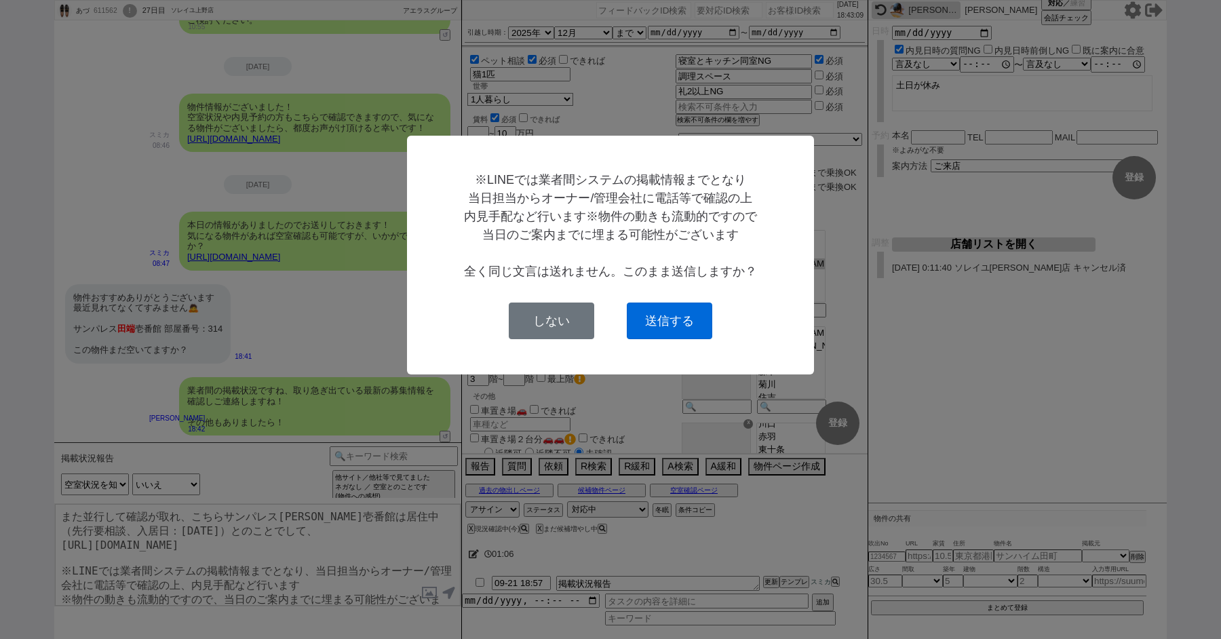
click at [667, 311] on button "送信する" at bounding box center [669, 320] width 85 height 37
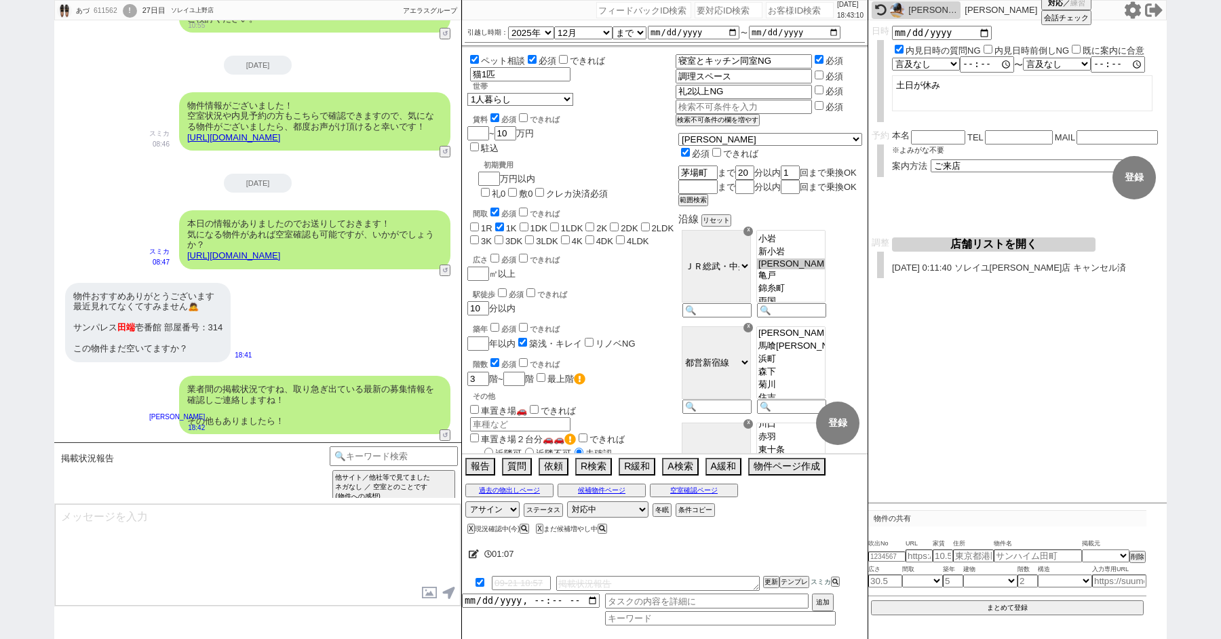
scroll to position [802, 0]
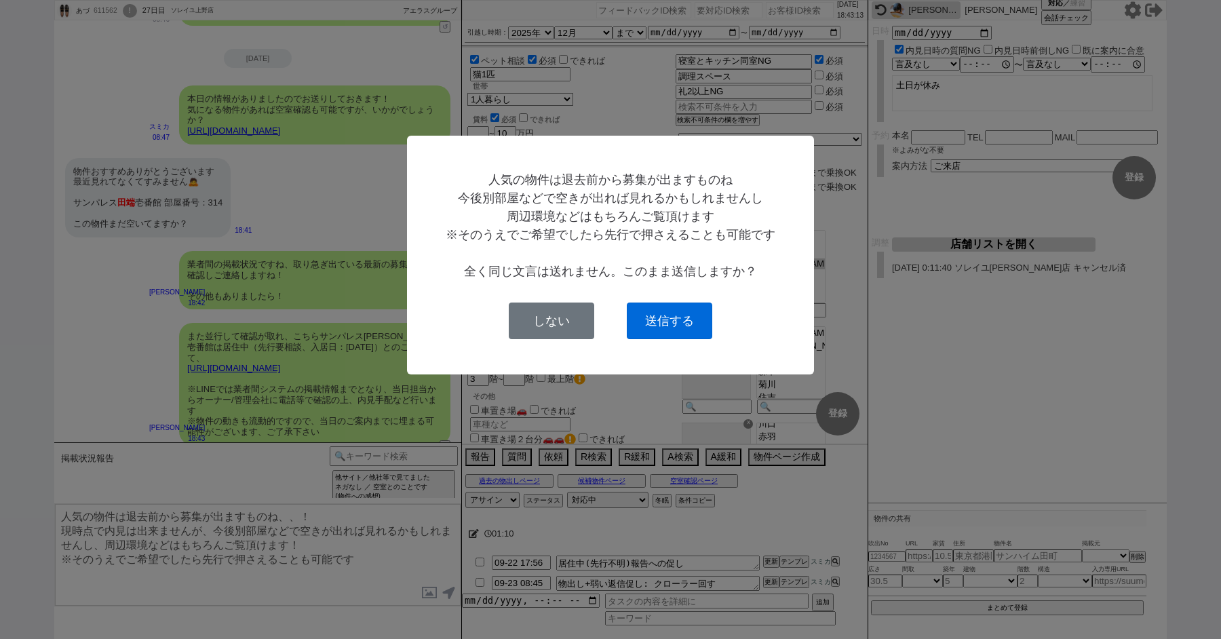
click at [648, 329] on button "送信する" at bounding box center [669, 320] width 85 height 37
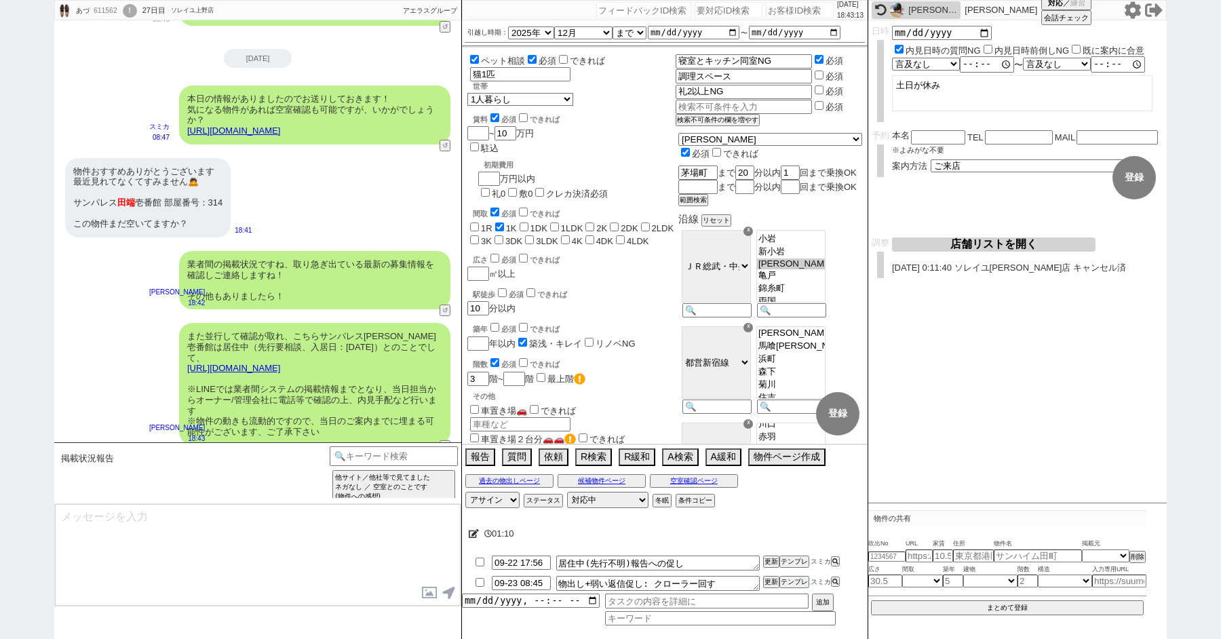
scroll to position [885, 0]
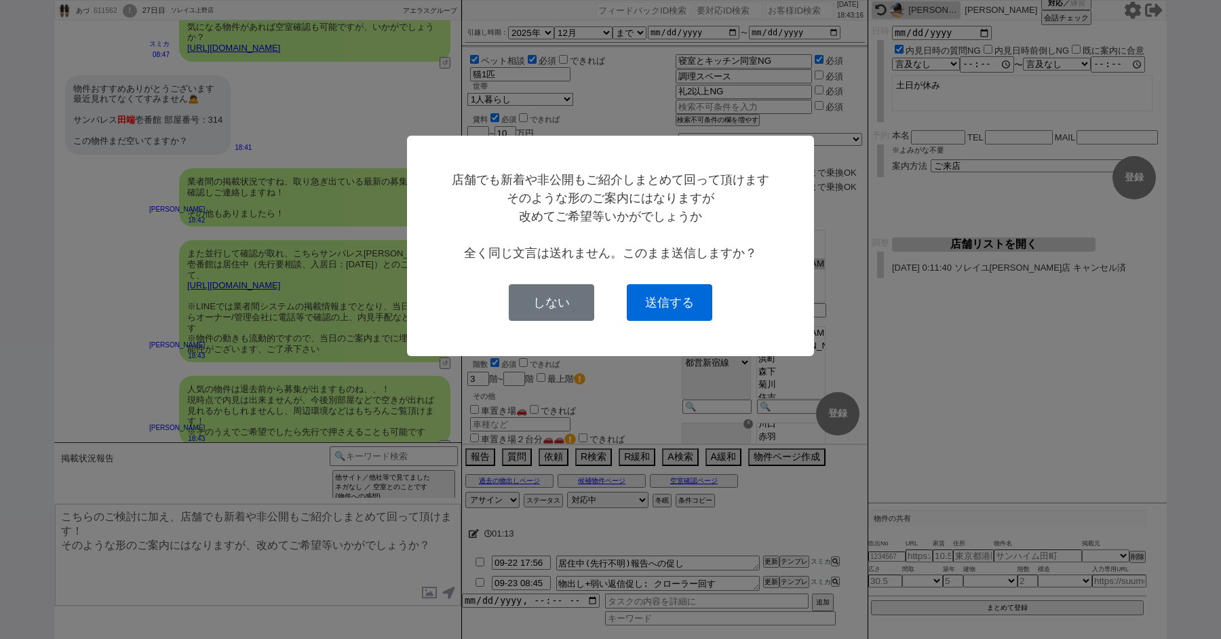
click at [673, 307] on button "送信する" at bounding box center [669, 302] width 85 height 37
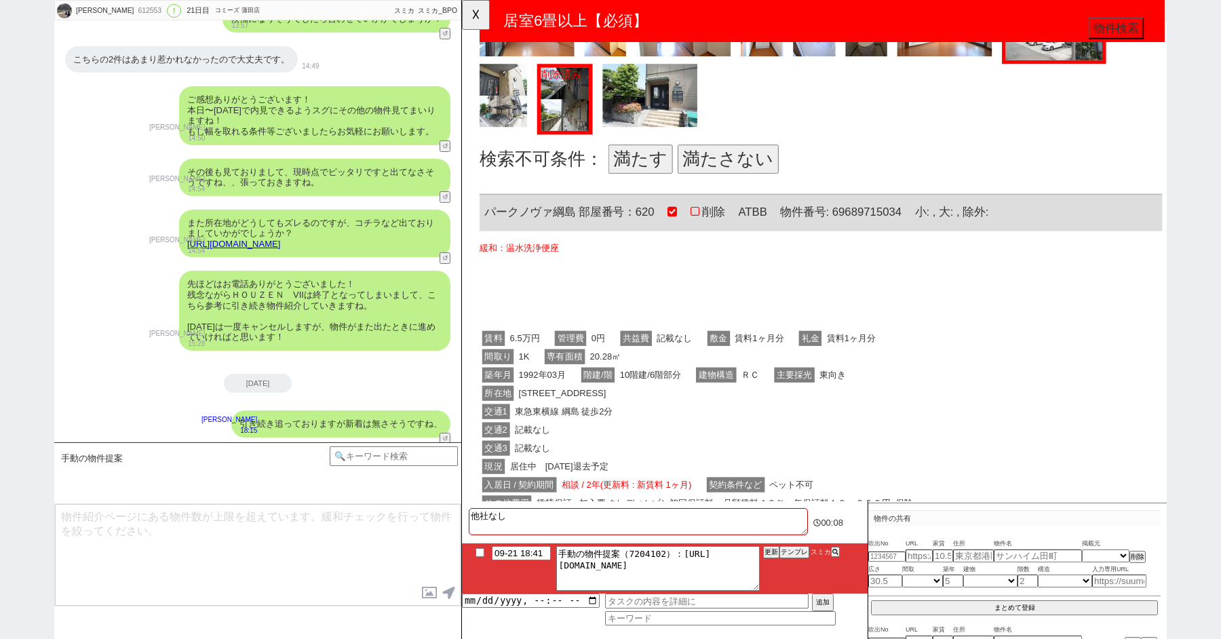
scroll to position [812, 0]
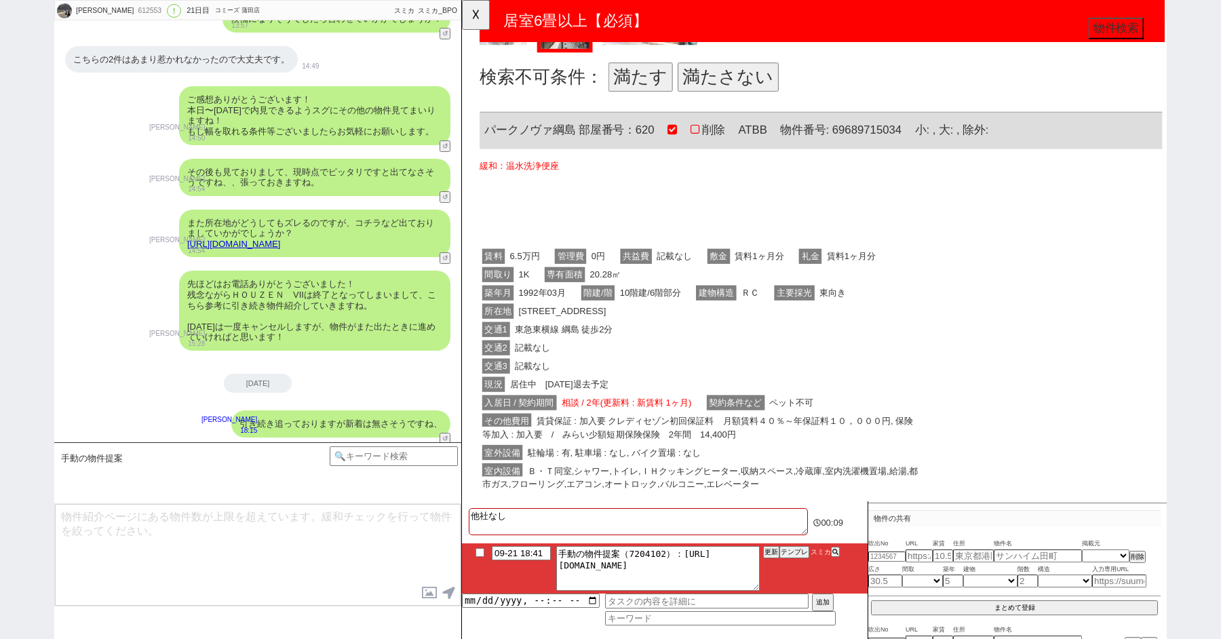
click at [740, 74] on button "満たさない" at bounding box center [748, 82] width 109 height 31
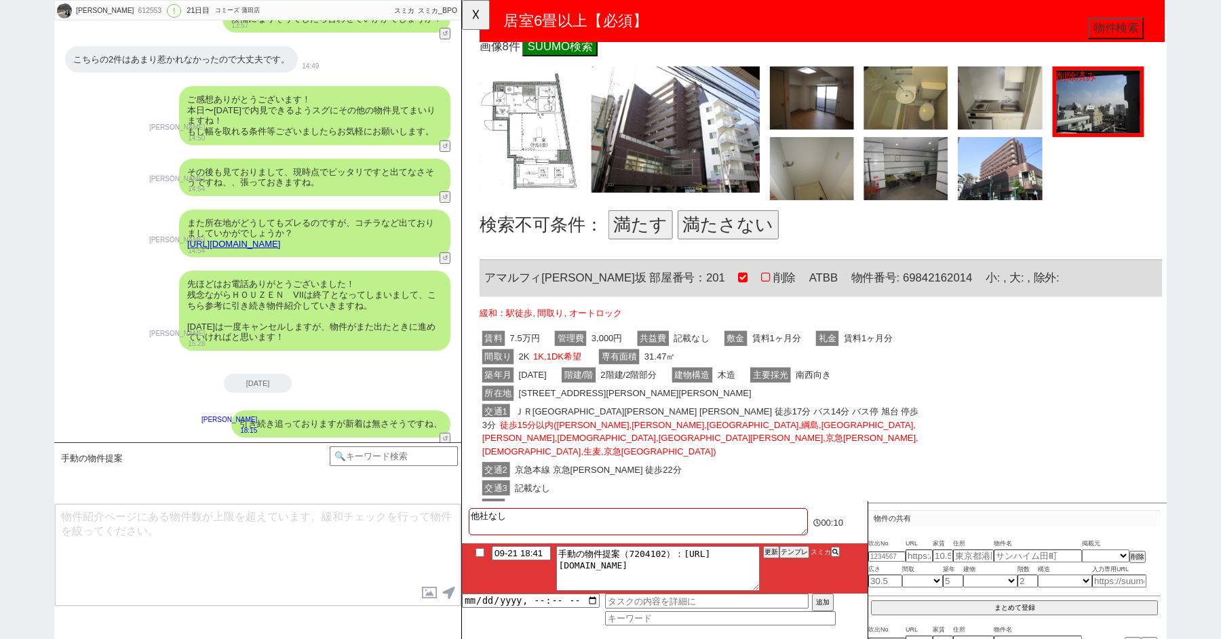
scroll to position [1252, 0]
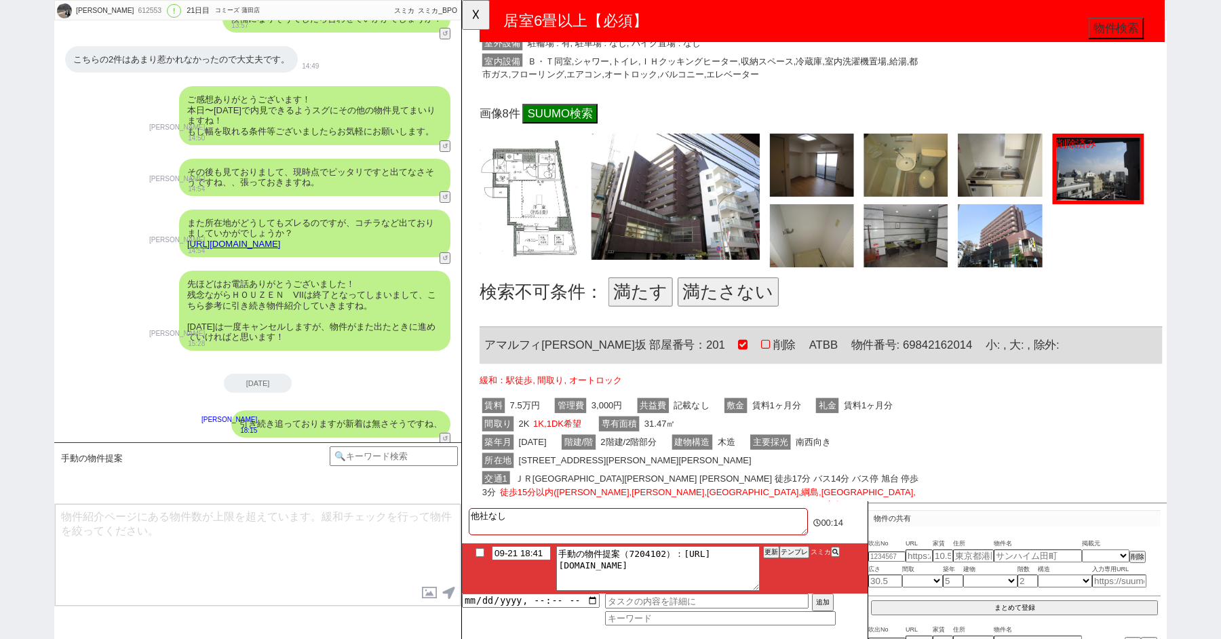
click at [642, 307] on button "満たす" at bounding box center [653, 313] width 69 height 31
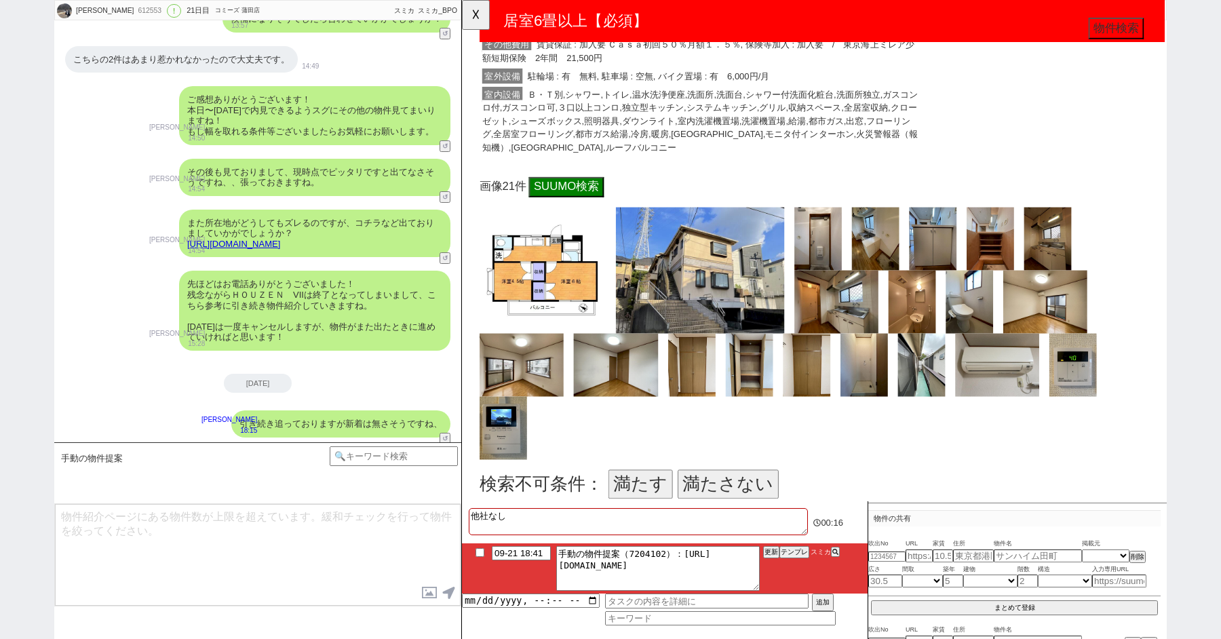
scroll to position [2001, 0]
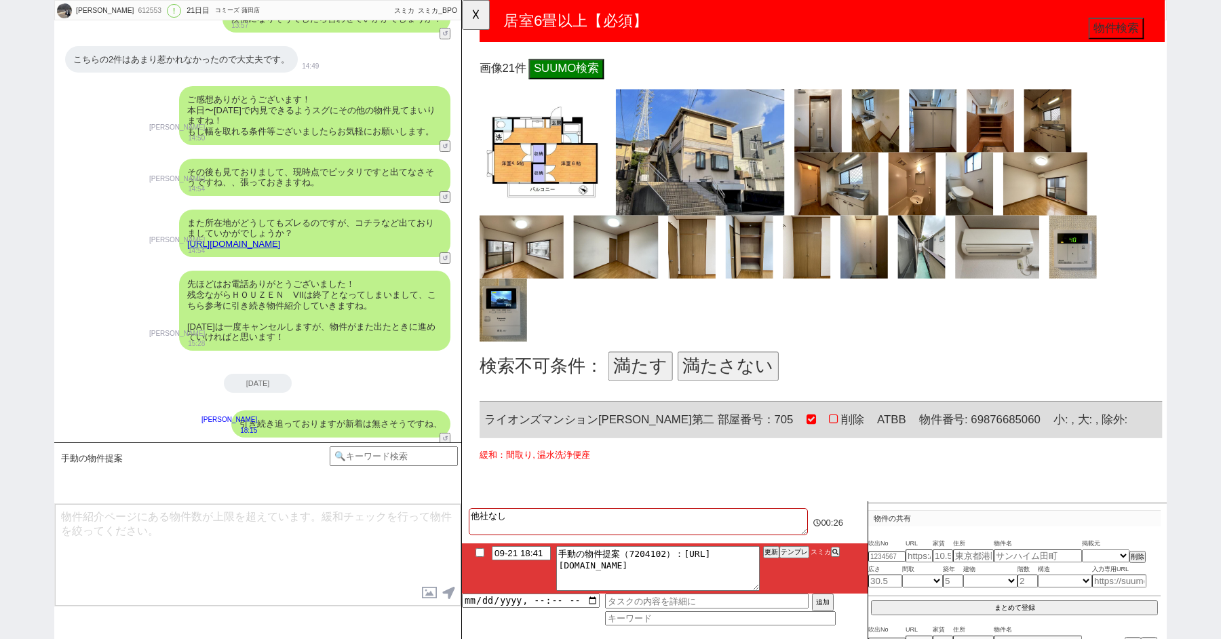
click at [656, 378] on button "満たす" at bounding box center [653, 393] width 69 height 31
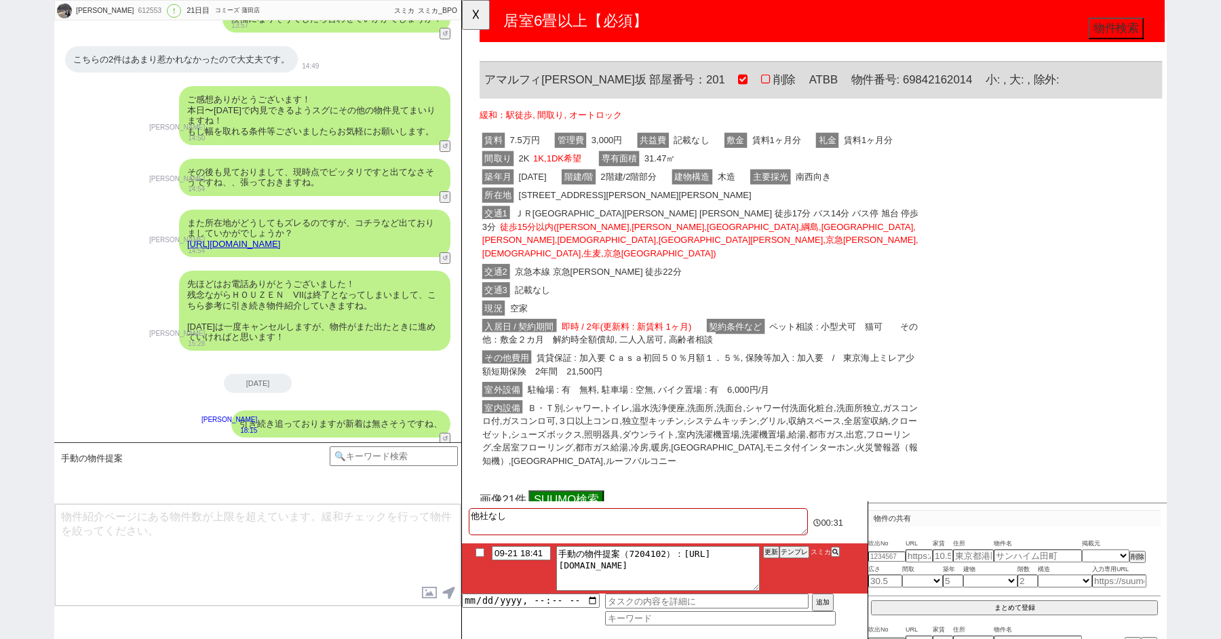
scroll to position [1990, 0]
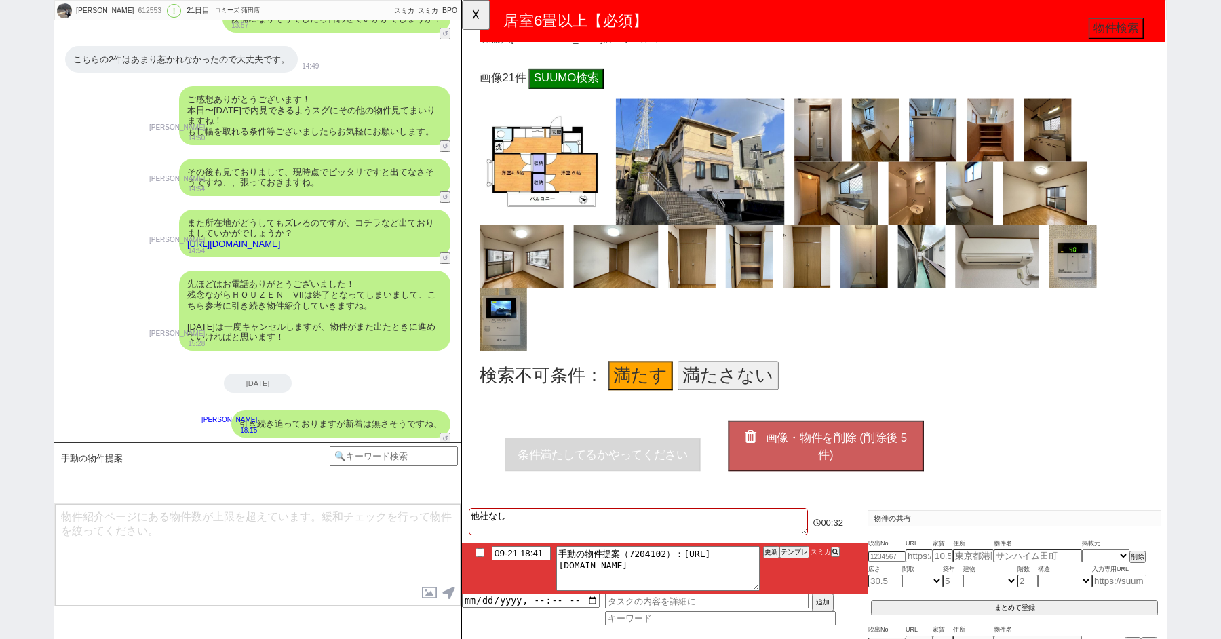
click at [798, 454] on button "画像・物件を削除 (削除後 5 件)" at bounding box center [853, 479] width 210 height 55
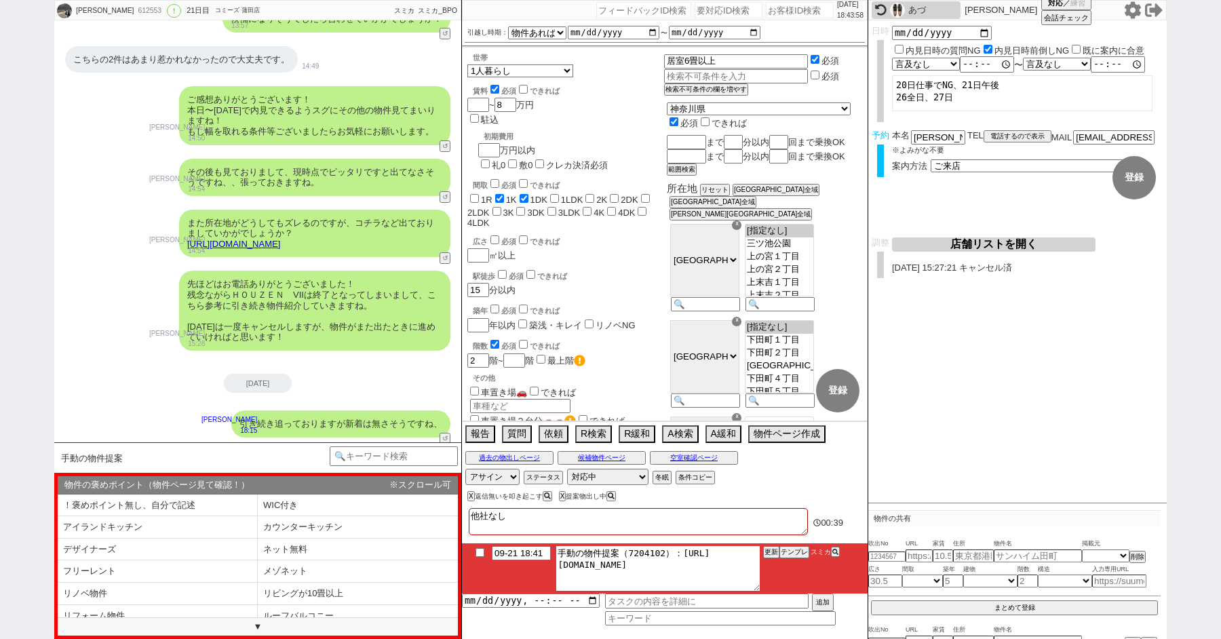
drag, startPoint x: 675, startPoint y: 549, endPoint x: 809, endPoint y: 605, distance: 145.6
click at [809, 605] on div "09-21 18:41 手動の物件提案（7204102）：https://jent-crm.com/2ng-84y191pn3984hy/introducti…" at bounding box center [665, 584] width 406 height 82
click at [155, 501] on li "！褒めポイント無し、自分で記述" at bounding box center [158, 505] width 200 height 22
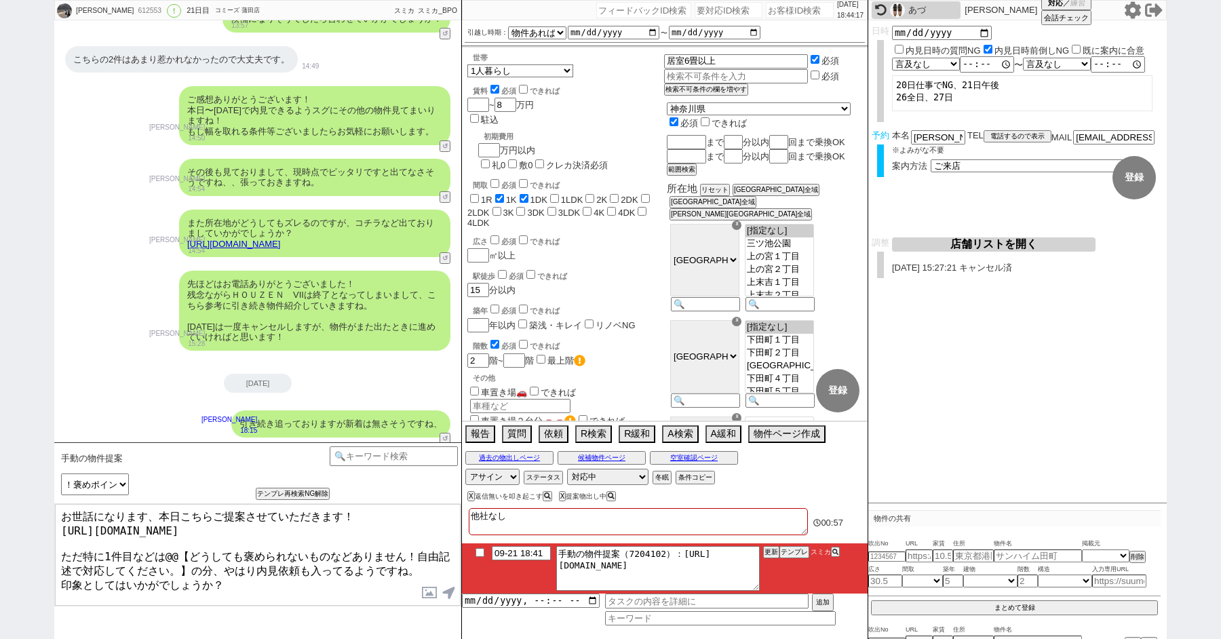
drag, startPoint x: 104, startPoint y: 551, endPoint x: 195, endPoint y: 557, distance: 91.8
click at [195, 557] on textarea "お世話になります、本日こちらご提案させていただきます！ https://tools.sumika.live/pages/4624dg2 ただ特に1件目などは@…" at bounding box center [258, 555] width 406 height 102
click at [58, 570] on textarea "お世話になります、本日こちらご提案させていただきます！ https://tools.sumika.live/pages/4624dg2 ただ特に2件目などは6…" at bounding box center [258, 555] width 406 height 102
click at [160, 552] on textarea "お世話になります、本日こちらご提案させていただきます！ https://tools.sumika.live/pages/4624dg2 ただ特に2件目などは6…" at bounding box center [258, 555] width 406 height 102
click at [325, 532] on textarea "お世話になります、本日こちらご提案させていただきます！ https://tools.sumika.live/pages/4624dg2 ただ特に2件目などは相…" at bounding box center [258, 555] width 406 height 102
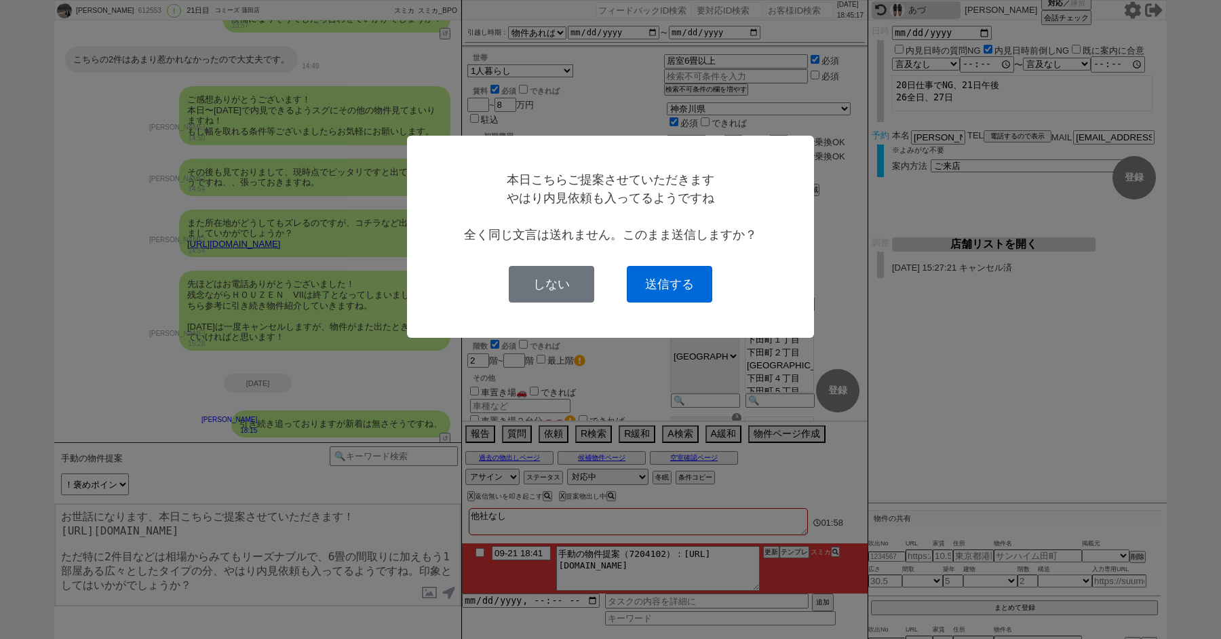
click at [658, 283] on button "送信する" at bounding box center [669, 284] width 85 height 37
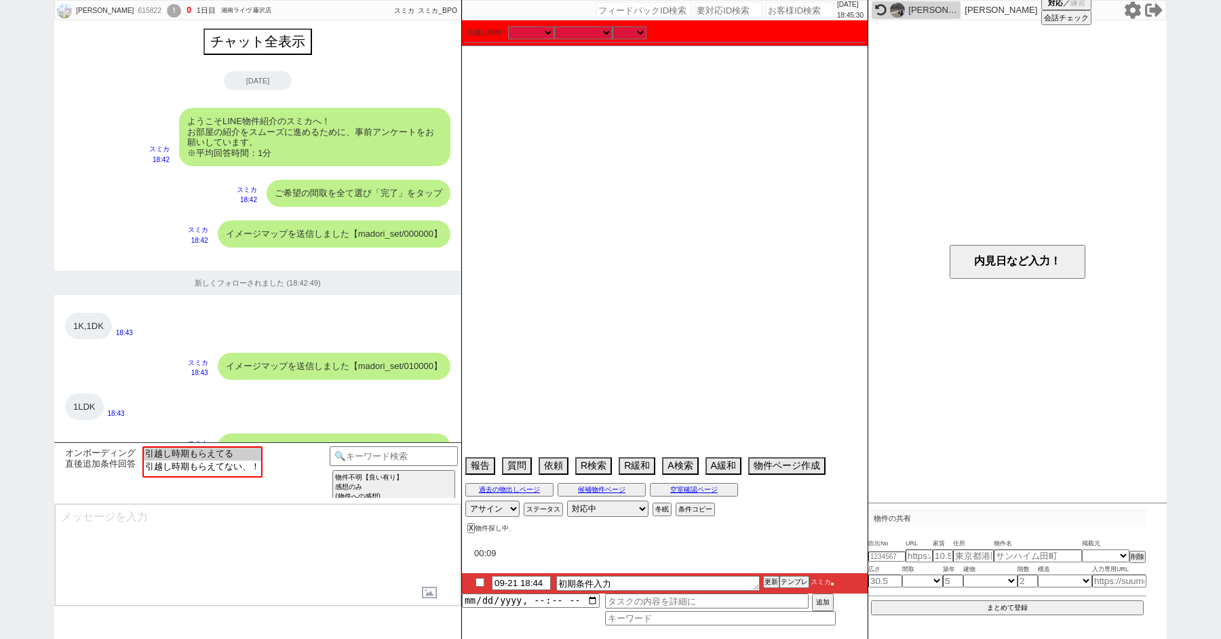
scroll to position [842, 0]
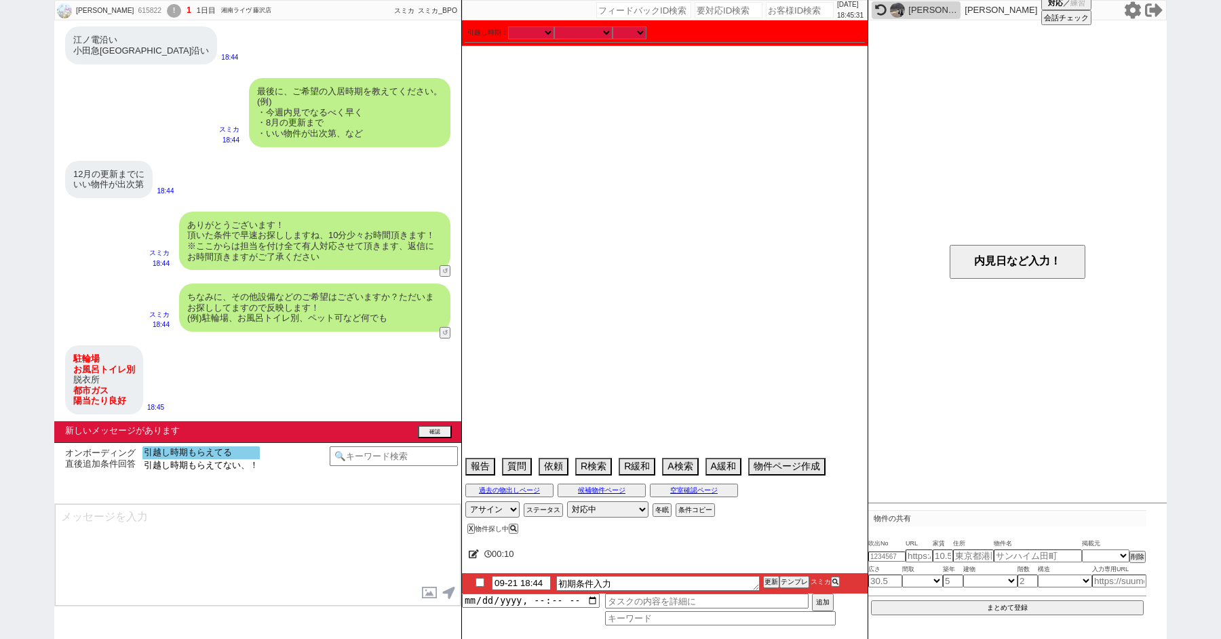
click at [205, 452] on option "引越し時期もらえてる" at bounding box center [200, 452] width 117 height 13
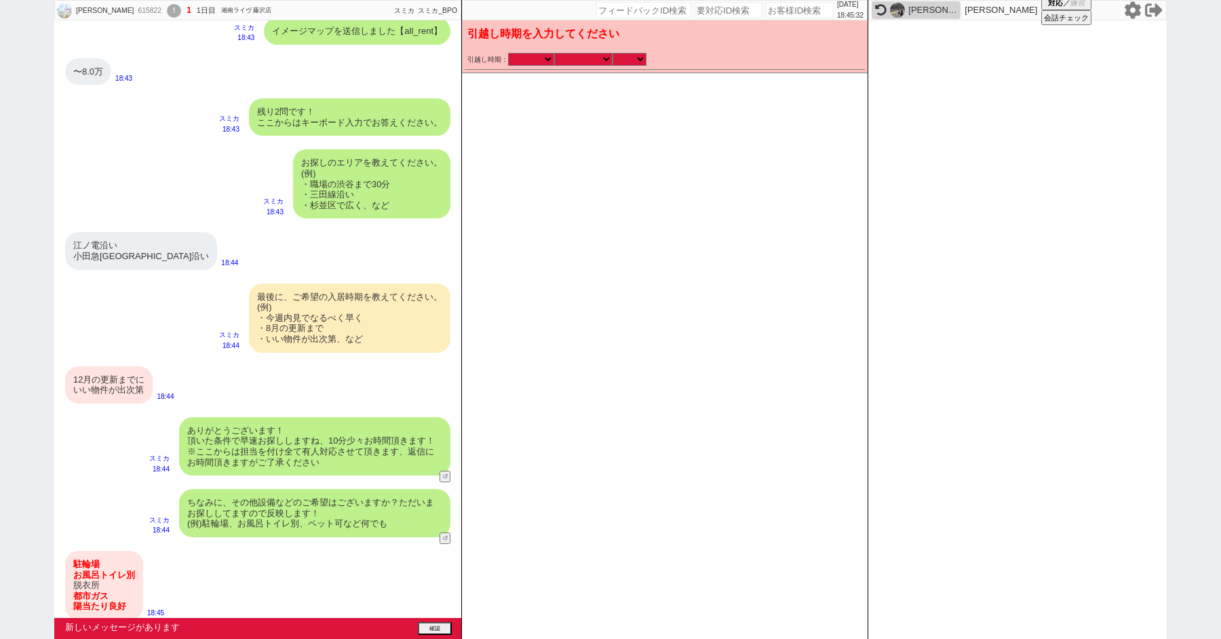
scroll to position [749, 0]
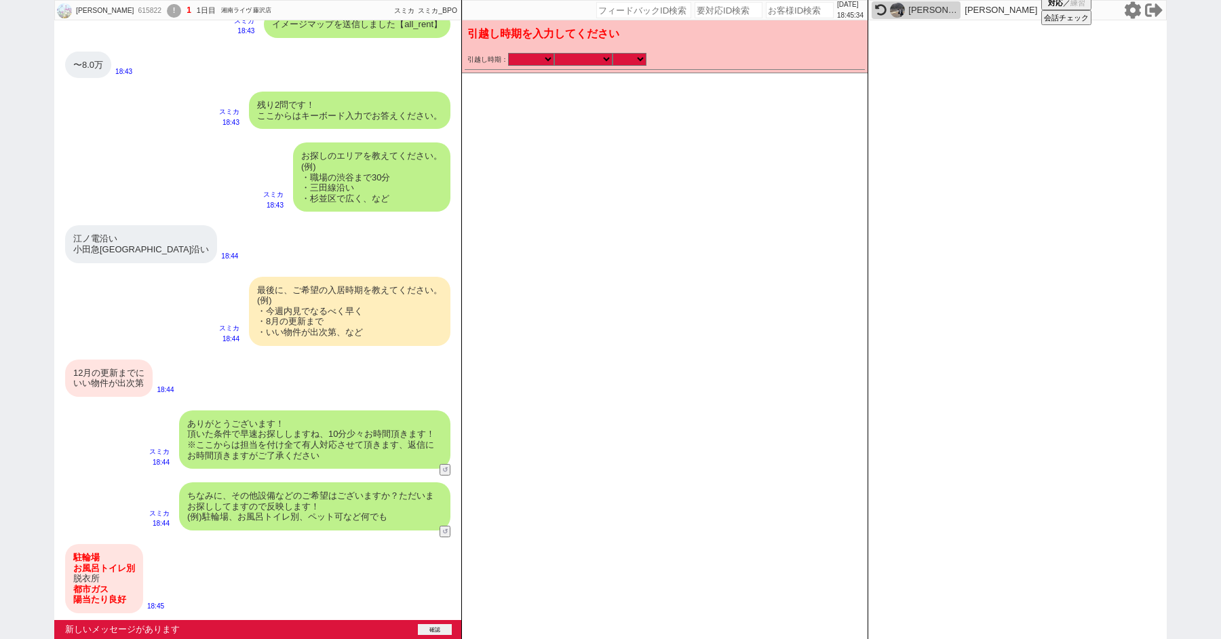
click at [425, 626] on button "確認" at bounding box center [435, 629] width 34 height 11
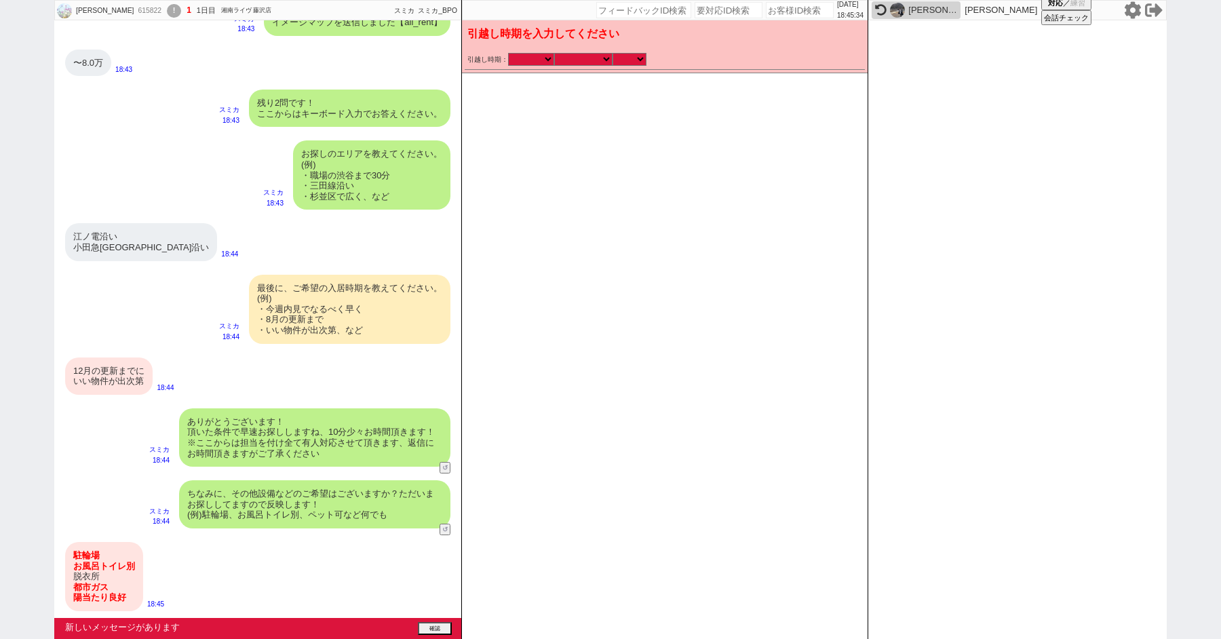
scroll to position [728, 0]
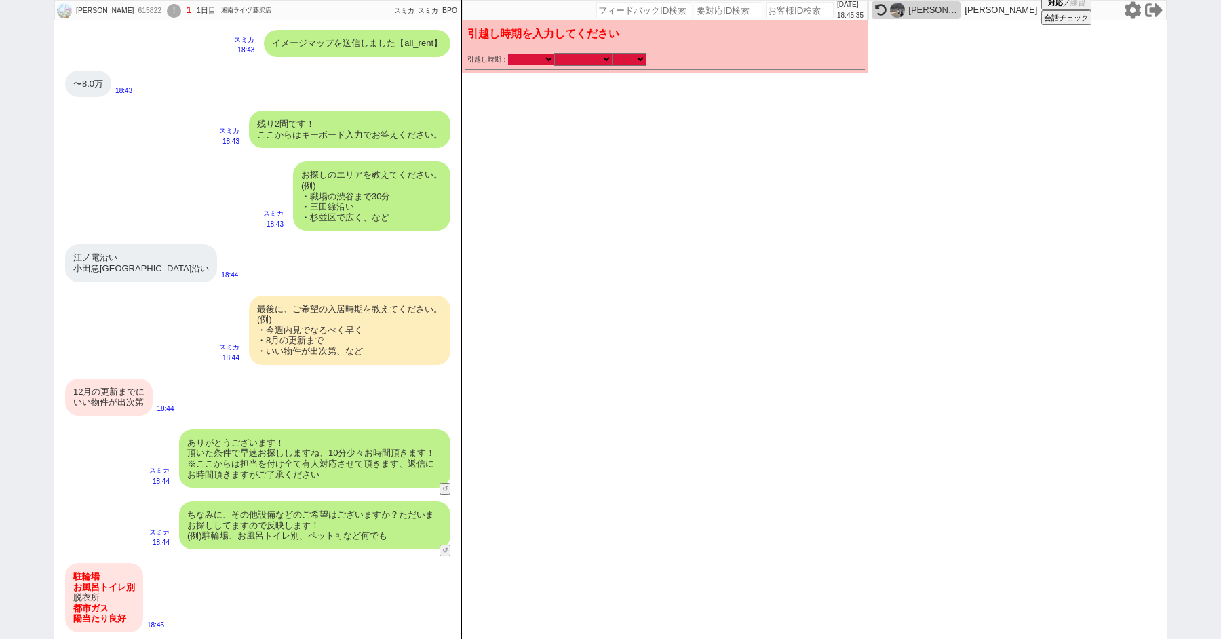
click at [521, 62] on select "2025年 2026年" at bounding box center [531, 60] width 46 height 12
click at [508, 54] on select "2025年 2026年" at bounding box center [531, 60] width 46 height 12
click at [562, 62] on select "なる早 未定 いつでも 物件あれば 年内 来年 1月 2月 3月 4月 5月 6月 7月 8月 9月 10月 11月 12月 春 夏 秋 冬" at bounding box center [583, 60] width 58 height 12
click at [554, 54] on select "なる早 未定 いつでも 物件あれば 年内 来年 1月 2月 3月 4月 5月 6月 7月 8月 9月 10月 11月 12月 春 夏 秋 冬" at bounding box center [583, 60] width 58 height 12
click at [617, 56] on select "のみ 上旬 中旬 下旬 末 まで 1日 2日 3日 4日 5日 6日 7日 8日 9日 10日 11日 12日 13日 14日 15日 16日 17日 18日…" at bounding box center [629, 60] width 34 height 12
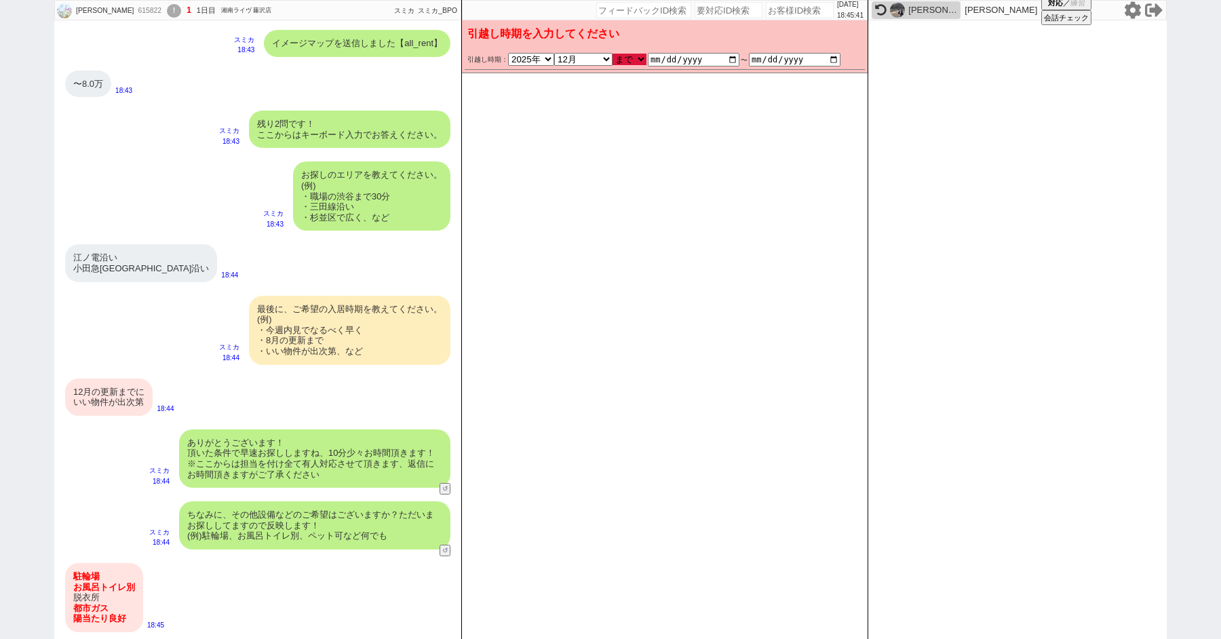
click at [612, 54] on select "のみ 上旬 中旬 下旬 末 まで 1日 2日 3日 4日 5日 6日 7日 8日 9日 10日 11日 12日 13日 14日 15日 16日 17日 18日…" at bounding box center [629, 60] width 34 height 12
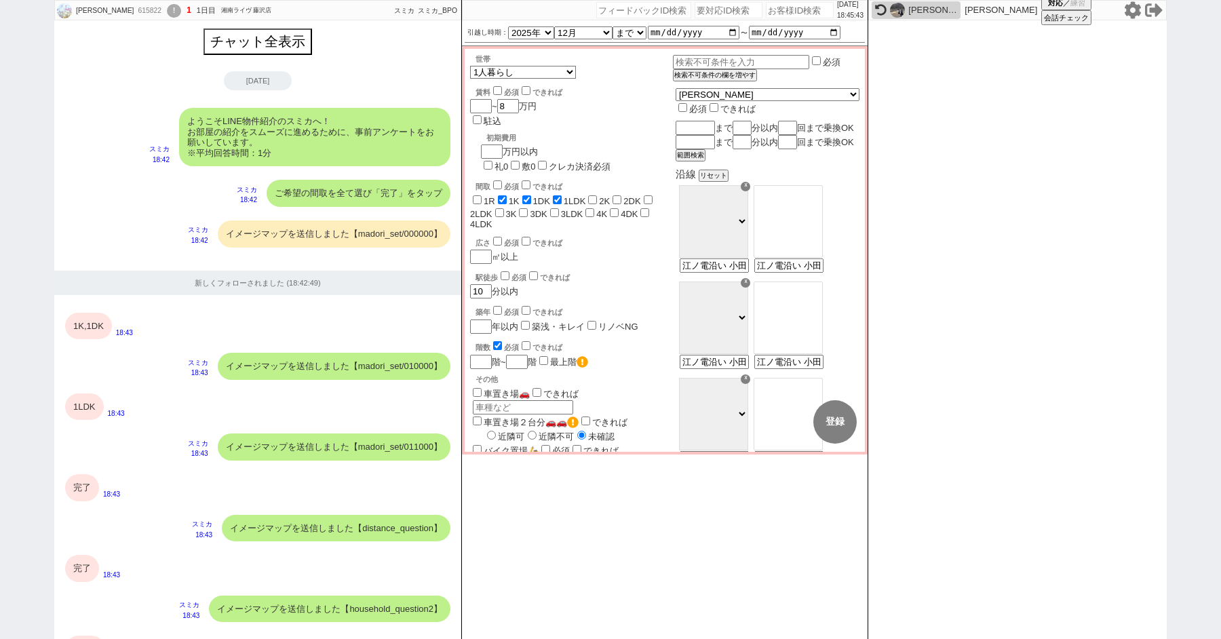
scroll to position [994, 0]
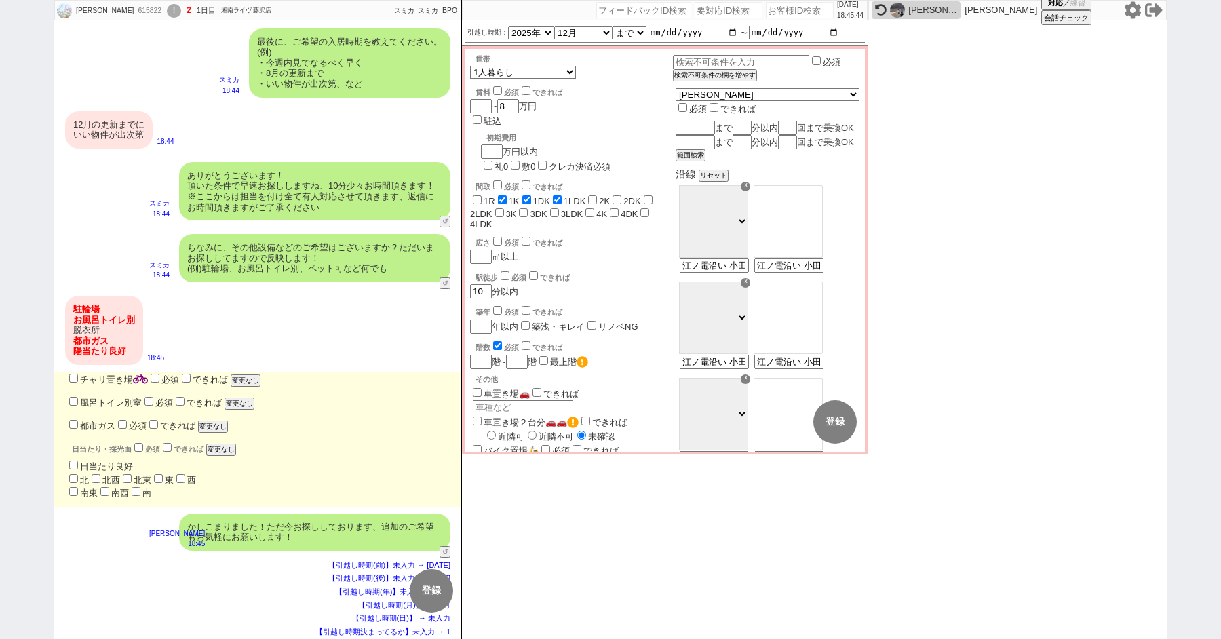
click at [72, 378] on input "チャリ置き場" at bounding box center [73, 378] width 9 height 9
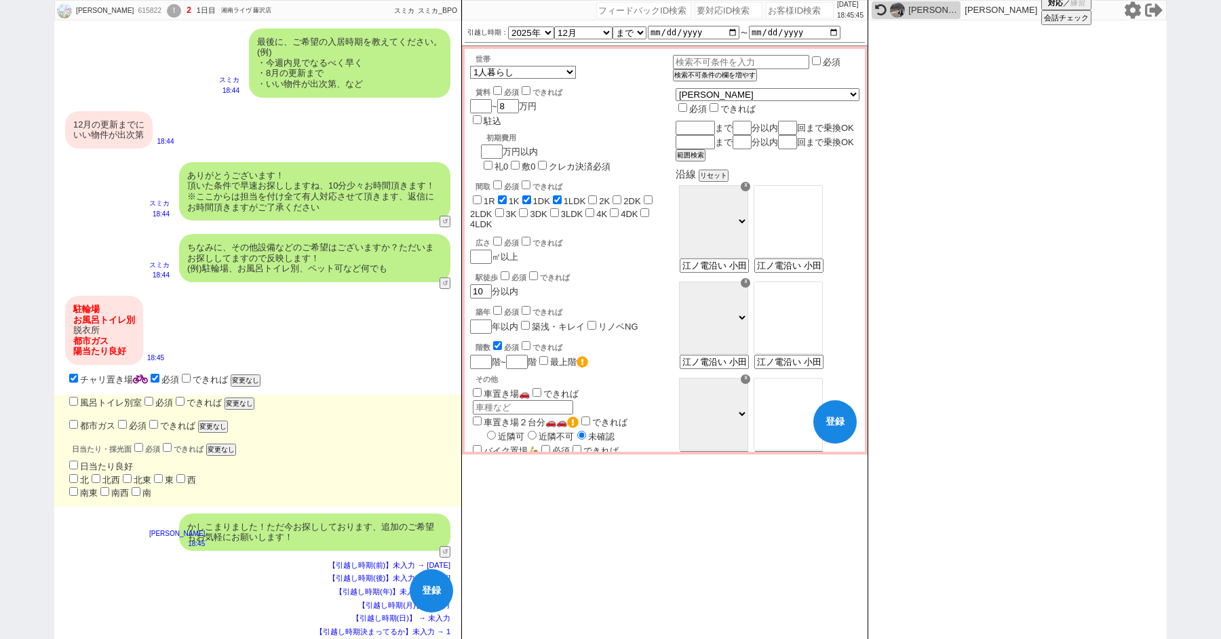
click at [72, 397] on input "風呂トイレ別室" at bounding box center [73, 401] width 9 height 9
click at [72, 427] on input "都市ガス" at bounding box center [73, 424] width 9 height 9
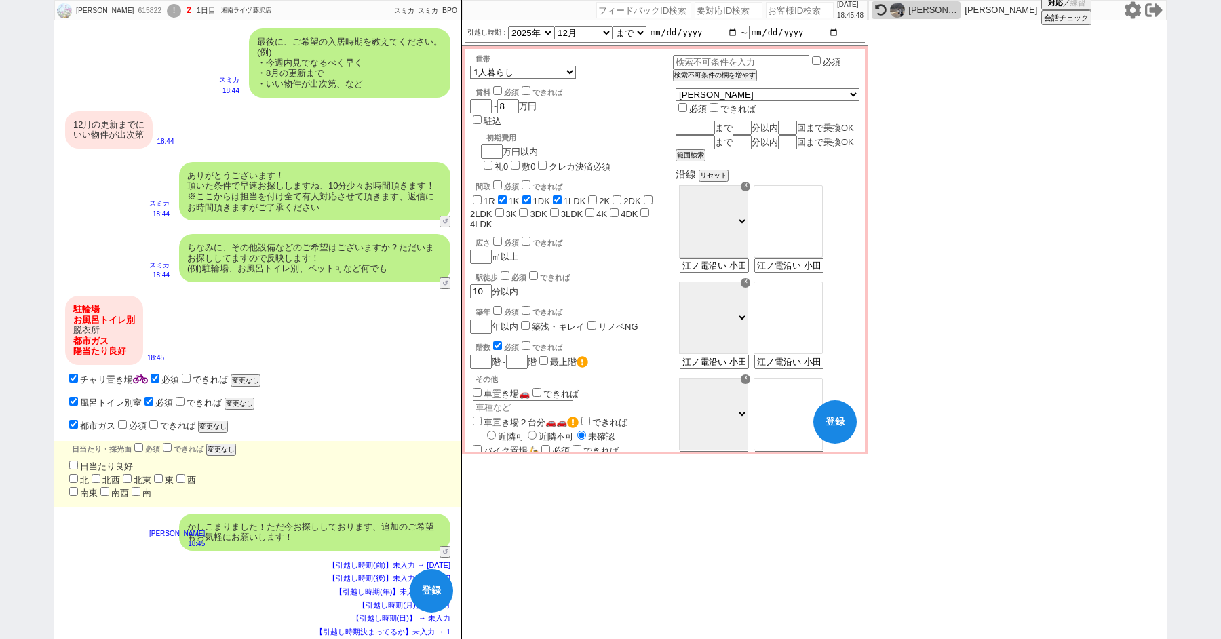
click at [73, 467] on input "日当たり良好" at bounding box center [73, 464] width 9 height 9
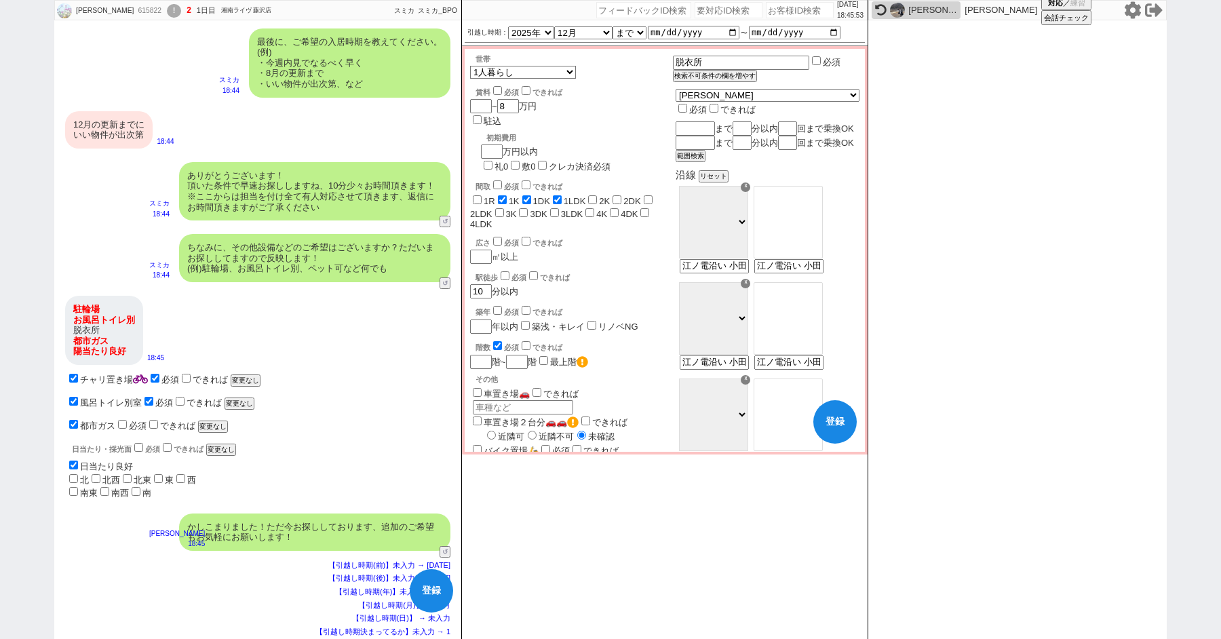
click at [621, 235] on div "広さ 必須 できれば ㎡以上" at bounding box center [571, 249] width 203 height 29
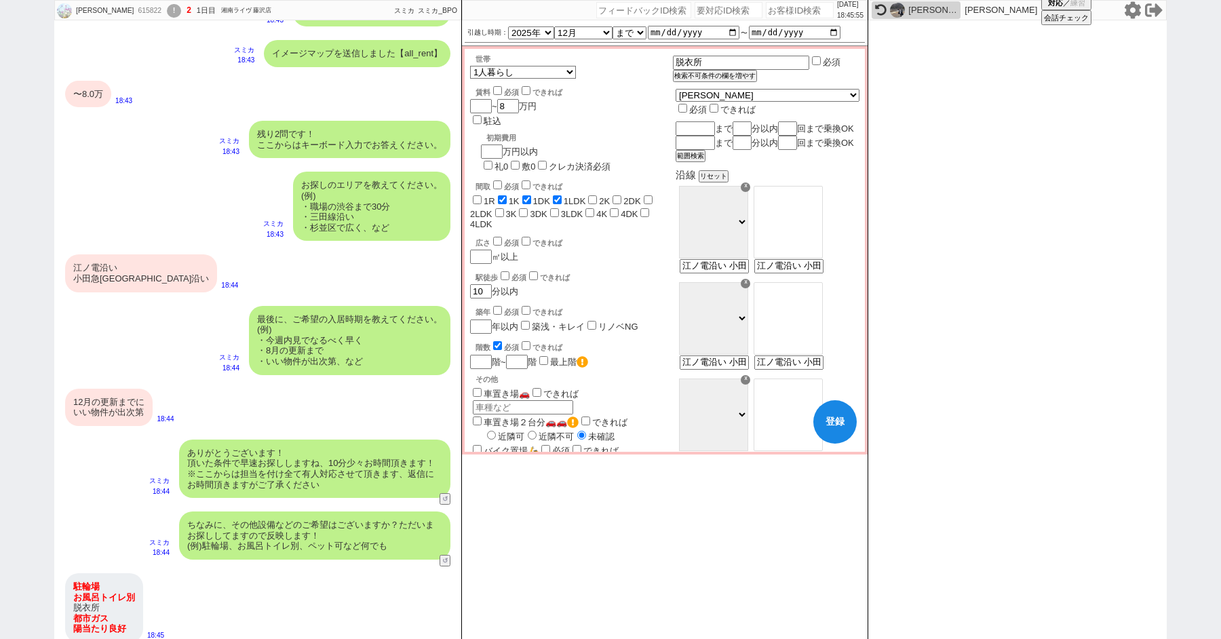
scroll to position [741, 0]
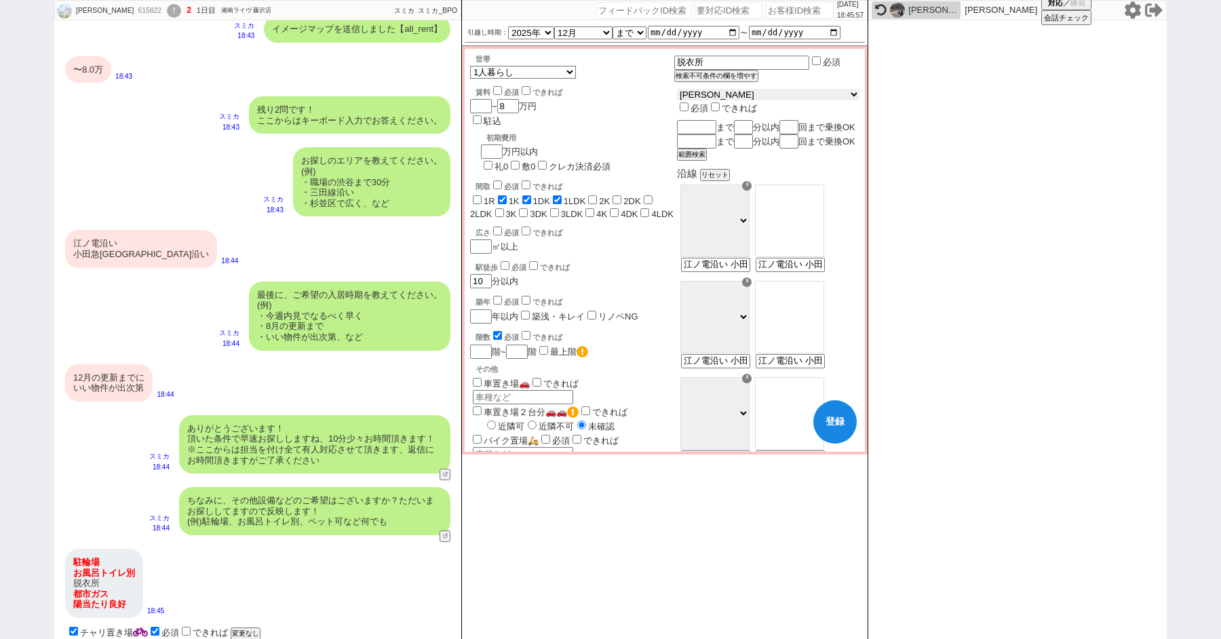
click at [722, 96] on select "東京都 神奈川県 埼玉県 千葉県 宮城県 愛知県 福岡県 京都府 大阪府 兵庫県" at bounding box center [768, 95] width 182 height 12
click at [710, 91] on select "東京都 神奈川県 埼玉県 千葉県 宮城県 愛知県 福岡県 京都府 大阪府 兵庫県" at bounding box center [768, 95] width 182 height 12
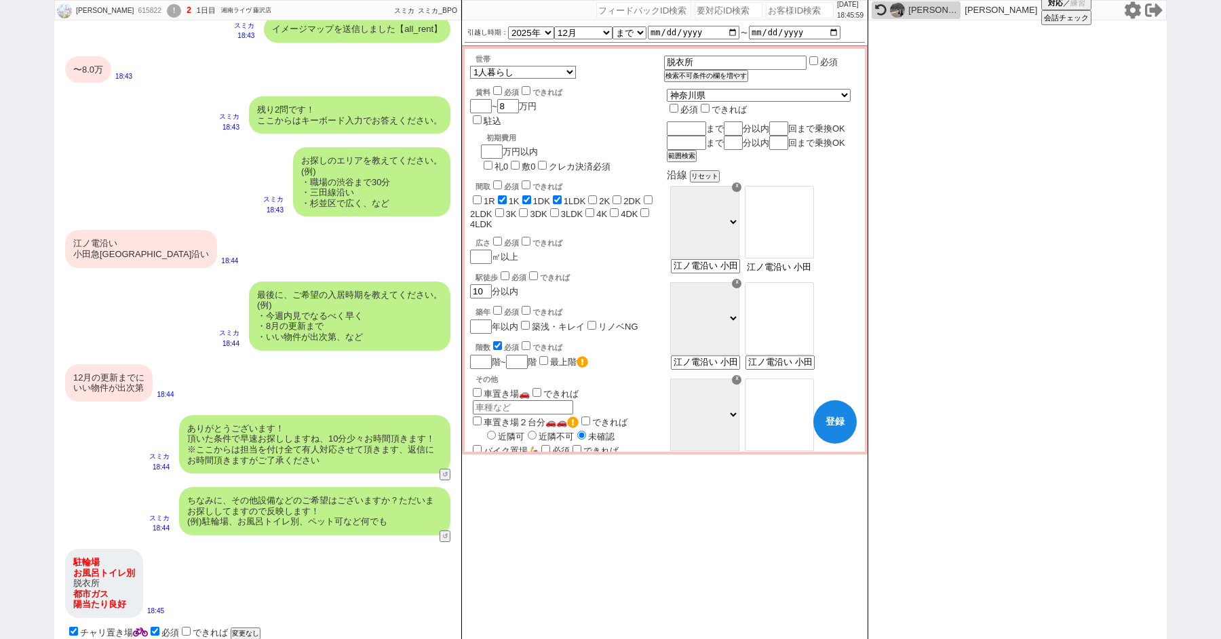
scroll to position [0, 65]
drag, startPoint x: 792, startPoint y: 281, endPoint x: 1040, endPoint y: 307, distance: 248.9
click at [1040, 307] on div "Saharu Kawakami 615822 ! 2 1日目 湘南ライヴ 藤沢店 冬眠中 自社客 スミカ スミカ_BPO チャット全表示 2025-09-21…" at bounding box center [610, 319] width 1112 height 639
click at [796, 197] on option "藤沢" at bounding box center [779, 191] width 68 height 11
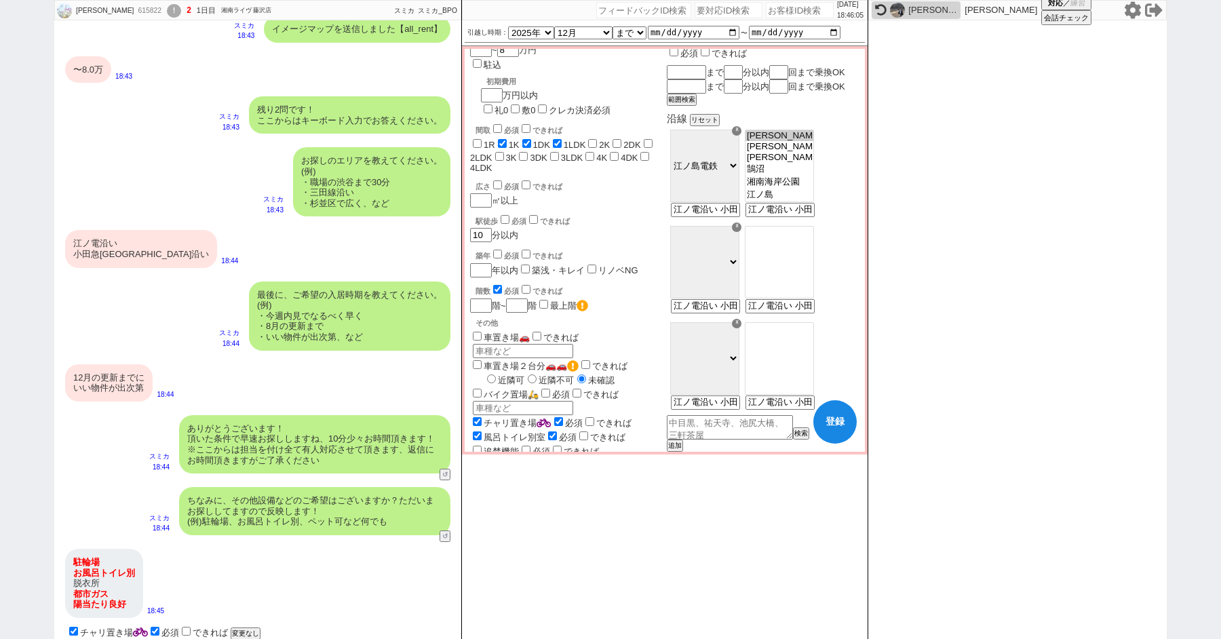
scroll to position [73, 0]
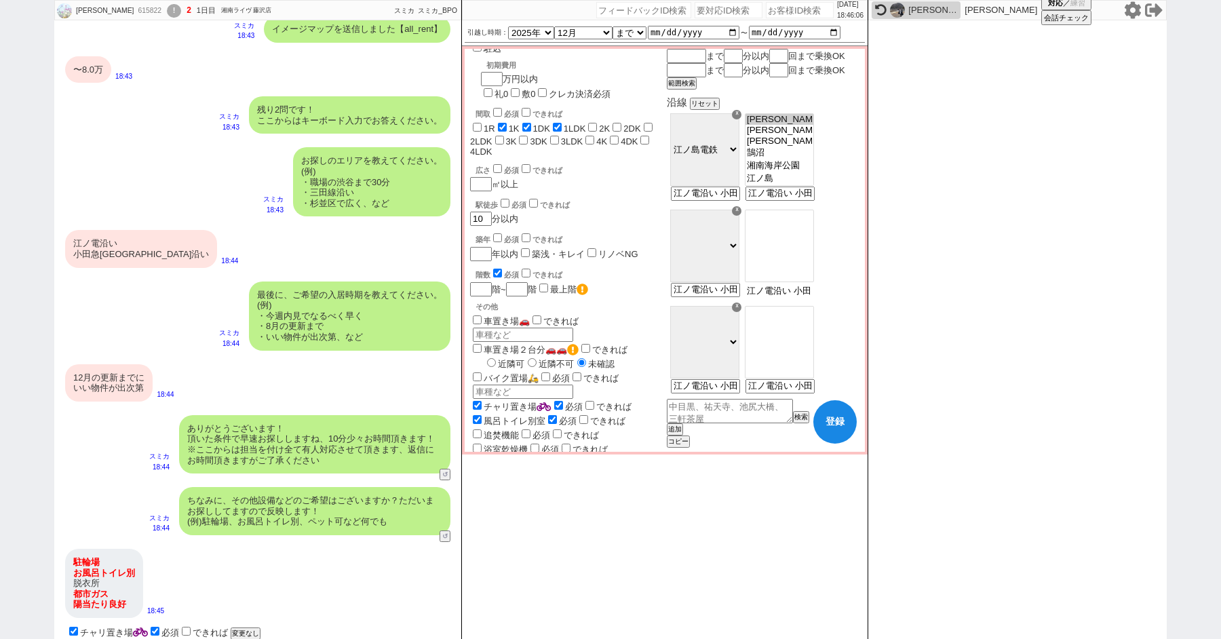
click at [789, 297] on input "江ノ電沿い 小田急江ノ島線沿い" at bounding box center [778, 292] width 66 height 12
drag, startPoint x: 789, startPoint y: 307, endPoint x: 1074, endPoint y: 308, distance: 284.2
click at [1074, 308] on div "Saharu Kawakami 615822 ! 2 1日目 湘南ライヴ 藤沢店 冬眠中 自社客 スミカ スミカ_BPO チャット全表示 2025-09-21…" at bounding box center [610, 319] width 1112 height 639
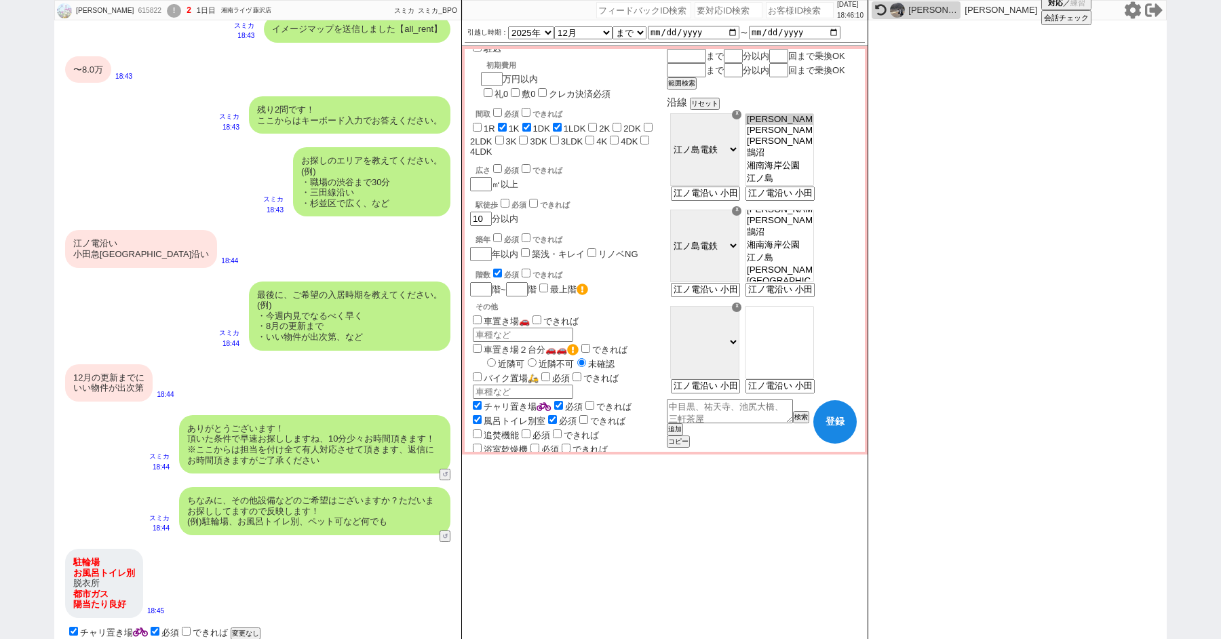
click at [739, 260] on select "東急東横線 小田急小田原線 ＪＲ京浜東北・根岸線 東急田園都市線 京急本線 ＪＲ中央本線 東急目黒線 ＪＲ南武線 東急大井町線 ＪＲ埼京線 ＪＲ横浜線 湘南新…" at bounding box center [704, 246] width 69 height 73
drag, startPoint x: 791, startPoint y: 307, endPoint x: 1017, endPoint y: 305, distance: 225.8
click at [1017, 305] on div "Saharu Kawakami 615822 ! 2 1日目 湘南ライヴ 藤沢店 冬眠中 自社客 スミカ スミカ_BPO チャット全表示 2025-09-21…" at bounding box center [610, 319] width 1112 height 639
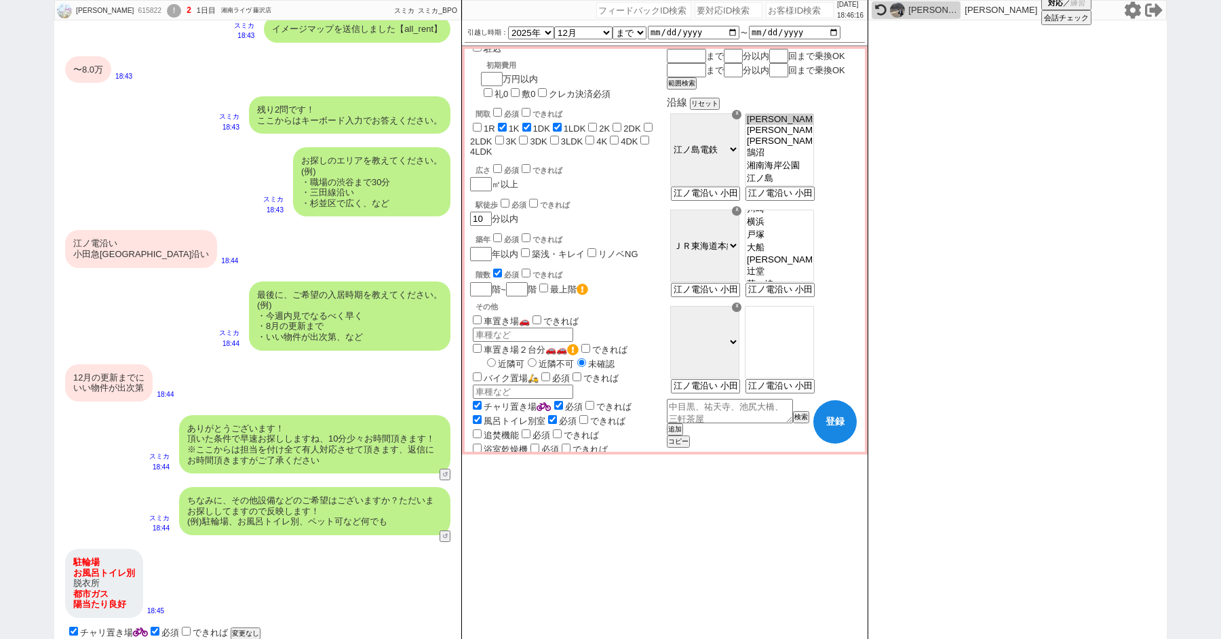
click at [739, 259] on select "東急東横線 小田急小田原線 ＪＲ京浜東北・根岸線 東急田園都市線 京急本線 ＪＲ中央本線 東急目黒線 ＪＲ南武線 東急大井町線 ＪＲ埼京線 ＪＲ横浜線 湘南新…" at bounding box center [704, 246] width 69 height 73
click at [713, 224] on select "東急東横線 小田急小田原線 ＪＲ京浜東北・根岸線 東急田園都市線 京急本線 ＪＲ中央本線 東急目黒線 ＪＲ南武線 東急大井町線 ＪＲ埼京線 ＪＲ横浜線 湘南新…" at bounding box center [704, 246] width 69 height 73
drag, startPoint x: 808, startPoint y: 230, endPoint x: 816, endPoint y: 288, distance: 58.8
click at [814, 282] on select "相模大野 東林間 中央林間 南林間 鶴間 大和 桜ヶ丘 高座渋谷 長後 湘南台 六会日大前 善行 藤沢本町 藤沢 本鵠沼 鵠沼海岸 片瀬江ノ島" at bounding box center [779, 246] width 69 height 73
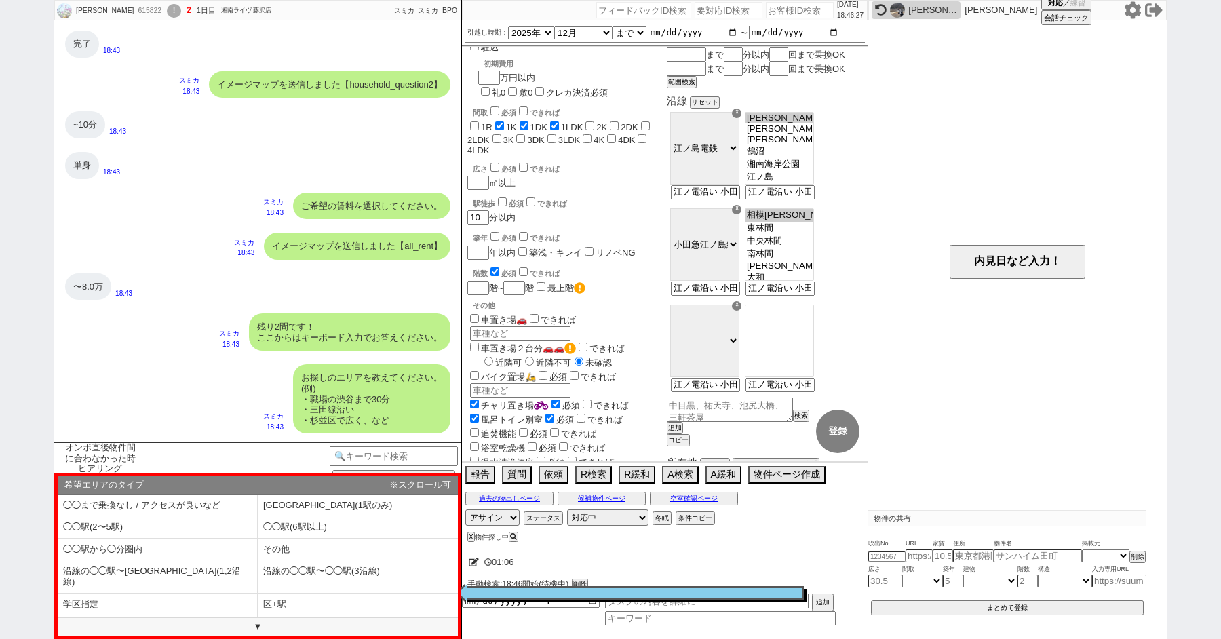
scroll to position [775, 0]
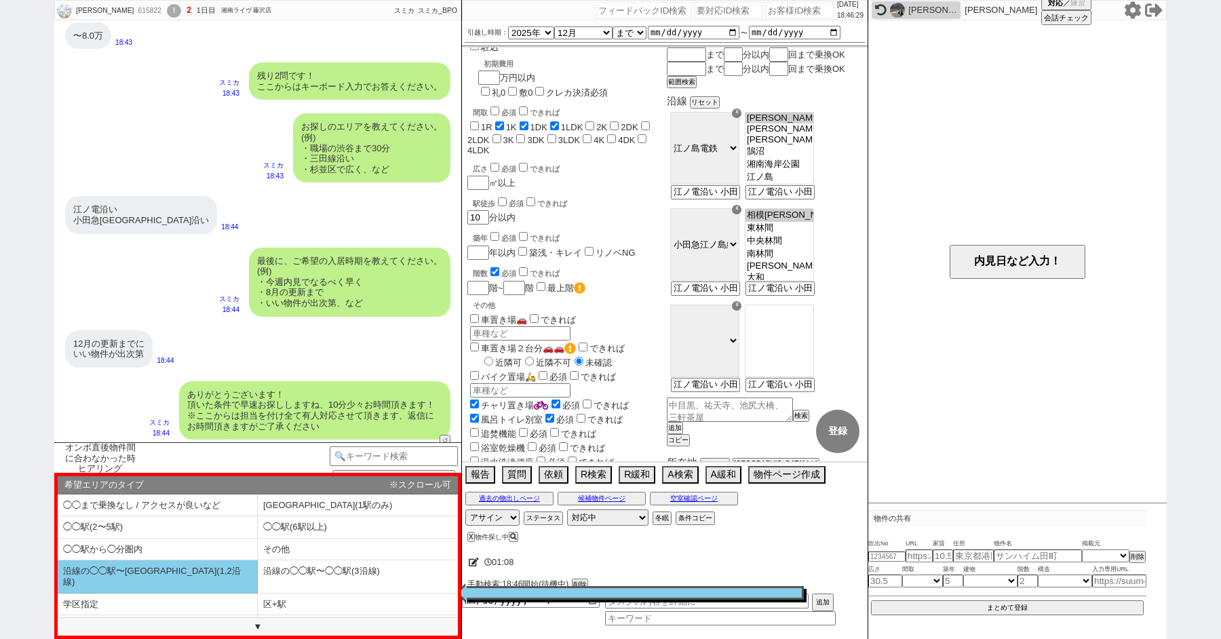
click at [182, 568] on li "沿線の◯◯駅〜◯◯駅(1,2沿線)" at bounding box center [158, 576] width 200 height 33
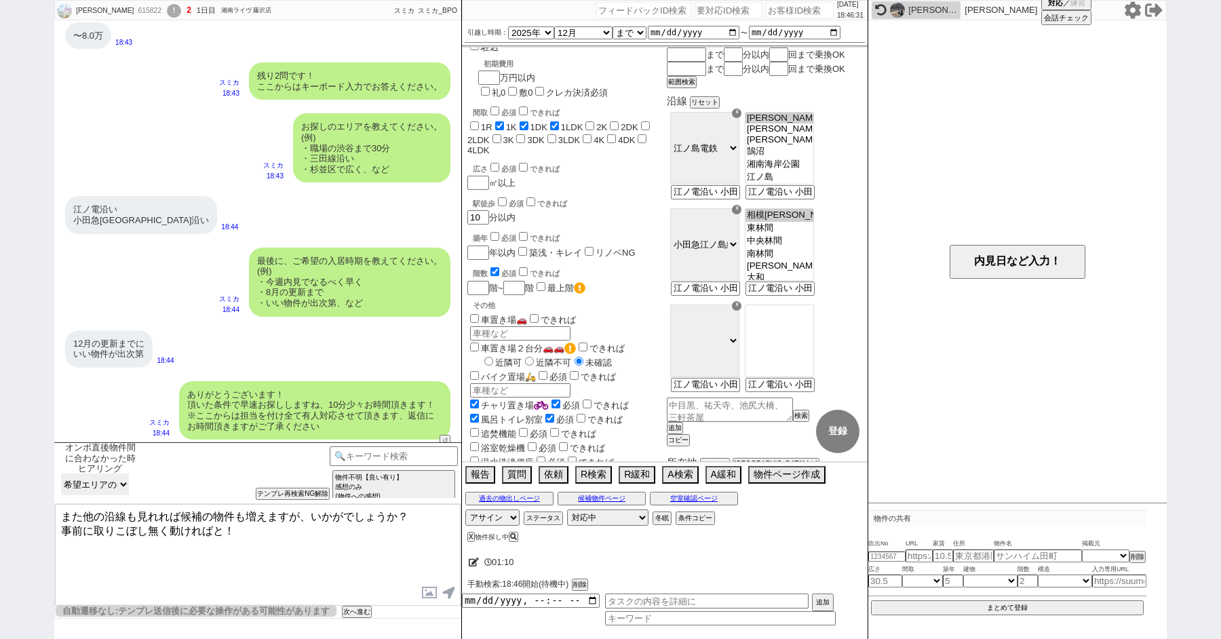
click at [87, 483] on select "希望エリアのタイプ ◯◯まで乗換なし / アクセスが良いなど ◯◯駅(1駅のみ) ◯◯駅(2〜5駅) ◯◯駅(6駅以上) ◯◯駅から◯分圏内 その他 沿線の◯…" at bounding box center [95, 484] width 68 height 22
click at [316, 557] on textarea "また他の沿線も見れれば候補の物件も増えますが、いかがでしょうか？ 事前に取りこぼし無く動ければと！" at bounding box center [258, 555] width 406 height 102
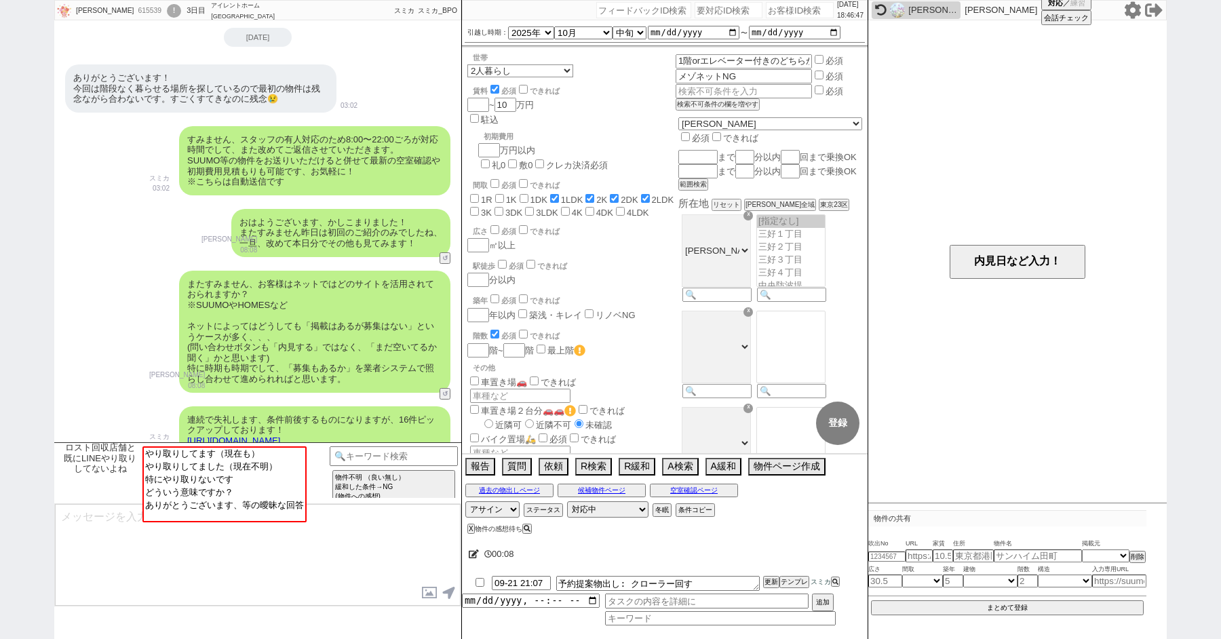
scroll to position [894, 0]
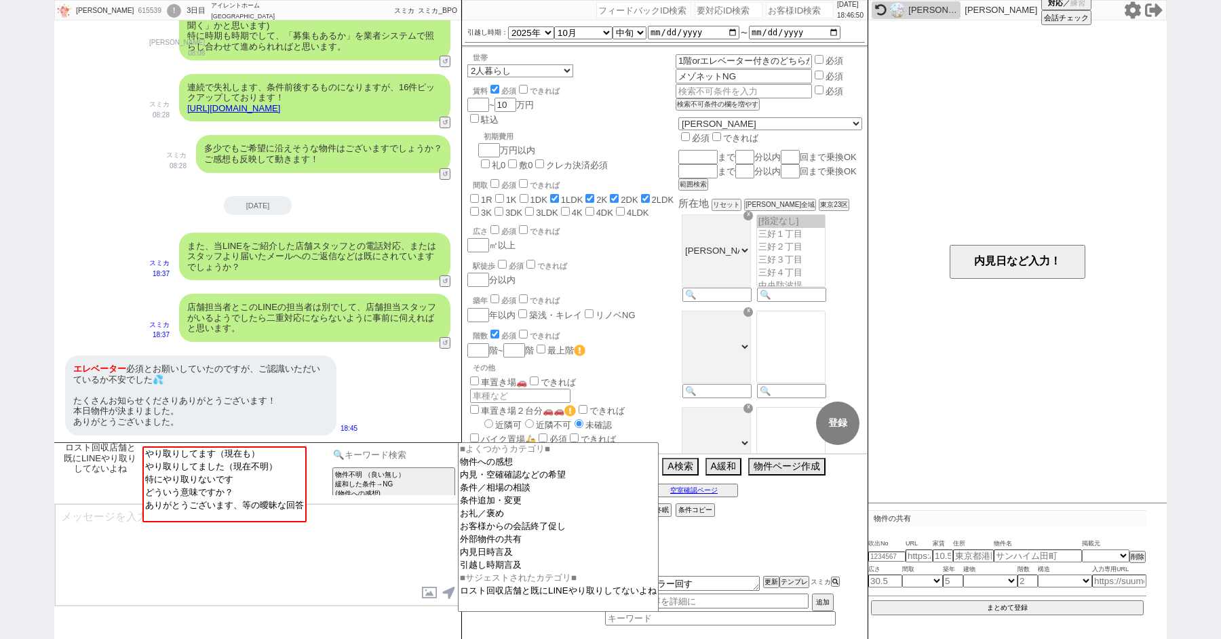
click at [373, 453] on input at bounding box center [394, 454] width 128 height 17
click at [522, 533] on option "お客様からの会話終了促し" at bounding box center [557, 526] width 199 height 13
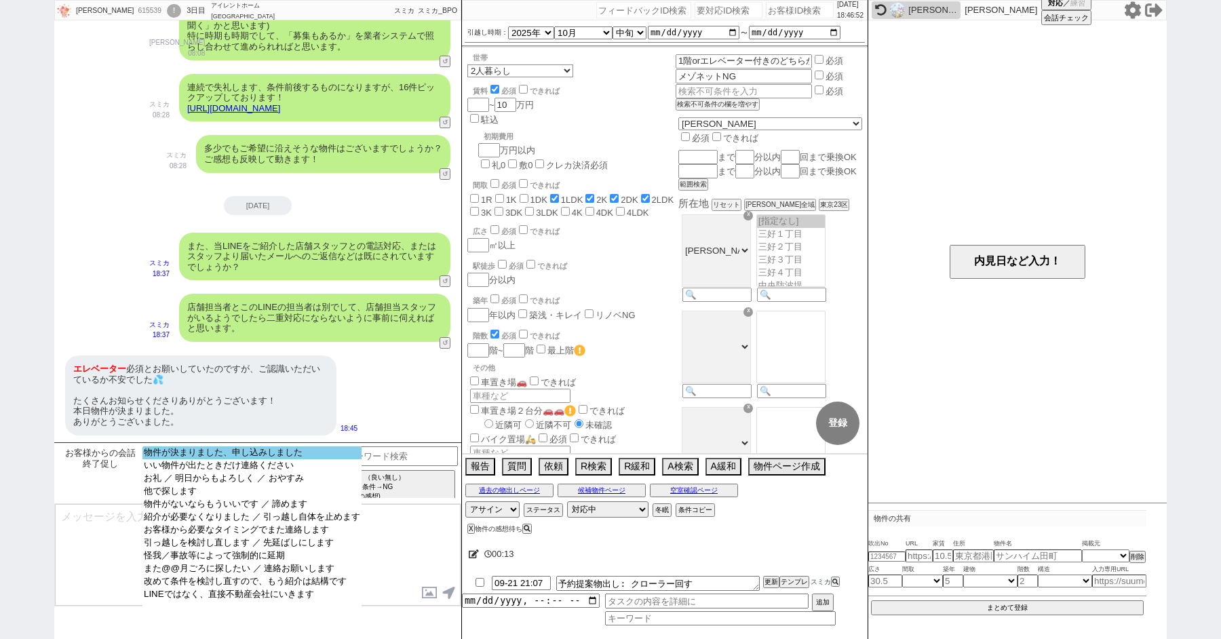
click at [244, 455] on option "物件が決まりました、申し込みしました" at bounding box center [251, 452] width 219 height 13
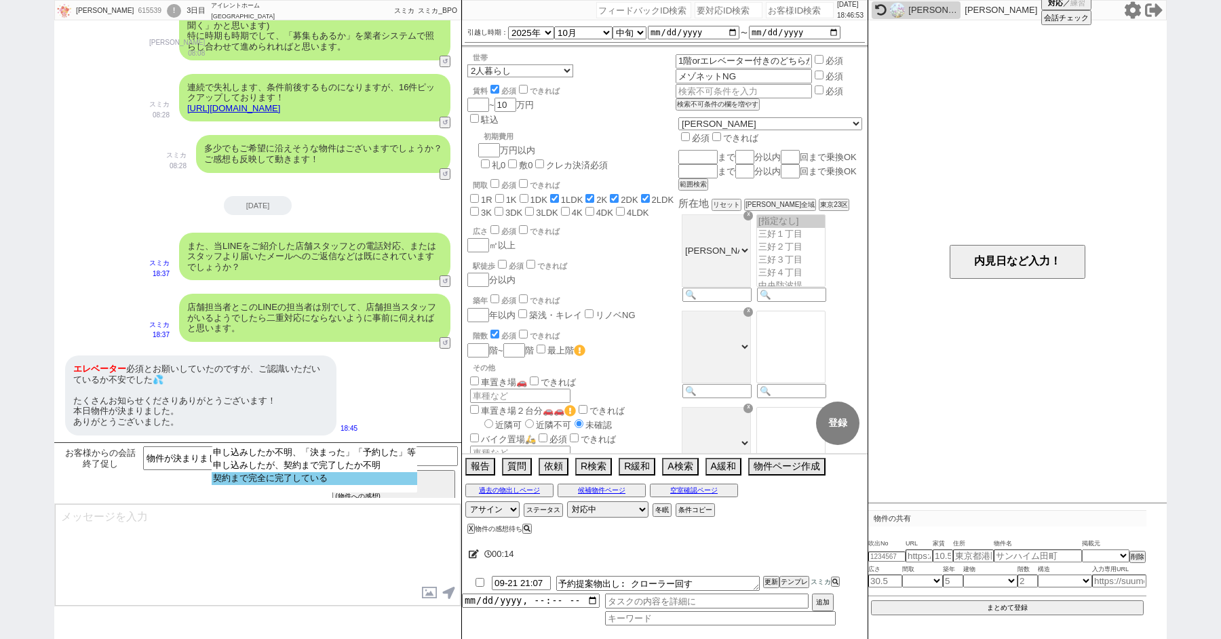
click at [269, 484] on option "契約まで完全に完了している" at bounding box center [314, 478] width 205 height 13
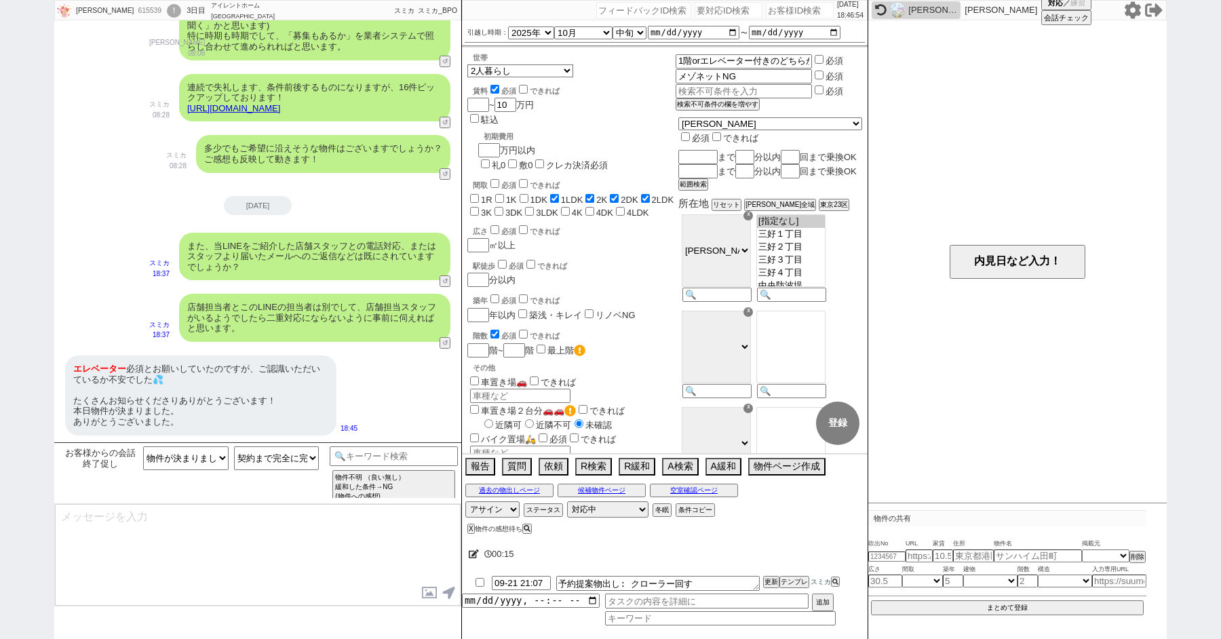
scroll to position [945, 0]
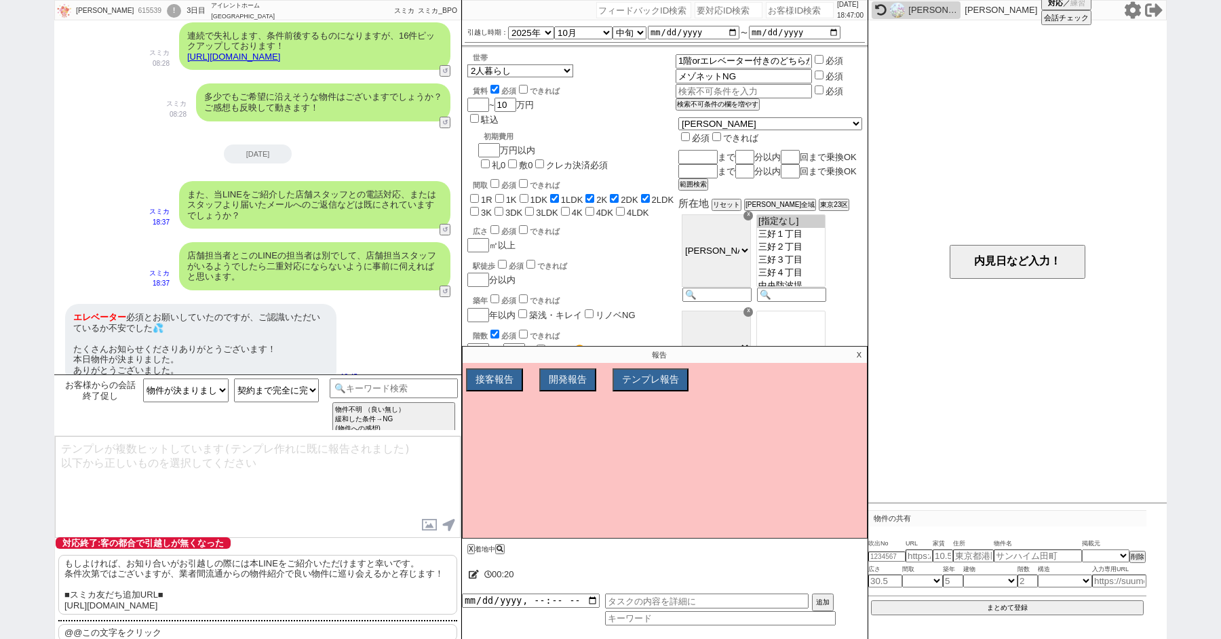
click at [214, 589] on p "もしよければ、お知り合いがお引越しの際には本LINEをご紹介いただけますと幸いです。 条件次第ではございますが、業者間流通からの物件紹介で良い物件に巡り会える…" at bounding box center [257, 585] width 399 height 60
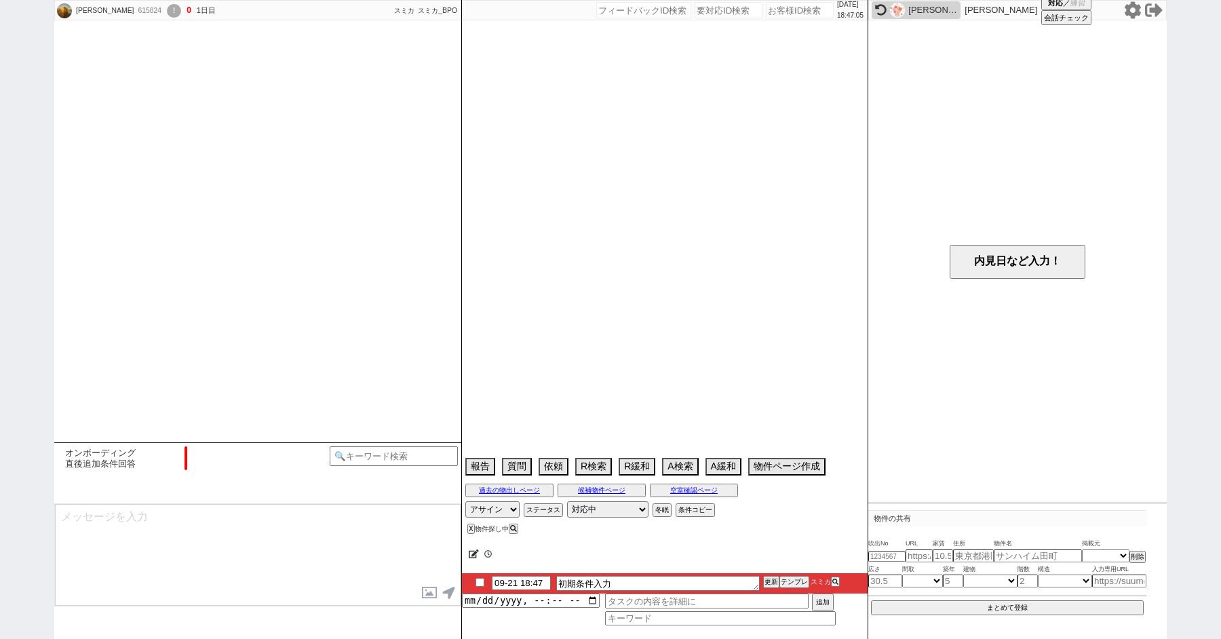
scroll to position [699, 0]
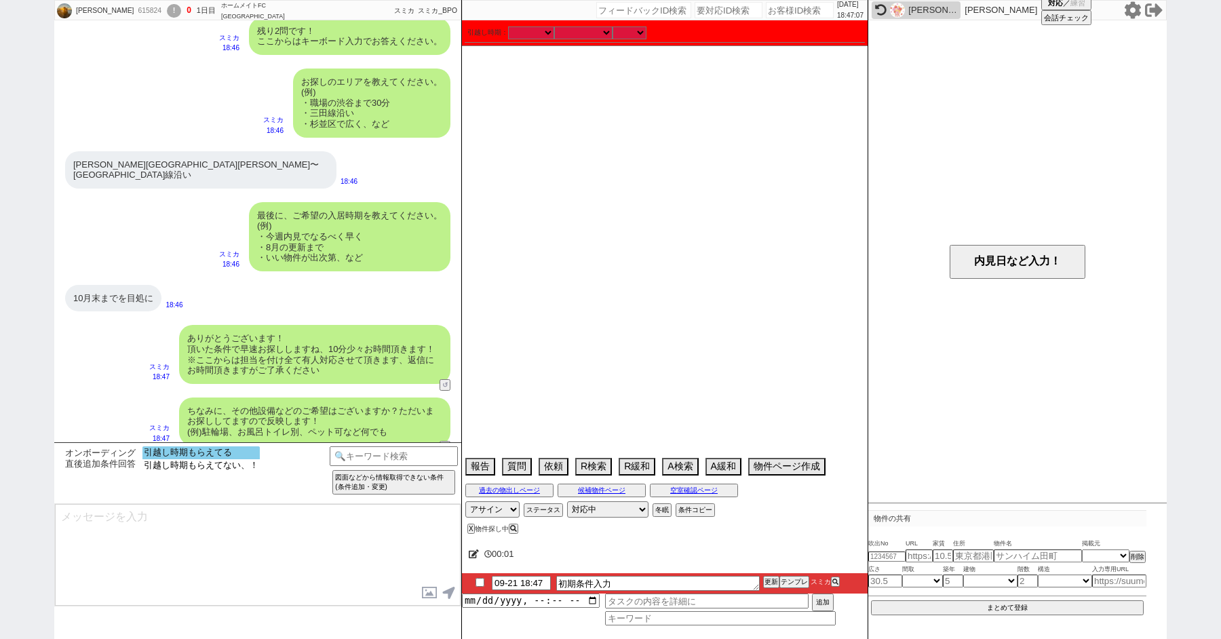
click at [210, 450] on option "引越し時期もらえてる" at bounding box center [200, 452] width 117 height 13
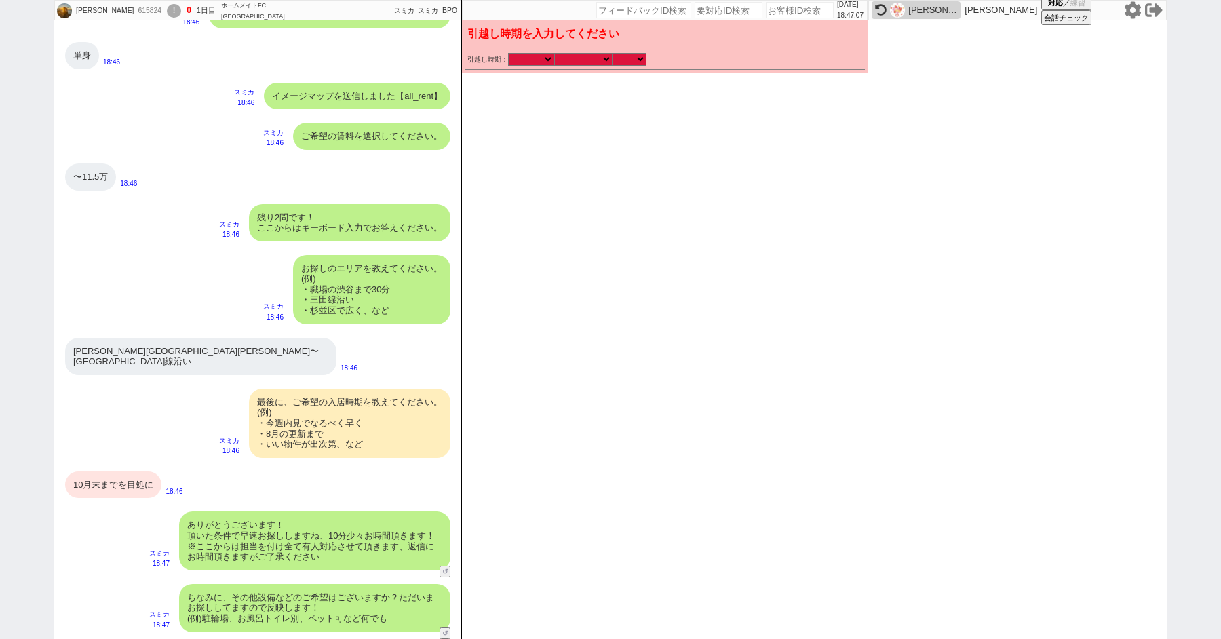
scroll to position [503, 0]
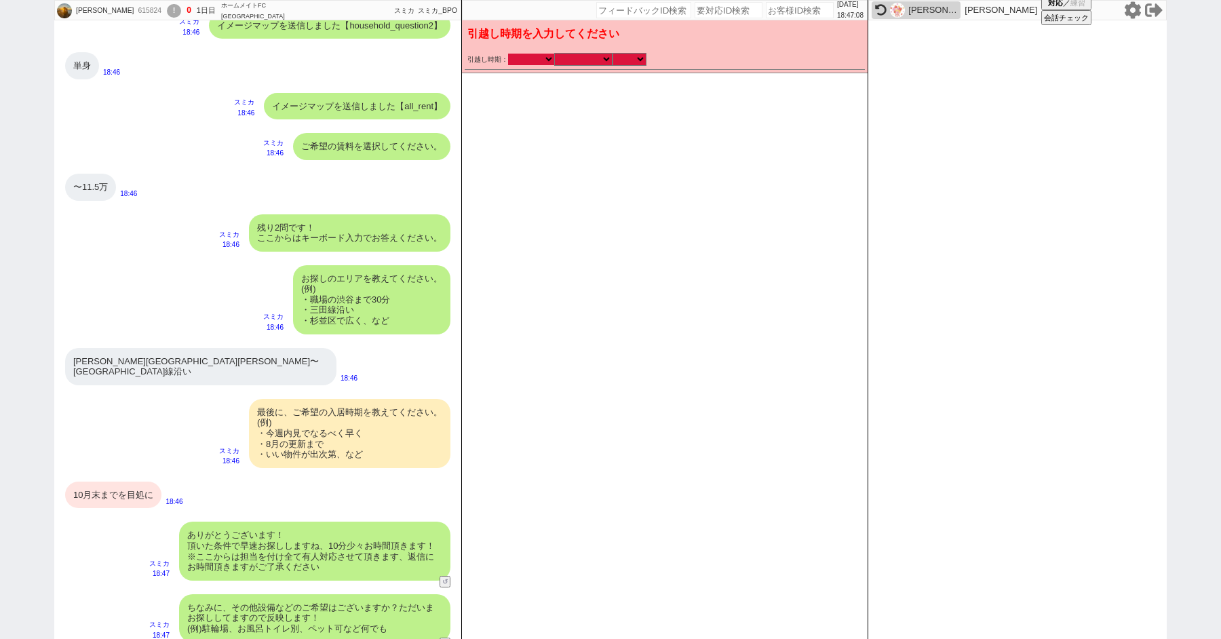
click at [530, 58] on select "2025年 2026年" at bounding box center [531, 60] width 46 height 12
click at [508, 54] on select "2025年 2026年" at bounding box center [531, 60] width 46 height 12
click at [587, 63] on select "なる早 未定 いつでも 物件あれば 年内 来年 1月 2月 3月 4月 5月 6月 7月 8月 9月 10月 11月 12月 春 夏 秋 冬" at bounding box center [583, 60] width 58 height 12
click at [554, 54] on select "なる早 未定 いつでも 物件あれば 年内 来年 1月 2月 3月 4月 5月 6月 7月 8月 9月 10月 11月 12月 春 夏 秋 冬" at bounding box center [583, 60] width 58 height 12
click at [627, 60] on select "のみ 上旬 中旬 下旬 末 まで 1日 2日 3日 4日 5日 6日 7日 8日 9日 10日 11日 12日 13日 14日 15日 16日 17日 18日…" at bounding box center [629, 60] width 34 height 12
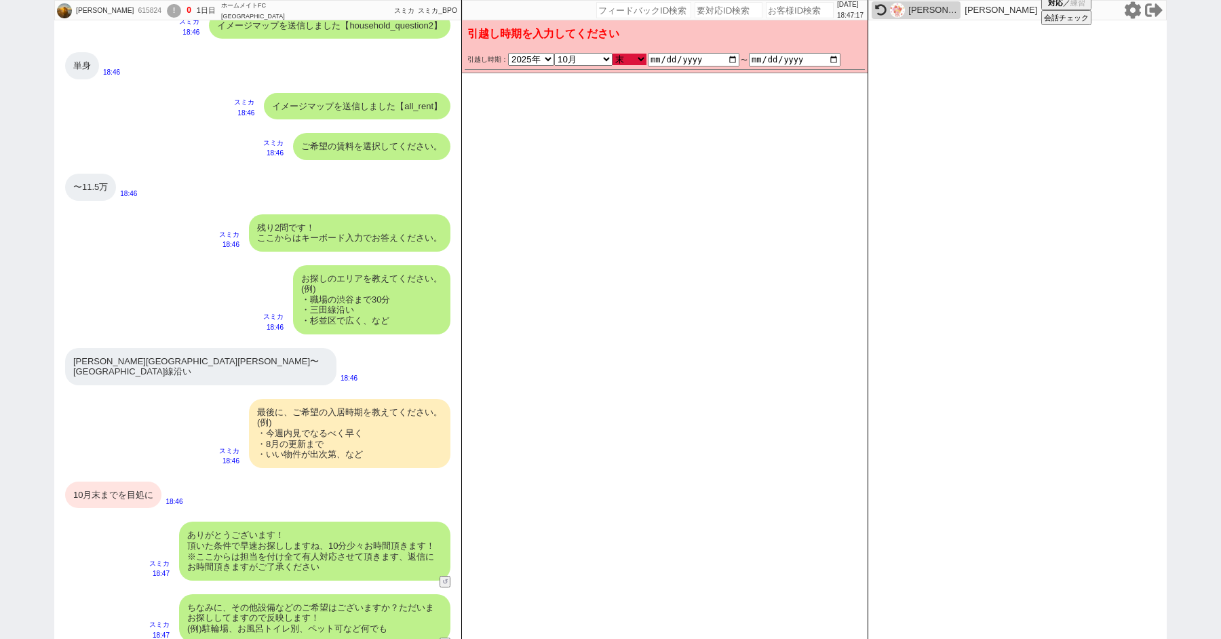
click at [612, 54] on select "のみ 上旬 中旬 下旬 末 まで 1日 2日 3日 4日 5日 6日 7日 8日 9日 10日 11日 12日 13日 14日 15日 16日 17日 18日…" at bounding box center [629, 60] width 34 height 12
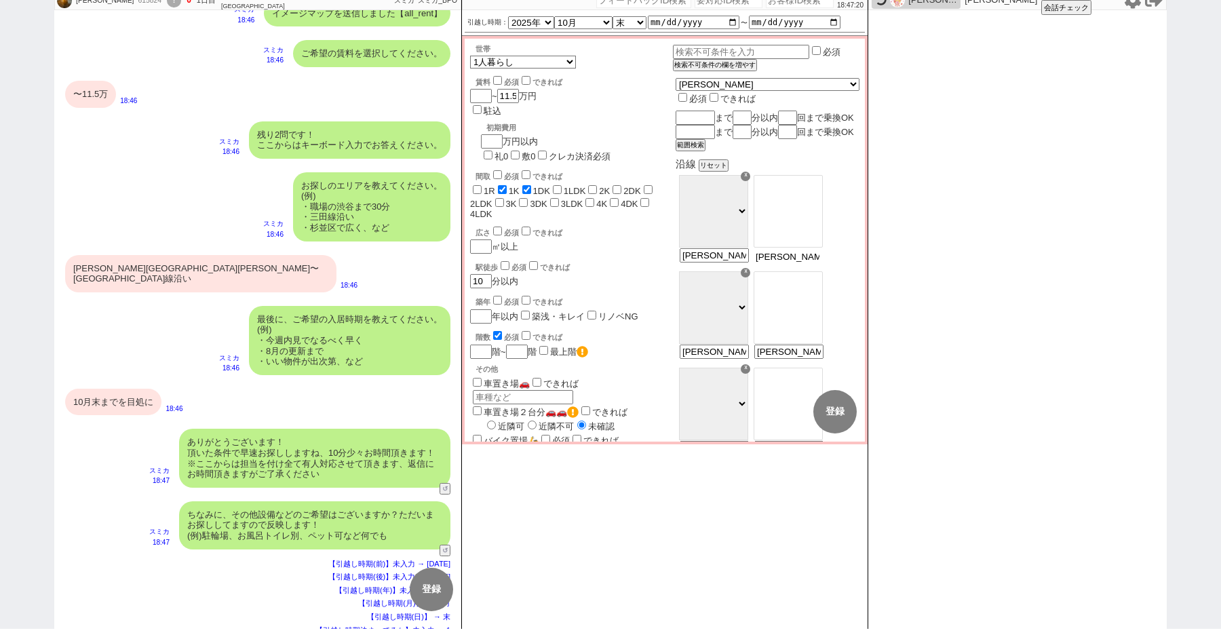
scroll to position [0, 90]
drag, startPoint x: 827, startPoint y: 272, endPoint x: 1072, endPoint y: 292, distance: 245.7
click at [1071, 292] on div "木本 有哉 615824 ! 0 1日目 ホームメイトFC 三軒茶屋南口店 冬眠中 自社客 スミカ スミカ_BPO チャット全表示 2025-09-21 よう…" at bounding box center [610, 309] width 1112 height 639
click at [821, 228] on option "二子玉川" at bounding box center [788, 221] width 68 height 13
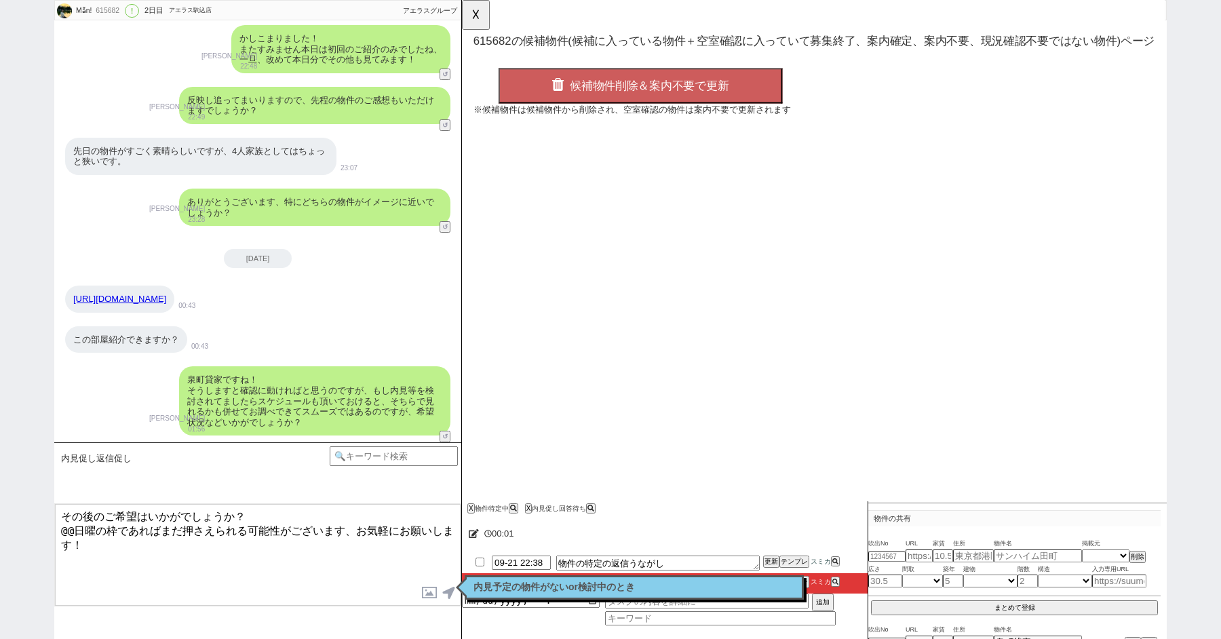
scroll to position [0, 0]
click at [503, 583] on p "内見予定の物件がないor検討中のとき" at bounding box center [633, 587] width 321 height 11
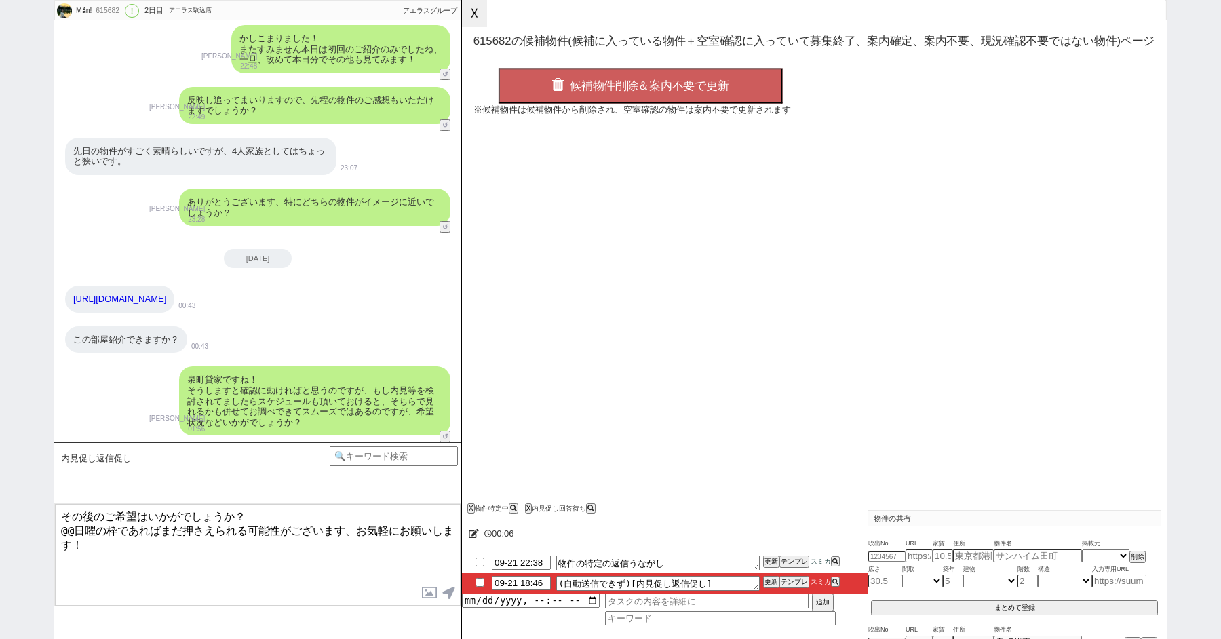
click at [475, 12] on button "☓" at bounding box center [474, 13] width 25 height 27
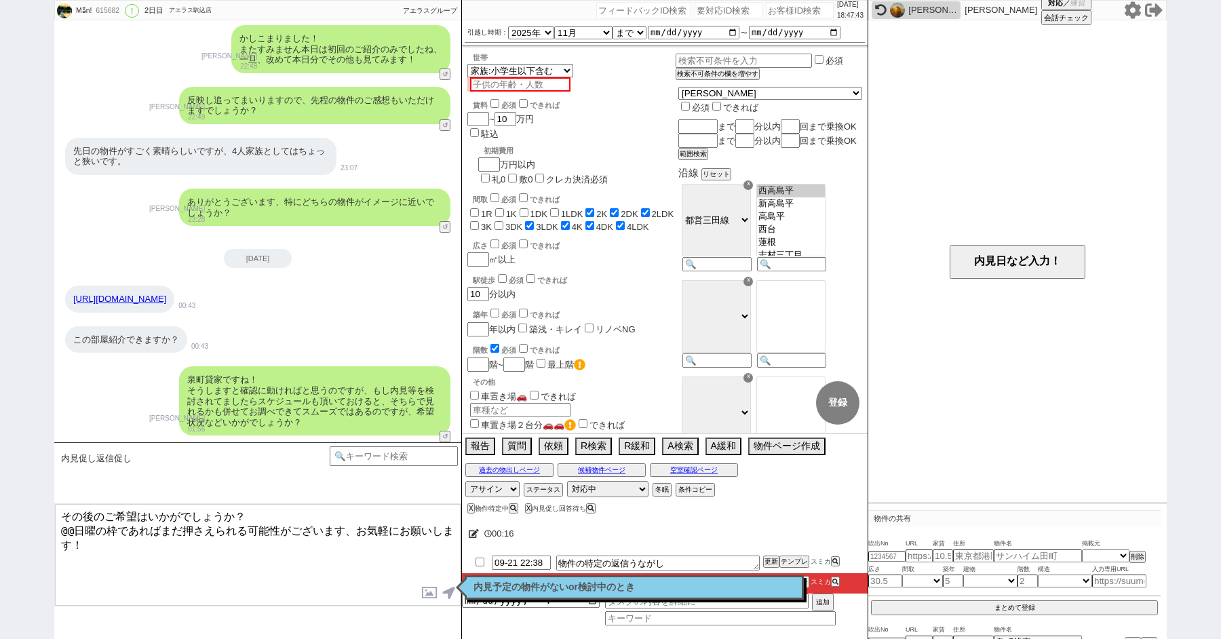
drag, startPoint x: 94, startPoint y: 528, endPoint x: 63, endPoint y: 526, distance: 31.2
click at [68, 527] on textarea "その後のご希望はいかがでしょうか？ @@日曜の枠であればまだ押さえられる可能性がございます、お気軽にお願いします！" at bounding box center [258, 555] width 406 height 102
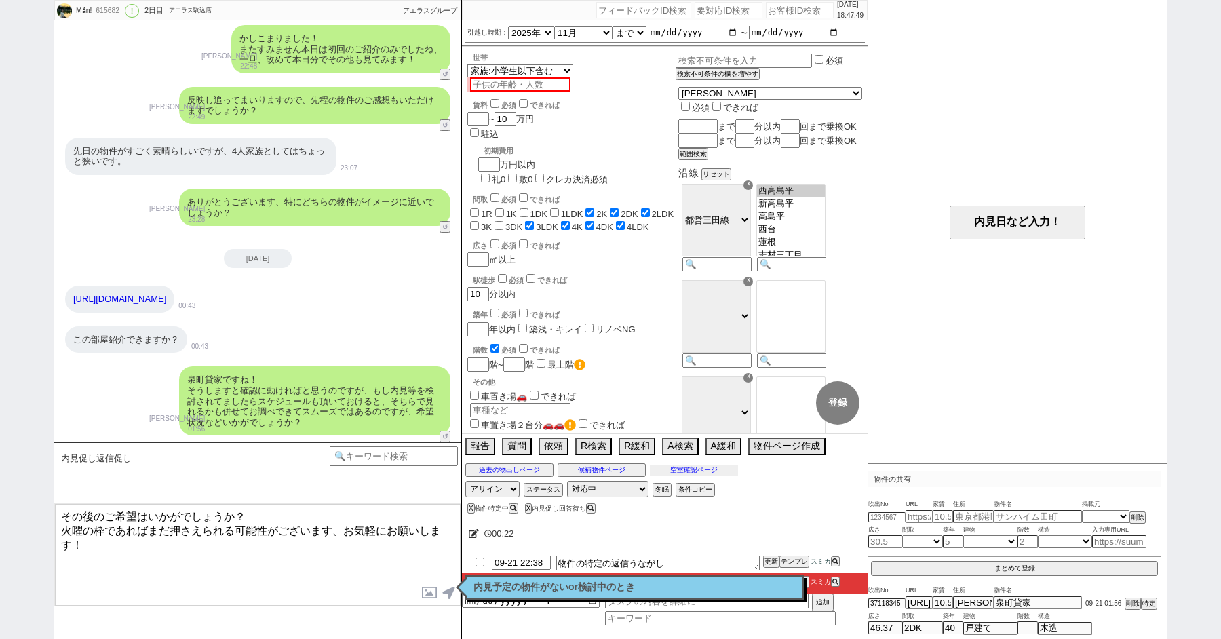
click at [684, 467] on button "空室確認ページ" at bounding box center [694, 470] width 88 height 11
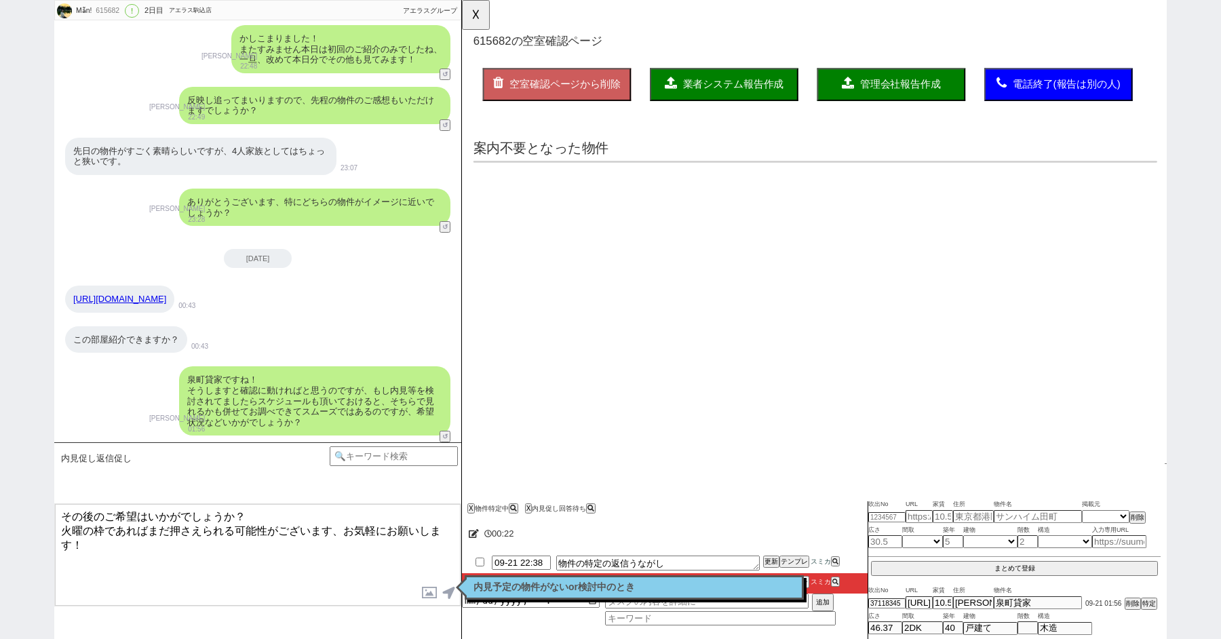
scroll to position [0, 0]
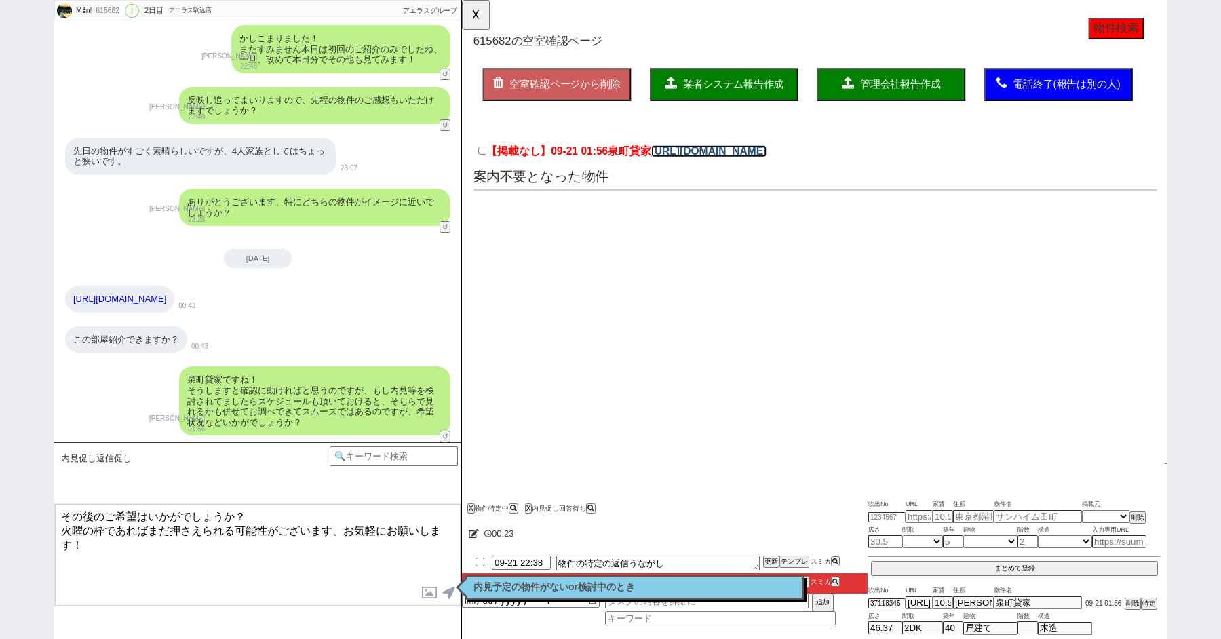
click at [726, 163] on link "https://suumo.jp/chintai/bc_100460942666/?vos=jzal3014039z000zzz250921_sfptn.50…" at bounding box center [727, 162] width 125 height 13
click at [132, 558] on textarea "その後のご希望はいかがでしょうか？ 火曜の枠であればまだ押さえられる可能性がございます、お気軽にお願いします！" at bounding box center [258, 555] width 406 height 102
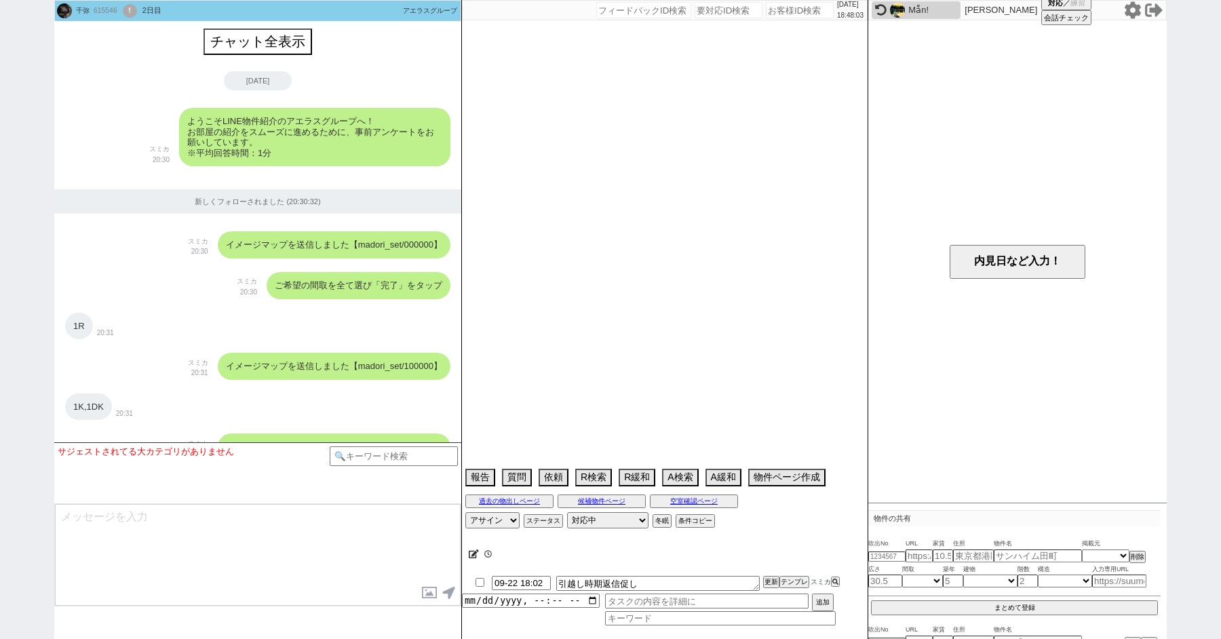
scroll to position [3743, 0]
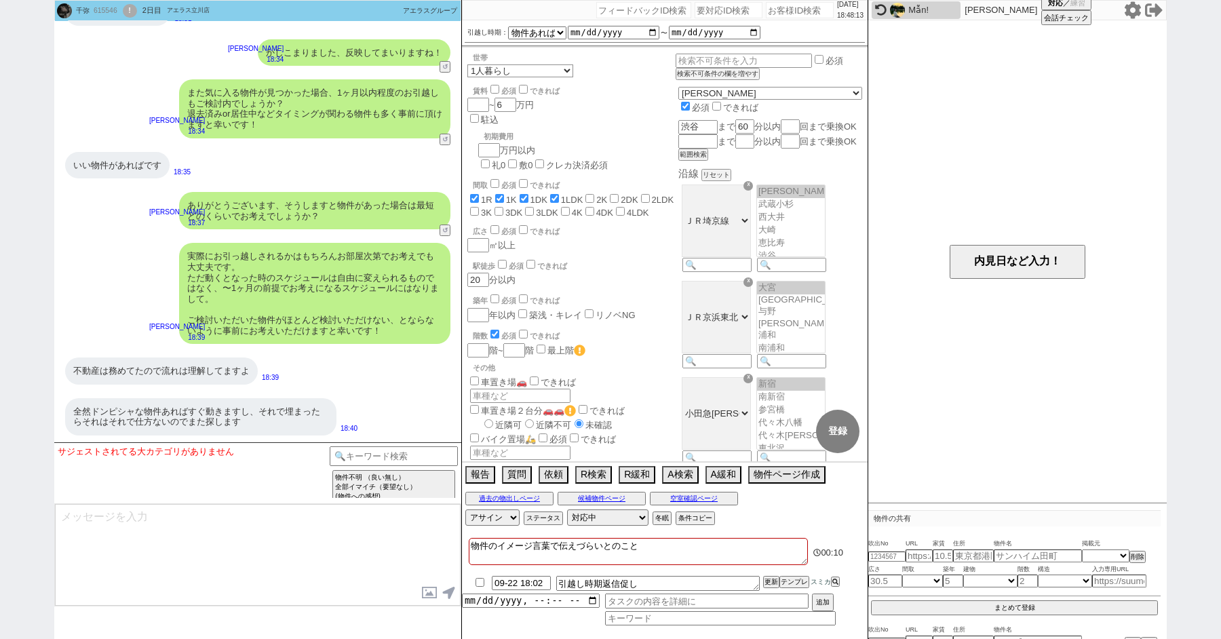
click at [106, 9] on div "615546" at bounding box center [105, 10] width 31 height 11
copy div "615546"
click at [110, 11] on div "615546" at bounding box center [105, 10] width 31 height 11
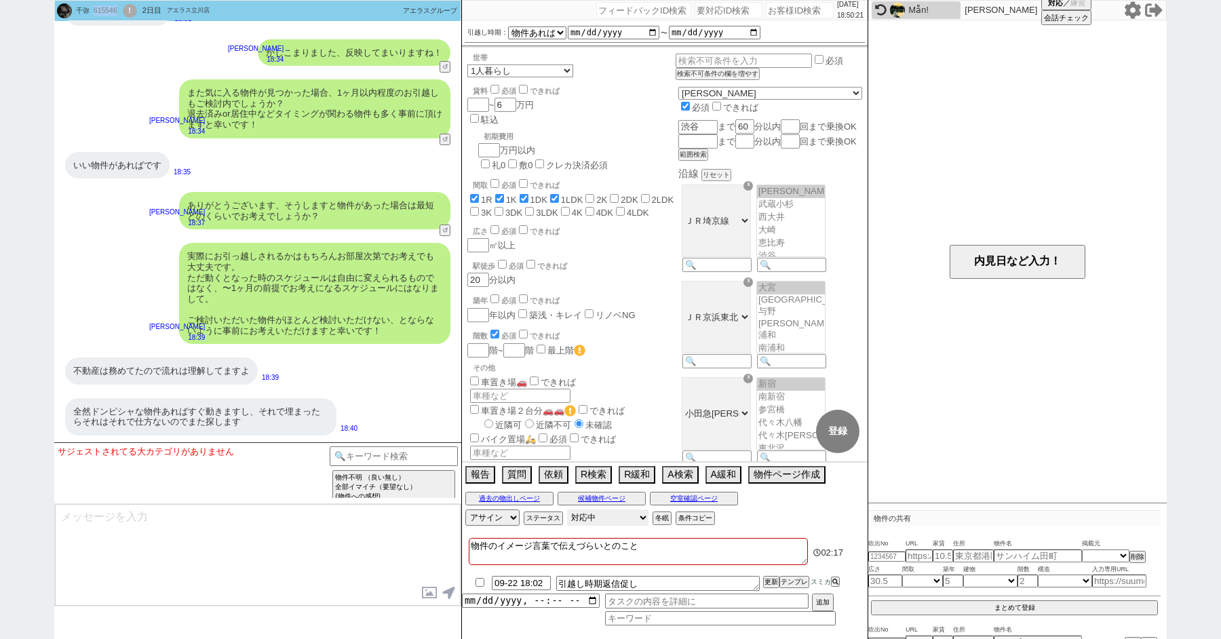
click at [594, 514] on select "対応中 引き継ぎ完了 ブロック 長期間返信なし 紹介不可 別の所で決まった 客の都合で引越しが無くなった 接客開始後に冬眠" at bounding box center [607, 517] width 81 height 16
click at [567, 509] on select "対応中 引き継ぎ完了 ブロック 長期間返信なし 紹介不可 別の所で決まった 客の都合で引越しが無くなった 接客開始後に冬眠" at bounding box center [607, 517] width 81 height 16
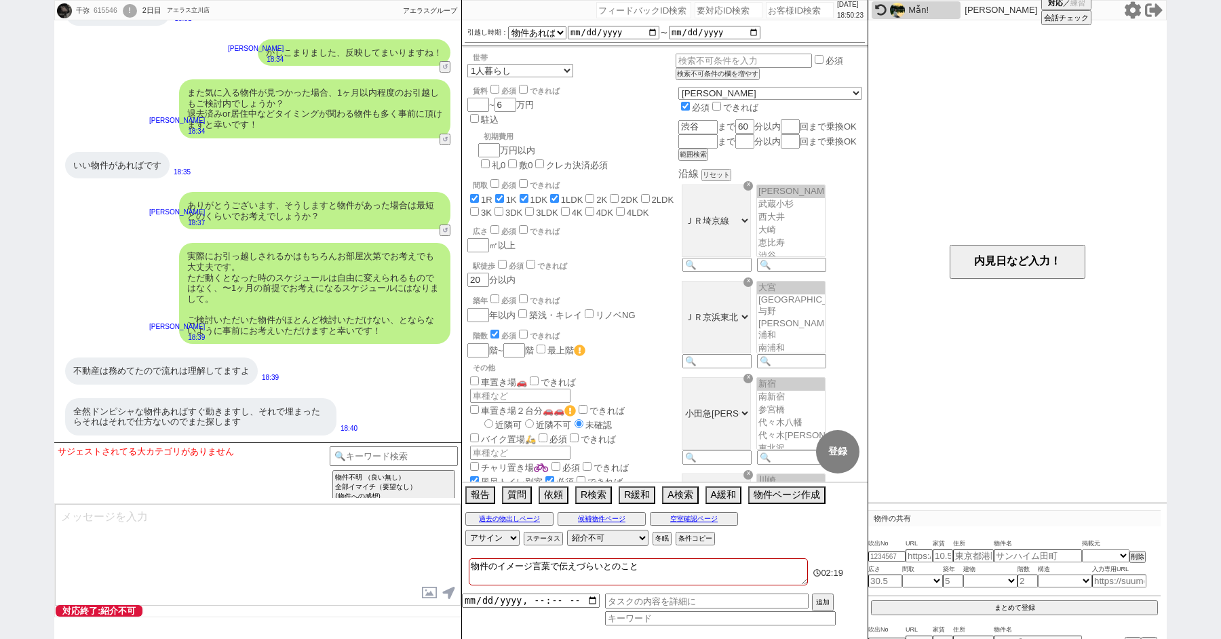
click at [203, 534] on textarea at bounding box center [258, 555] width 406 height 102
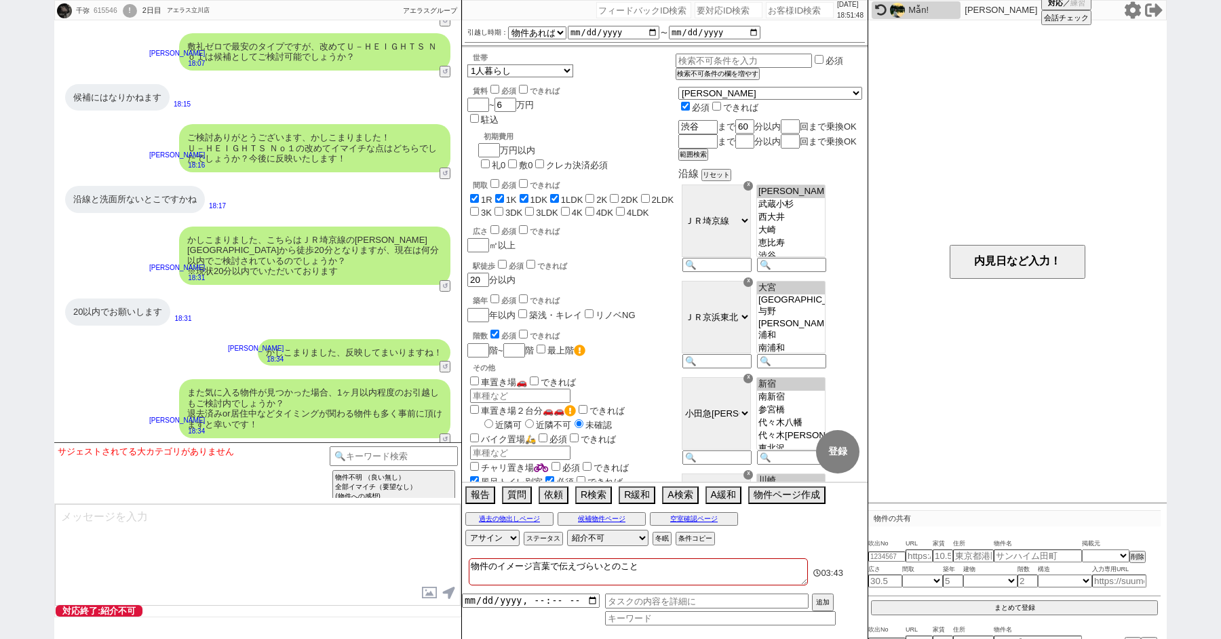
scroll to position [3794, 0]
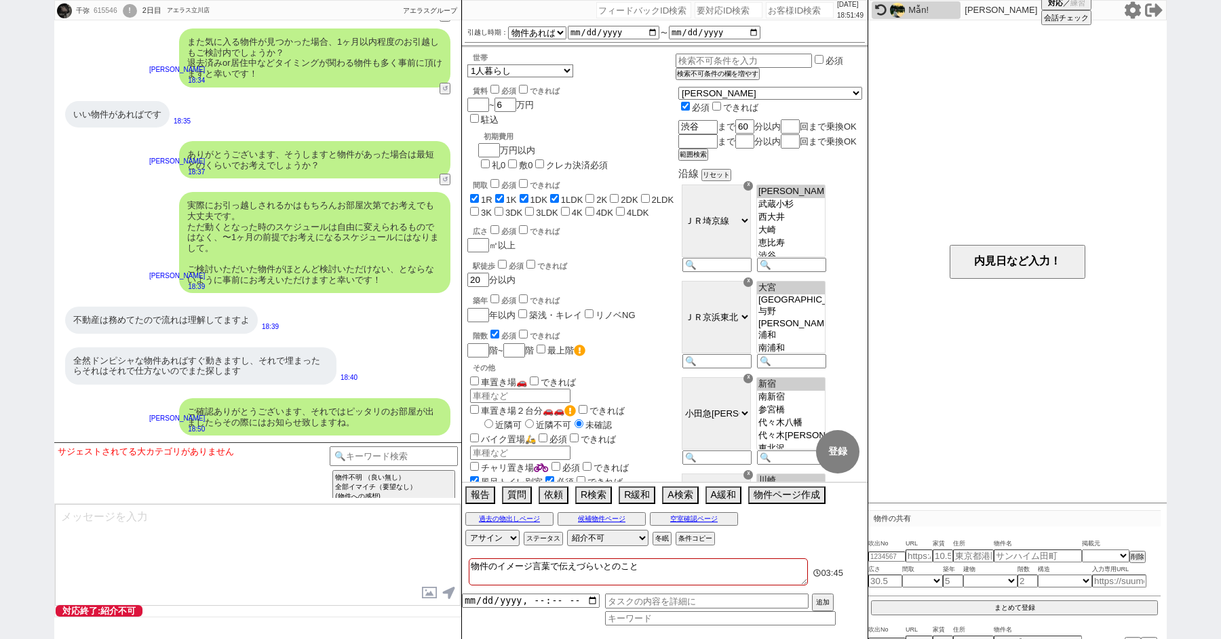
click at [109, 9] on div "615546" at bounding box center [105, 10] width 31 height 11
copy div "615546"
click at [137, 10] on div "!" at bounding box center [130, 11] width 14 height 14
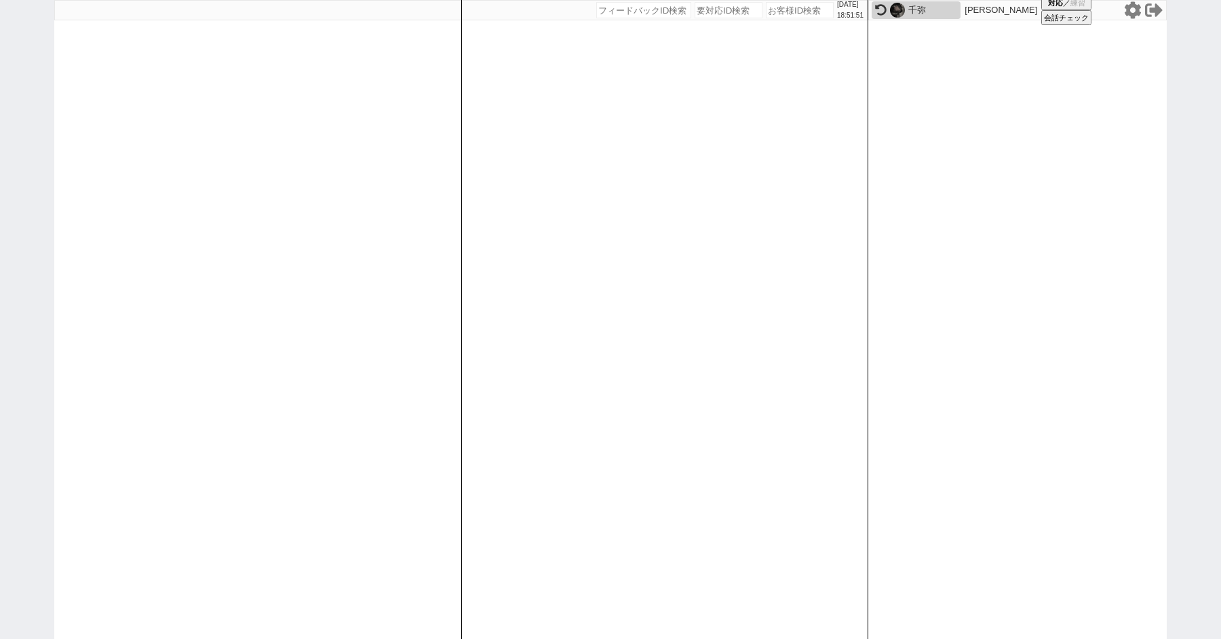
click at [0, 174] on div "2025/09/21 18:51:51 候補物件を追加してしてください 紹介した物件一覧 他社物件を追加する 空室確認ページに追加・削除 紹介した物件一覧 他…" at bounding box center [610, 319] width 1221 height 639
paste input "615546"
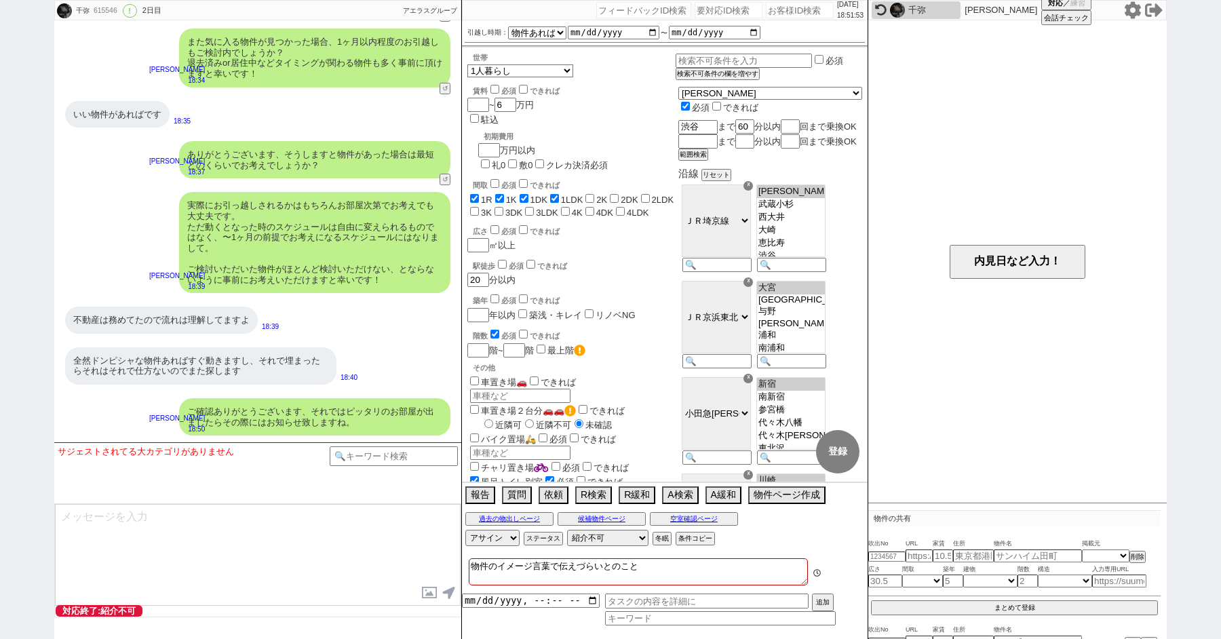
click at [658, 570] on textarea "物件のイメージ言葉で伝えづらいとのこと" at bounding box center [638, 571] width 339 height 27
click at [351, 336] on div "不動産は務めてたので流れは理解してますよ 18:39" at bounding box center [257, 320] width 407 height 41
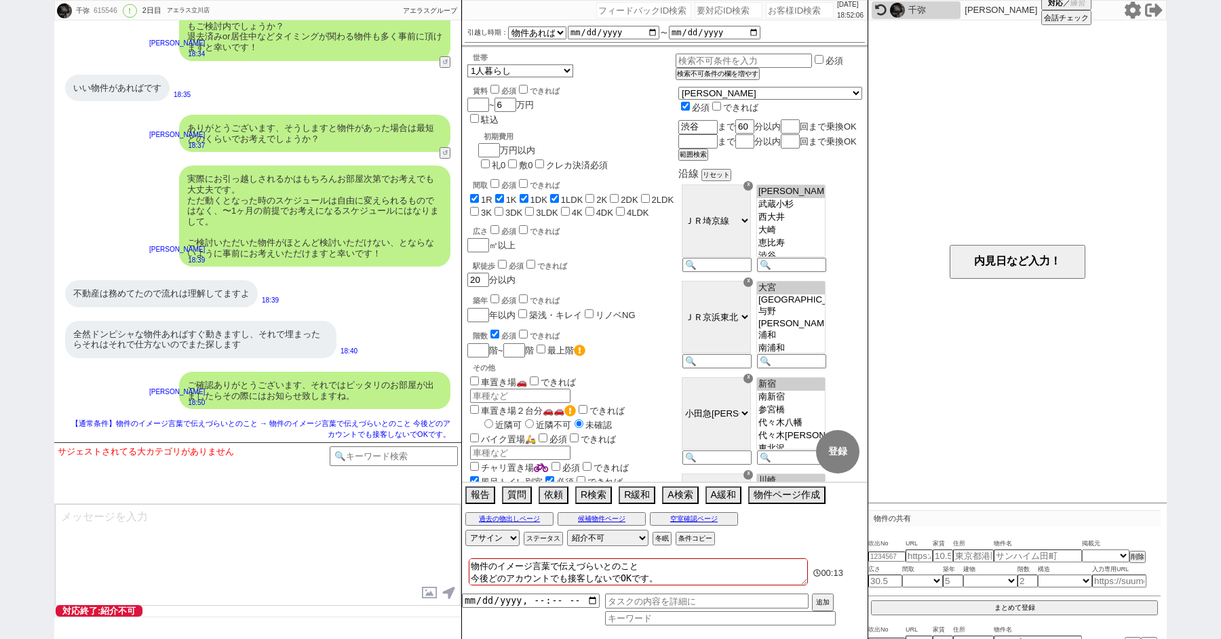
click at [130, 218] on div "実際にお引っ越しされるかはもちろんお部屋次第でお考えでも大丈夫です。 ただ動くとなった時のスケジュールは自由に変えられるものではなく、〜1ヶ月の前提でお考えに…" at bounding box center [257, 216] width 407 height 115
click at [672, 572] on textarea "物件のイメージ言葉で伝えづらいとのこと 今後どのアカウントでも接客しないでOKです。" at bounding box center [638, 571] width 339 height 27
click at [139, 155] on div "ありがとうございます、そうしますと物件があった場合は最短どのくらいでお考えでしょうか？ 青木琢磨 18:37 26160-A1" at bounding box center [257, 133] width 407 height 51
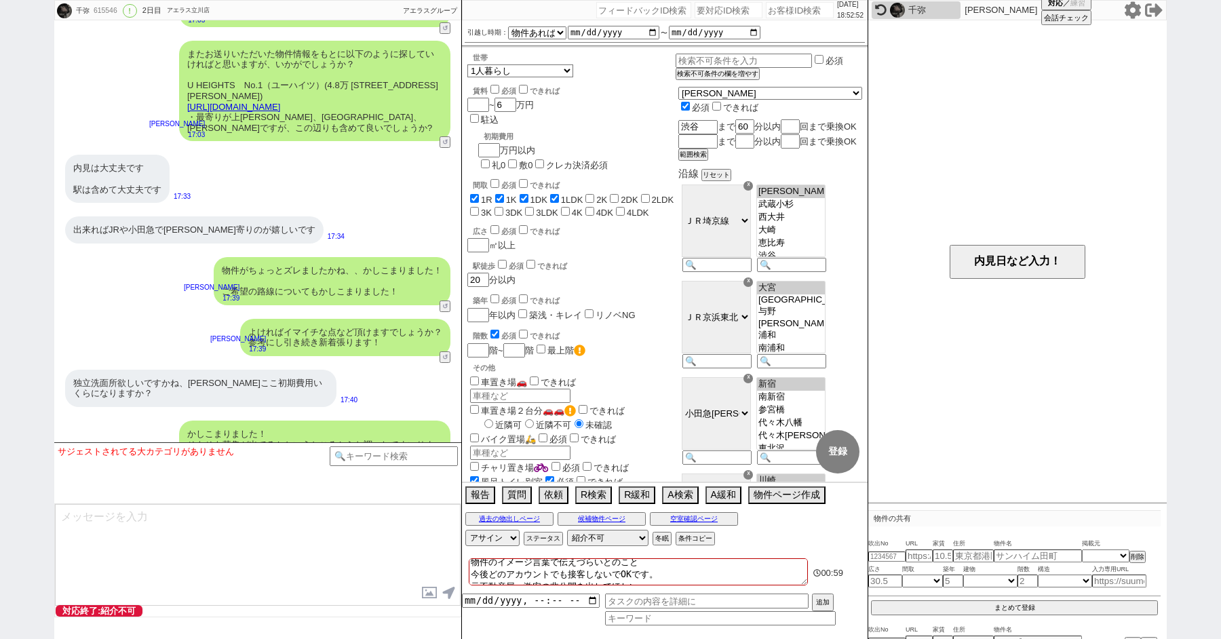
scroll to position [2102, 0]
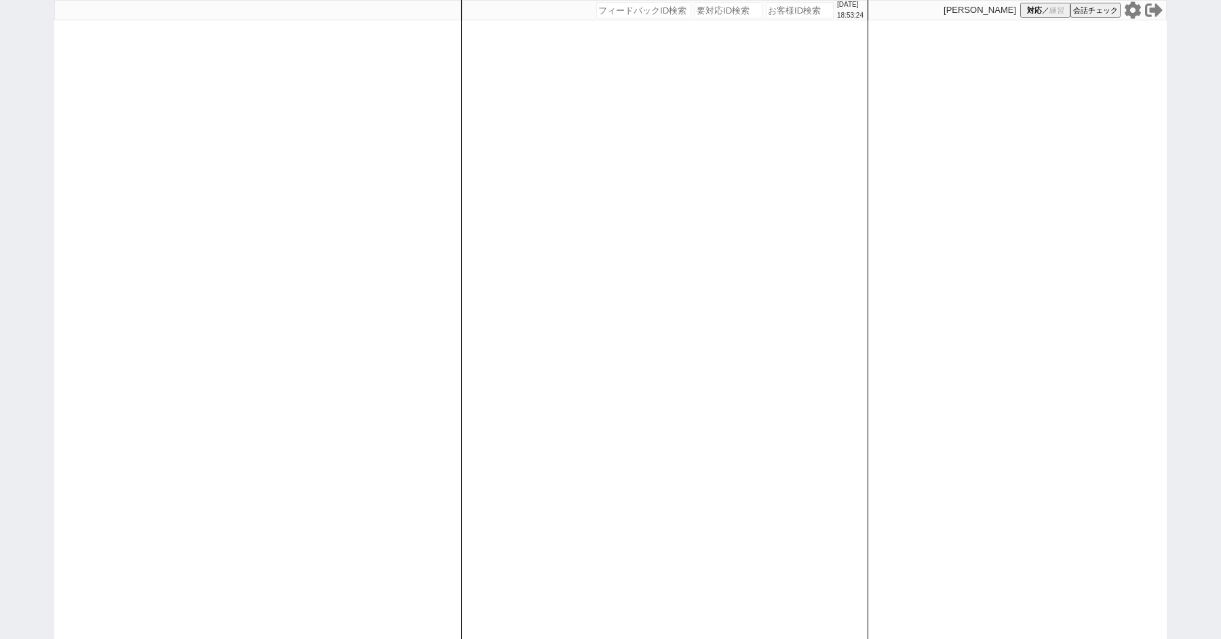
click at [1135, 5] on icon at bounding box center [1132, 9] width 16 height 17
click at [1043, 11] on button "対応 ／ 練習" at bounding box center [1045, 10] width 50 height 15
click at [123, 241] on div at bounding box center [257, 319] width 407 height 639
select select
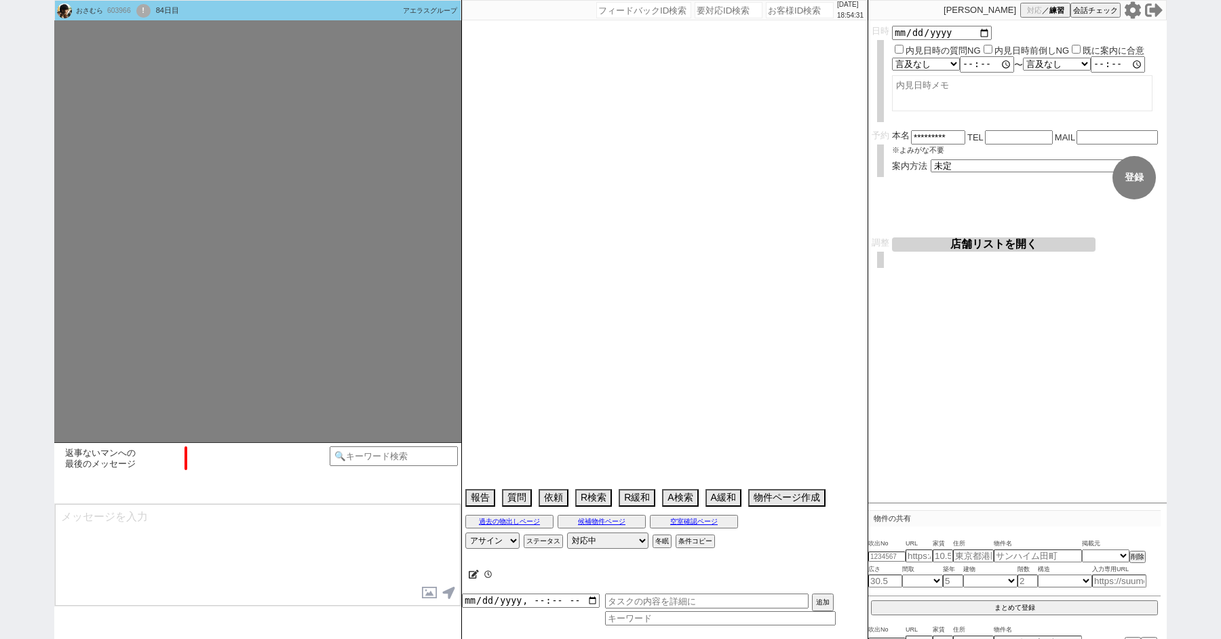
select select "15"
select select "1"
select select "7"
select select "212"
select select "11"
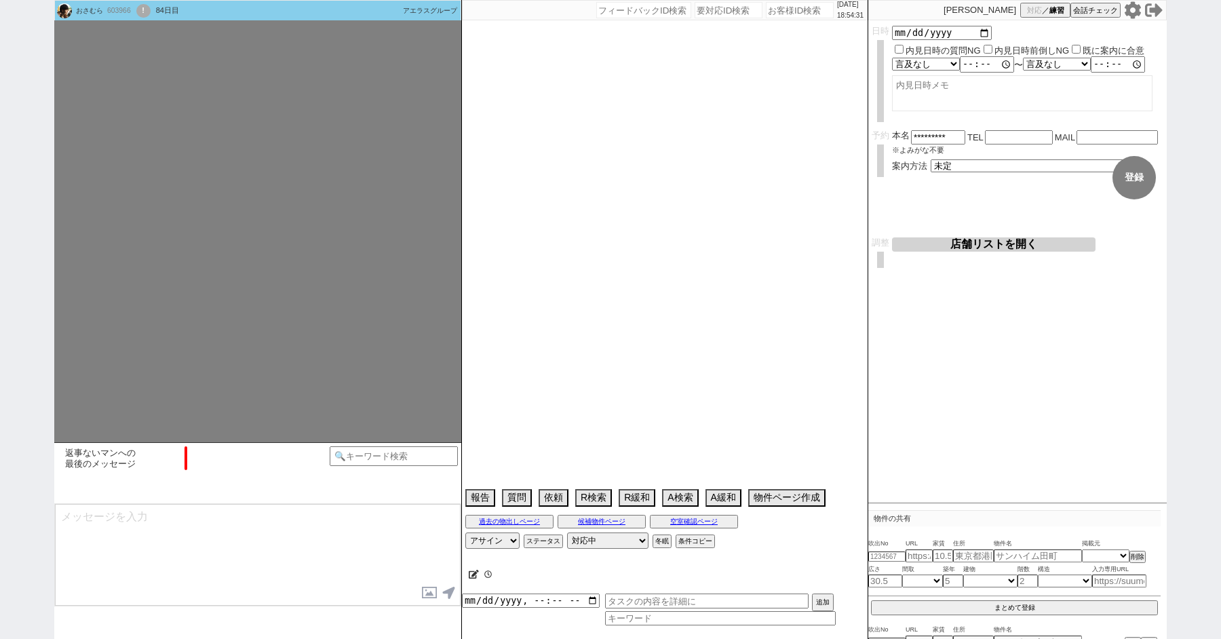
select select "400"
select select "12"
select select "428"
select select "14"
select select "23"
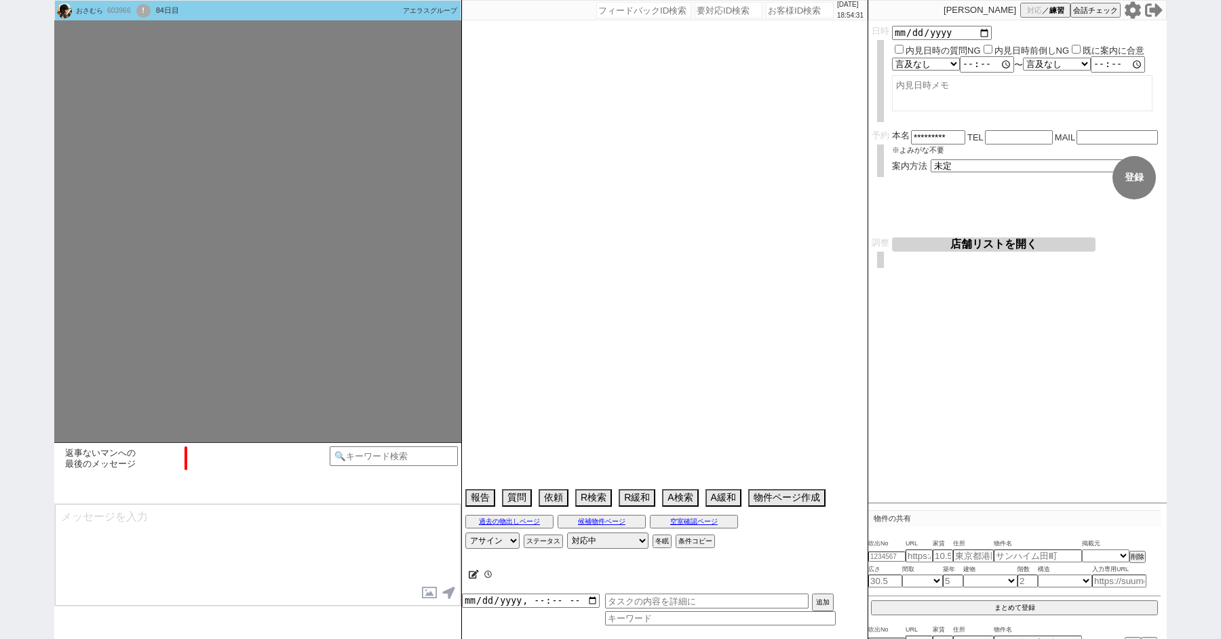
select select "734"
select select "25"
select select "785"
select select "823"
select select "27"
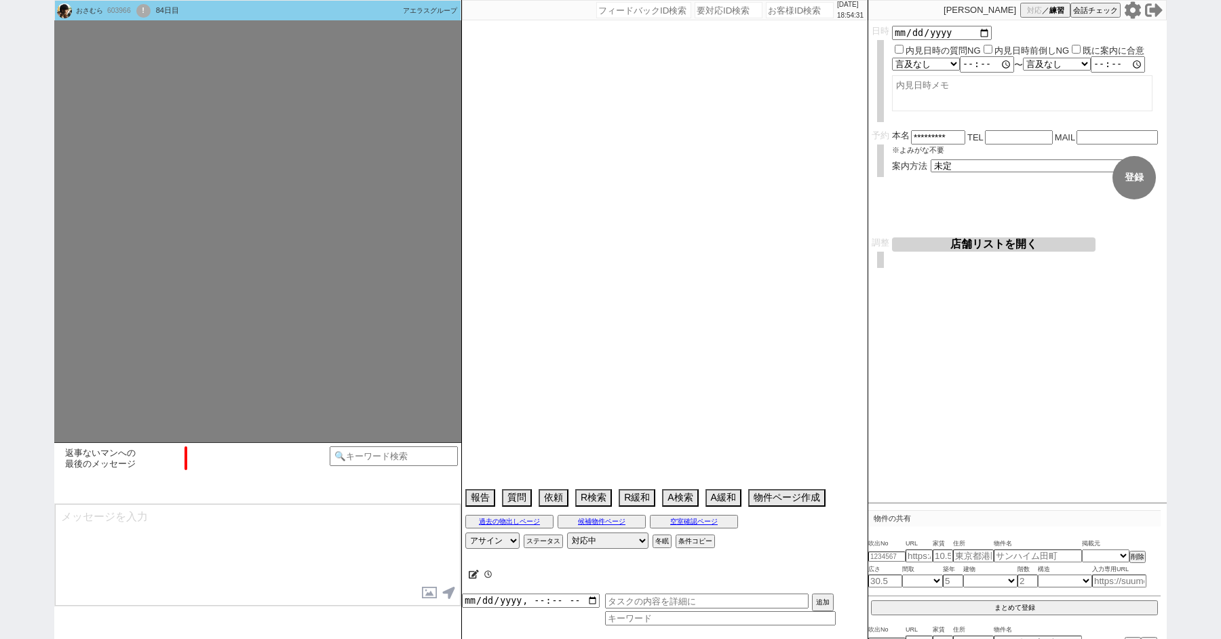
select select "849"
select select "29"
select select "878"
select select "44"
select select "1149"
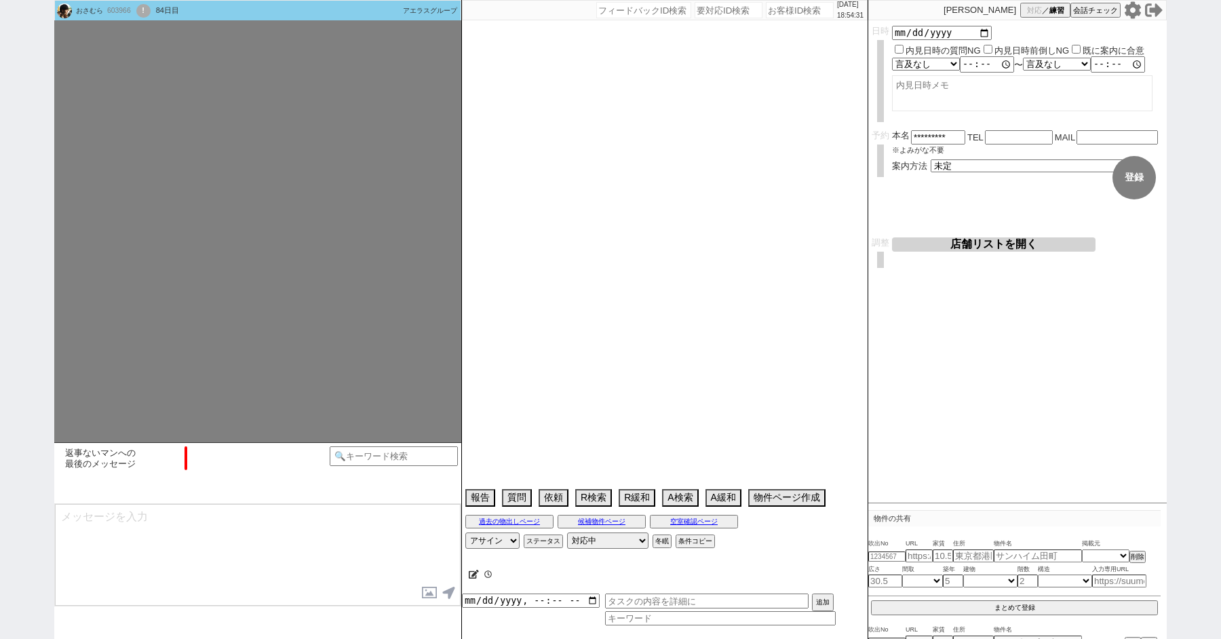
select select "47"
select select "1210"
select select "48"
select select "50"
select select "52"
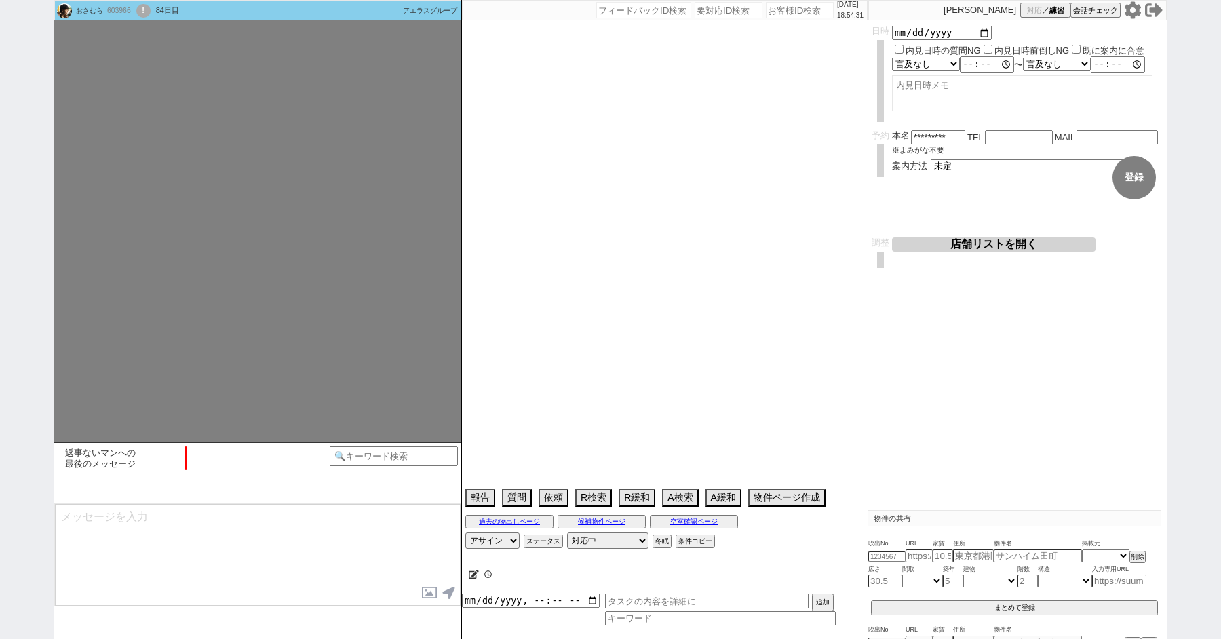
select select "1312"
select select "53"
select select "1332"
select select "54"
select select "1358"
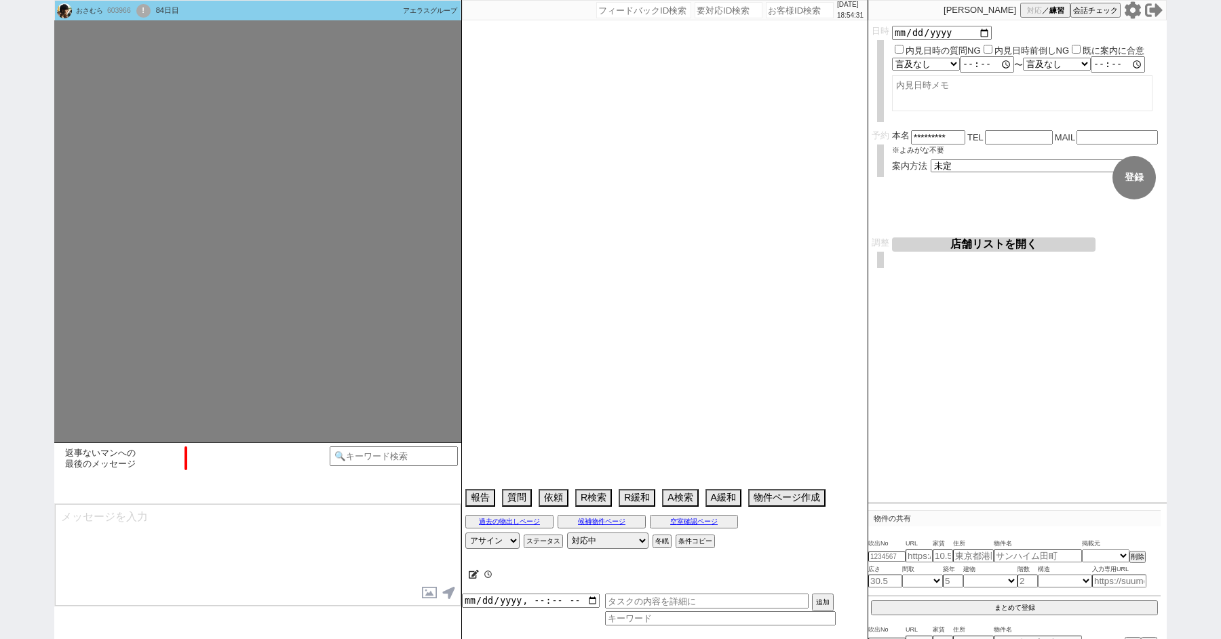
select select "56"
select select "57"
select select "1401"
select select "59"
select select "60"
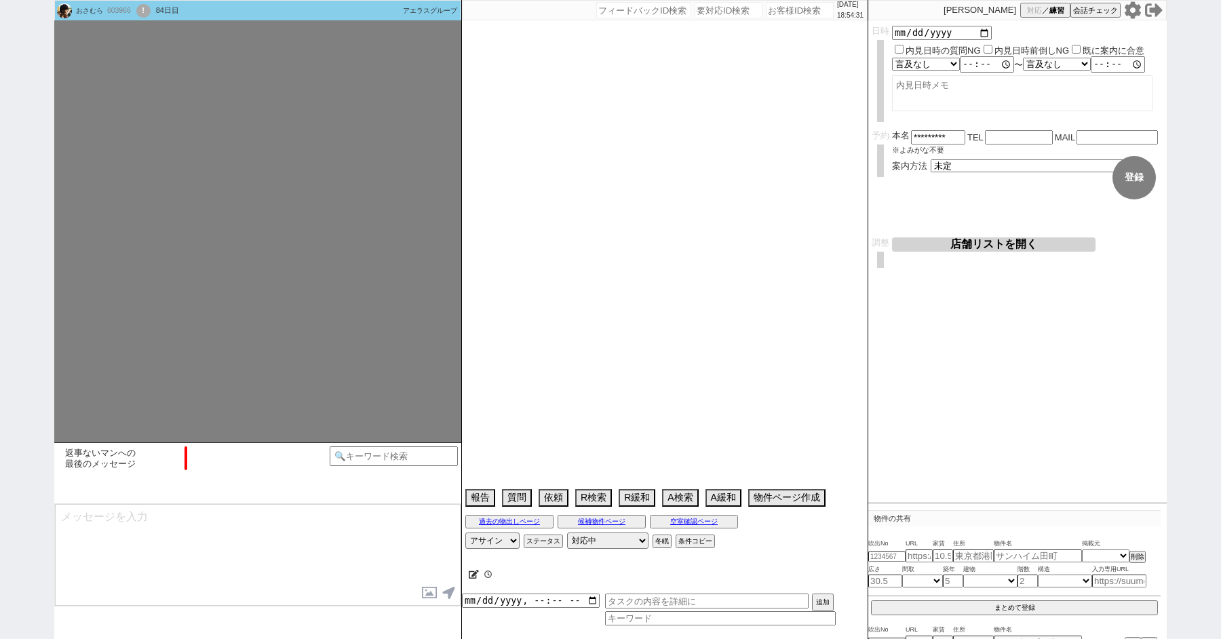
select select "61"
select select "62"
select select "63"
select select "64"
select select "65"
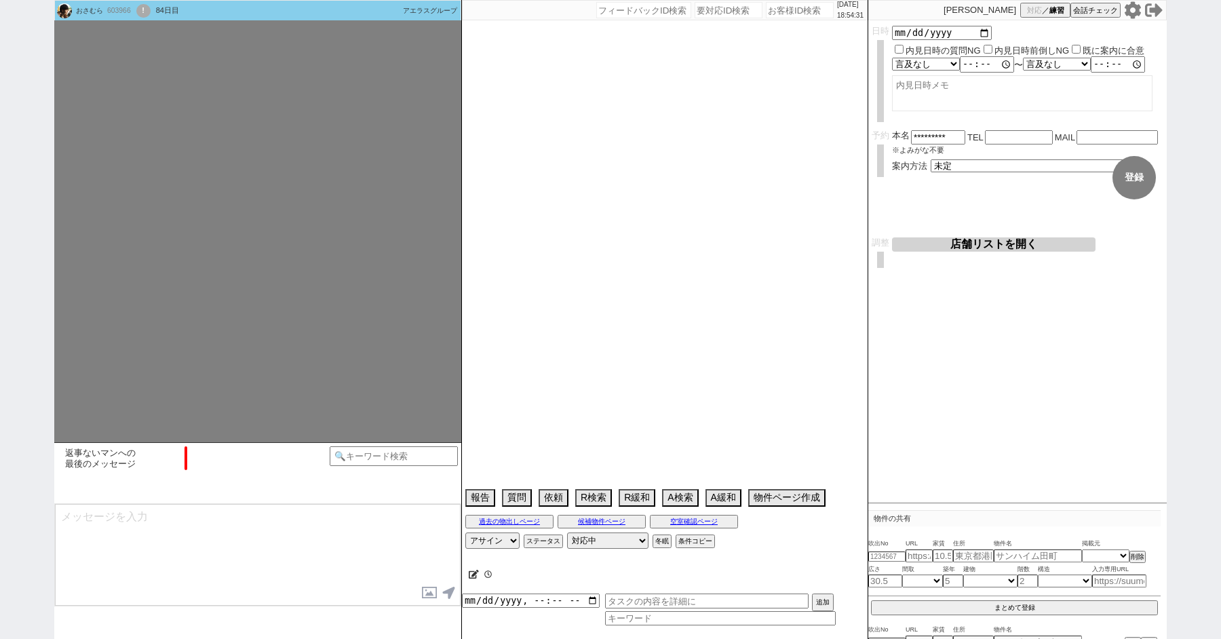
select select "66"
select select "67"
select select "68"
select select "69"
select select "70"
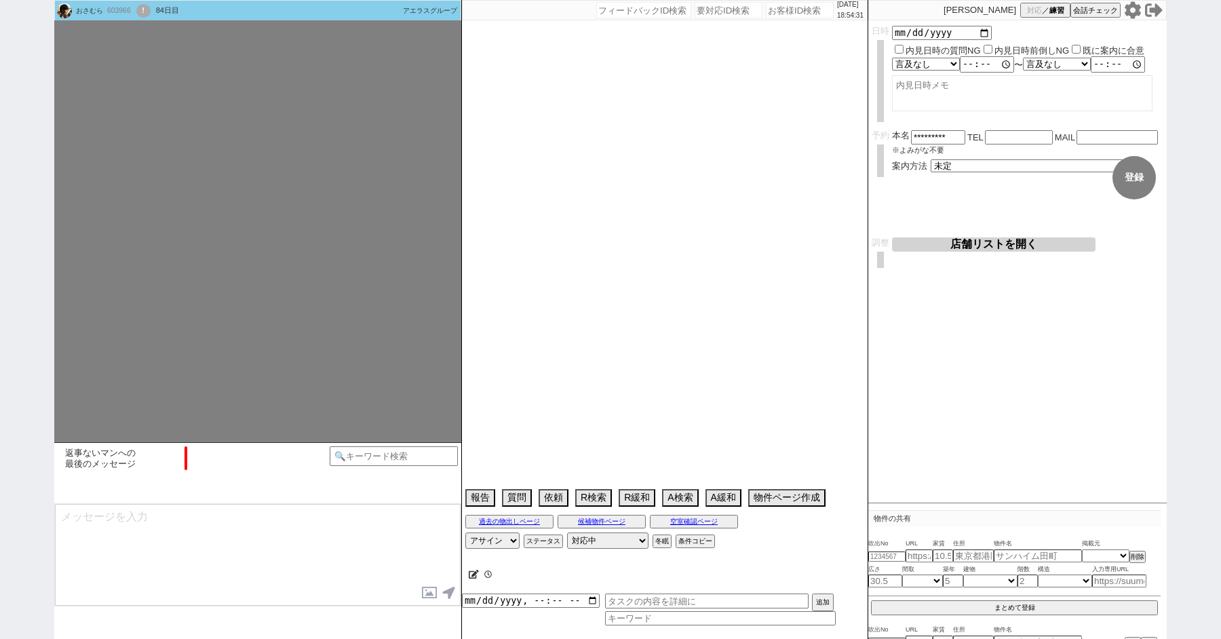
select select "71"
select select "1706"
select select "72"
select select "73"
select select "1763"
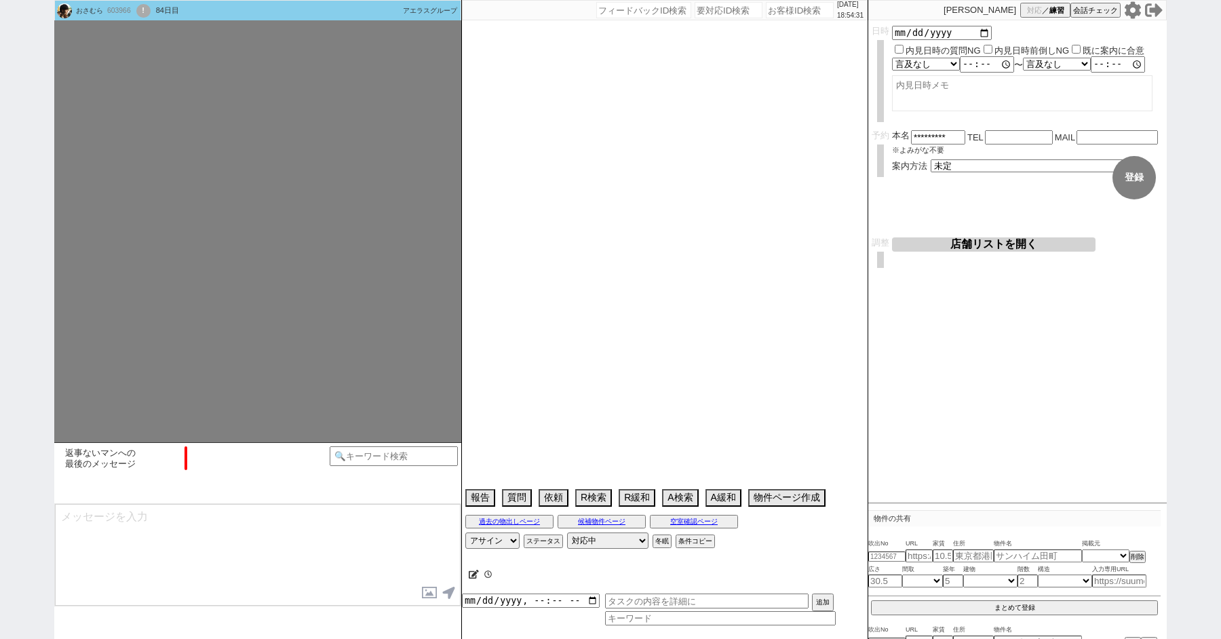
select select "74"
select select "75"
select select "76"
select select "1823"
select select "77"
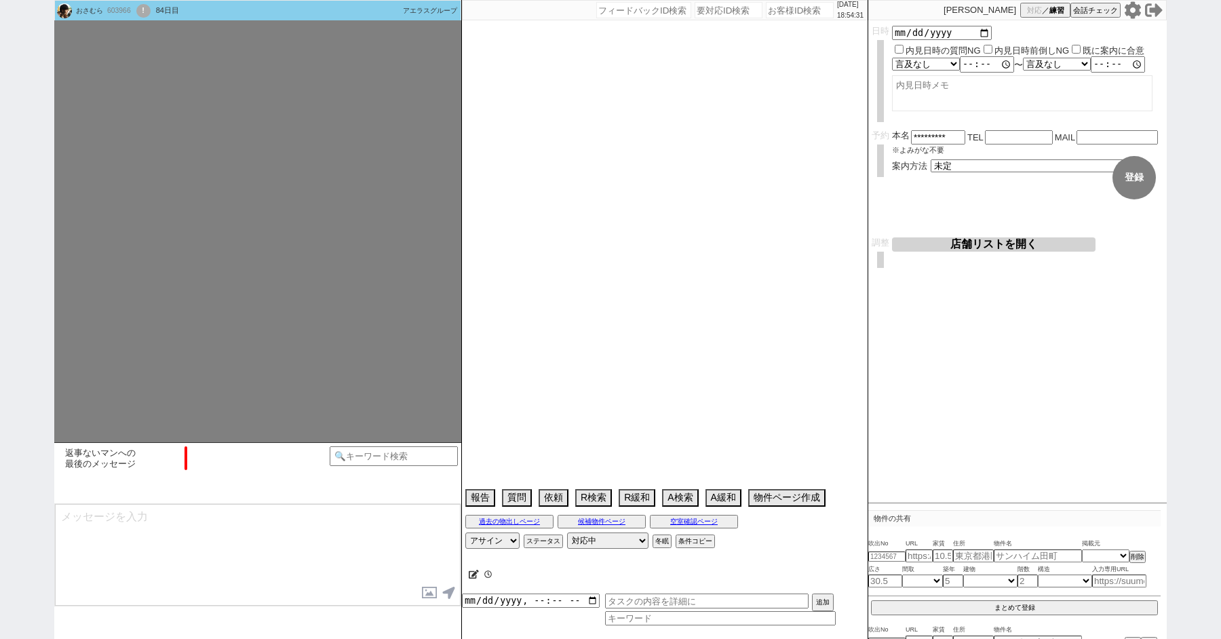
select select "1839"
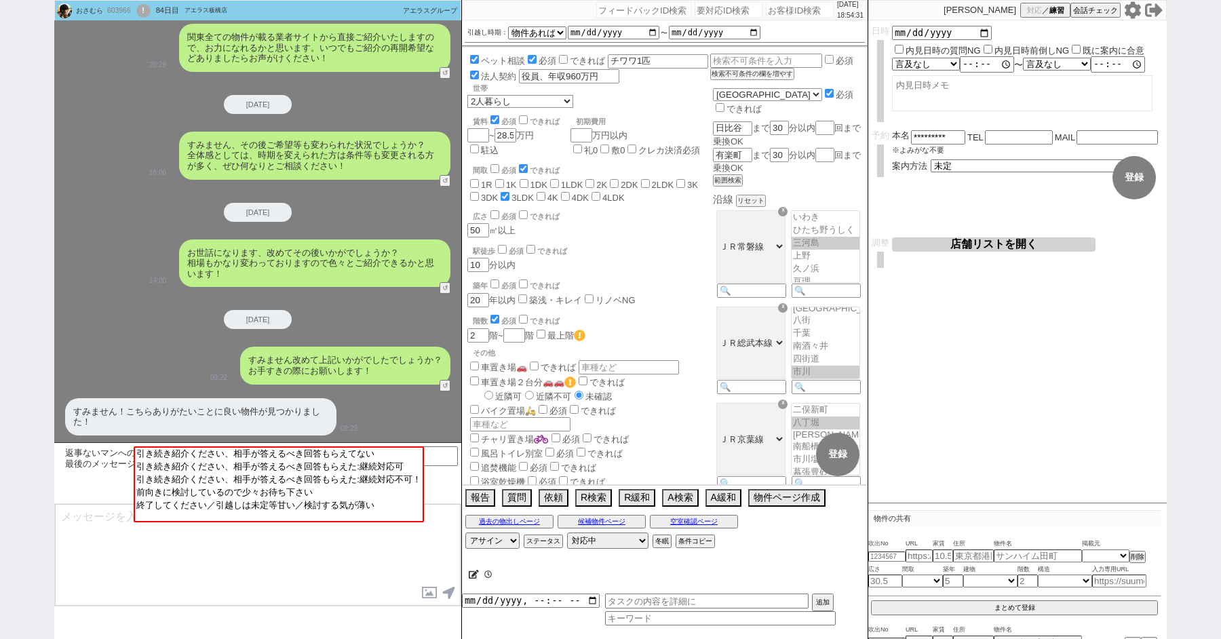
scroll to position [119, 0]
click at [248, 545] on textarea at bounding box center [258, 555] width 406 height 102
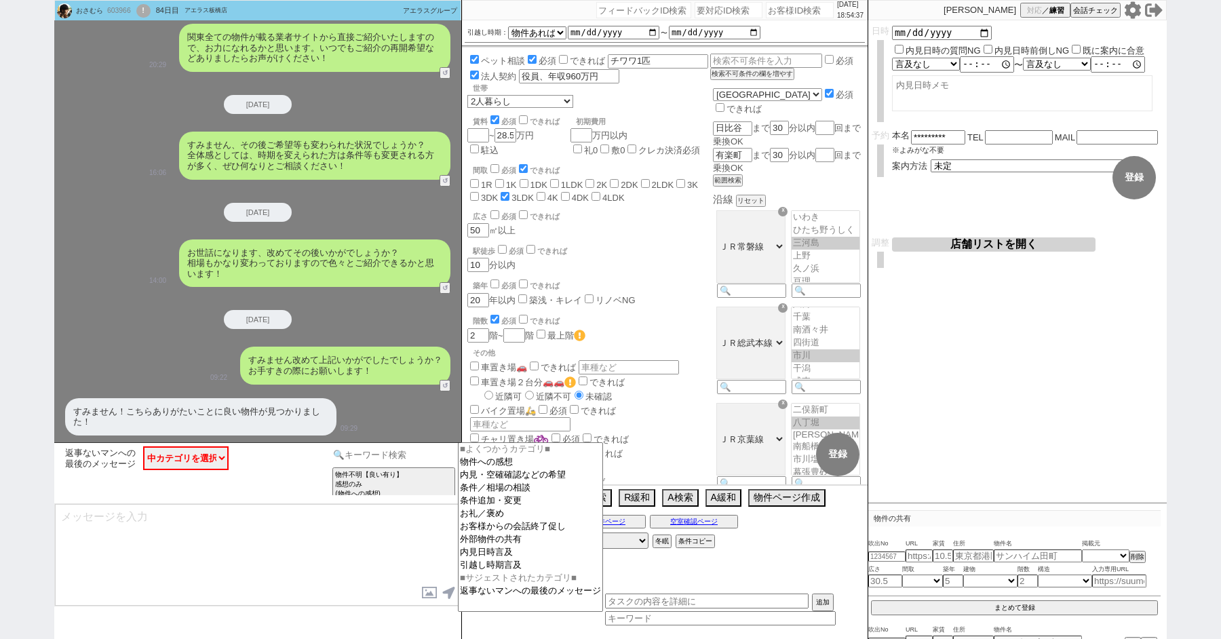
click at [370, 455] on input at bounding box center [394, 454] width 128 height 17
click at [505, 532] on option "お客様からの会話終了促し" at bounding box center [530, 526] width 144 height 13
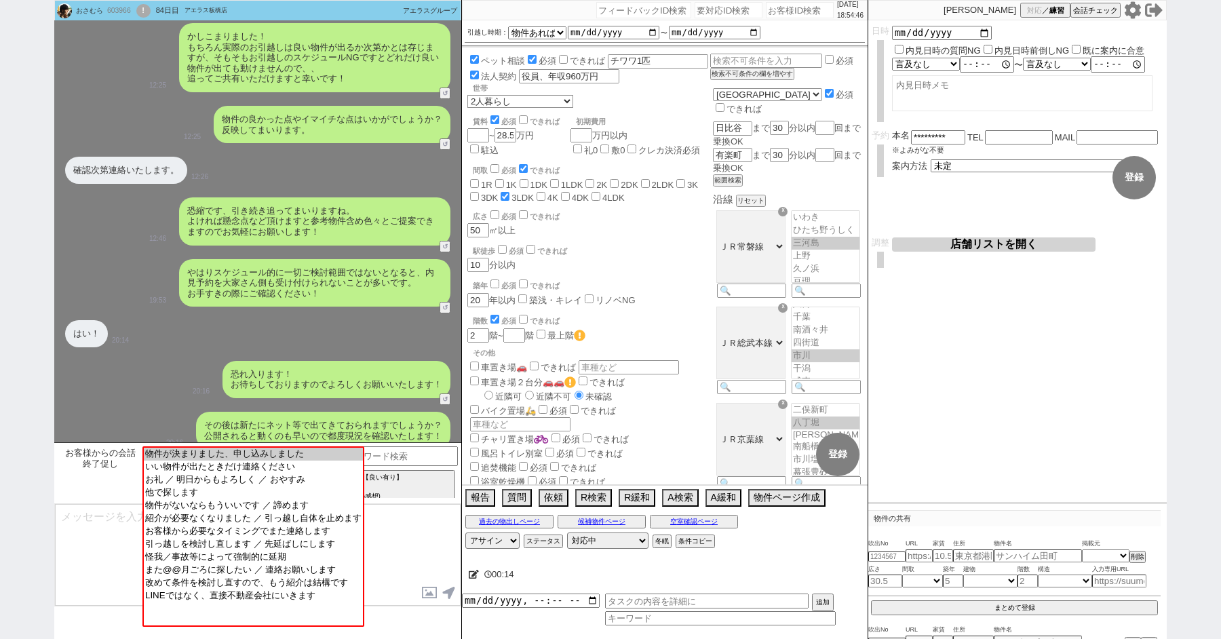
scroll to position [750, 0]
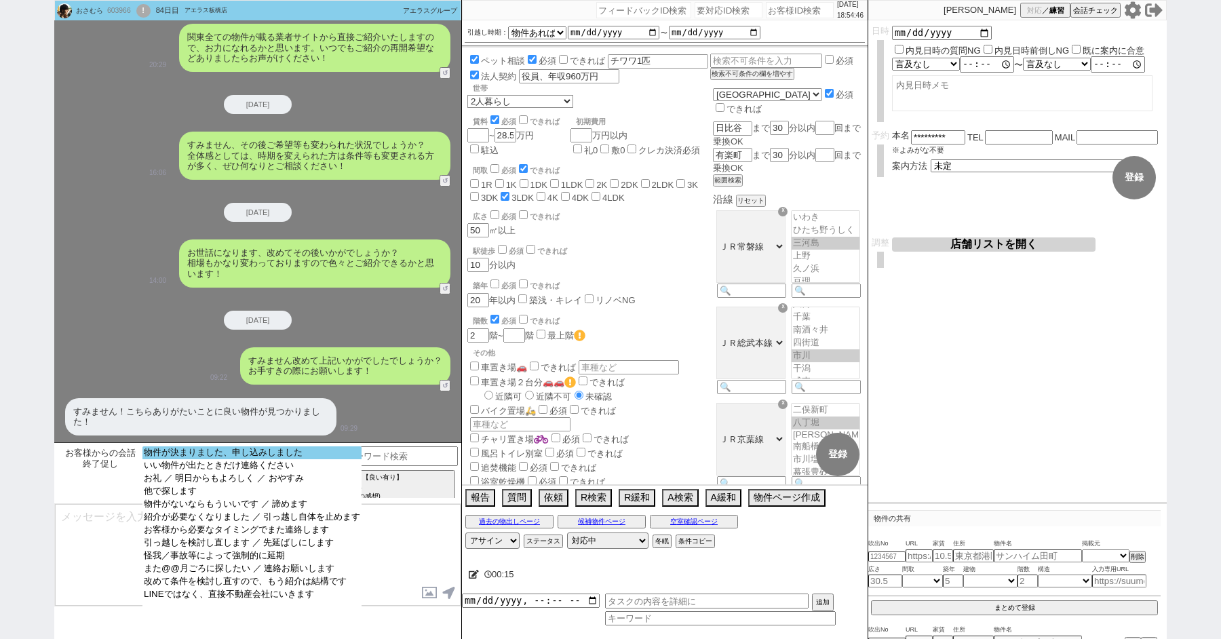
select select "物件が決まりました、申し込みしました"
click at [225, 454] on option "物件が決まりました、申し込みしました" at bounding box center [251, 452] width 219 height 13
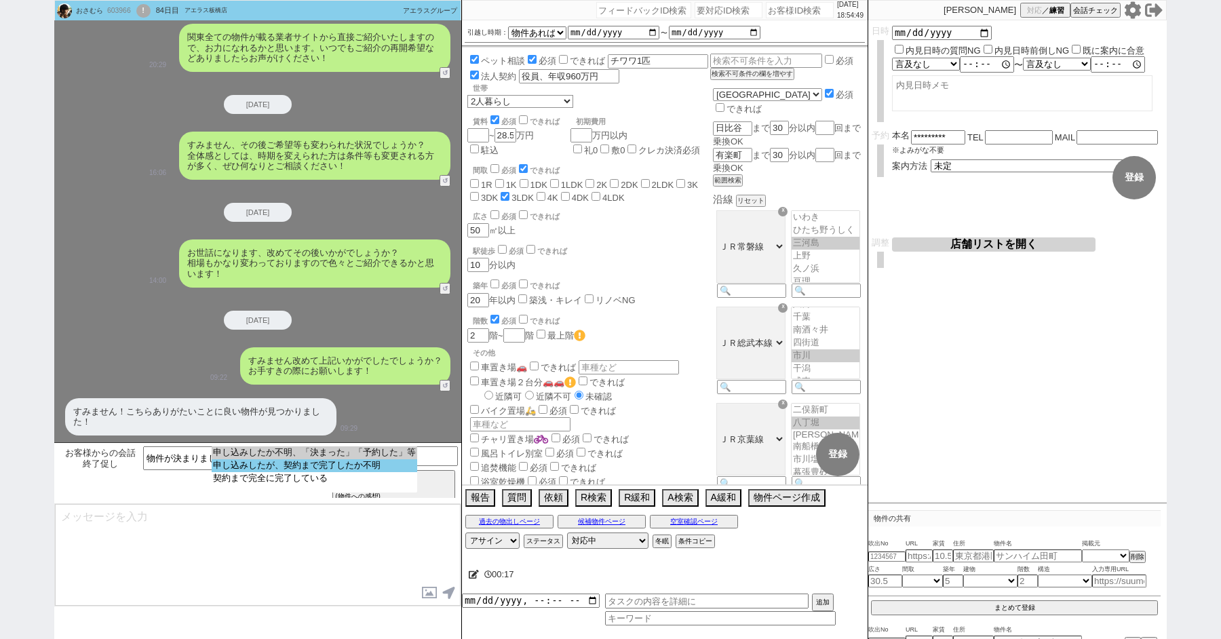
select select "申し込みしたが、契約まで完了したか不明"
click at [267, 469] on option "申し込みしたが、契約まで完了したか不明" at bounding box center [314, 465] width 205 height 13
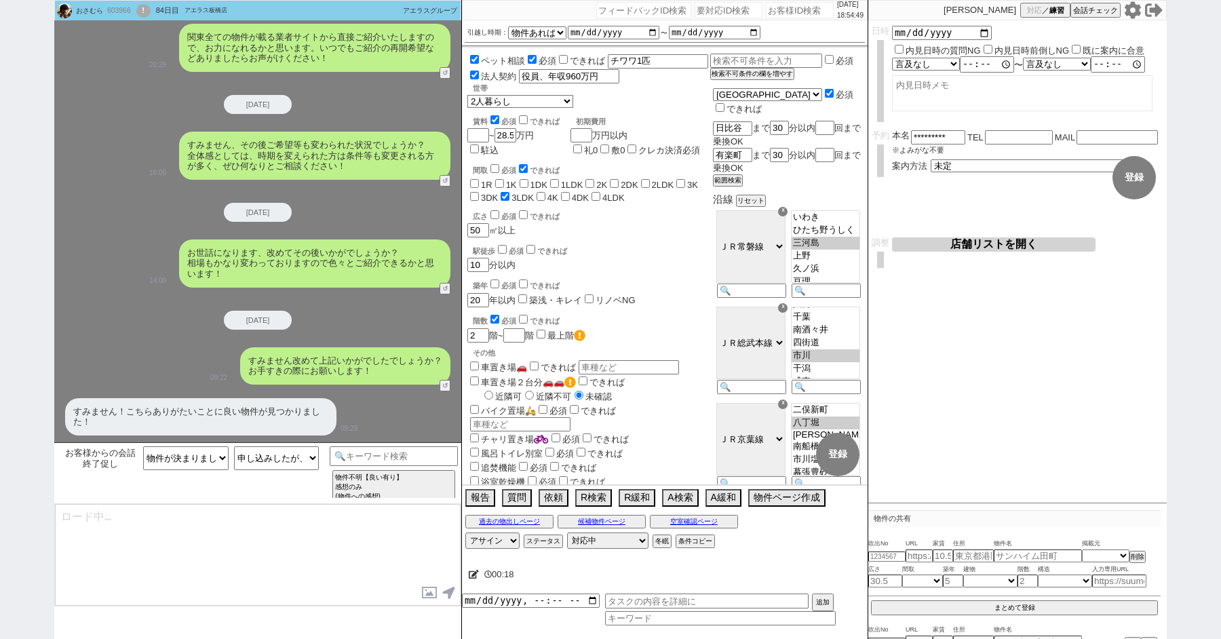
type textarea "さようでしたか、いい物件が見つかられたとのことで何よりです！"
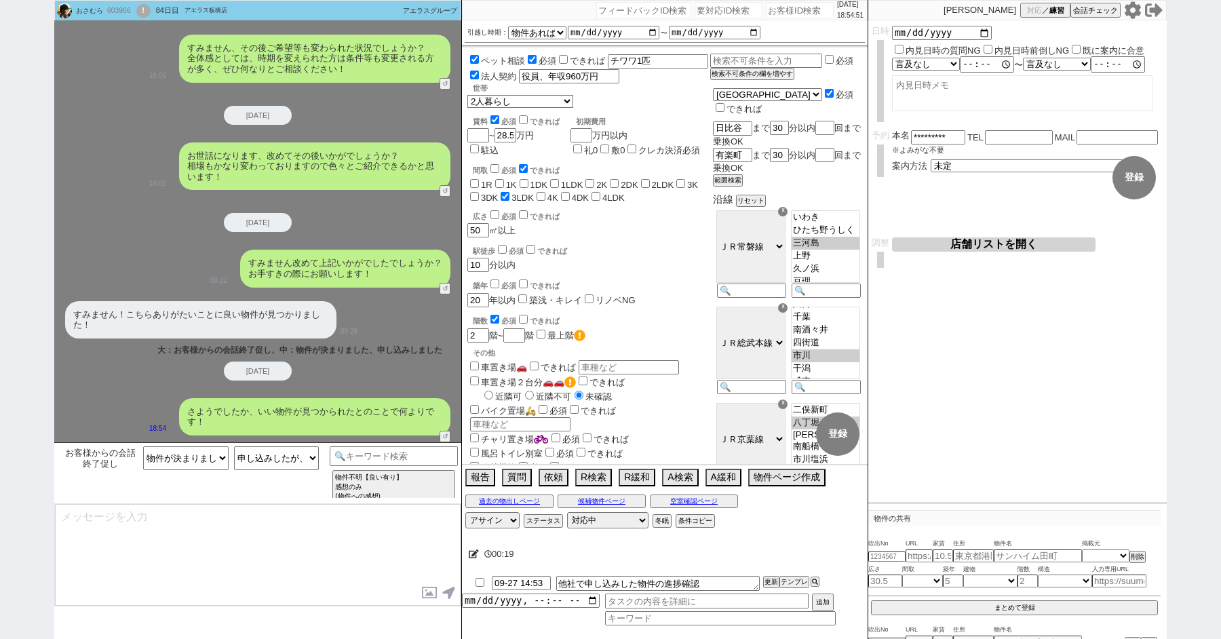
scroll to position [601, 0]
click at [226, 522] on textarea at bounding box center [258, 555] width 406 height 102
click at [149, 376] on div "2025-09-21" at bounding box center [257, 370] width 407 height 19
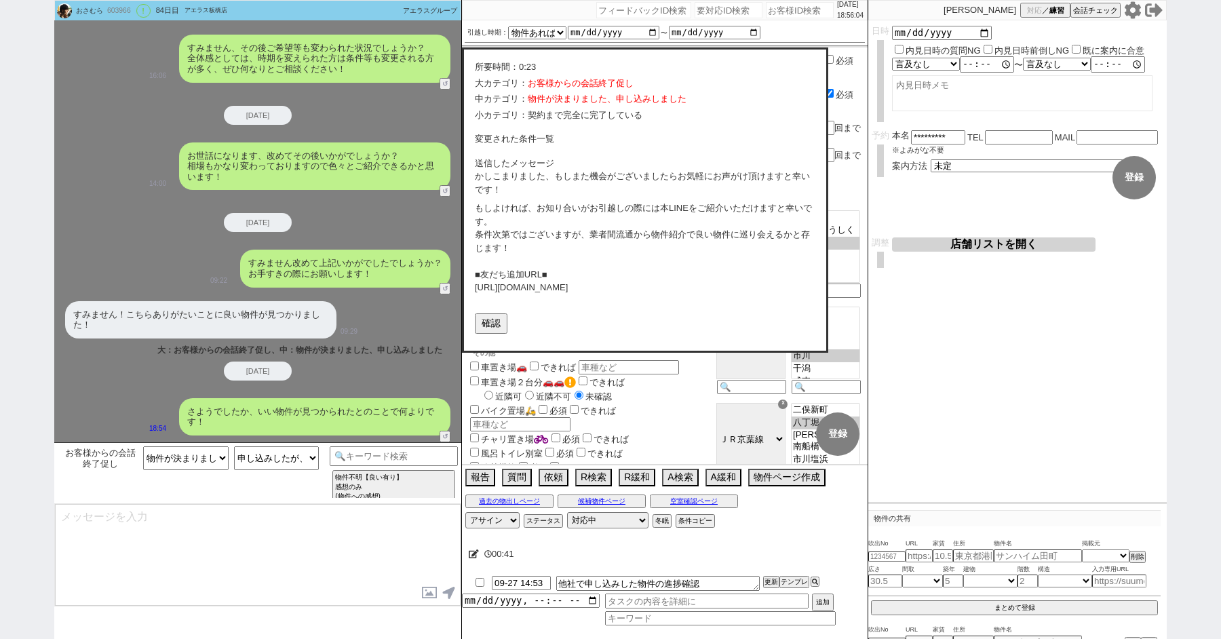
click at [360, 223] on div "[DATE]" at bounding box center [257, 222] width 407 height 19
click at [111, 9] on div "603966" at bounding box center [118, 10] width 31 height 11
copy div "603966"
click at [1053, 5] on span "練習" at bounding box center [1056, 10] width 15 height 10
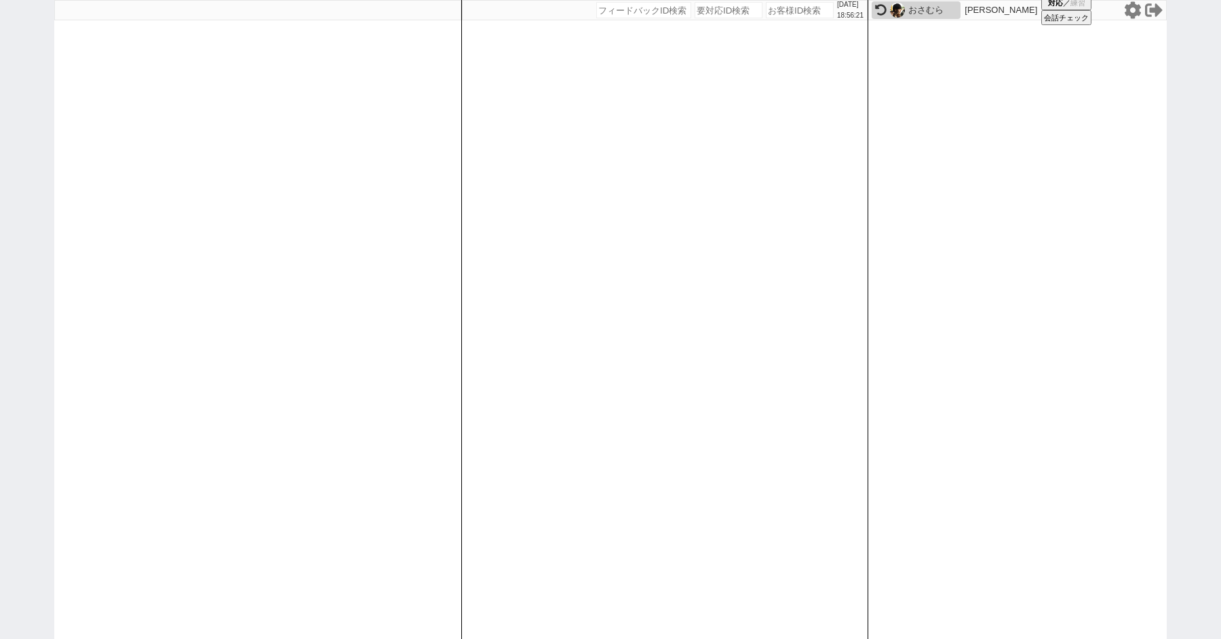
click at [7, 159] on div "2025/09/21 18:56:21 候補物件を追加してしてください 紹介した物件一覧 他社物件を追加する 空室確認ページに追加・削除 紹介した物件一覧 他…" at bounding box center [610, 319] width 1221 height 639
paste input "603966"
type input "603966"
select select "600"
select select
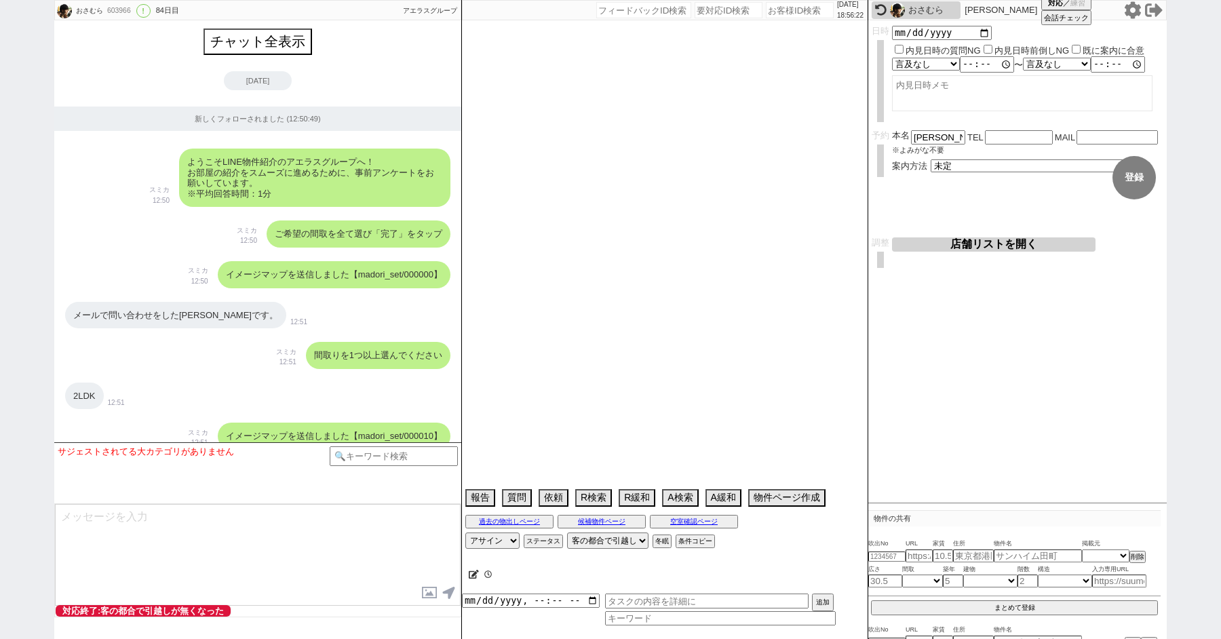
scroll to position [9903, 0]
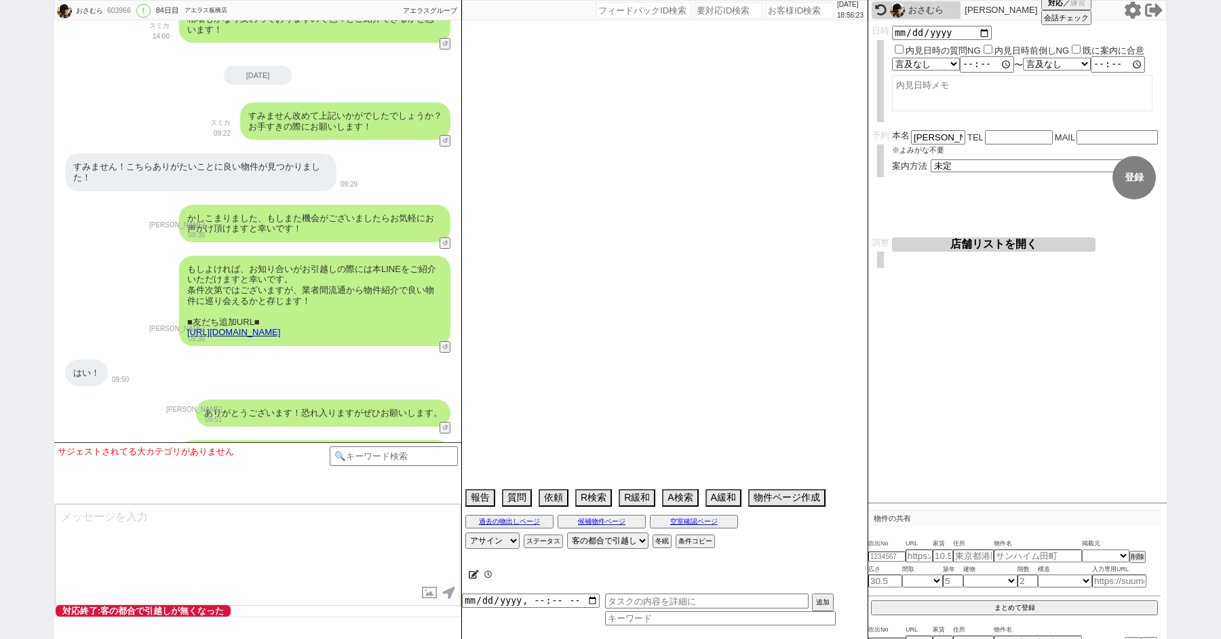
select select "15"
select select "1"
select select "75"
select select "14"
select select "23"
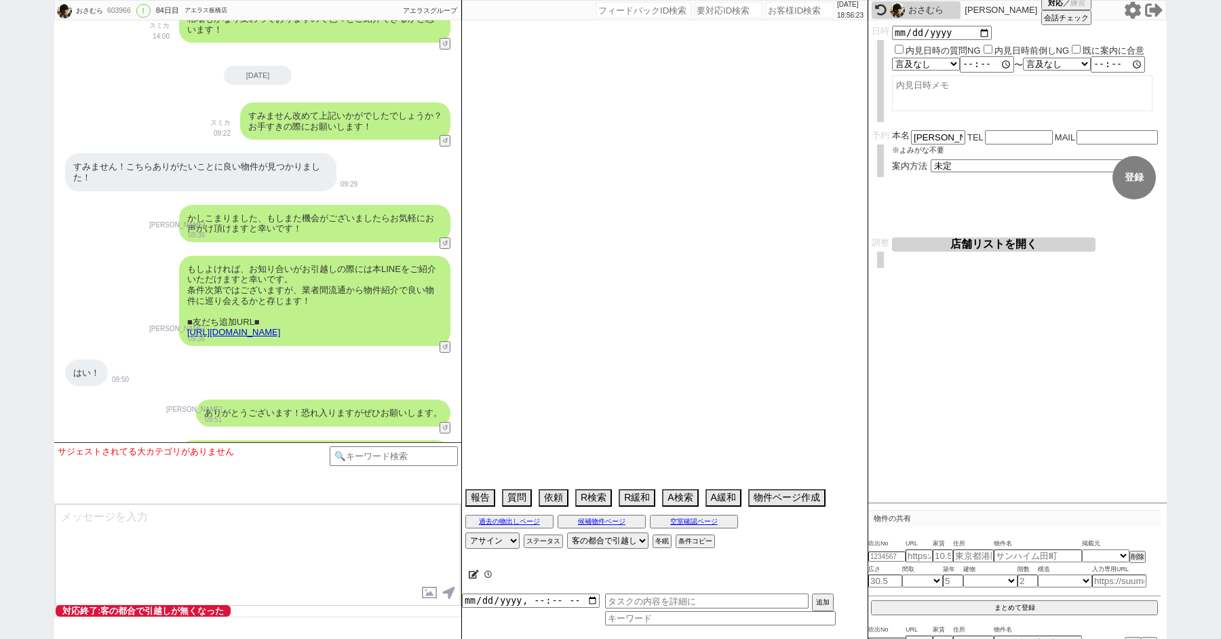
select select "731"
select select "62"
select select "60"
select select "70"
select select "1680"
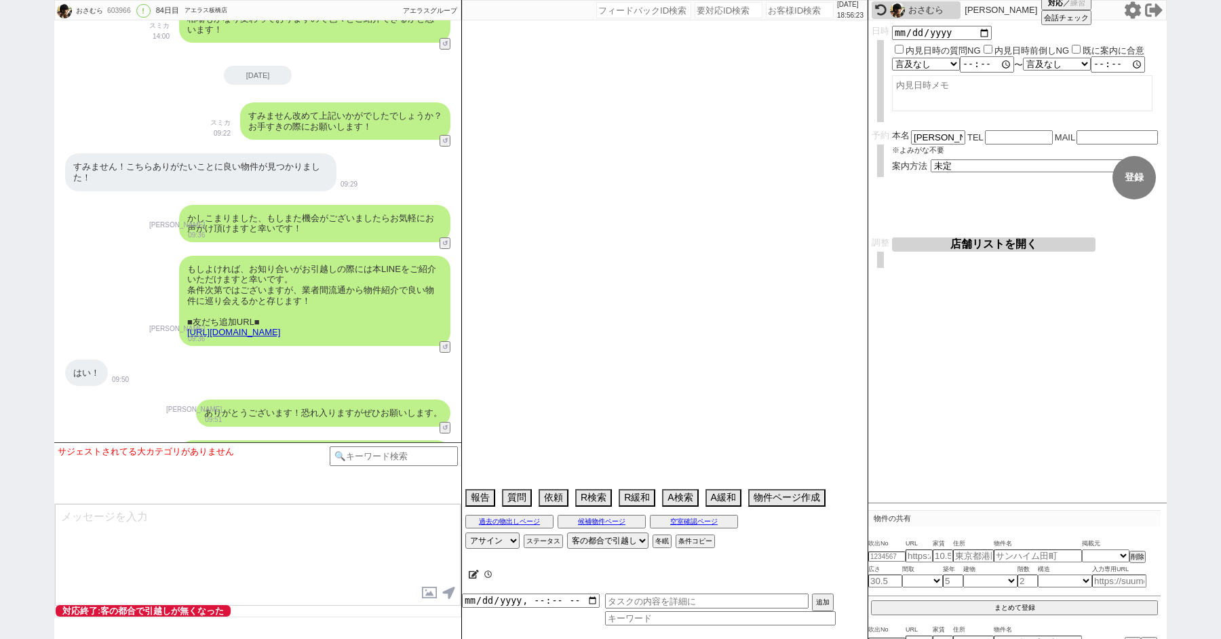
select select "64"
select select "817"
select select "69"
select select "65"
select select "1581"
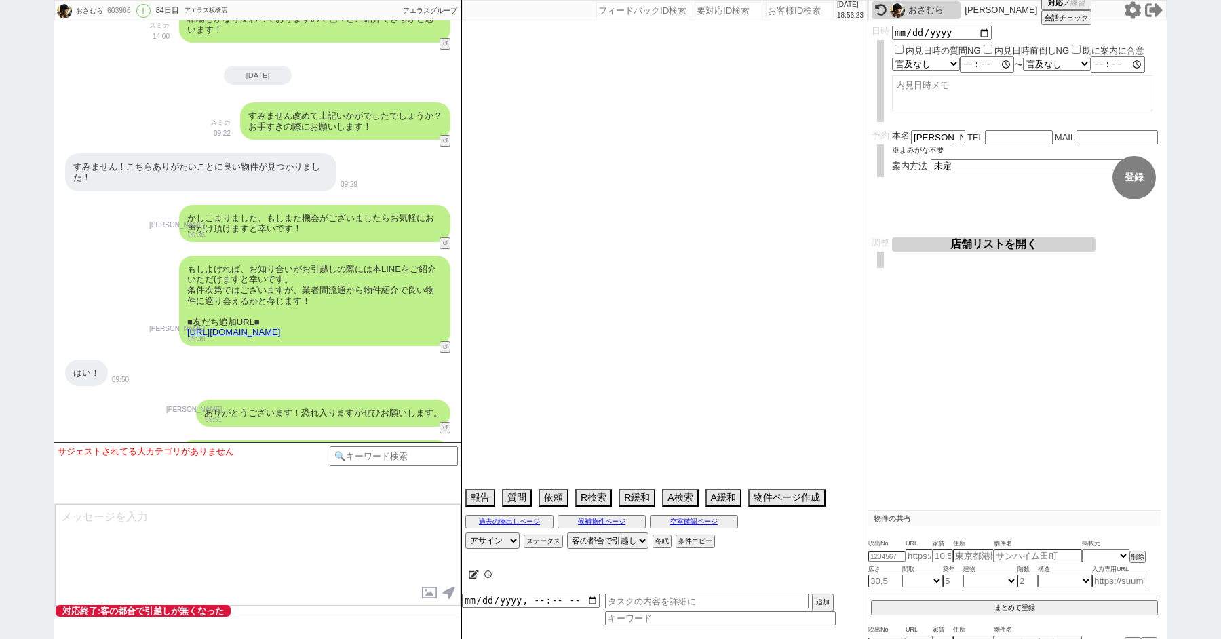
select select "59"
select select "63"
select select "67"
select select "71"
select select "66"
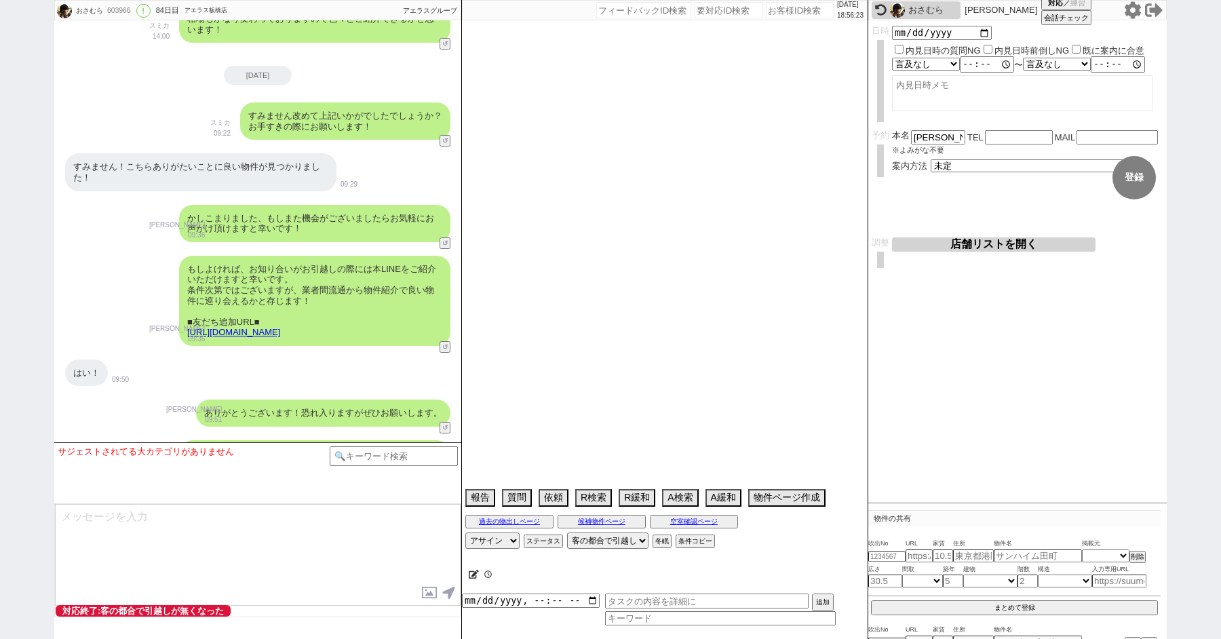
select select "74"
select select "48"
select select "25"
select select "3116"
select select "68"
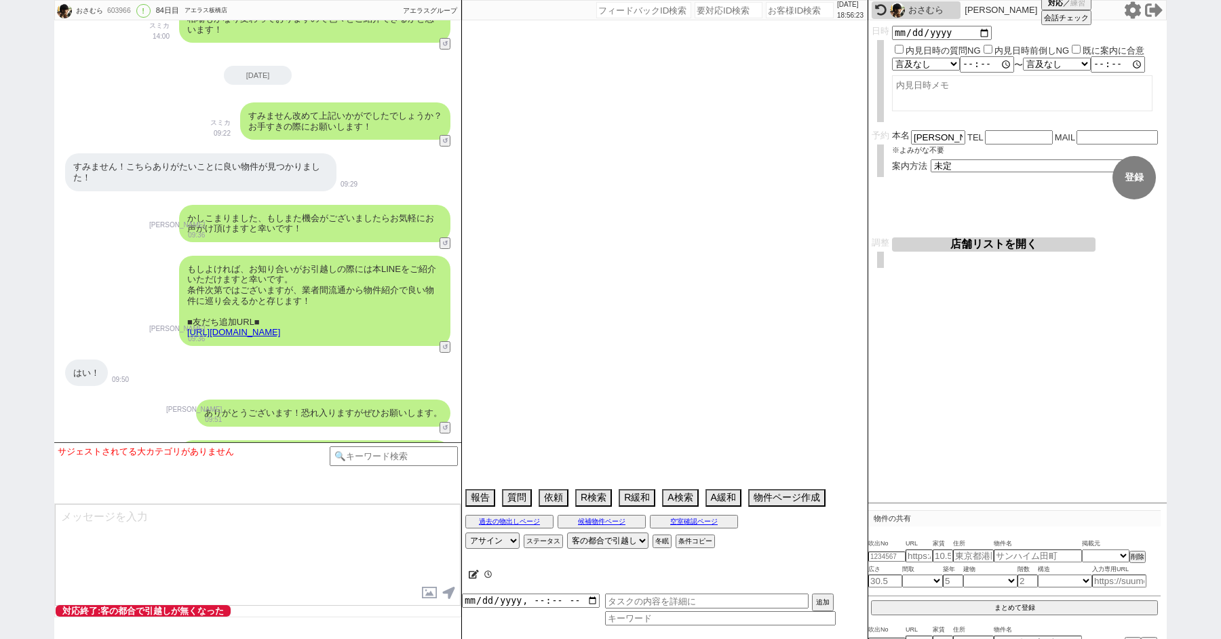
select select "1641"
select select "56"
select select "7"
select select "72"
select select "12"
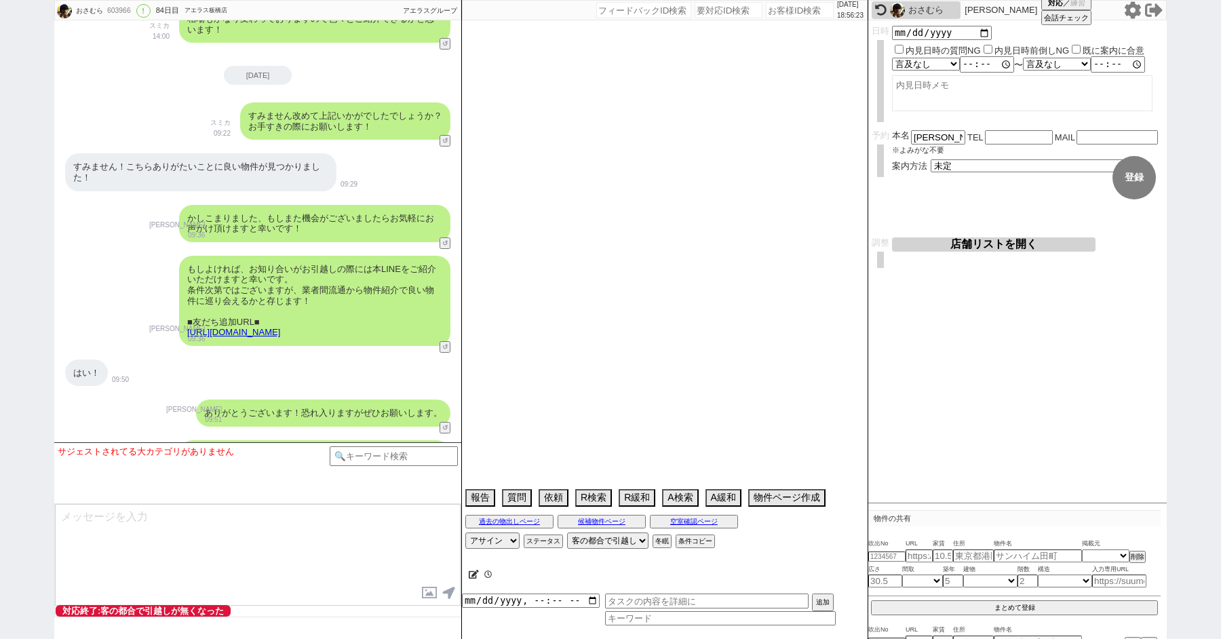
select select "50"
select select "47"
select select "57"
select select "77"
select select "11"
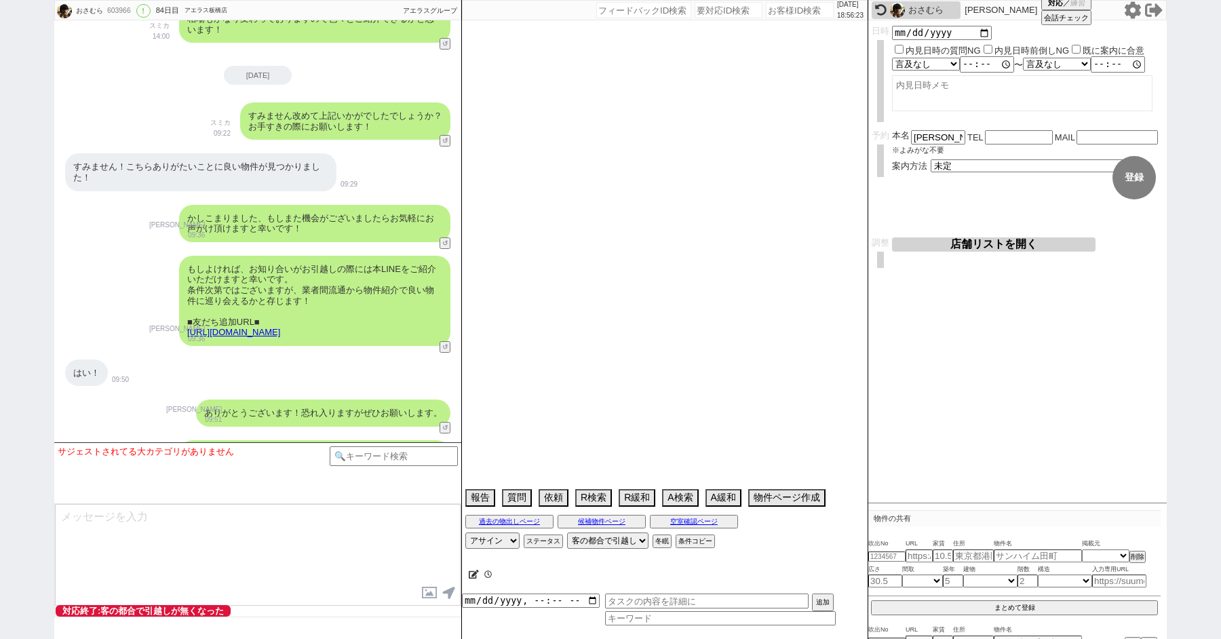
select select "52"
select select "29"
select select "27"
select select "76"
select select "53"
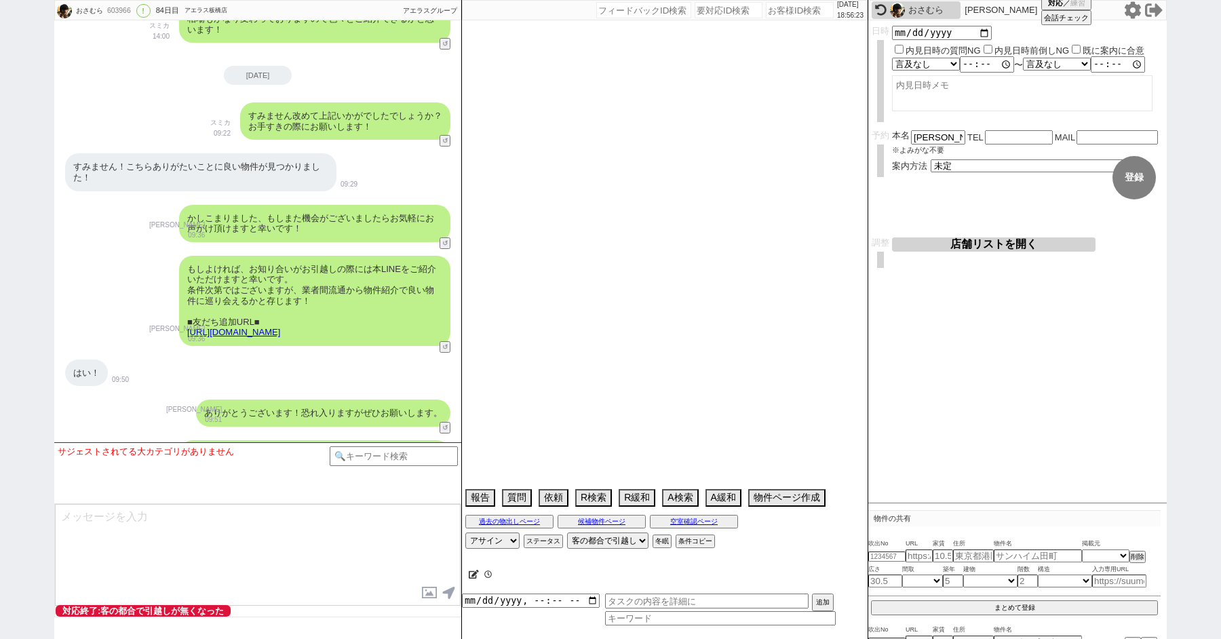
select select "44"
select select "54"
select select "73"
select select "1761"
select select "61"
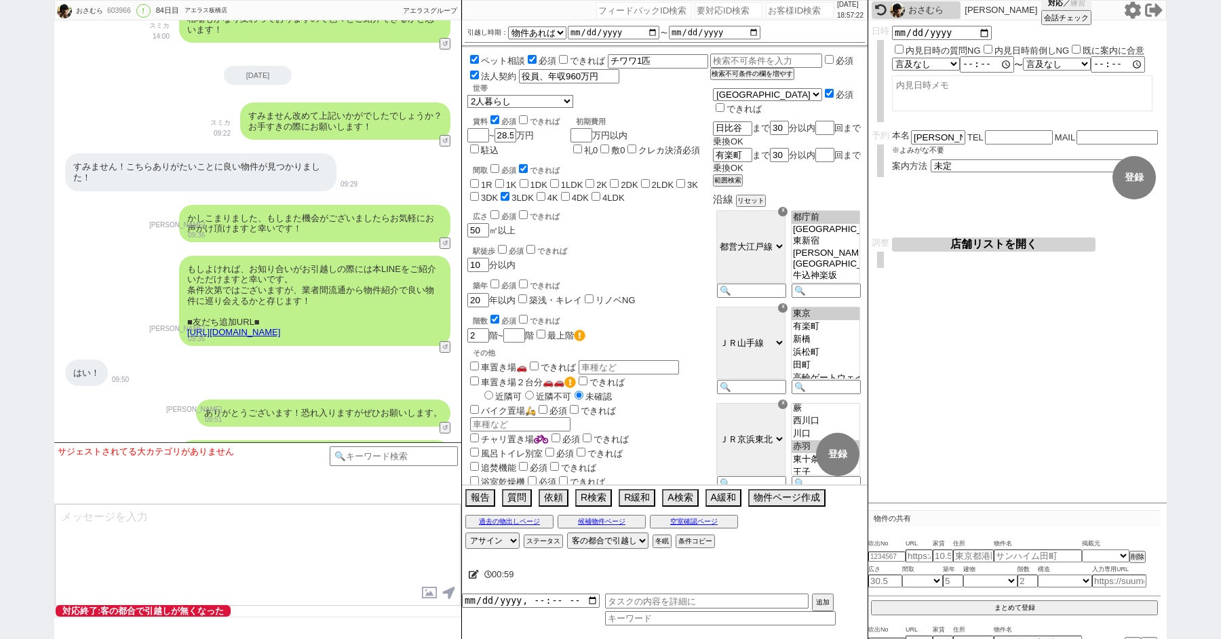
click at [1048, 5] on span "対応" at bounding box center [1055, 3] width 15 height 10
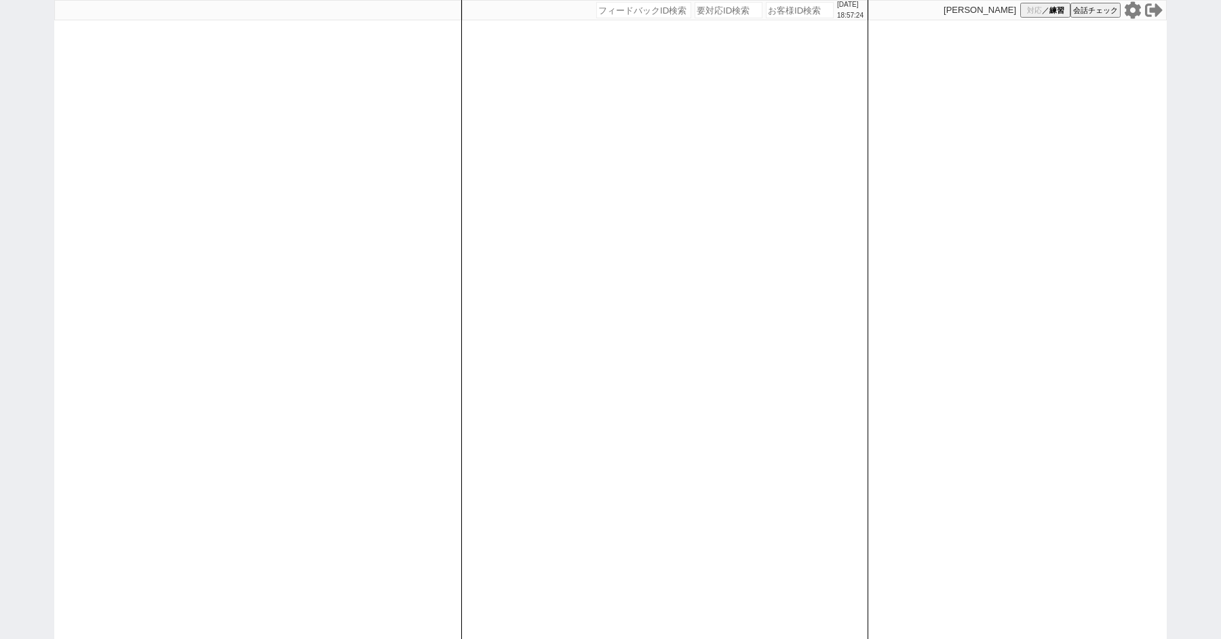
click at [80, 241] on div at bounding box center [257, 319] width 407 height 639
select select
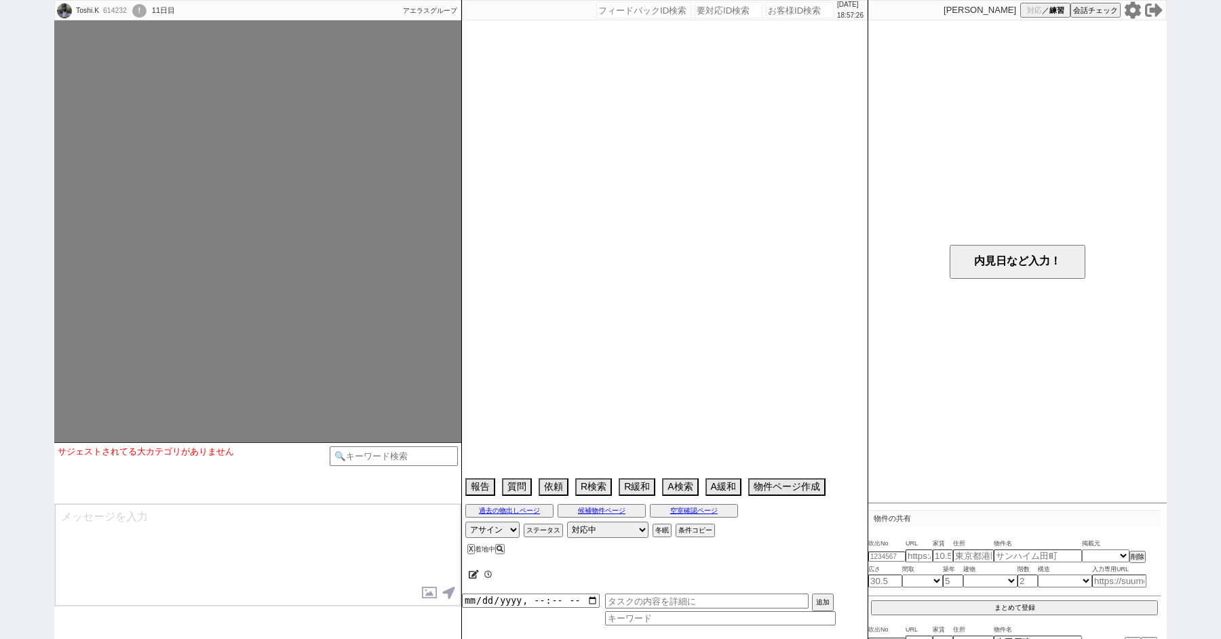
select select
select select "2025"
select select "10"
select select "36"
select select "1"
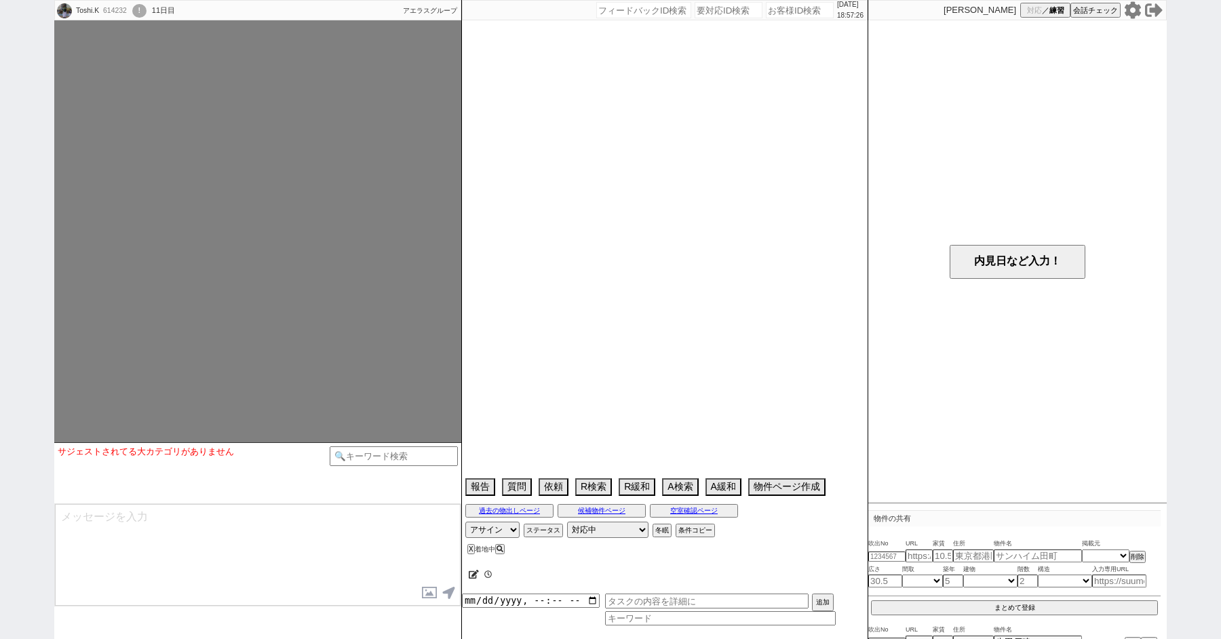
select select "15"
select select "48"
select select "1242"
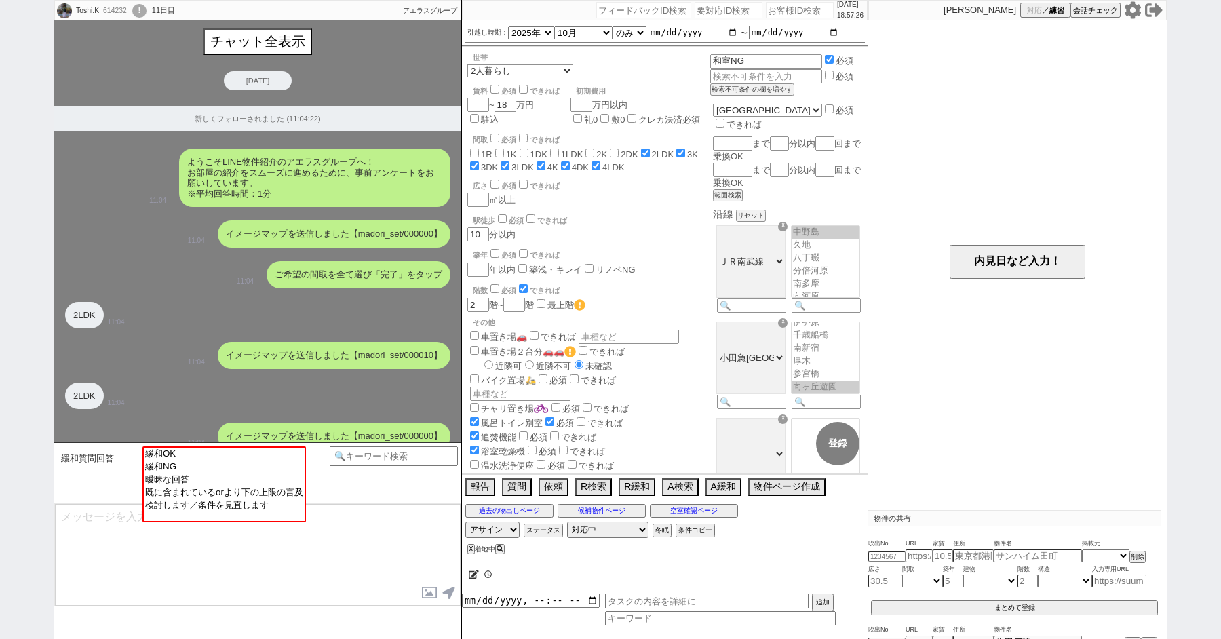
scroll to position [75, 0]
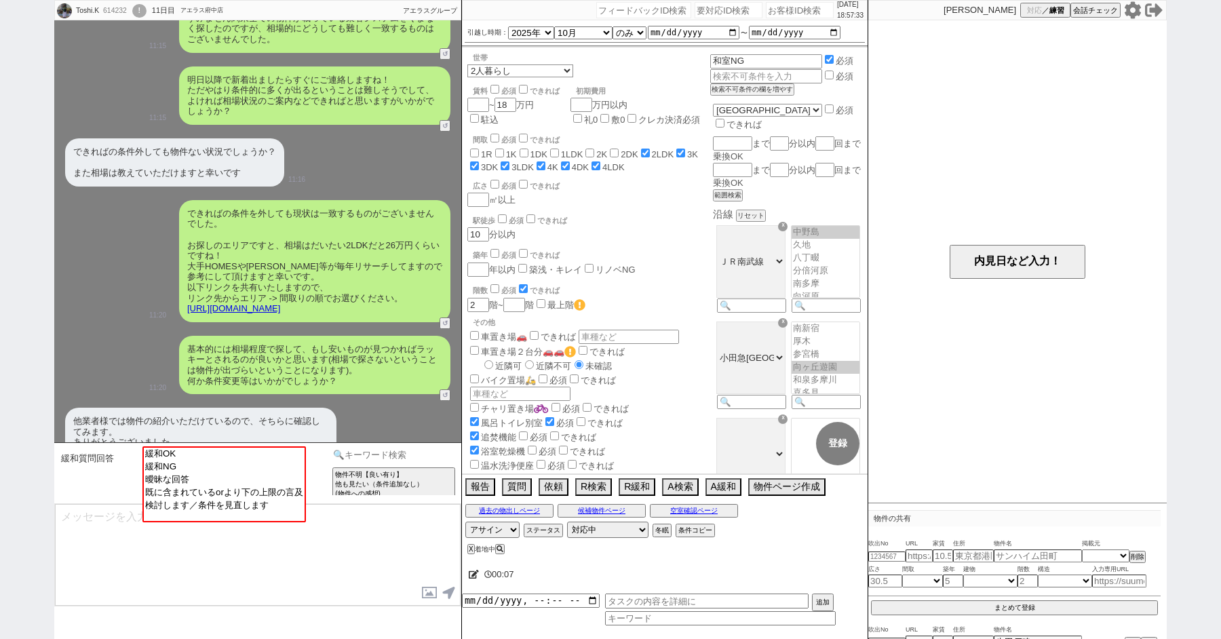
click at [385, 460] on input at bounding box center [394, 454] width 128 height 17
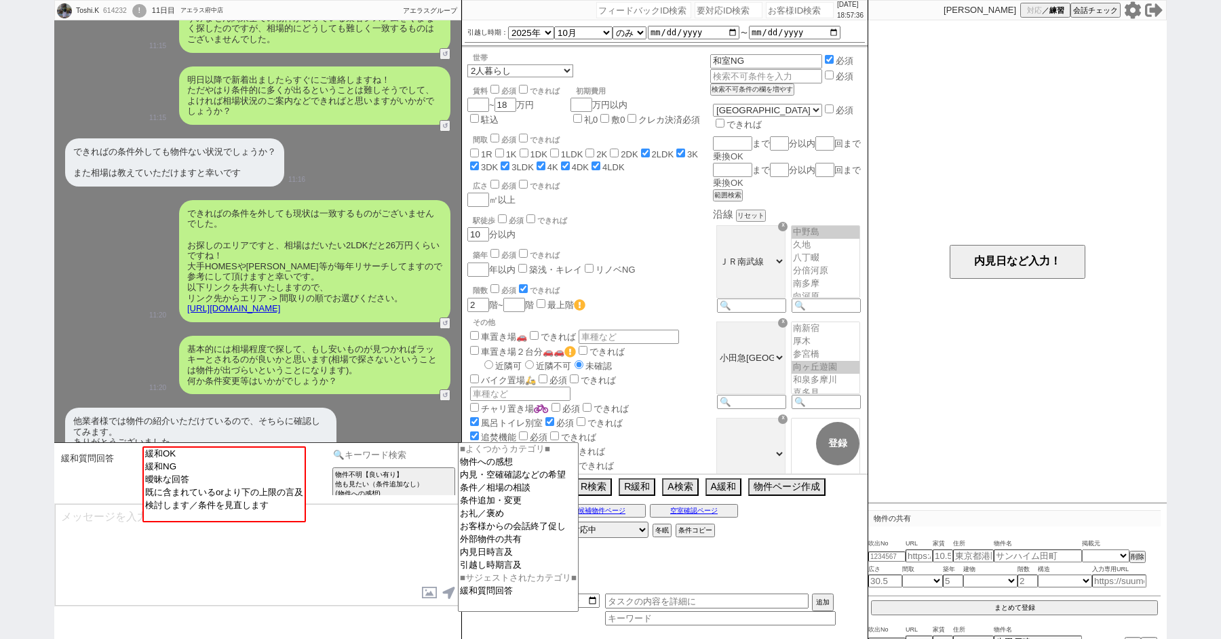
click at [392, 455] on input at bounding box center [394, 454] width 128 height 17
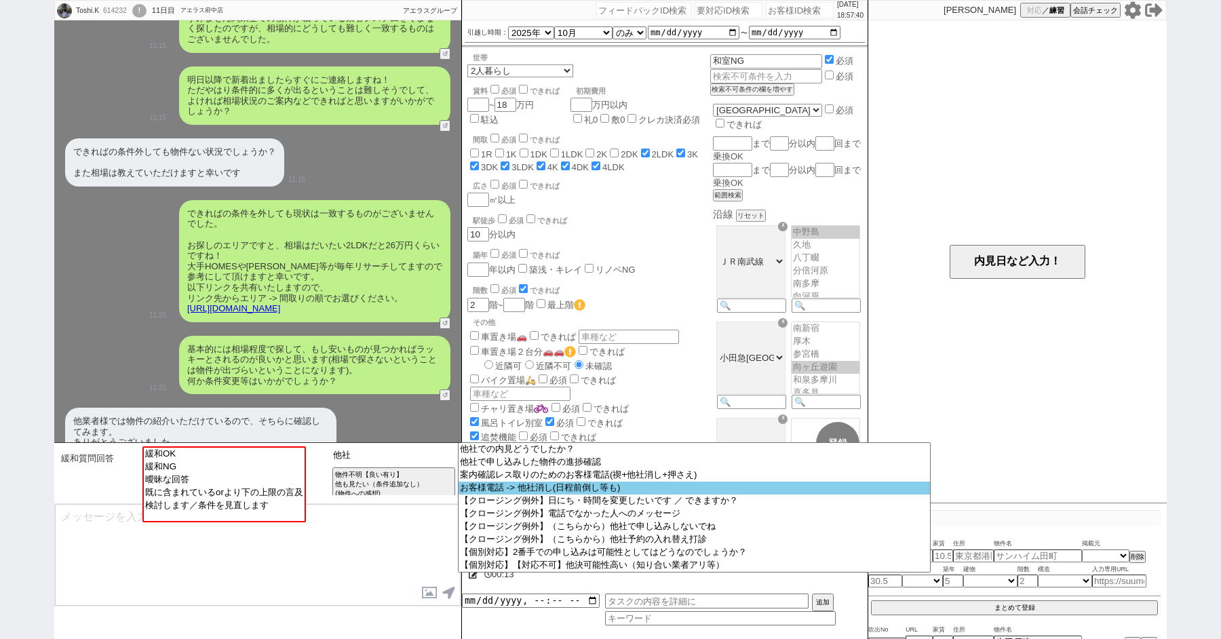
scroll to position [82, 0]
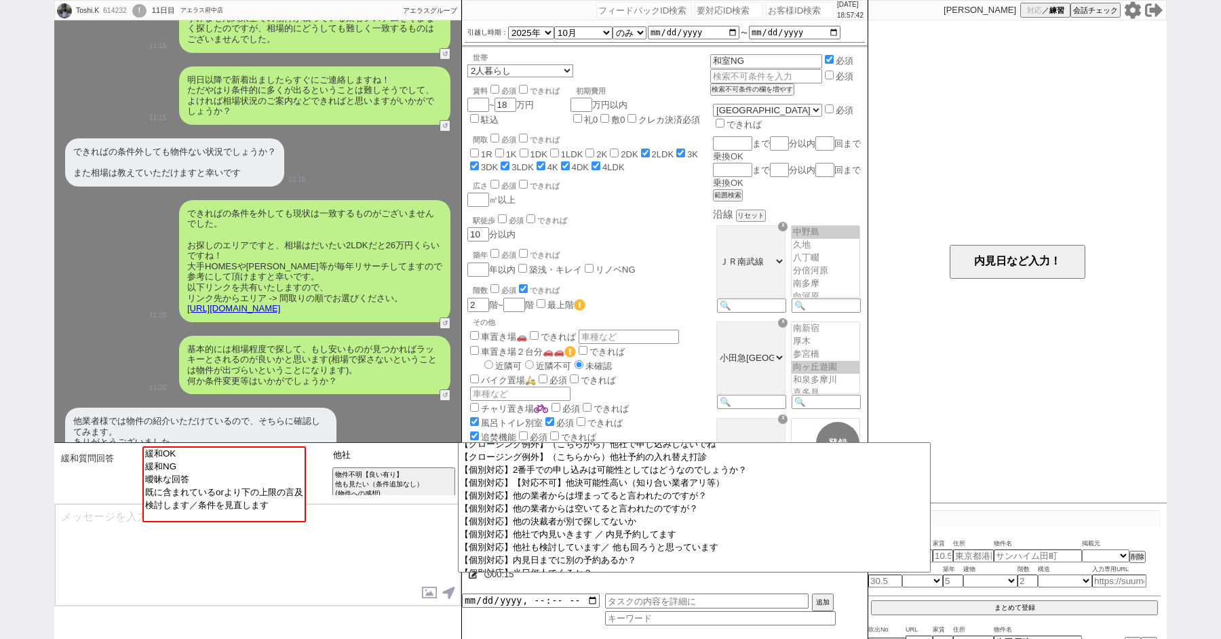
drag, startPoint x: 431, startPoint y: 456, endPoint x: 380, endPoint y: 452, distance: 51.8
click at [393, 452] on input "他社" at bounding box center [394, 454] width 128 height 17
type input "他"
click at [382, 549] on textarea at bounding box center [258, 555] width 406 height 102
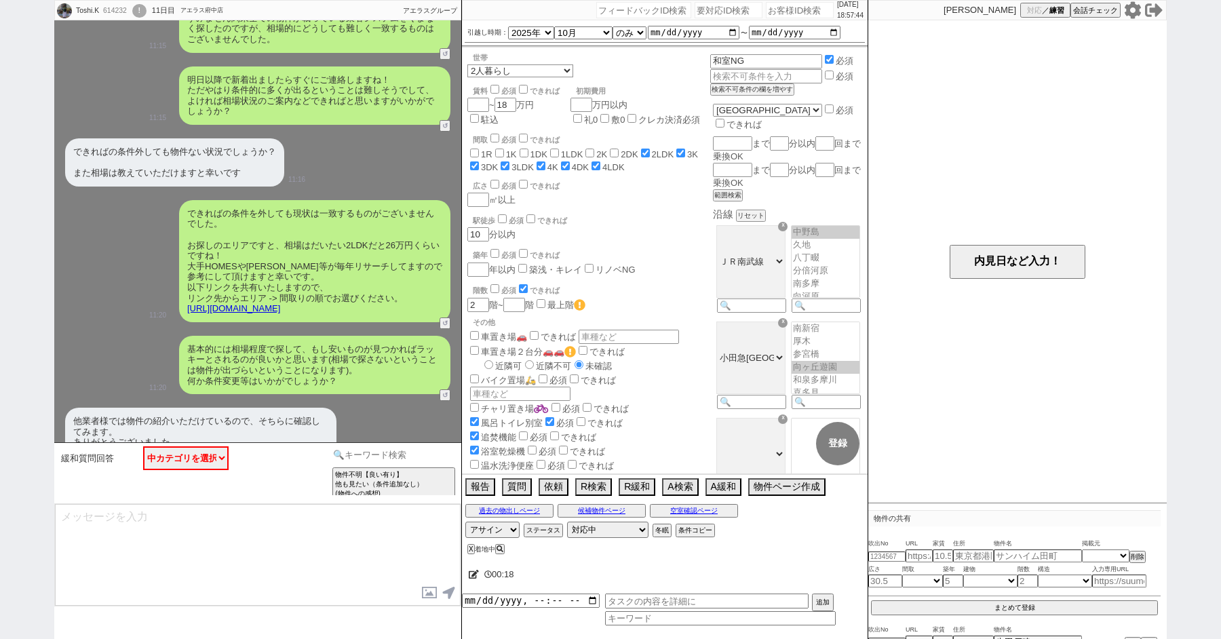
click at [374, 451] on input at bounding box center [394, 454] width 128 height 17
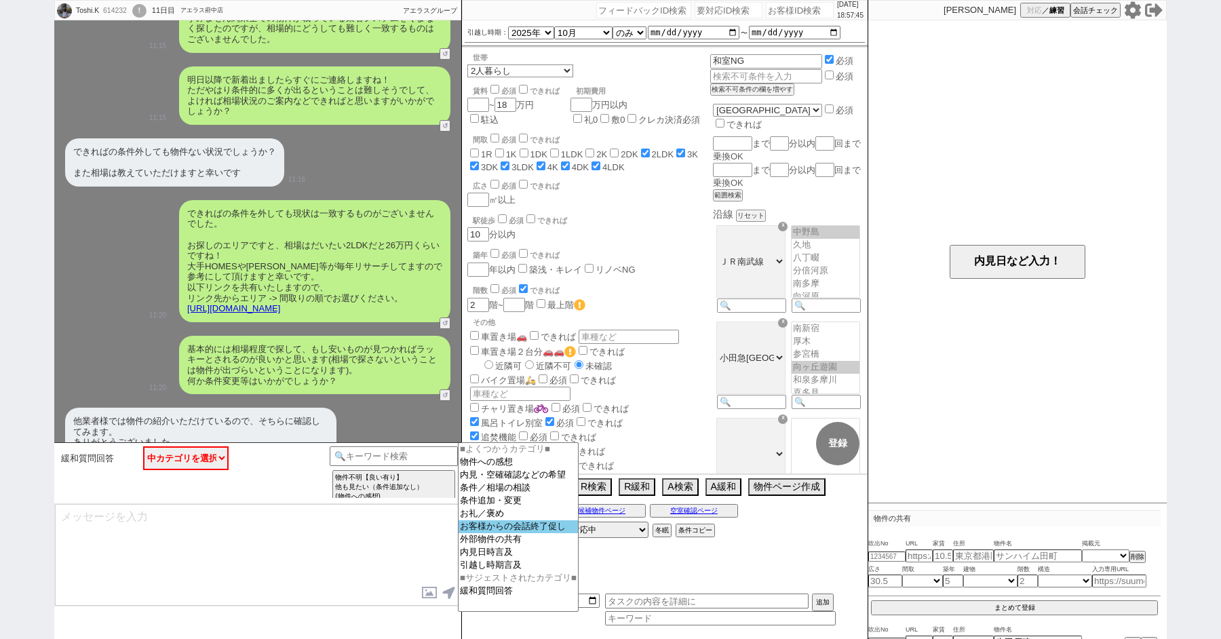
click at [535, 533] on option "お客様からの会話終了促し" at bounding box center [517, 526] width 119 height 13
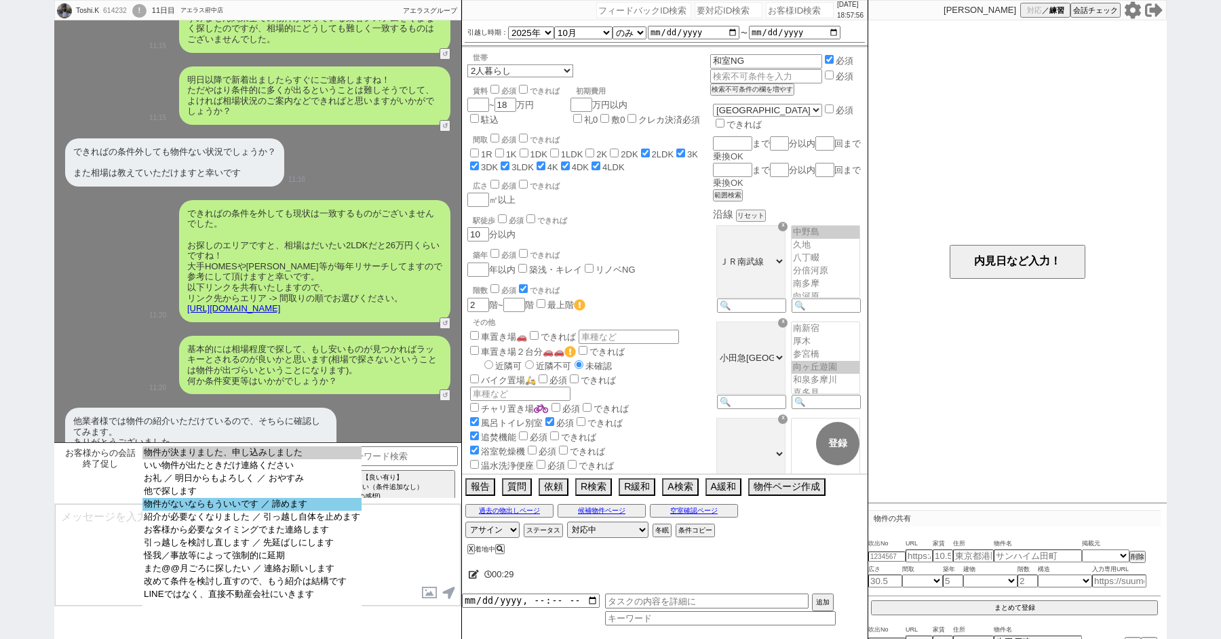
select select "物件がないならもういいです ／ 諦めます"
click at [258, 511] on option "物件がないならもういいです ／ 諦めます" at bounding box center [251, 504] width 219 height 13
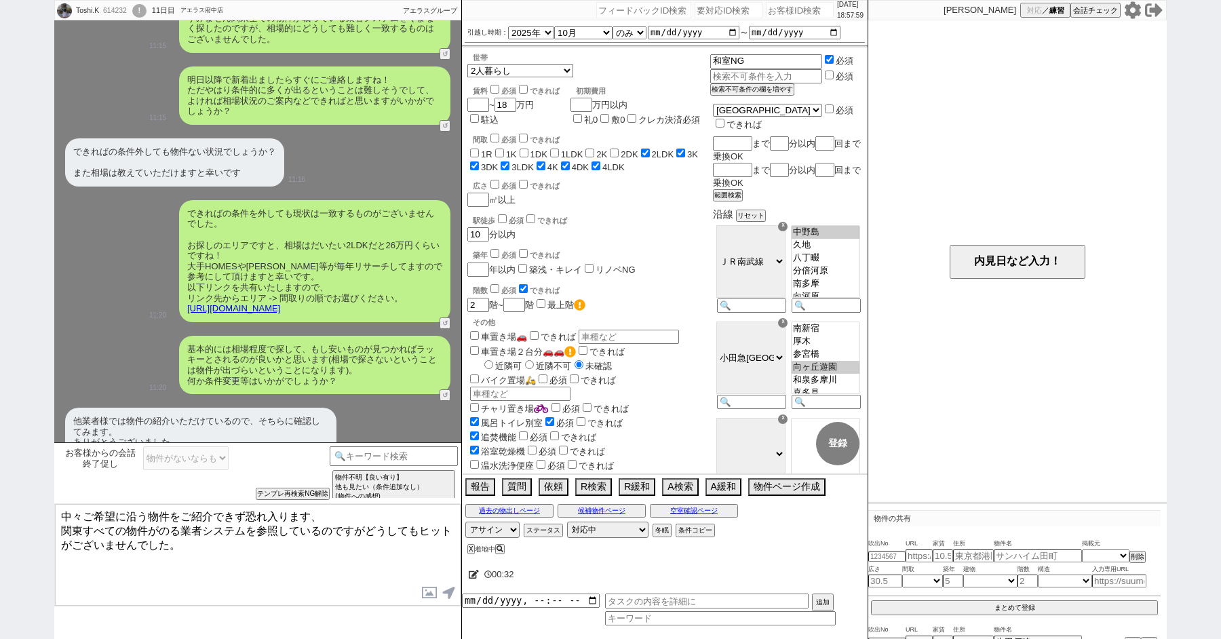
type textarea "中々ご希望に沿う物件をご紹介できず恐れ入ります、 関東すべての物件がのる業者システムを参照しているのですがどうしてもヒットがございませんでした。"
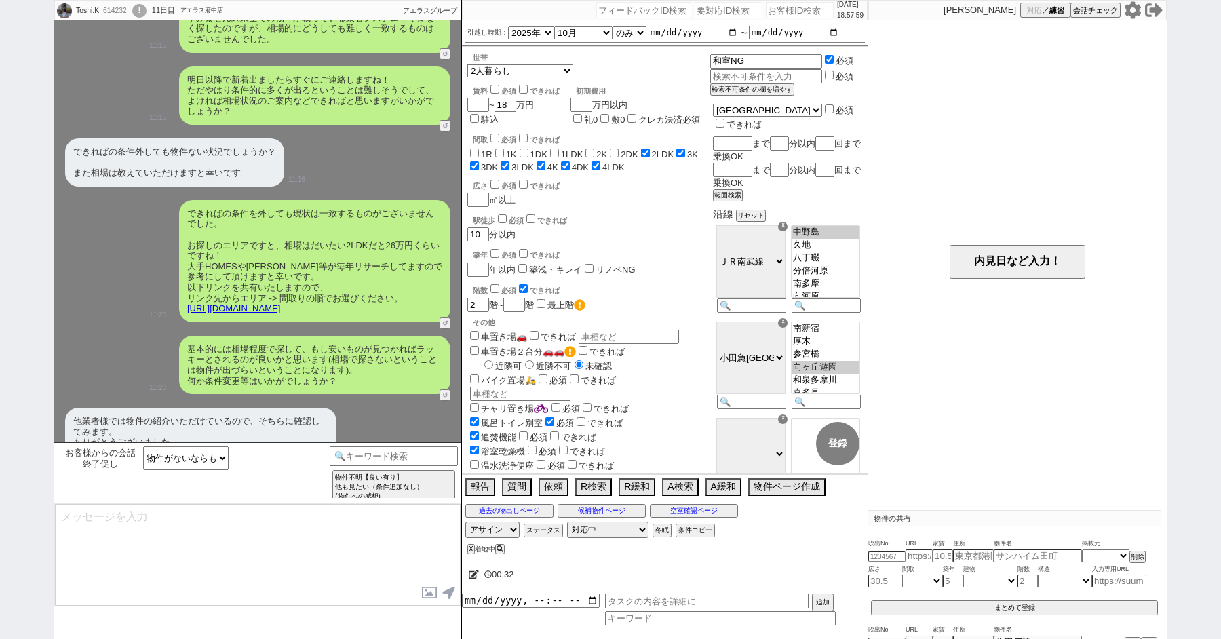
scroll to position [1630, 0]
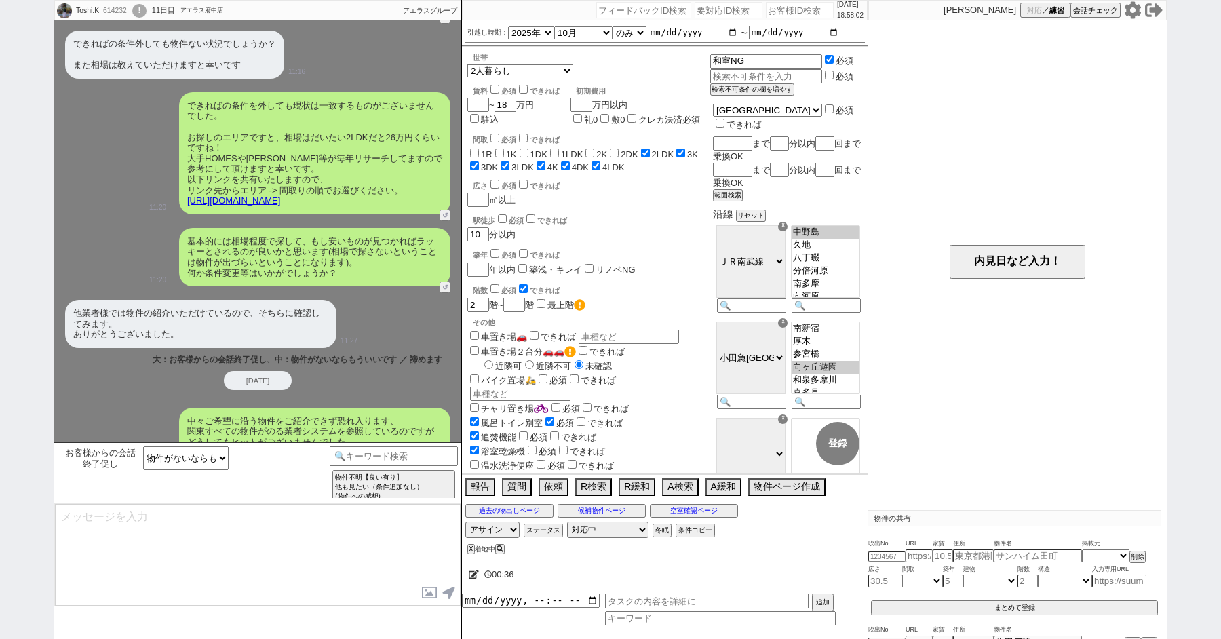
click at [111, 410] on div "中々ご希望に沿う物件をご紹介できず恐れ入ります、 関東すべての物件がのる業者システムを参照しているのですがどうしてもヒットがございませんでした。 18:58" at bounding box center [257, 432] width 407 height 62
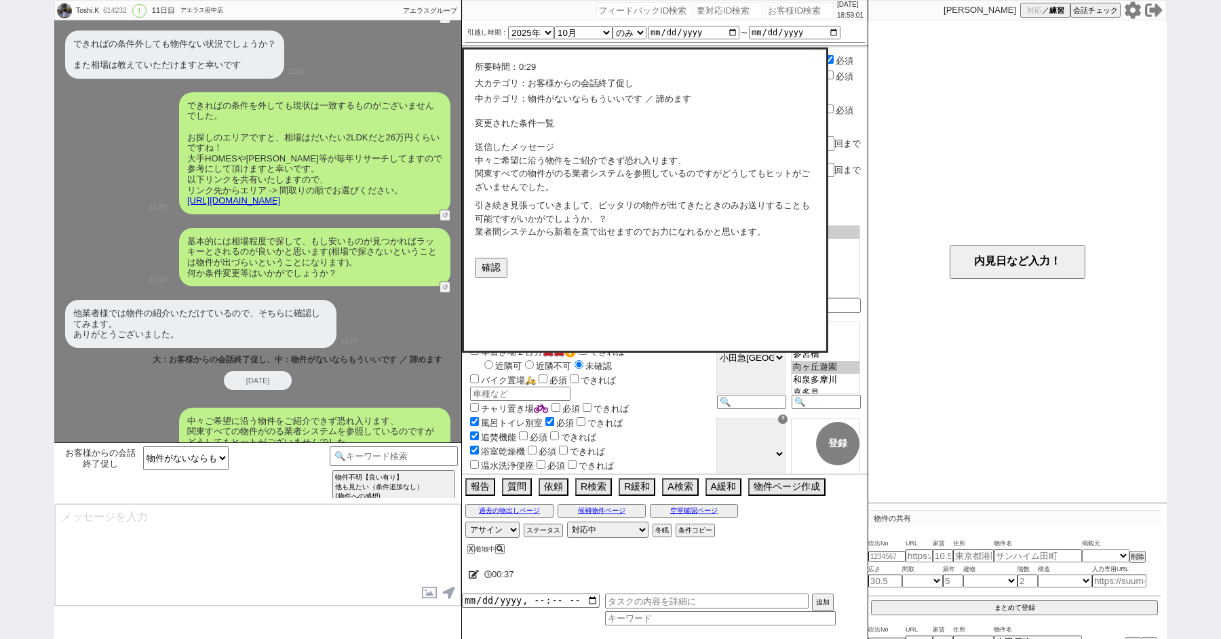
click at [339, 355] on div "大：お客様からの会話終了促し、中：物件がないならもういいです ／ 諦めます" at bounding box center [307, 360] width 309 height 11
click at [361, 449] on input at bounding box center [394, 454] width 128 height 17
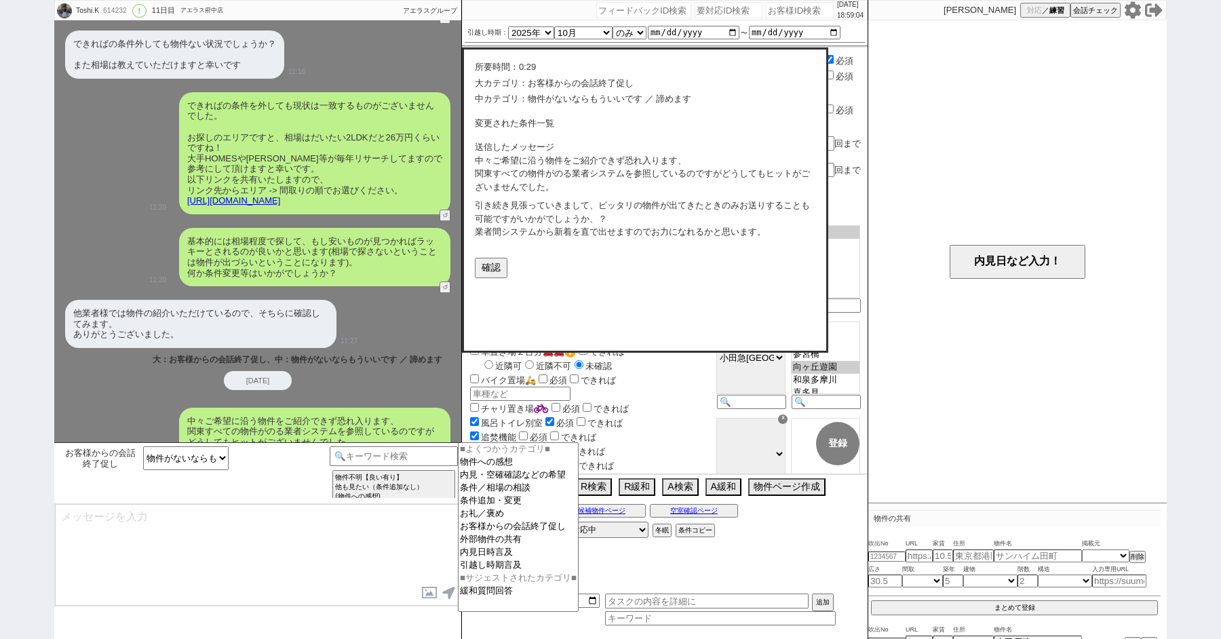
click at [1136, 10] on icon at bounding box center [1132, 9] width 16 height 17
click at [478, 251] on div "大カテゴリ： お客様からの会話終了促し 中カテゴリ： 物件がないならもういいです ／ 諦めます 変更された条件一覧 送信したメッセージ 中々ご希望に沿う物件を…" at bounding box center [645, 177] width 340 height 201
click at [481, 261] on button "確認" at bounding box center [490, 267] width 30 height 18
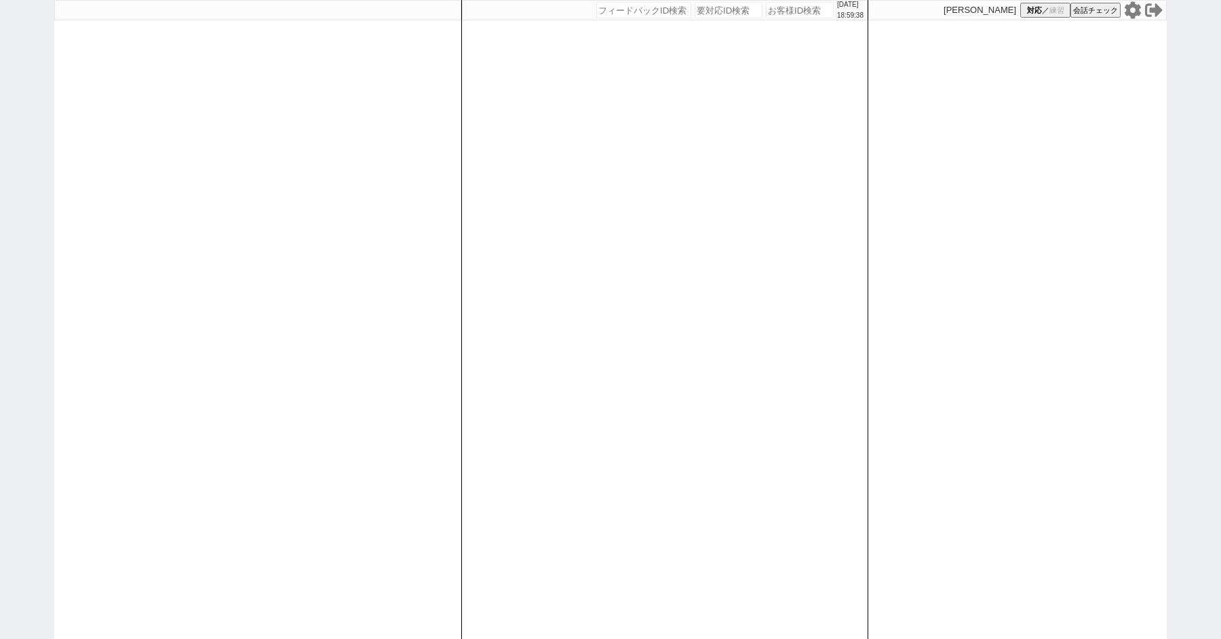
click at [26, 245] on div "[DATE] 18:59:38 候補物件を追加してしてください 紹介した物件一覧 他社物件を追加する 空室確認ページに追加・削除 紹介した物件一覧 他社物件を…" at bounding box center [610, 319] width 1221 height 639
click at [1034, 12] on span "対応" at bounding box center [1034, 10] width 15 height 10
click at [73, 184] on div at bounding box center [257, 319] width 407 height 639
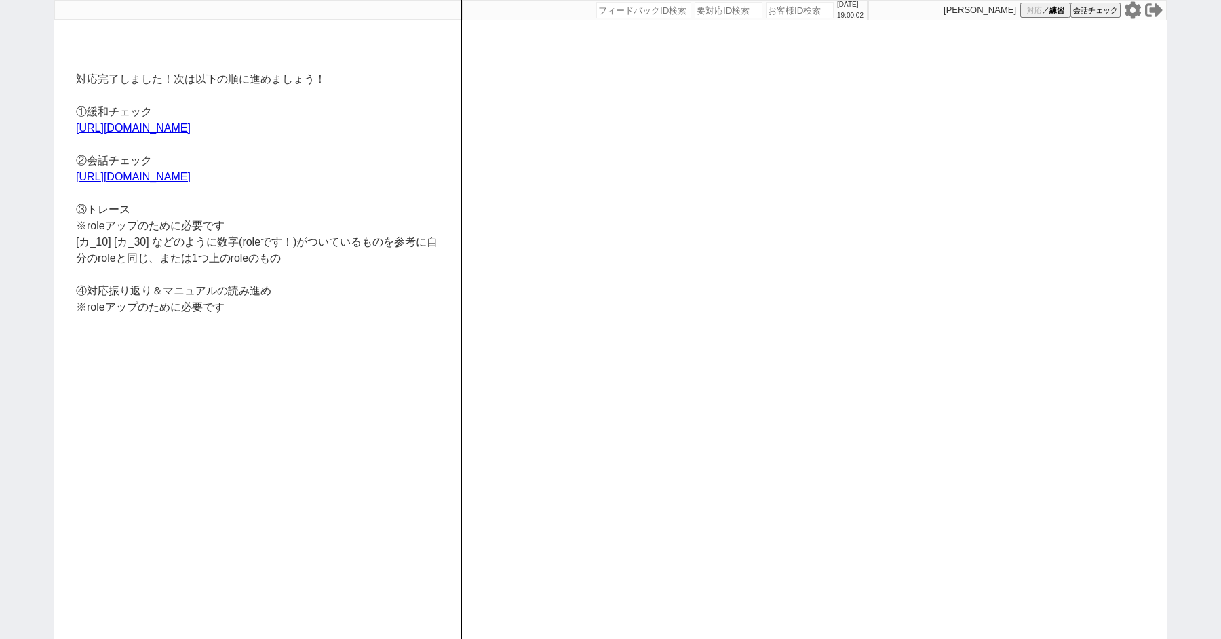
click at [1125, 9] on icon at bounding box center [1133, 10] width 18 height 18
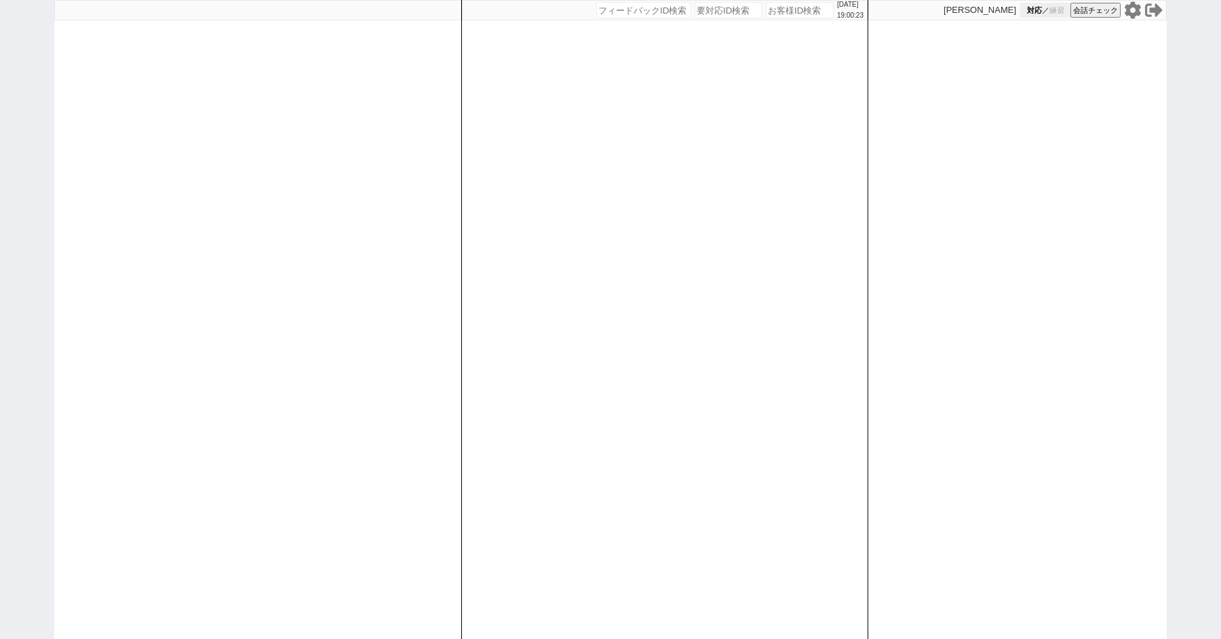
click at [1033, 16] on button "対応 ／ 練習" at bounding box center [1045, 10] width 50 height 15
click at [19, 177] on div "[DATE] 19:00:26 候補物件を追加してしてください 紹介した物件一覧 他社物件を追加する 空室確認ページに追加・削除 紹介した物件一覧 他社物件を…" at bounding box center [610, 319] width 1221 height 639
select select
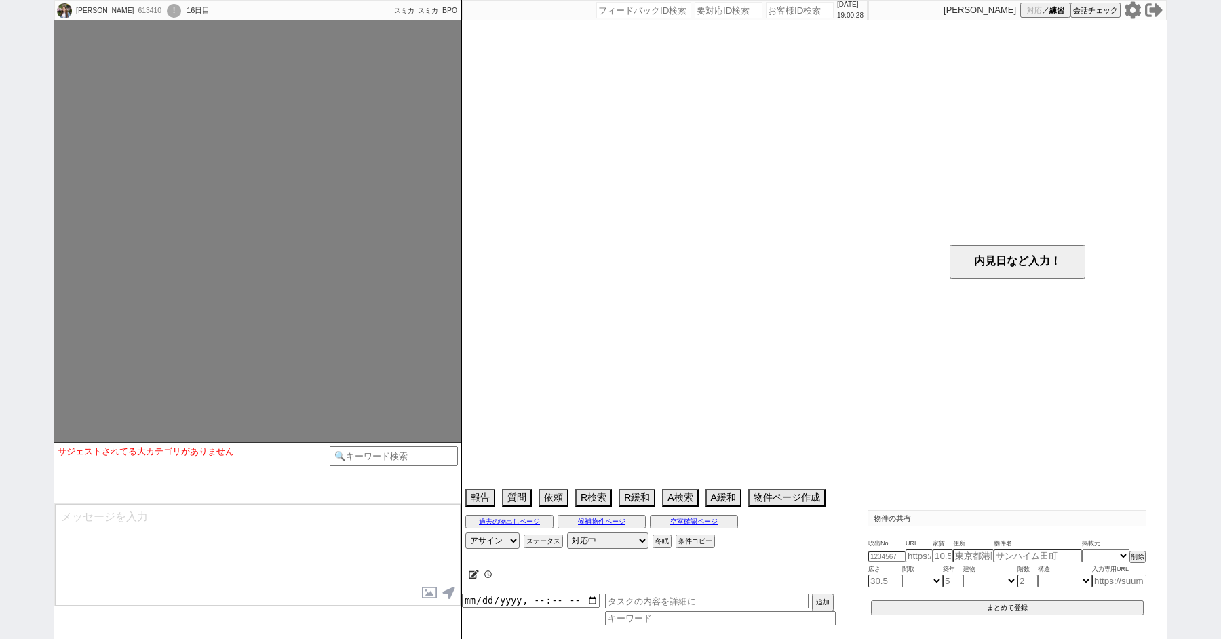
type textarea "ベル鴨居,バラハイツ鴨居は内見予定だったが募集終了していた 近隣駐車場込み　賃料から2.4万マイナス"
select select
select select "2026"
select select "2"
select select "36"
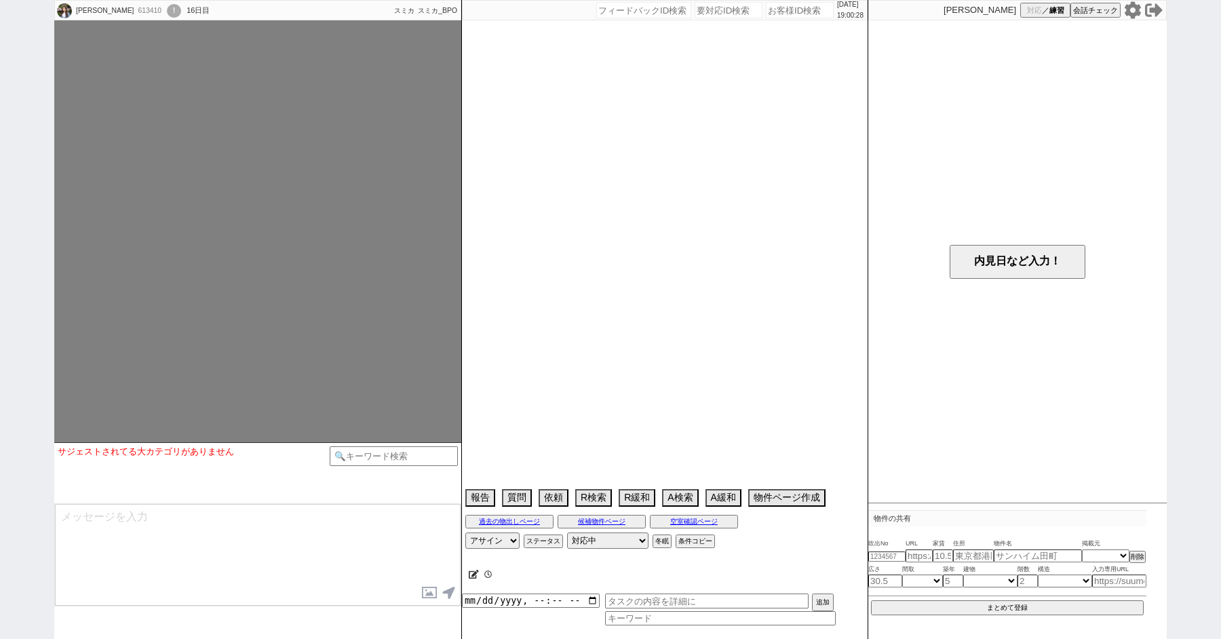
select select "0"
select select "17"
select select "559"
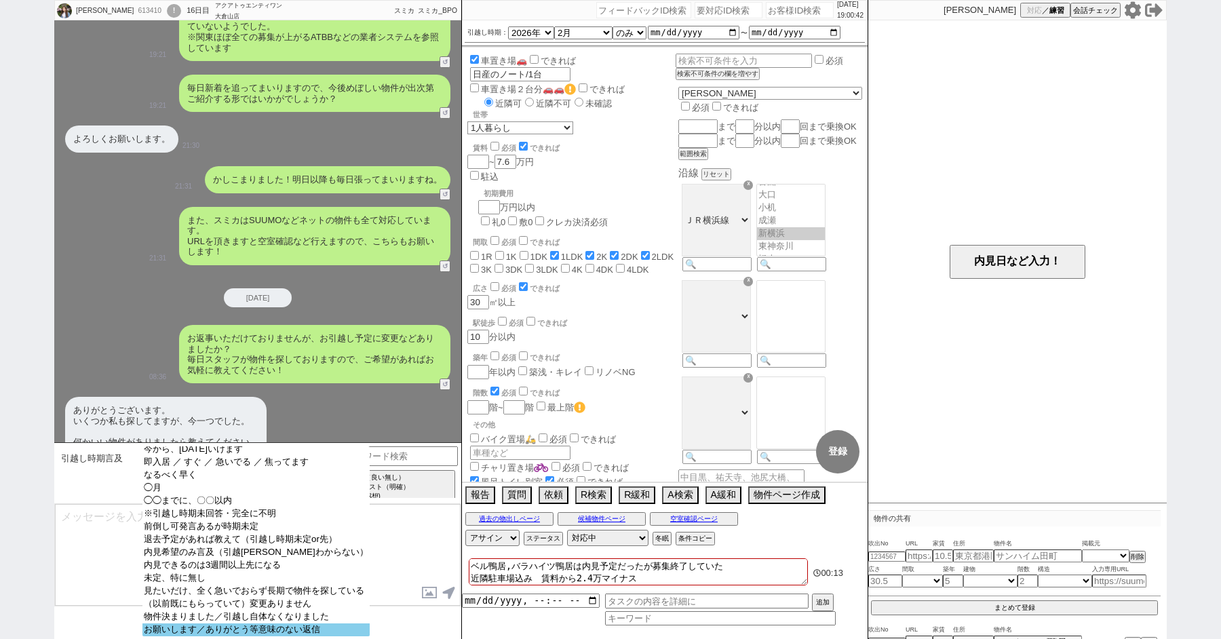
scroll to position [45, 0]
select select "お願いします／ありがとう等意味のない返信"
click at [268, 623] on option "お願いします／ありがとう等意味のない返信" at bounding box center [255, 629] width 227 height 13
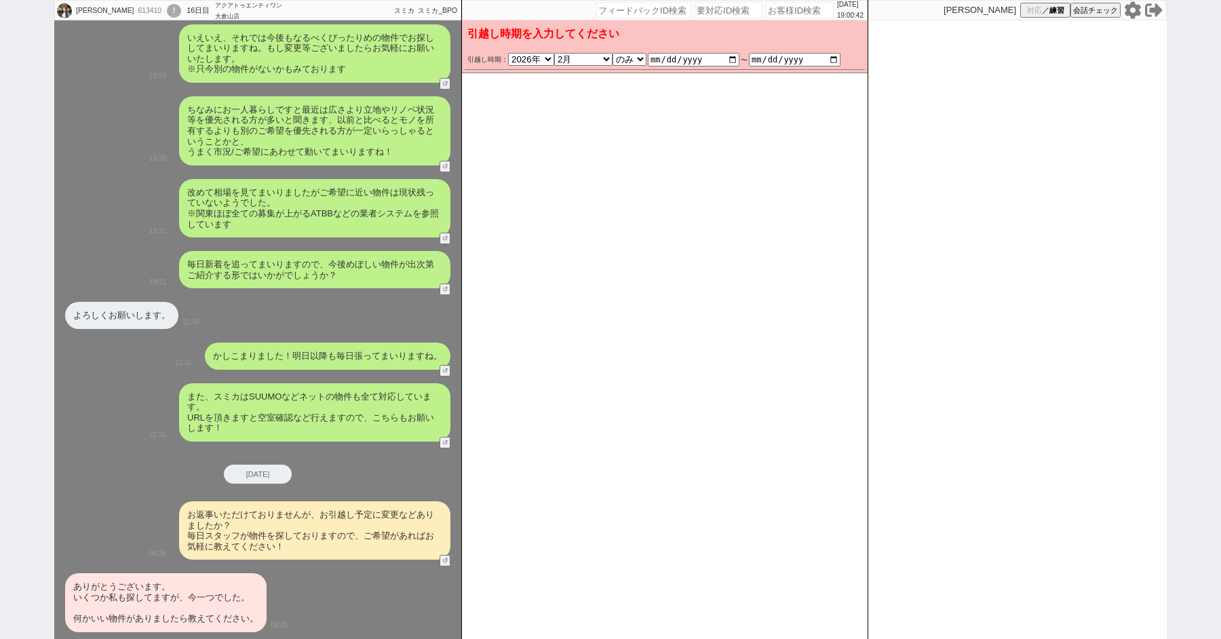
scroll to position [382, 0]
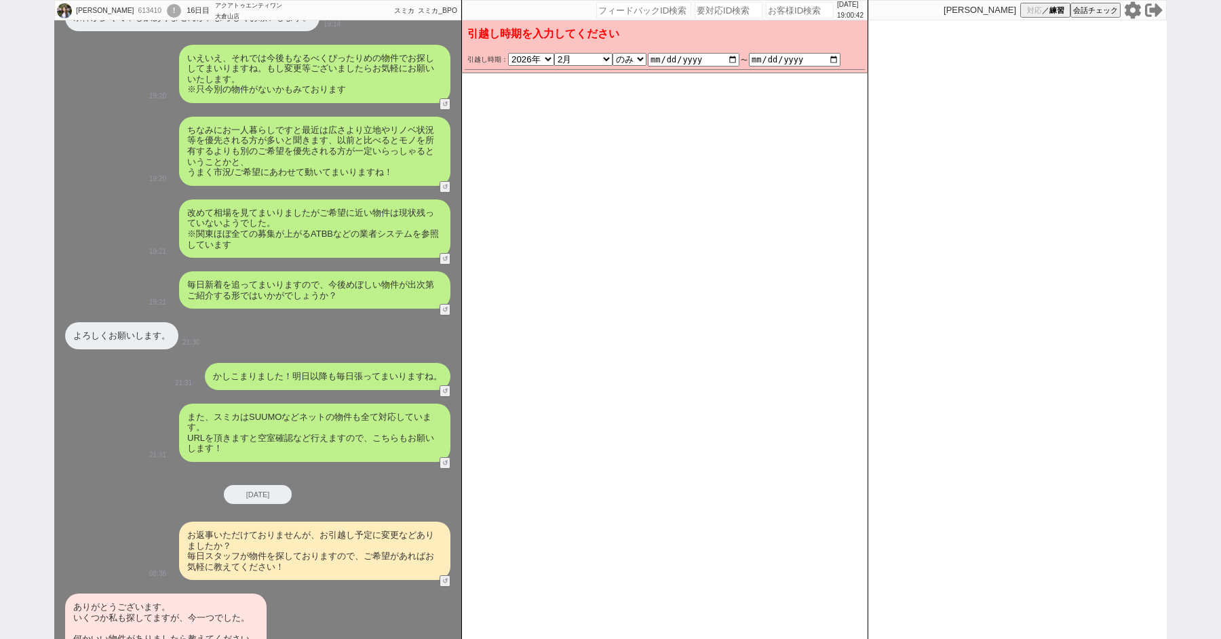
click at [210, 600] on div "ありがとうございます。 いくつか私も探してますが、今一つでした。 何かいい物件がありましたら教えてください。" at bounding box center [165, 622] width 201 height 58
click at [848, 67] on button "変更 なし" at bounding box center [844, 66] width 36 height 36
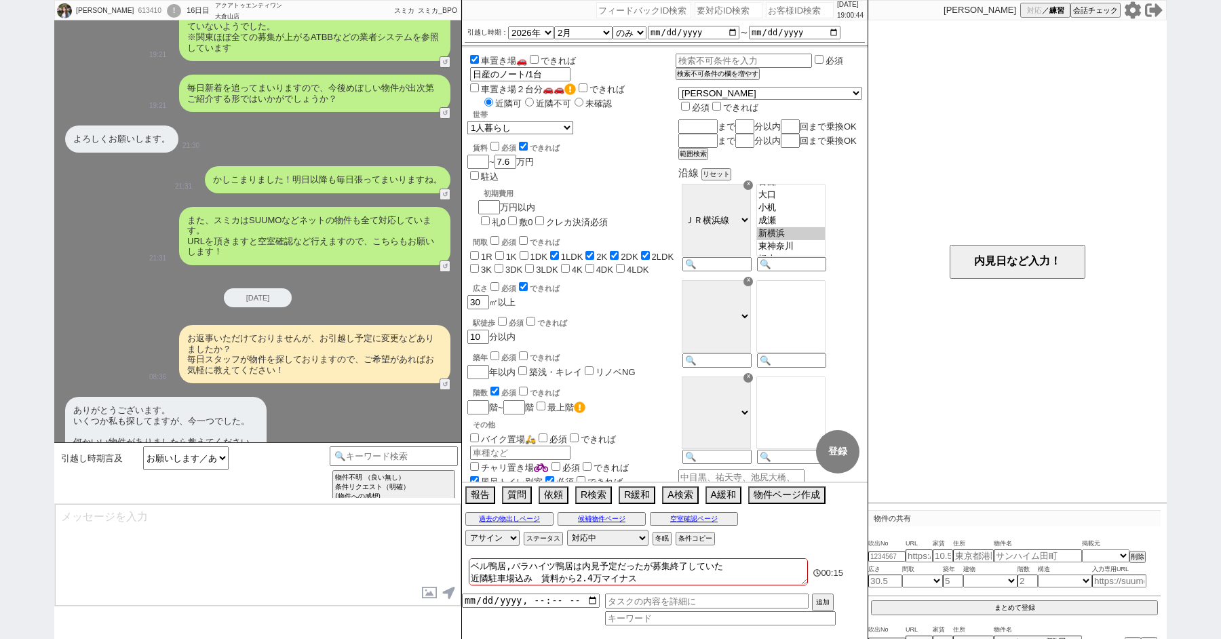
type textarea "恐縮です、お手すきの際にスケジュール等頂けますと幸いです！"
click at [254, 519] on textarea "恐縮です、お手すきの際にスケジュール等頂けますと幸いです！" at bounding box center [258, 555] width 406 height 102
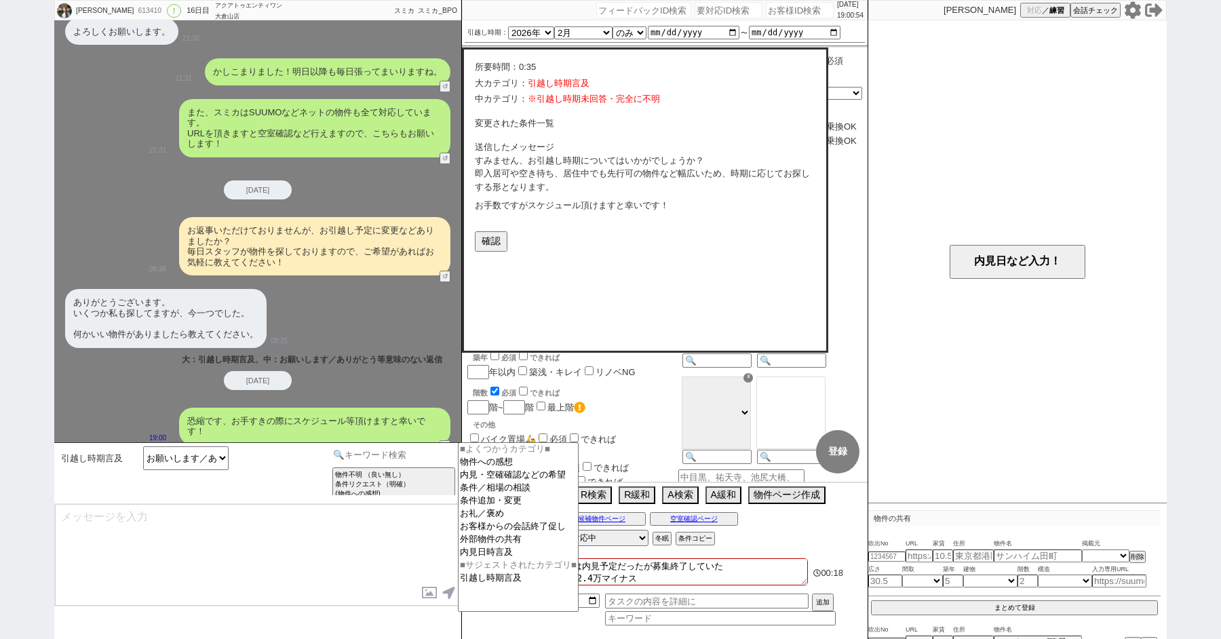
click at [370, 457] on input at bounding box center [394, 454] width 128 height 17
click at [376, 426] on div "恐縮です、お手すきの際にスケジュール等頂けますと幸いです！" at bounding box center [314, 426] width 271 height 37
click at [370, 382] on div "2025-09-21" at bounding box center [257, 380] width 407 height 19
click at [312, 345] on div "ありがとうございます。 いくつか私も探してますが、今一つでした。 何かいい物件がありましたら教えてください。 09:25" at bounding box center [257, 318] width 407 height 72
click at [1135, 9] on icon at bounding box center [1133, 10] width 18 height 18
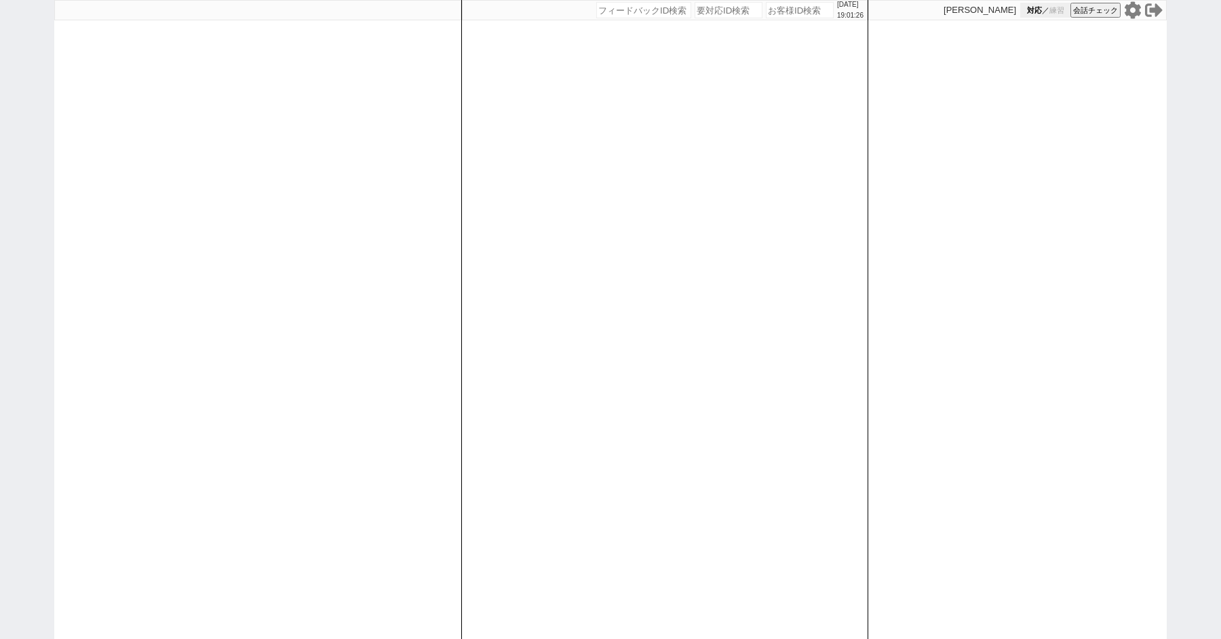
click at [1043, 12] on button "対応 ／ 練習" at bounding box center [1045, 10] width 50 height 15
click at [47, 244] on div "[DATE] 19:01:28 候補物件を追加してしてください 紹介した物件一覧 他社物件を追加する 空室確認ページに追加・削除 紹介した物件一覧 他社物件を…" at bounding box center [610, 319] width 1221 height 639
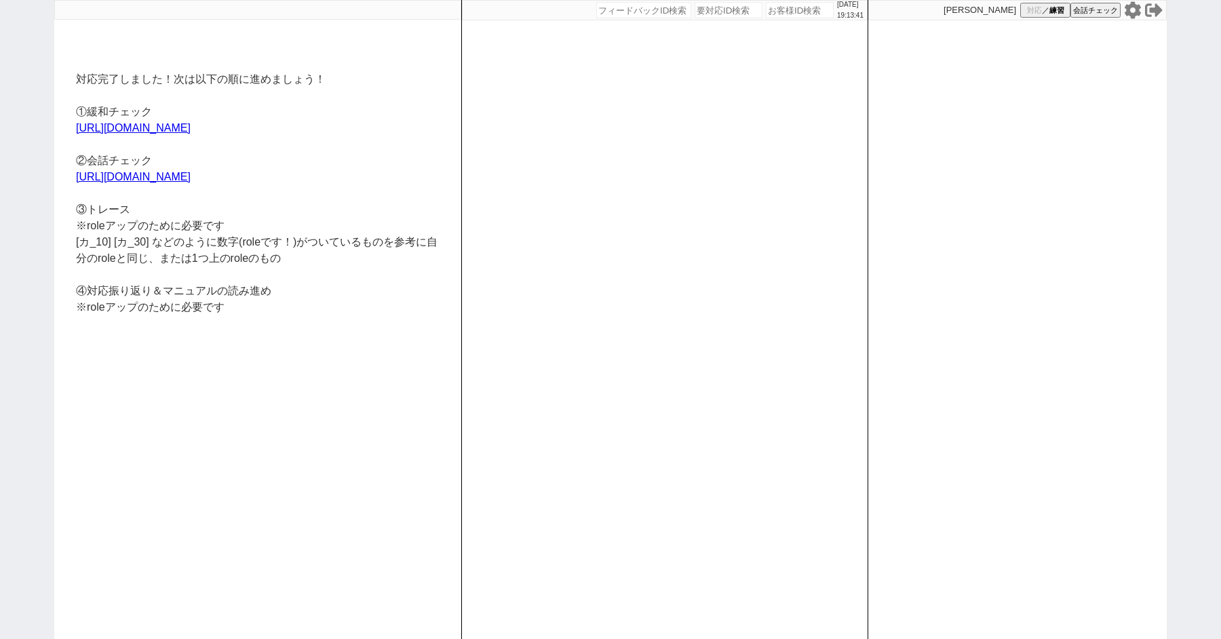
click at [1128, 9] on icon at bounding box center [1132, 9] width 16 height 17
click at [374, 83] on div "対応完了しました！次は以下の順に進めましょう！ ①緩和チェック [URL][DOMAIN_NAME] ②会話チェック [URL][DOMAIN_NAME] ③…" at bounding box center [257, 329] width 407 height 619
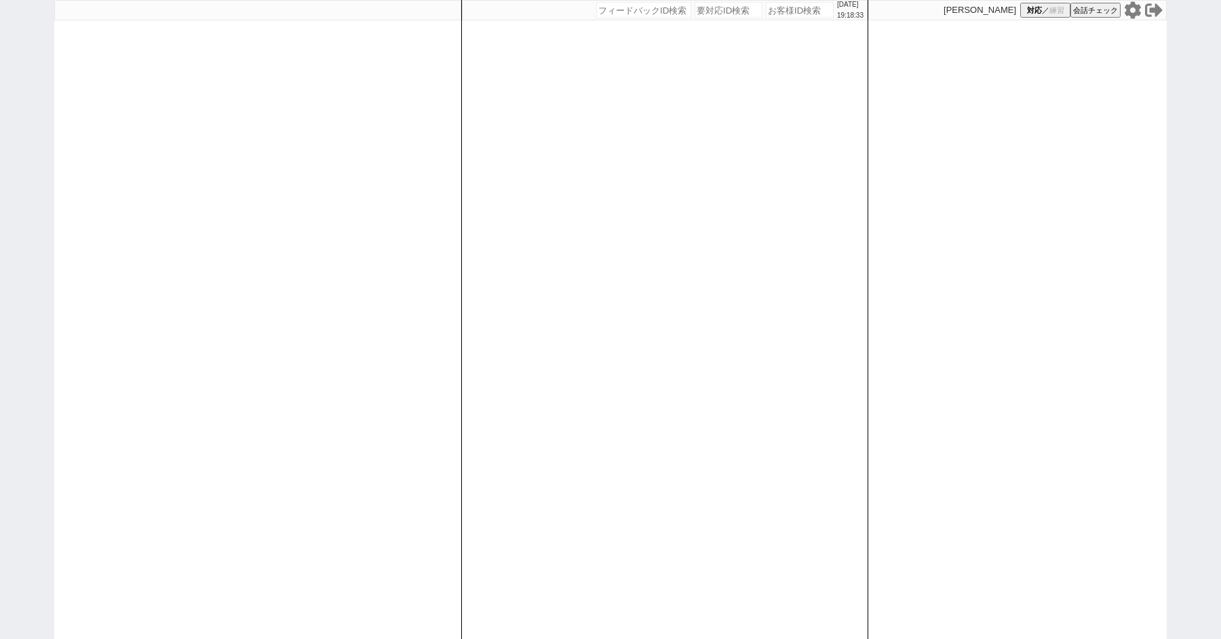
click at [33, 162] on div "[DATE] 19:18:33 候補物件を追加してしてください 紹介した物件一覧 他社物件を追加する 空室確認ページに追加・削除 紹介した物件一覧 他社物件を…" at bounding box center [610, 319] width 1221 height 639
click at [33, 162] on div "[DATE] 19:18:34 候補物件を追加してしてください 紹介した物件一覧 他社物件を追加する 空室確認ページに追加・削除 紹介した物件一覧 他社物件を…" at bounding box center [610, 319] width 1221 height 639
select select
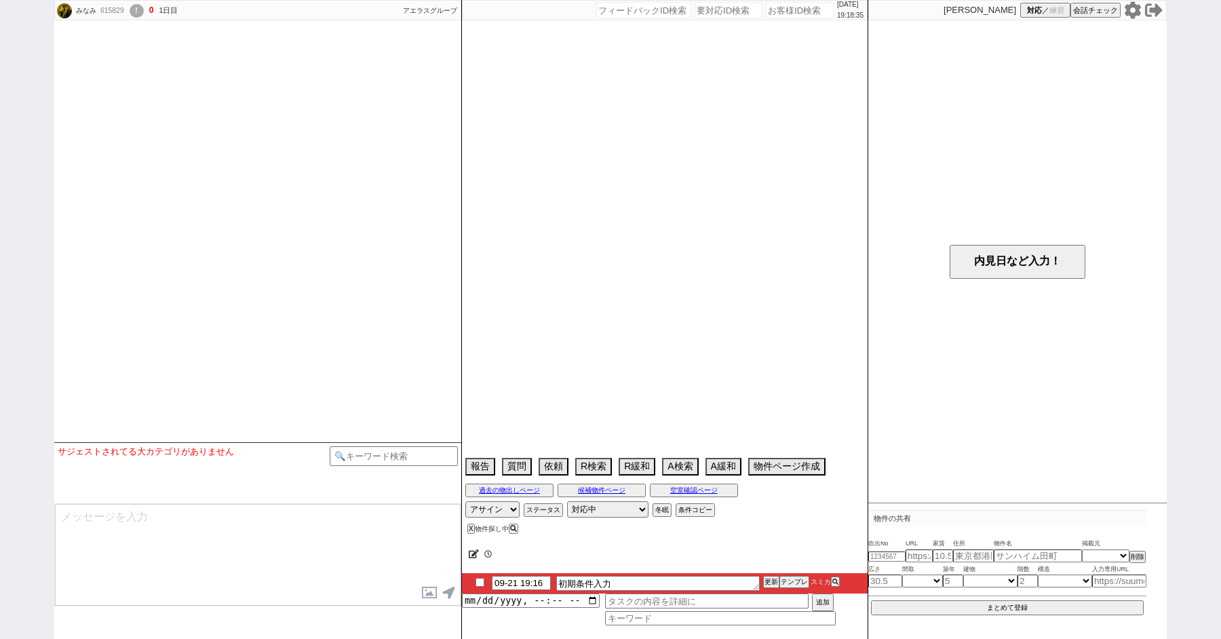
select select
select select "0"
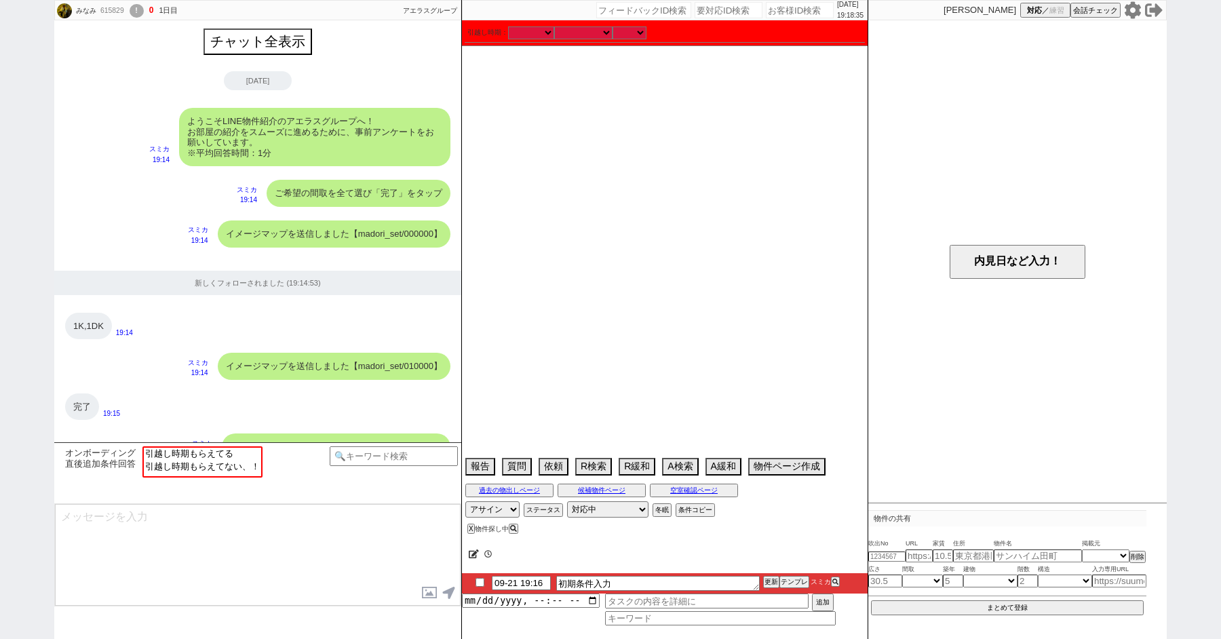
scroll to position [852, 0]
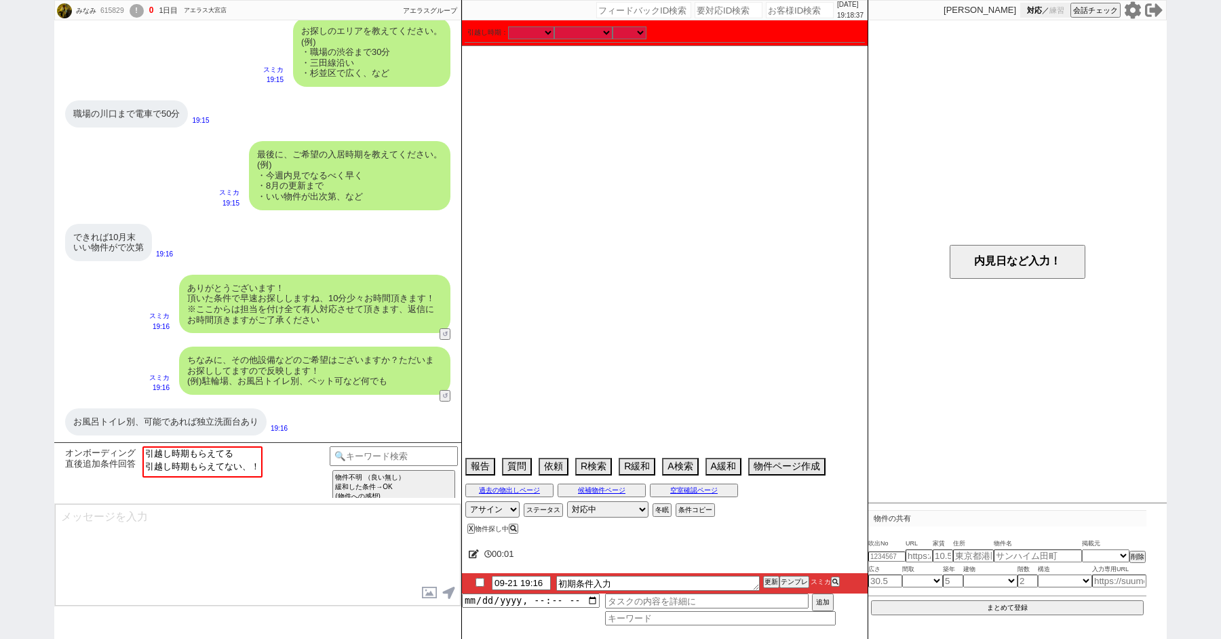
click at [1049, 12] on span "練習" at bounding box center [1056, 10] width 15 height 10
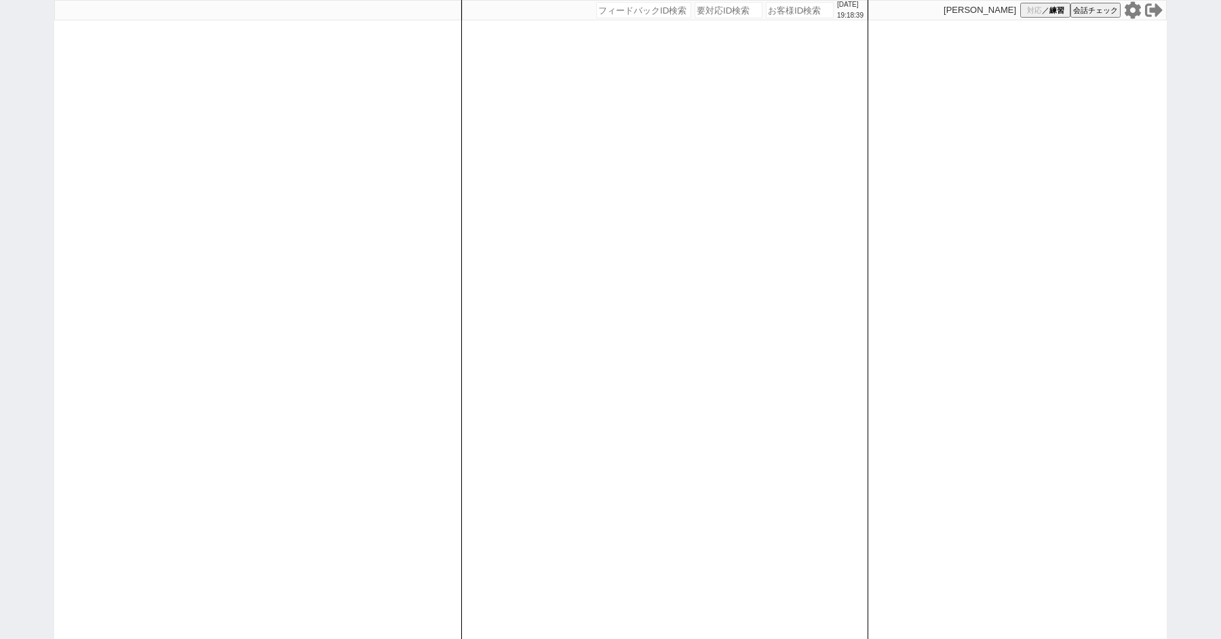
click at [0, 213] on div "[DATE] 19:18:39 候補物件を追加してしてください 紹介した物件一覧 他社物件を追加する 空室確認ページに追加・削除 紹介した物件一覧 他社物件を…" at bounding box center [610, 319] width 1221 height 639
click at [1042, 9] on button "対応 ／ 練習" at bounding box center [1045, 10] width 50 height 15
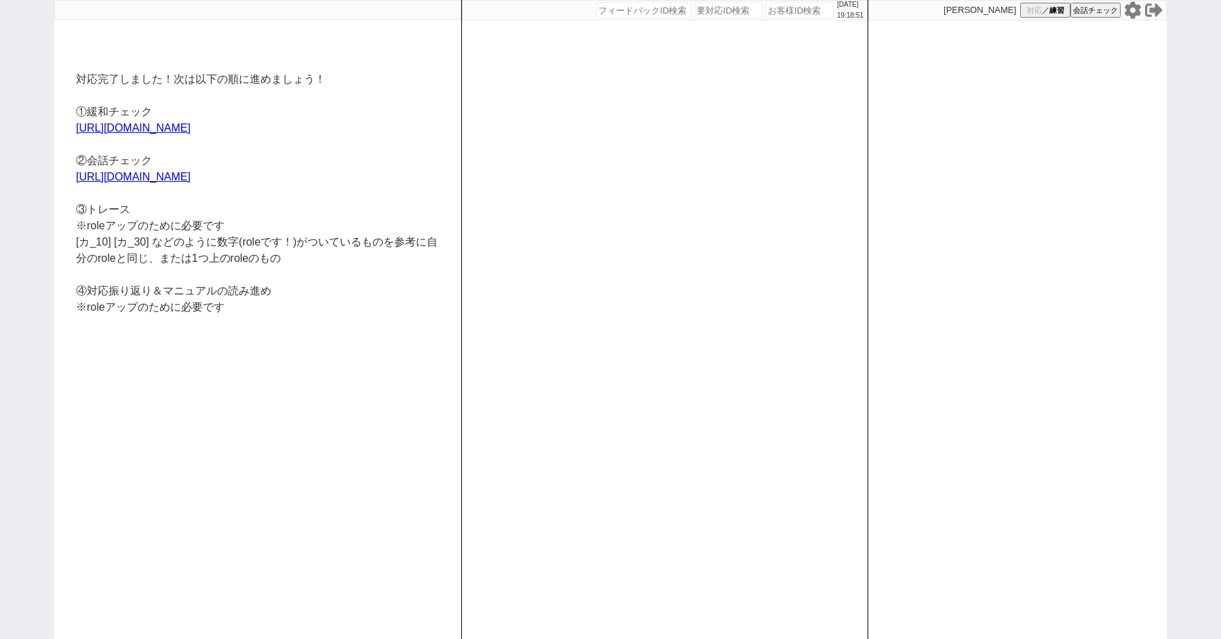
click at [1128, 7] on icon at bounding box center [1132, 9] width 16 height 17
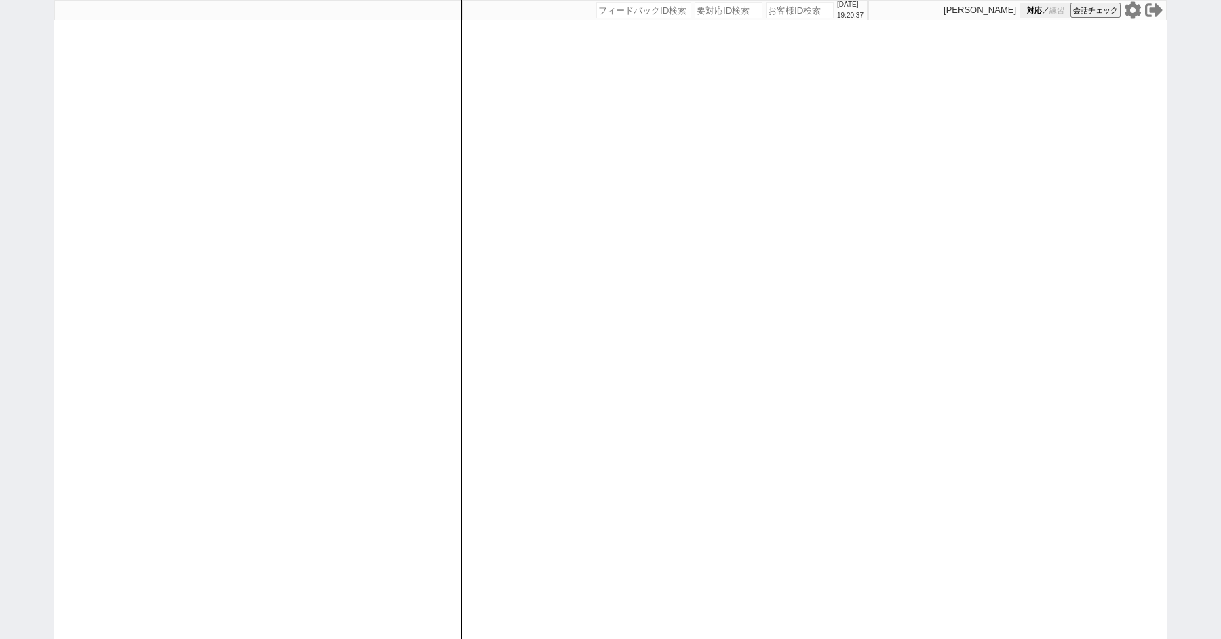
click at [1042, 10] on button "対応 ／ 練習" at bounding box center [1045, 10] width 50 height 15
click at [0, 130] on div "[DATE] 19:20:41 候補物件を追加してしてください 紹介した物件一覧 他社物件を追加する 空室確認ページに追加・削除 紹介した物件一覧 他社物件を…" at bounding box center [610, 319] width 1221 height 639
select select
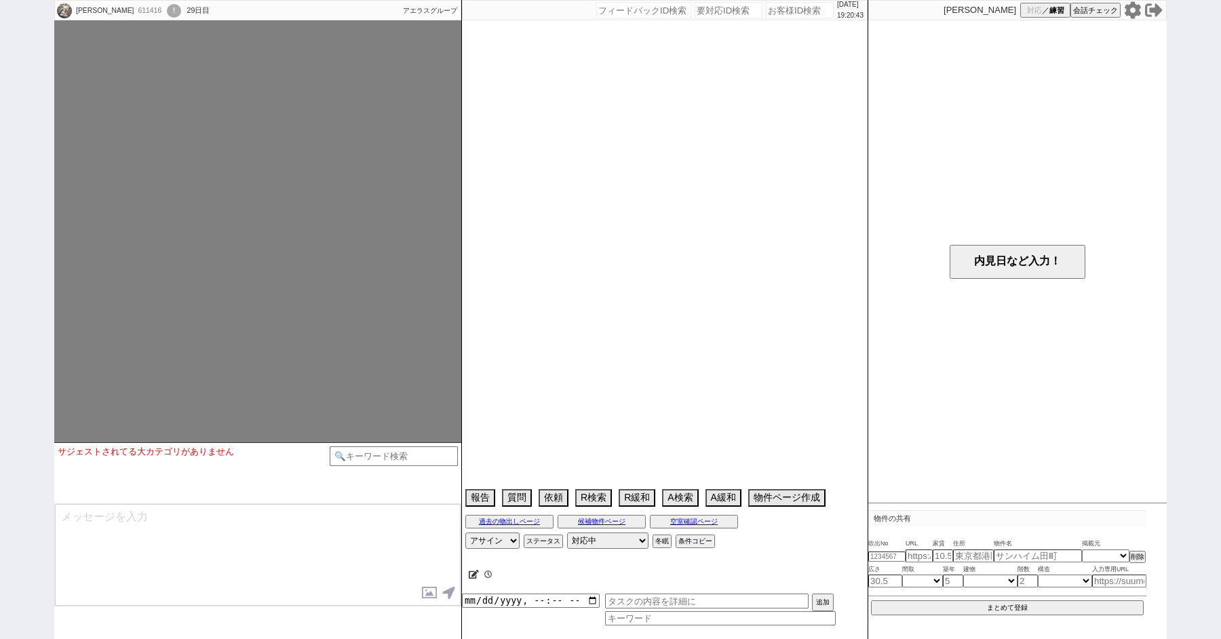
select select
select select "15"
select select "0"
select select "16"
select select "[DATE]"
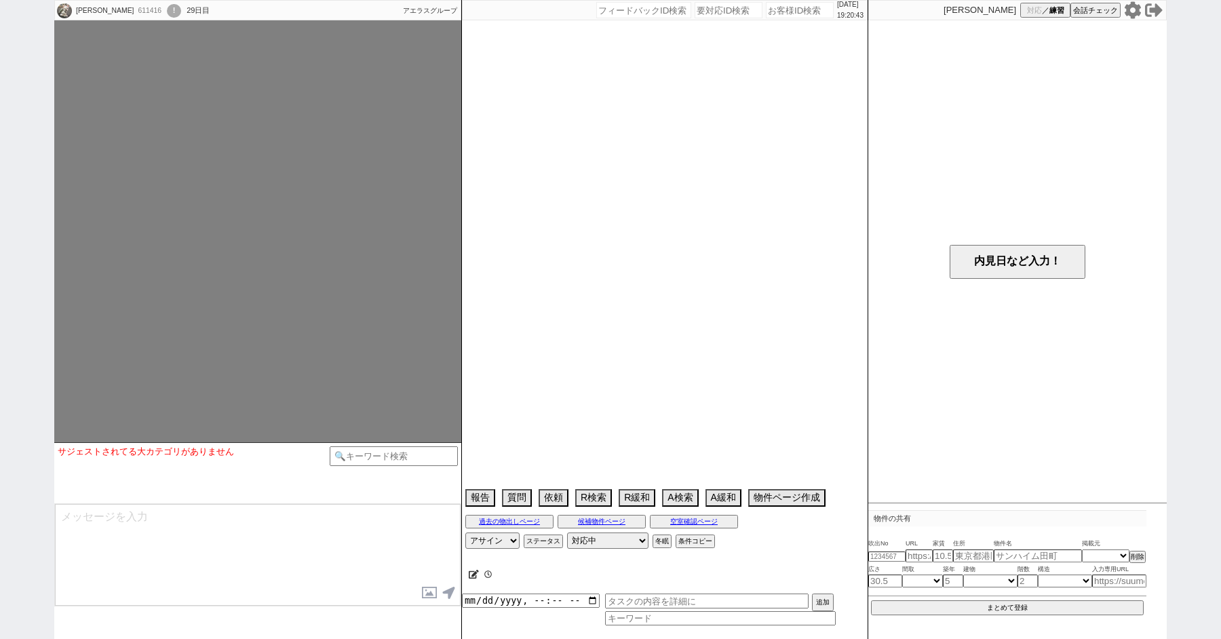
select select "14"
select select "484"
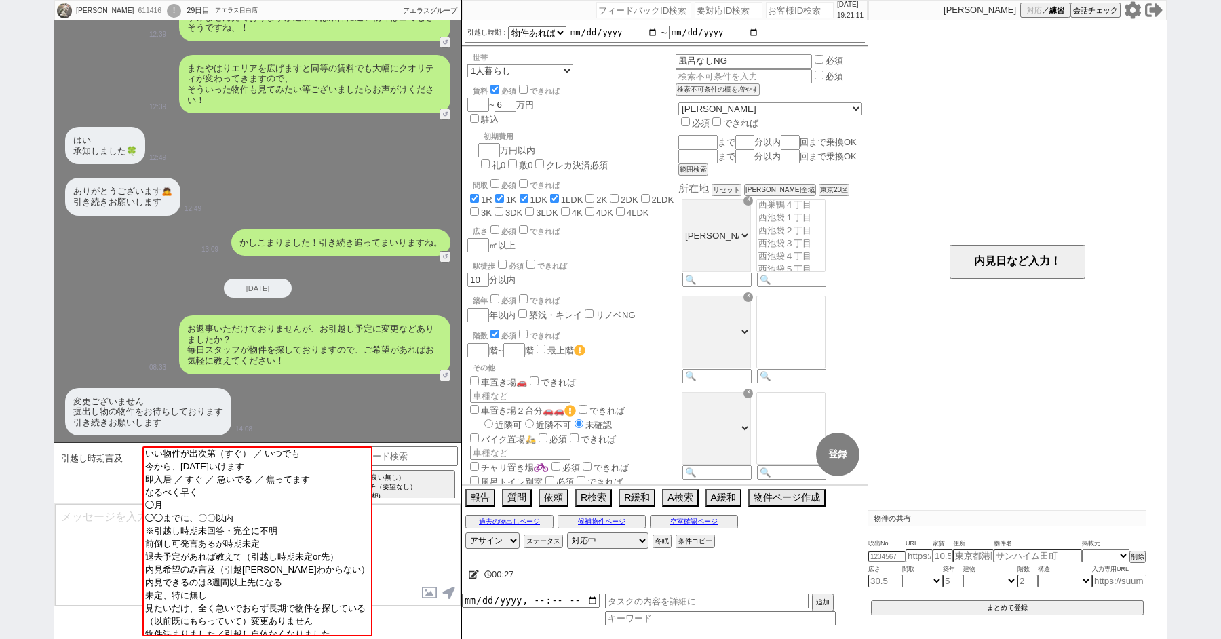
scroll to position [648, 0]
click at [105, 553] on textarea at bounding box center [258, 555] width 406 height 102
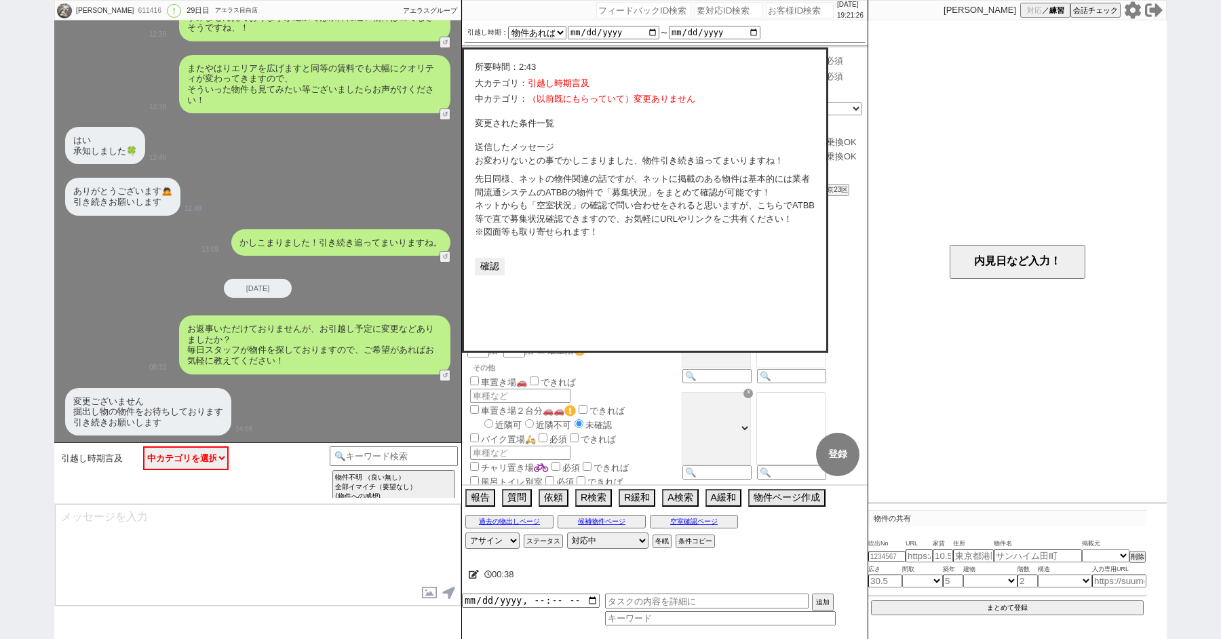
click at [488, 265] on button "確認" at bounding box center [490, 267] width 30 height 18
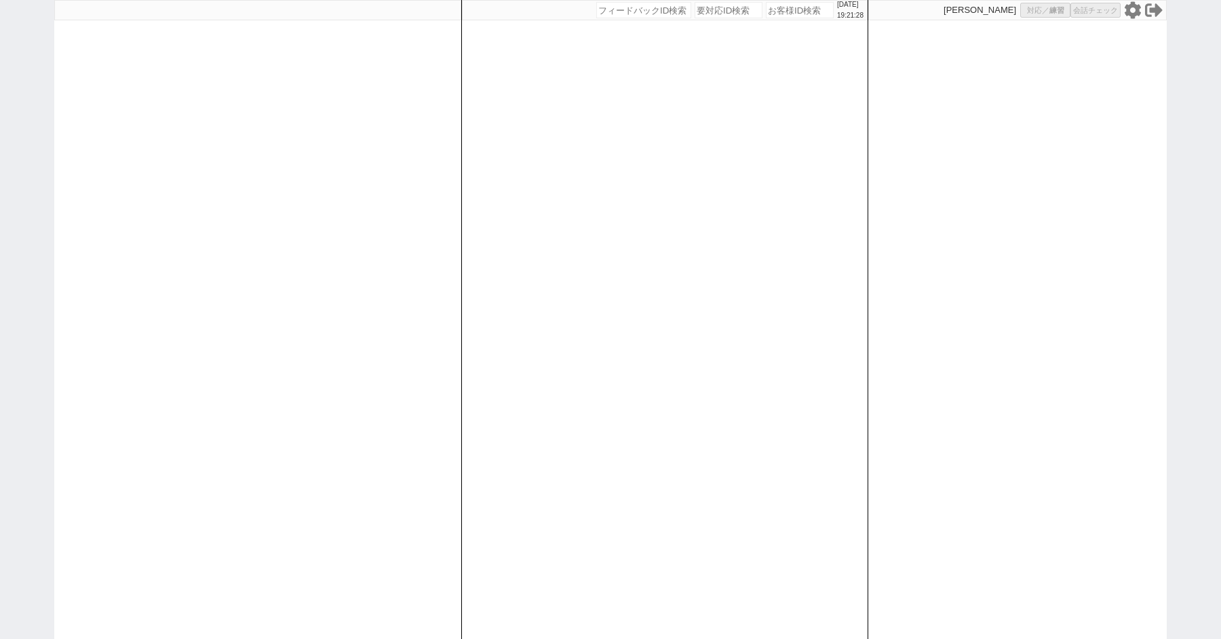
select select
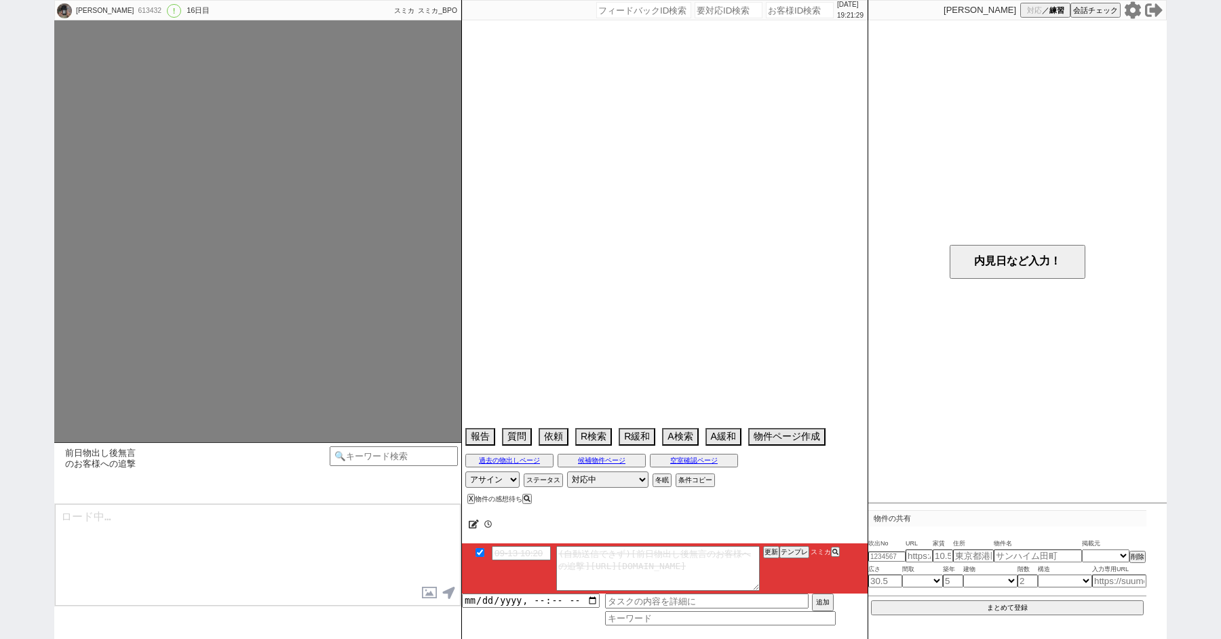
select select "2025"
select select "11"
select select "37"
select select "0"
select select "7"
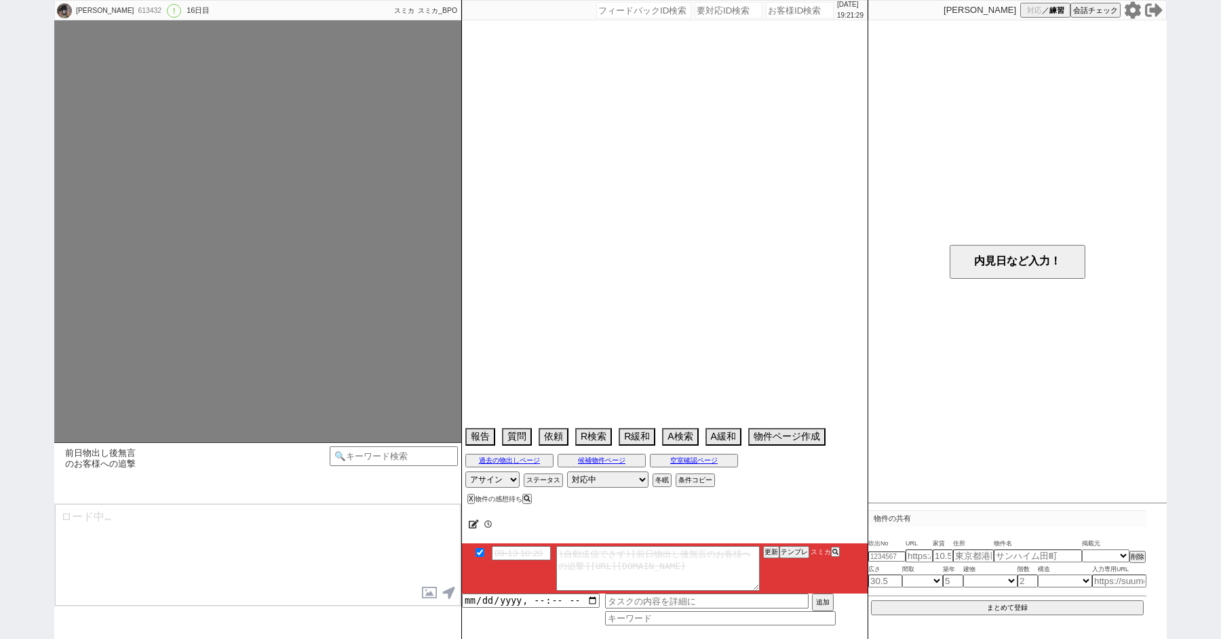
select select "212"
select select "9"
select select "338"
select select "11"
select select "400"
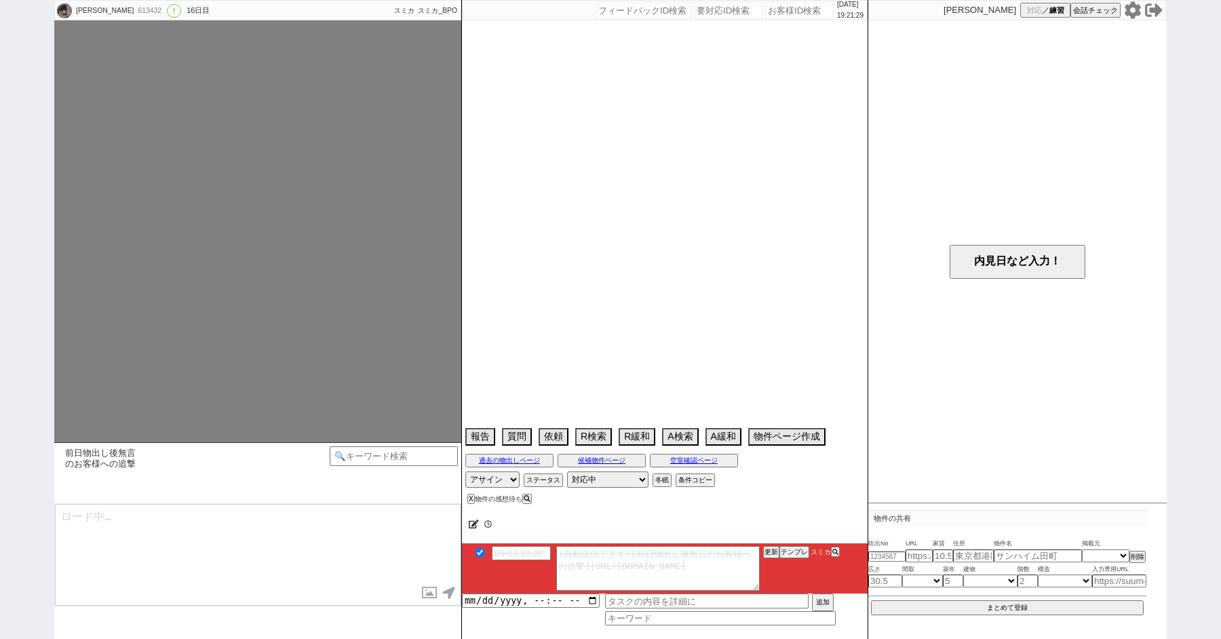
select select "12"
select select "428"
select select "14"
select select "15"
select select "503"
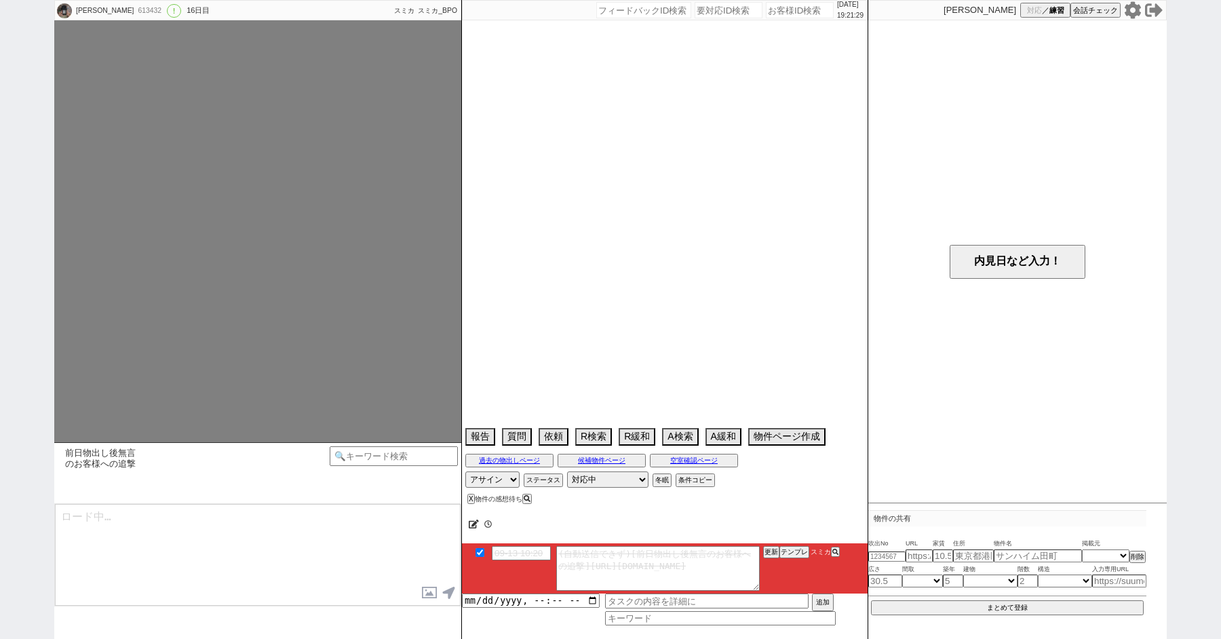
select select "23"
select select "734"
select select "24"
select select "25"
select select "785"
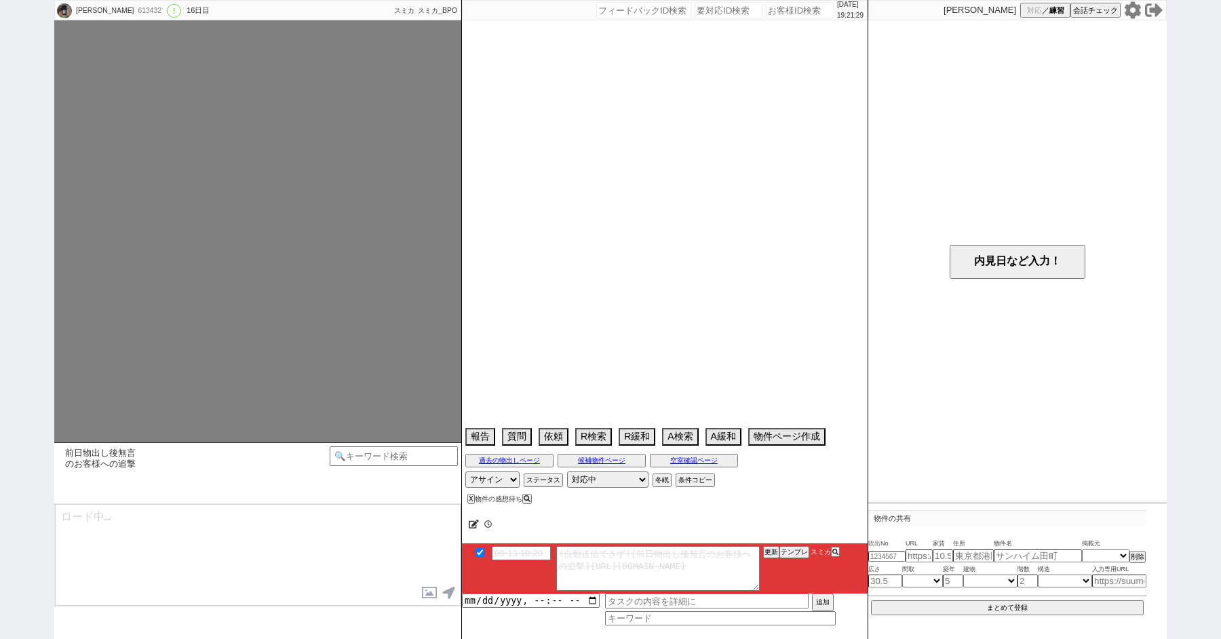
select select "823"
select select "27"
select select "849"
select select "29"
select select "878"
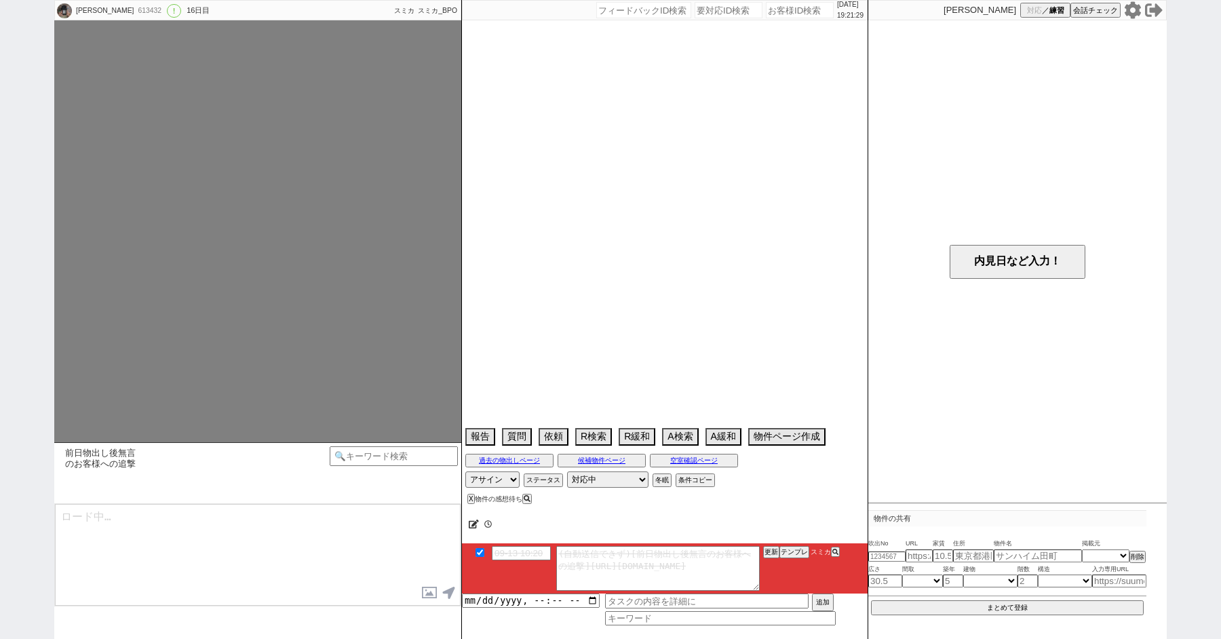
select select "30"
select select "33"
select select "959"
select select "35"
select select "[DATE]"
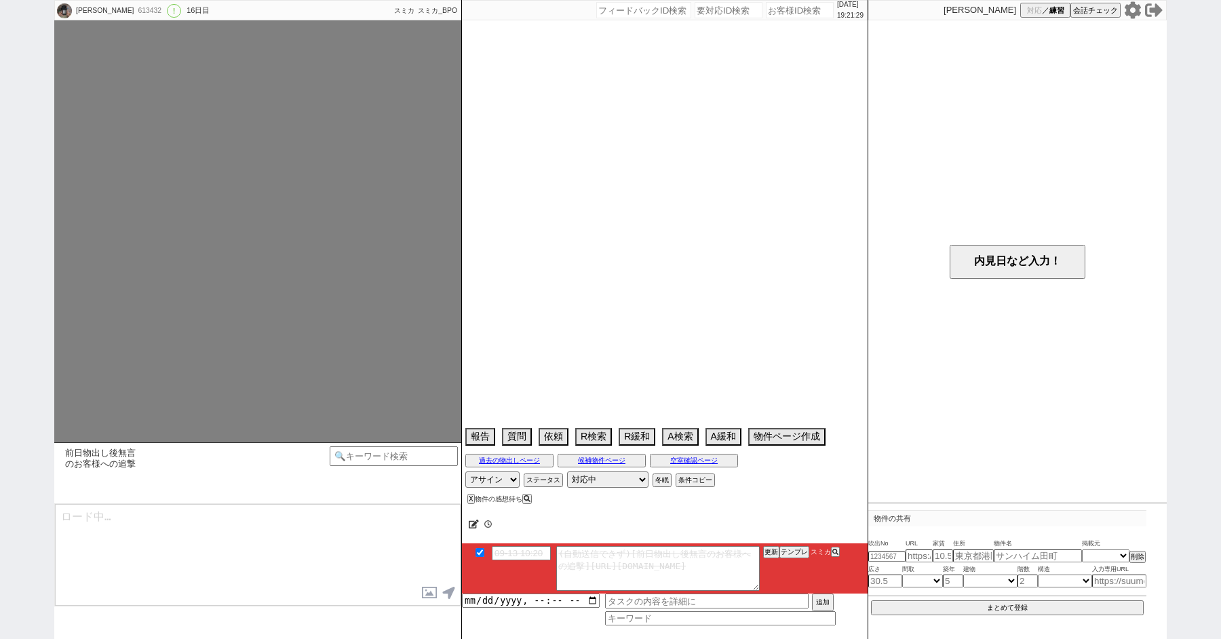
select select "38"
select select "[DATE]"
select select "44"
select select "[DATE]"
select select "47"
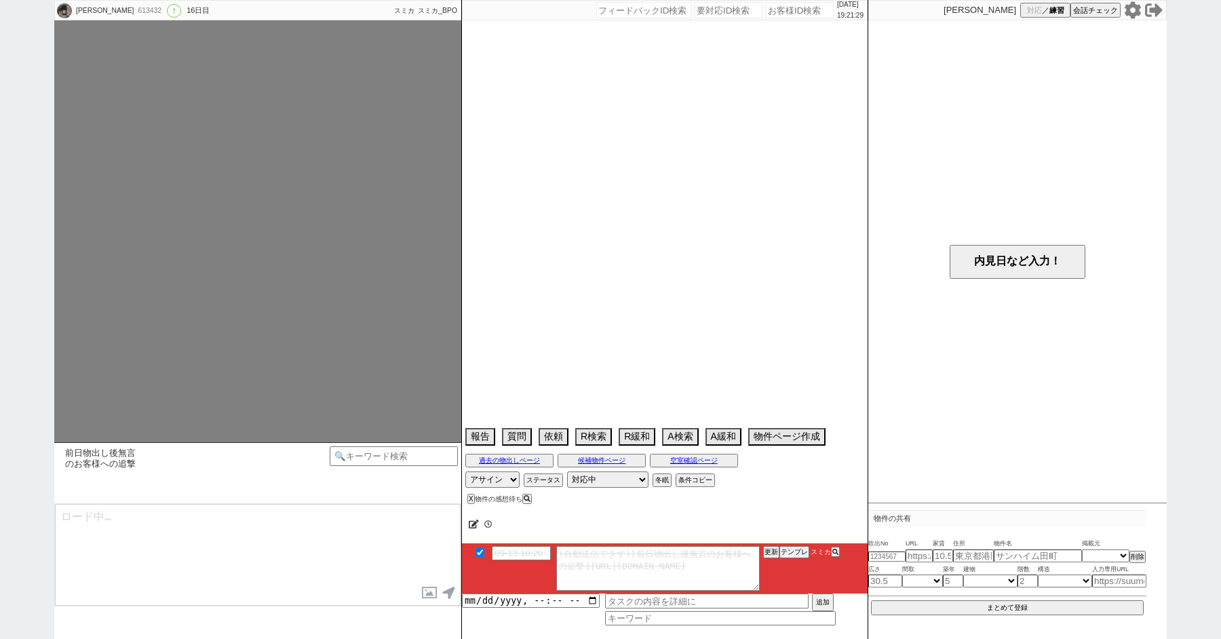
select select "1210"
select select "48"
select select "50"
select select "51"
select select "52"
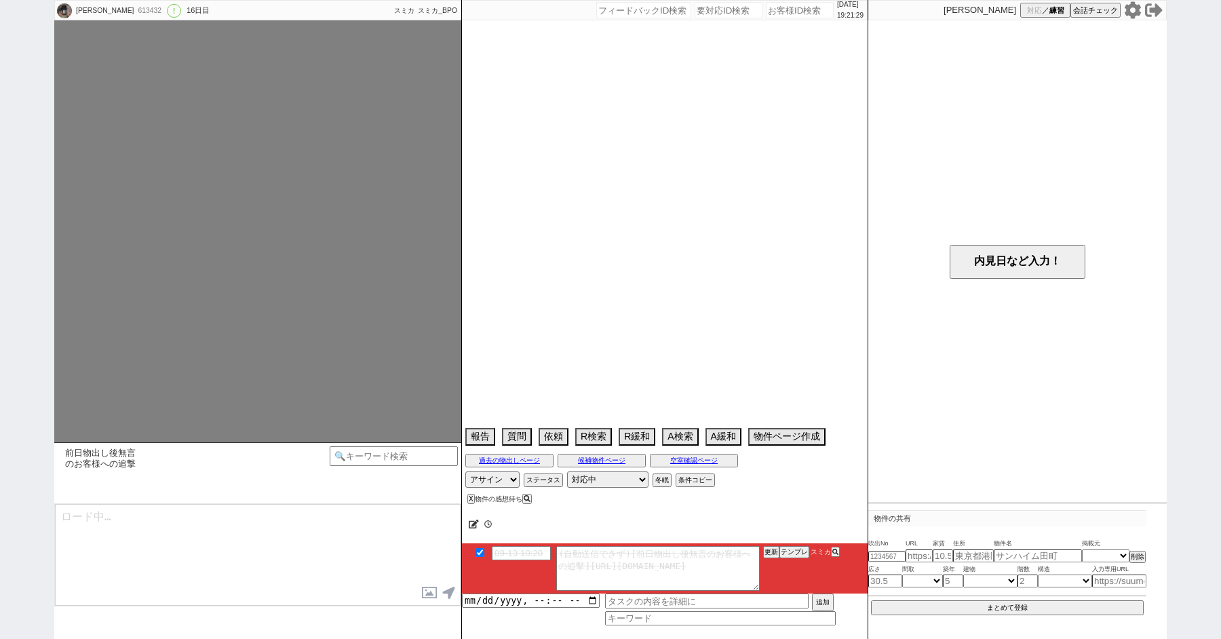
select select "53"
select select "1332"
select select "54"
select select "1358"
select select "55"
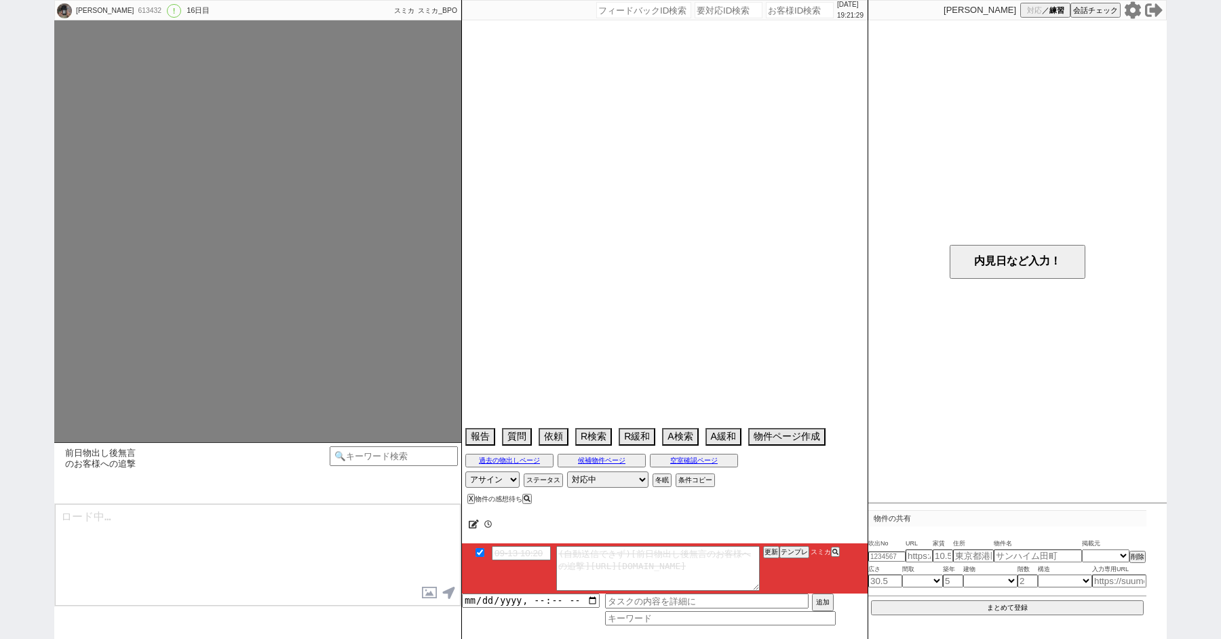
select select "56"
select select "57"
select select "1401"
select select "59"
select select "60"
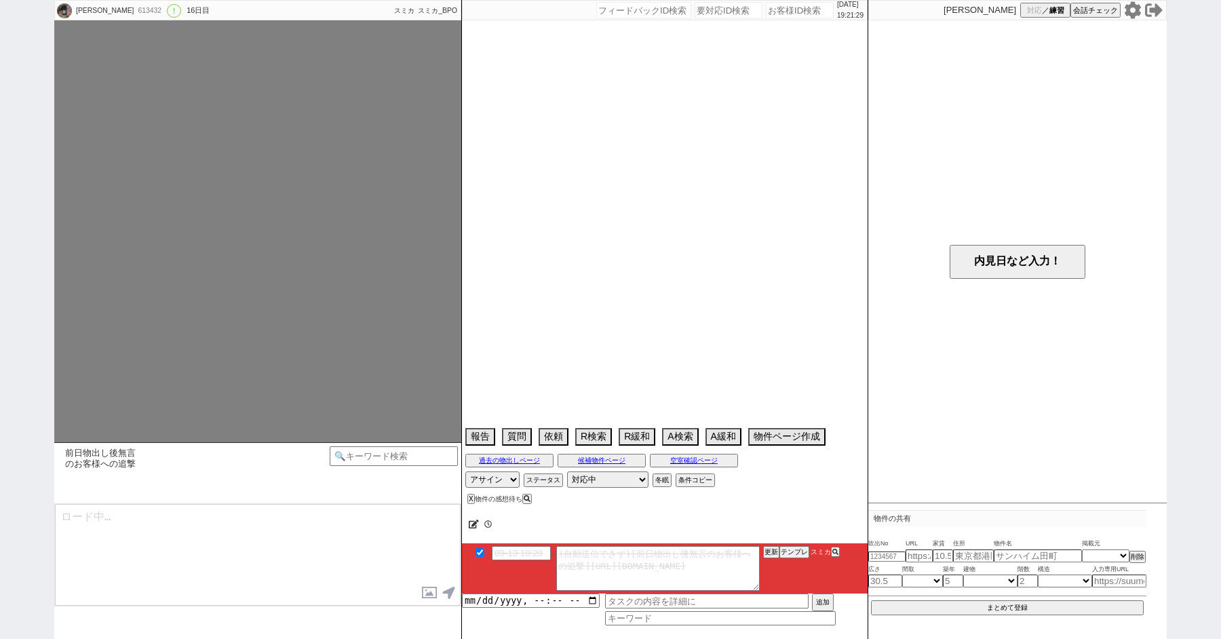
select select "61"
select select "62"
select select "63"
select select "64"
select select "65"
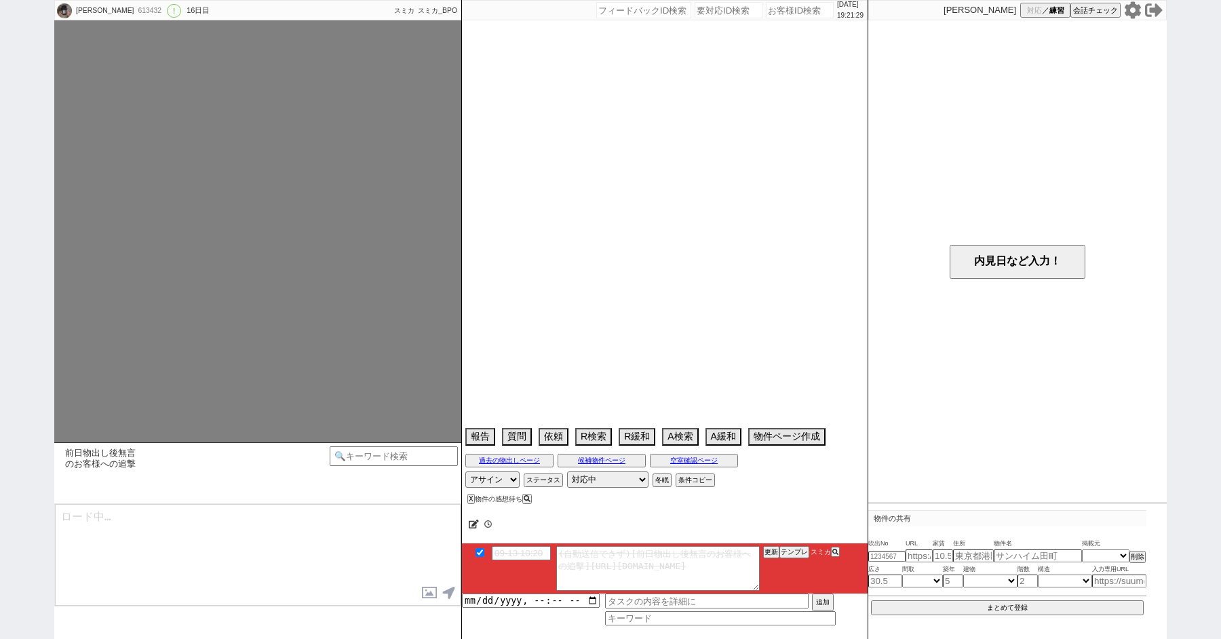
select select "66"
select select "67"
select select "68"
select select "69"
select select "70"
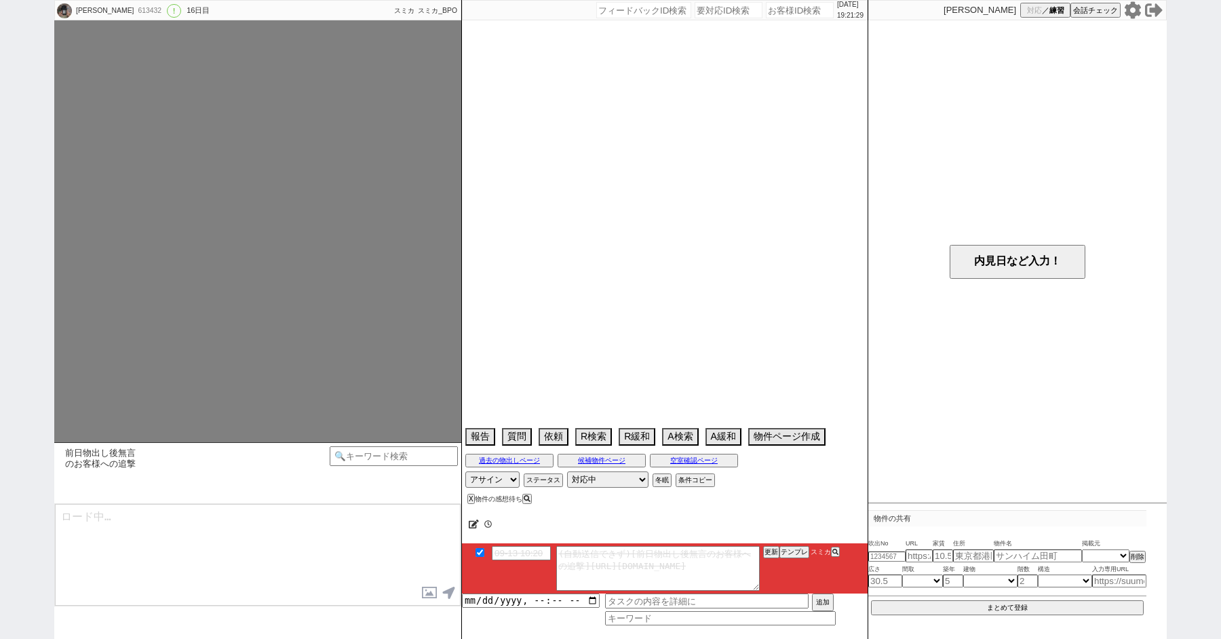
select select "71"
select select "1706"
select select "72"
select select "73"
select select "1763"
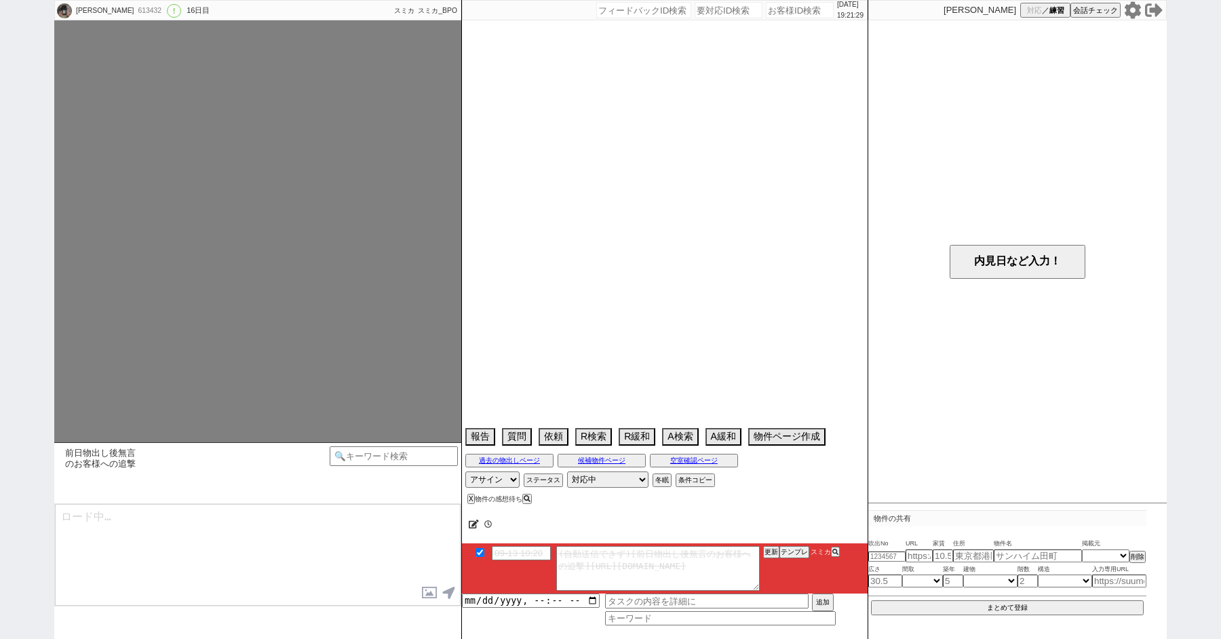
select select "74"
select select "75"
select select "76"
select select "77"
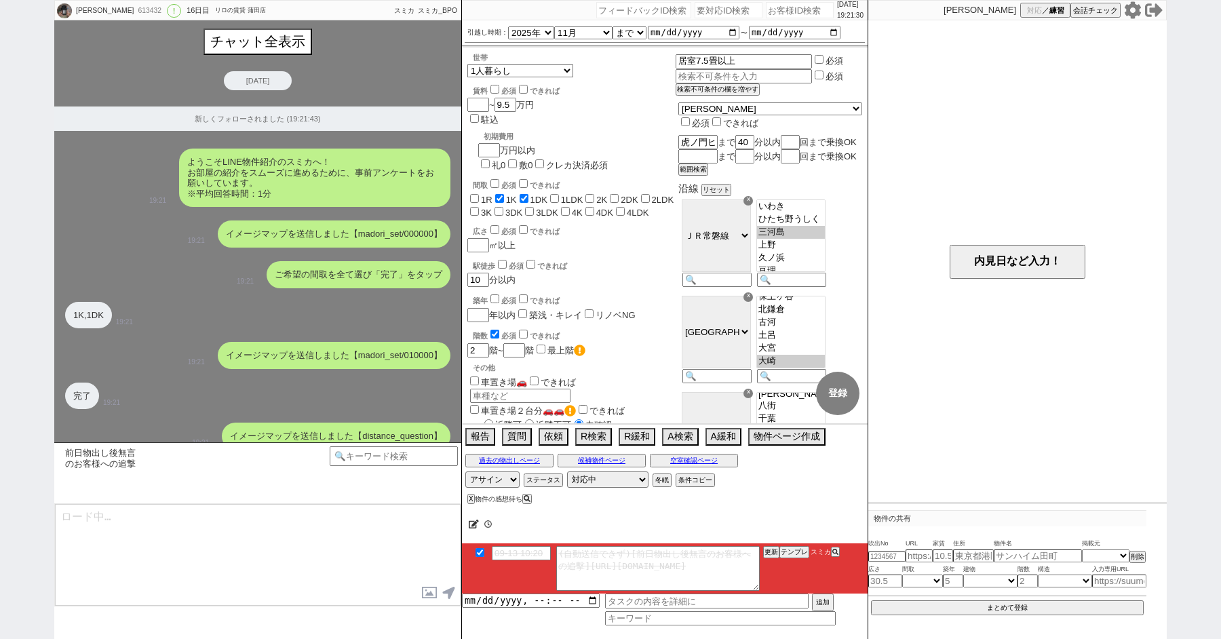
scroll to position [0, 0]
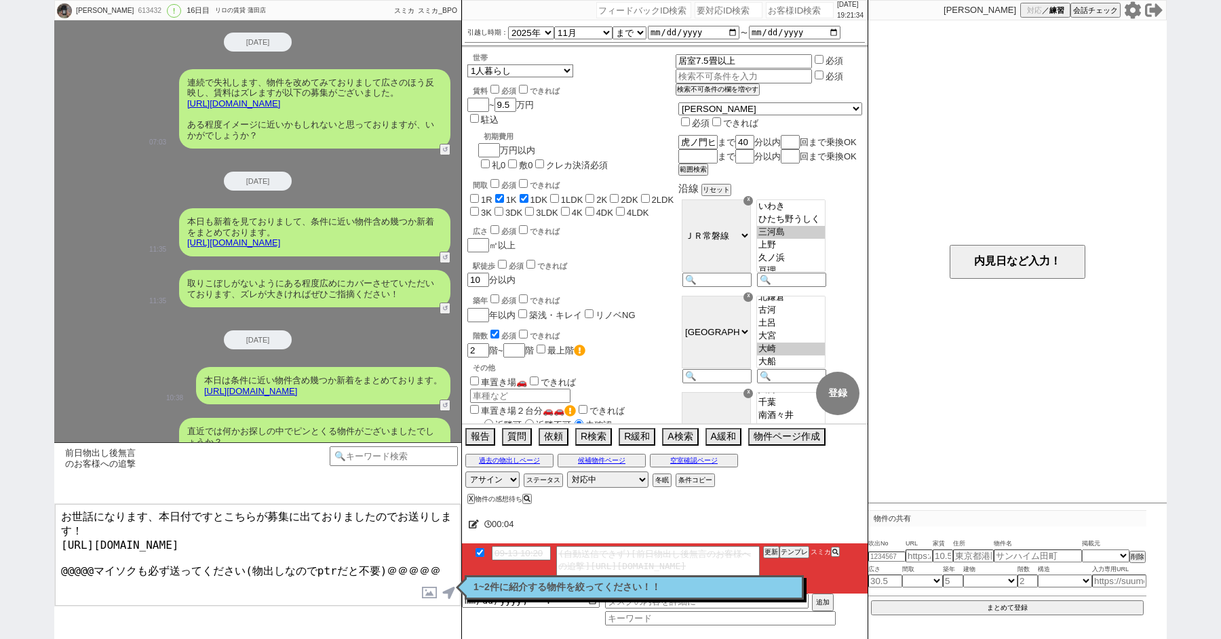
drag, startPoint x: 431, startPoint y: 562, endPoint x: 9, endPoint y: 561, distance: 422.5
click at [9, 561] on div "[PERSON_NAME] 613432 ! 0 16日目 リロの賃貸 蒲田店 冬眠中 自社客 スミカ スミカ_BPO チャット全表示 [DATE] 新しくフ…" at bounding box center [610, 319] width 1221 height 639
type textarea "お世話になります、本日付ですとこちらが募集に出ておりましたのでお送りします！ [URL][DOMAIN_NAME]"
